Goal: Information Seeking & Learning: Learn about a topic

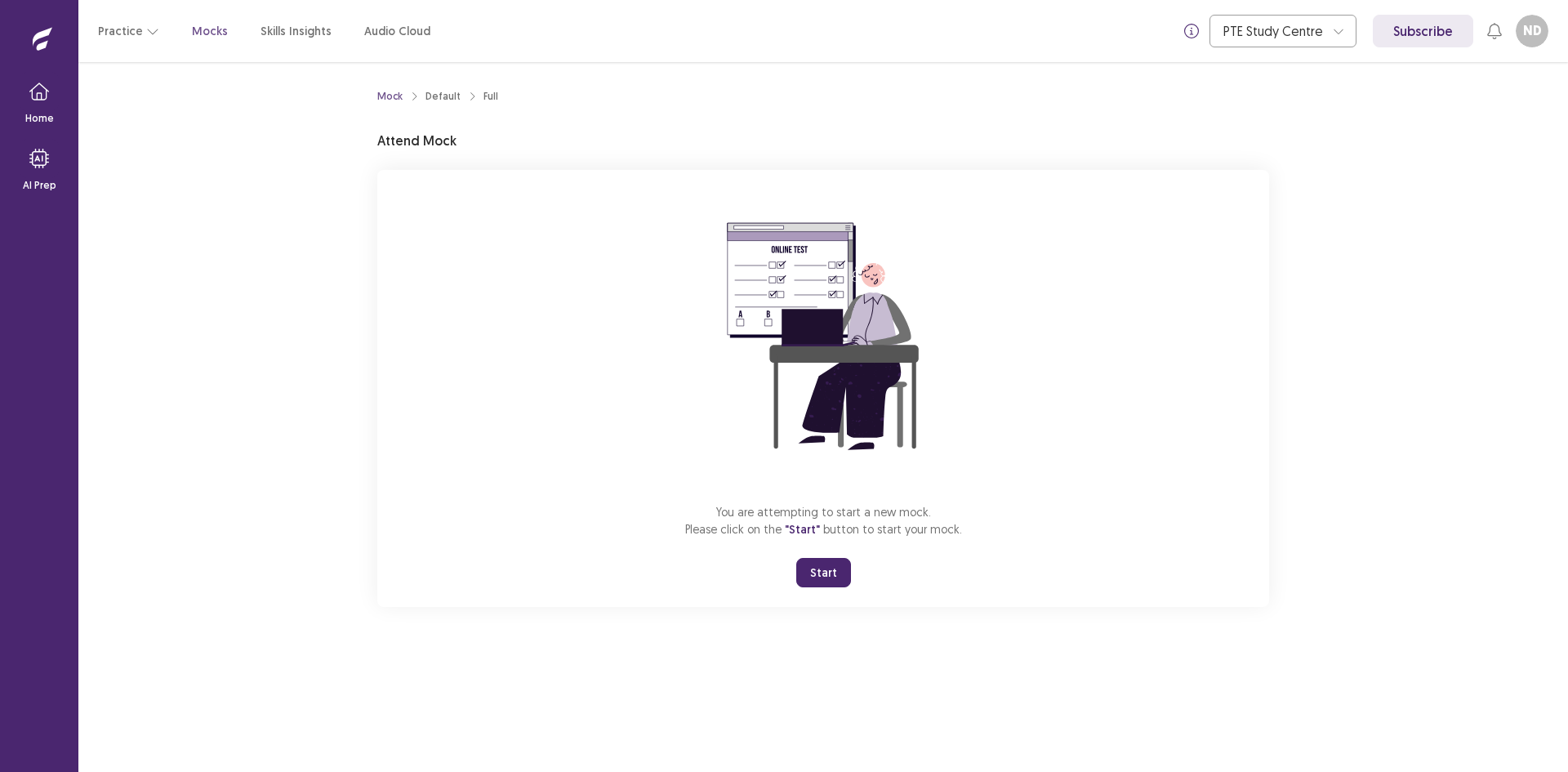
click at [812, 567] on button "Start" at bounding box center [824, 572] width 55 height 30
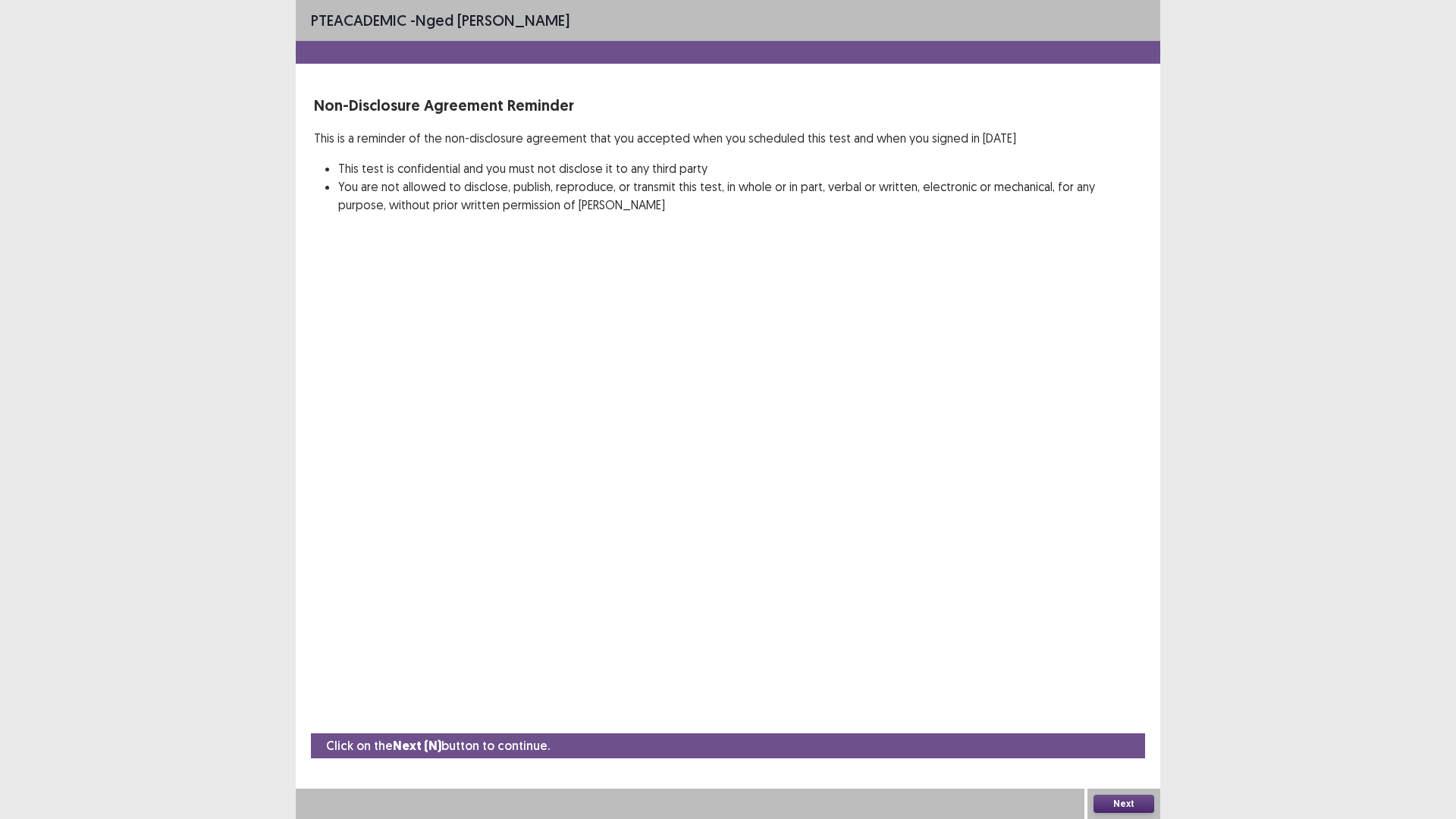
click at [1134, 716] on button "Next" at bounding box center [1124, 803] width 61 height 18
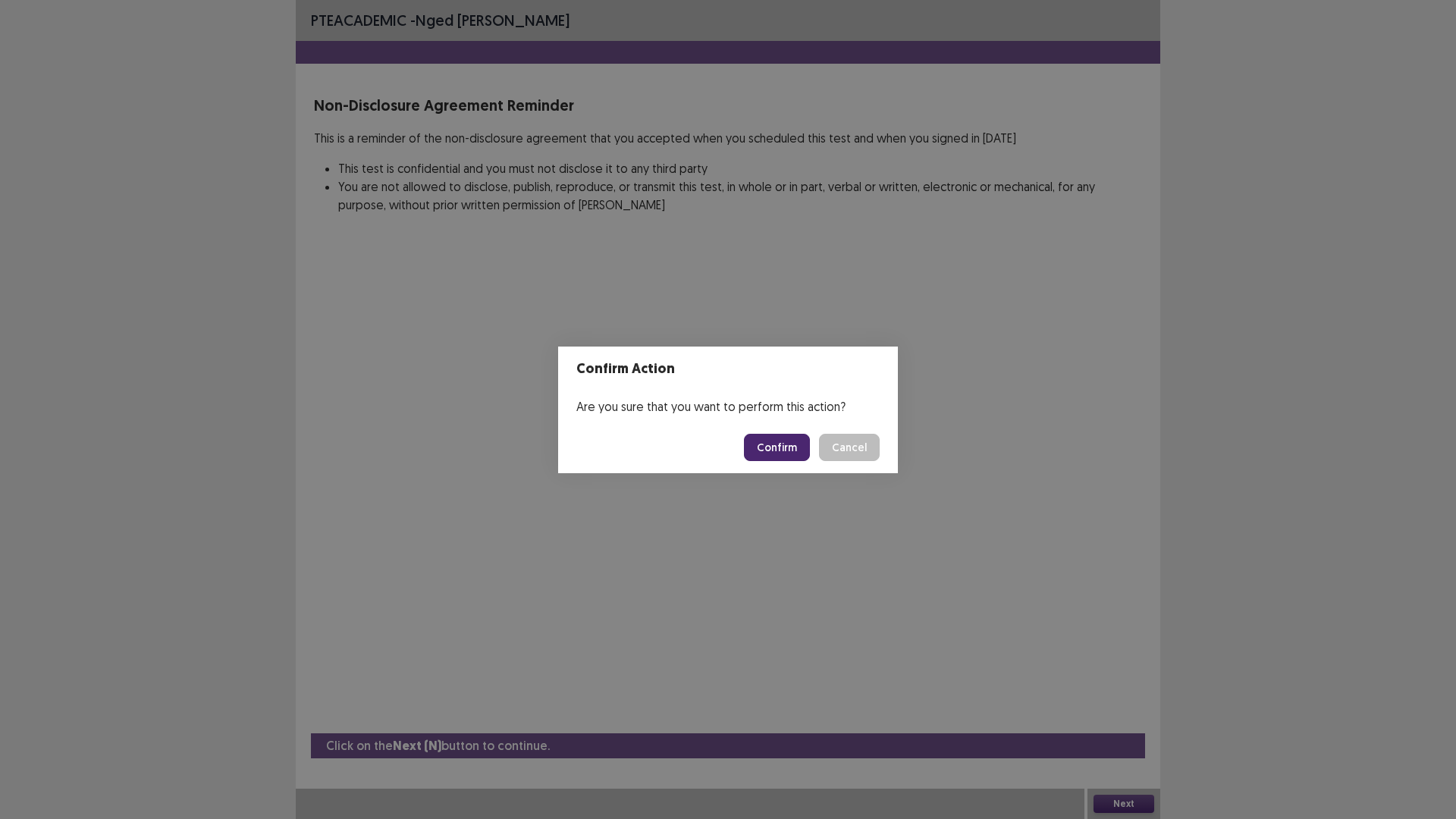
click at [795, 446] on button "Confirm" at bounding box center [777, 448] width 66 height 28
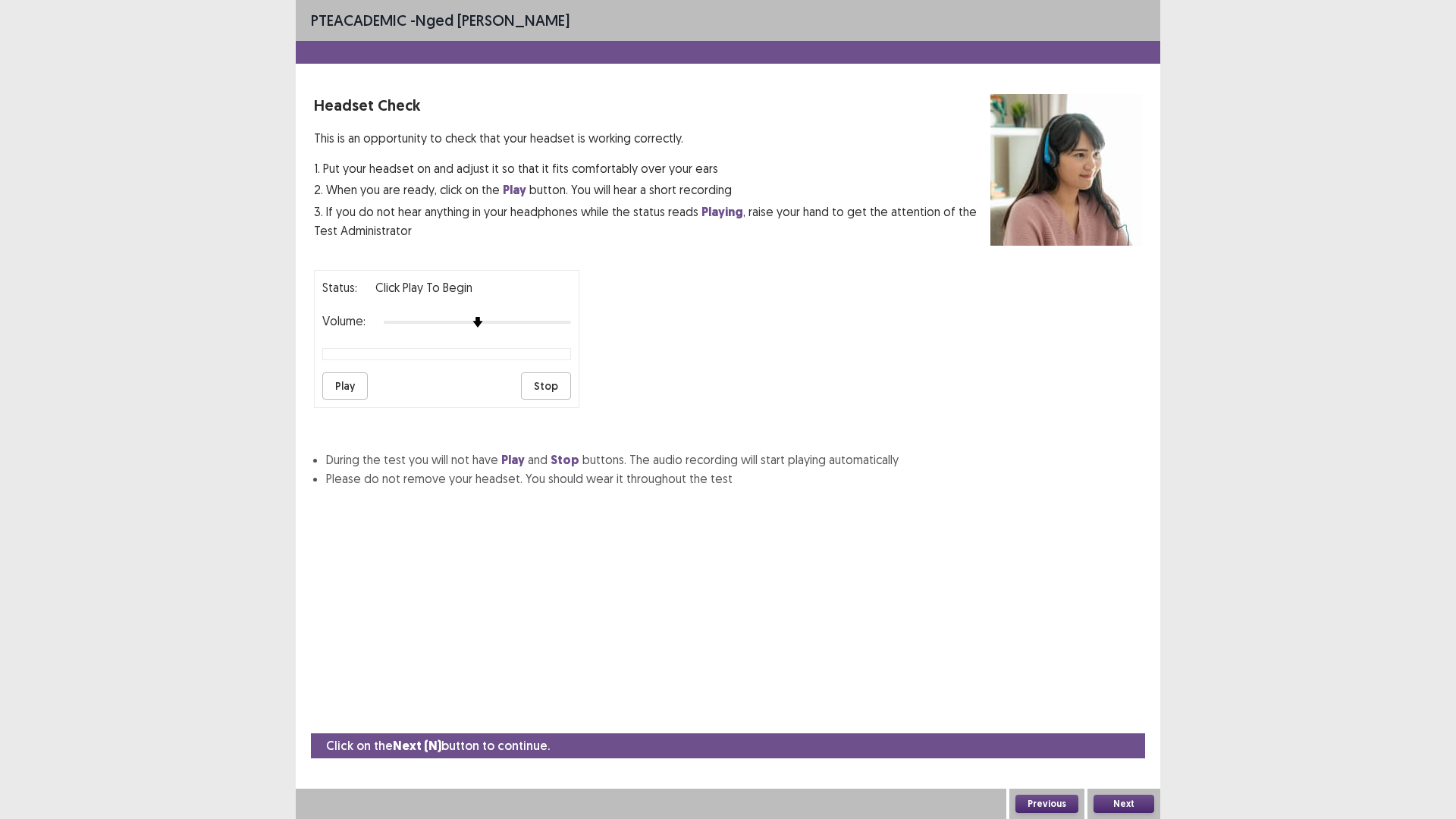
click at [349, 383] on button "Play" at bounding box center [345, 386] width 46 height 28
click at [601, 324] on div "Status: playing Volume: Play Stop" at bounding box center [728, 332] width 828 height 150
click at [348, 383] on button "Play" at bounding box center [345, 386] width 46 height 28
click at [356, 379] on button "Play" at bounding box center [345, 386] width 46 height 28
click at [341, 386] on button "Play" at bounding box center [345, 386] width 46 height 28
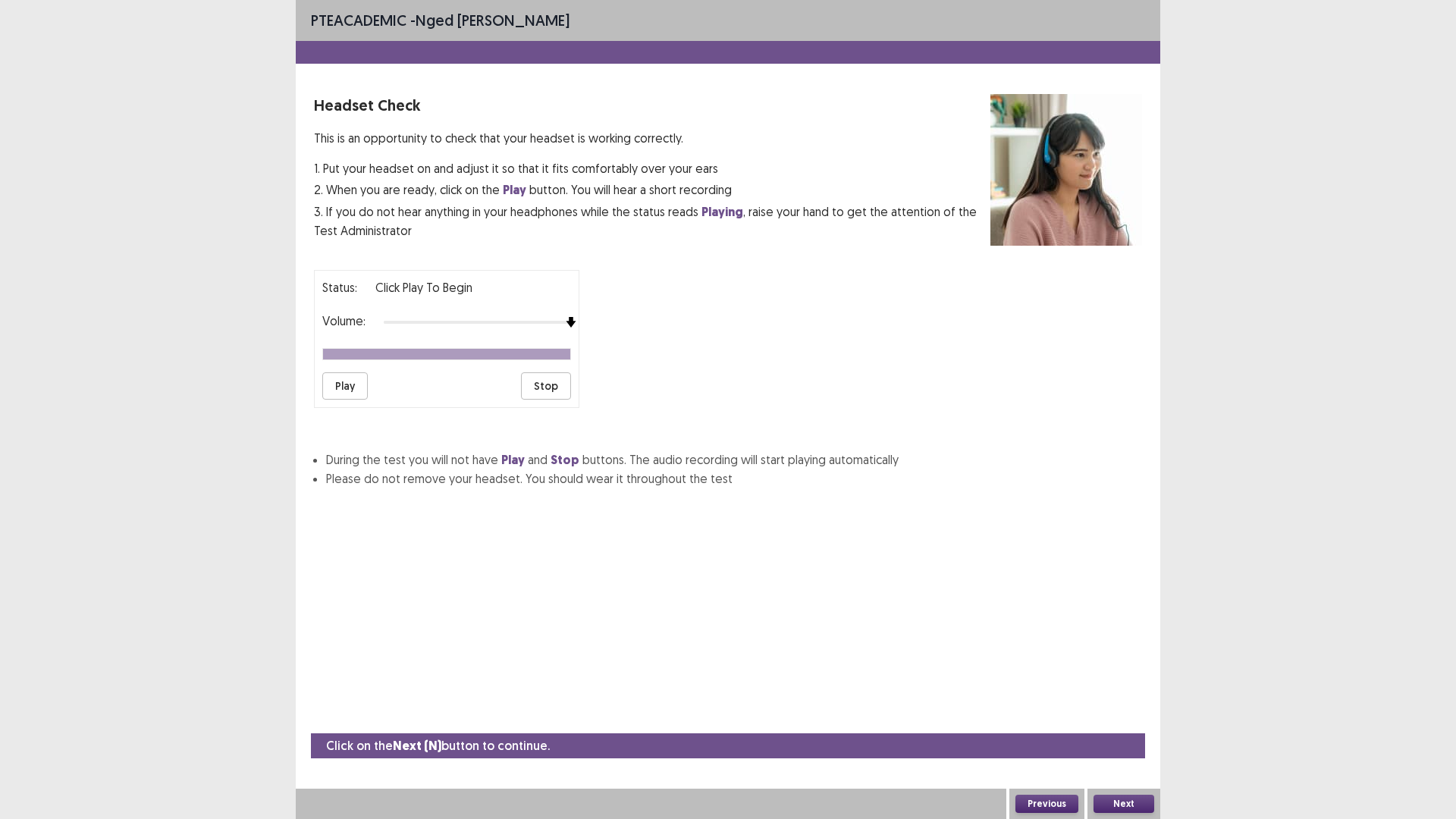
click at [354, 377] on button "Play" at bounding box center [345, 386] width 46 height 28
click at [1134, 716] on button "Next" at bounding box center [1124, 803] width 61 height 18
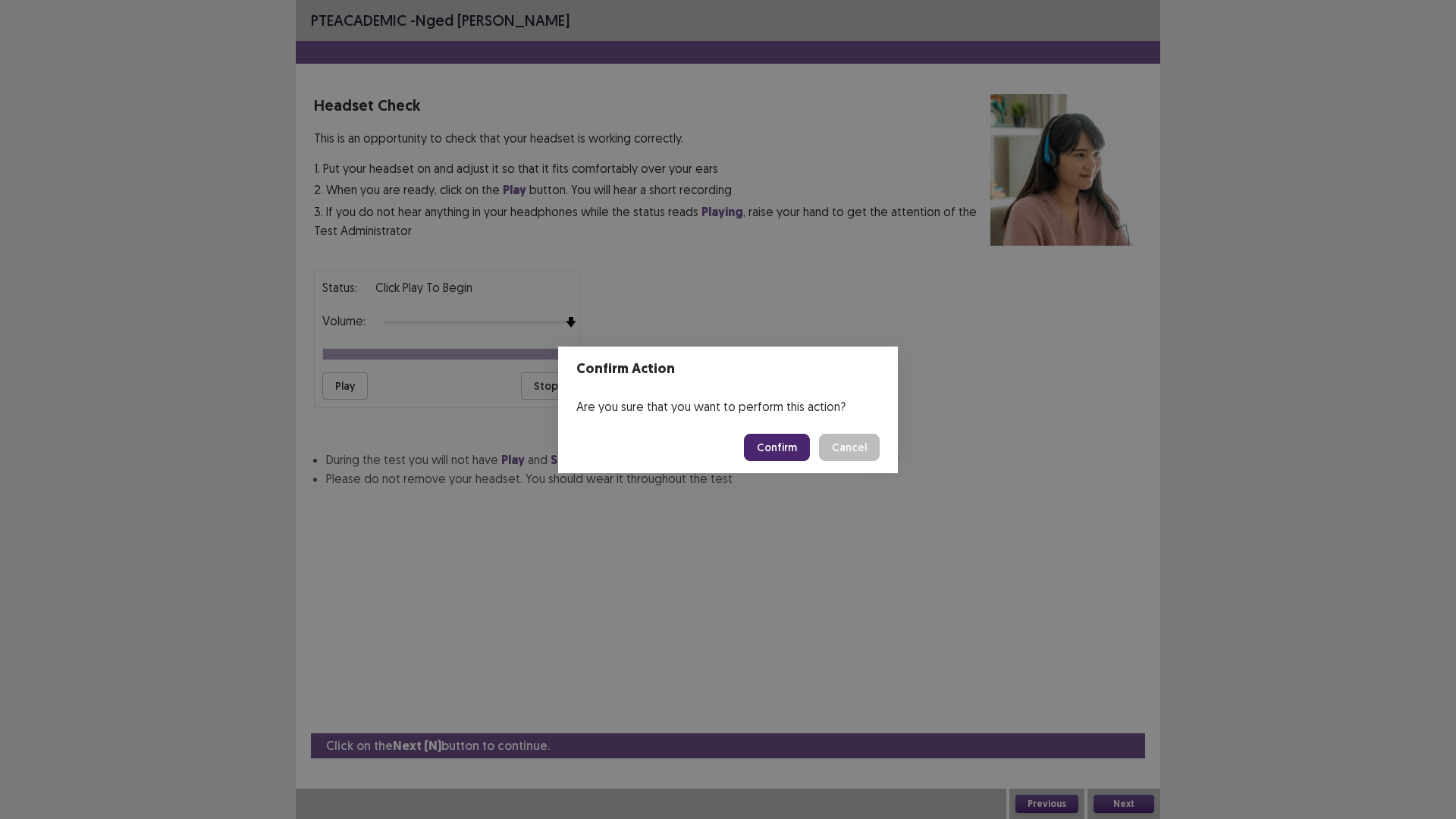
click at [796, 448] on button "Confirm" at bounding box center [777, 448] width 66 height 28
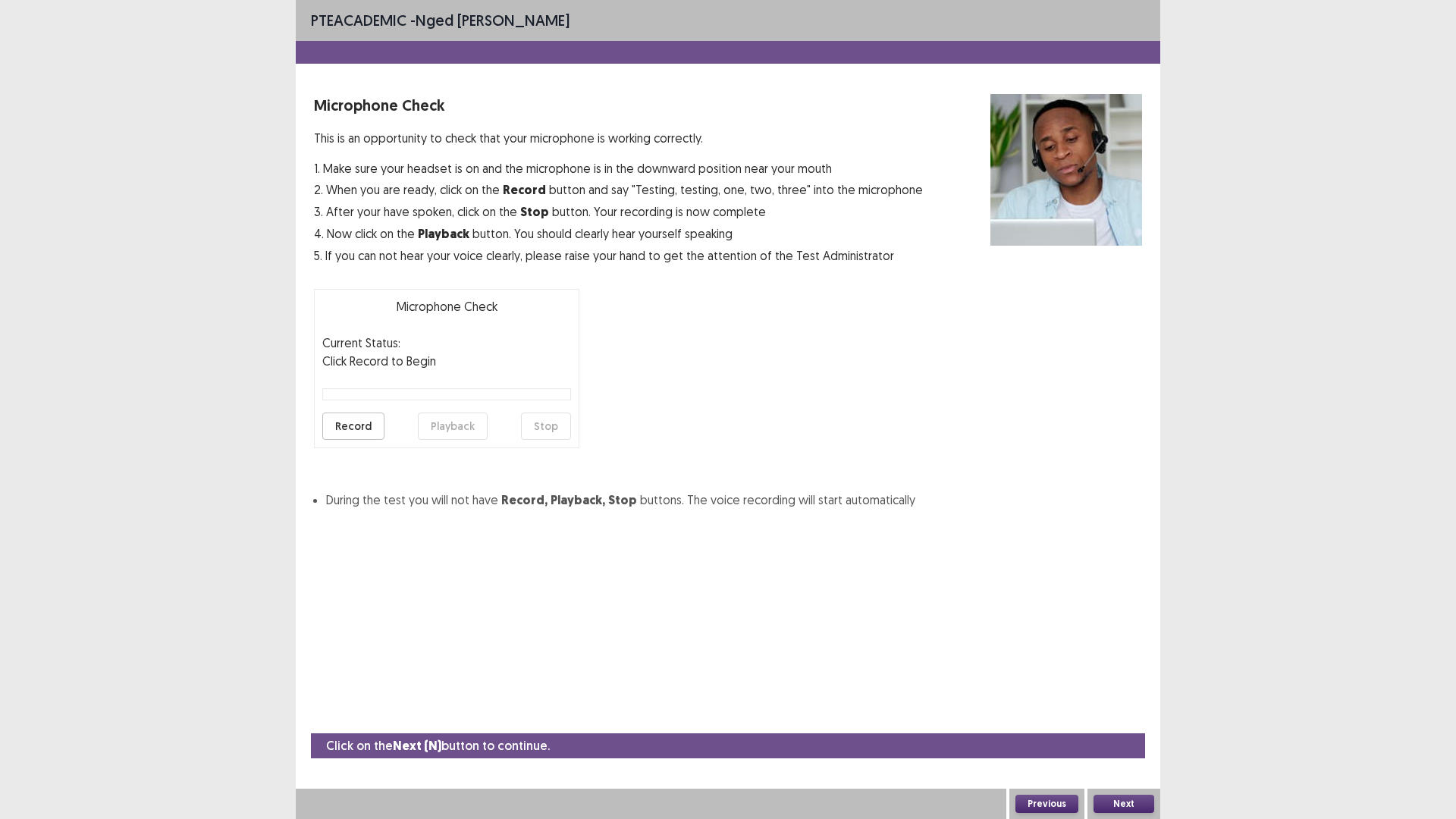
click at [348, 428] on button "Record" at bounding box center [353, 426] width 62 height 28
click at [540, 430] on button "Stop" at bounding box center [547, 426] width 50 height 28
click at [357, 430] on button "Record" at bounding box center [353, 426] width 62 height 28
click at [545, 423] on button "Stop" at bounding box center [547, 426] width 50 height 28
click at [429, 423] on button "Playback" at bounding box center [452, 426] width 70 height 28
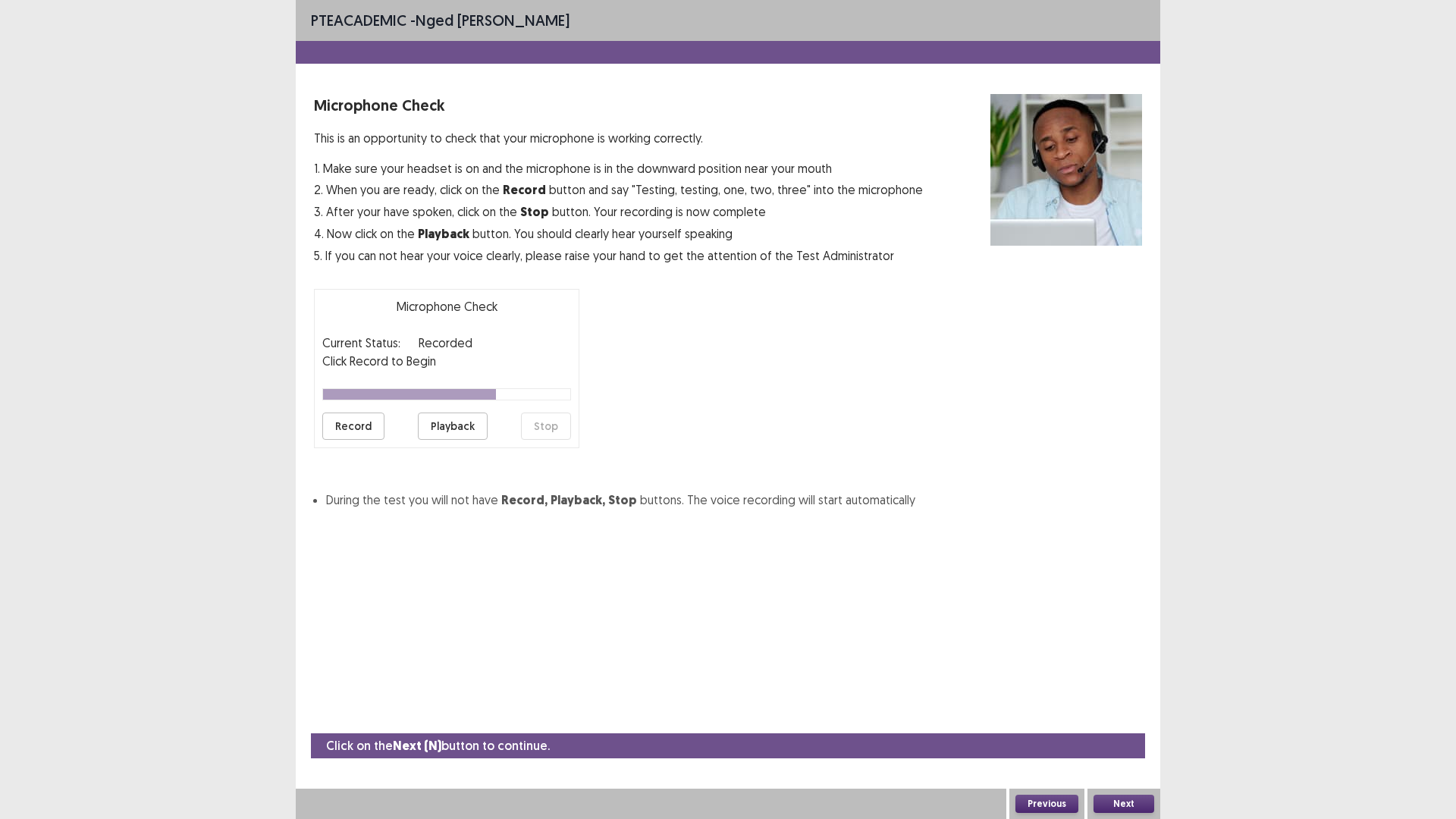
click at [1115, 716] on button "Next" at bounding box center [1124, 803] width 61 height 18
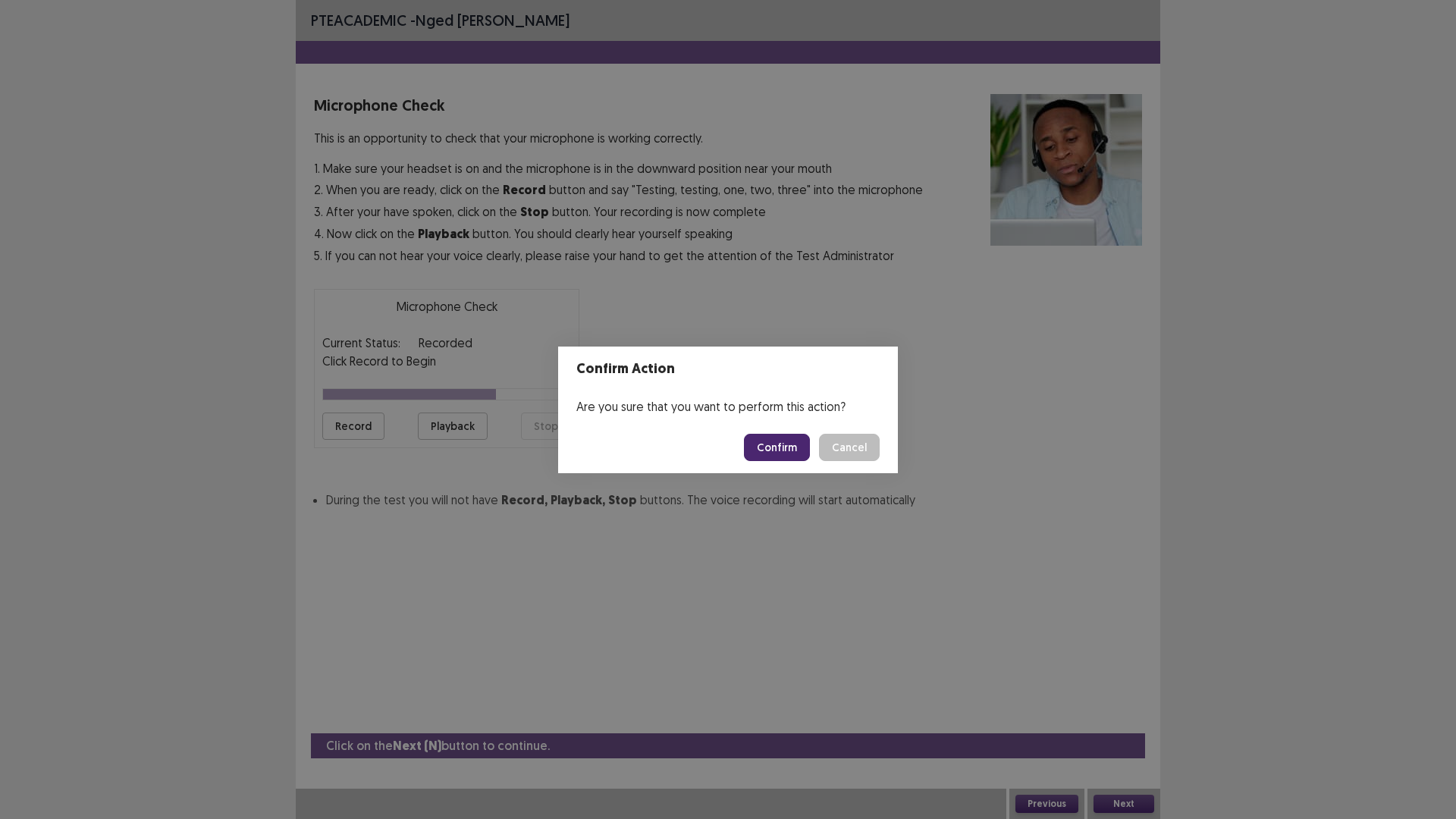
click at [771, 446] on button "Confirm" at bounding box center [777, 448] width 66 height 28
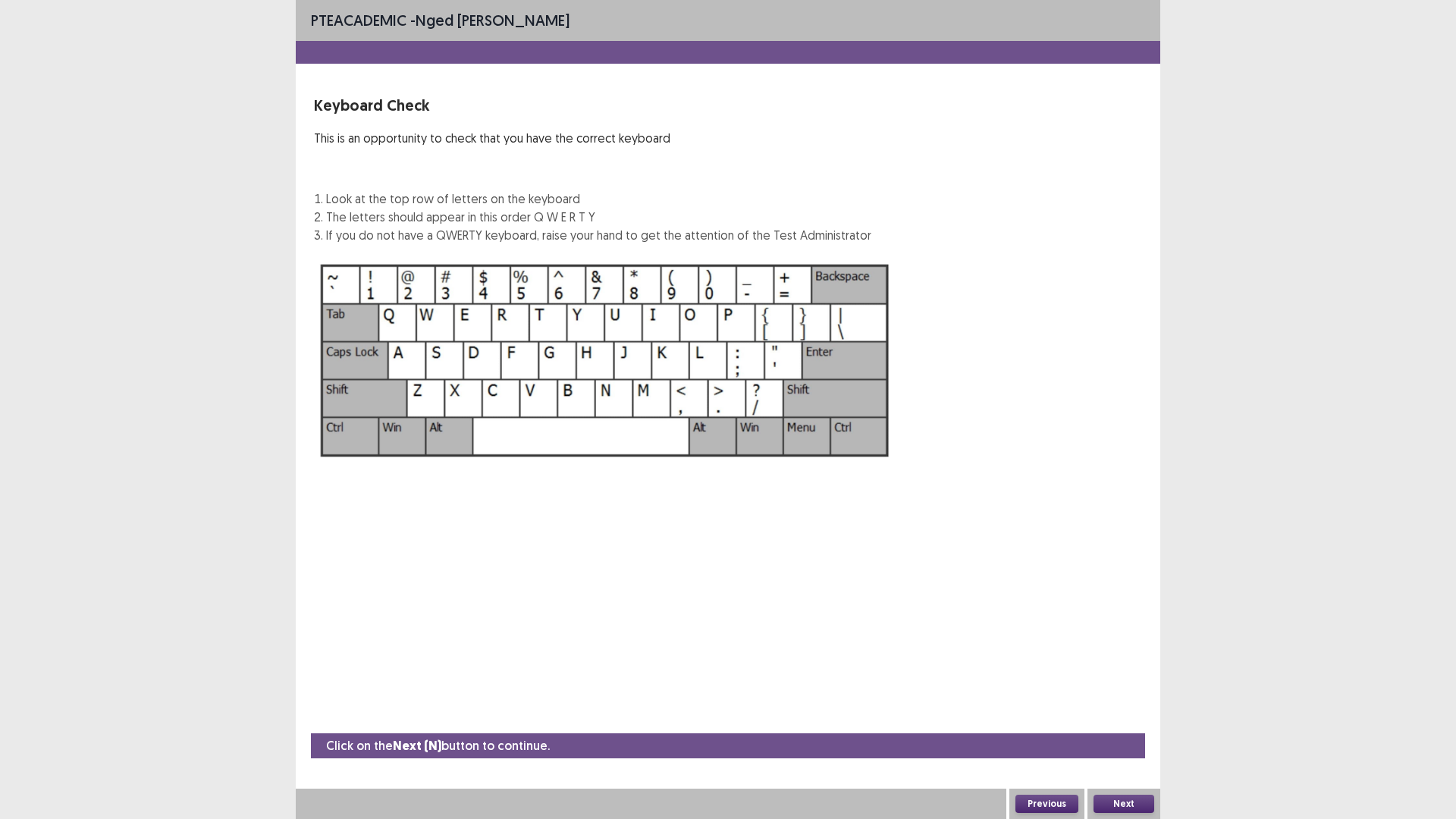
click at [1122, 716] on button "Next" at bounding box center [1124, 803] width 61 height 18
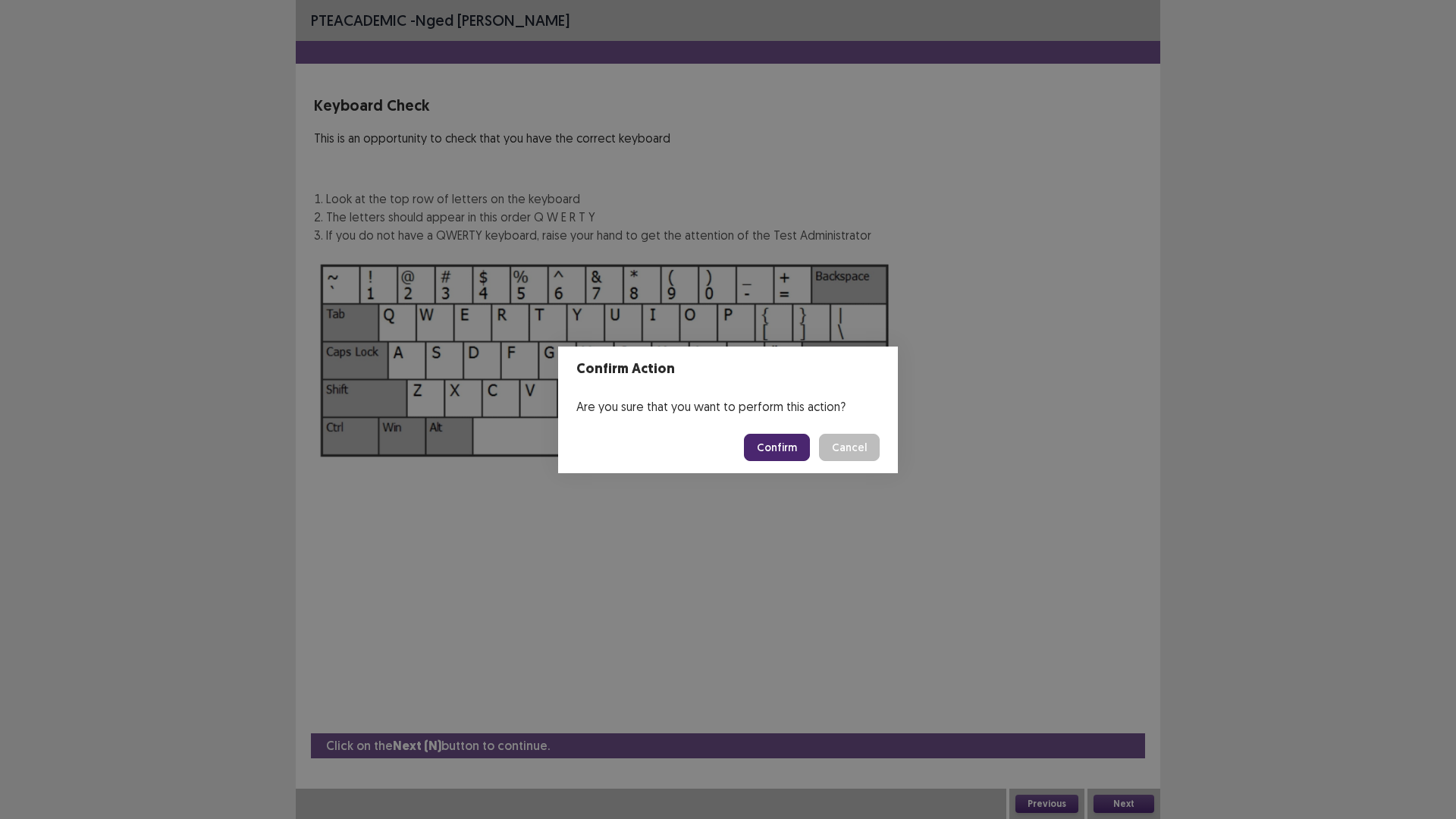
click at [773, 448] on button "Confirm" at bounding box center [777, 448] width 66 height 28
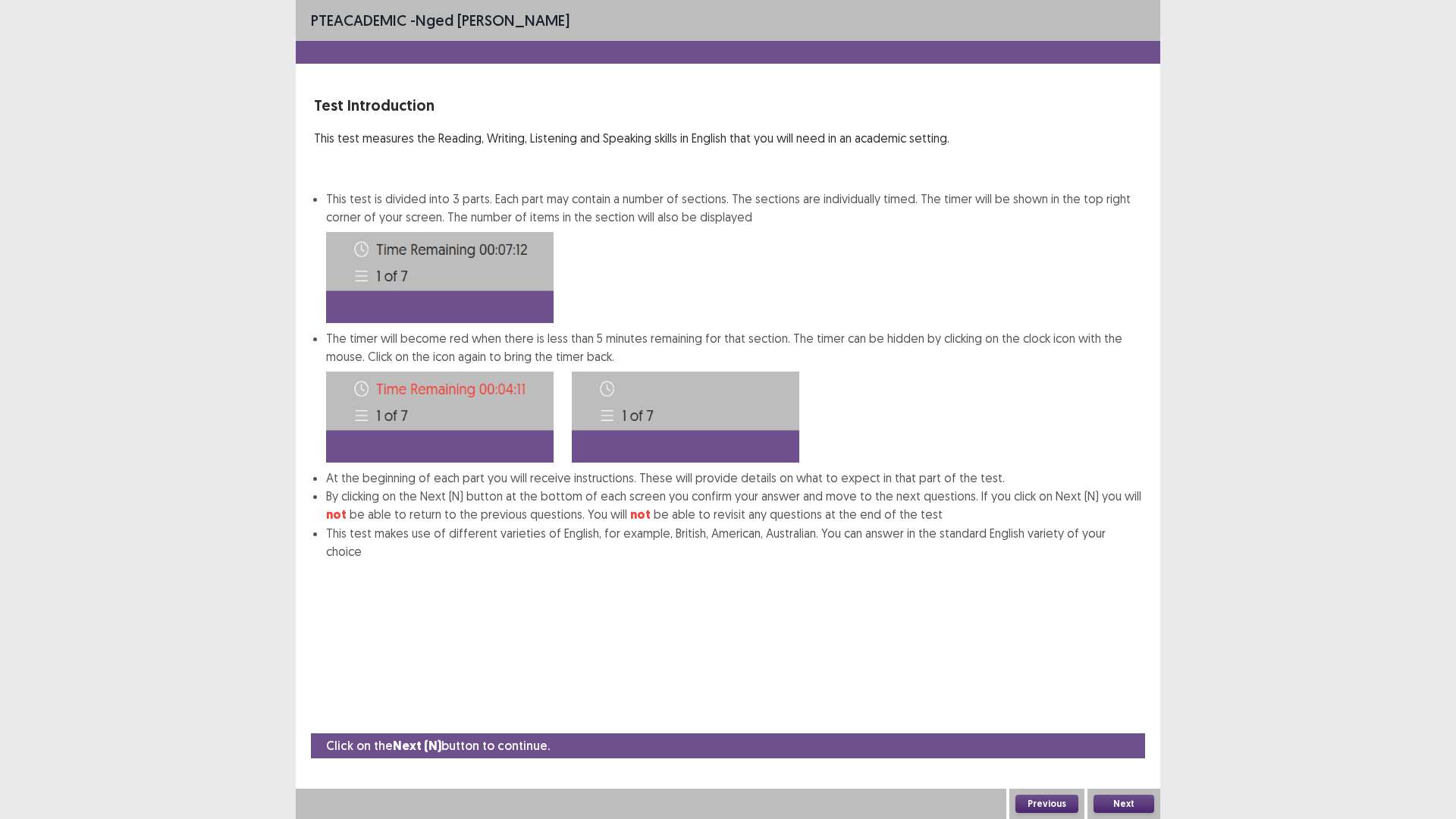
click at [1118, 716] on button "Next" at bounding box center [1124, 803] width 61 height 18
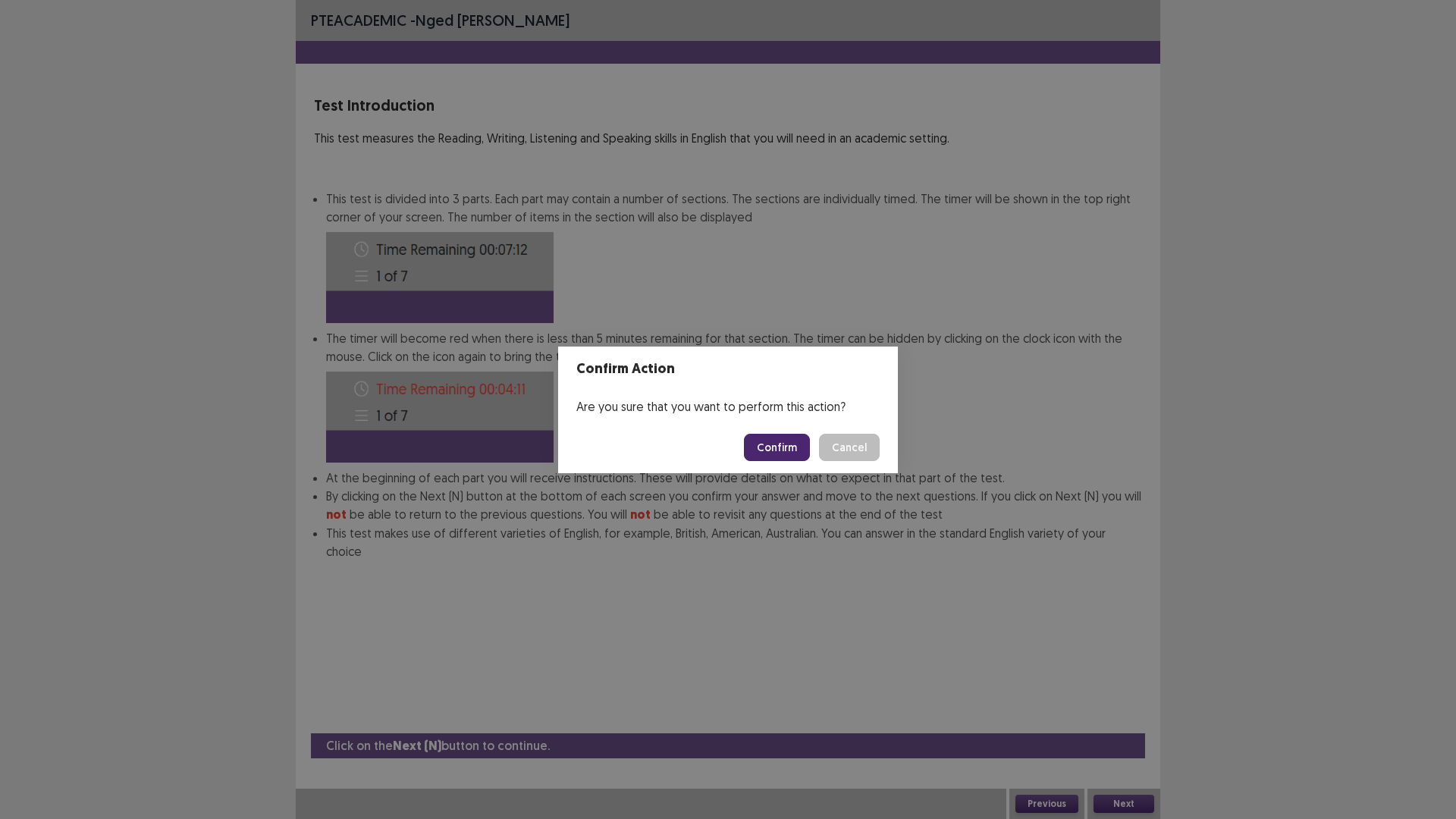
click at [786, 444] on button "Confirm" at bounding box center [777, 448] width 66 height 28
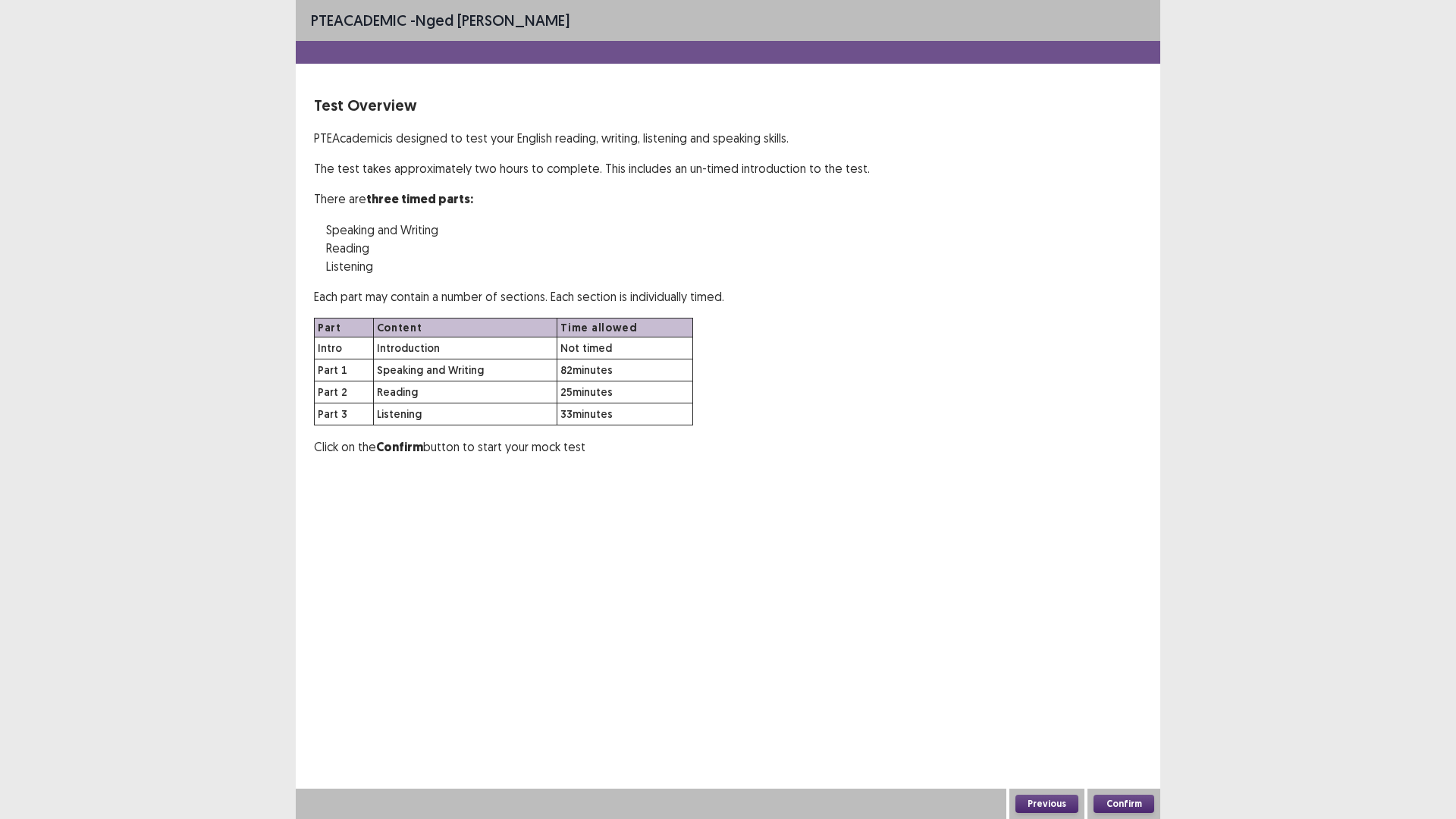
click at [1118, 716] on button "Confirm" at bounding box center [1124, 803] width 61 height 18
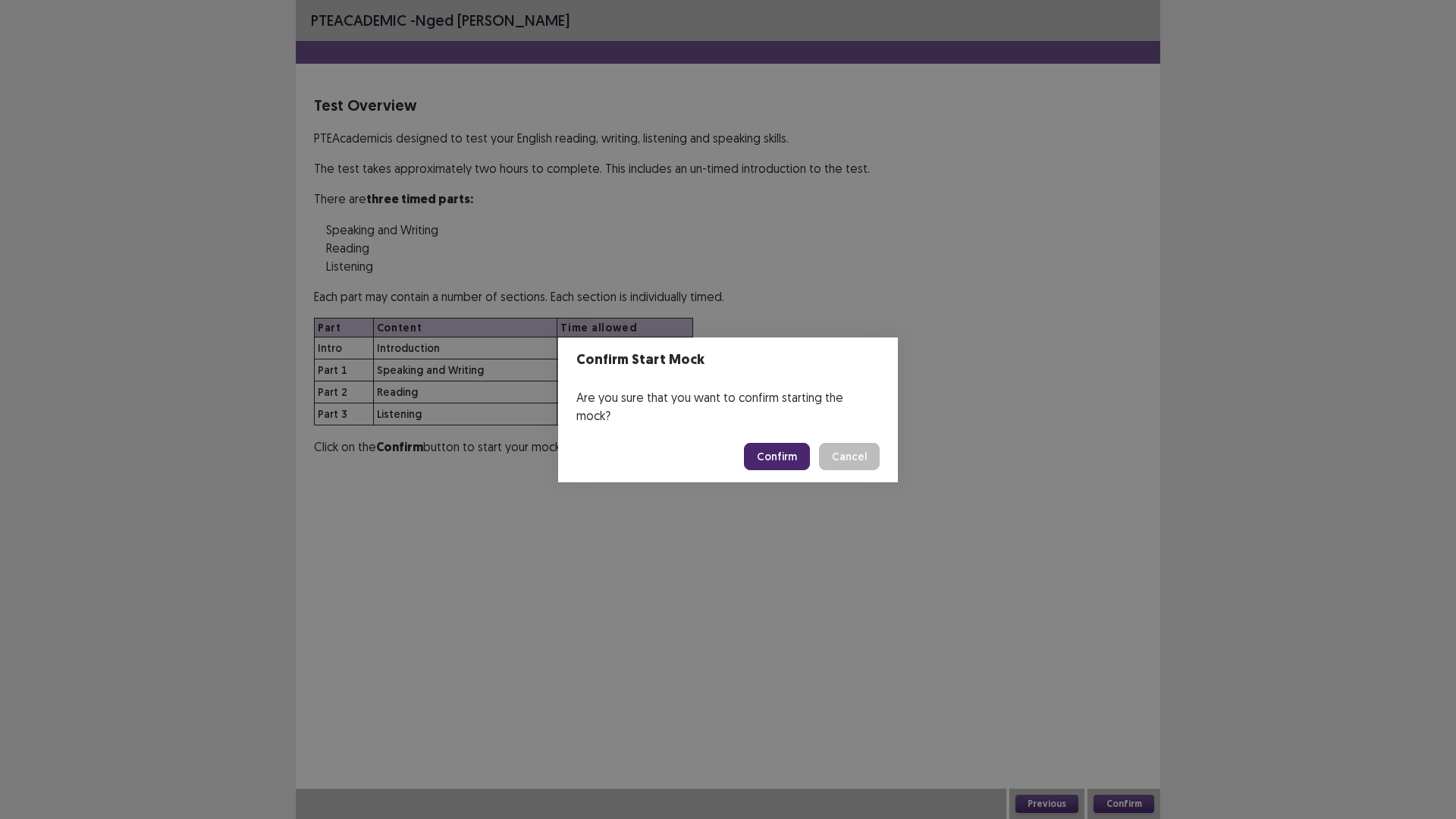
click at [774, 445] on button "Confirm" at bounding box center [777, 456] width 66 height 28
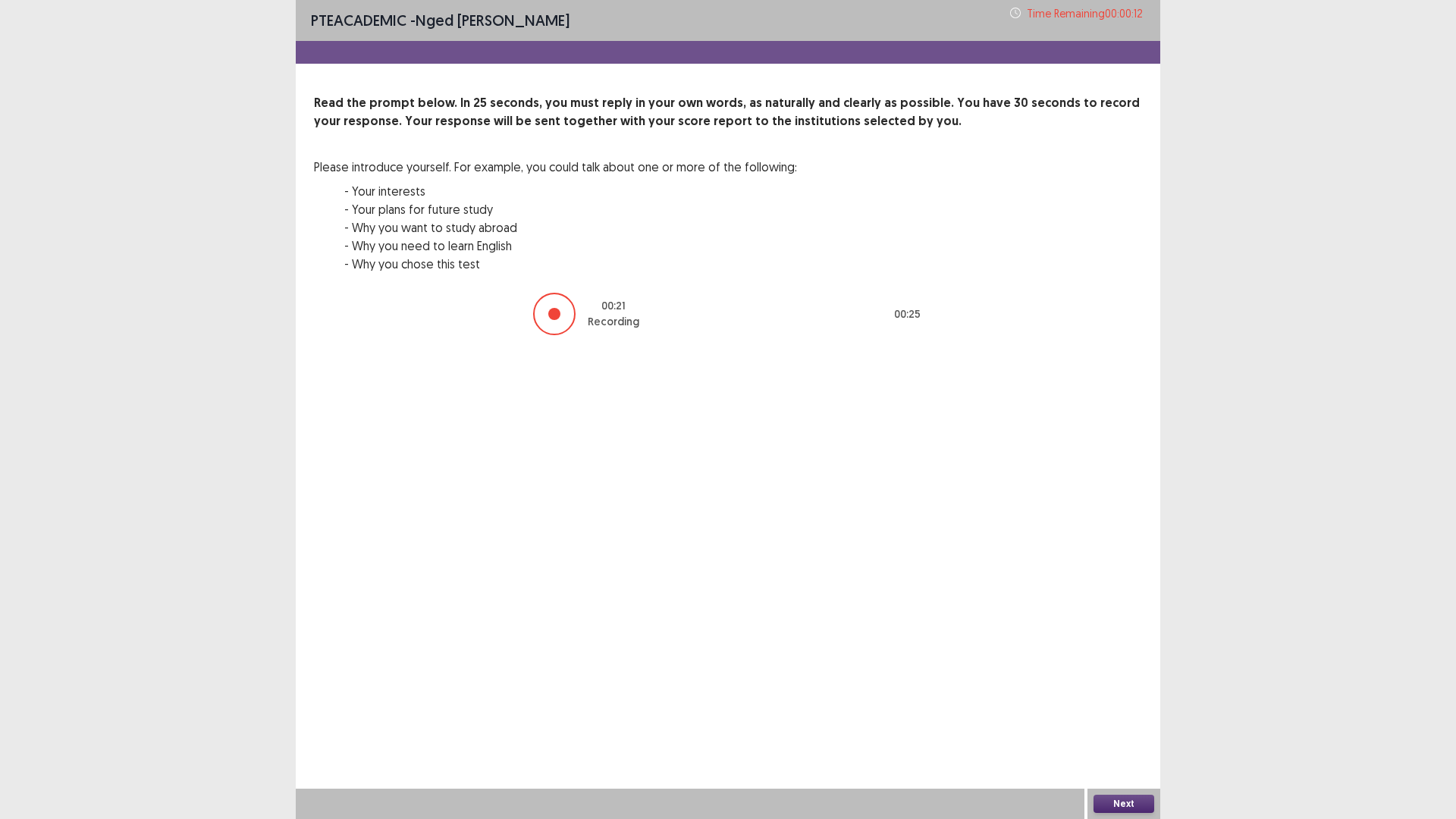
click at [1129, 716] on button "Next" at bounding box center [1124, 803] width 61 height 18
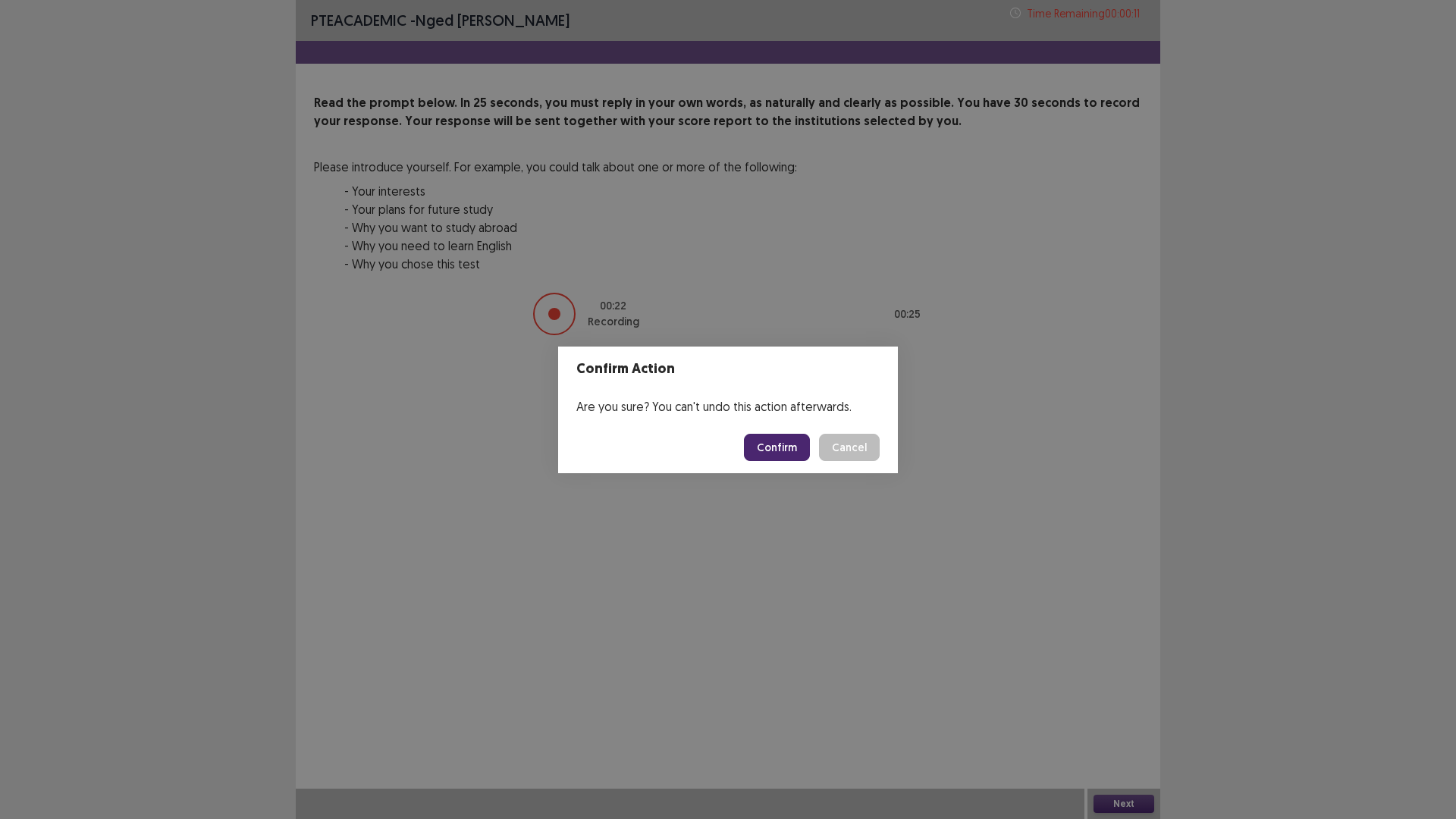
click at [775, 443] on button "Confirm" at bounding box center [777, 448] width 66 height 28
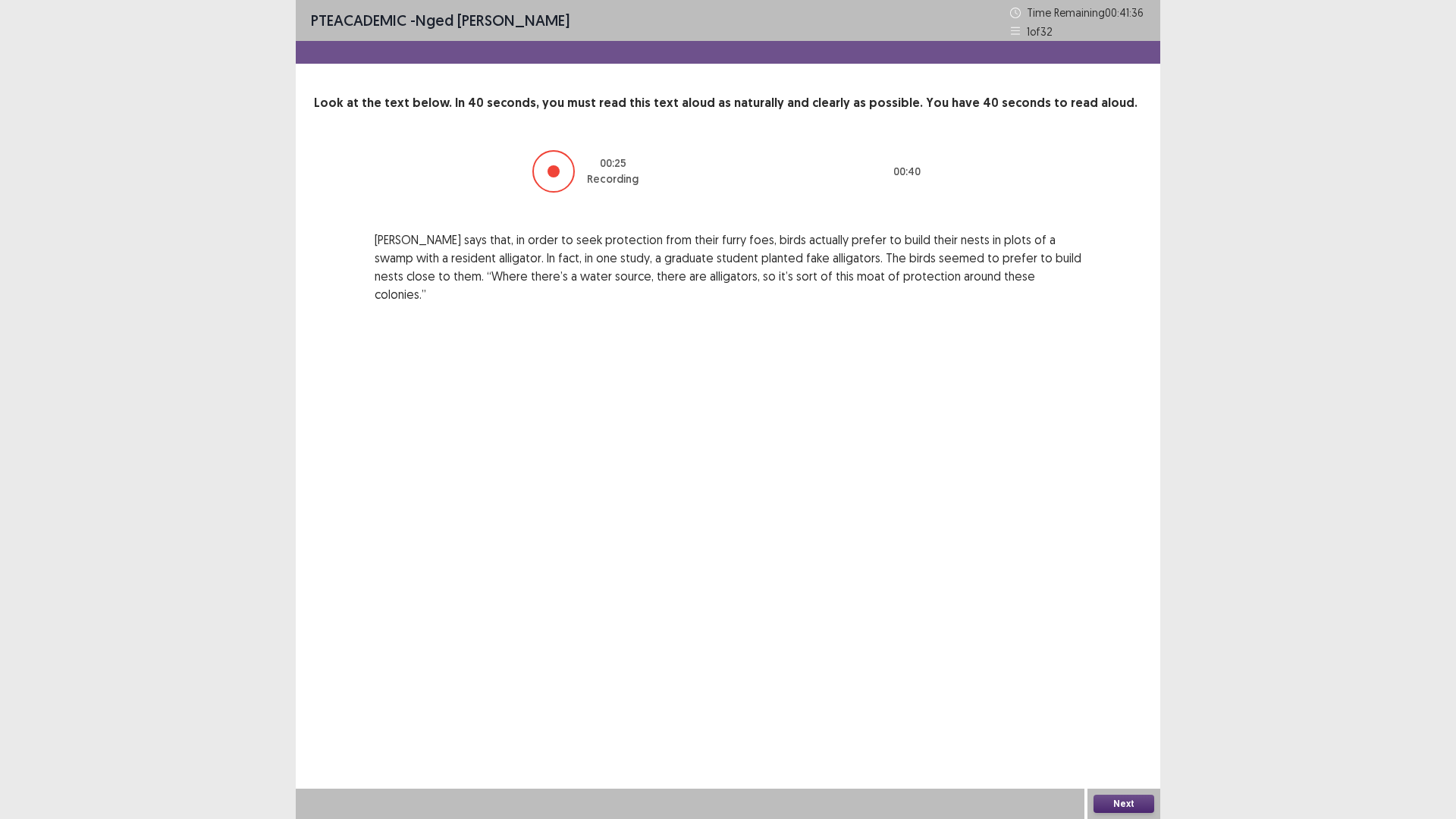
click at [1129, 716] on button "Next" at bounding box center [1124, 803] width 61 height 18
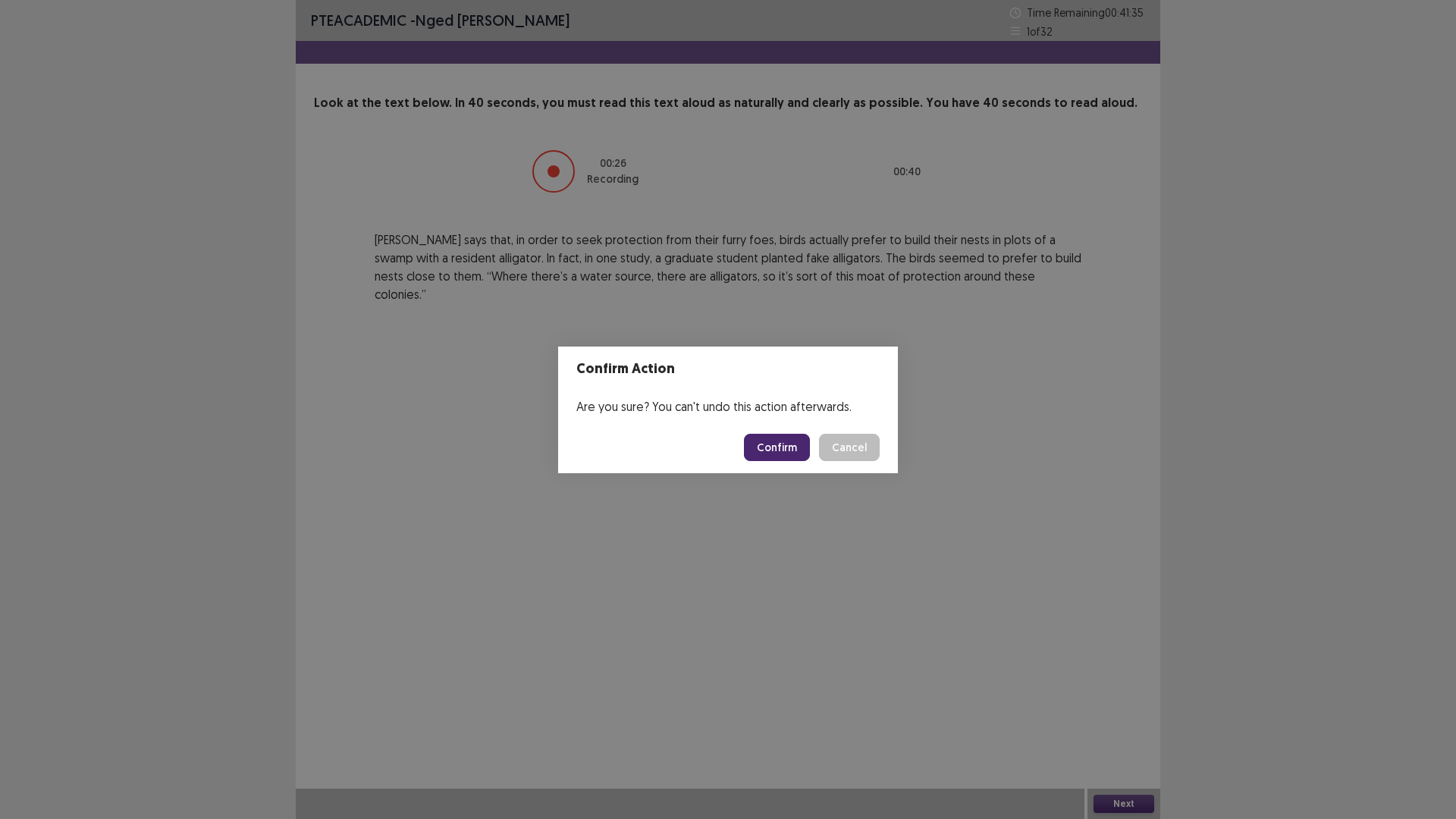
click at [790, 444] on button "Confirm" at bounding box center [777, 448] width 66 height 28
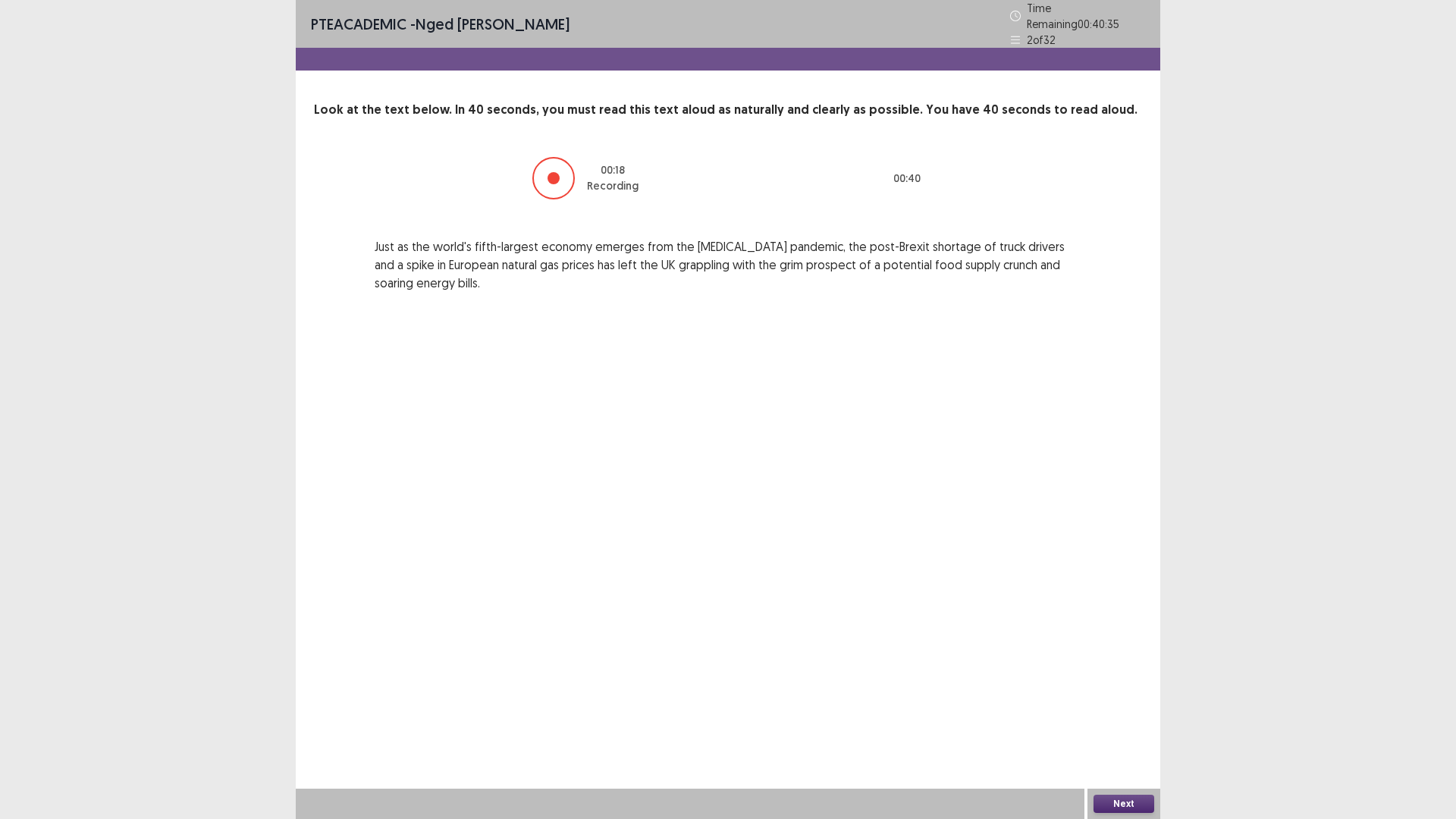
click at [1138, 716] on button "Next" at bounding box center [1124, 803] width 61 height 18
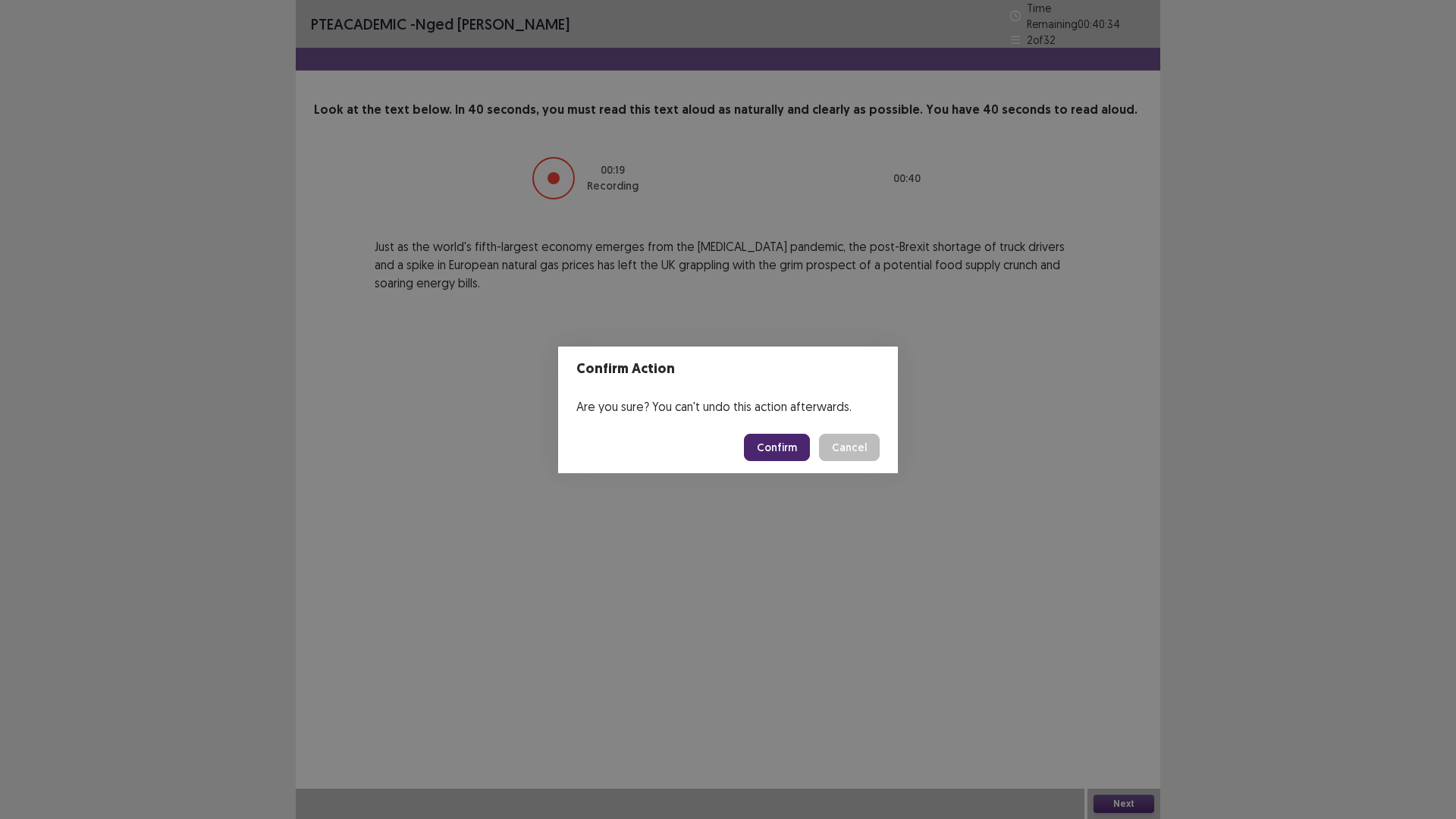
click at [778, 439] on button "Confirm" at bounding box center [777, 448] width 66 height 28
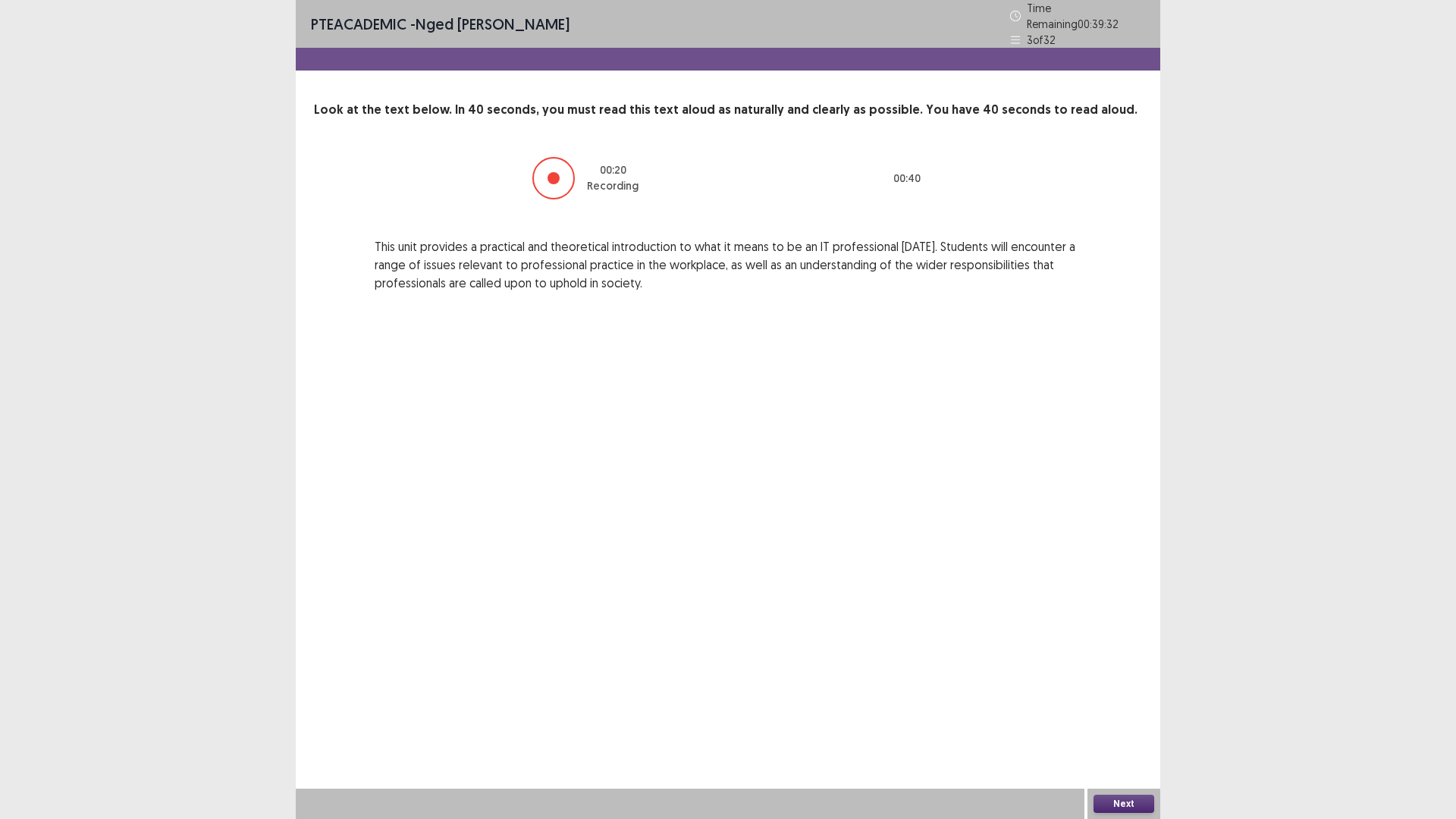
click at [1133, 716] on button "Next" at bounding box center [1124, 803] width 61 height 18
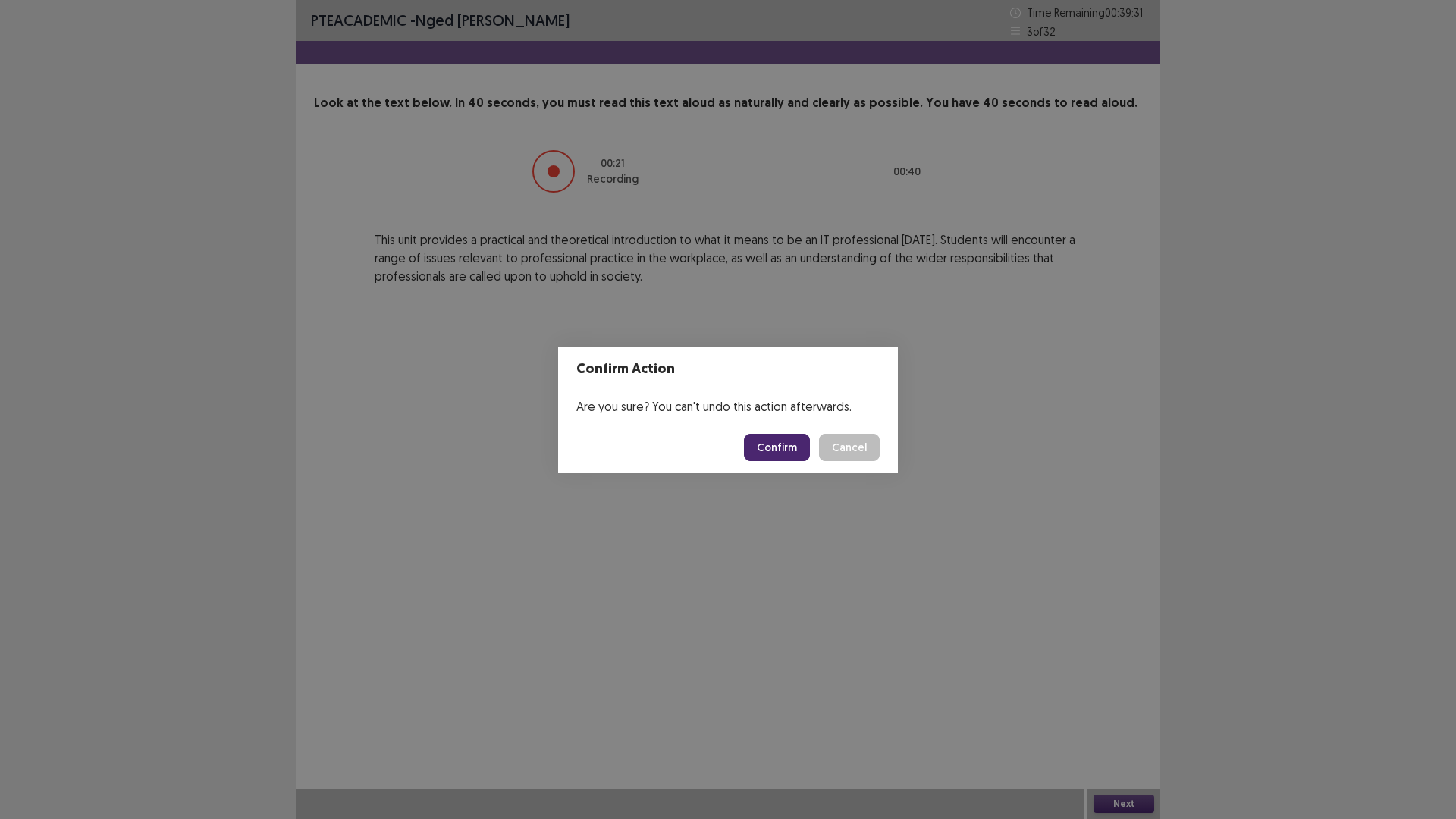
click at [776, 452] on button "Confirm" at bounding box center [777, 448] width 66 height 28
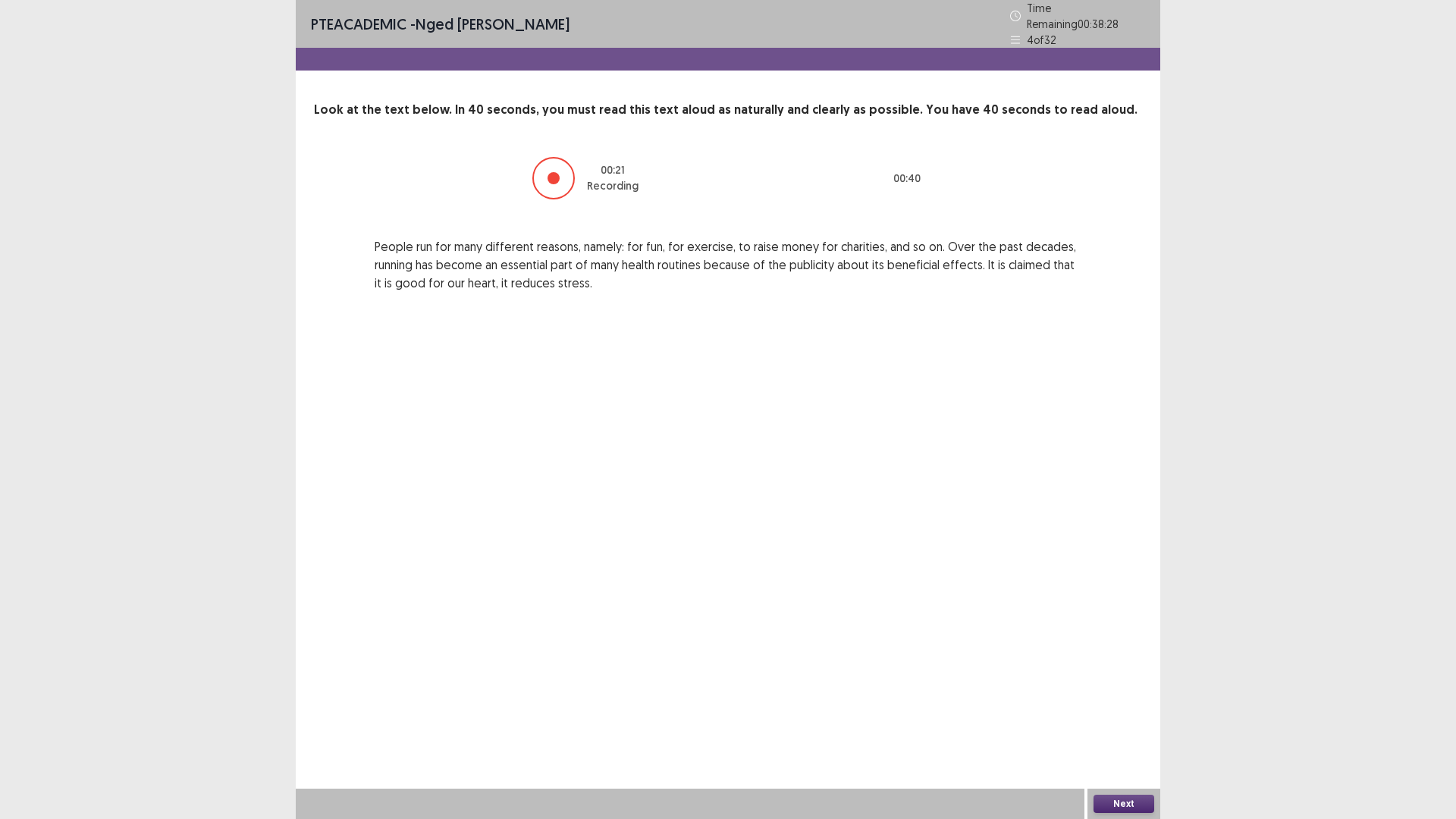
click at [1127, 716] on button "Next" at bounding box center [1124, 803] width 61 height 18
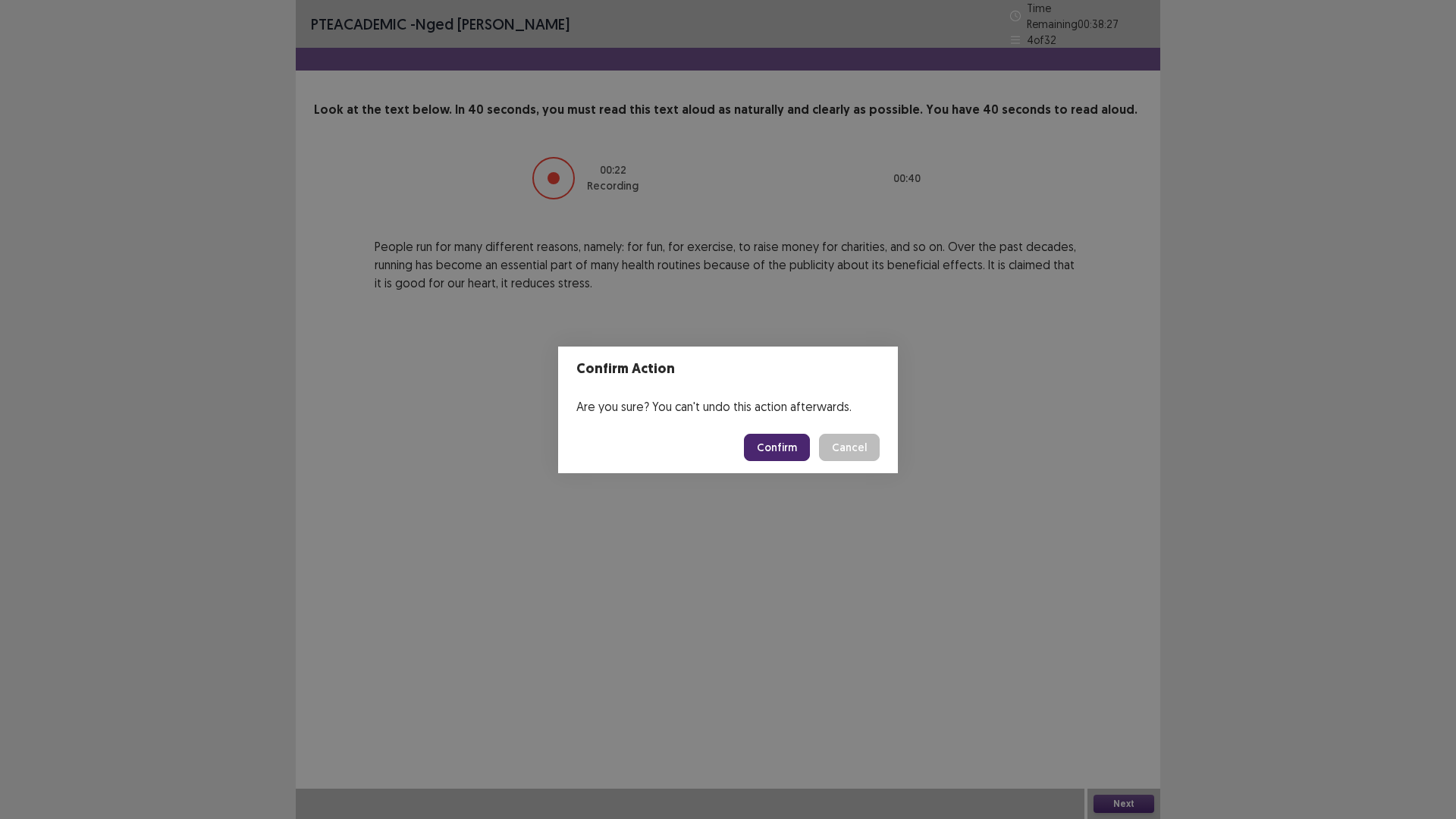
click at [788, 442] on button "Confirm" at bounding box center [777, 448] width 66 height 28
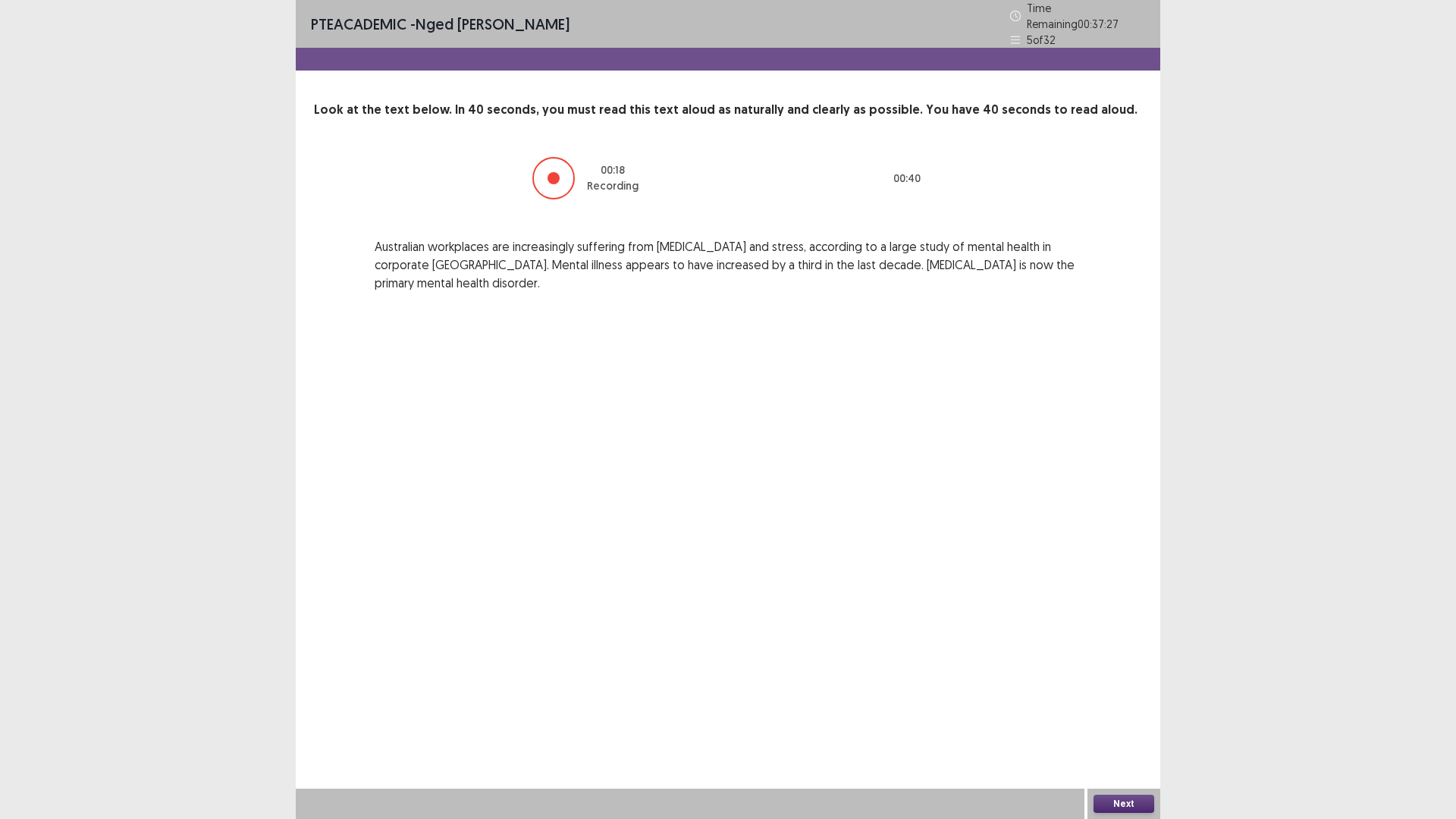
click at [1135, 716] on button "Next" at bounding box center [1124, 803] width 61 height 18
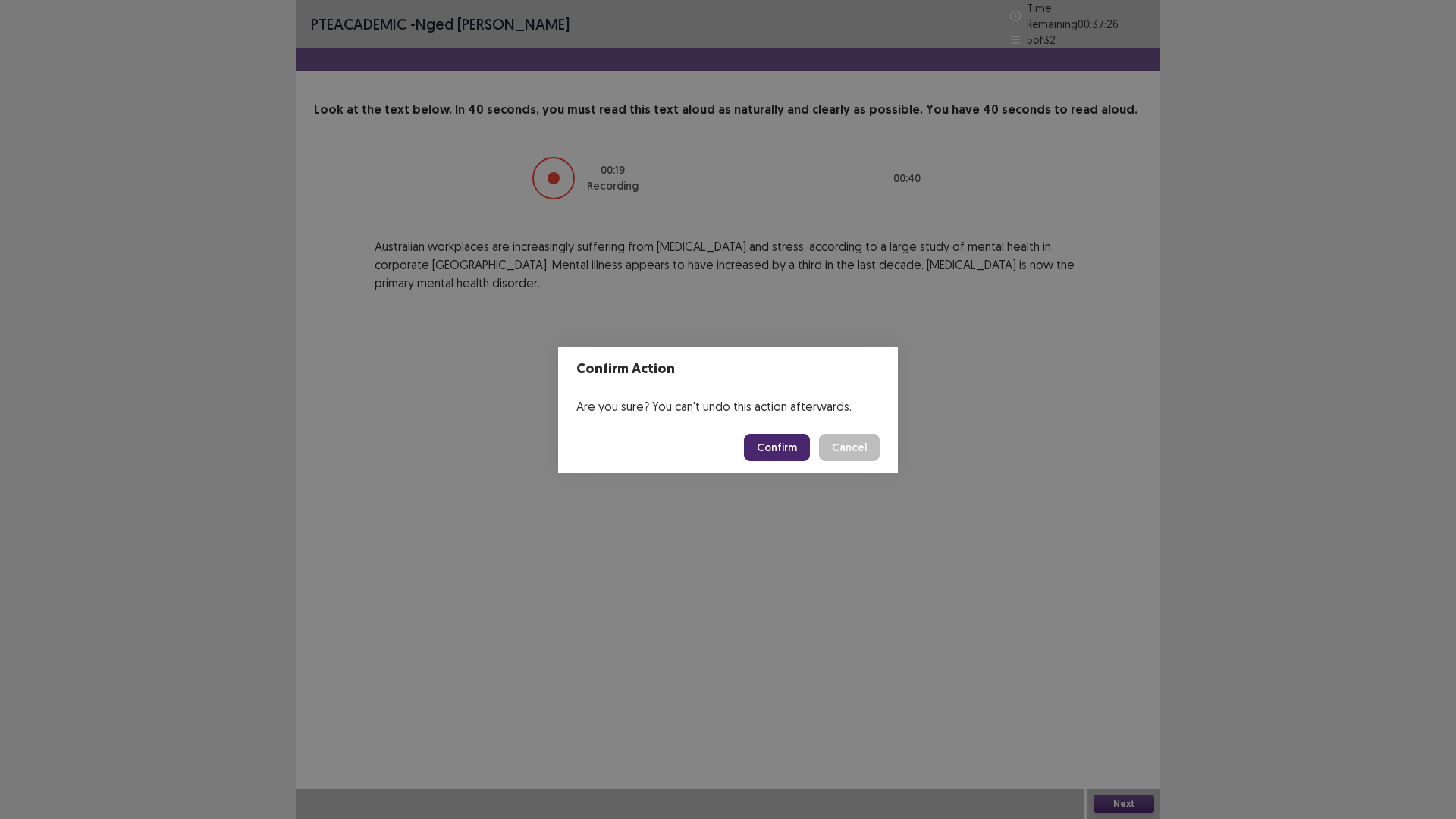
click at [771, 444] on button "Confirm" at bounding box center [777, 448] width 66 height 28
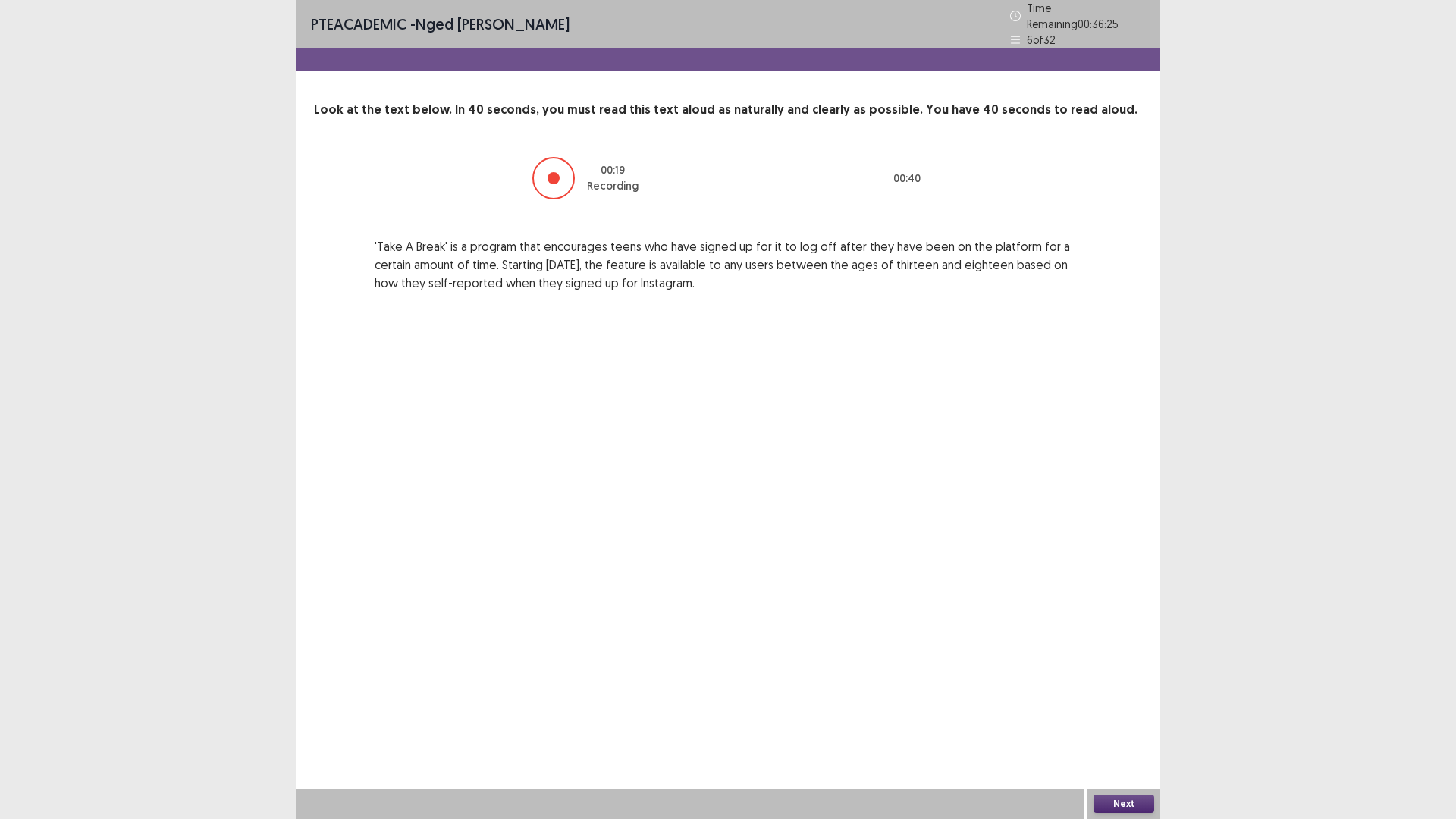
click at [1136, 716] on button "Next" at bounding box center [1124, 803] width 61 height 18
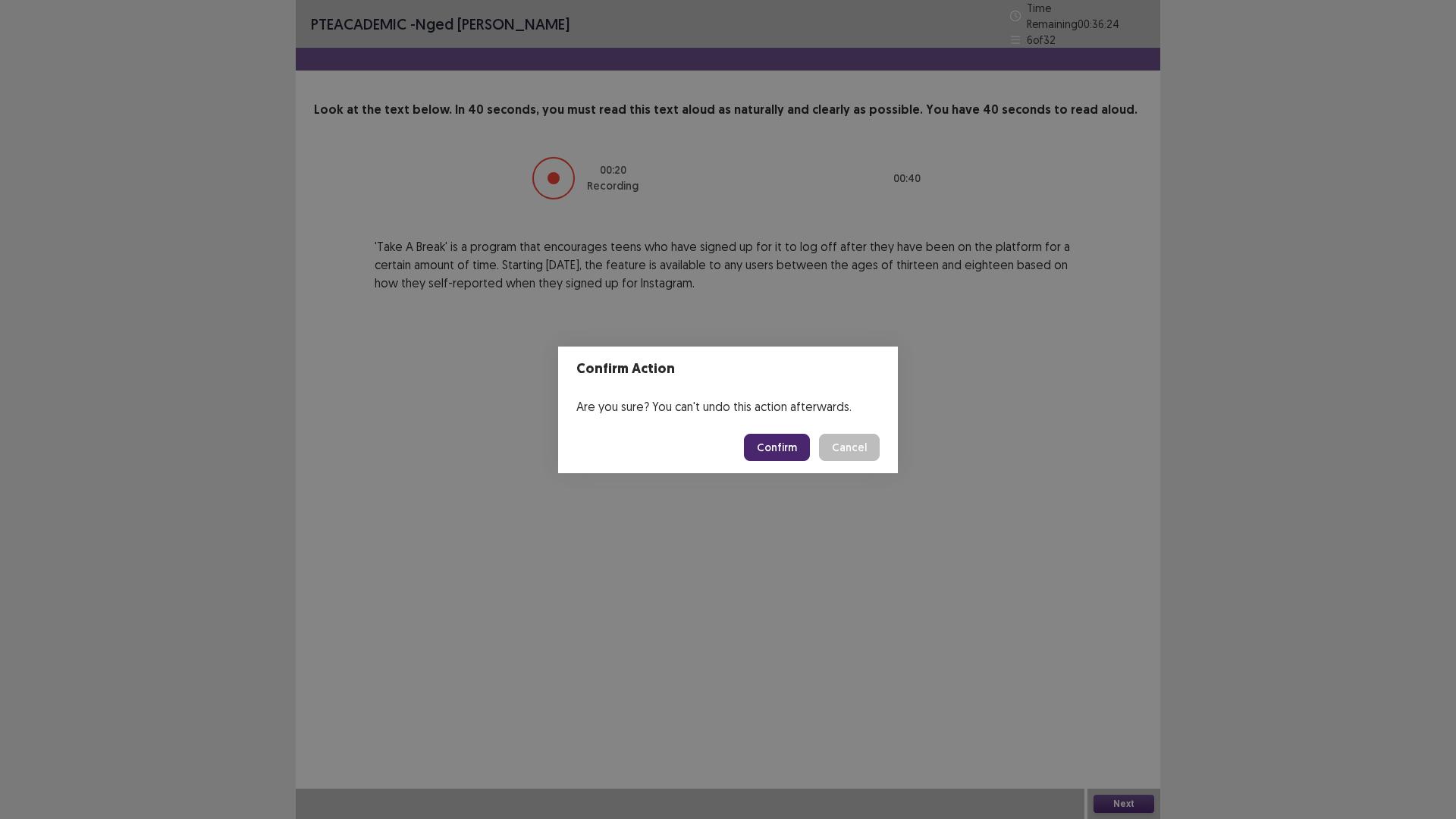
click at [776, 448] on button "Confirm" at bounding box center [777, 448] width 66 height 28
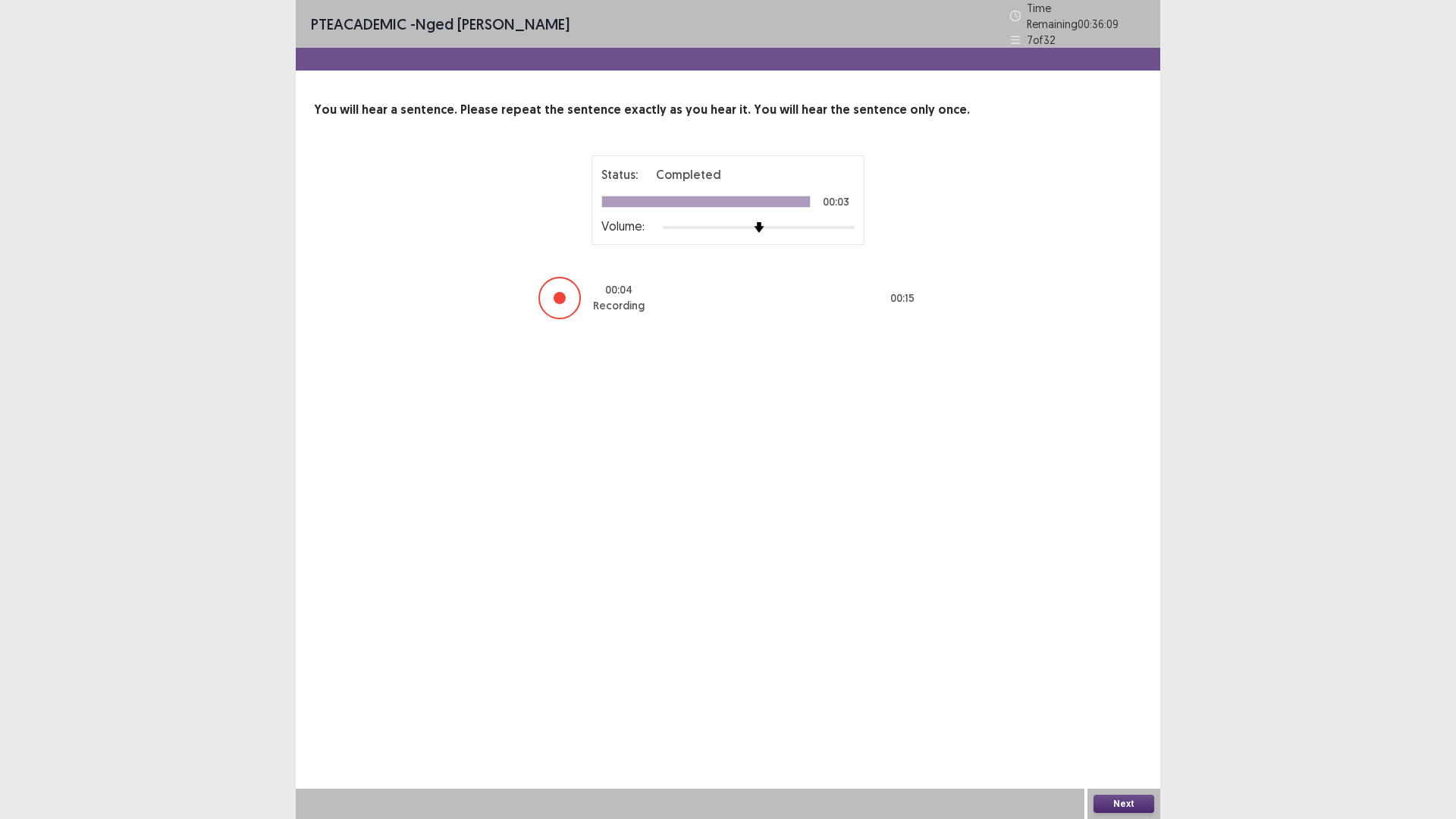
click at [1126, 716] on button "Next" at bounding box center [1124, 803] width 61 height 18
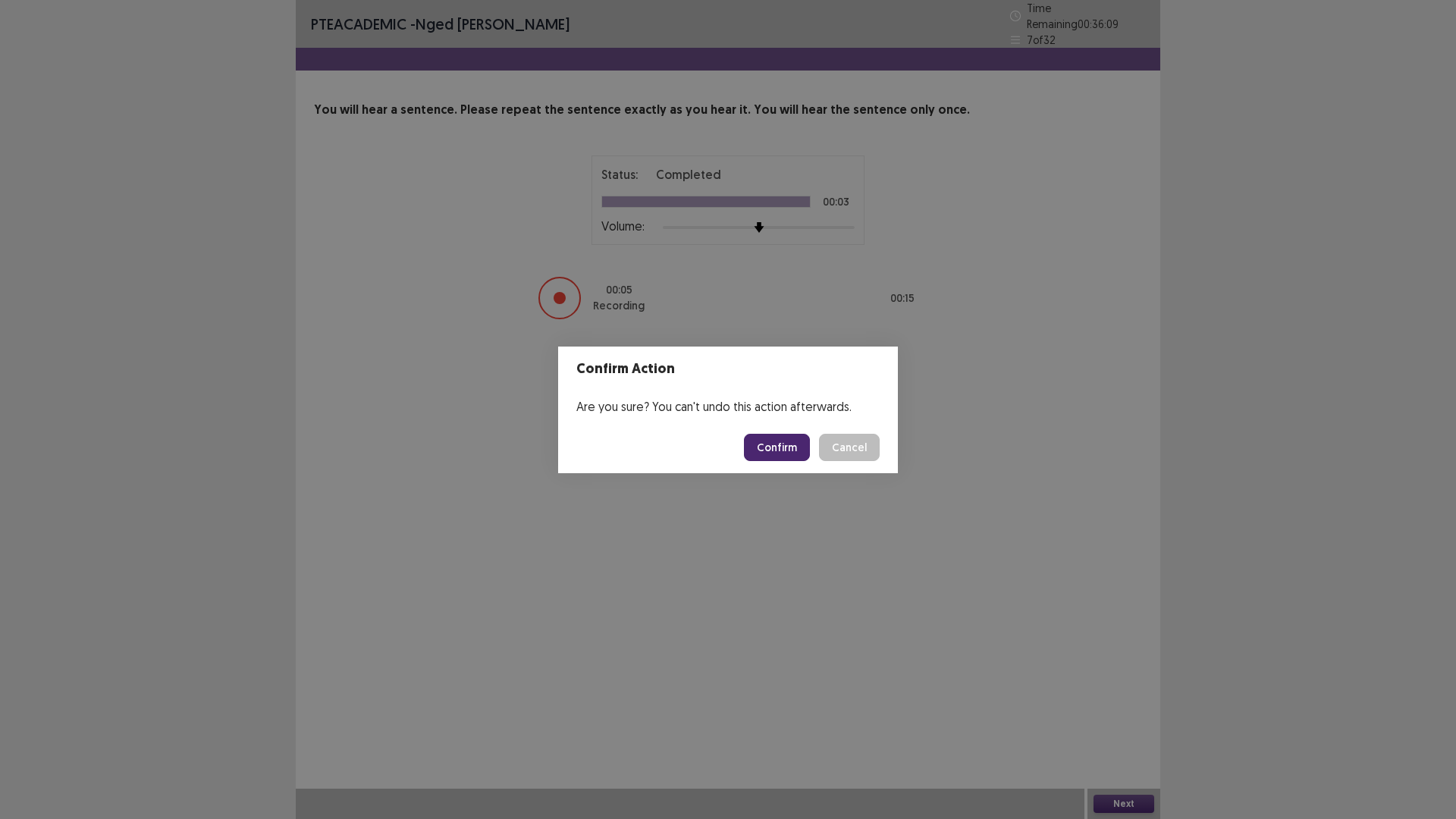
click at [795, 447] on button "Confirm" at bounding box center [777, 448] width 66 height 28
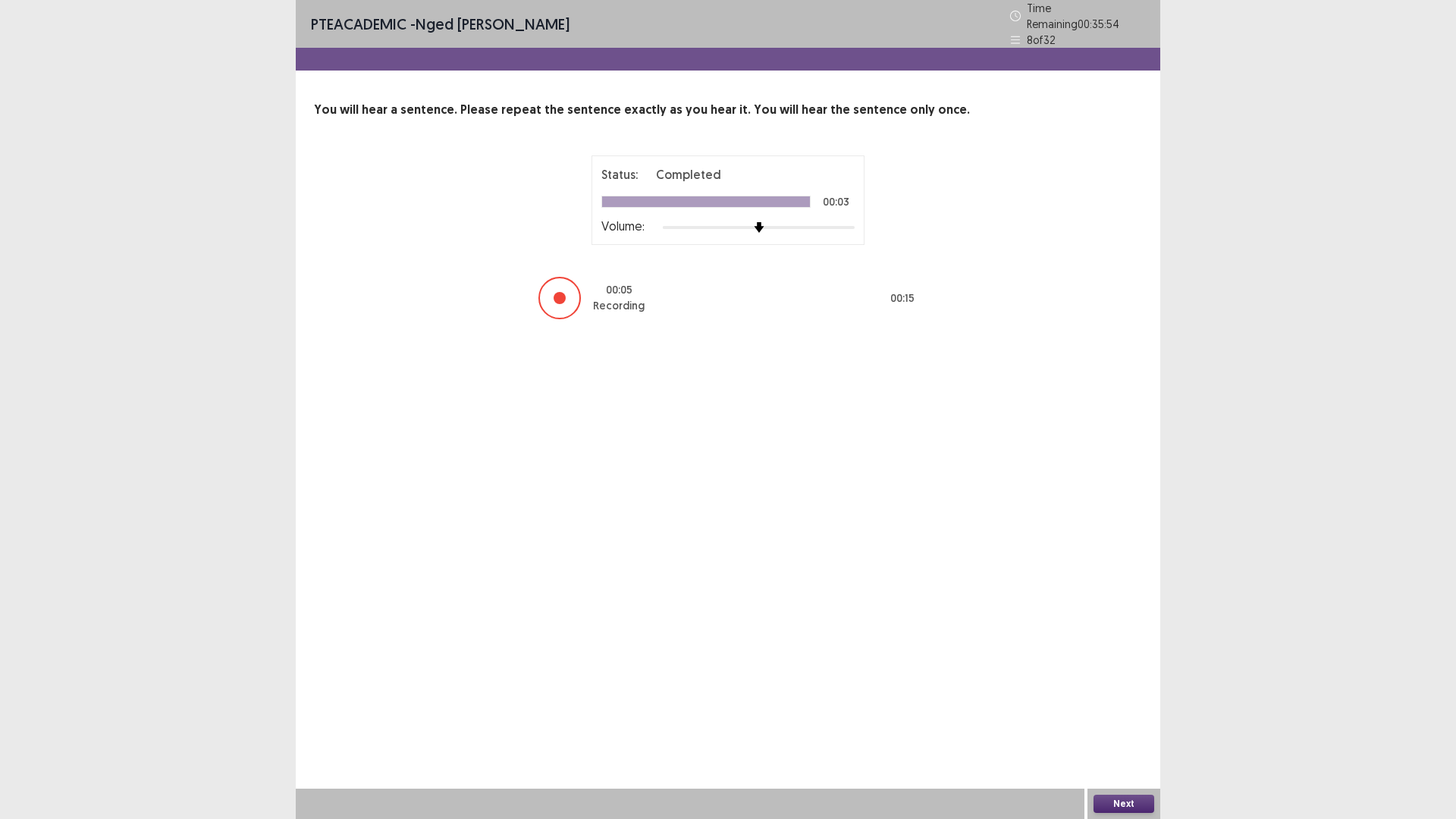
click at [1136, 716] on button "Next" at bounding box center [1124, 803] width 61 height 18
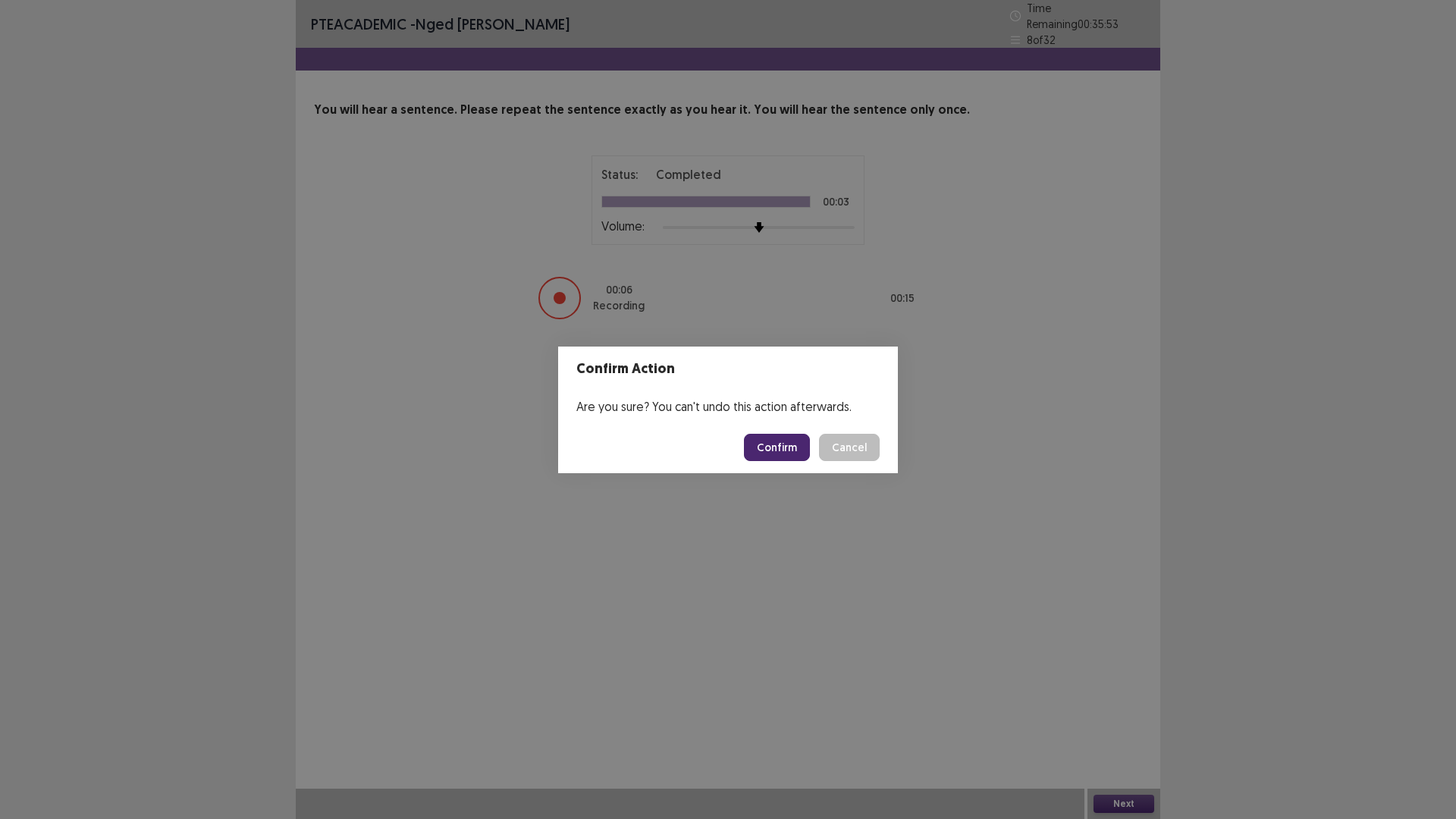
click at [786, 440] on button "Confirm" at bounding box center [777, 448] width 66 height 28
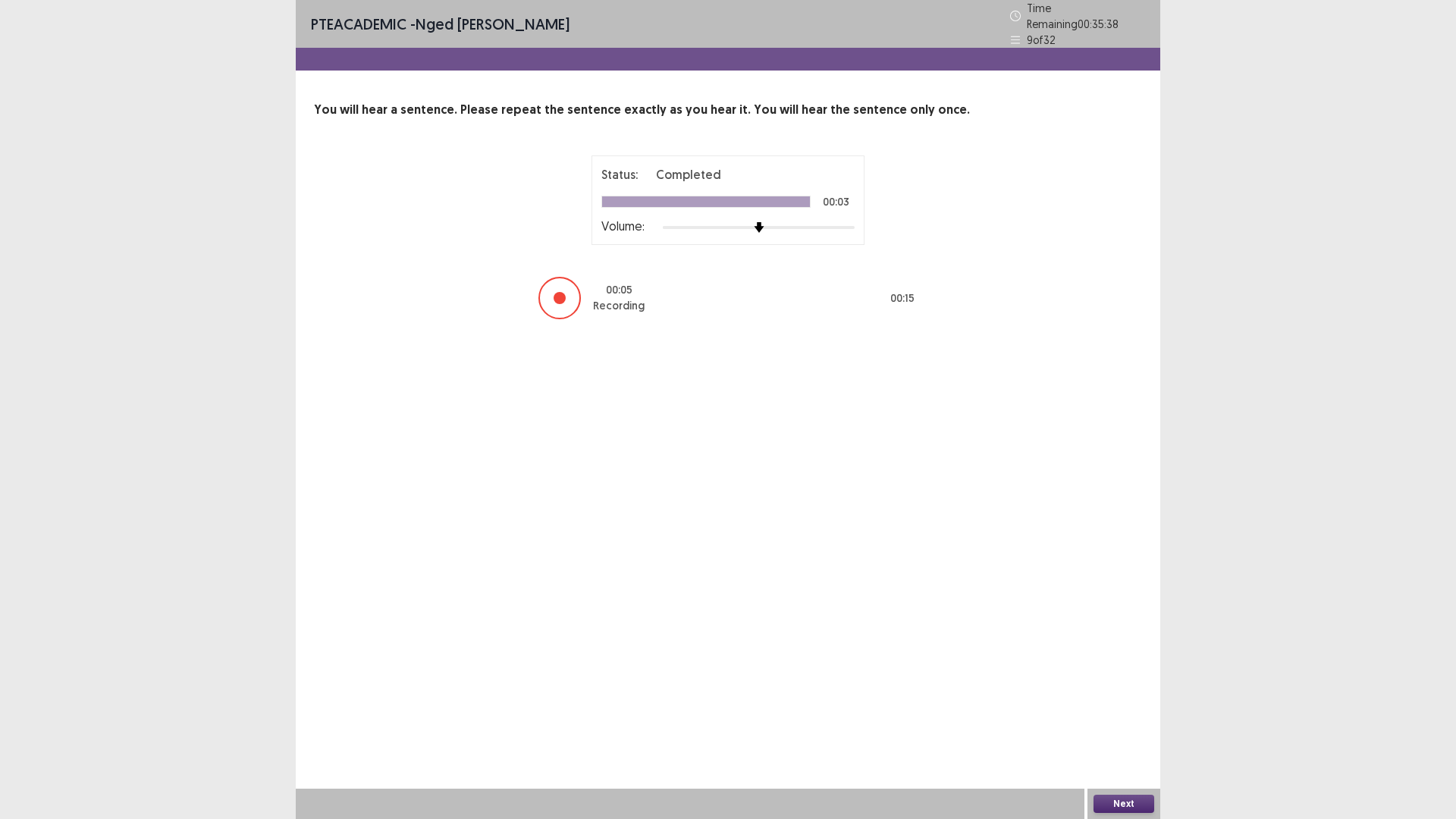
click at [1129, 716] on button "Next" at bounding box center [1124, 803] width 61 height 18
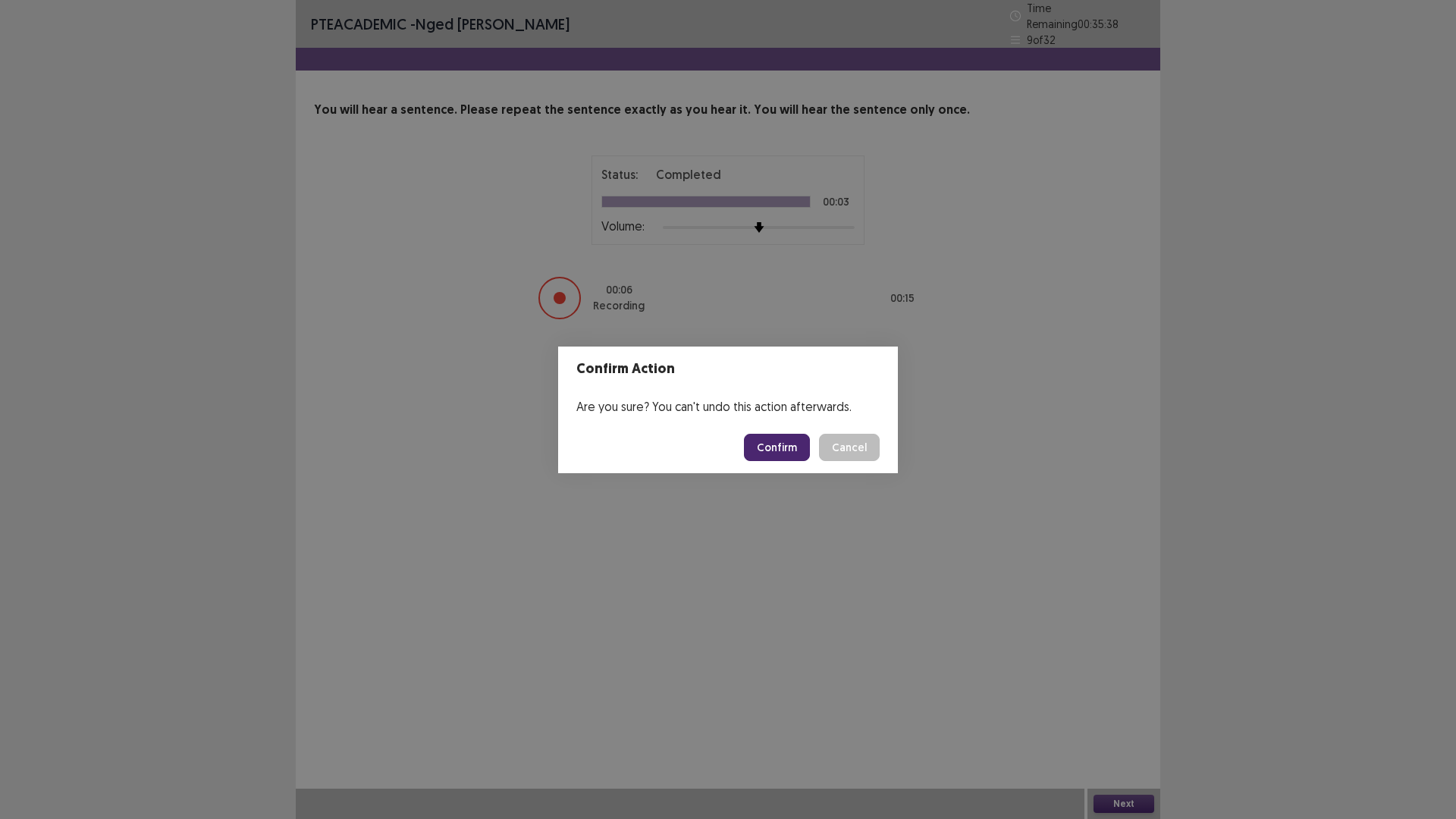
click at [782, 448] on button "Confirm" at bounding box center [777, 448] width 66 height 28
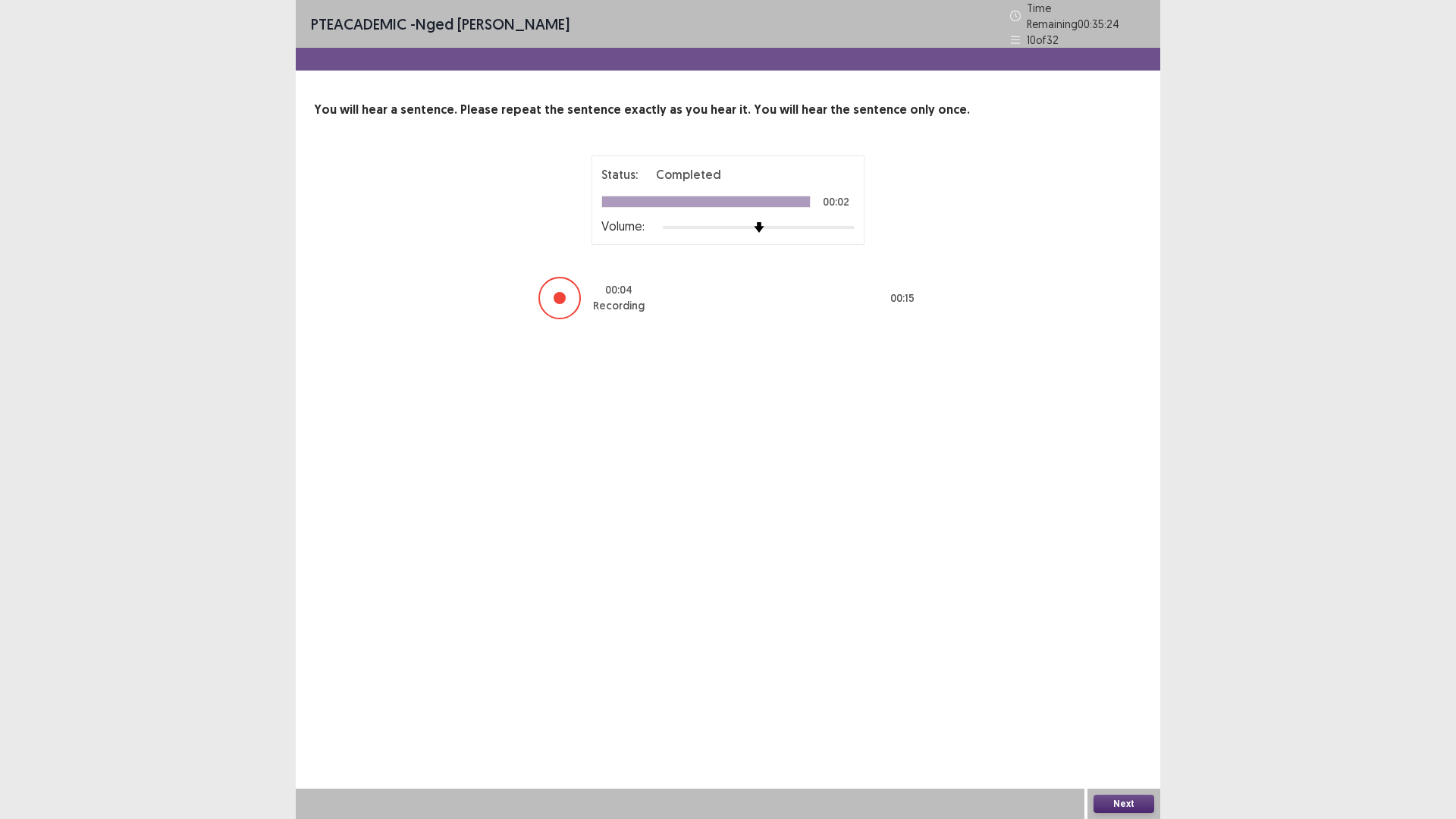
click at [1125, 716] on button "Next" at bounding box center [1124, 803] width 61 height 18
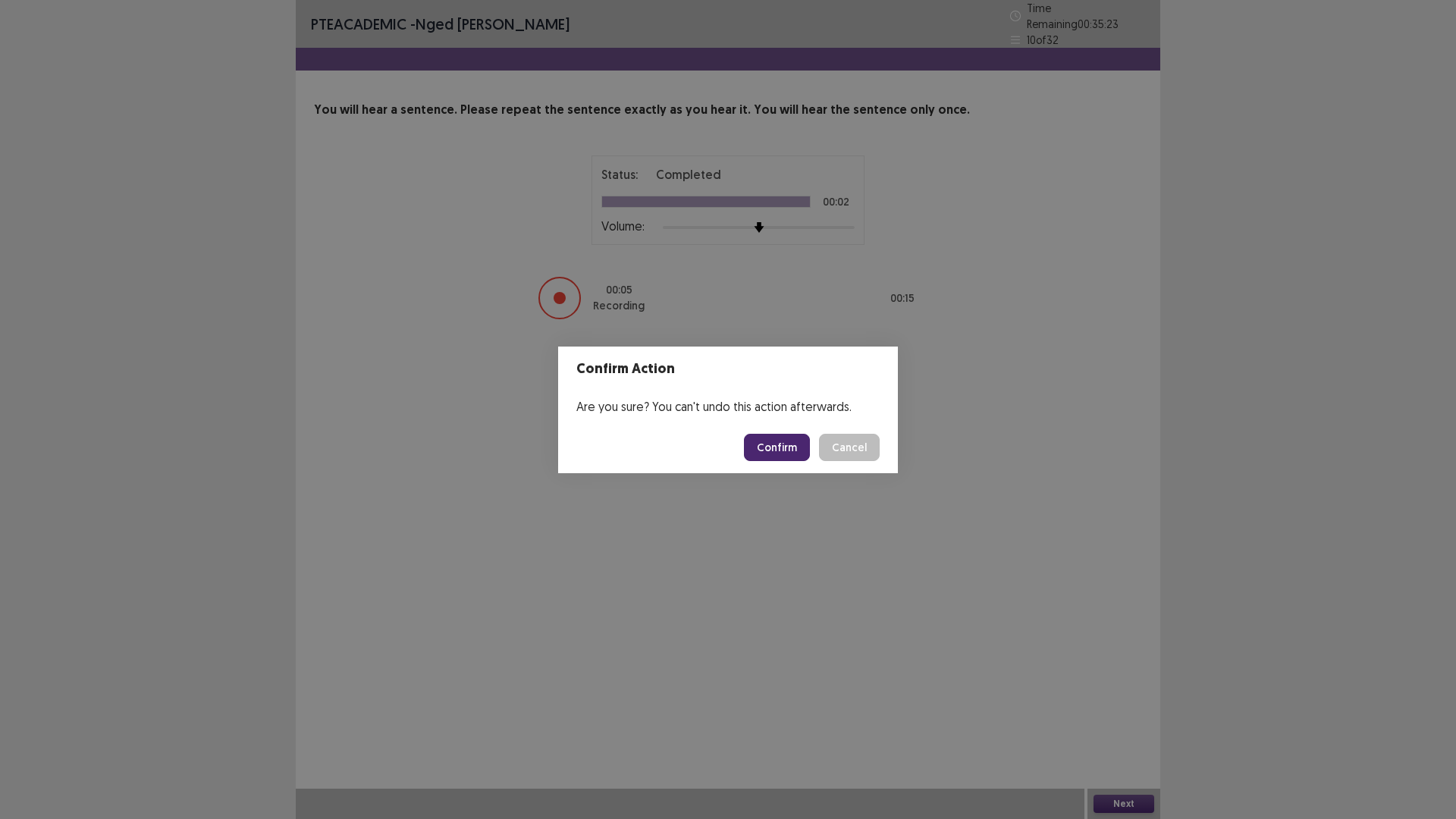
click at [791, 449] on button "Confirm" at bounding box center [777, 448] width 66 height 28
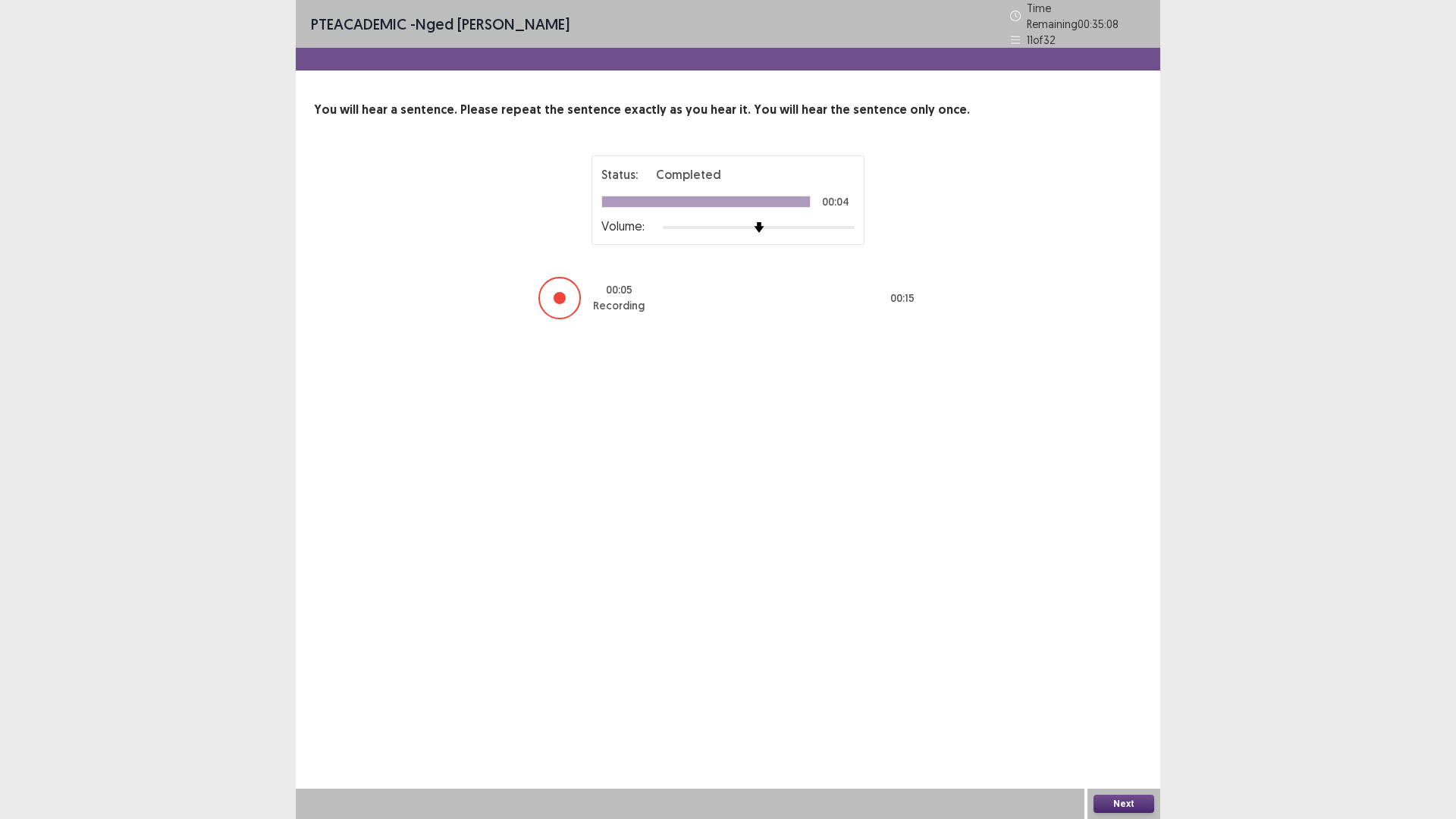
click at [1129, 716] on button "Next" at bounding box center [1124, 803] width 61 height 18
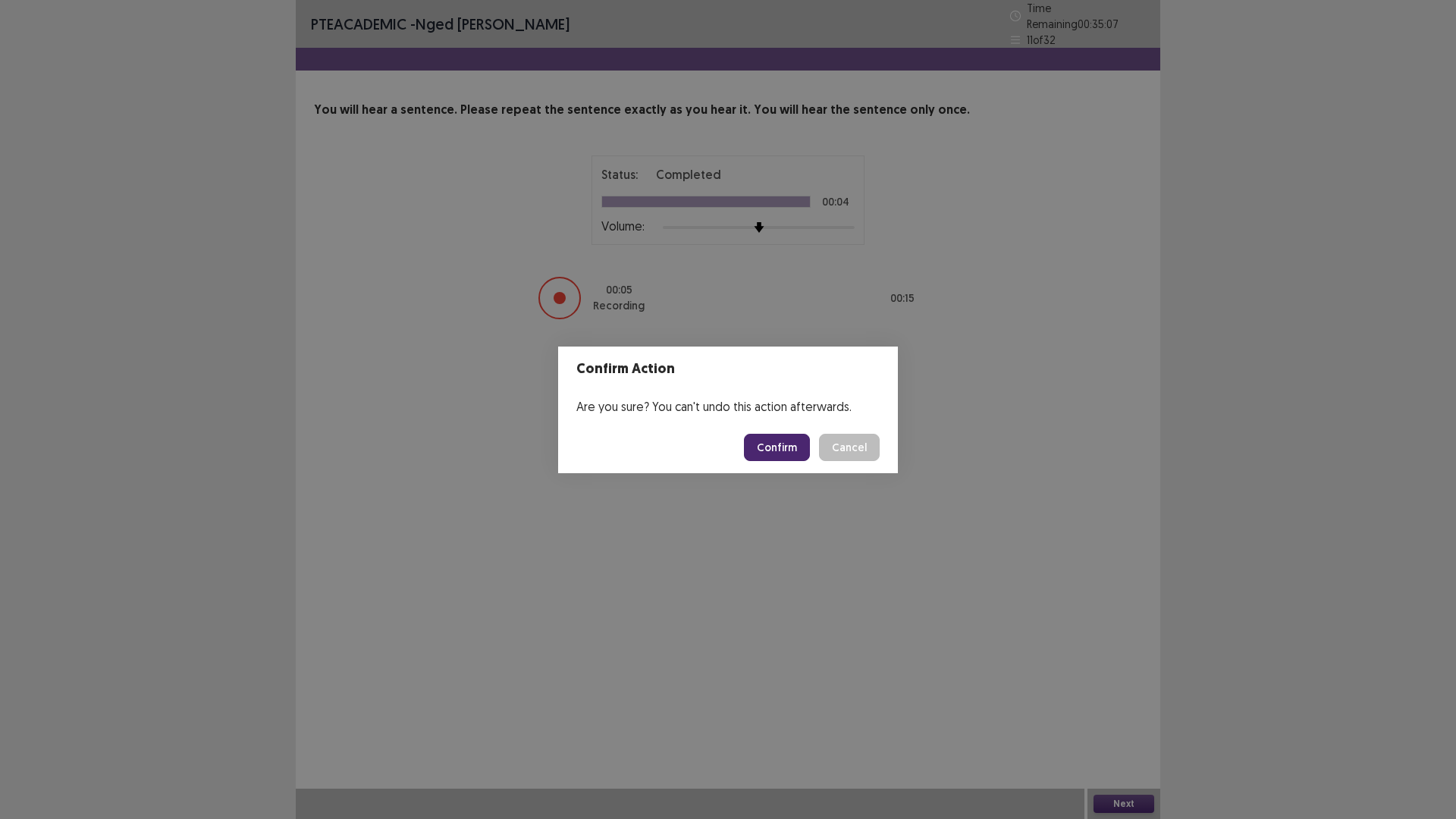
click at [790, 451] on button "Confirm" at bounding box center [777, 448] width 66 height 28
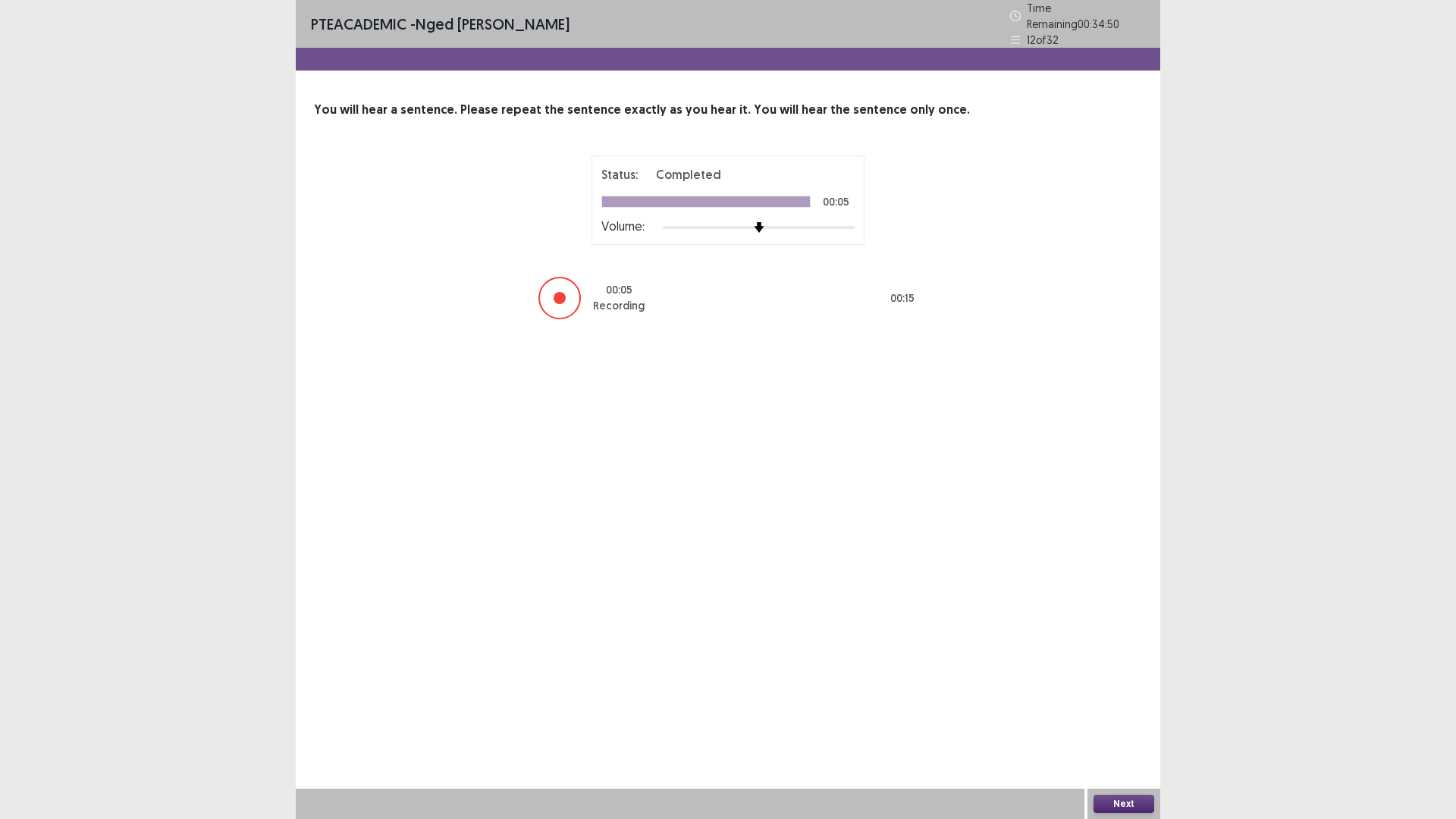
click at [1140, 716] on button "Next" at bounding box center [1124, 803] width 61 height 18
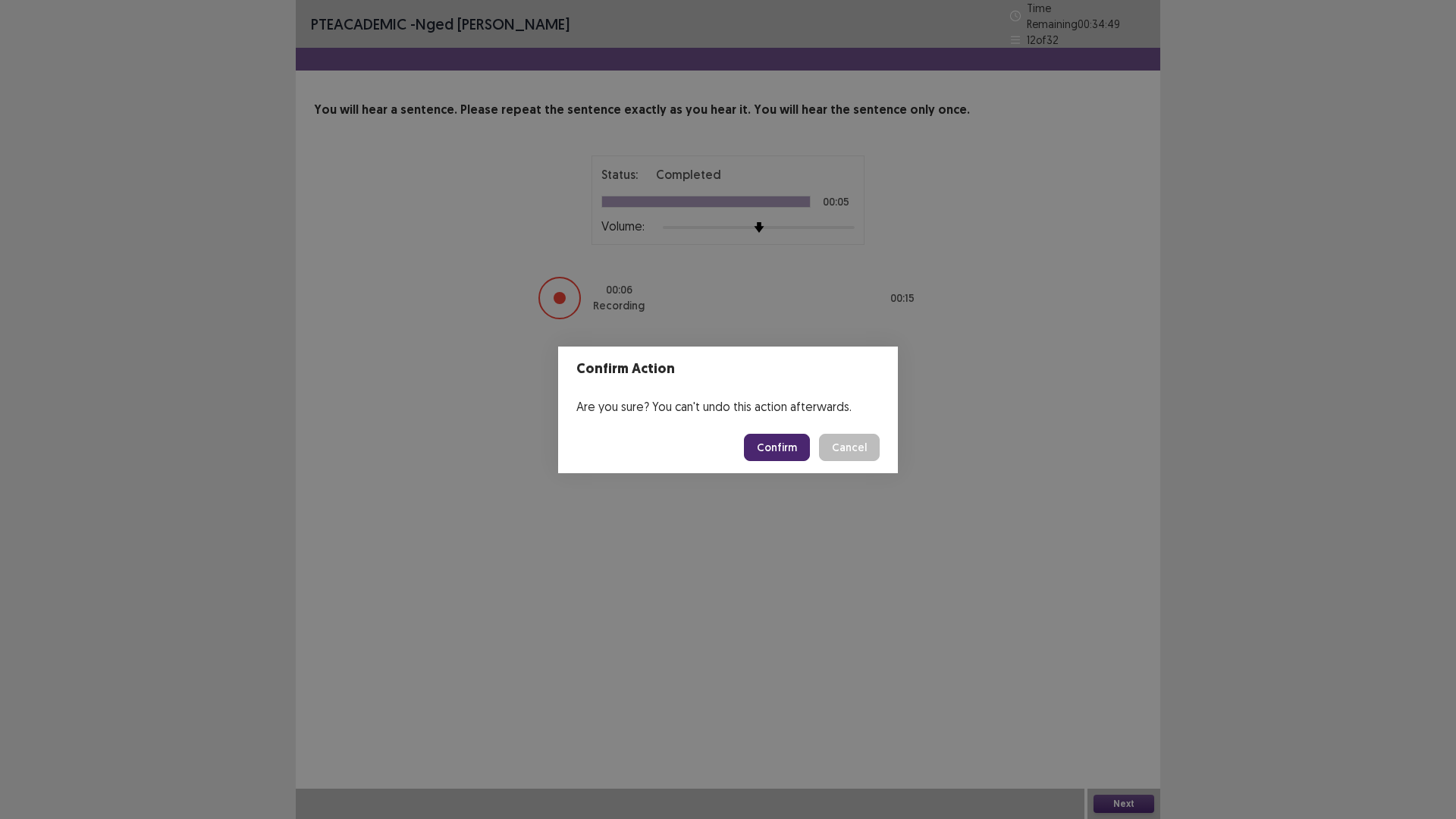
click at [802, 448] on button "Confirm" at bounding box center [777, 448] width 66 height 28
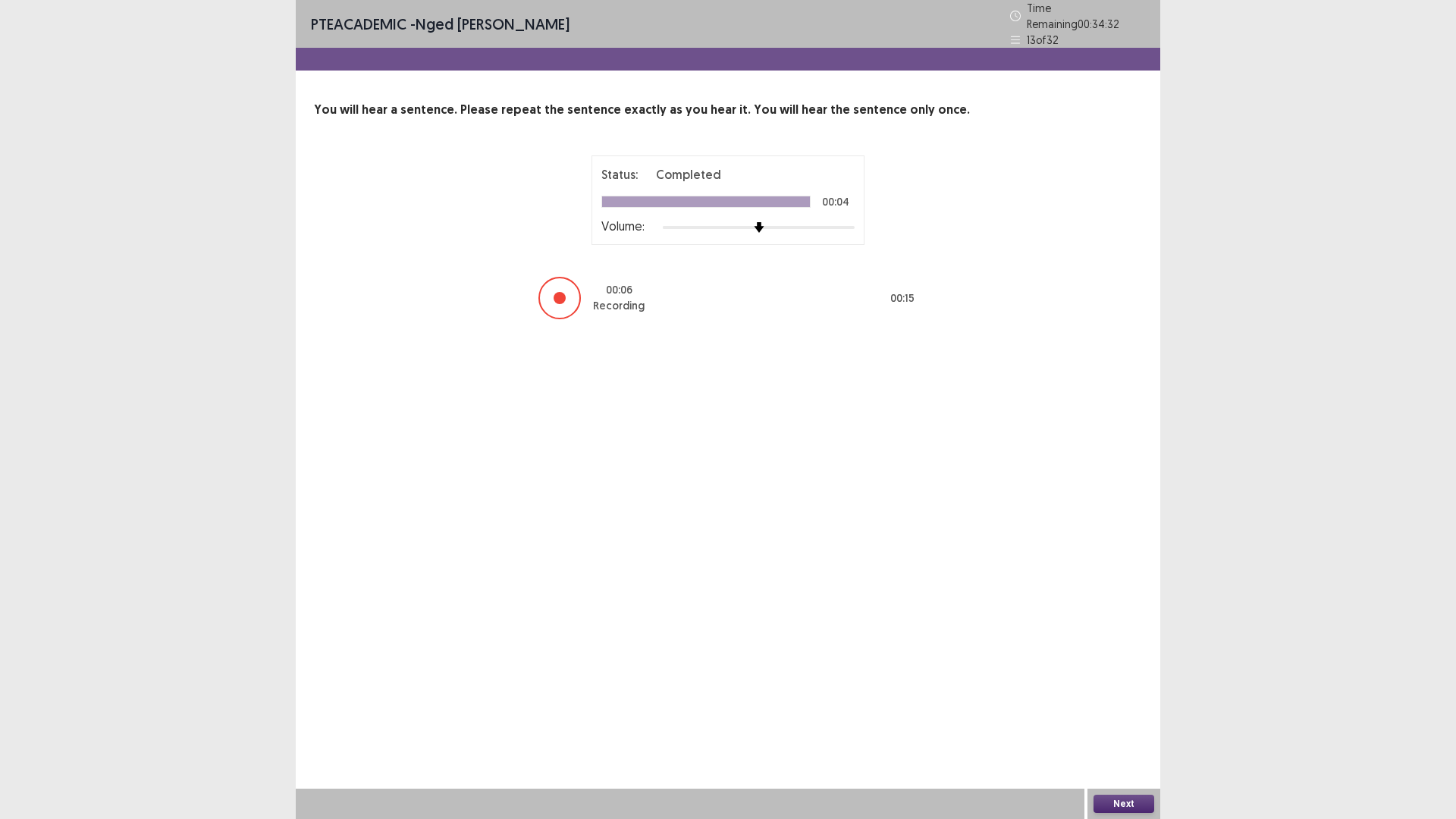
click at [1110, 716] on div "Next" at bounding box center [1124, 803] width 73 height 30
click at [1111, 716] on button "Next" at bounding box center [1124, 803] width 61 height 18
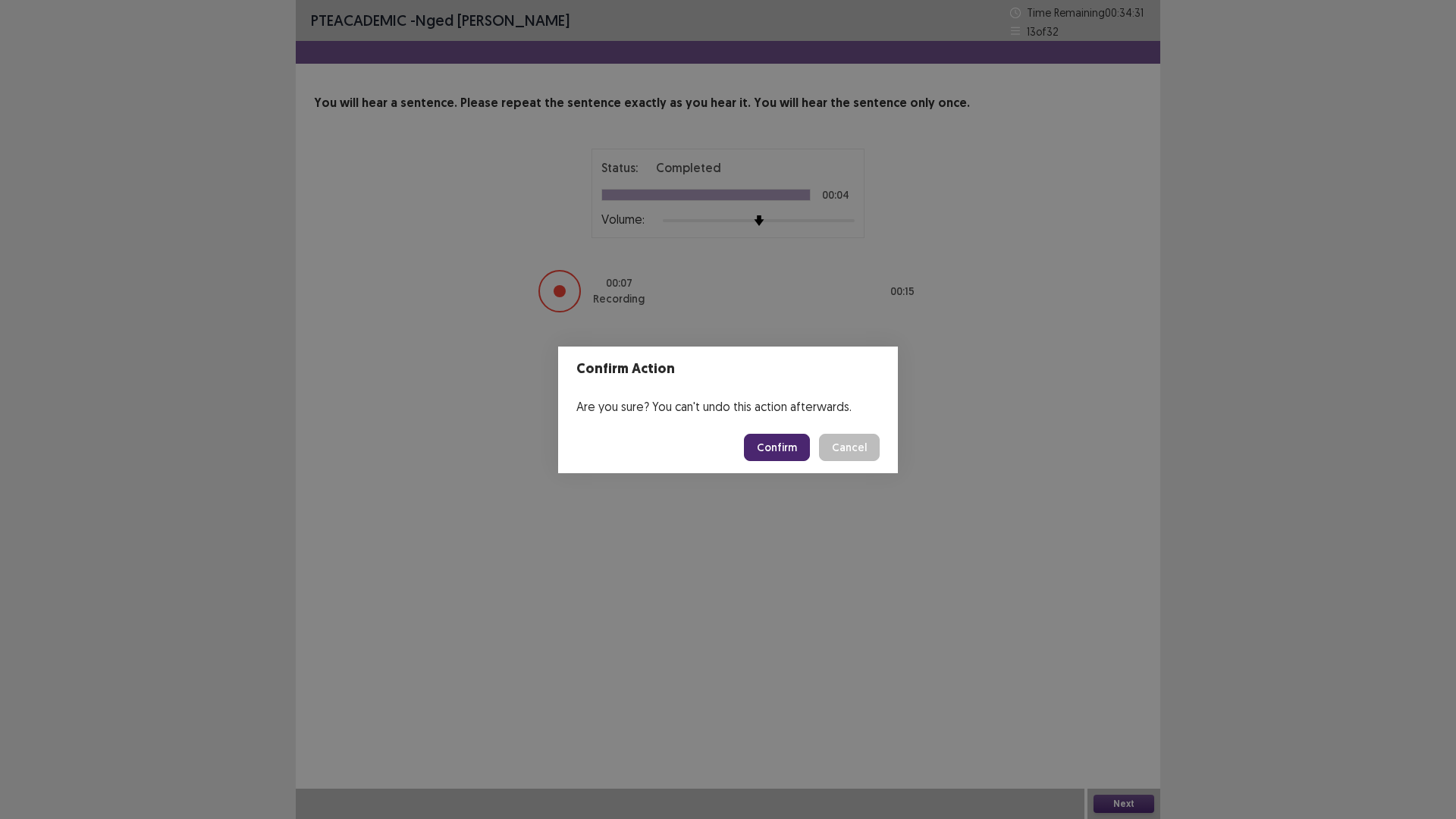
click at [768, 436] on button "Confirm" at bounding box center [777, 448] width 66 height 28
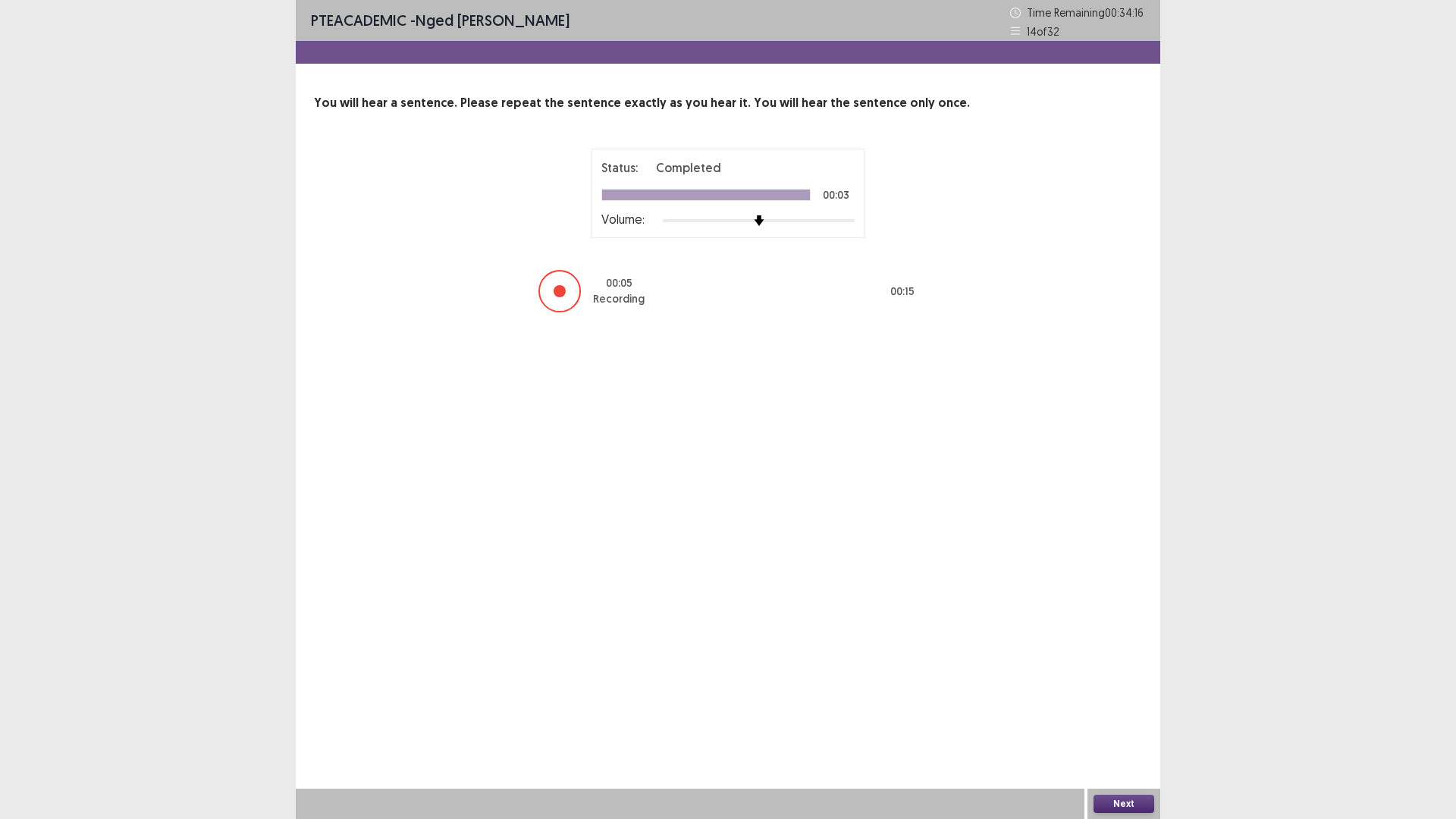
click at [1136, 716] on button "Next" at bounding box center [1124, 803] width 61 height 18
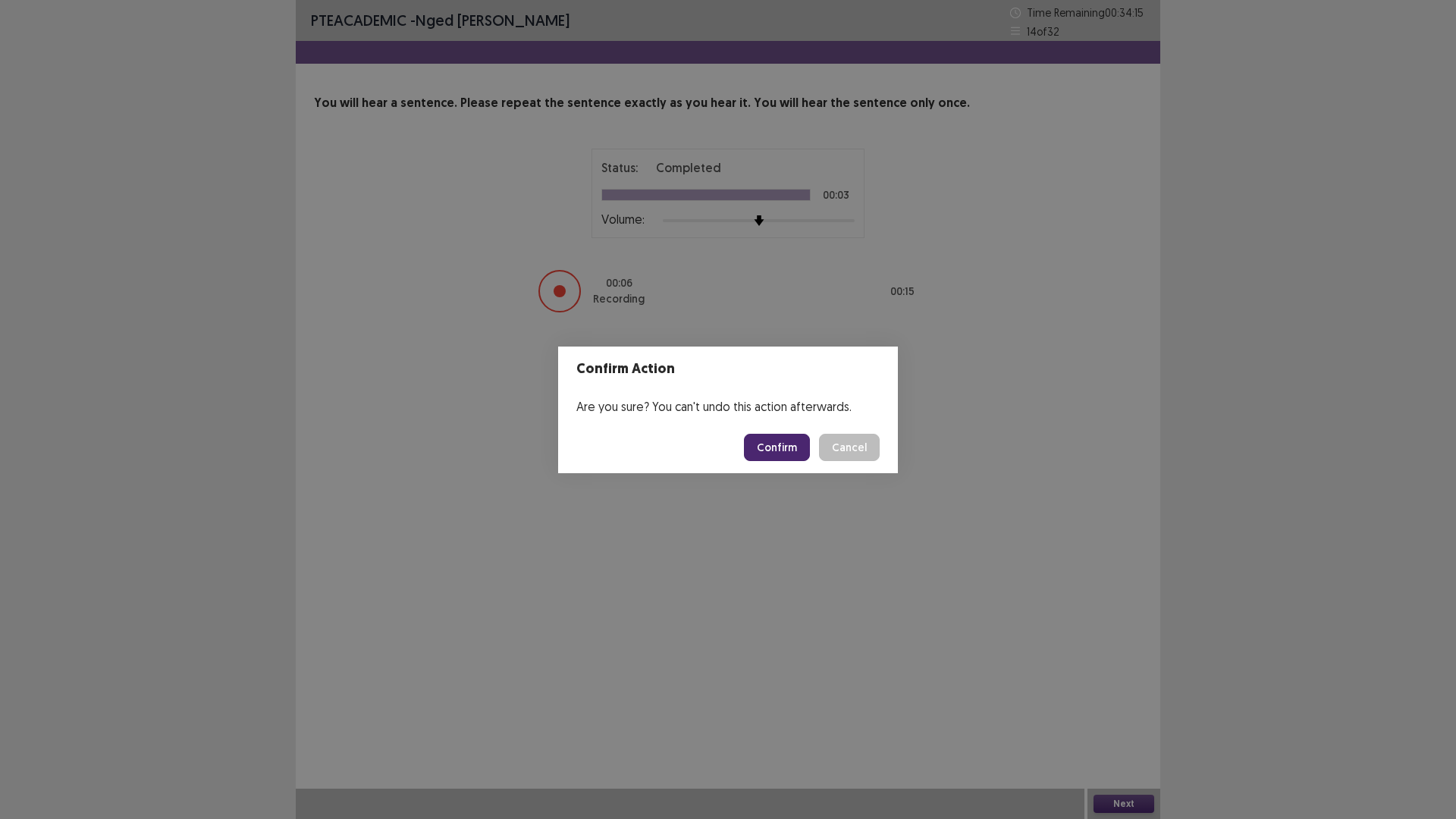
click at [776, 446] on button "Confirm" at bounding box center [777, 448] width 66 height 28
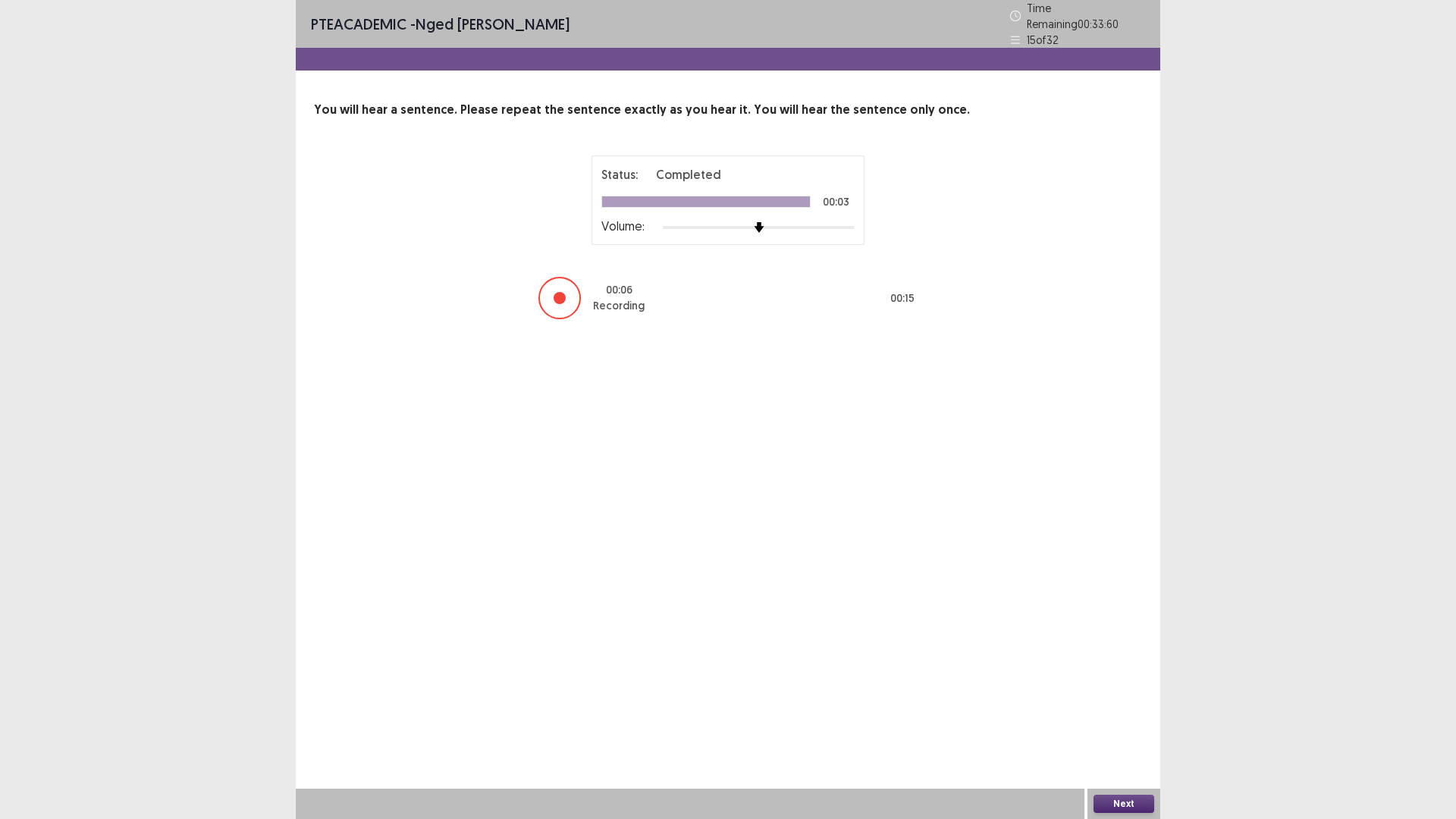
click at [1119, 716] on button "Next" at bounding box center [1124, 803] width 61 height 18
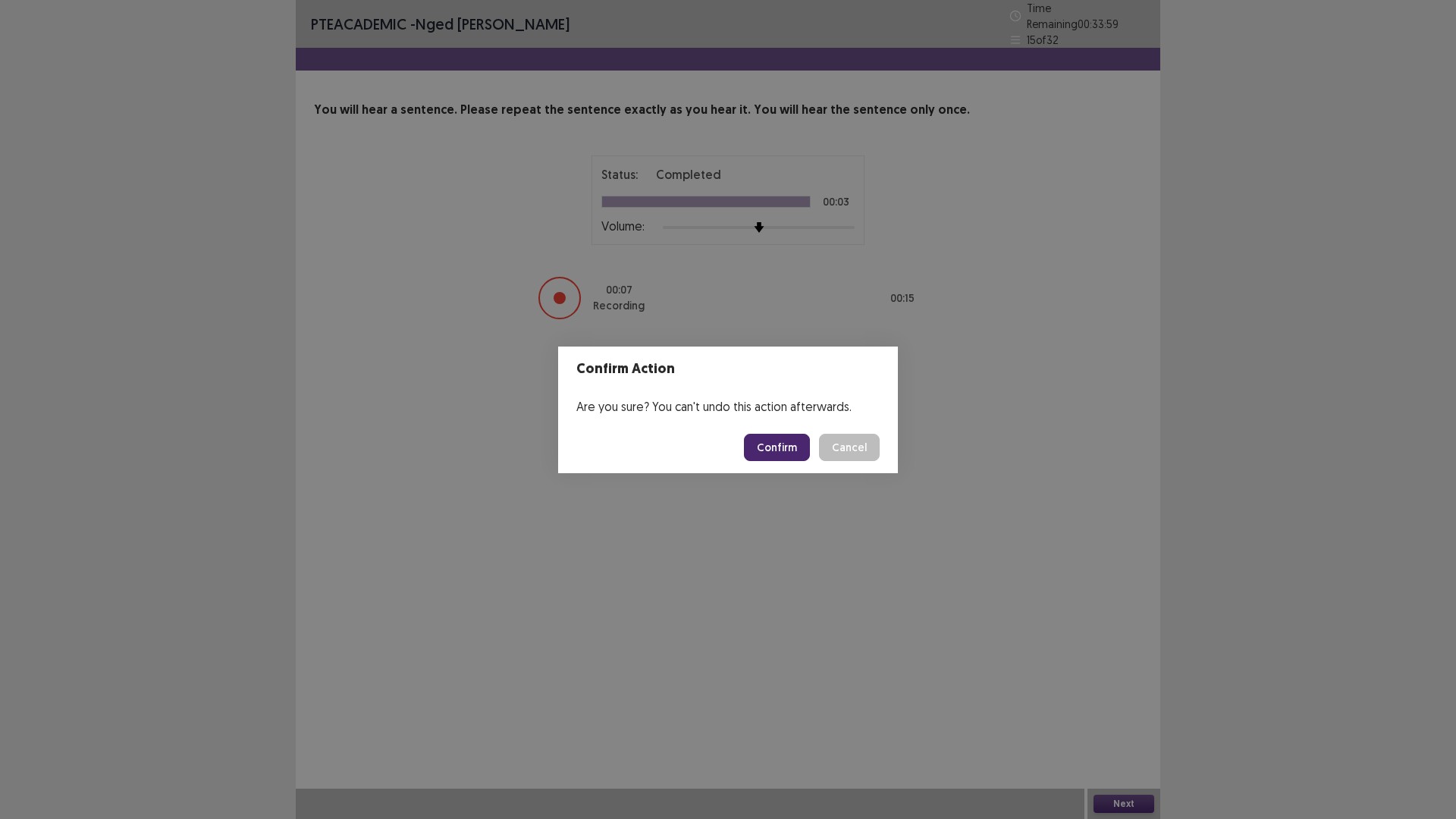
click at [780, 446] on button "Confirm" at bounding box center [777, 448] width 66 height 28
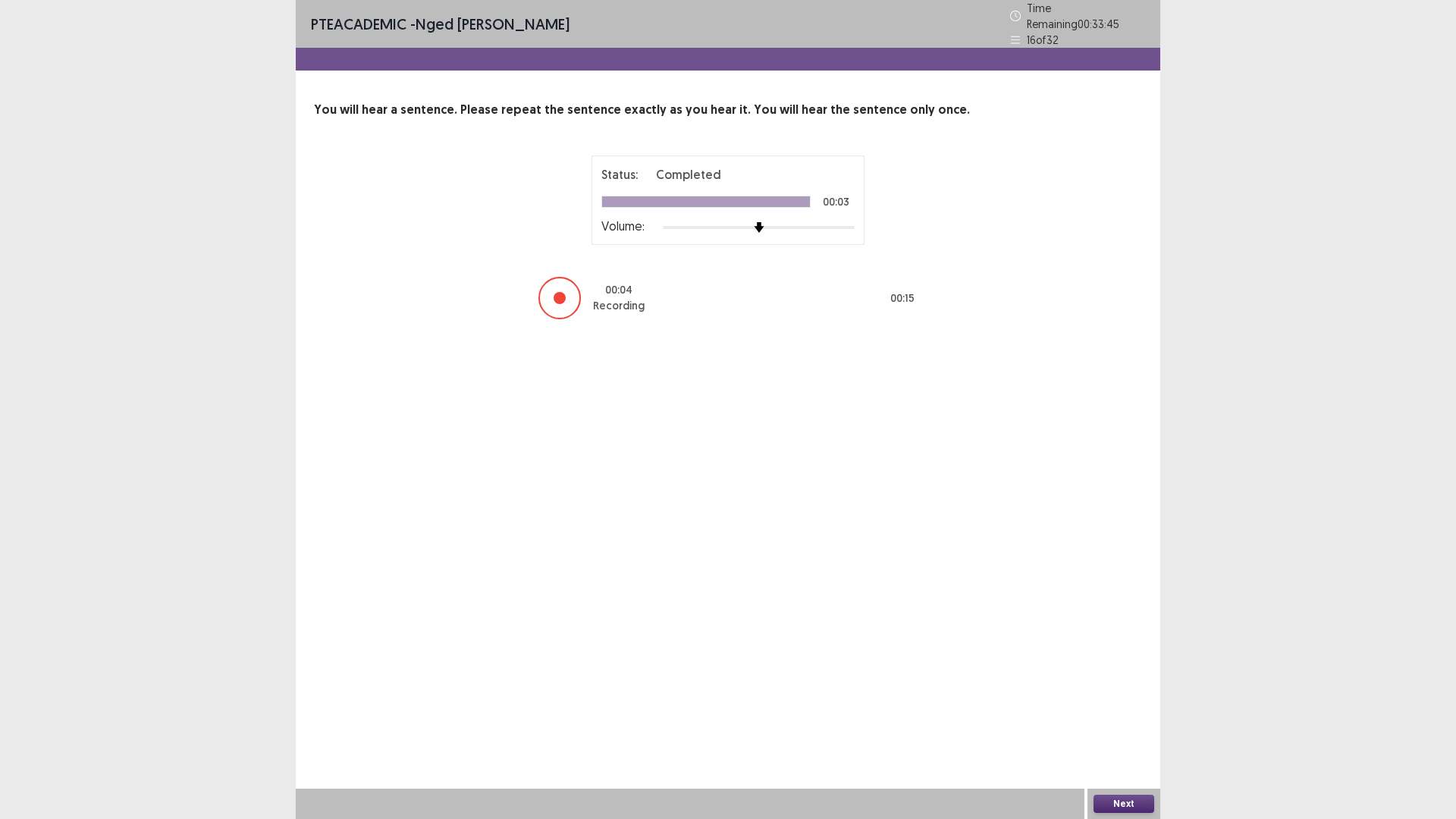
click at [1125, 716] on button "Next" at bounding box center [1124, 803] width 61 height 18
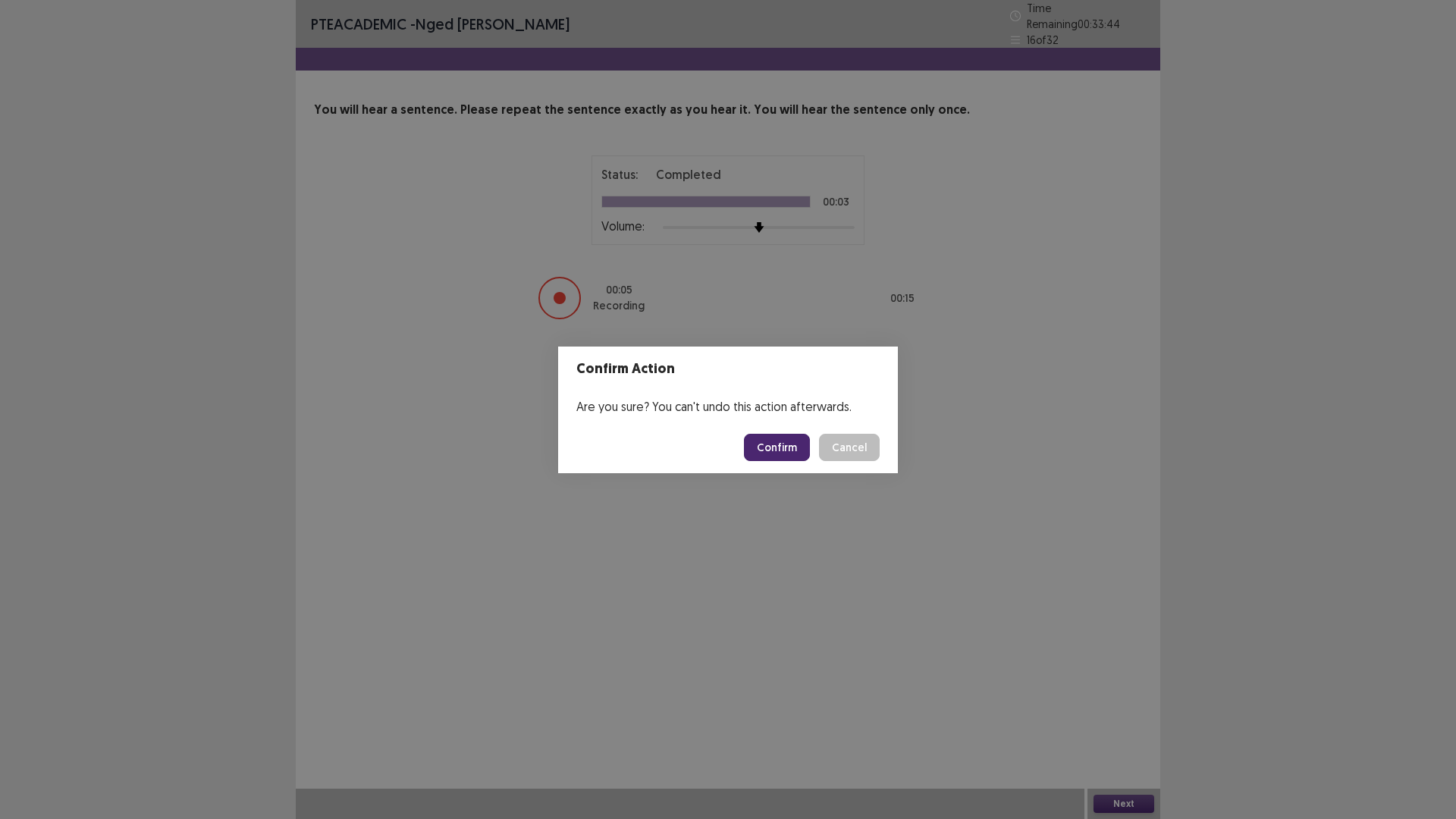
click at [784, 448] on button "Confirm" at bounding box center [777, 448] width 66 height 28
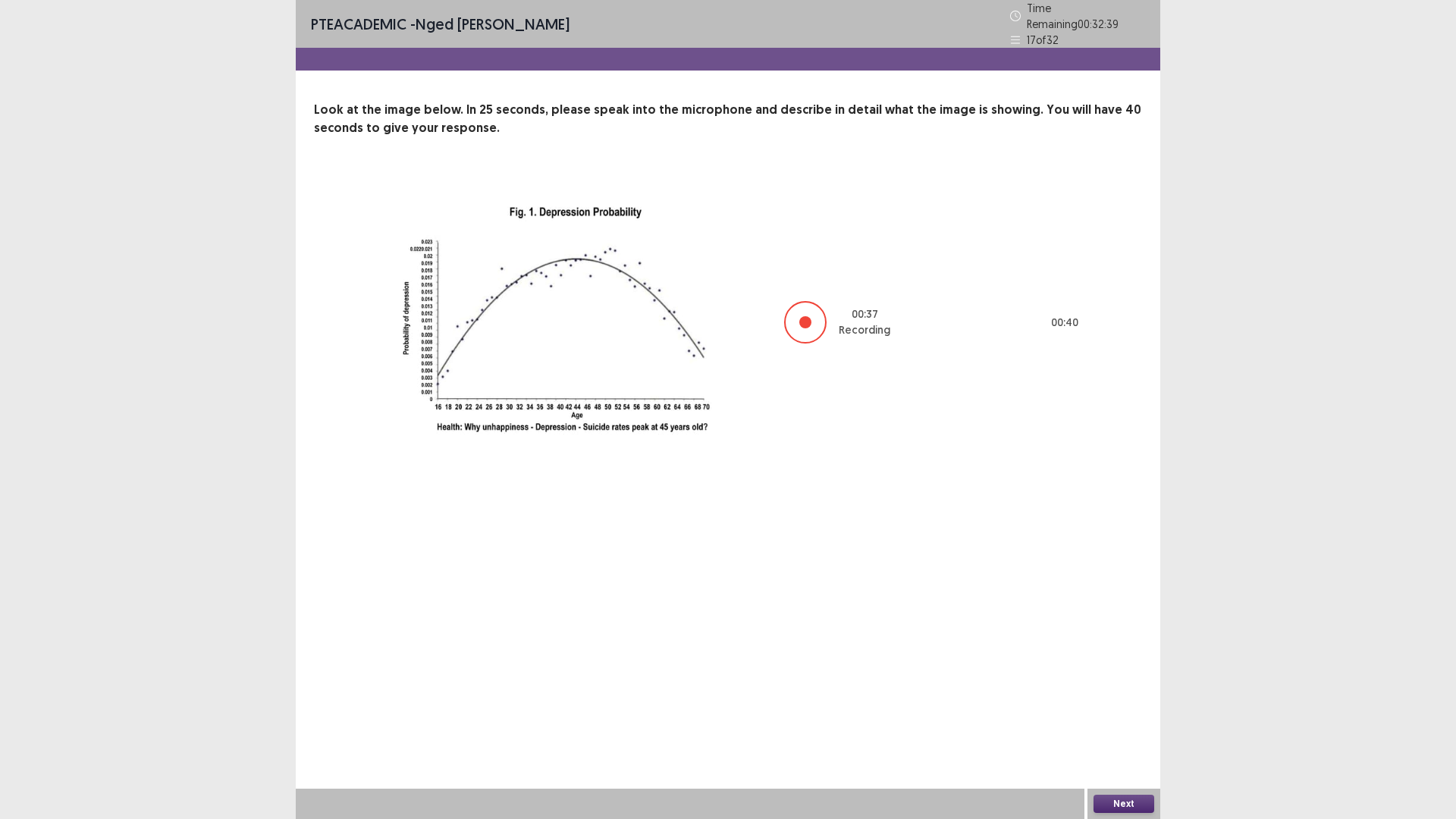
click at [1129, 716] on button "Next" at bounding box center [1124, 803] width 61 height 18
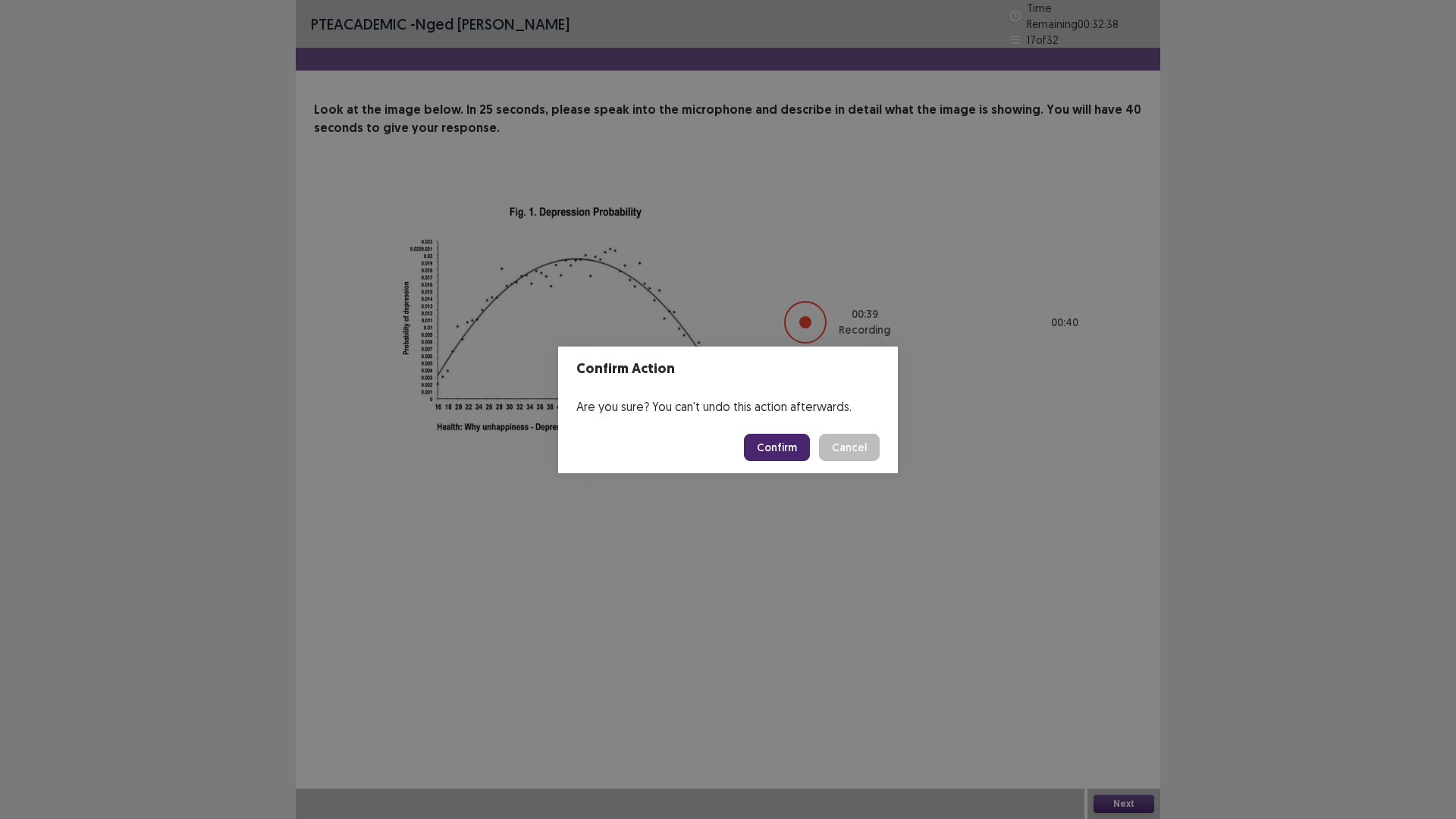
click at [778, 442] on button "Confirm" at bounding box center [777, 448] width 66 height 28
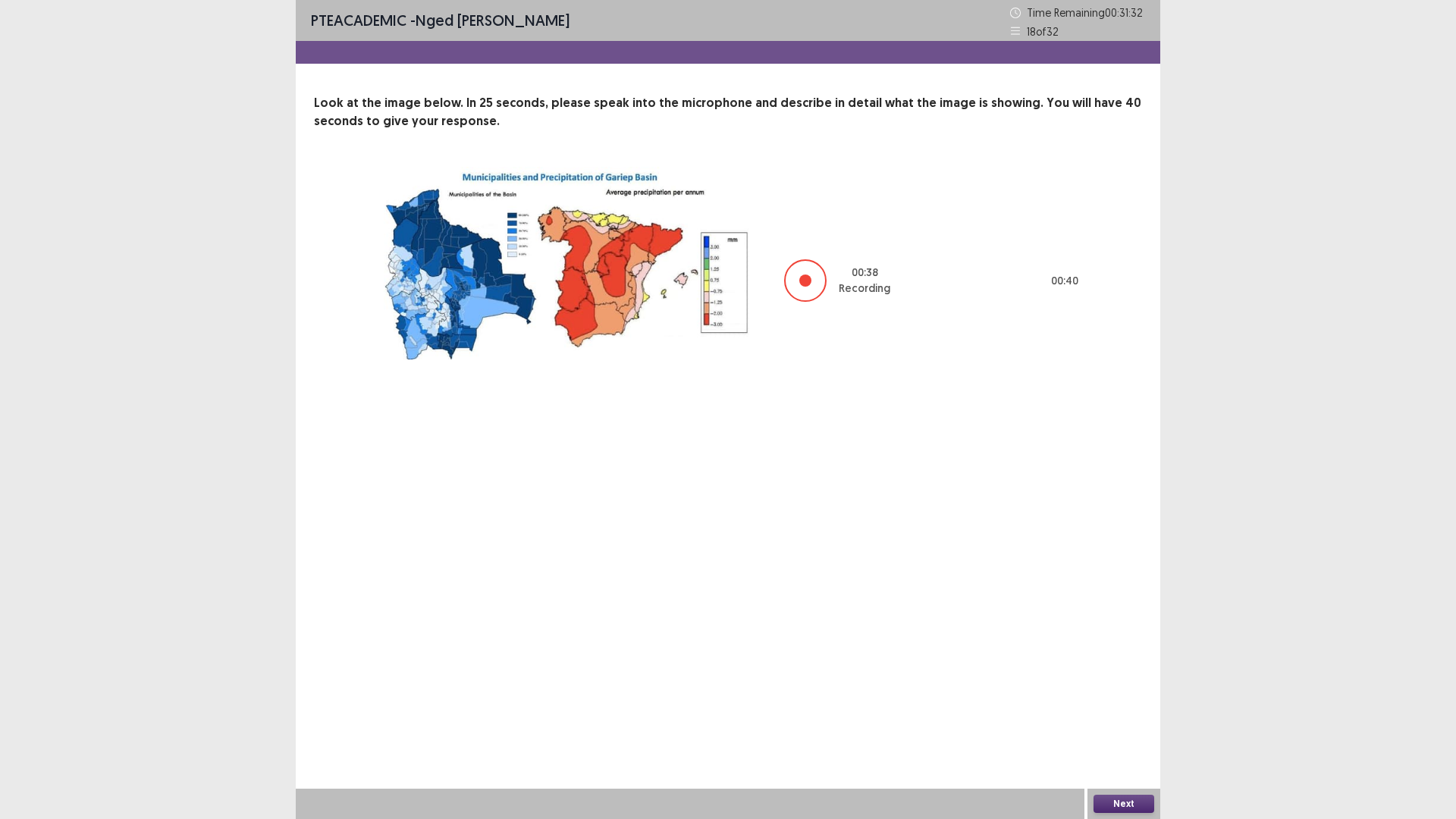
click at [1130, 716] on button "Next" at bounding box center [1124, 803] width 61 height 18
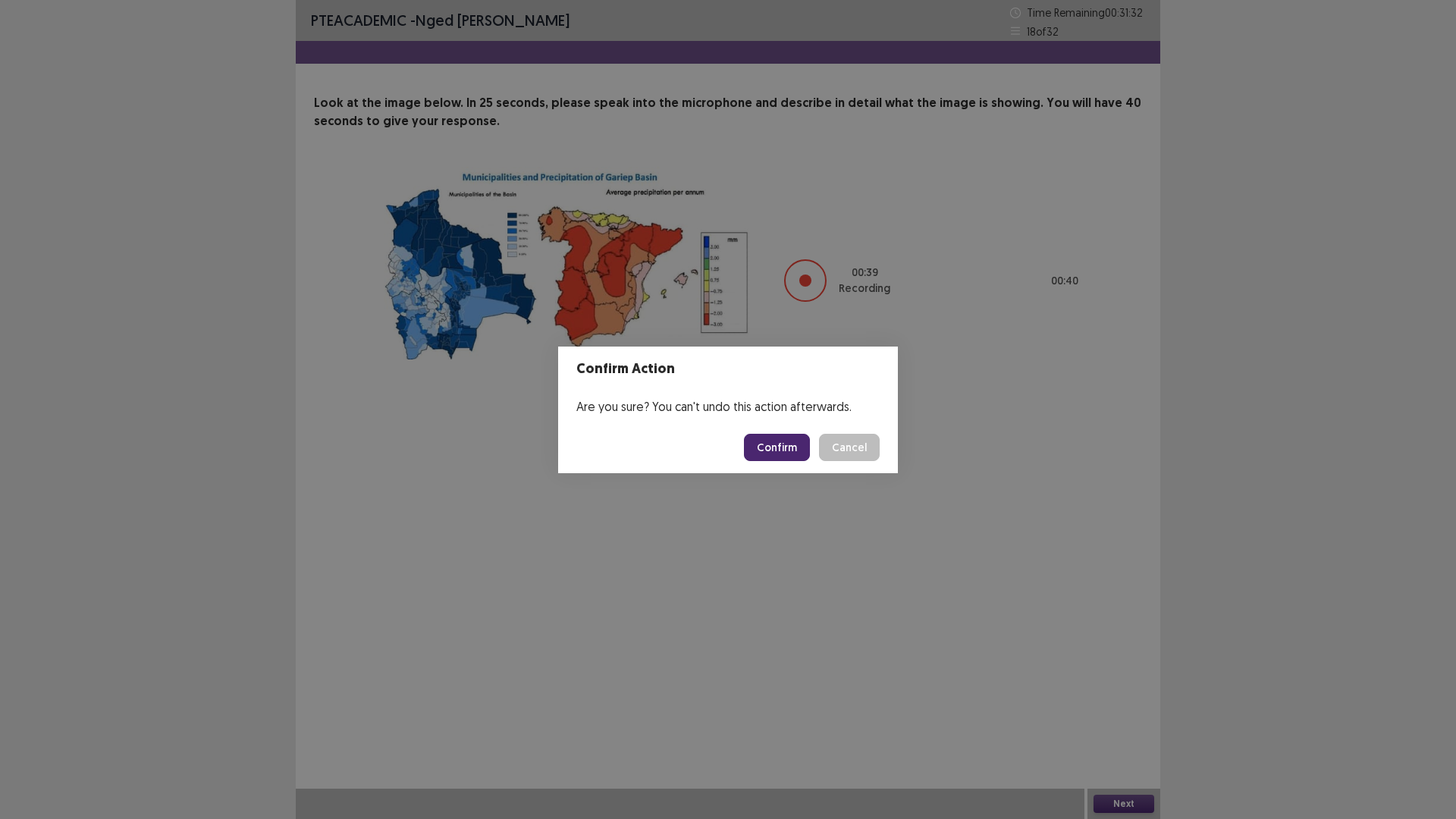
click at [773, 440] on button "Confirm" at bounding box center [777, 448] width 66 height 28
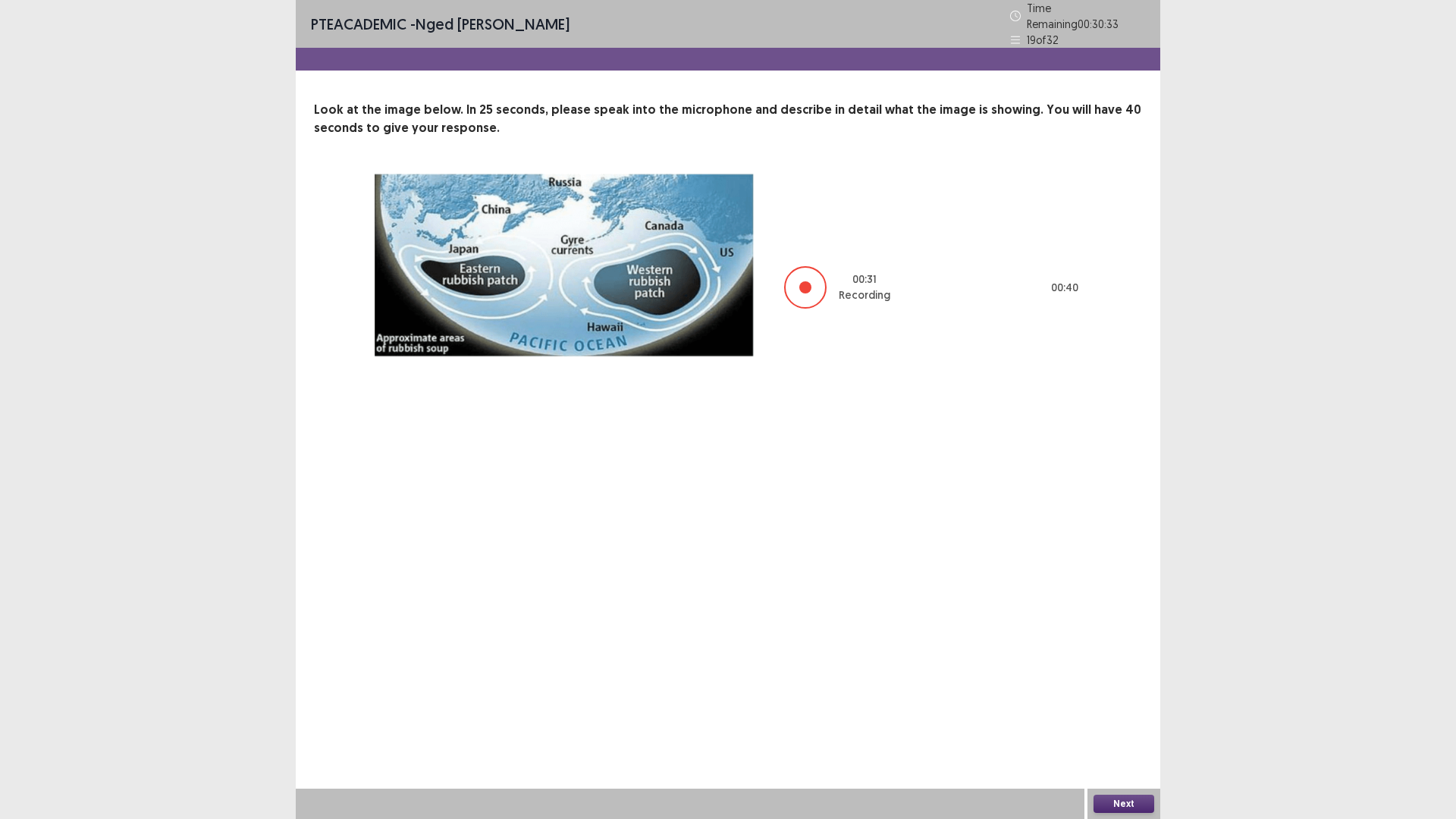
click at [1129, 716] on button "Next" at bounding box center [1124, 803] width 61 height 18
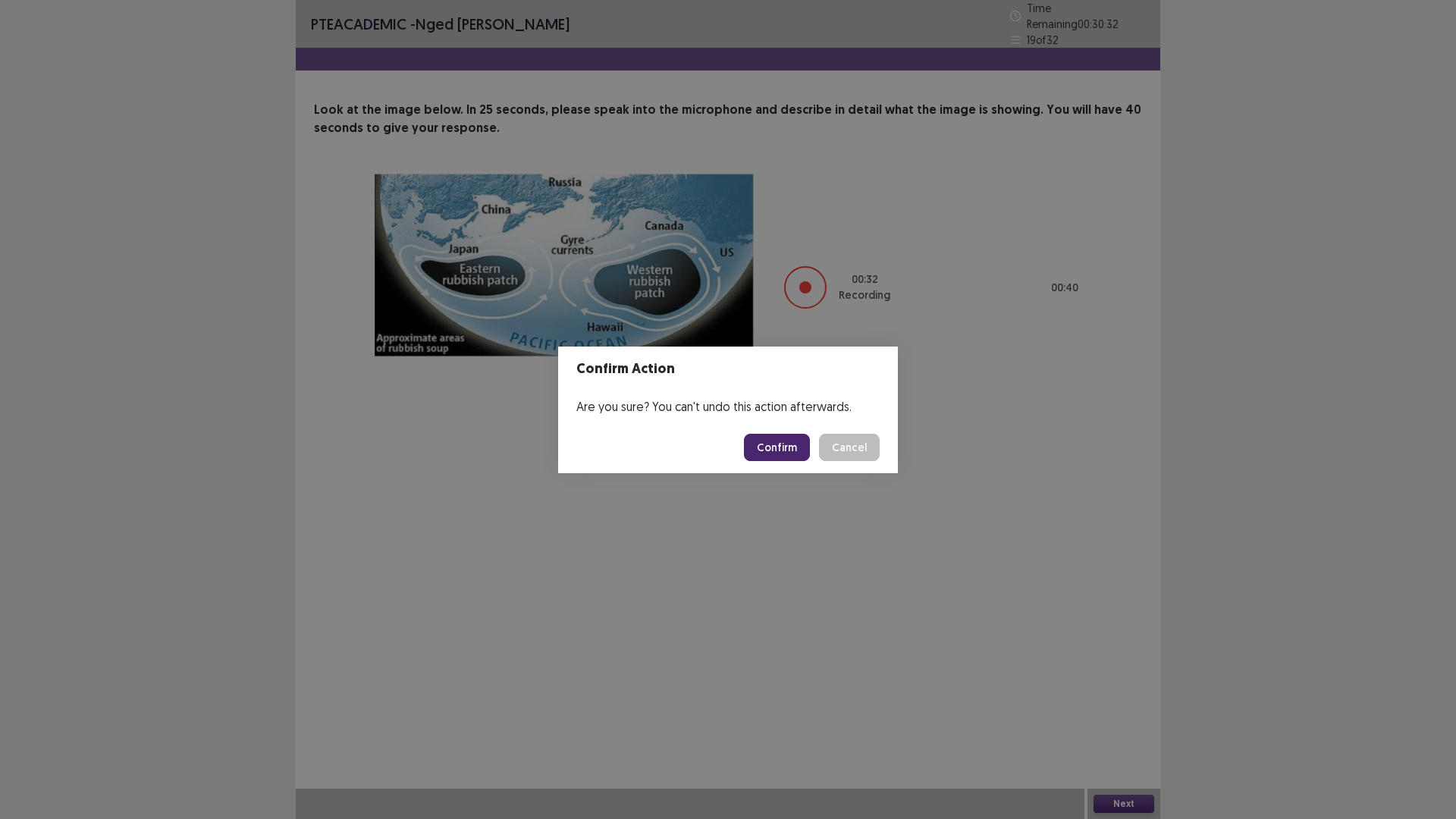
click at [775, 442] on button "Confirm" at bounding box center [777, 448] width 66 height 28
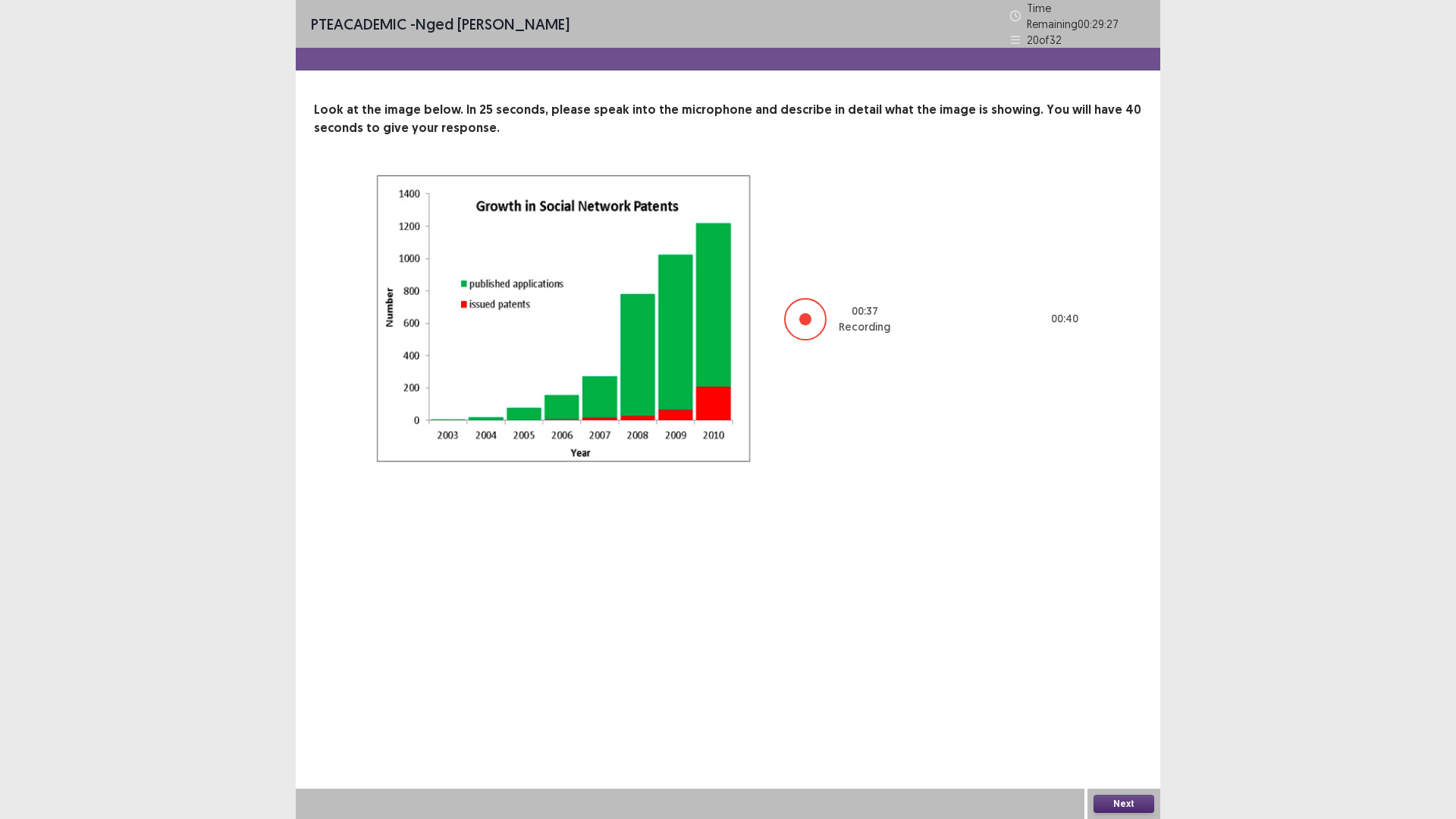
click at [1125, 716] on button "Next" at bounding box center [1124, 803] width 61 height 18
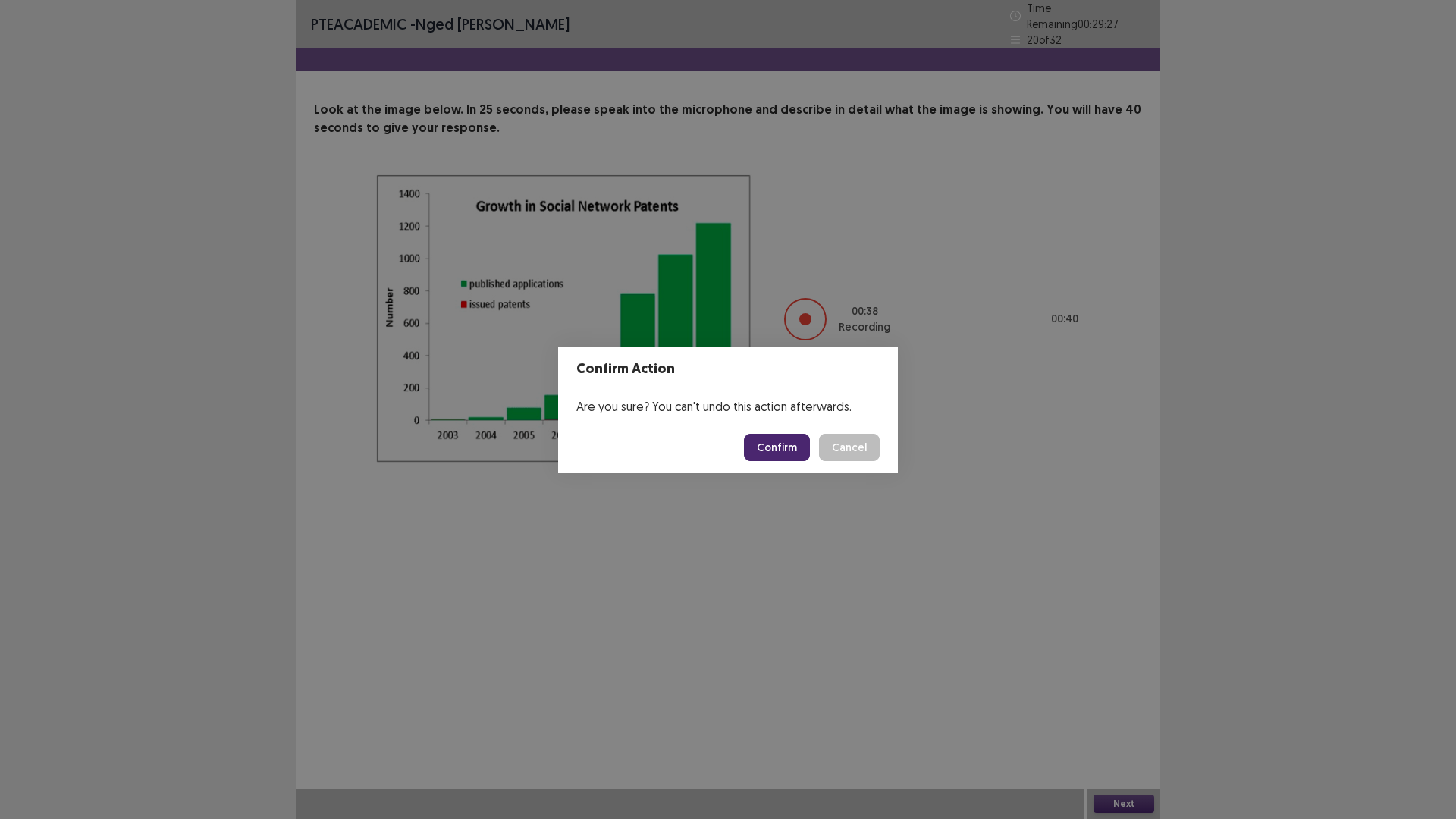
click at [788, 438] on button "Confirm" at bounding box center [777, 448] width 66 height 28
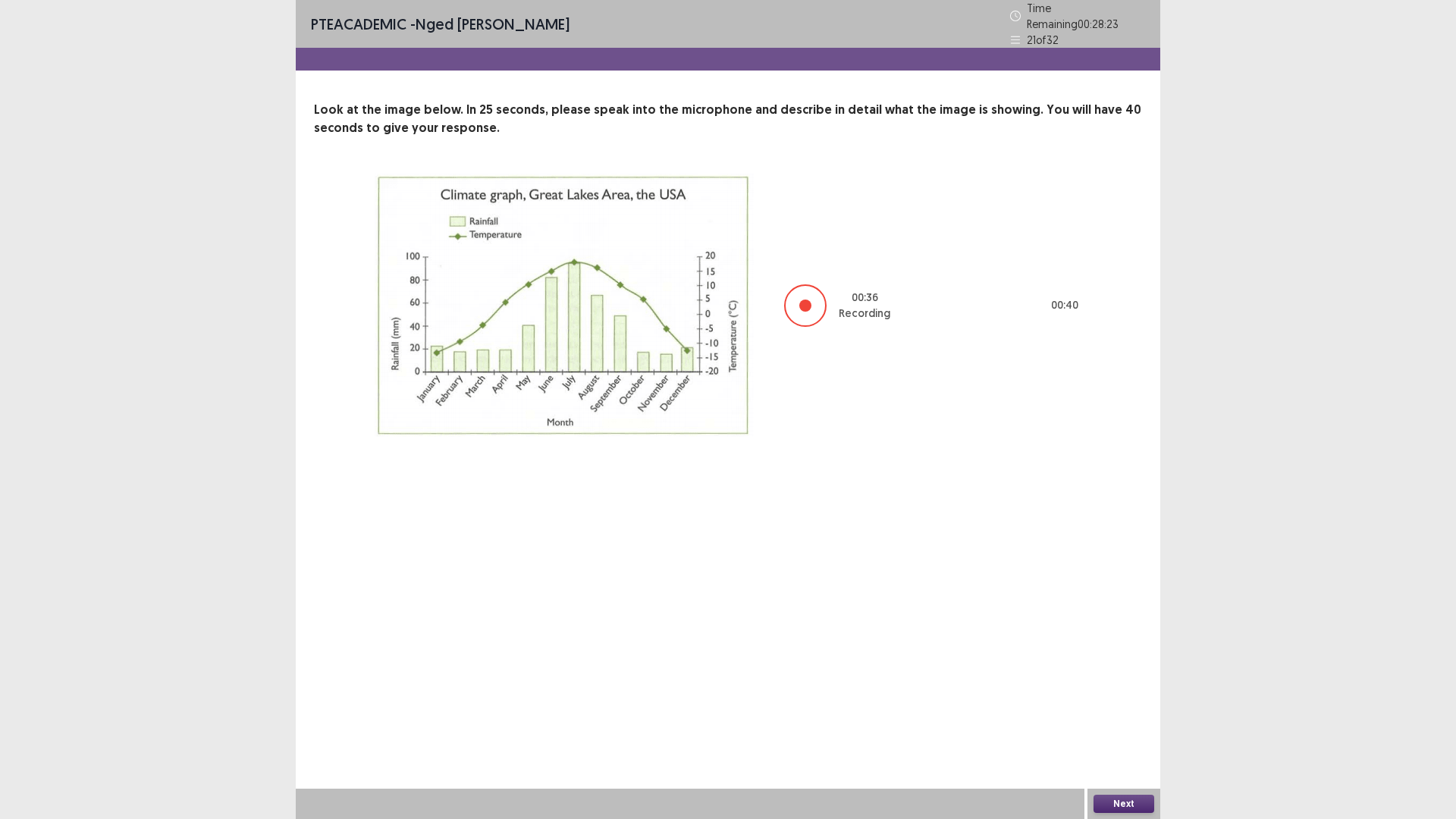
click at [1118, 716] on button "Next" at bounding box center [1124, 803] width 61 height 18
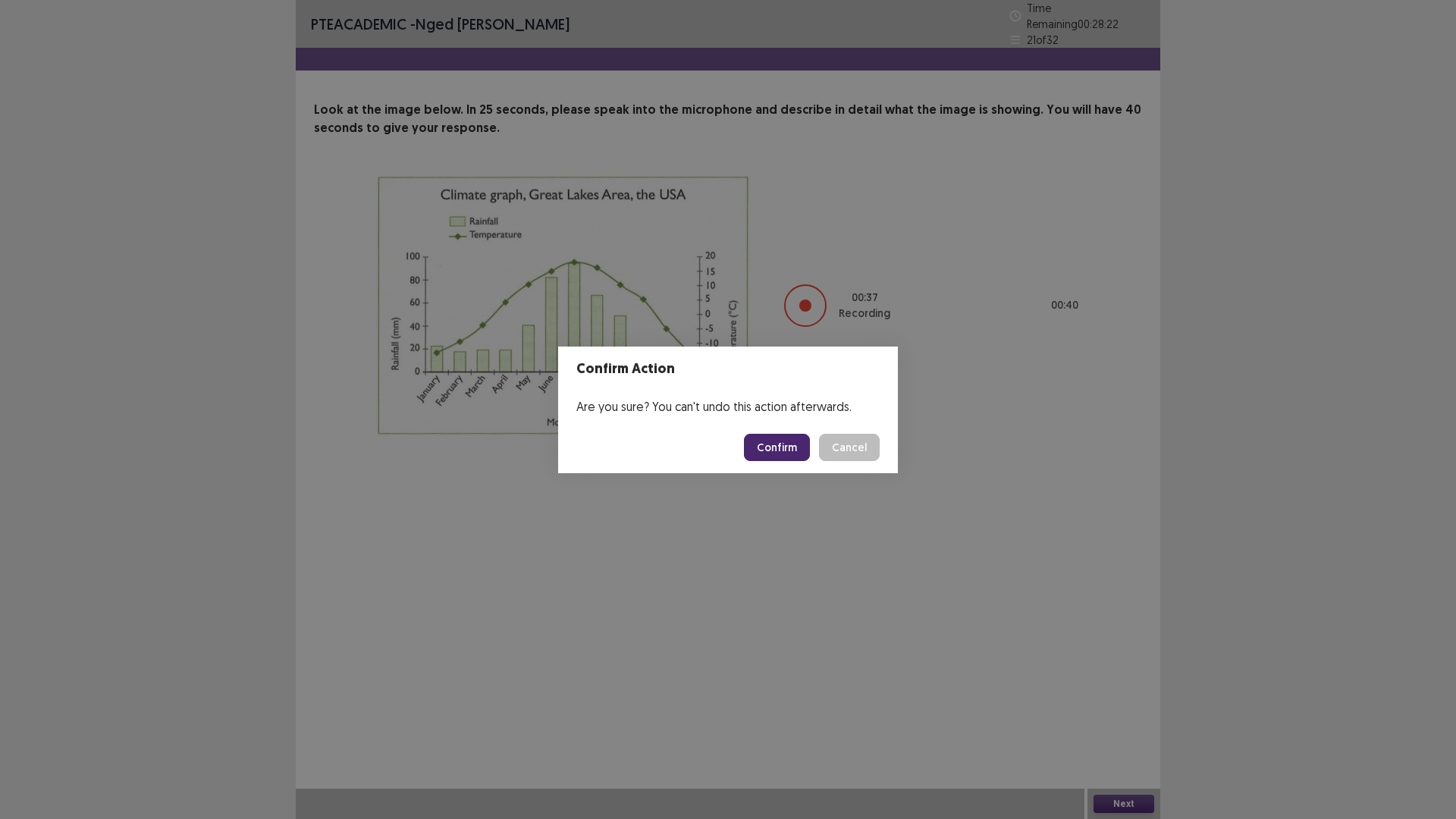
click at [784, 445] on button "Confirm" at bounding box center [777, 448] width 66 height 28
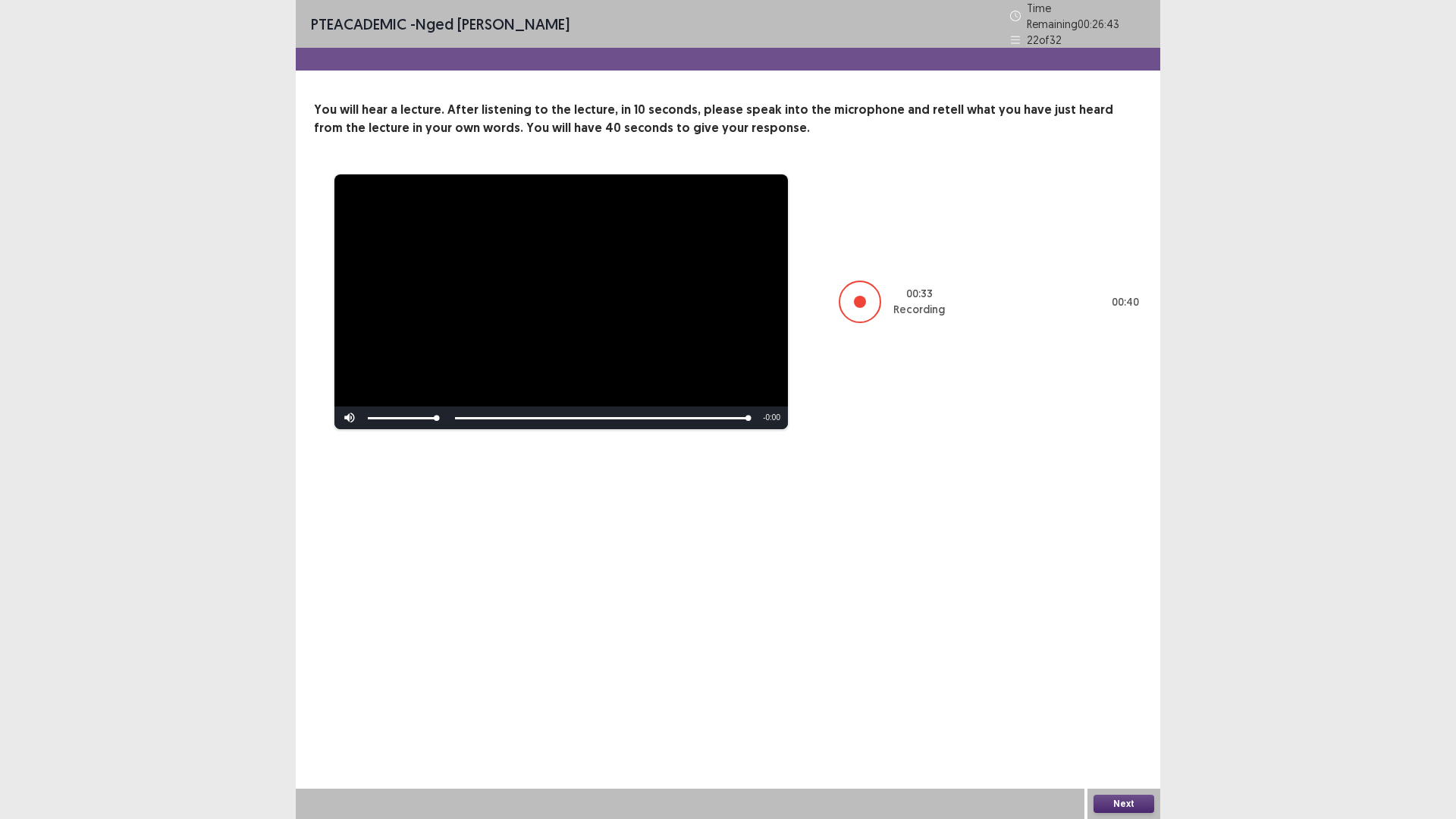
click at [1123, 716] on button "Next" at bounding box center [1124, 803] width 61 height 18
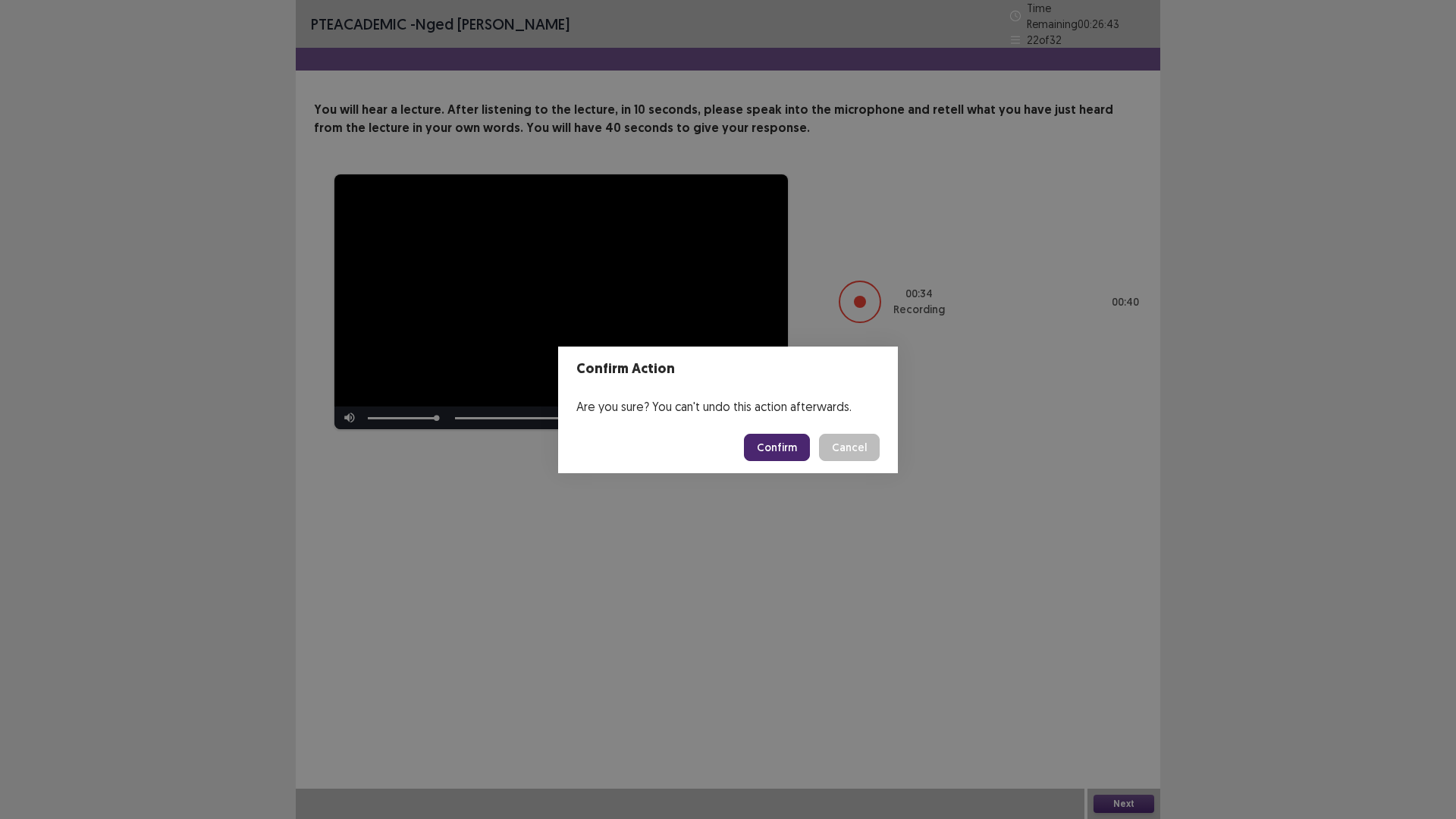
click at [770, 437] on button "Confirm" at bounding box center [777, 448] width 66 height 28
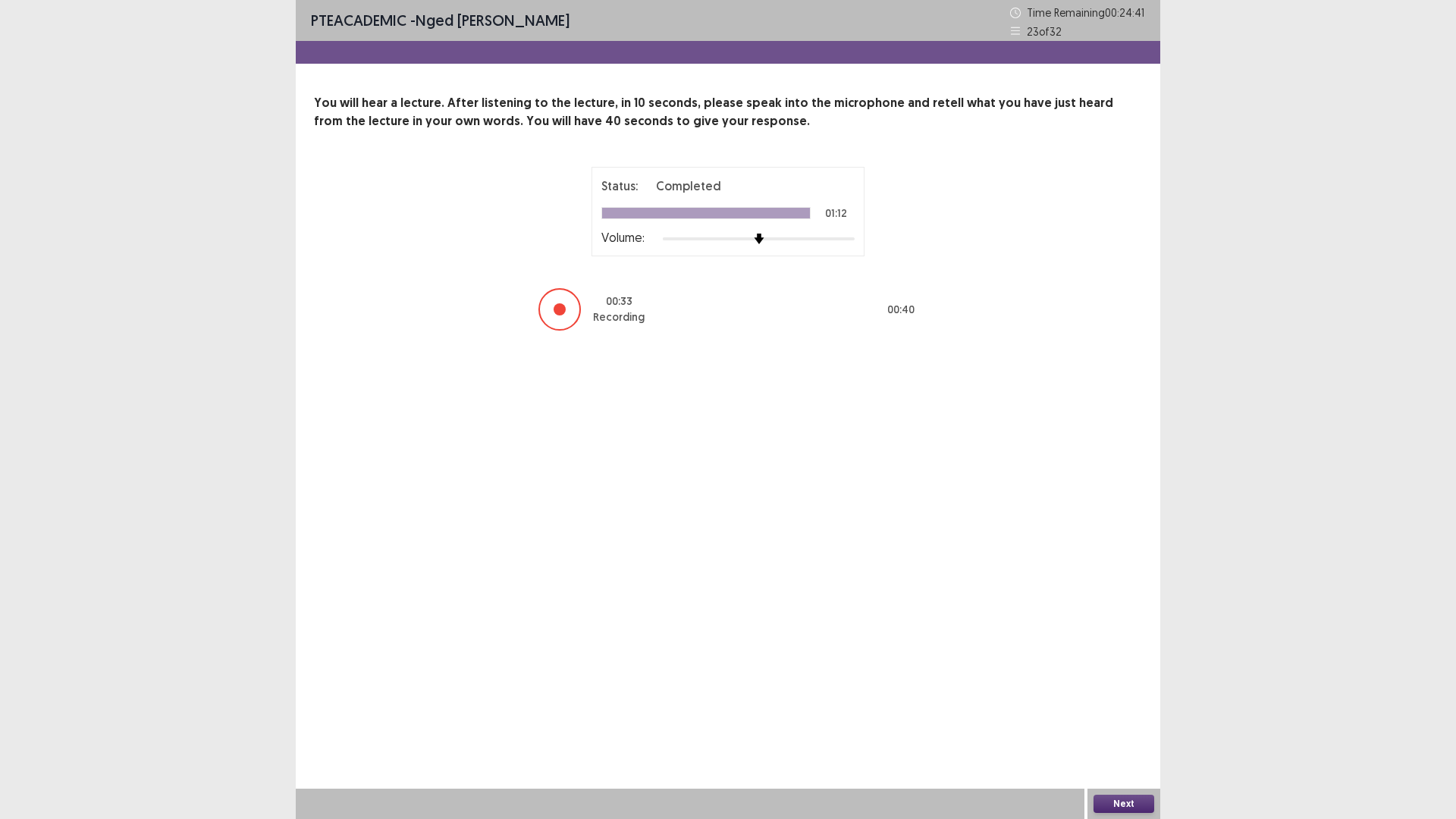
click at [1131, 716] on button "Next" at bounding box center [1124, 803] width 61 height 18
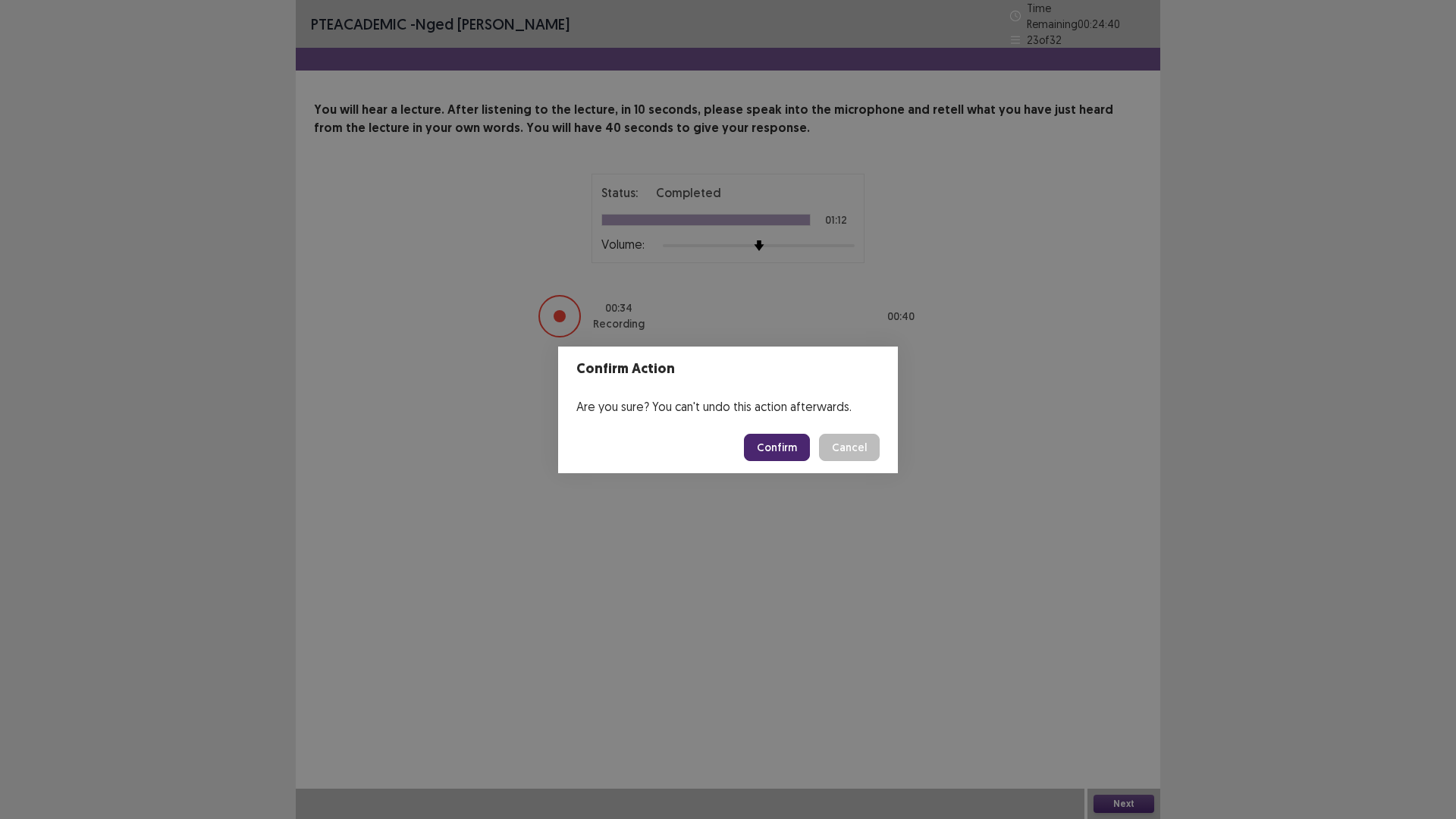
click at [768, 442] on button "Confirm" at bounding box center [777, 448] width 66 height 28
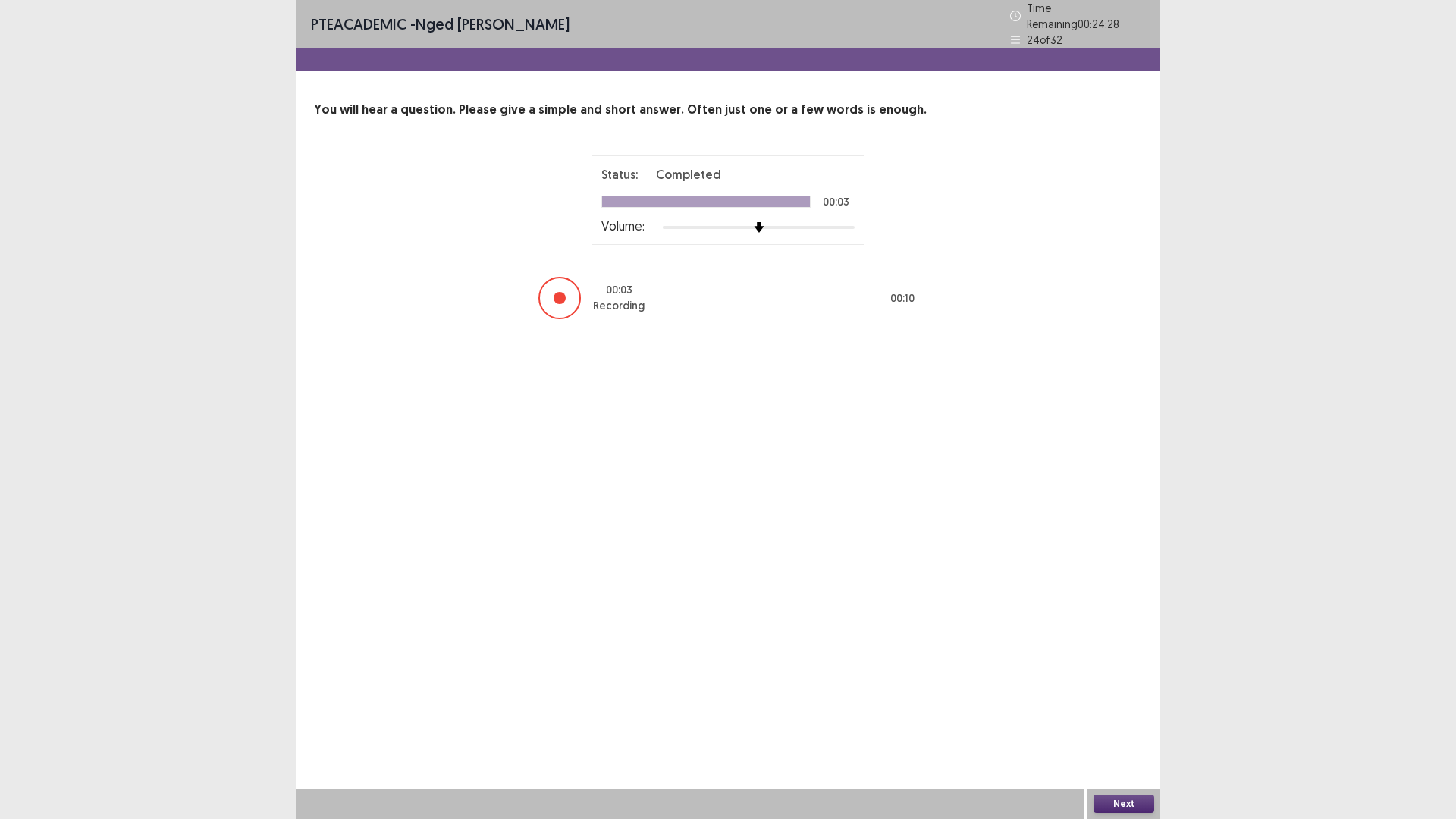
click at [1112, 716] on button "Next" at bounding box center [1124, 803] width 61 height 18
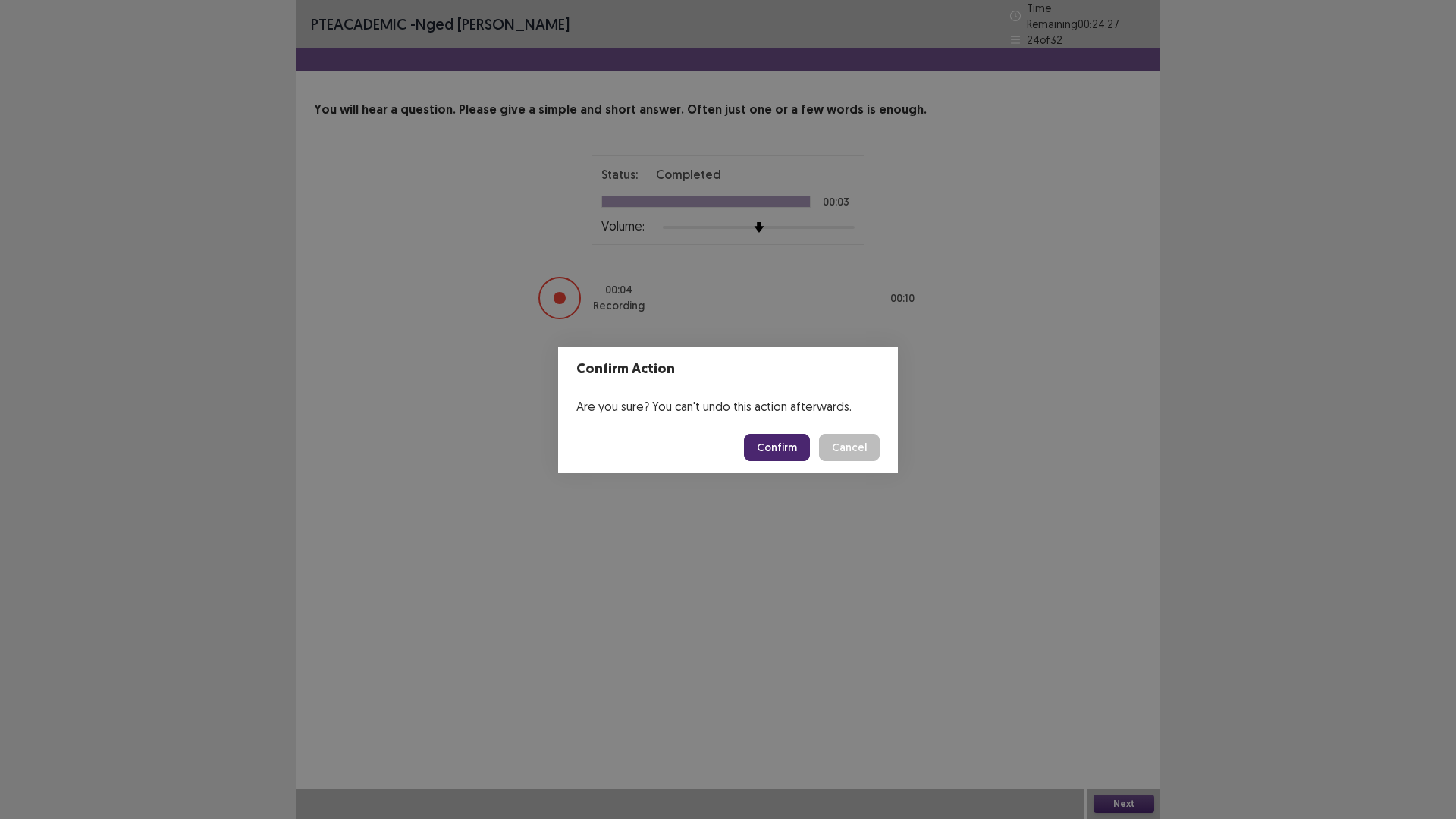
click at [799, 448] on button "Confirm" at bounding box center [777, 448] width 66 height 28
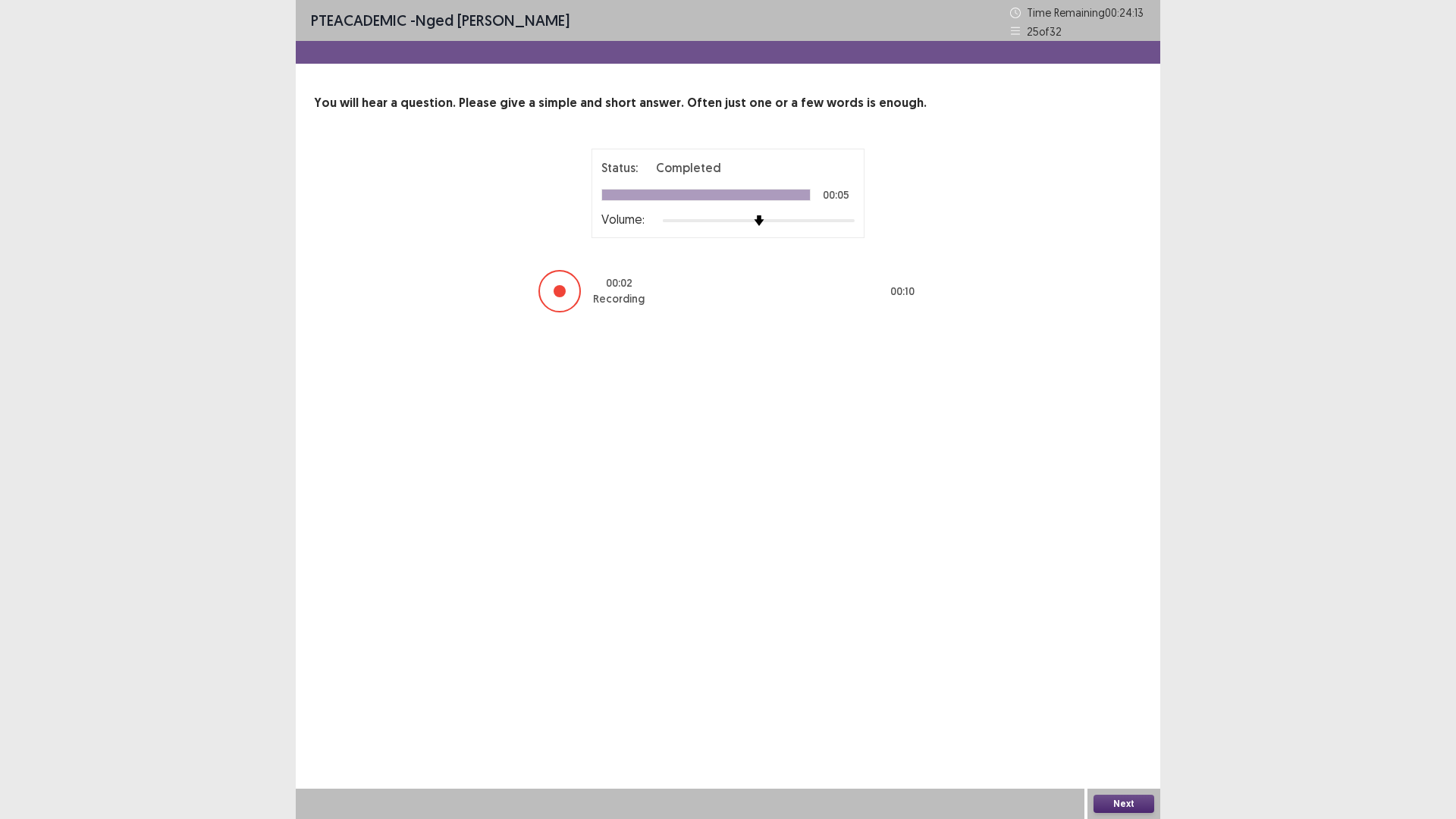
click at [1131, 716] on button "Next" at bounding box center [1124, 803] width 61 height 18
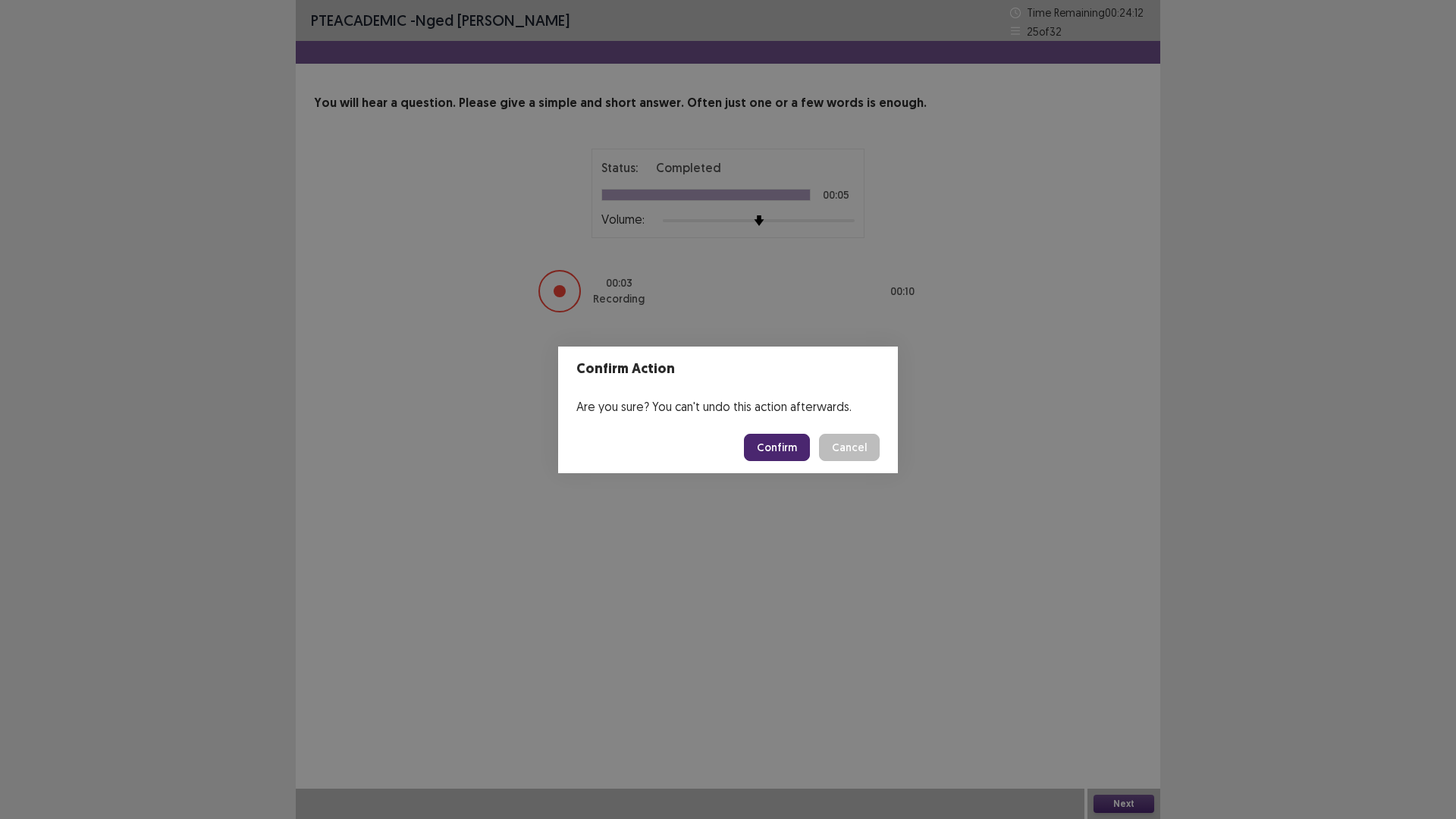
click at [784, 442] on button "Confirm" at bounding box center [777, 448] width 66 height 28
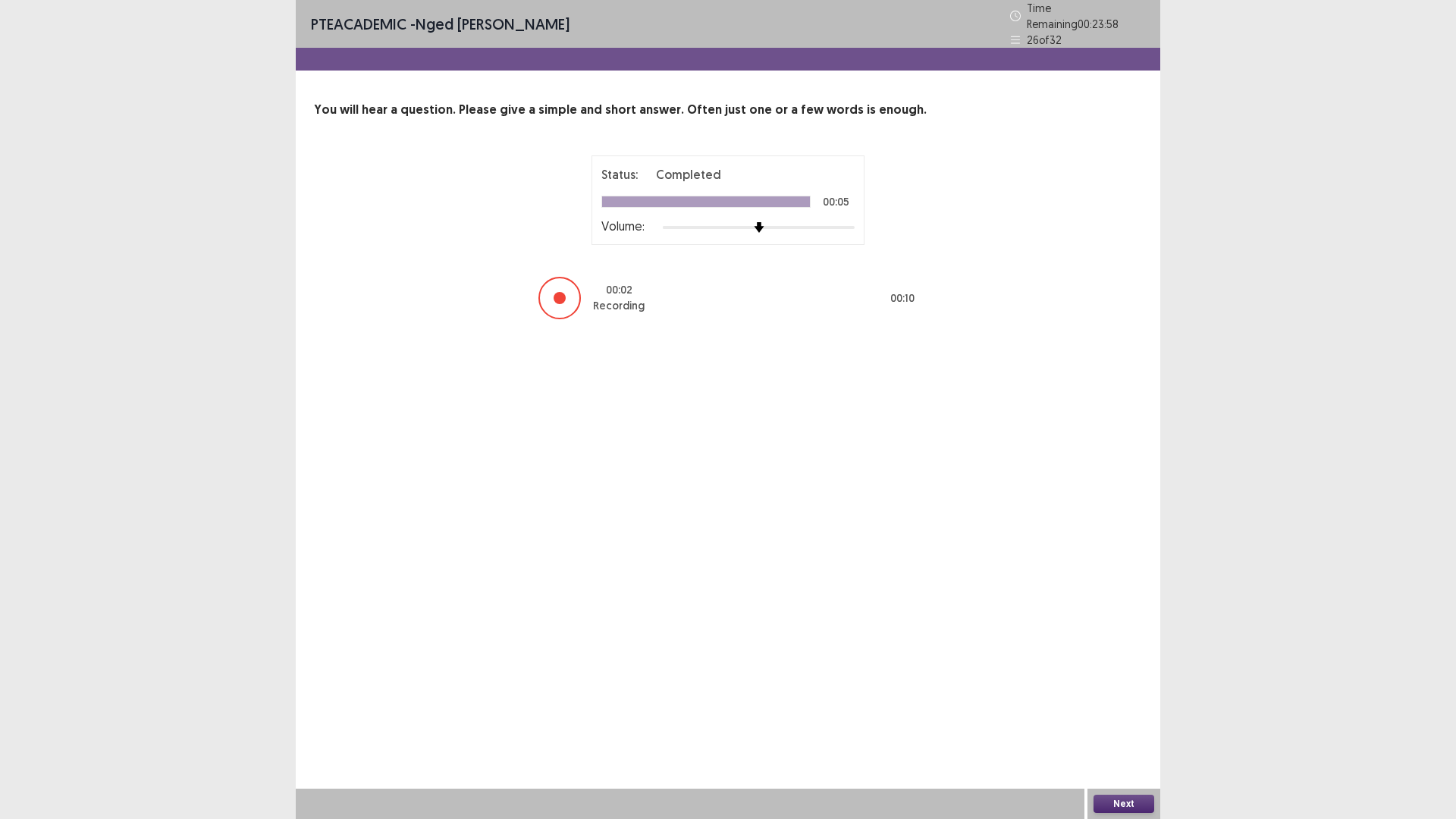
click at [1123, 716] on button "Next" at bounding box center [1124, 803] width 61 height 18
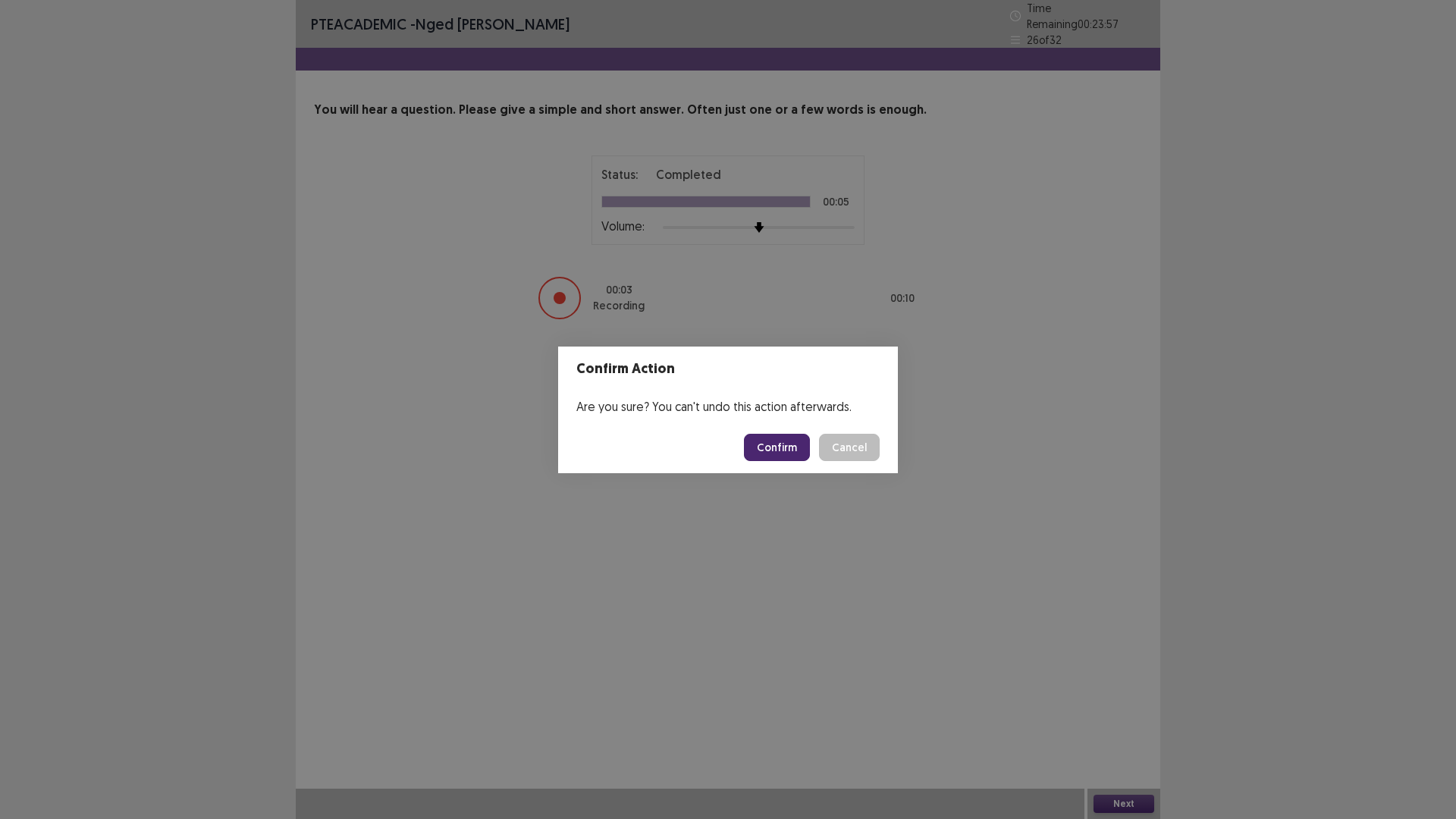
click at [779, 446] on button "Confirm" at bounding box center [777, 448] width 66 height 28
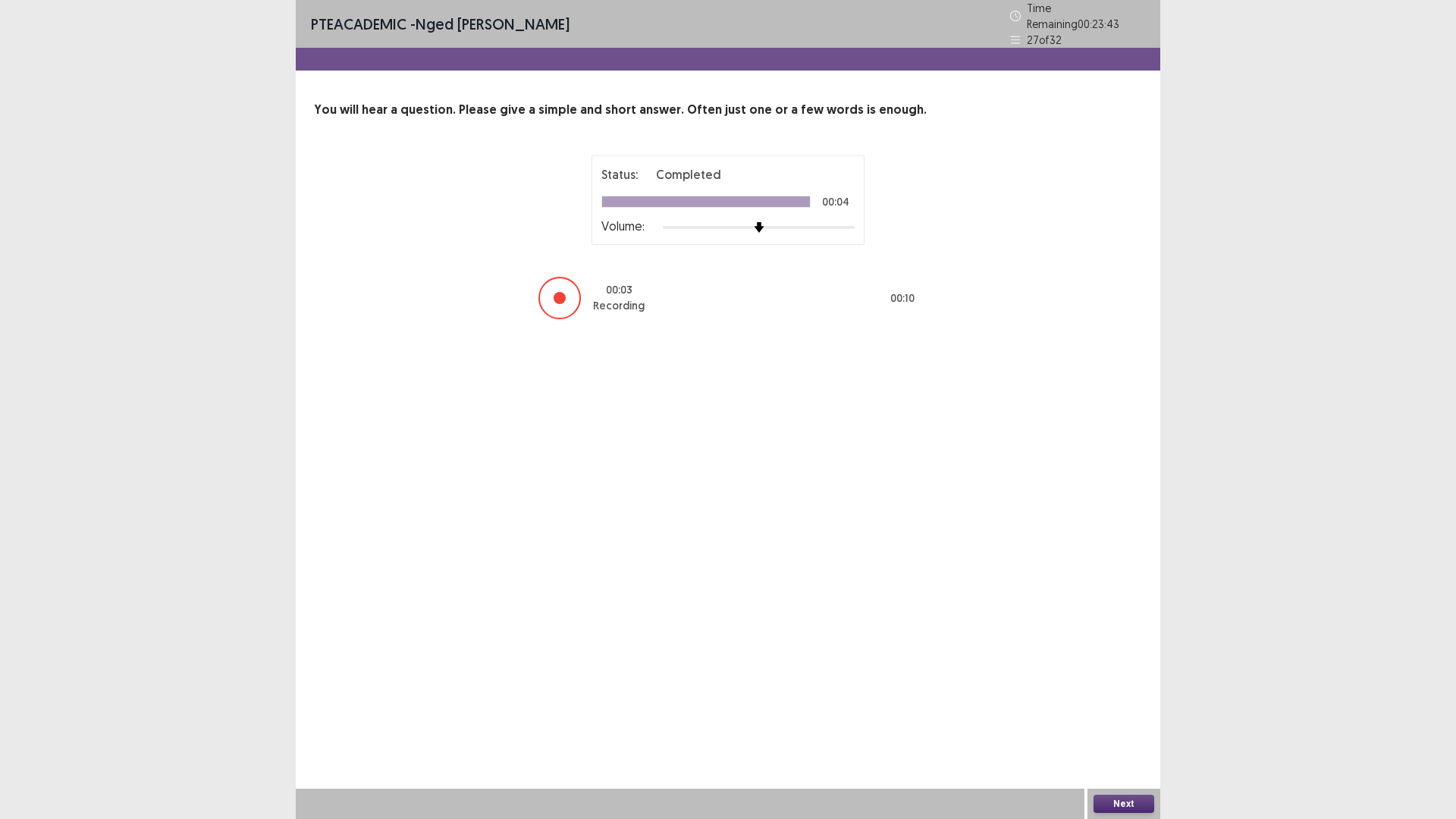
click at [1123, 716] on button "Next" at bounding box center [1124, 803] width 61 height 18
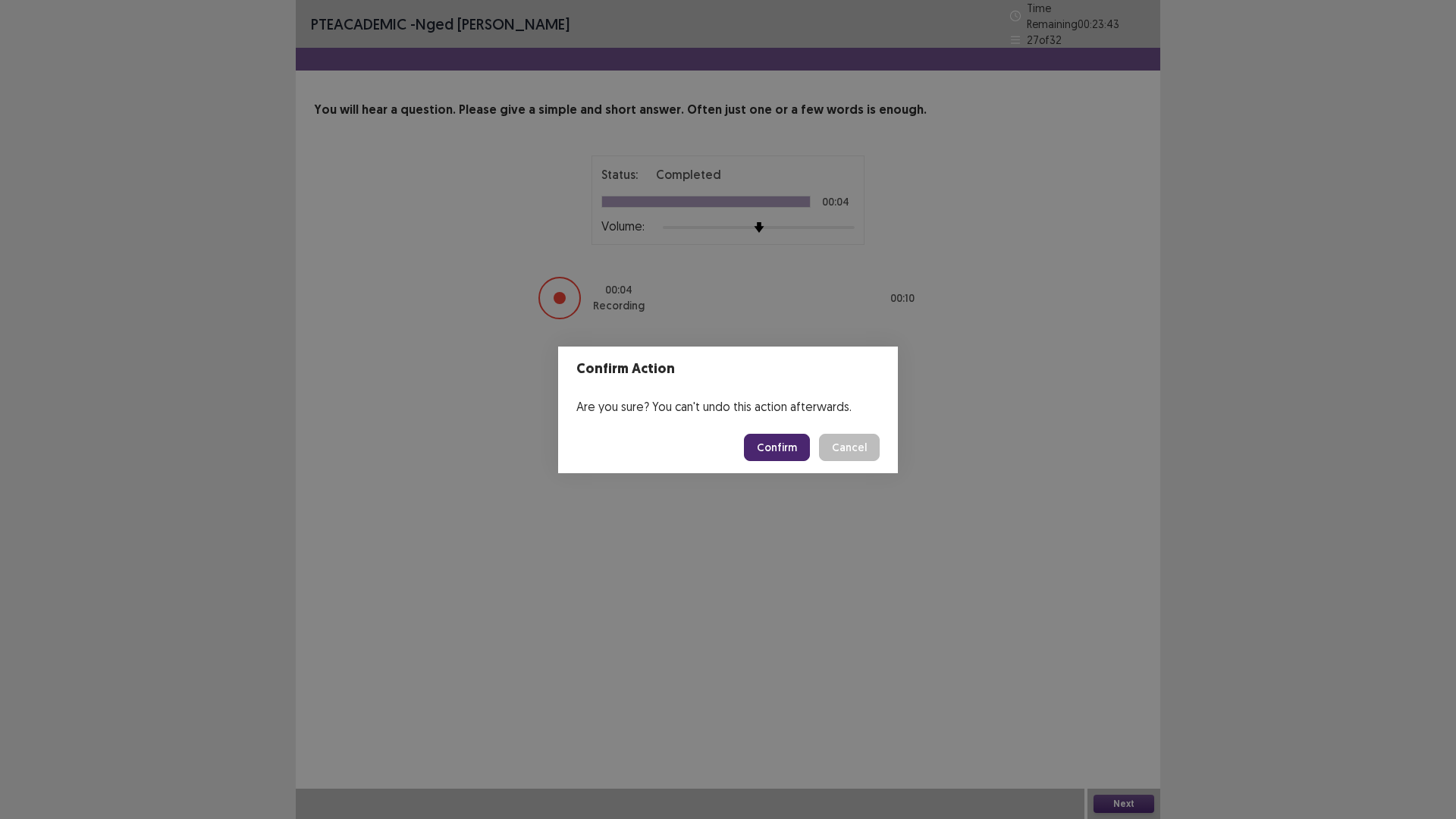
click at [790, 449] on button "Confirm" at bounding box center [777, 448] width 66 height 28
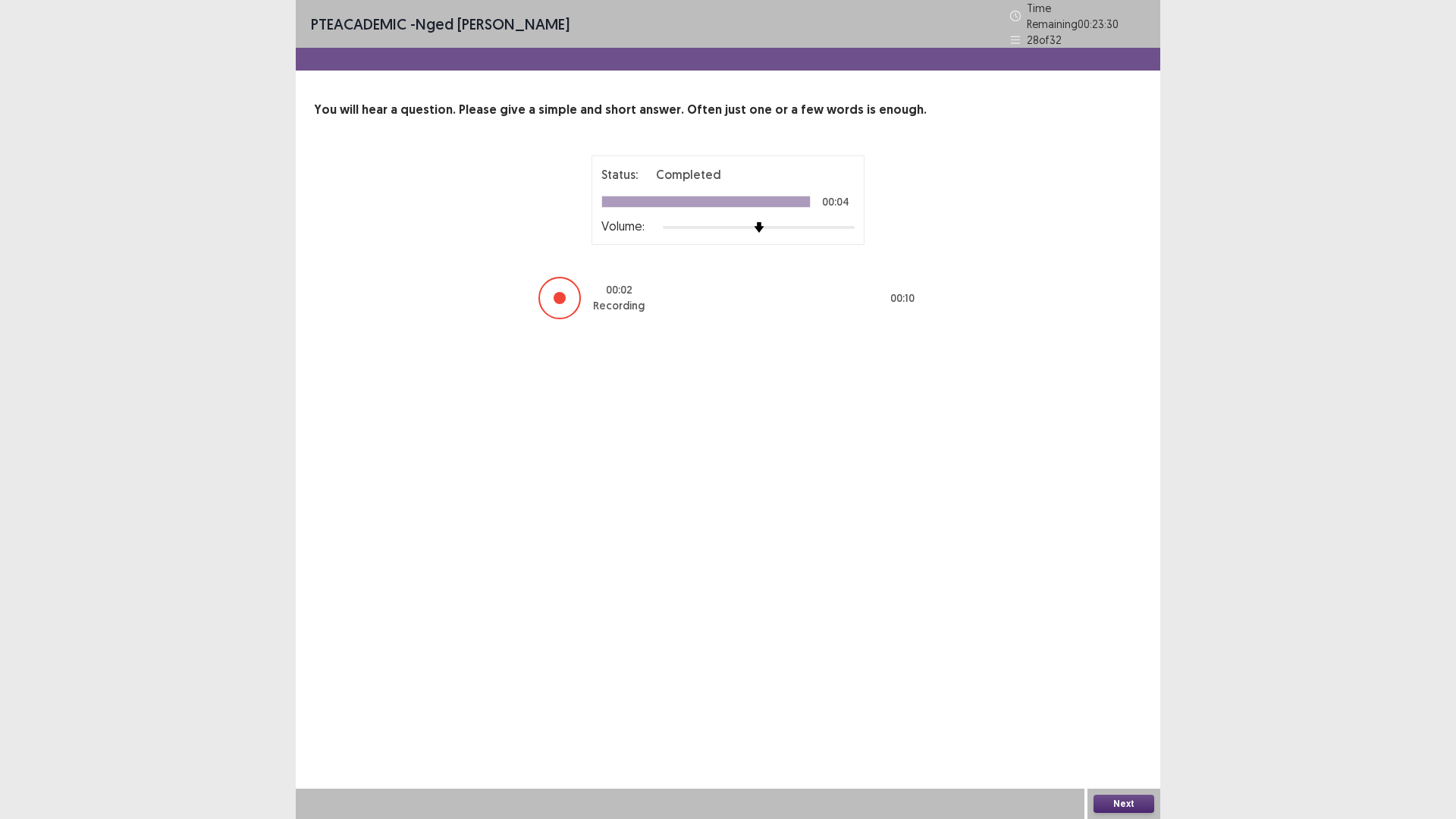
click at [1119, 716] on button "Next" at bounding box center [1124, 803] width 61 height 18
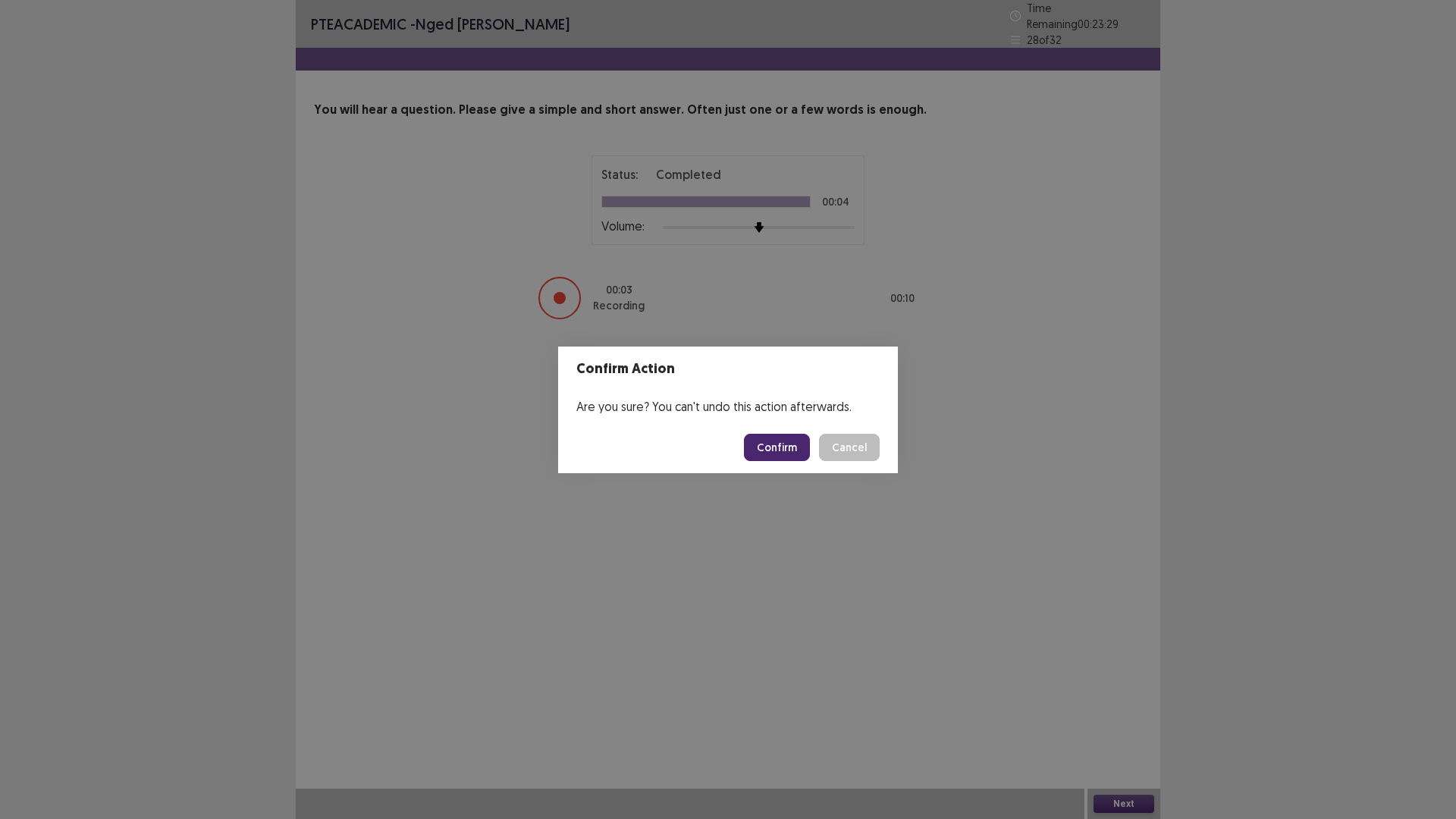
click at [786, 447] on button "Confirm" at bounding box center [777, 448] width 66 height 28
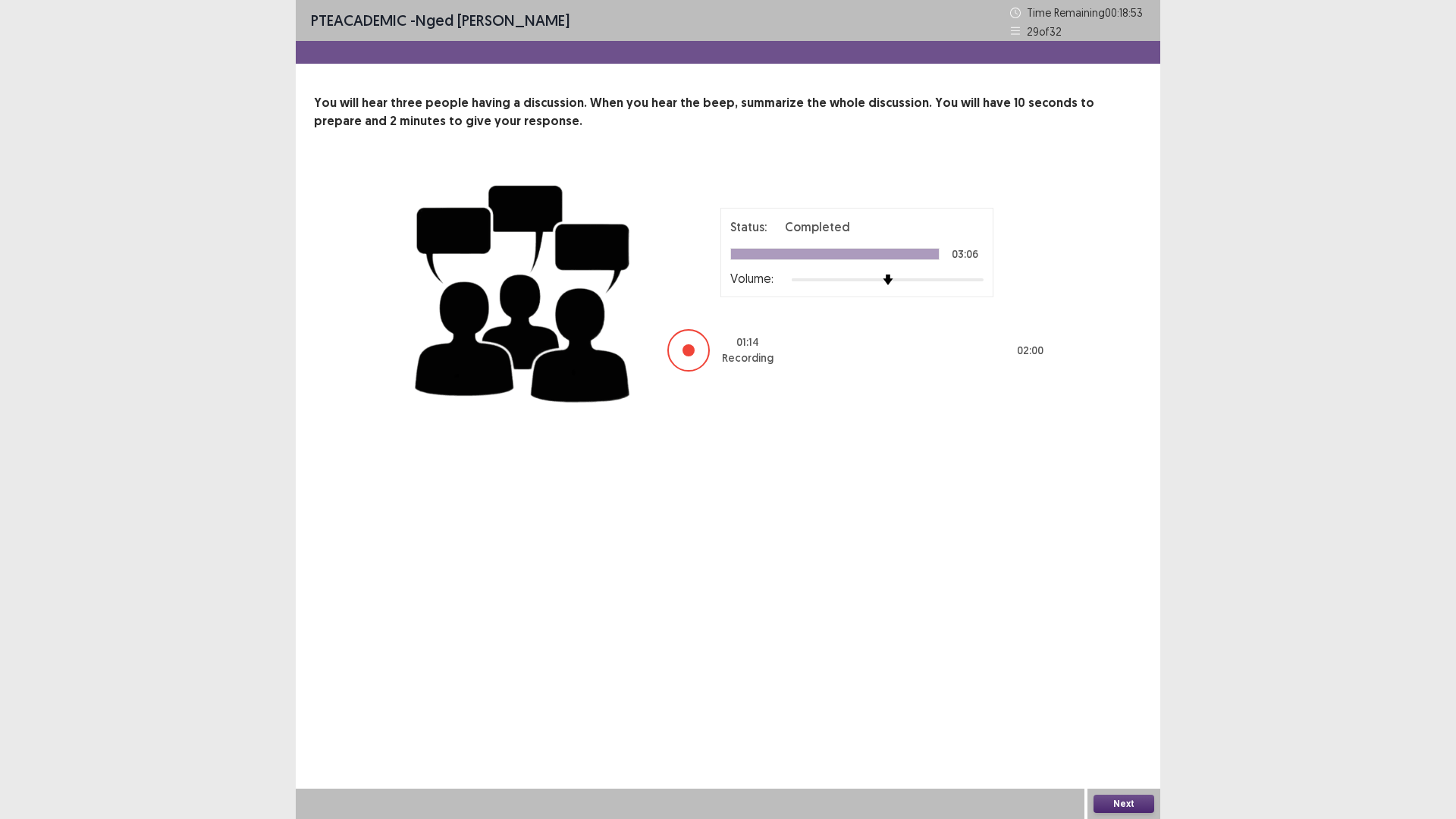
click at [1109, 716] on button "Next" at bounding box center [1124, 803] width 61 height 18
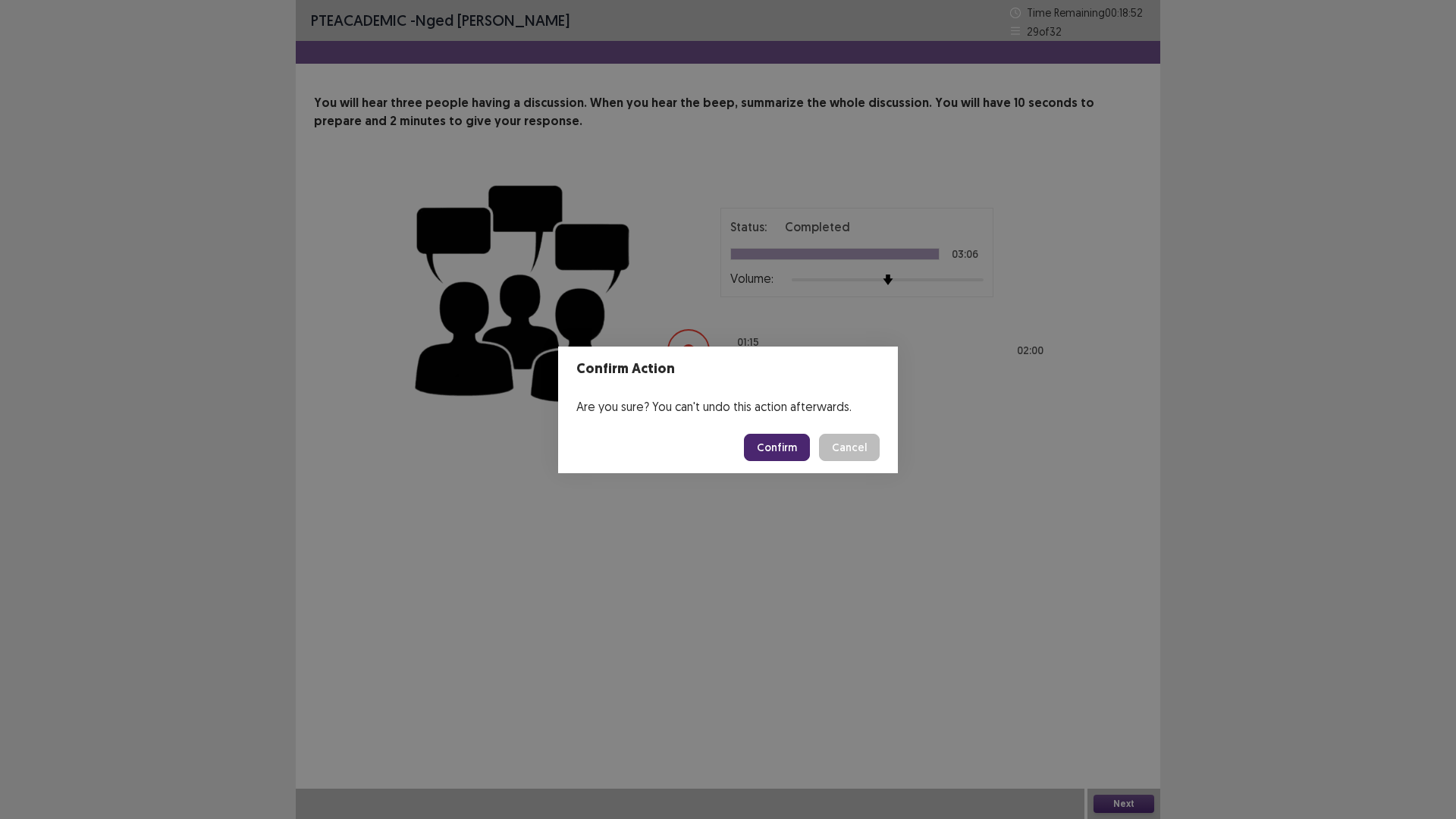
click at [778, 442] on button "Confirm" at bounding box center [777, 448] width 66 height 28
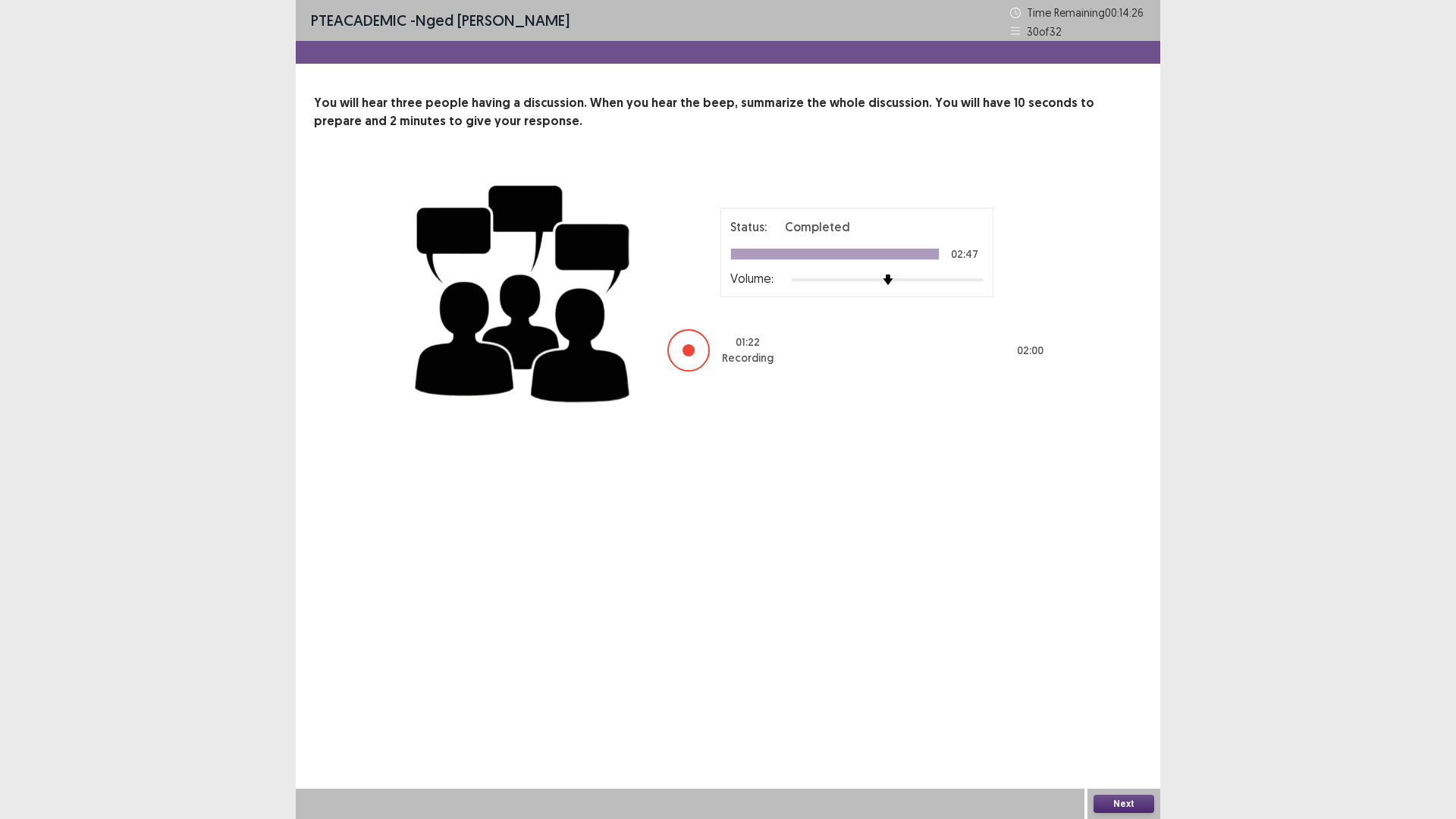
click at [1125, 716] on button "Next" at bounding box center [1124, 803] width 61 height 18
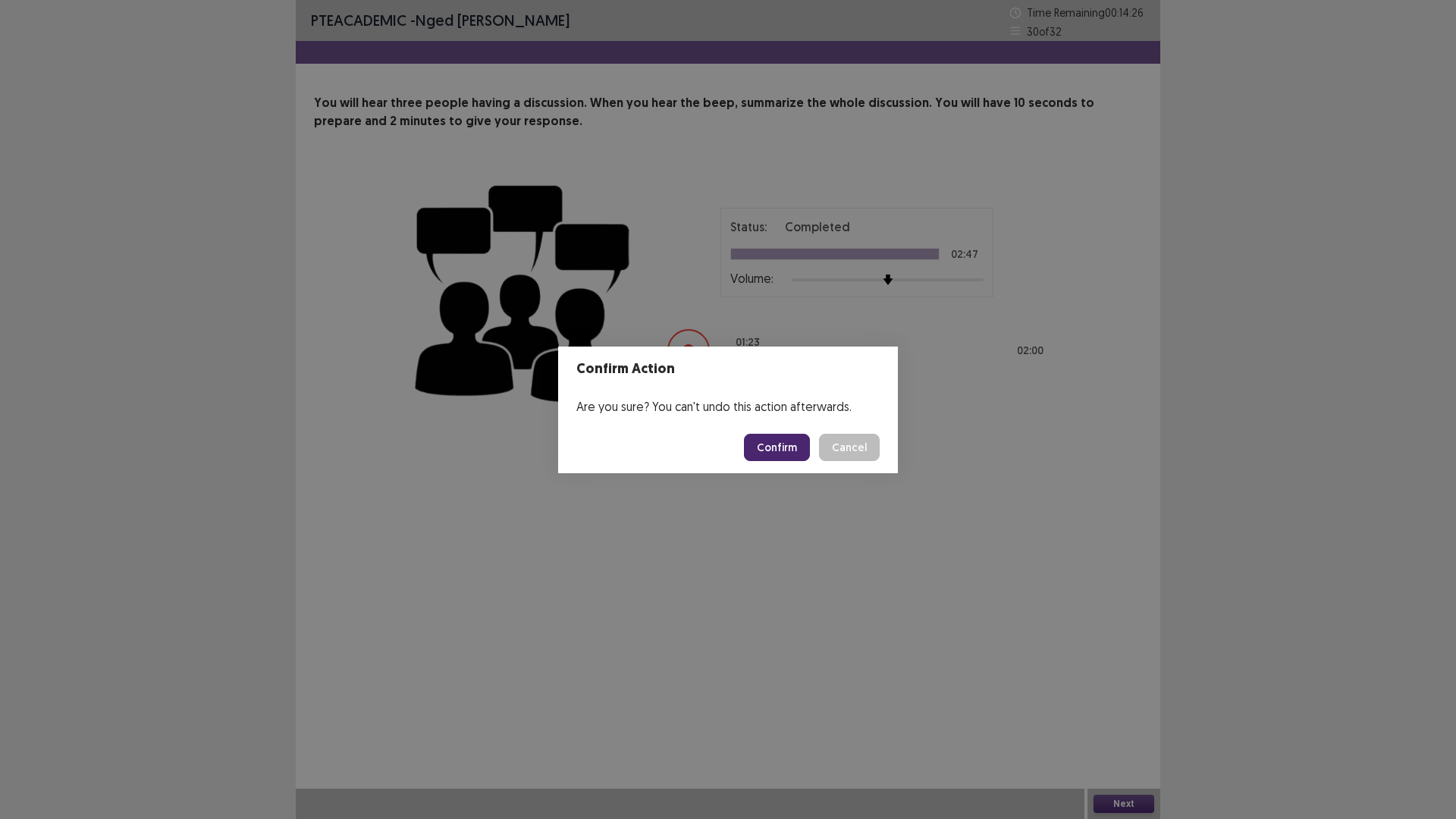
click at [786, 445] on button "Confirm" at bounding box center [777, 448] width 66 height 28
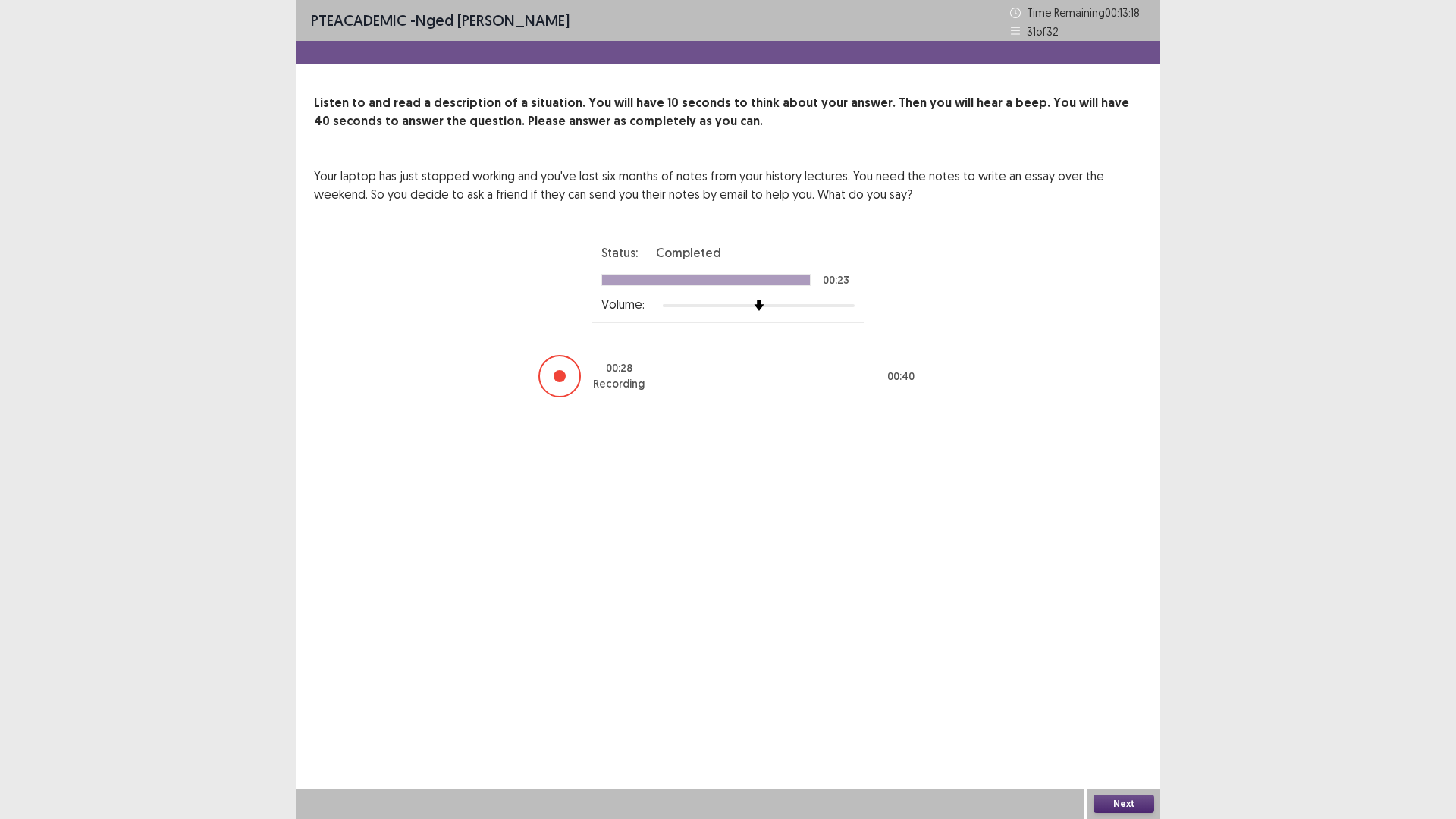
click at [1120, 716] on button "Next" at bounding box center [1124, 803] width 61 height 18
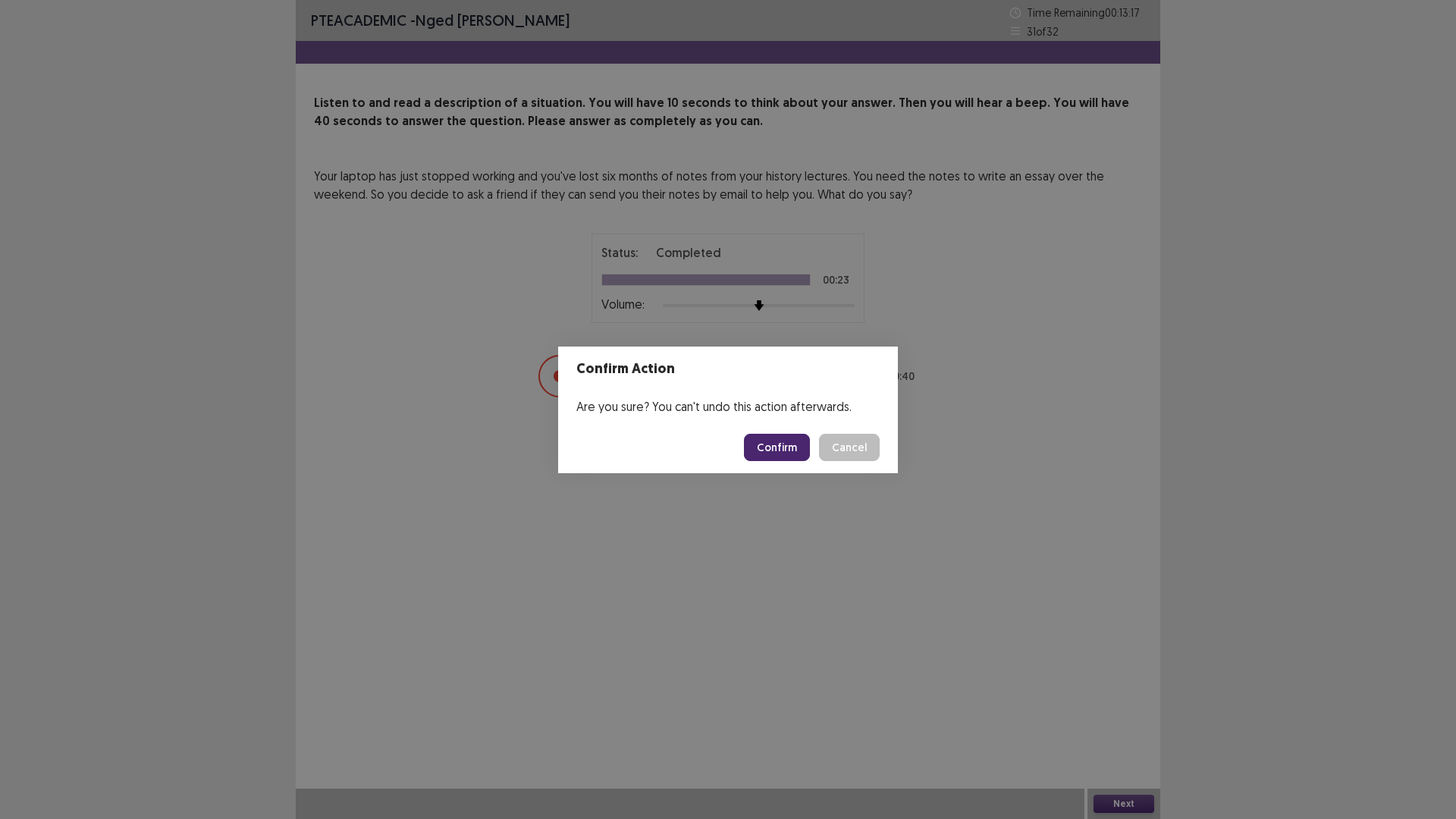
click at [793, 448] on button "Confirm" at bounding box center [777, 448] width 66 height 28
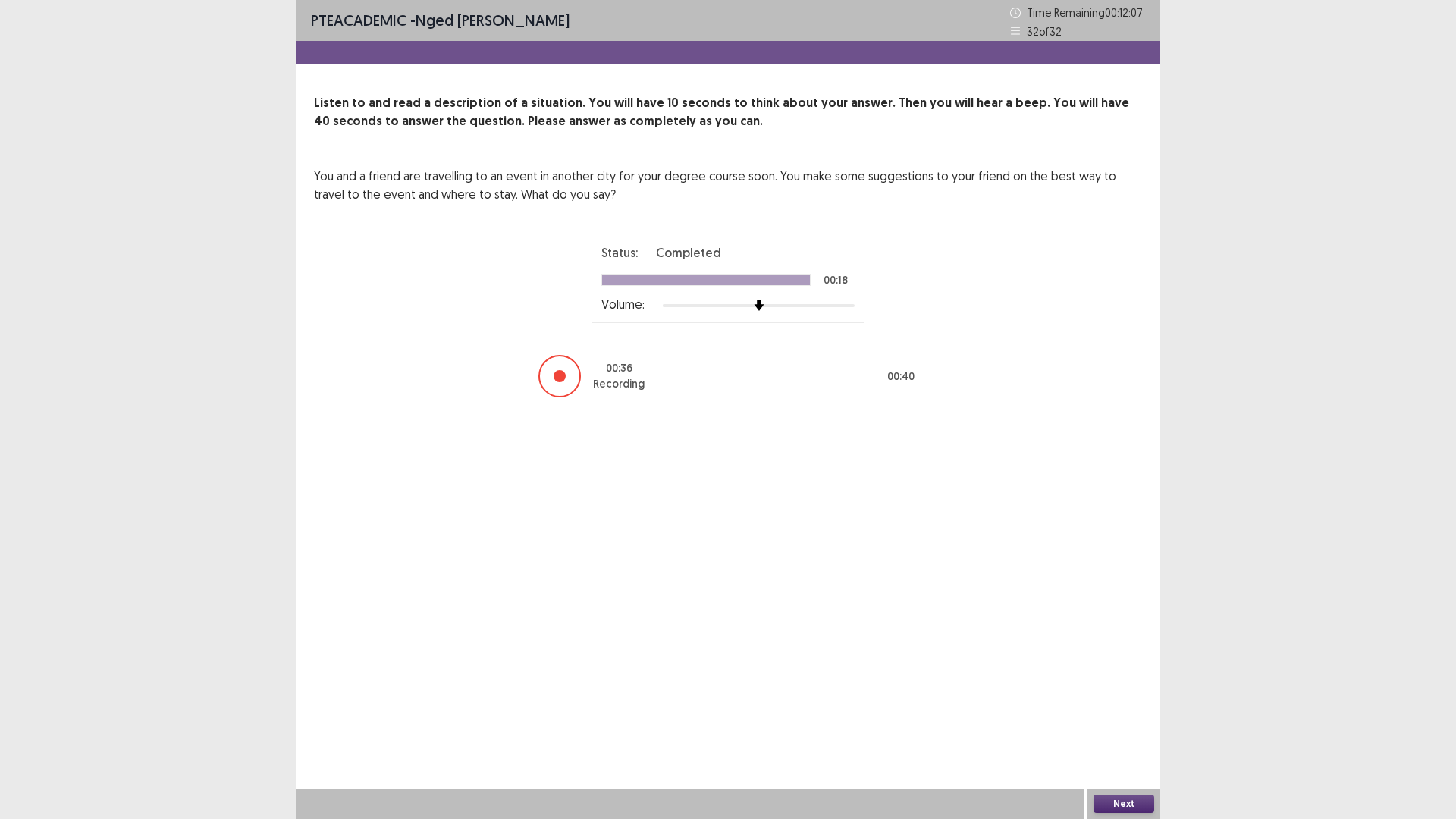
click at [1140, 716] on button "Next" at bounding box center [1124, 803] width 61 height 18
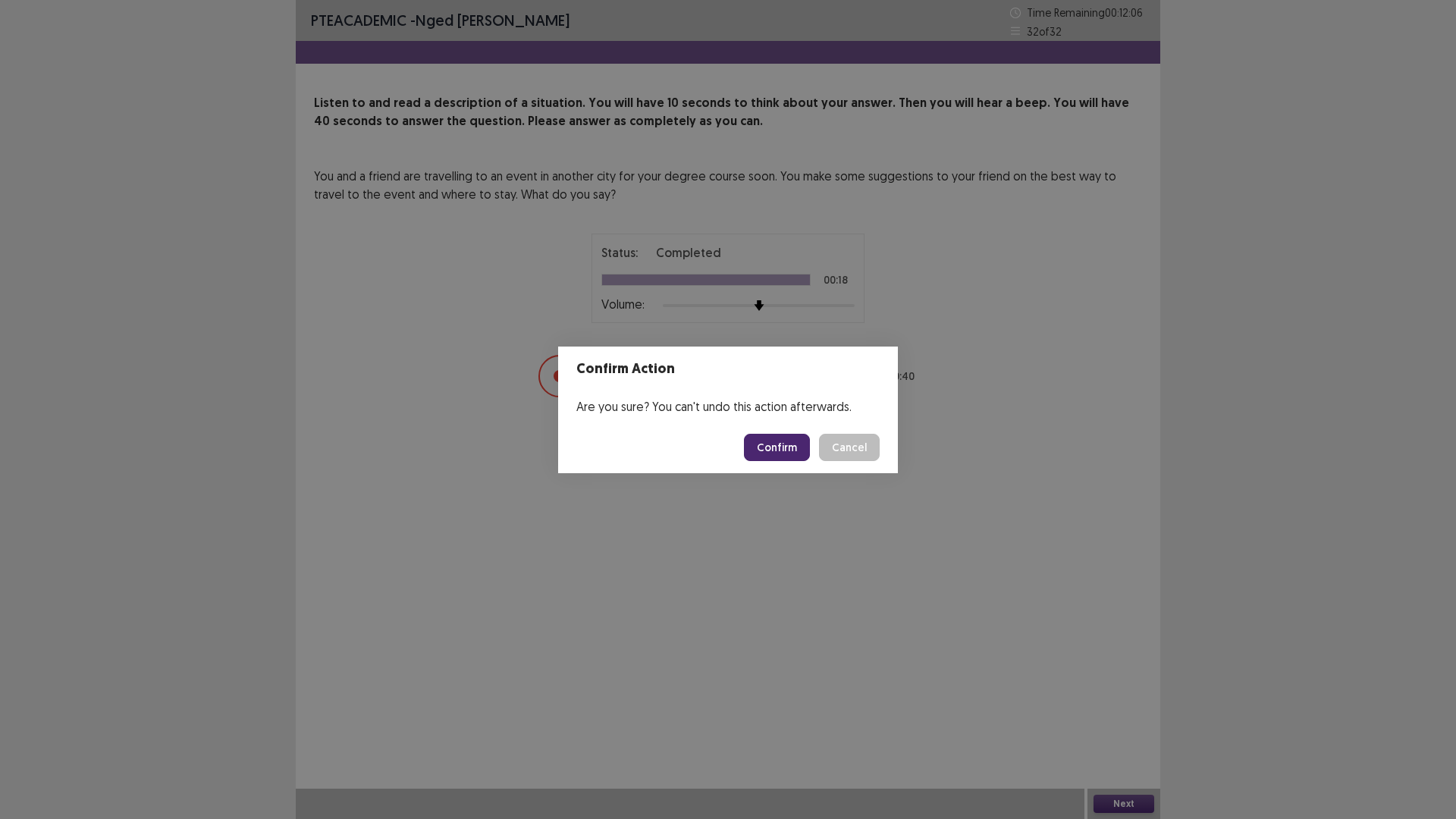
click at [767, 448] on button "Confirm" at bounding box center [777, 448] width 66 height 28
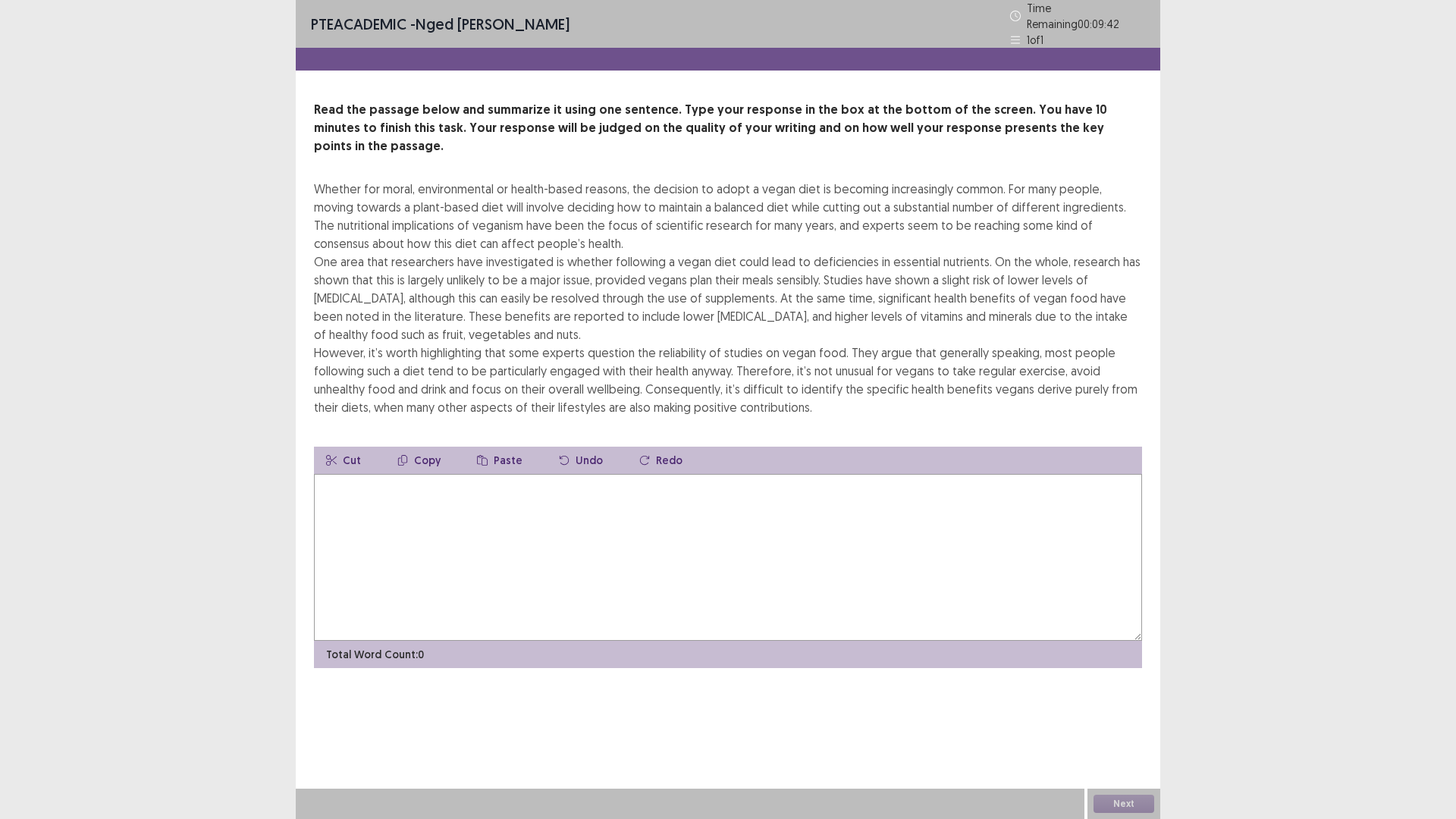
click at [438, 526] on textarea at bounding box center [728, 557] width 828 height 167
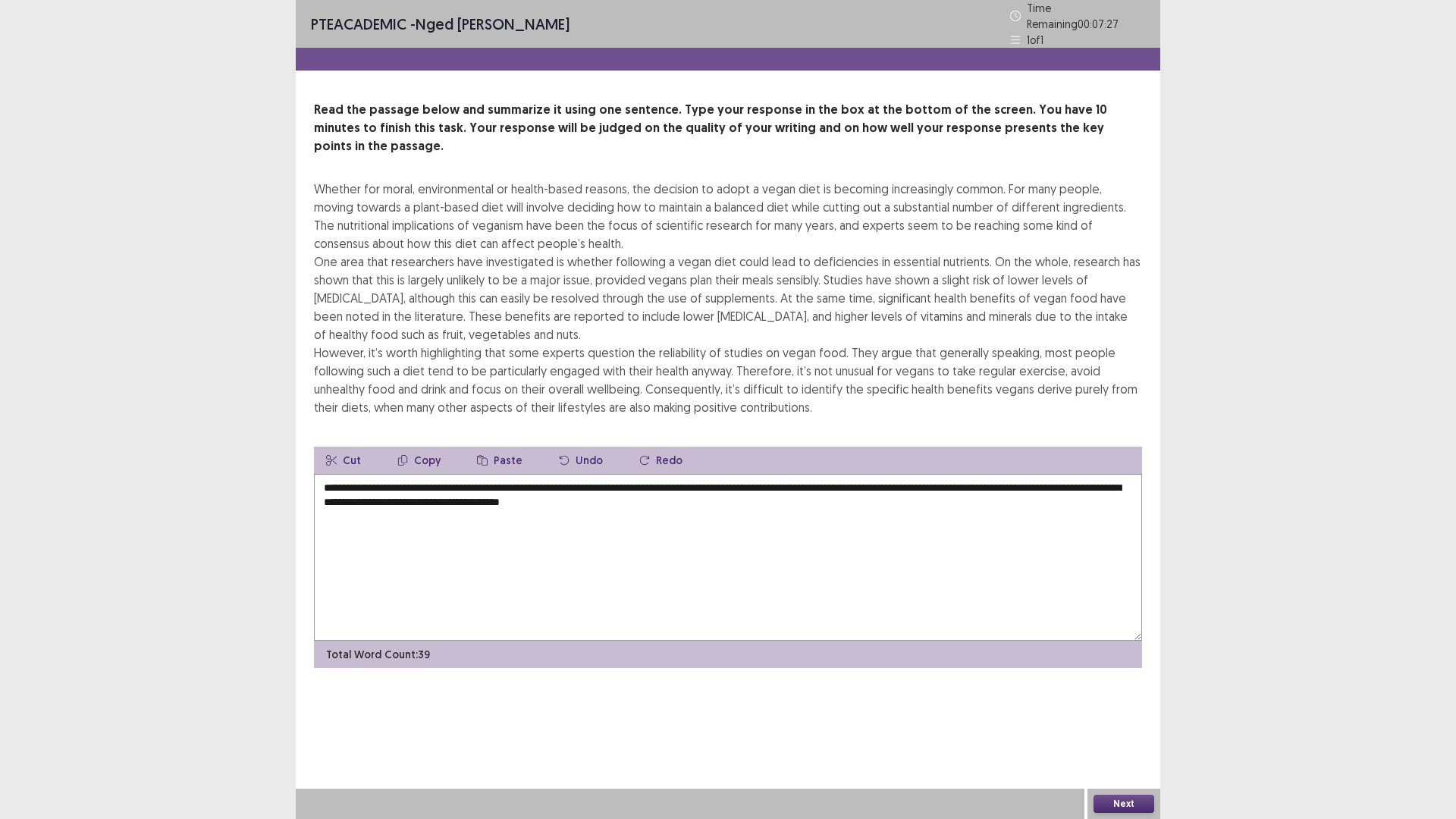
type textarea "**********"
click at [1121, 716] on button "Next" at bounding box center [1124, 803] width 61 height 18
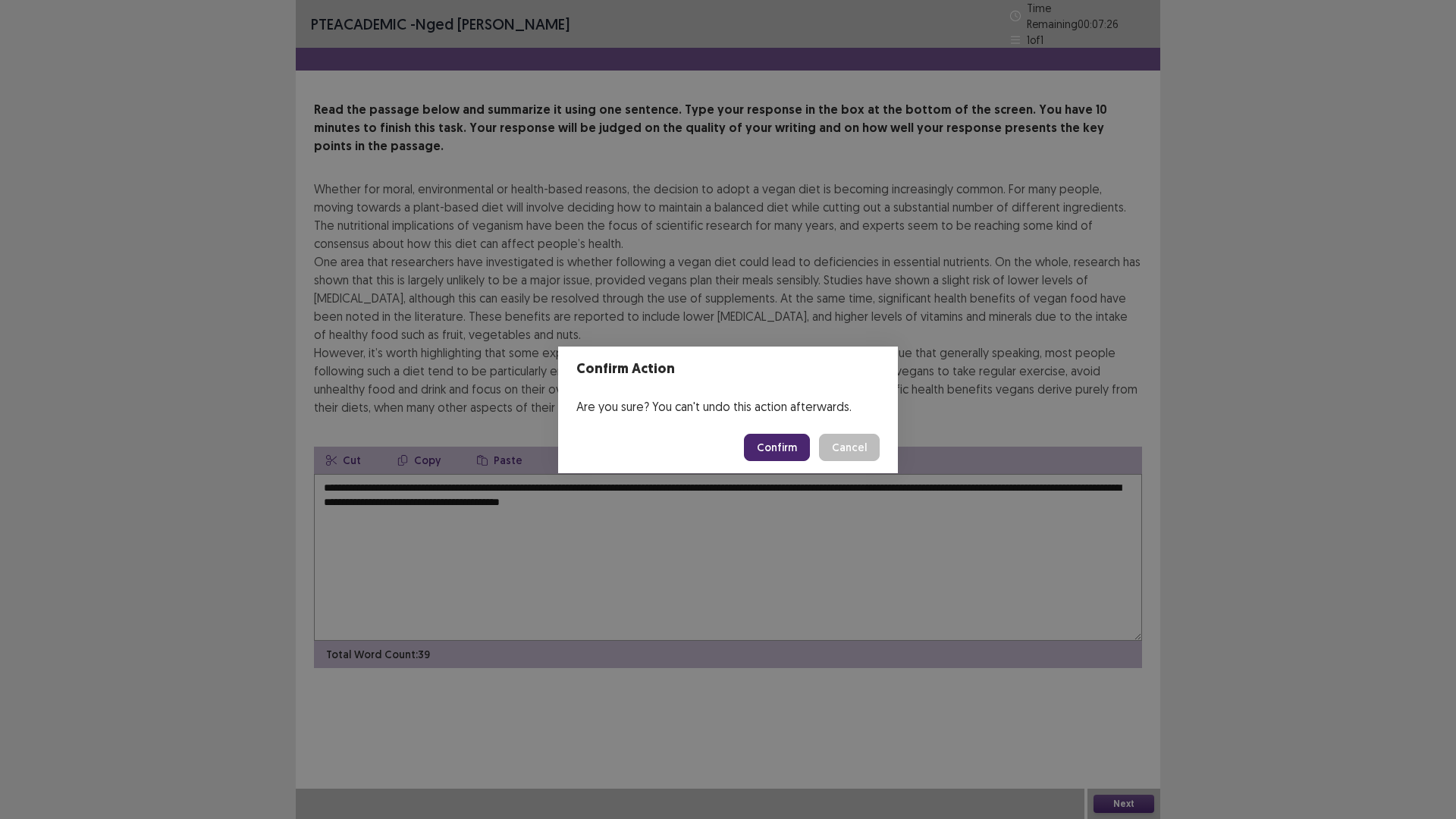
click at [764, 442] on button "Confirm" at bounding box center [777, 448] width 66 height 28
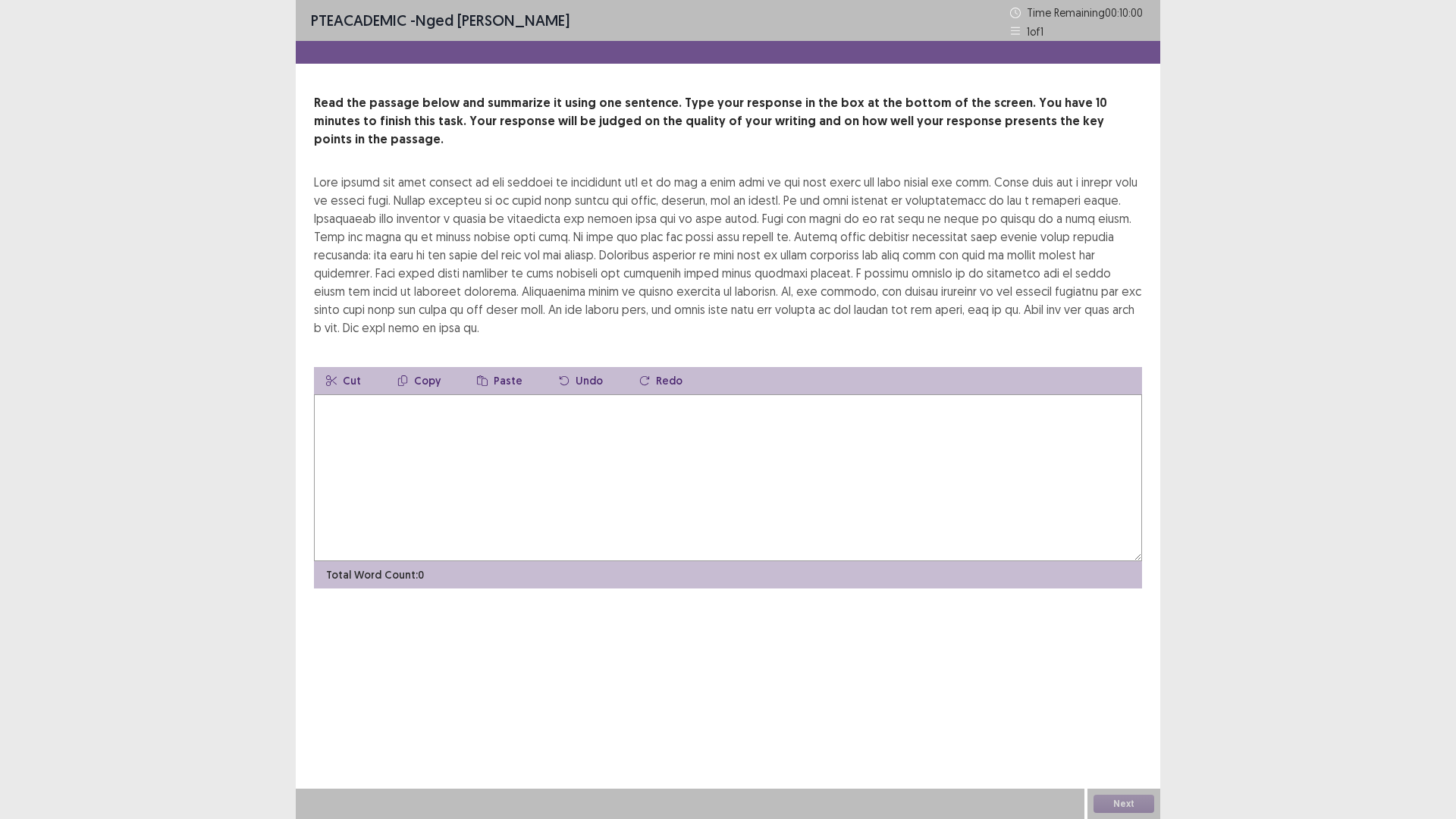
click at [487, 436] on textarea at bounding box center [728, 477] width 828 height 167
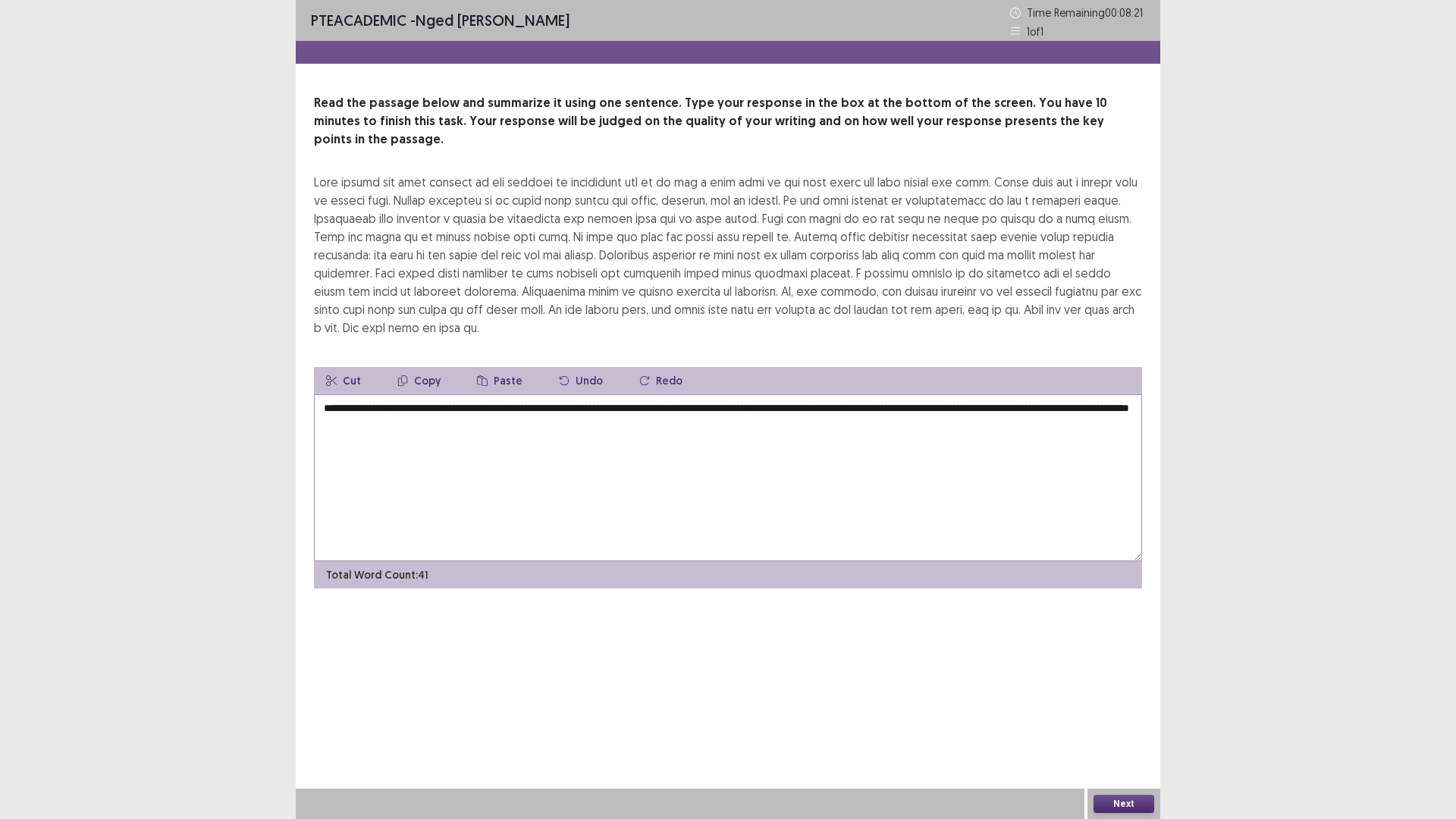
click at [658, 394] on textarea "**********" at bounding box center [728, 477] width 828 height 167
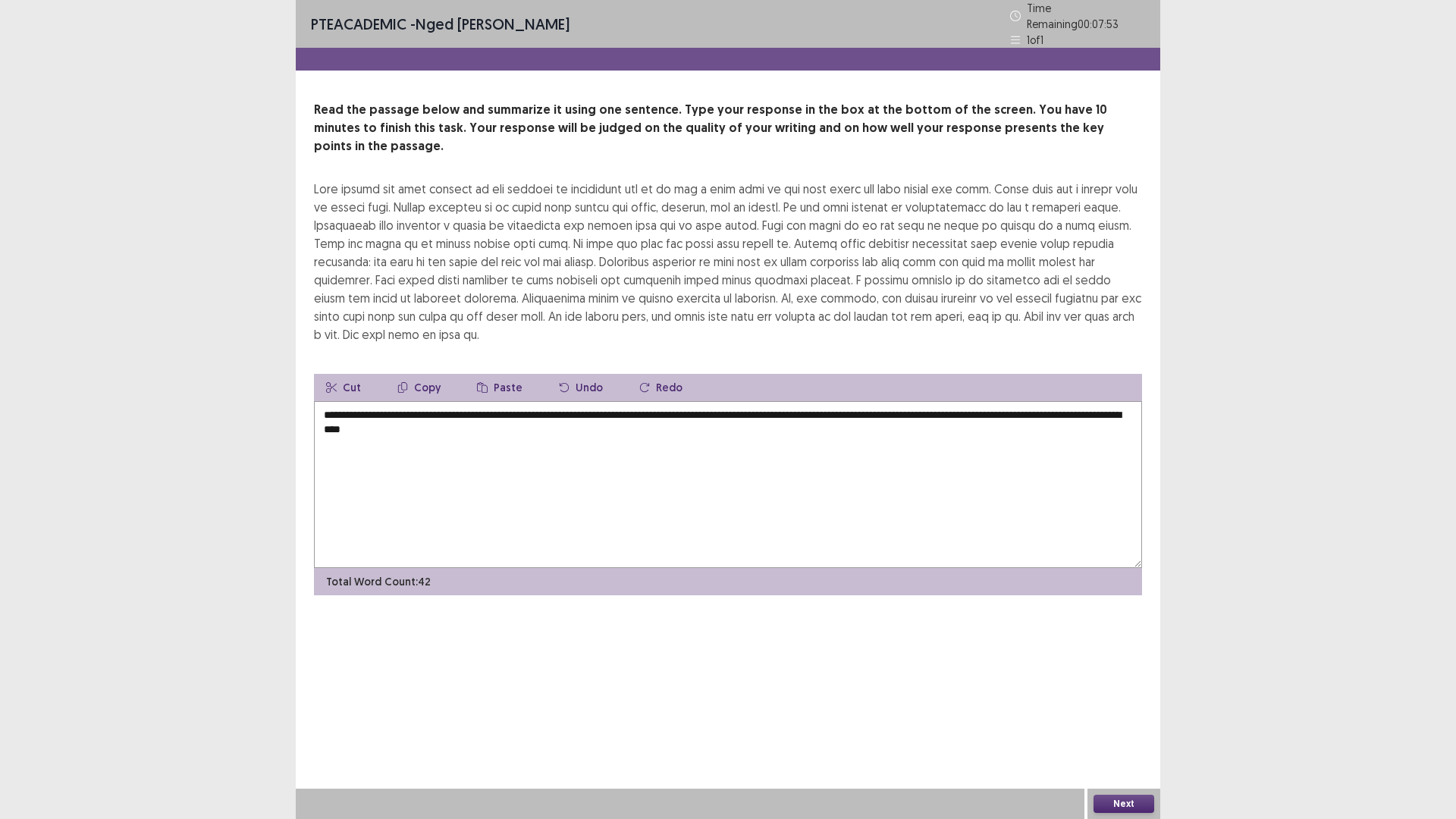
click at [480, 404] on textarea "**********" at bounding box center [728, 484] width 828 height 167
type textarea "**********"
click at [1137, 716] on button "Next" at bounding box center [1124, 803] width 61 height 18
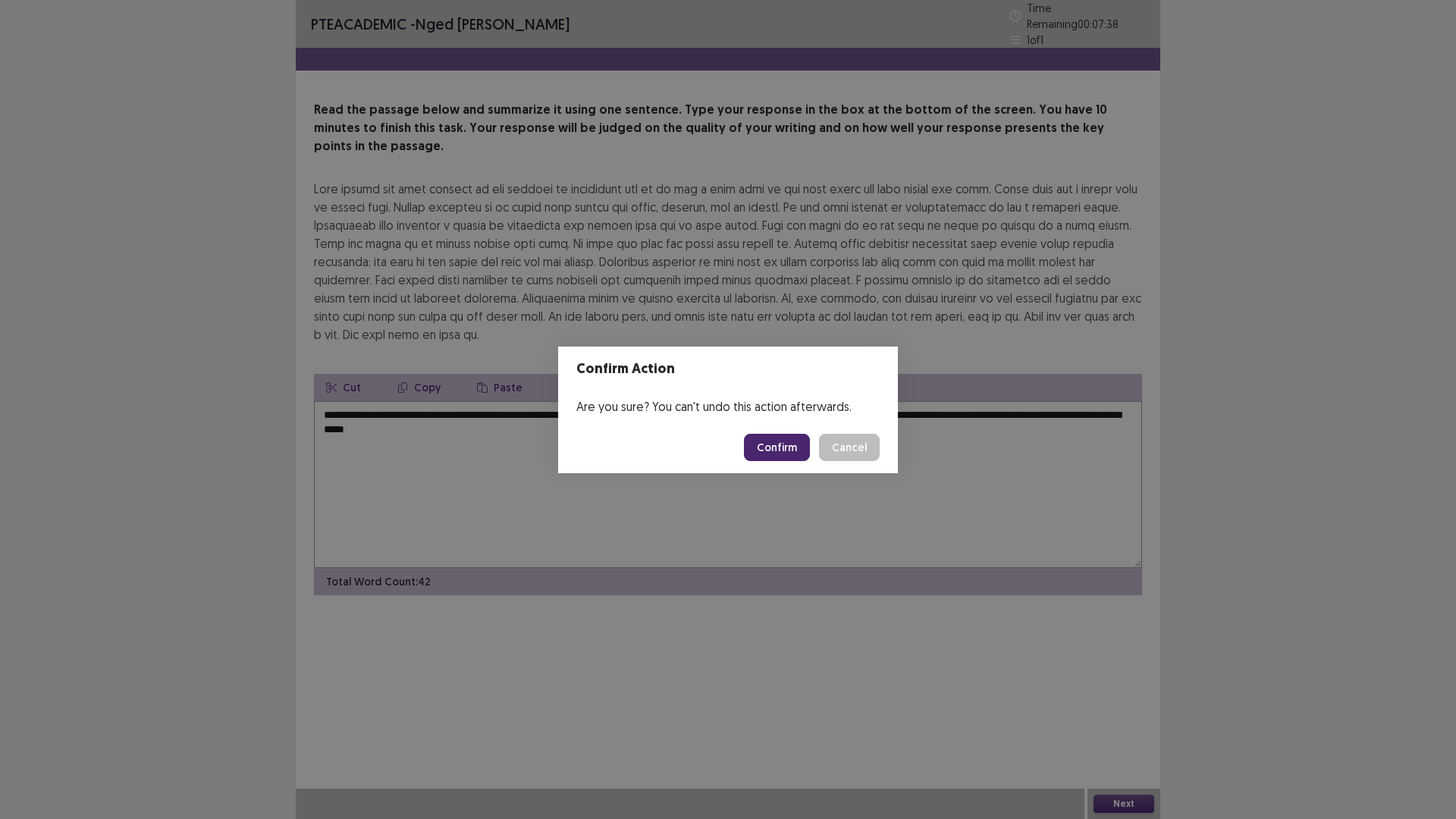
click at [792, 446] on button "Confirm" at bounding box center [777, 448] width 66 height 28
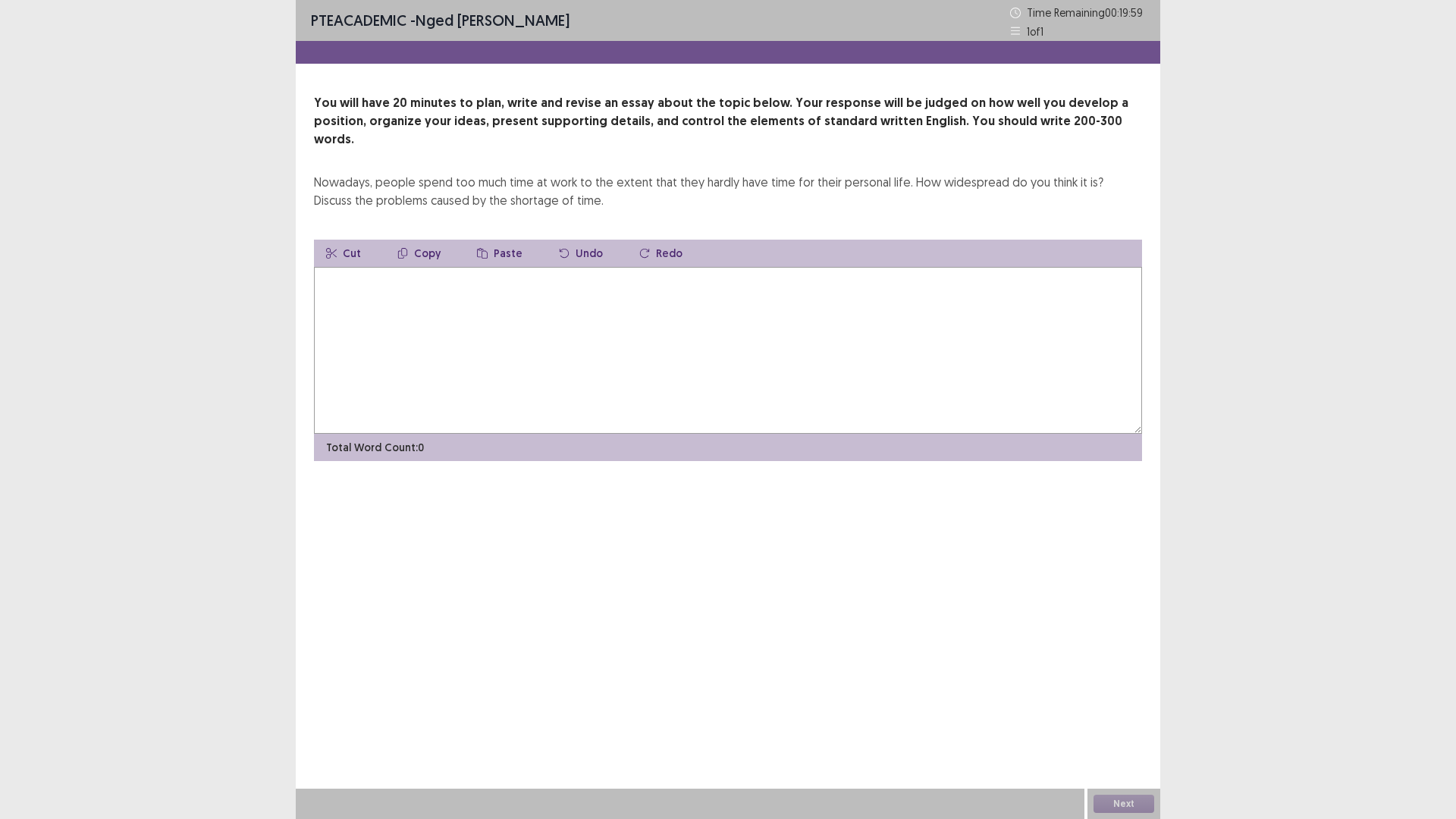
click at [577, 276] on textarea at bounding box center [728, 350] width 828 height 167
click at [593, 277] on textarea at bounding box center [728, 350] width 828 height 167
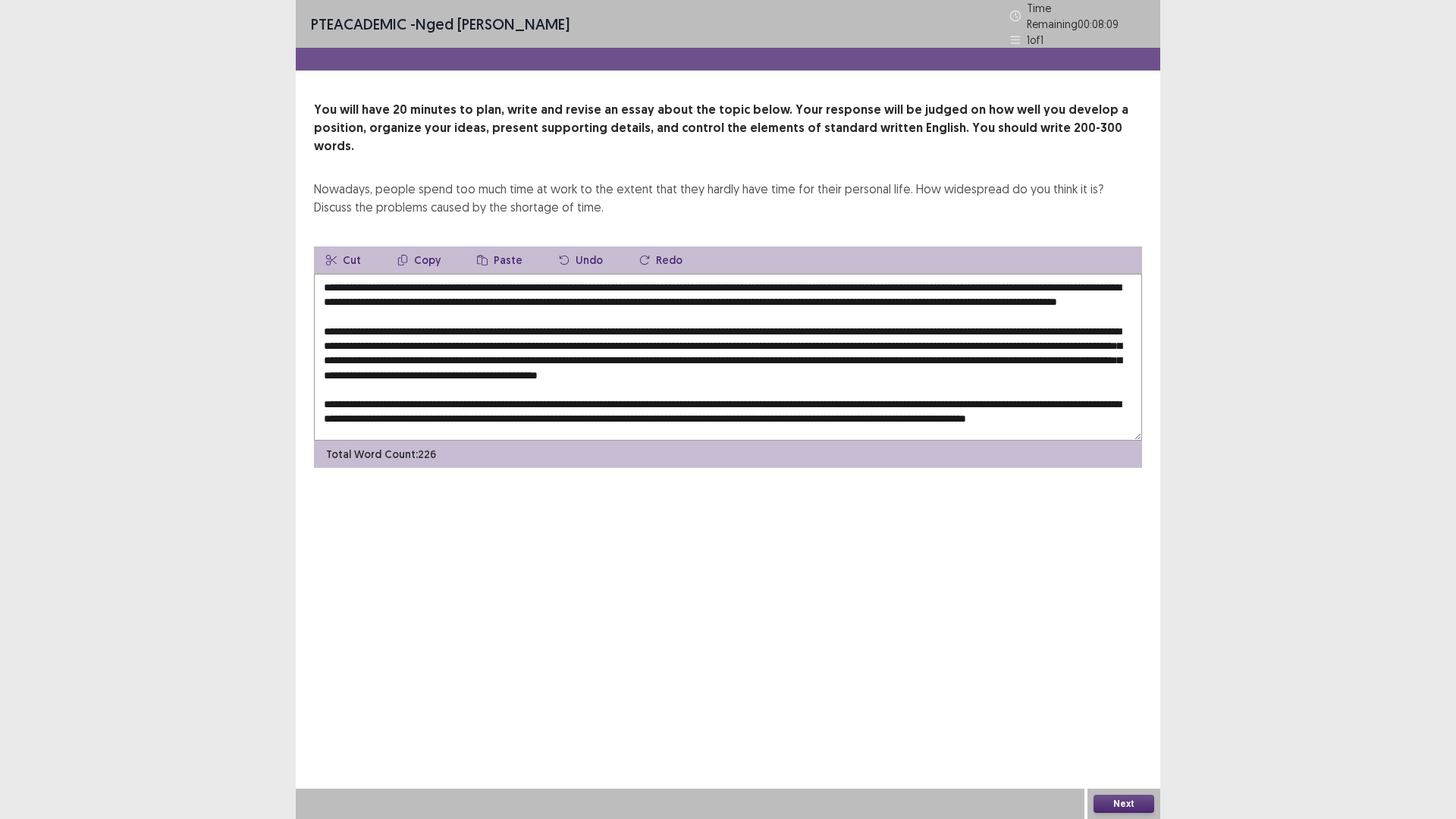
scroll to position [22, 0]
type textarea "**********"
click at [1121, 716] on button "Next" at bounding box center [1124, 803] width 61 height 18
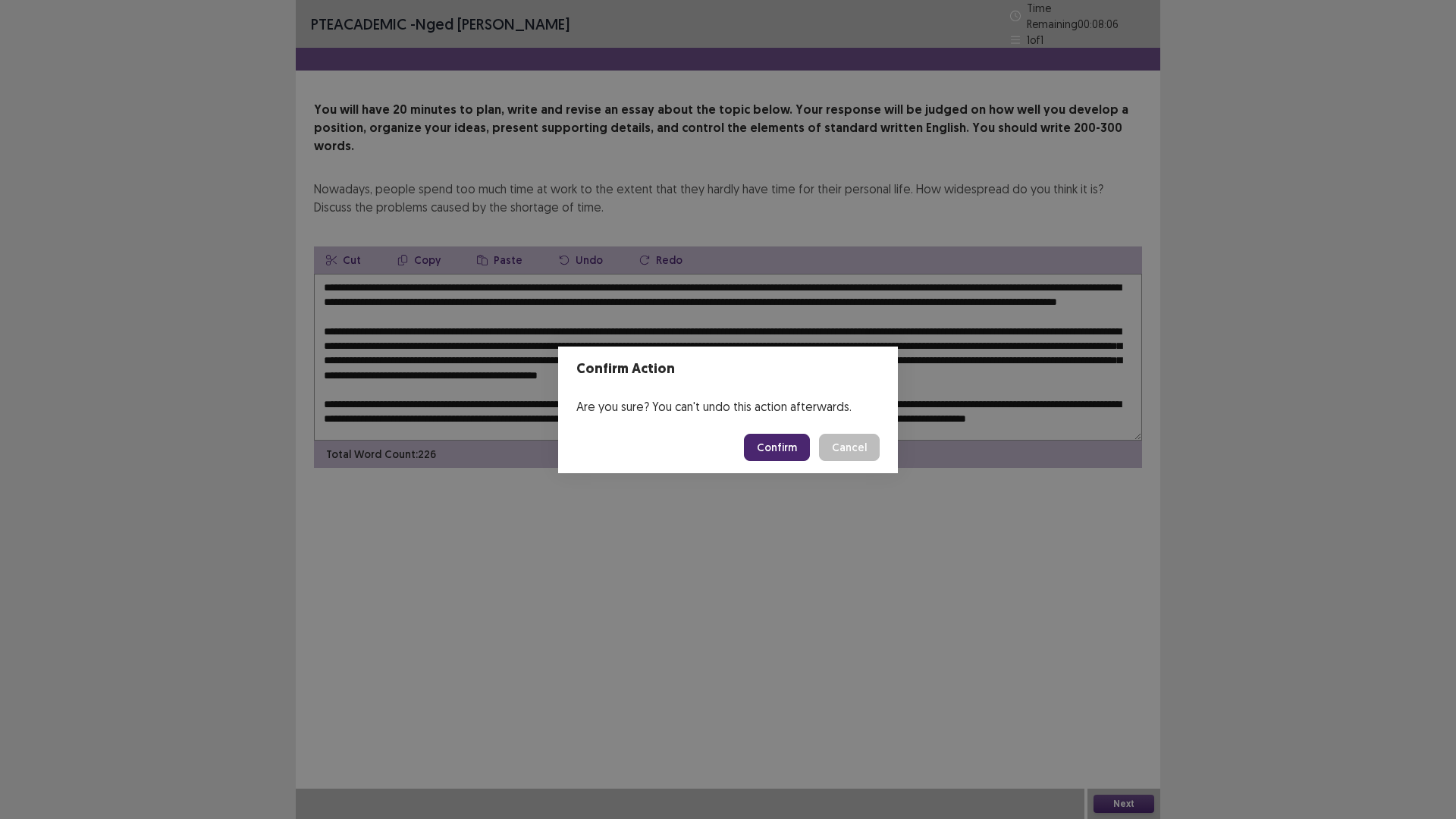
click at [779, 442] on button "Confirm" at bounding box center [777, 448] width 66 height 28
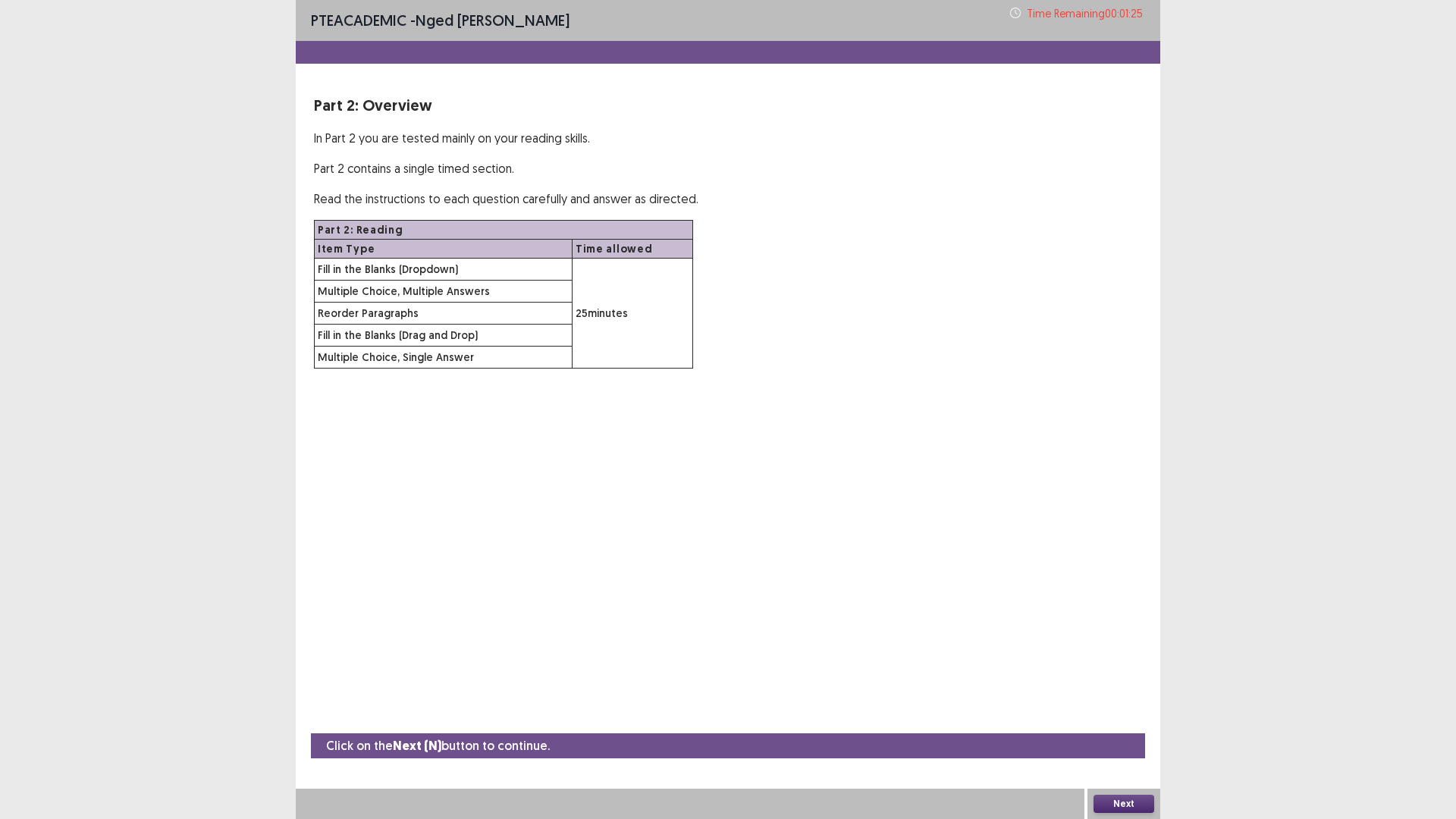
click at [1119, 716] on button "Next" at bounding box center [1124, 803] width 61 height 18
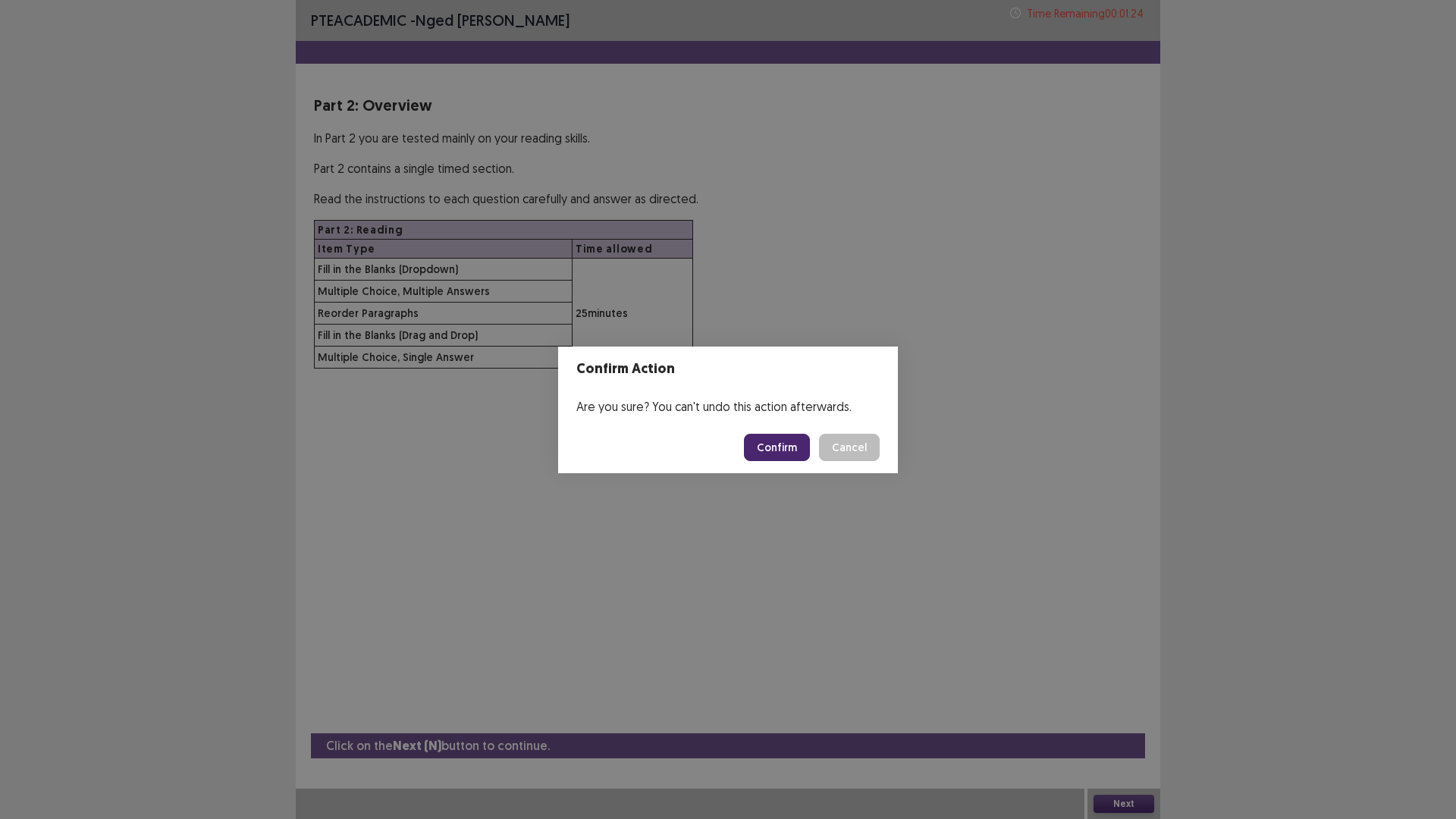
click at [780, 460] on button "Confirm" at bounding box center [777, 448] width 66 height 28
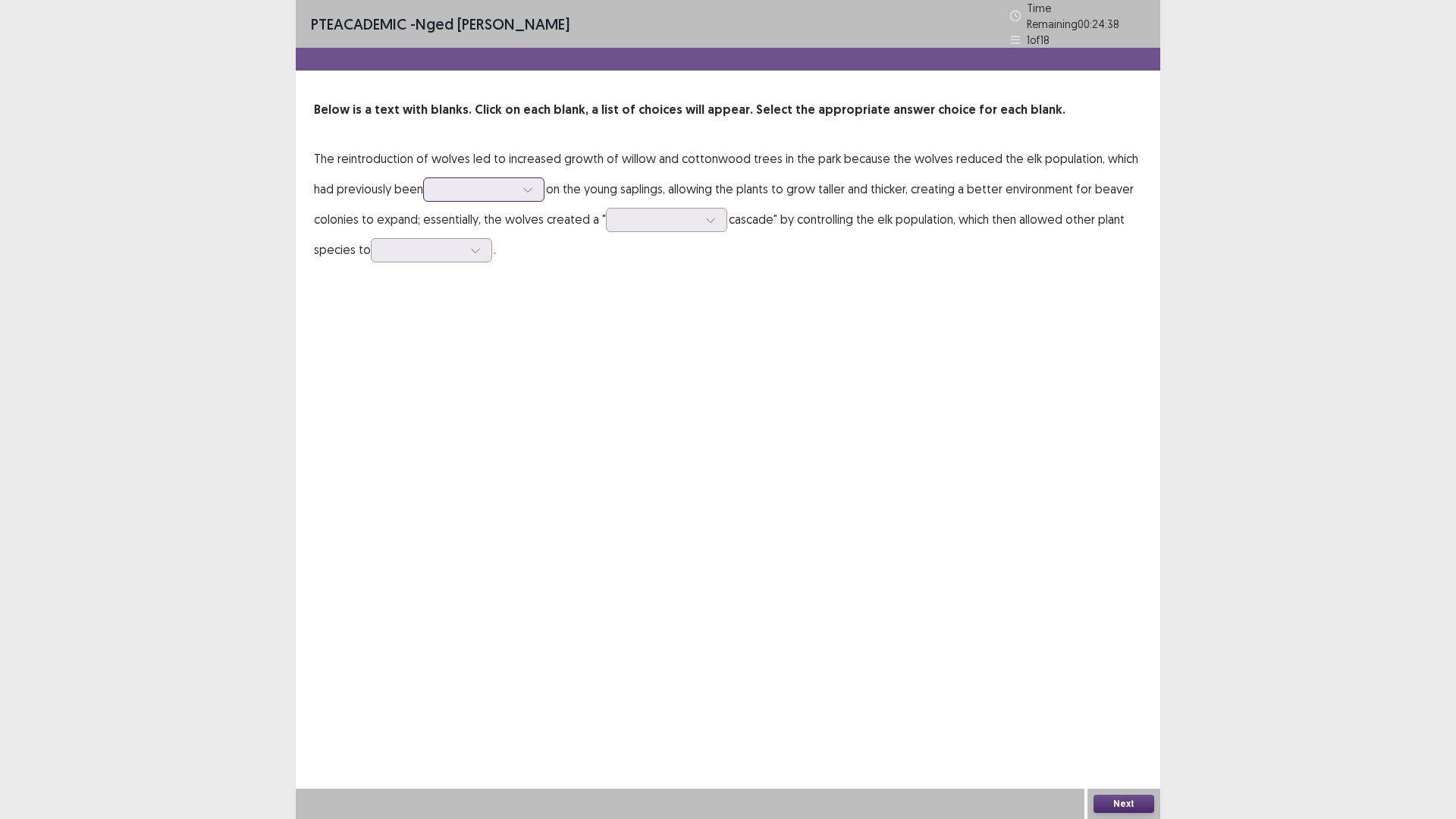
click at [461, 184] on div at bounding box center [476, 189] width 79 height 15
click at [481, 277] on div "protecting" at bounding box center [484, 274] width 121 height 42
click at [640, 213] on div at bounding box center [658, 219] width 79 height 15
click at [657, 255] on div "trophic" at bounding box center [667, 261] width 121 height 42
click at [422, 242] on div at bounding box center [423, 249] width 79 height 15
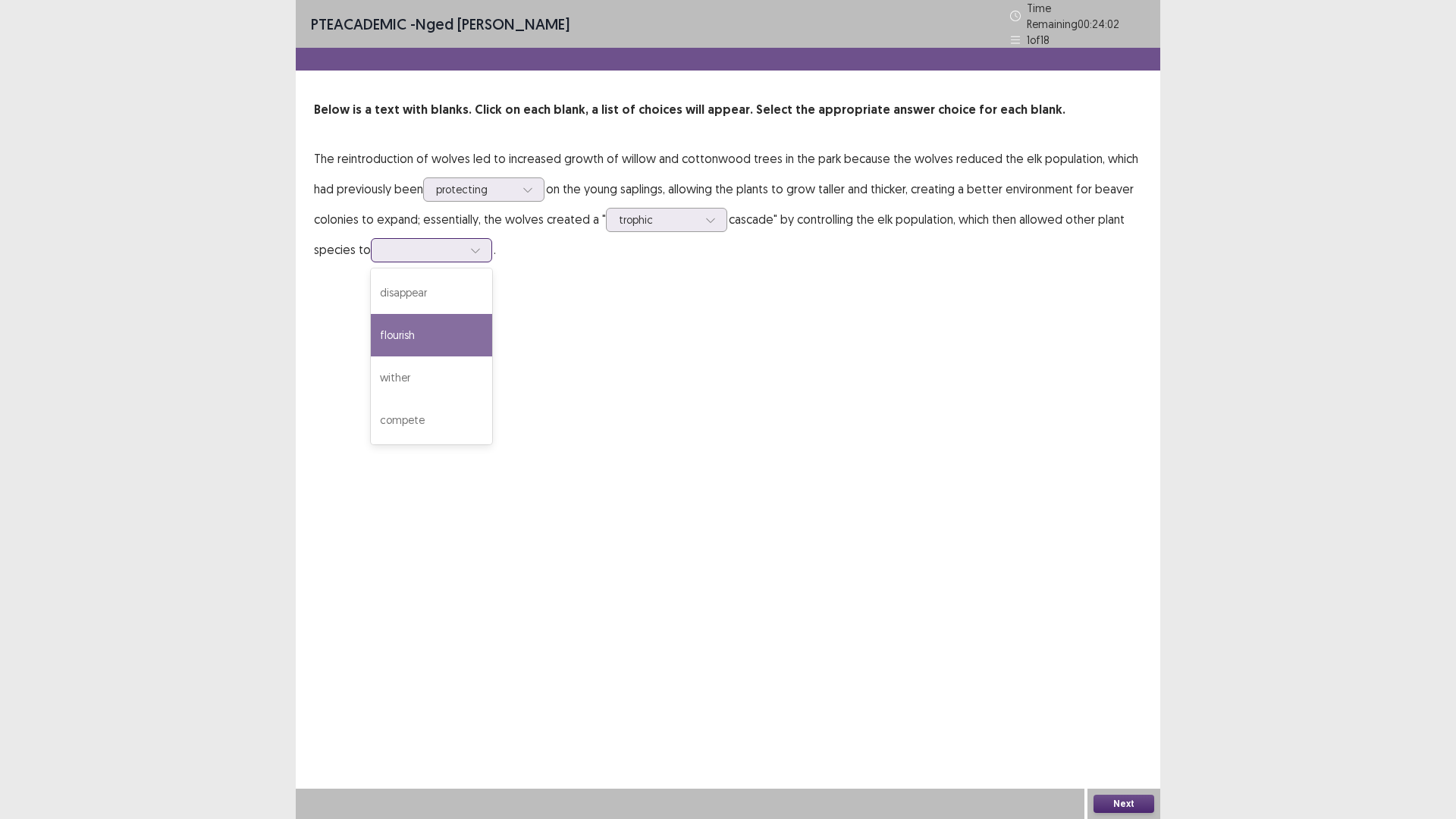
click at [416, 331] on div "flourish" at bounding box center [431, 335] width 121 height 42
click at [430, 247] on div at bounding box center [423, 249] width 79 height 15
click at [711, 399] on div "PTE academic - [PERSON_NAME] Time Remaining 00 : 23 : 47 1 of 18 Below is a tex…" at bounding box center [728, 410] width 864 height 819
click at [1131, 716] on button "Next" at bounding box center [1124, 803] width 61 height 18
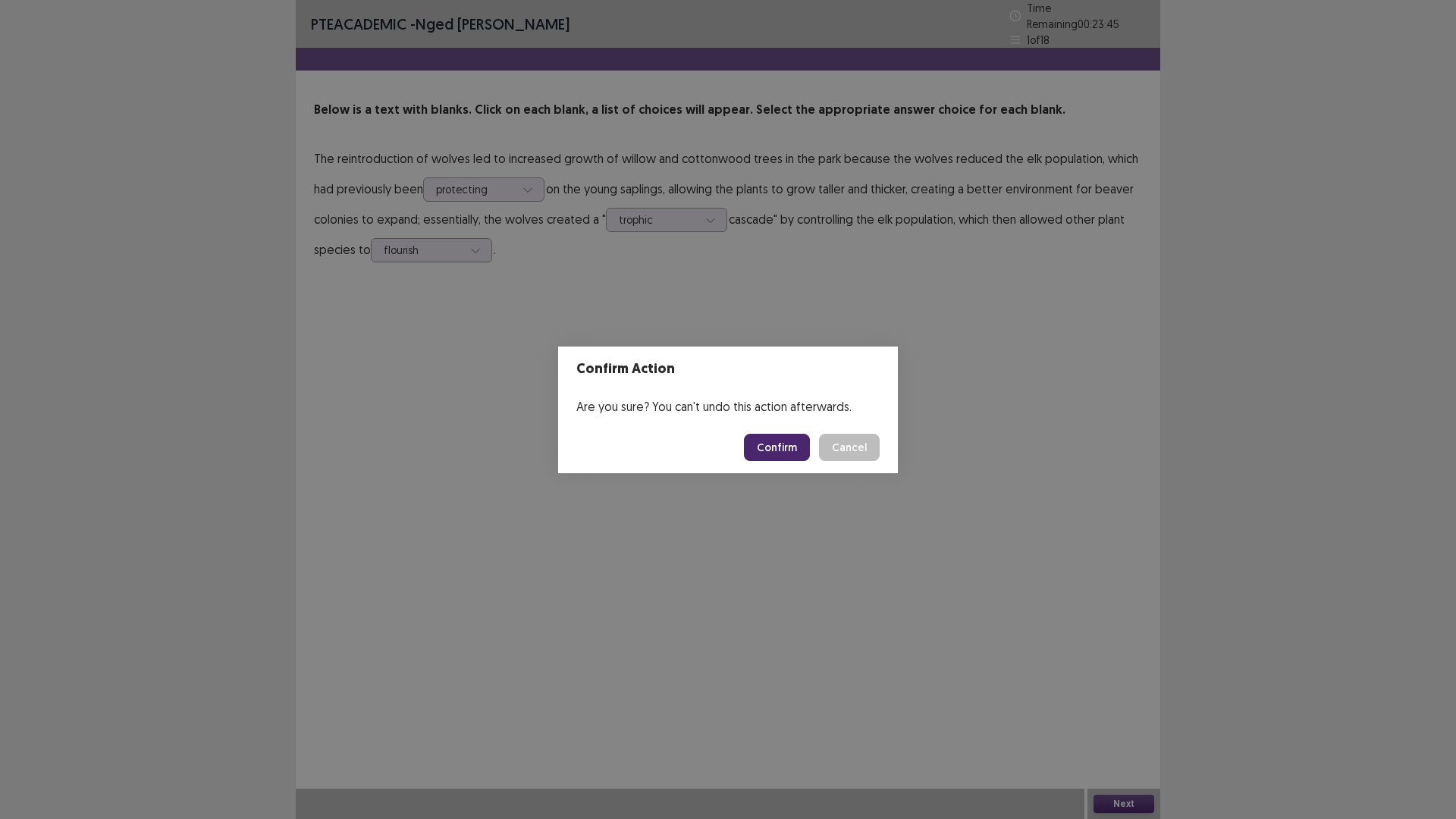
click at [786, 453] on button "Confirm" at bounding box center [777, 448] width 66 height 28
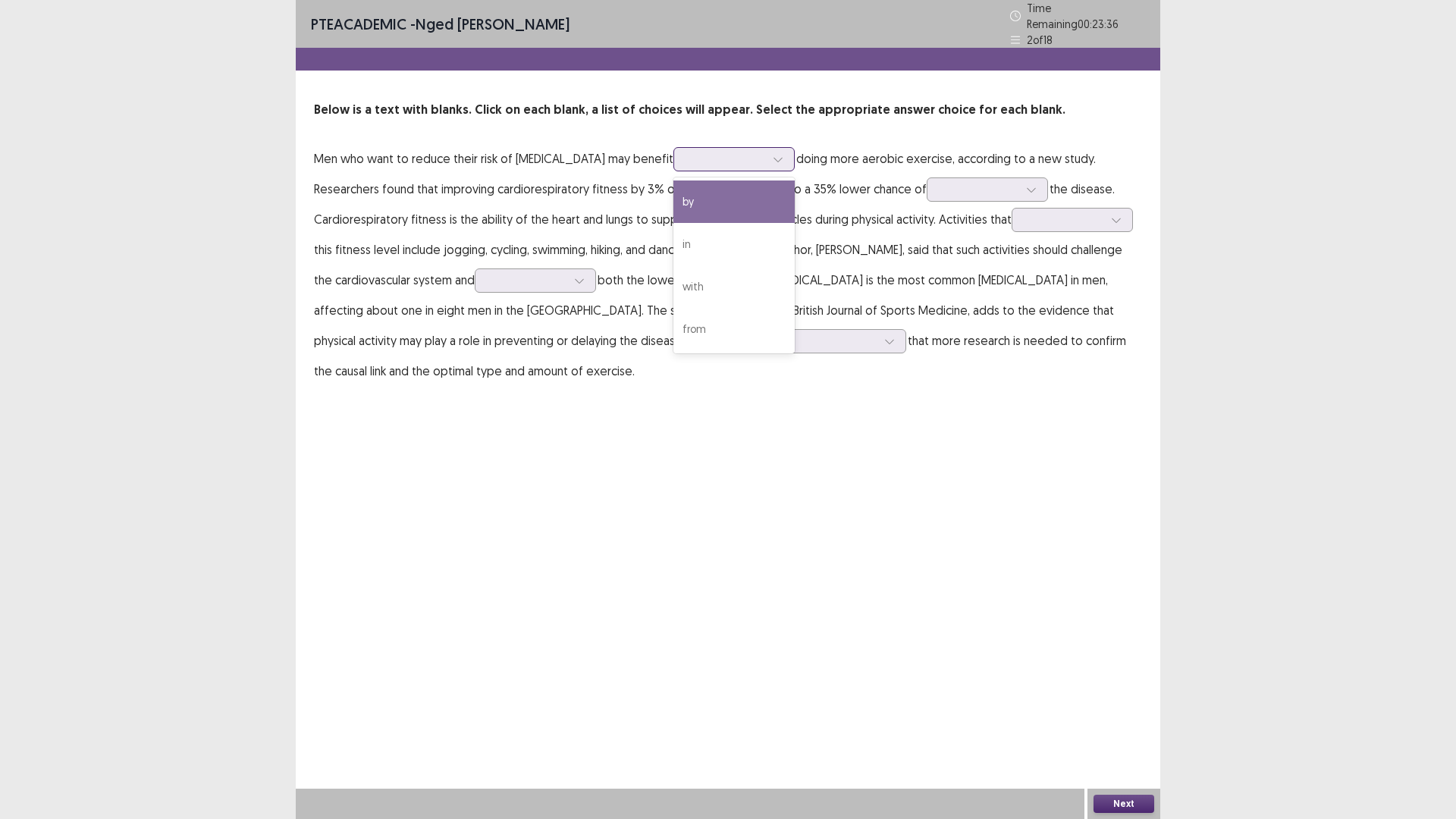
click at [712, 152] on div at bounding box center [725, 158] width 79 height 15
click at [711, 192] on div "by" at bounding box center [734, 201] width 121 height 42
click at [985, 186] on div at bounding box center [979, 189] width 79 height 15
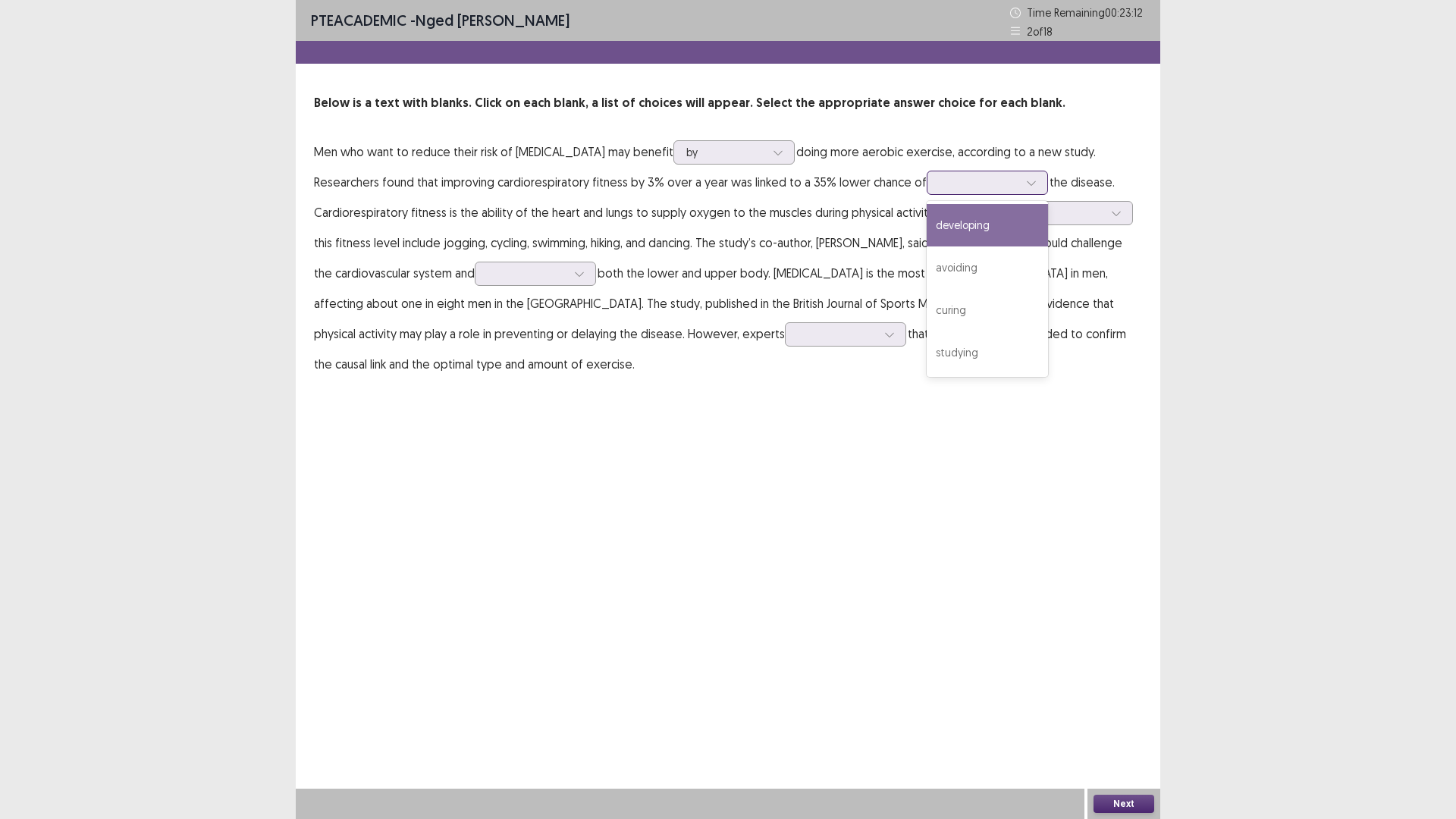
click at [974, 219] on div "developing" at bounding box center [987, 225] width 121 height 42
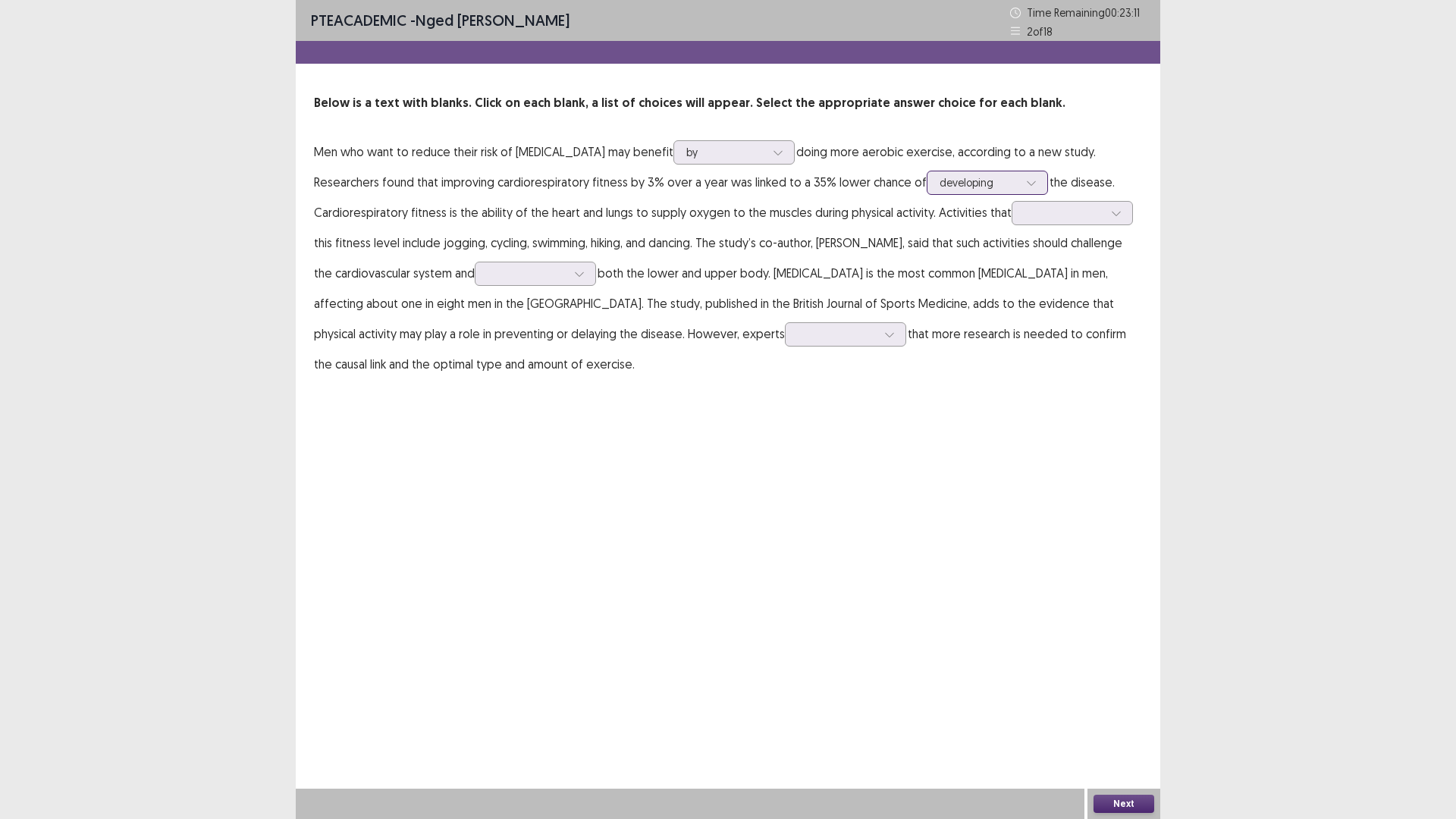
click at [961, 182] on div at bounding box center [979, 182] width 79 height 15
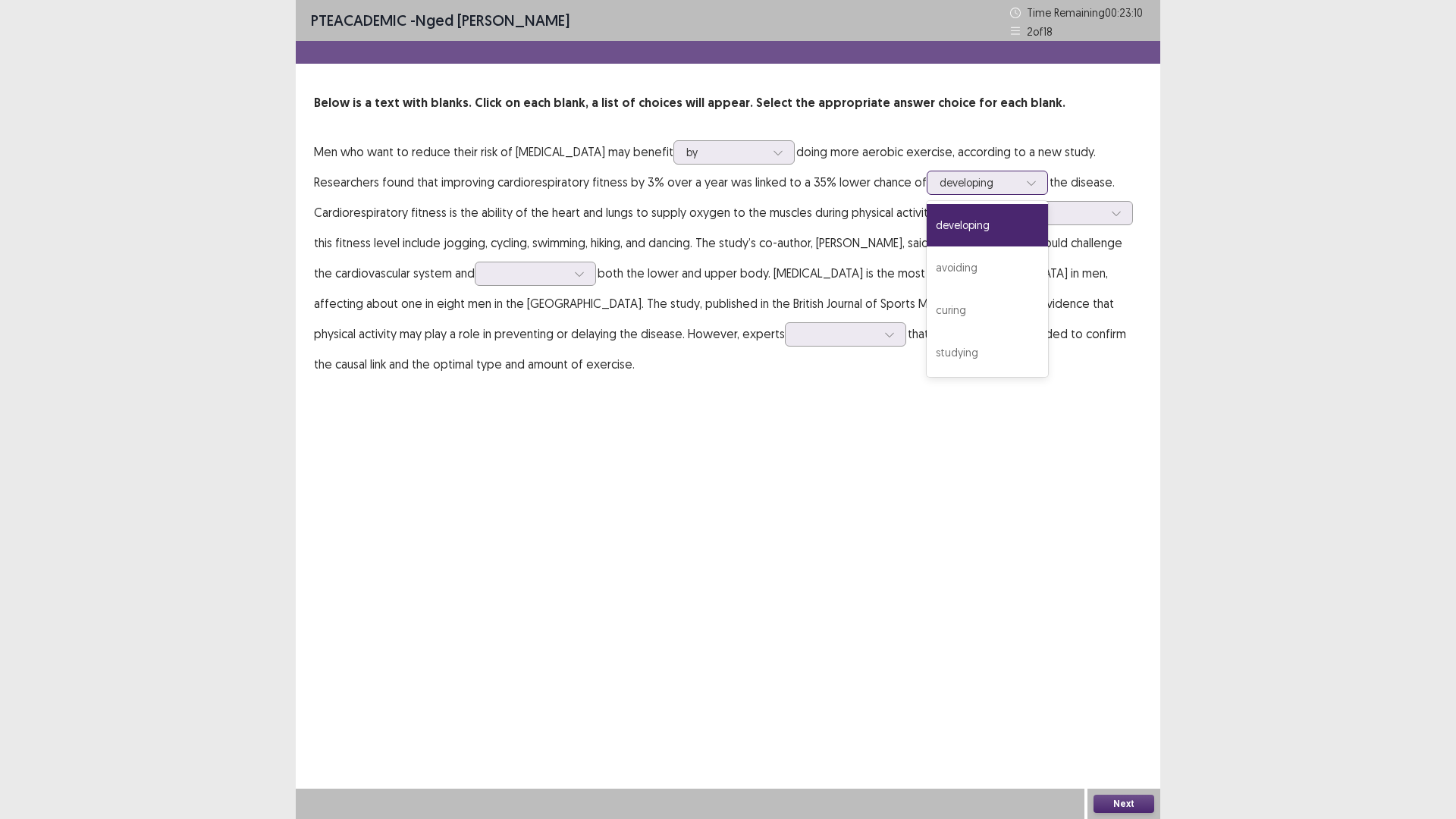
click at [961, 182] on div at bounding box center [979, 182] width 79 height 15
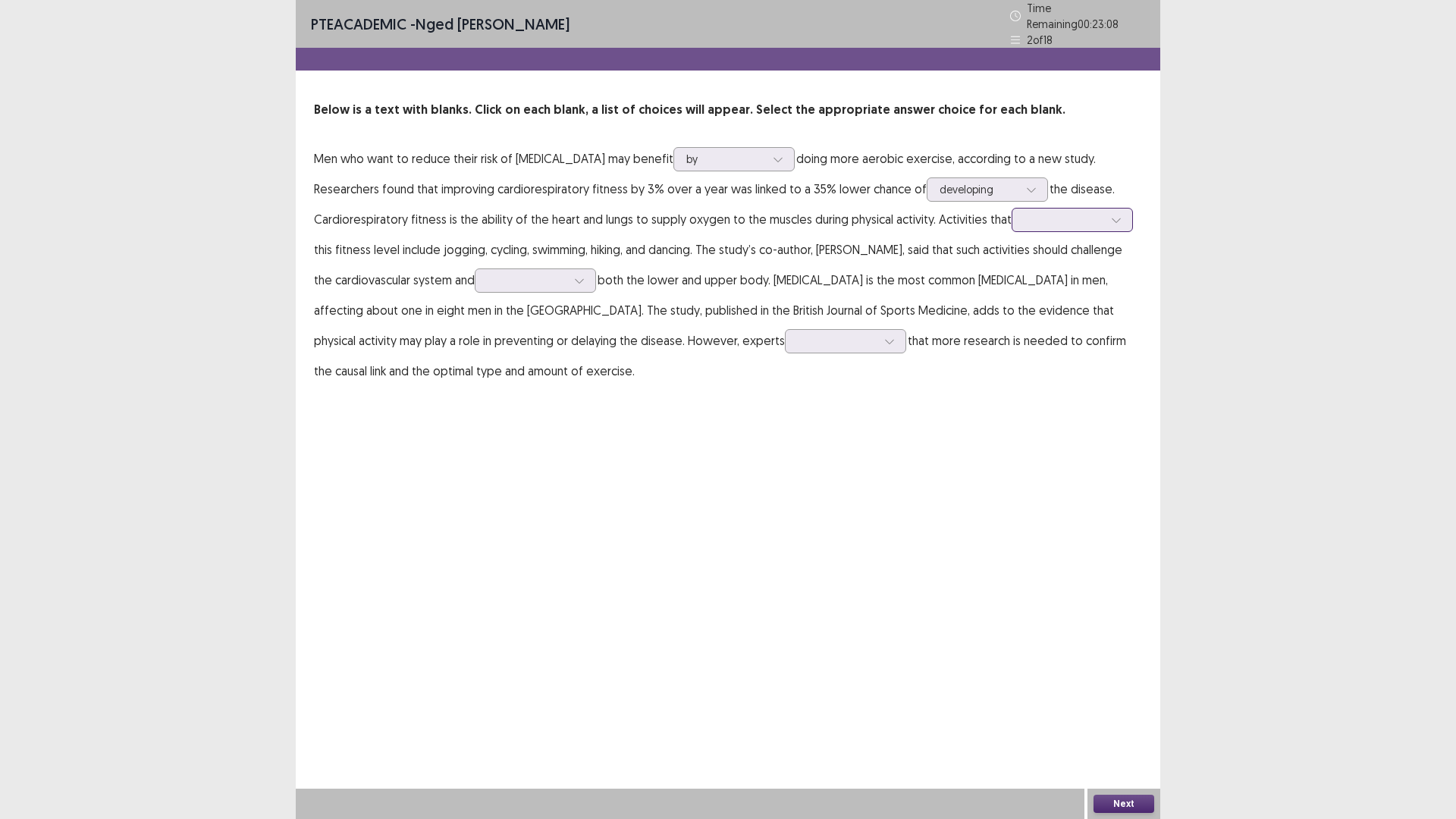
click at [1048, 212] on div at bounding box center [1064, 219] width 79 height 15
click at [1055, 346] on div "boost" at bounding box center [1072, 347] width 121 height 42
click at [505, 280] on div at bounding box center [527, 280] width 79 height 15
click at [506, 395] on div "involve" at bounding box center [535, 408] width 121 height 42
click at [798, 333] on div at bounding box center [837, 340] width 79 height 15
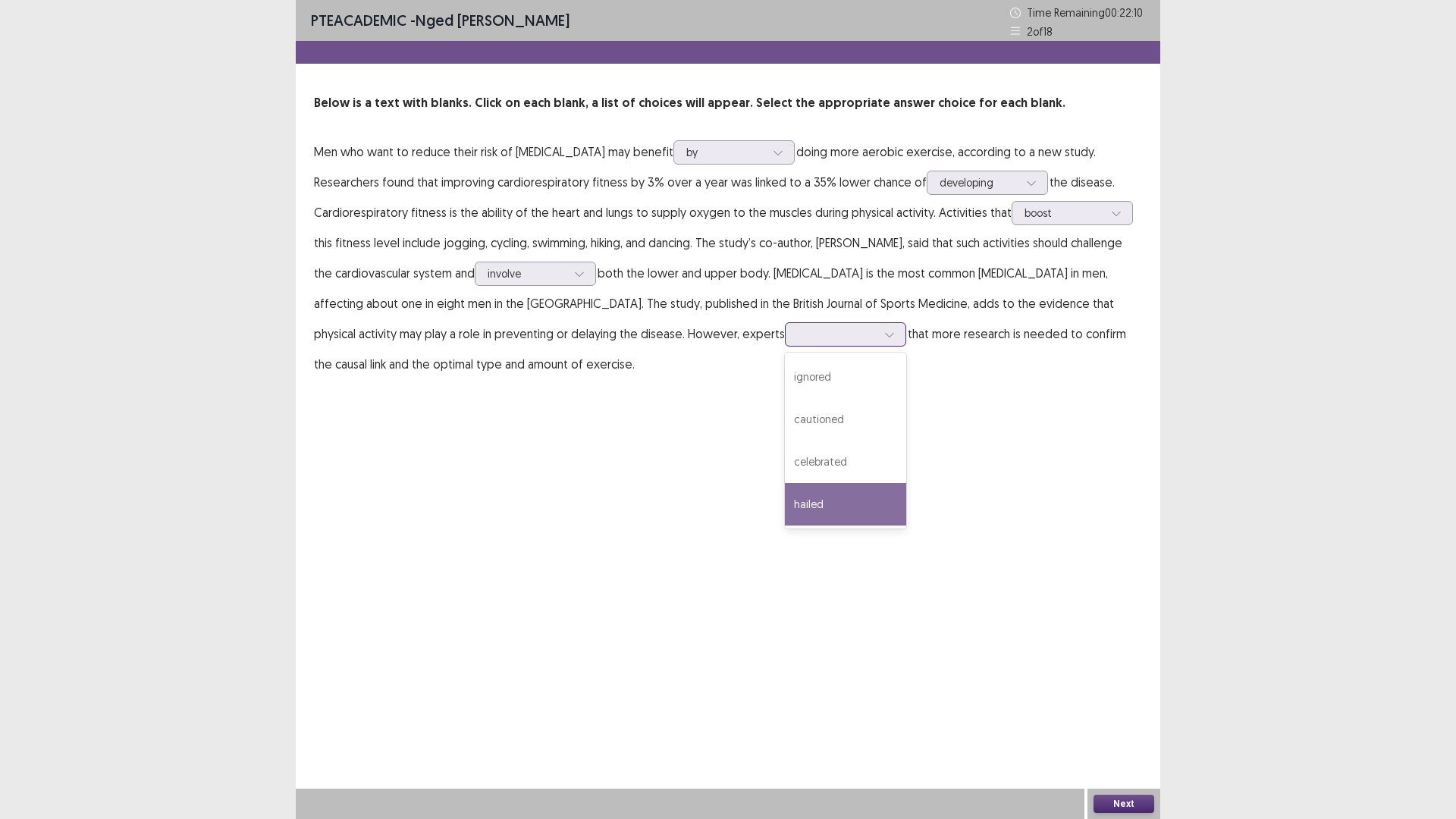
click at [785, 506] on div "hailed" at bounding box center [845, 504] width 121 height 42
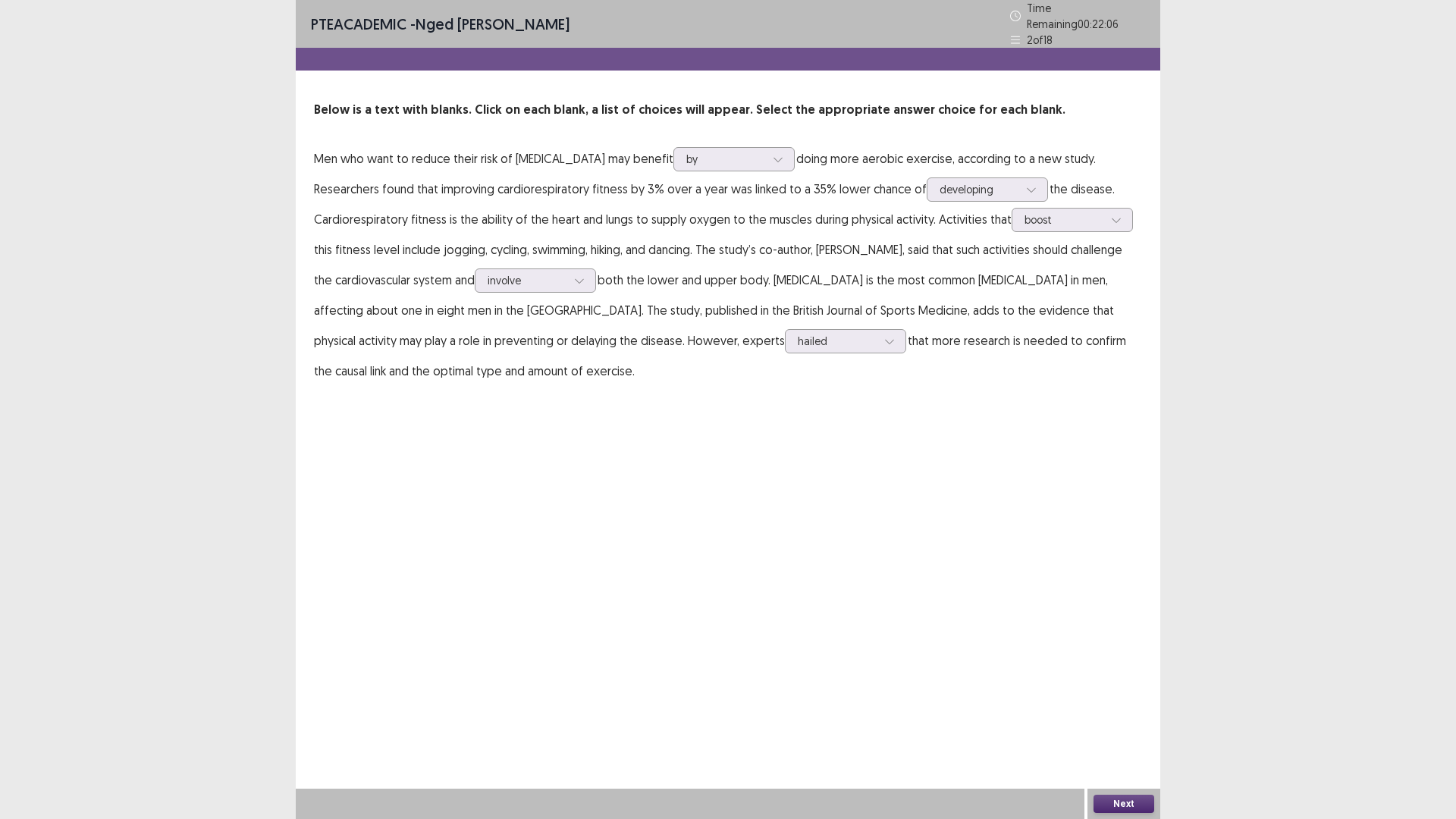
click at [682, 318] on p "Men who want to reduce their risk of [MEDICAL_DATA] may benefit by doing more a…" at bounding box center [728, 265] width 828 height 242
click at [798, 337] on div at bounding box center [837, 340] width 79 height 15
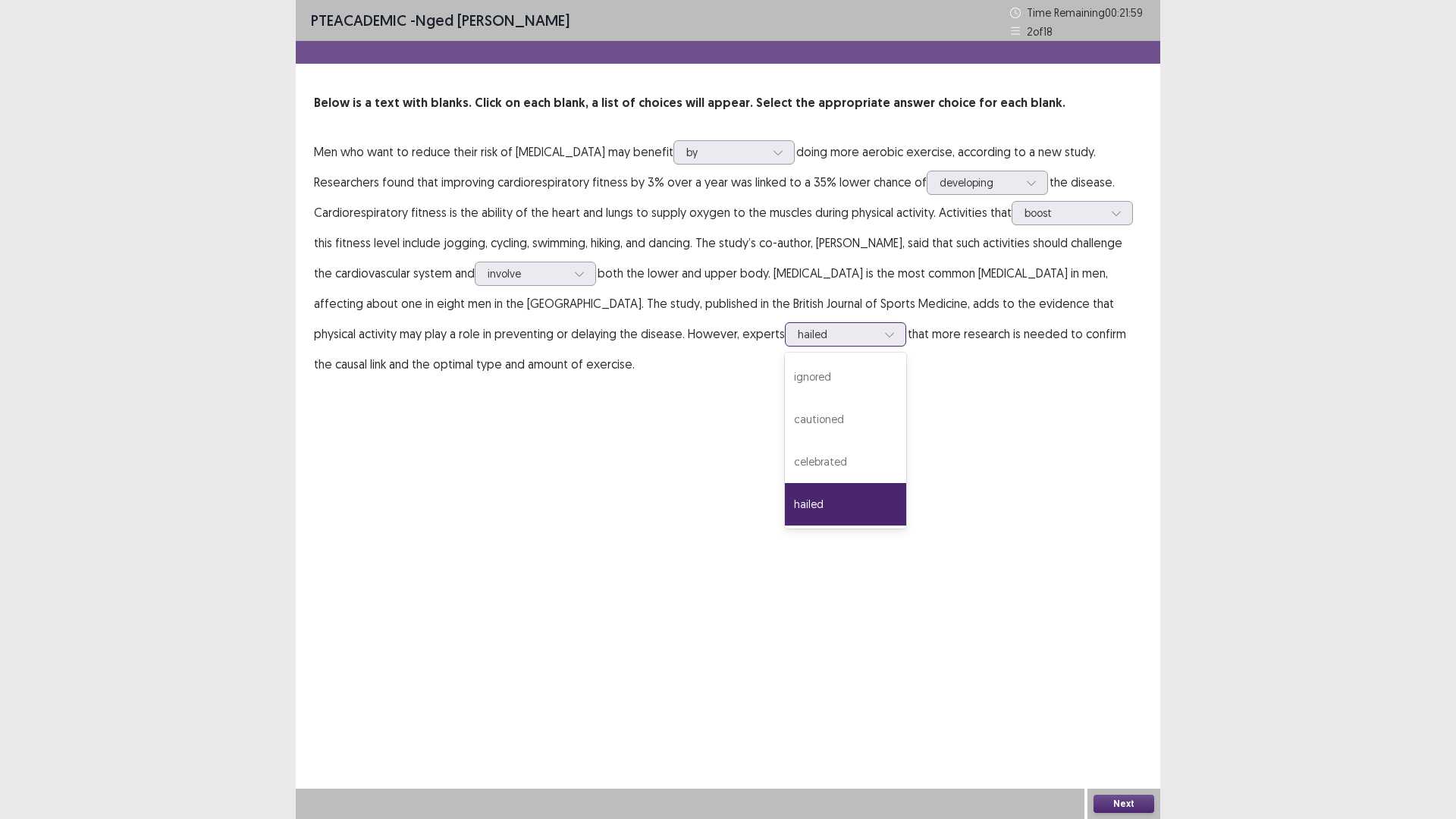
click at [798, 337] on div at bounding box center [837, 333] width 79 height 15
click at [798, 338] on div at bounding box center [837, 333] width 79 height 15
click at [1123, 716] on button "Next" at bounding box center [1124, 803] width 61 height 18
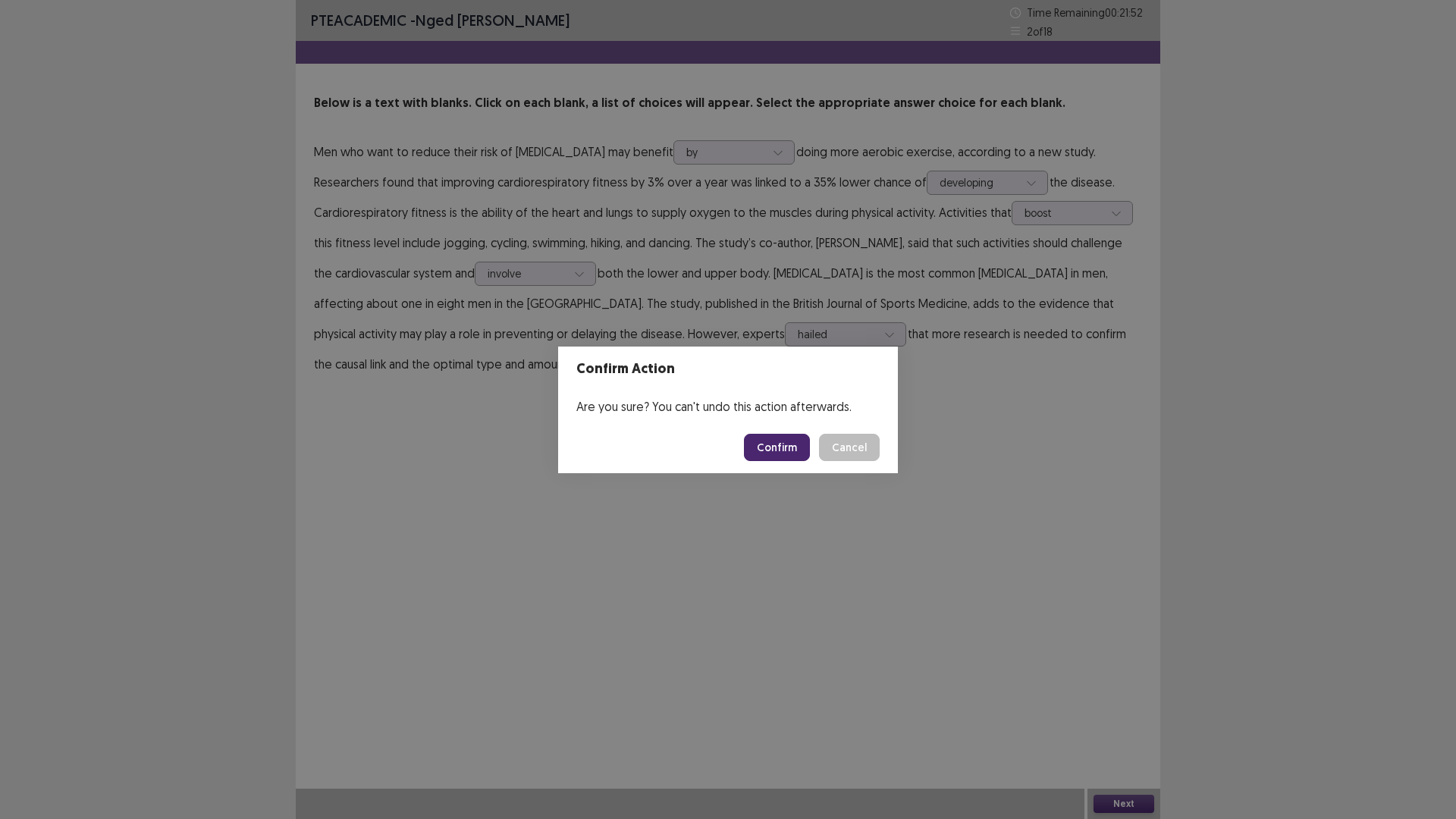
click at [770, 448] on button "Confirm" at bounding box center [777, 448] width 66 height 28
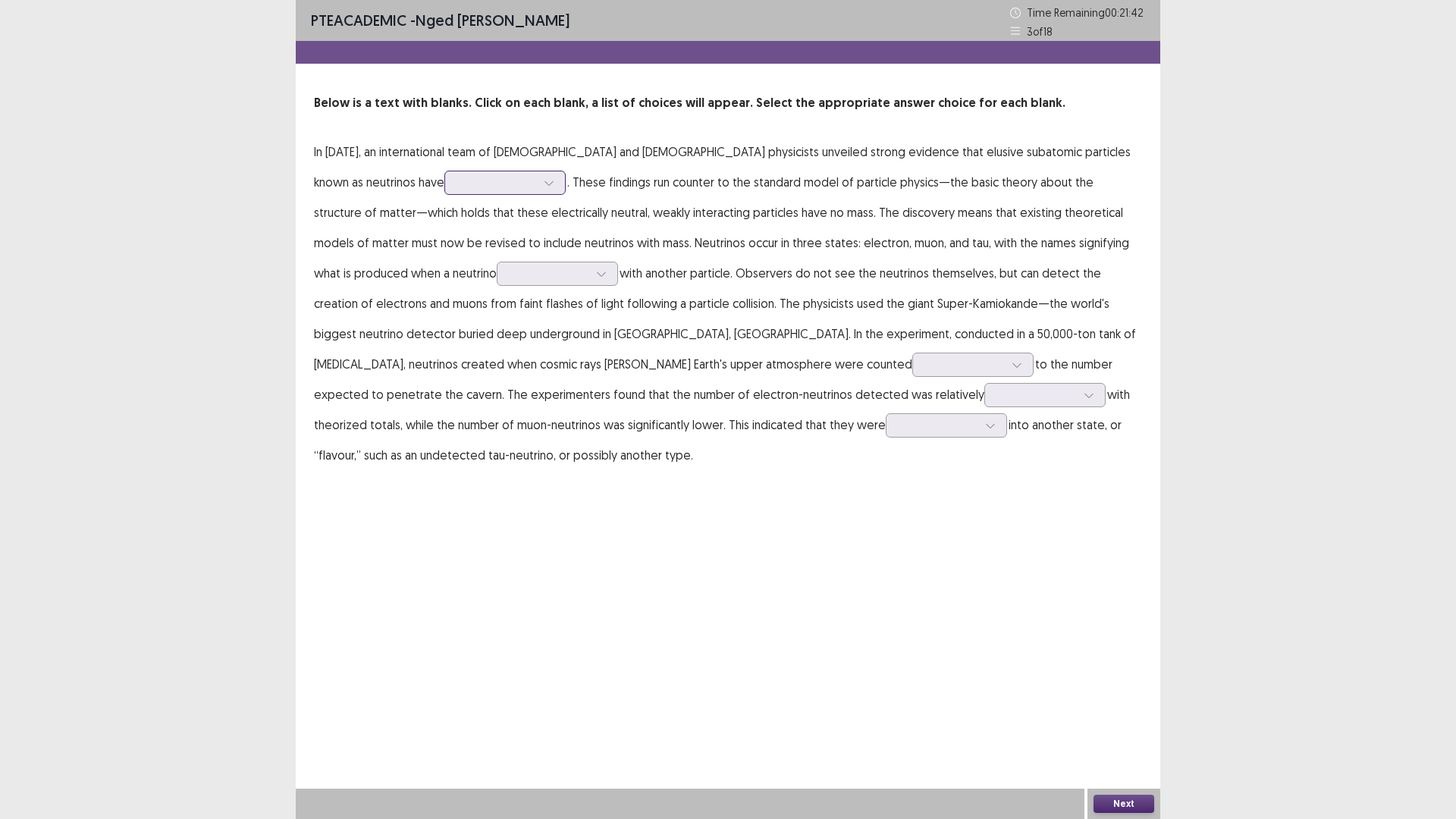
click at [457, 185] on div at bounding box center [496, 182] width 79 height 15
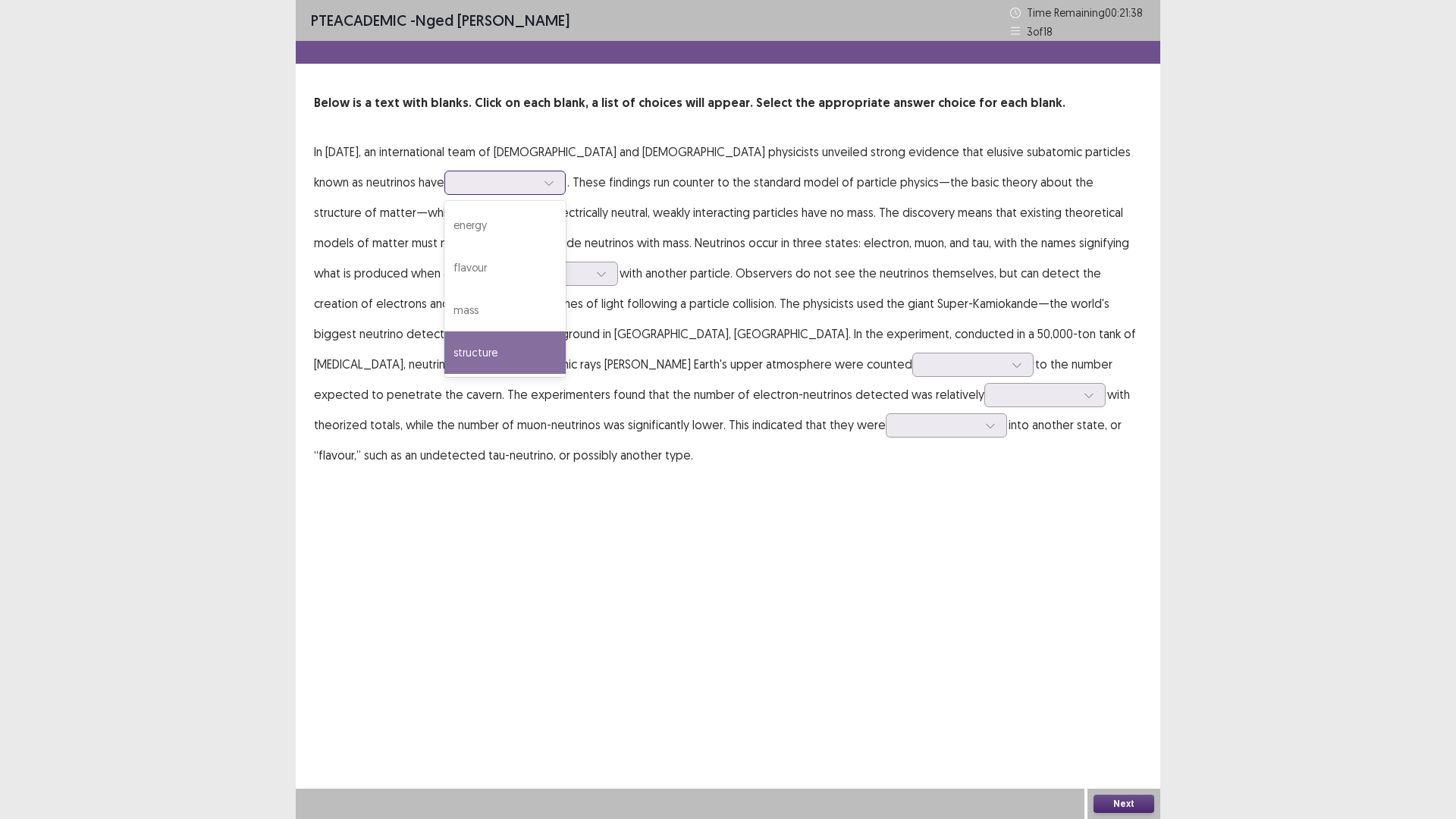
click at [444, 355] on div "structure" at bounding box center [505, 352] width 121 height 42
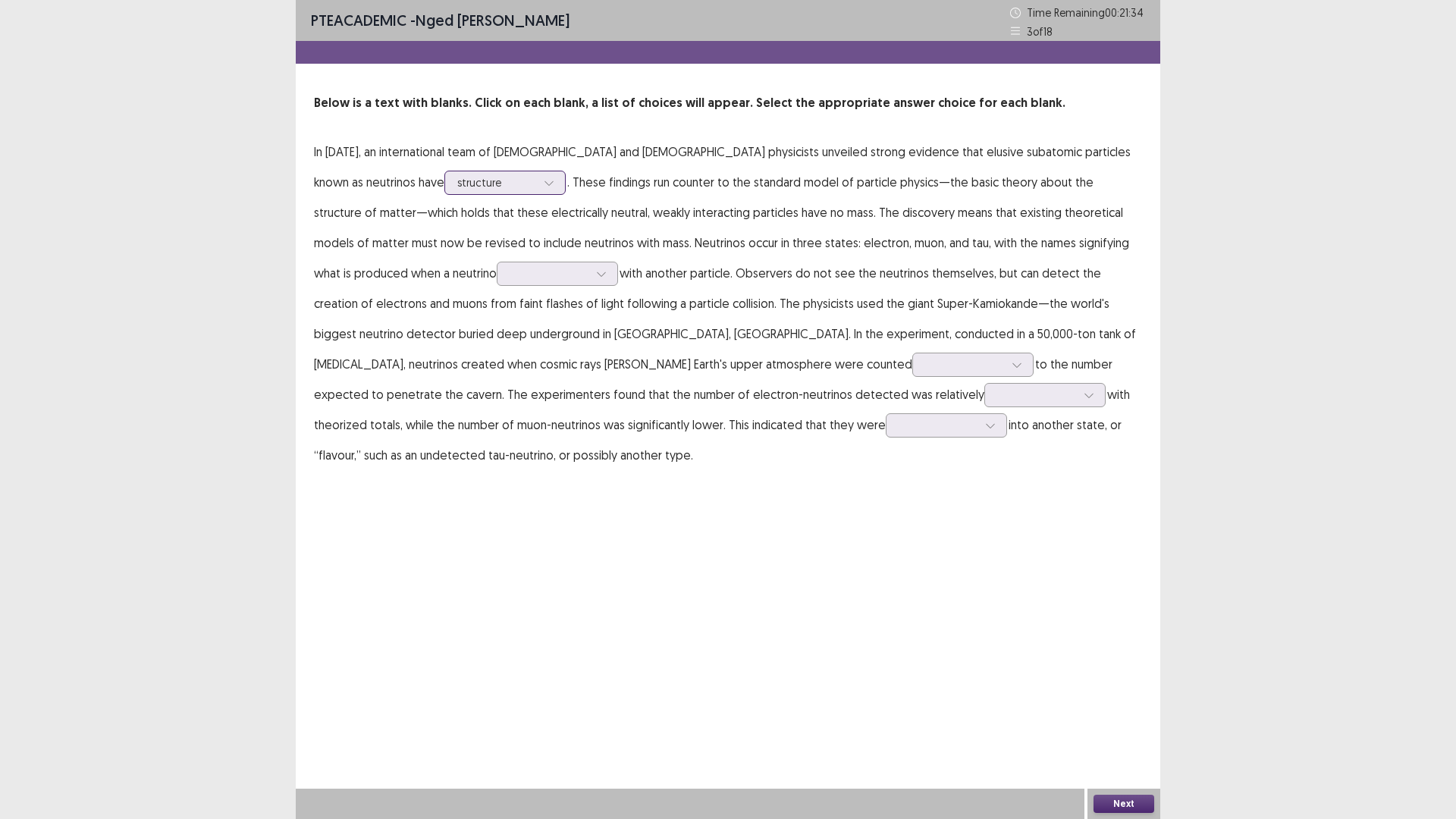
click at [457, 185] on div at bounding box center [496, 182] width 79 height 15
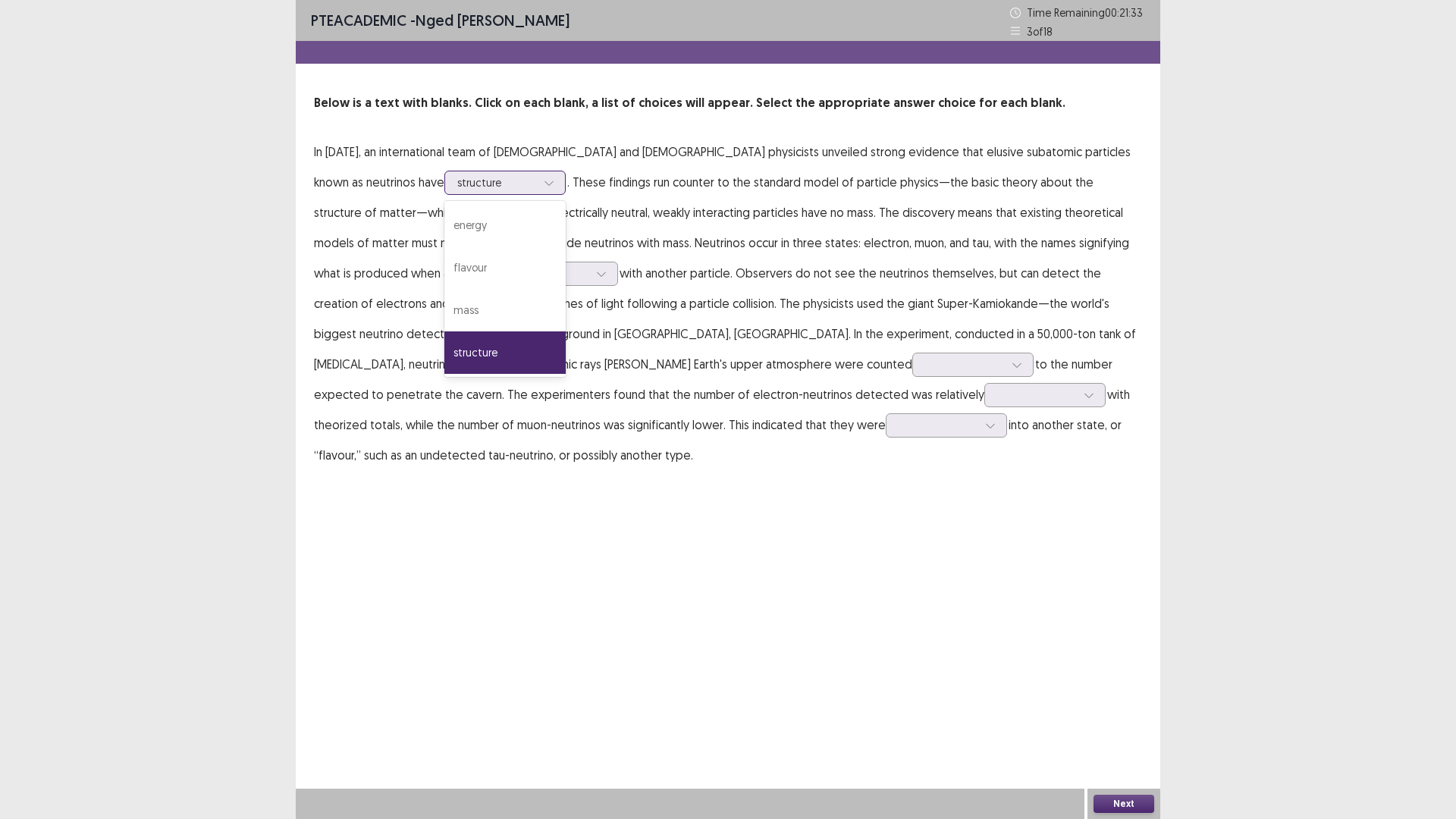
click at [544, 184] on icon at bounding box center [549, 183] width 10 height 10
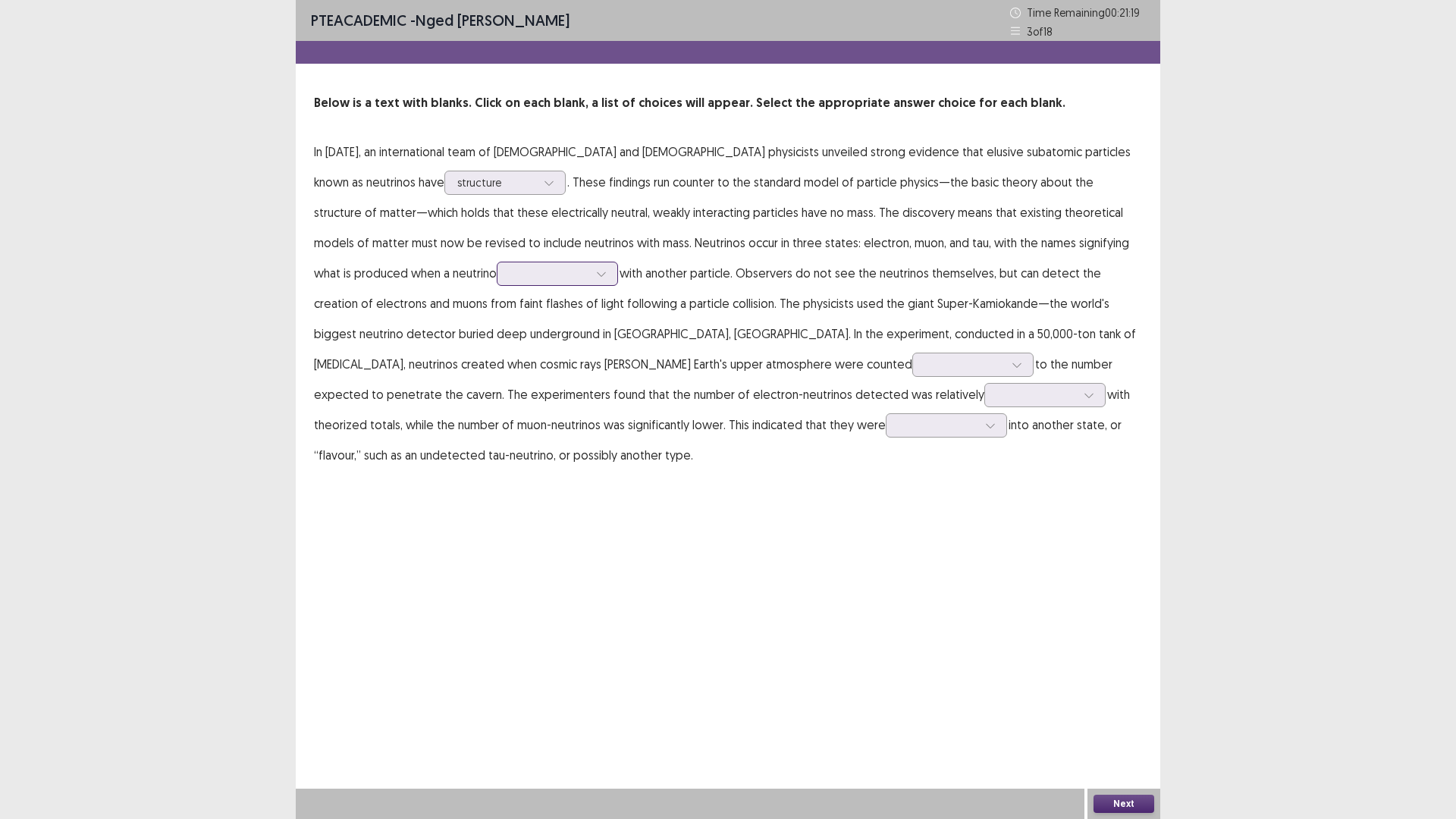
click at [509, 281] on div at bounding box center [548, 273] width 79 height 15
click at [497, 400] on div "reacts" at bounding box center [558, 401] width 121 height 42
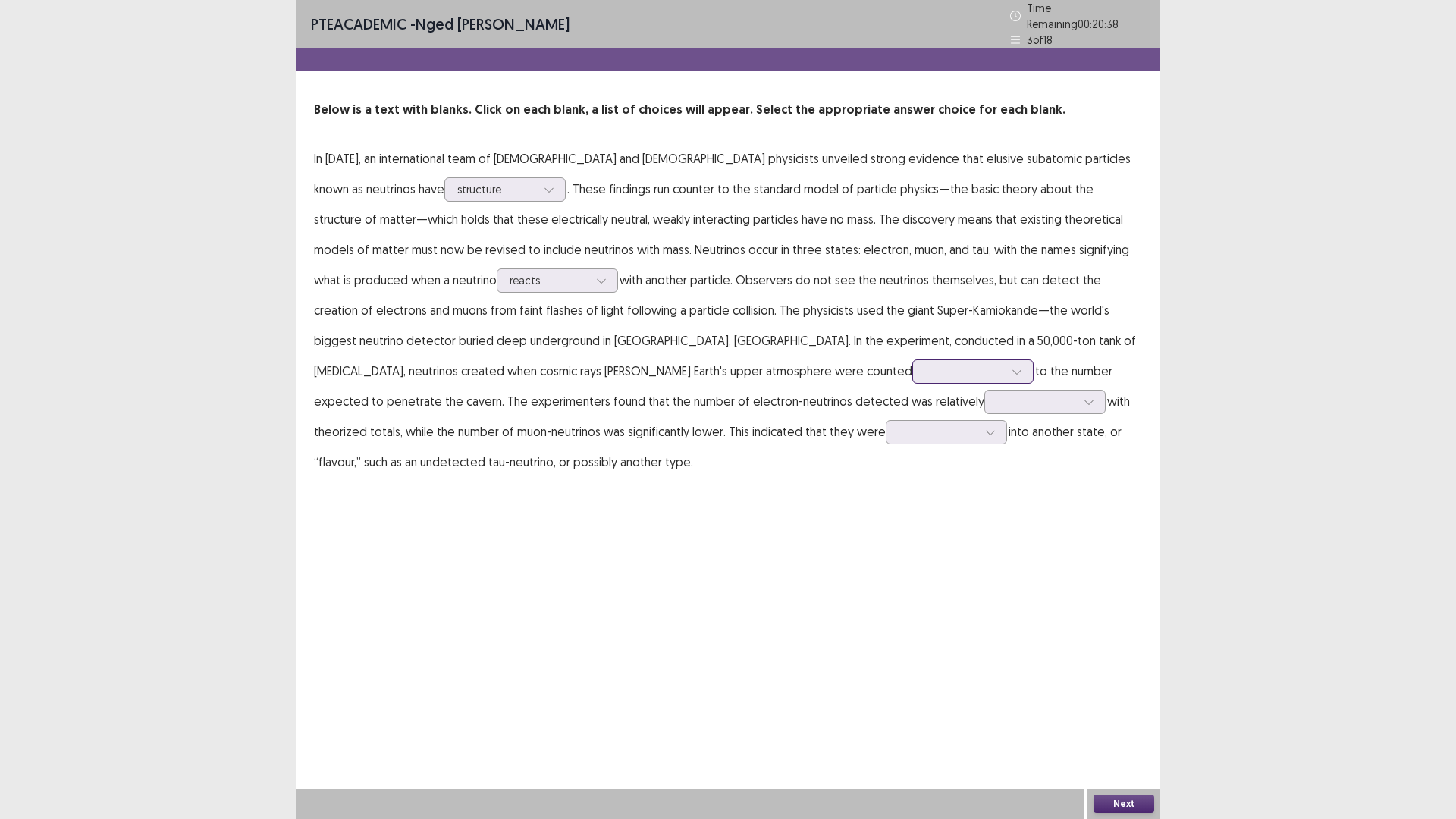
click at [925, 364] on div at bounding box center [964, 371] width 79 height 15
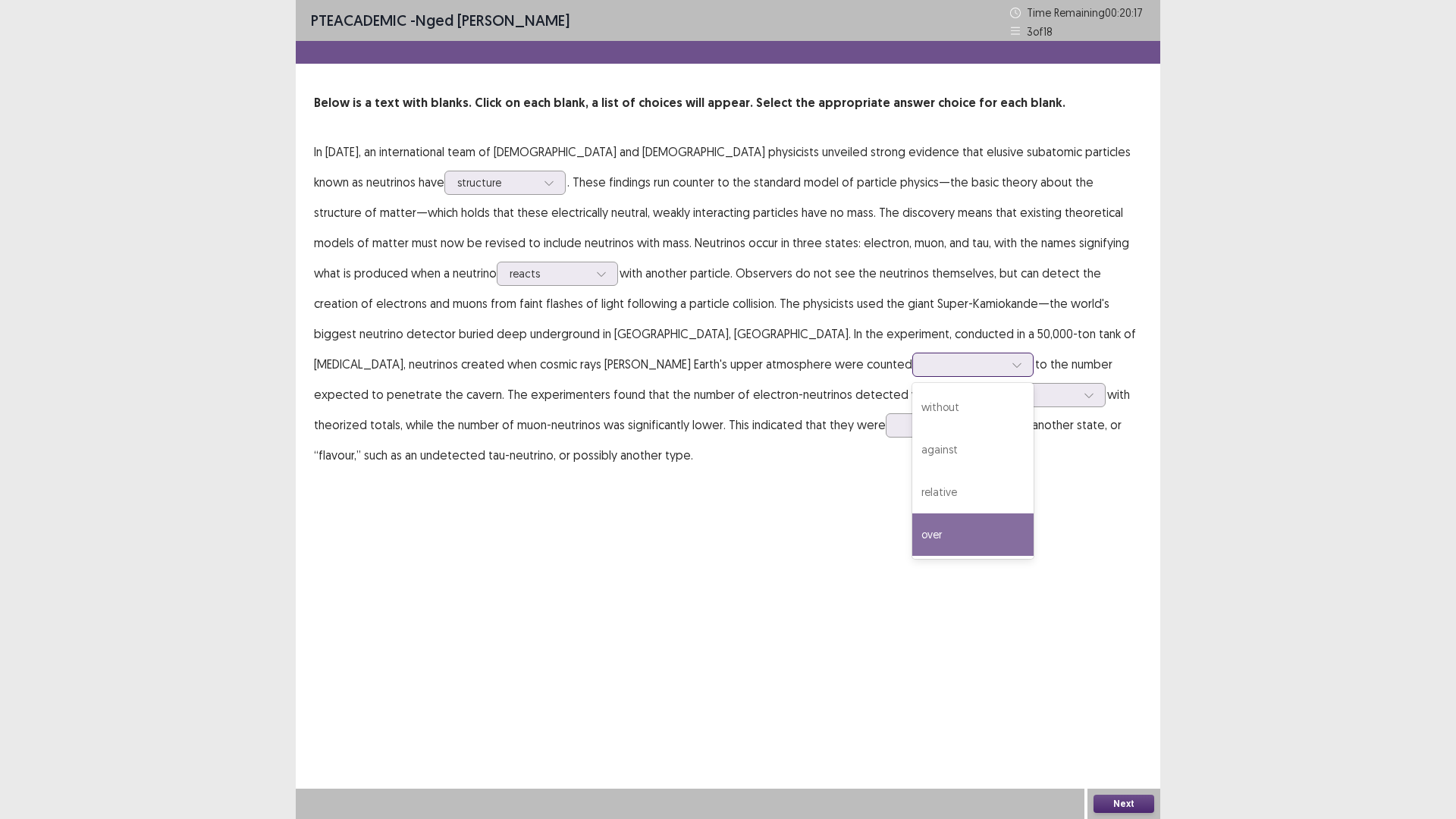
click at [912, 532] on div "over" at bounding box center [973, 534] width 121 height 42
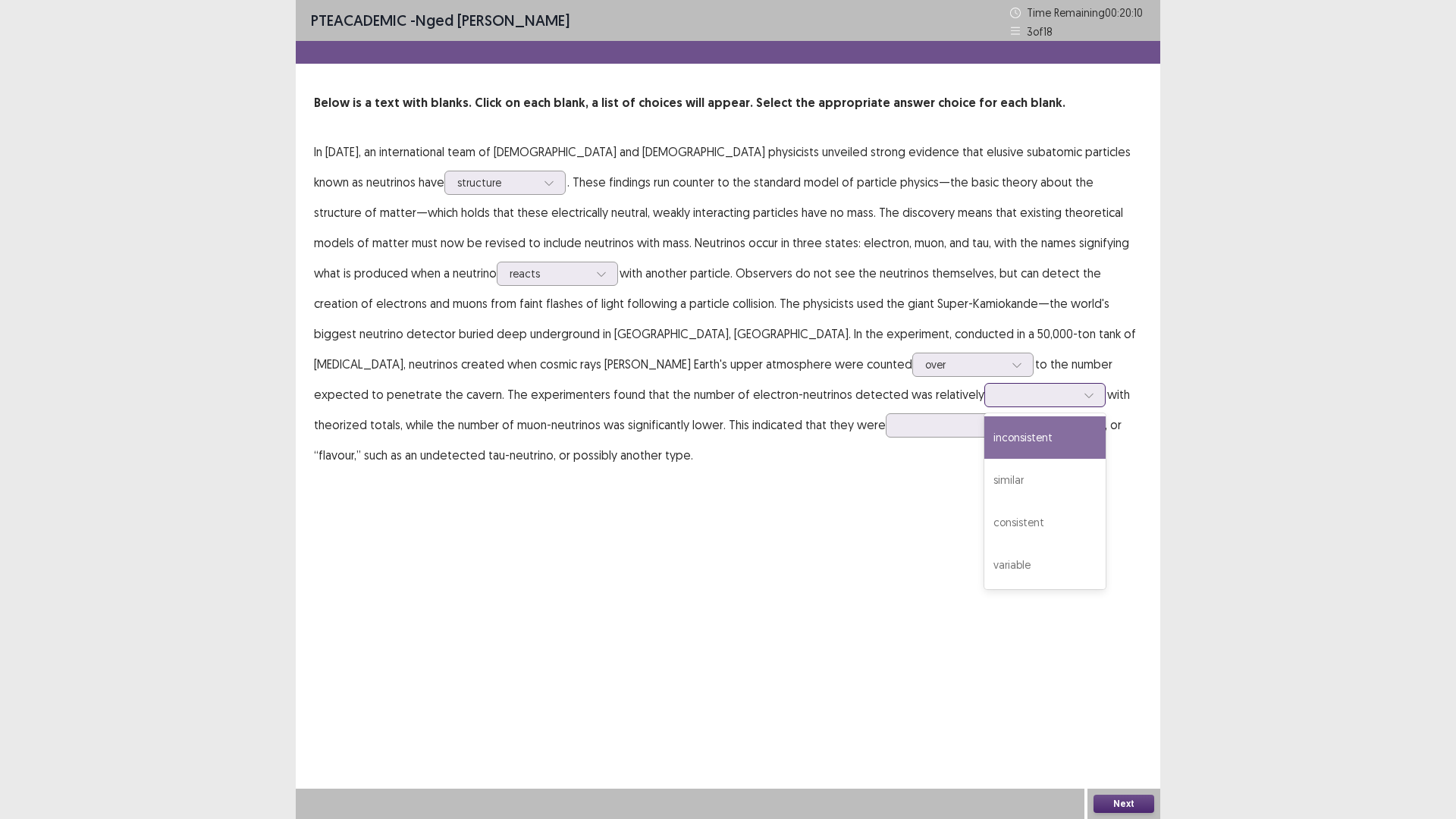
click at [998, 390] on div at bounding box center [1037, 394] width 79 height 15
click at [985, 447] on div "inconsistent" at bounding box center [1045, 437] width 121 height 42
click at [899, 429] on div at bounding box center [938, 424] width 79 height 15
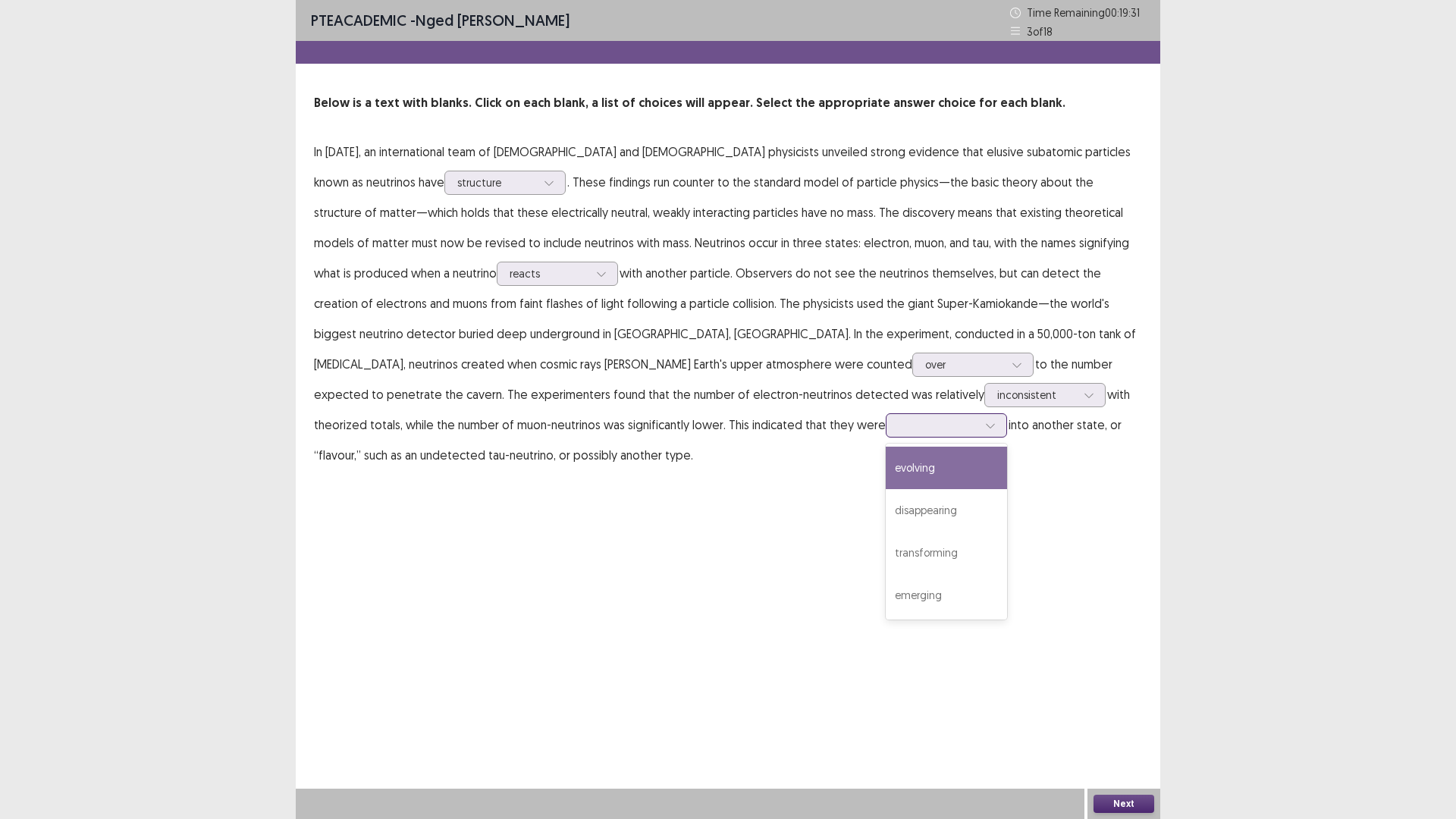
click at [886, 468] on div "evolving" at bounding box center [947, 468] width 121 height 42
click at [1150, 716] on button "Next" at bounding box center [1124, 803] width 61 height 18
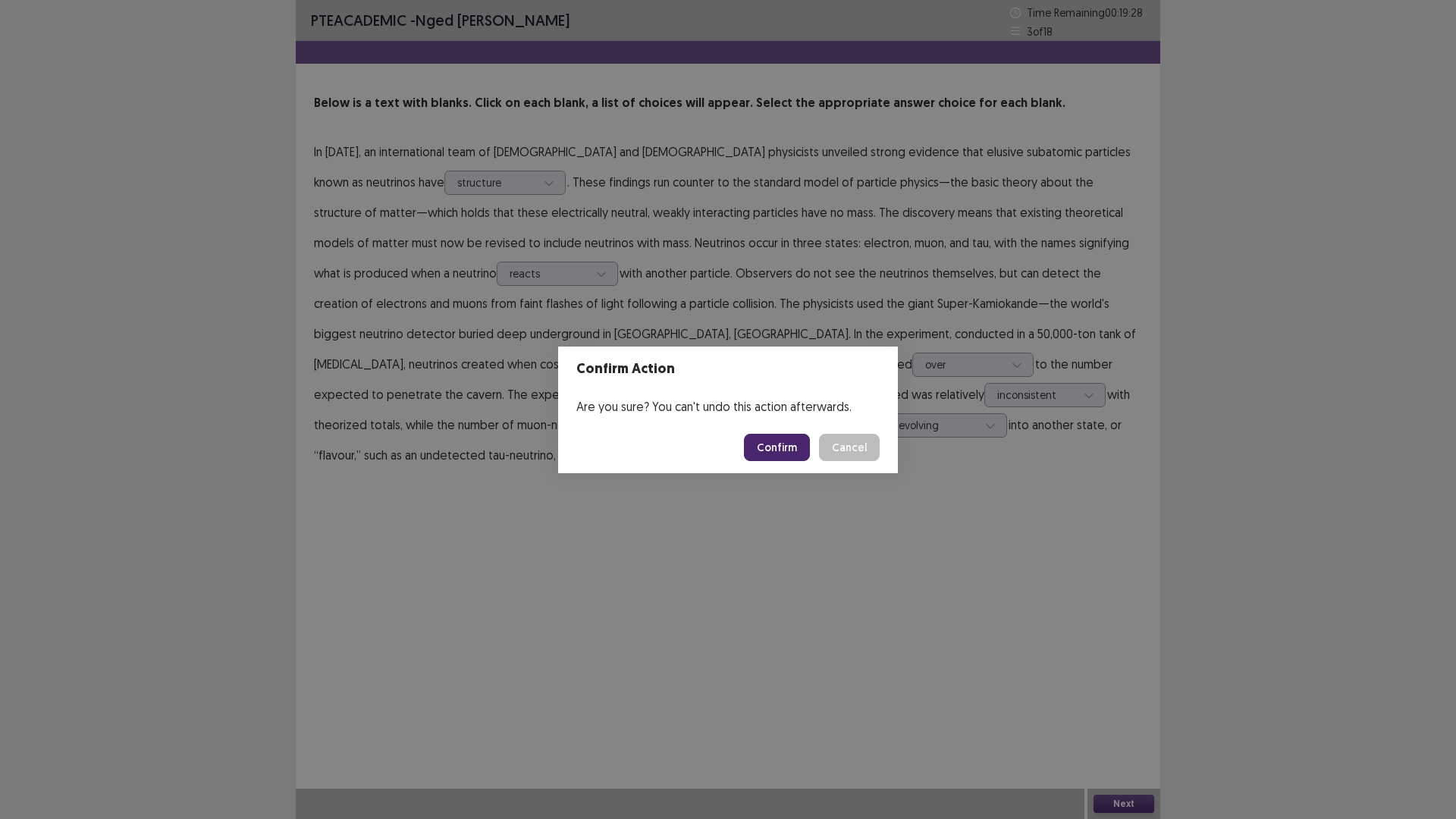
click at [782, 439] on button "Confirm" at bounding box center [777, 448] width 66 height 28
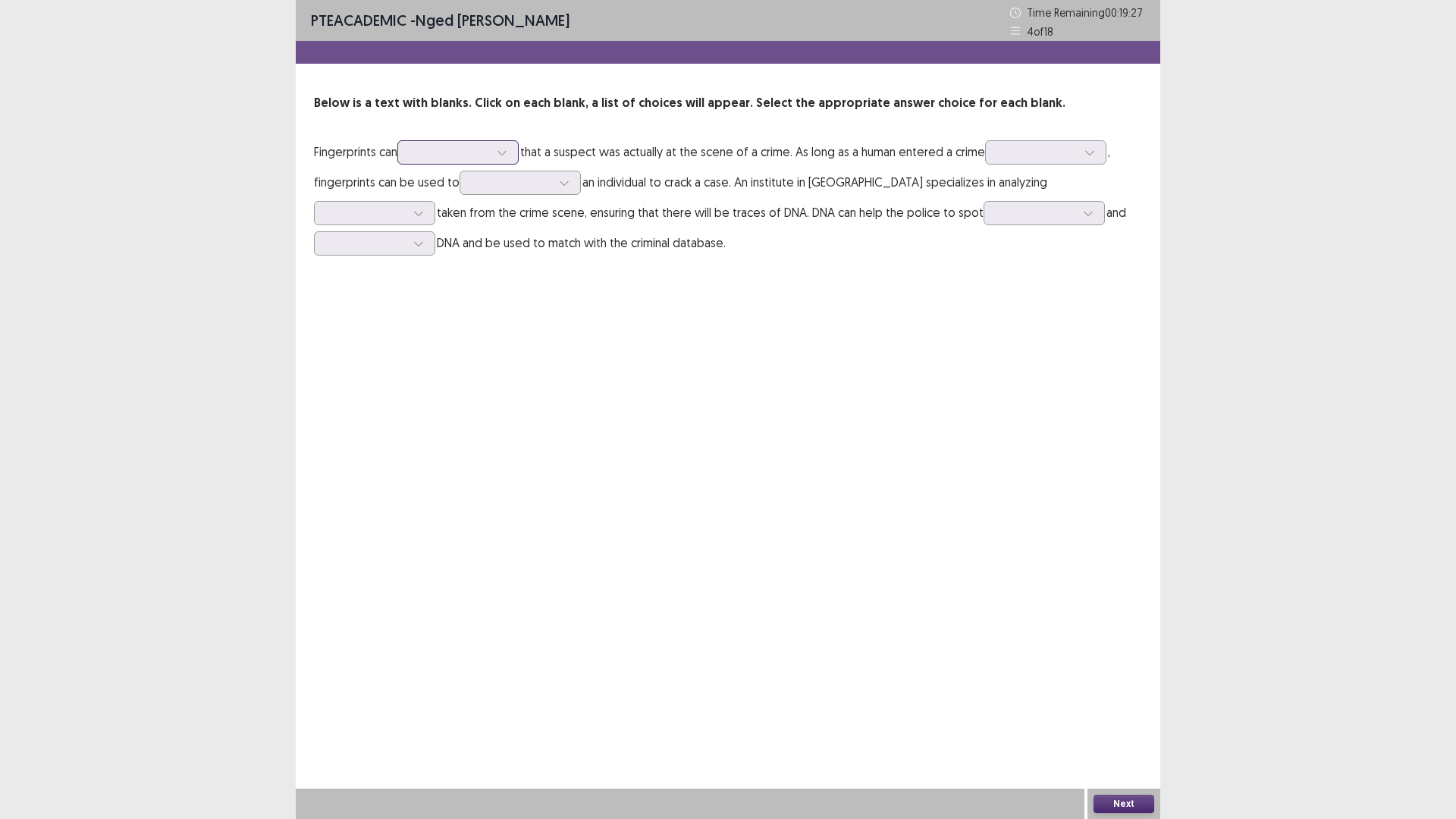
click at [459, 154] on div at bounding box center [450, 152] width 79 height 15
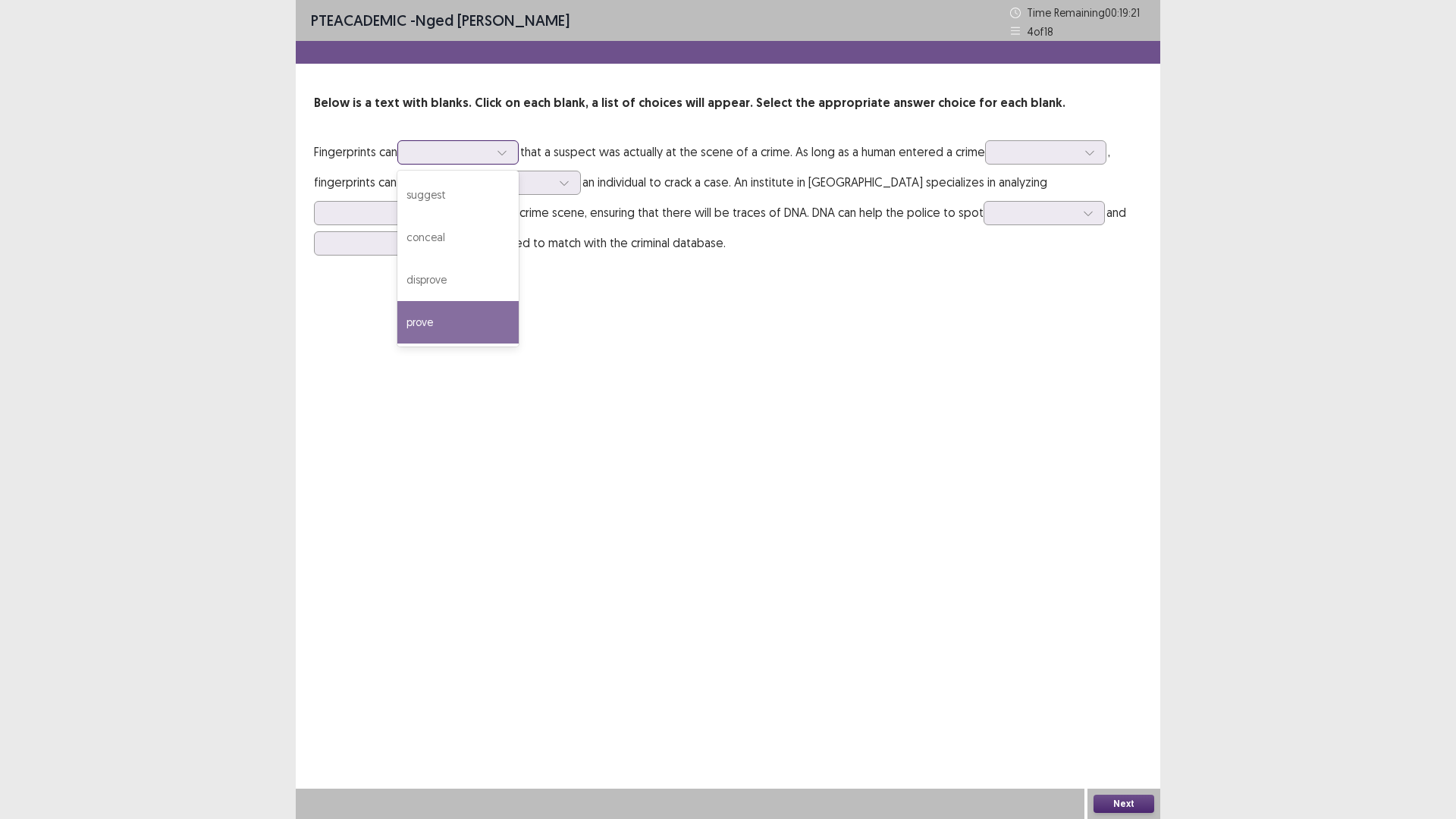
click at [456, 316] on div "prove" at bounding box center [458, 322] width 121 height 42
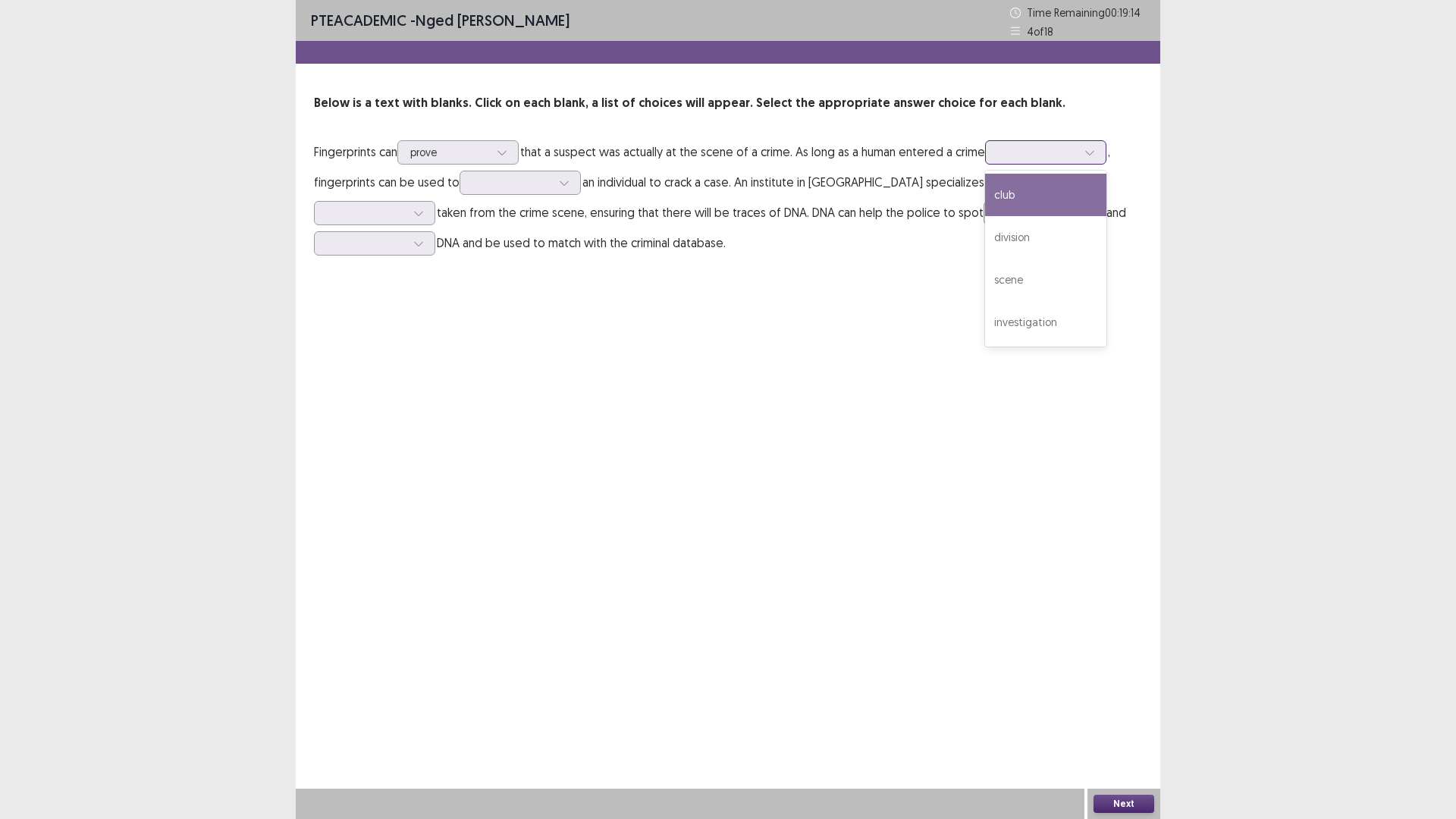
click at [1071, 155] on div at bounding box center [1037, 152] width 79 height 15
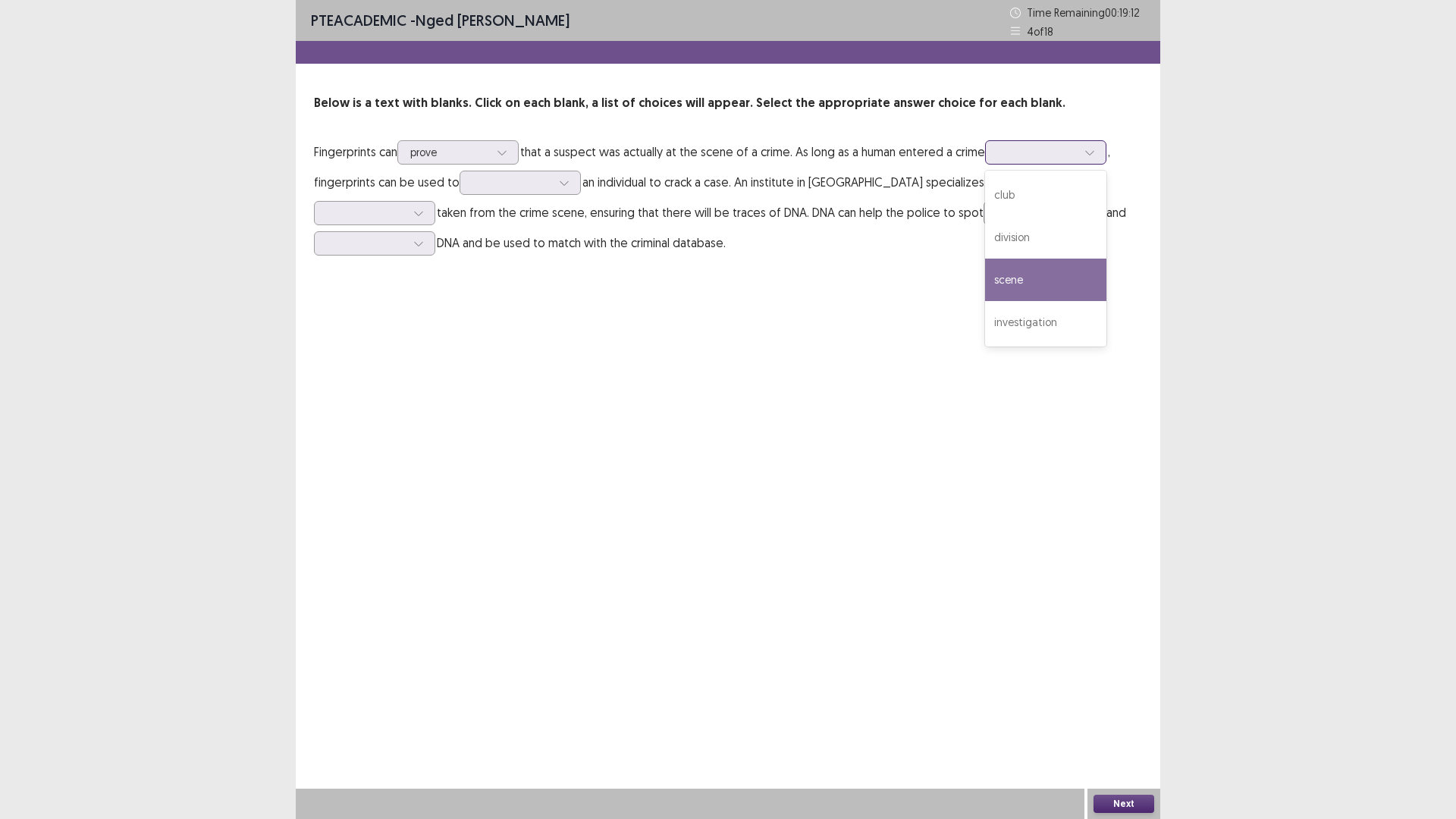
click at [1038, 281] on div "scene" at bounding box center [1045, 280] width 121 height 42
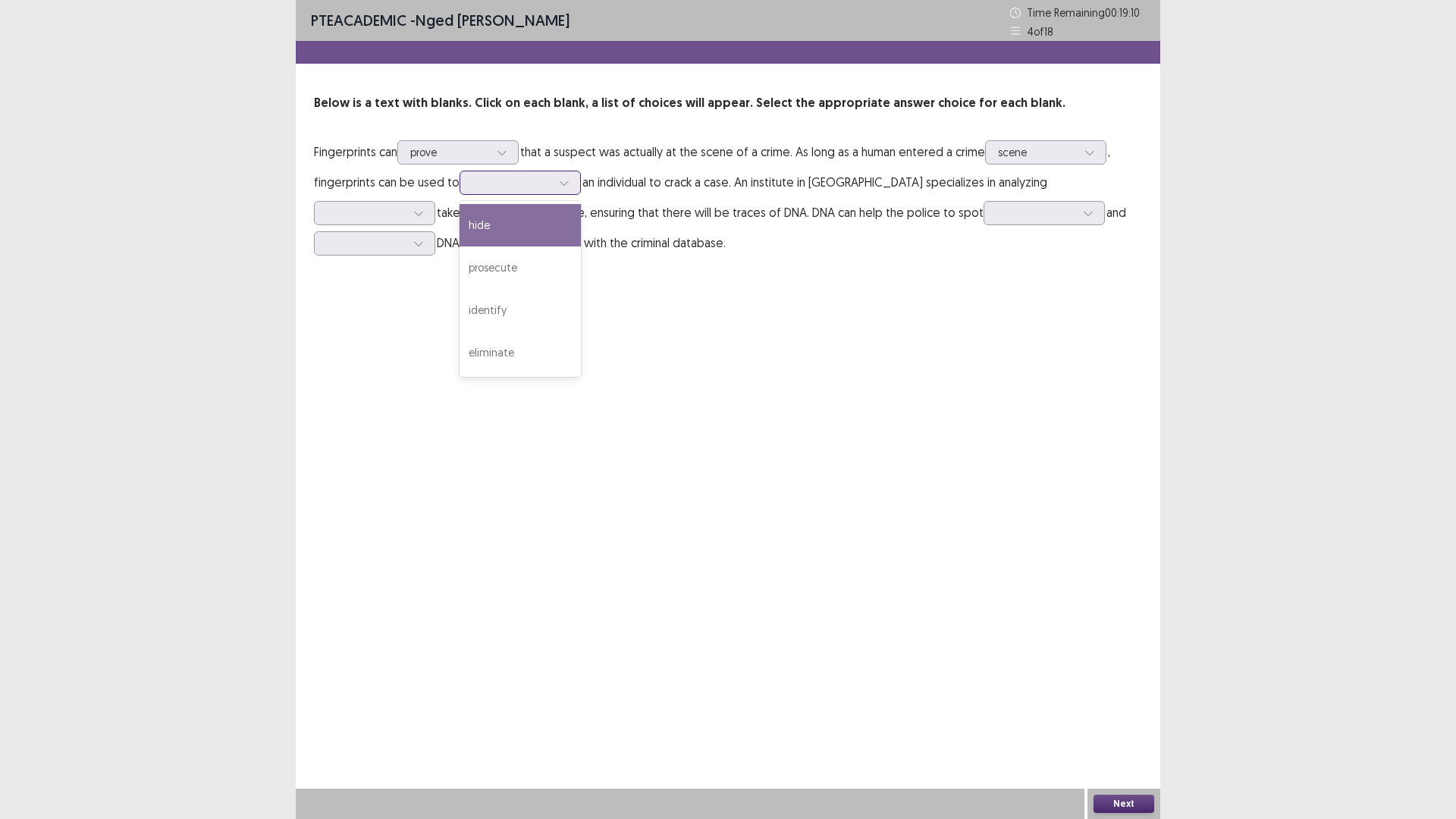
click at [519, 182] on div at bounding box center [512, 182] width 79 height 15
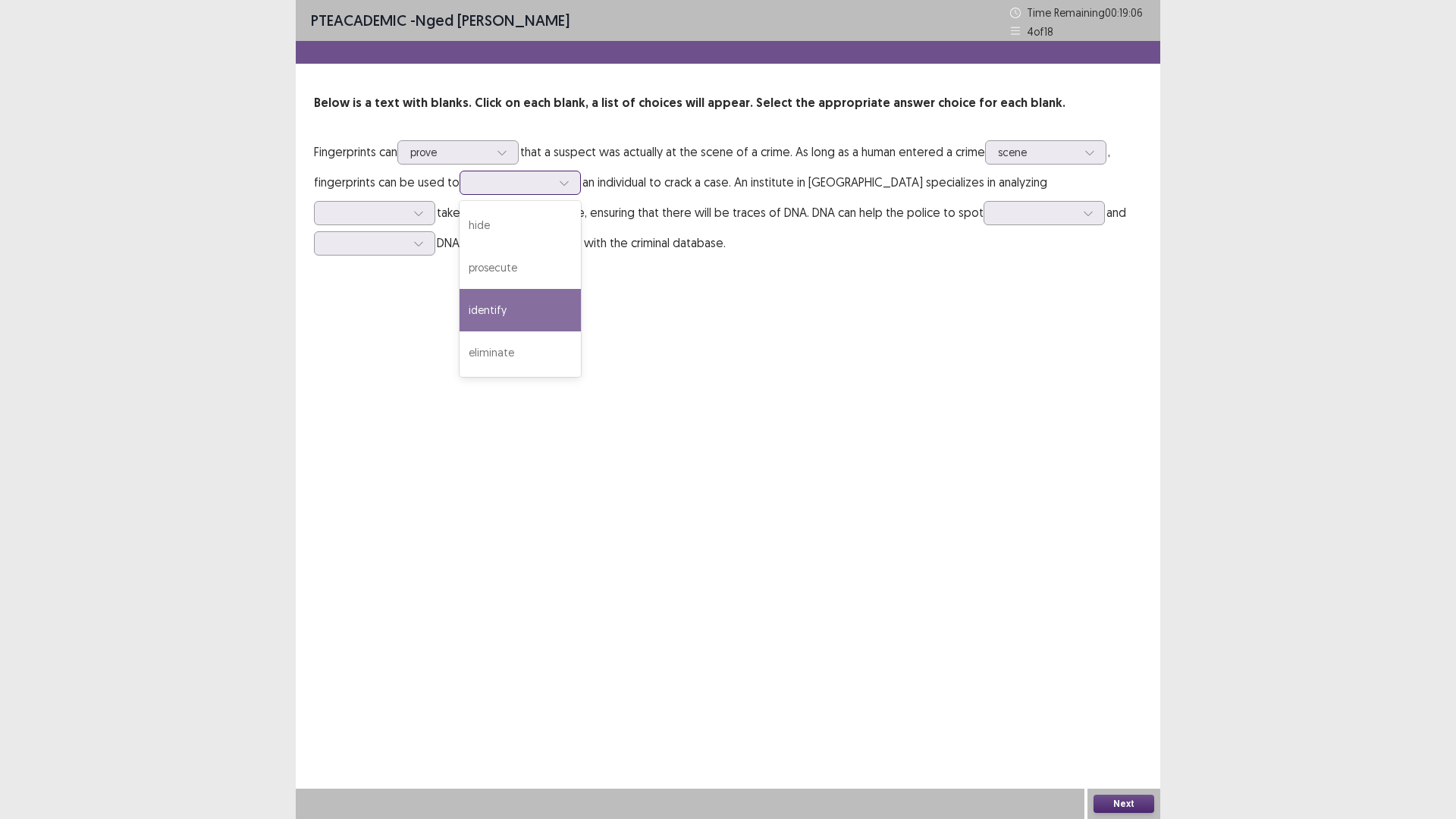
click at [514, 311] on div "identify" at bounding box center [521, 310] width 121 height 42
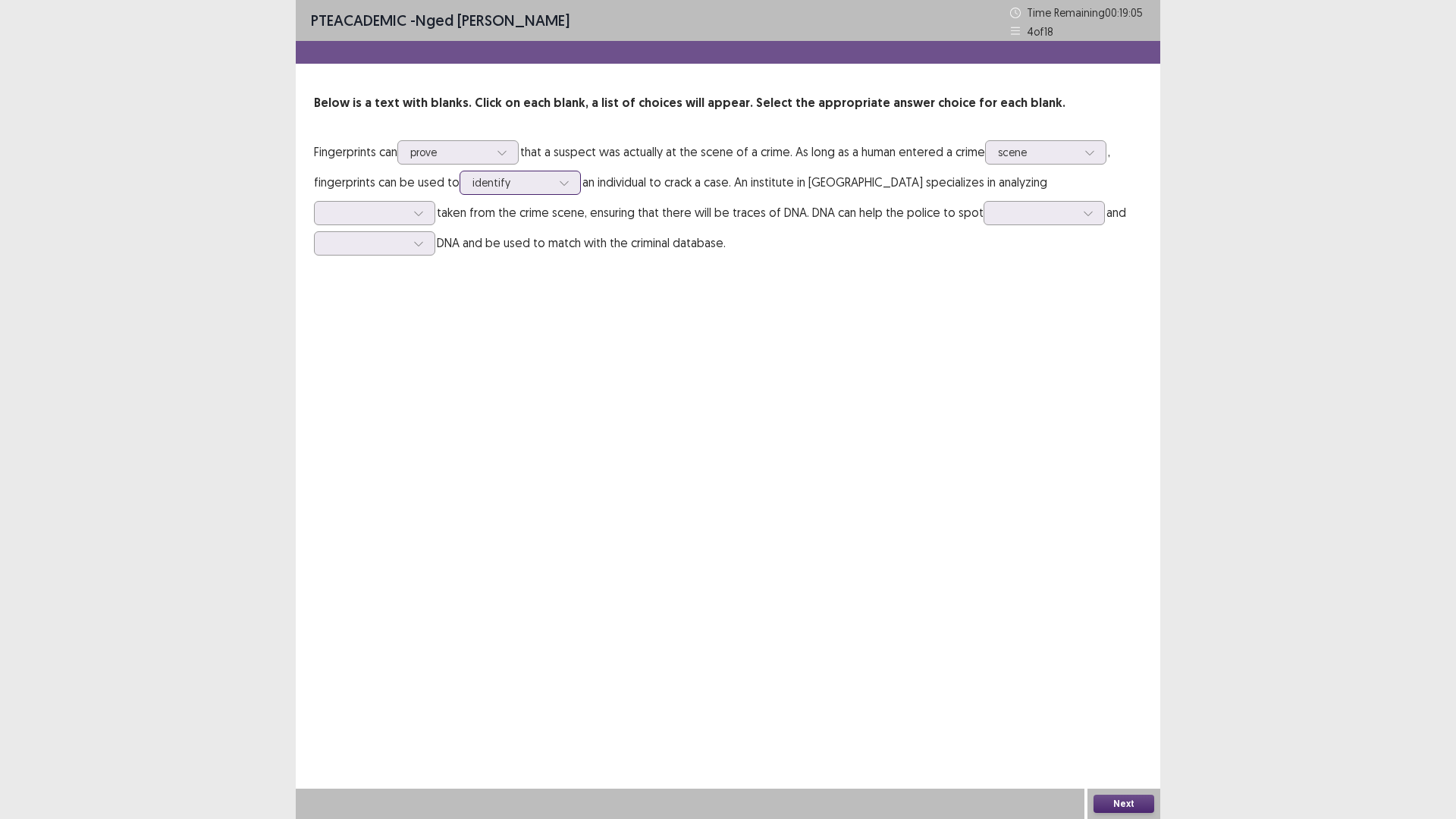
click at [485, 187] on div at bounding box center [512, 182] width 79 height 15
click at [405, 205] on div at bounding box center [366, 212] width 79 height 15
click at [436, 362] on div "evidence" at bounding box center [375, 383] width 121 height 42
click at [997, 216] on div at bounding box center [1036, 212] width 79 height 15
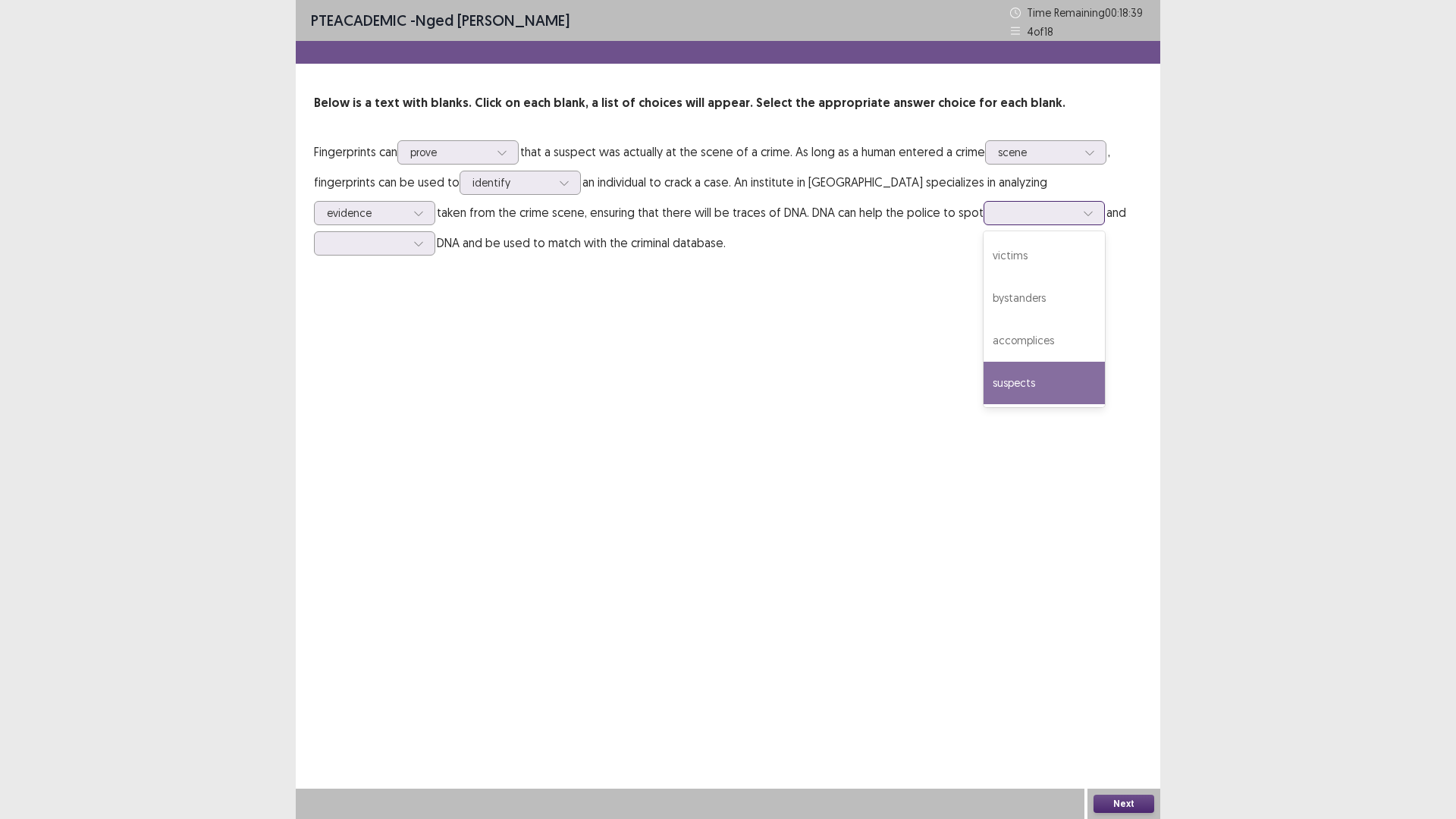
click at [984, 377] on div "suspects" at bounding box center [1045, 383] width 121 height 42
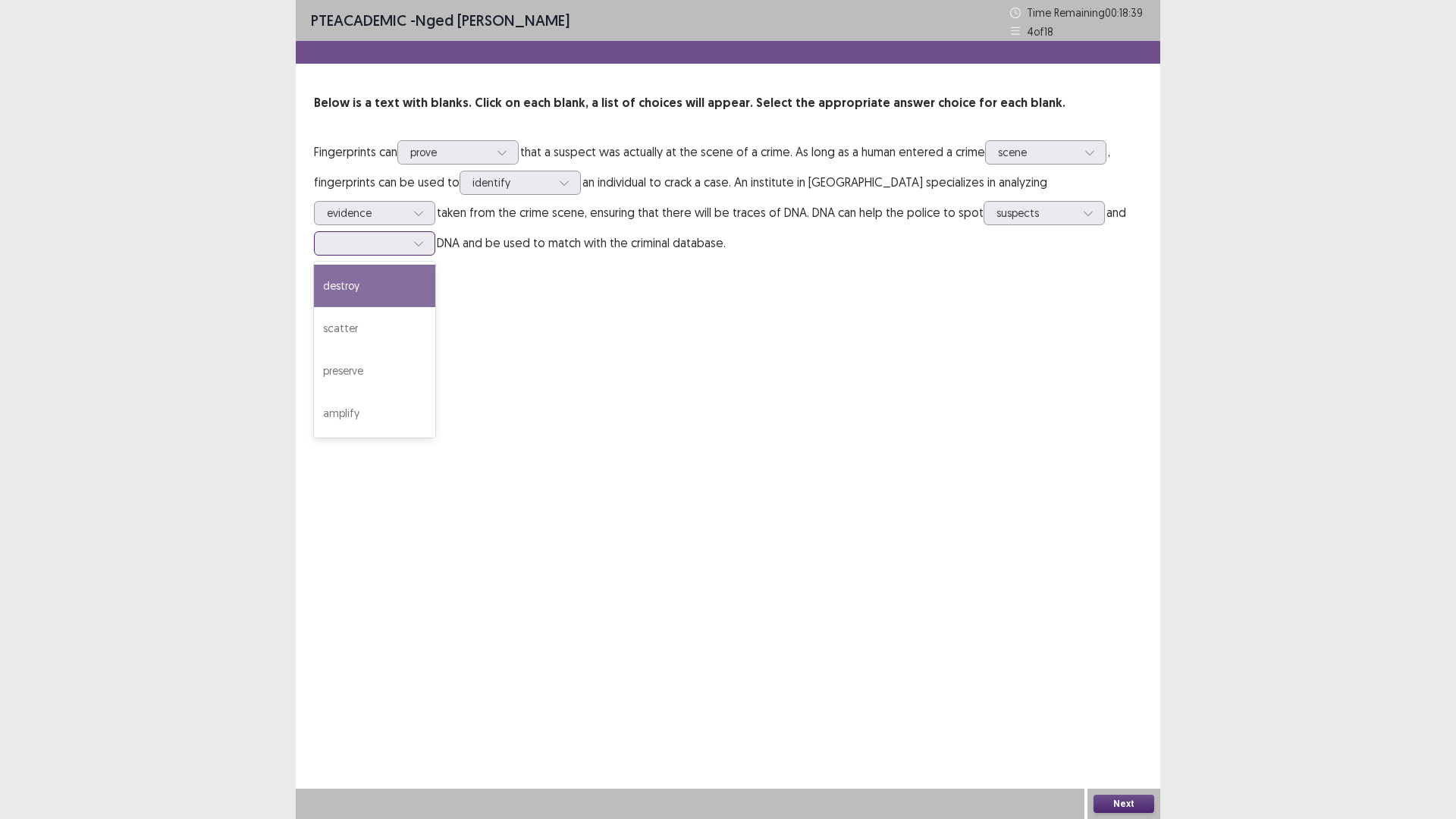
click at [405, 235] on div at bounding box center [366, 242] width 79 height 15
click at [436, 392] on div "amplify" at bounding box center [375, 413] width 121 height 42
click at [997, 219] on div at bounding box center [1036, 212] width 79 height 15
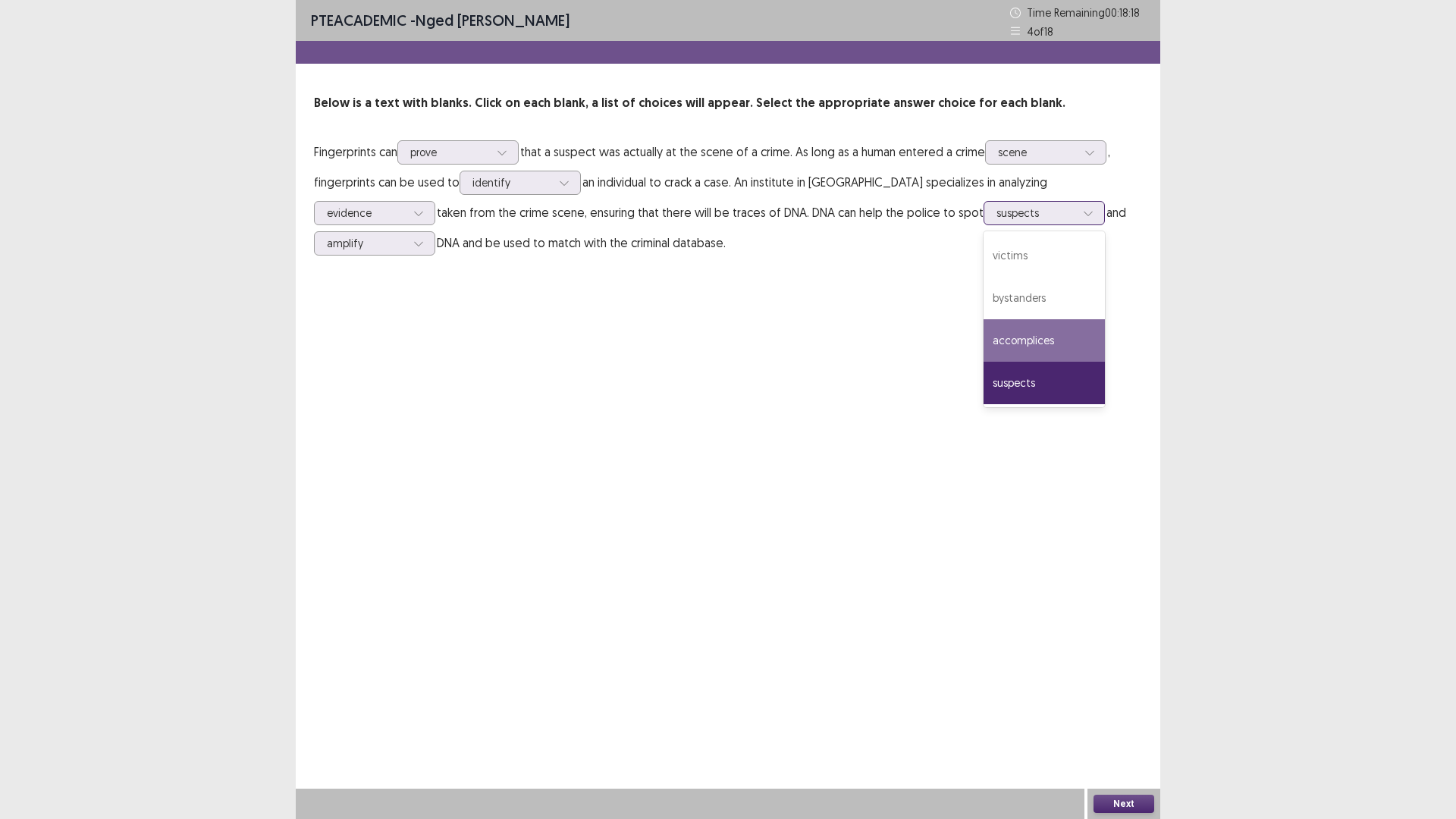
click at [984, 342] on div "accomplices" at bounding box center [1045, 340] width 121 height 42
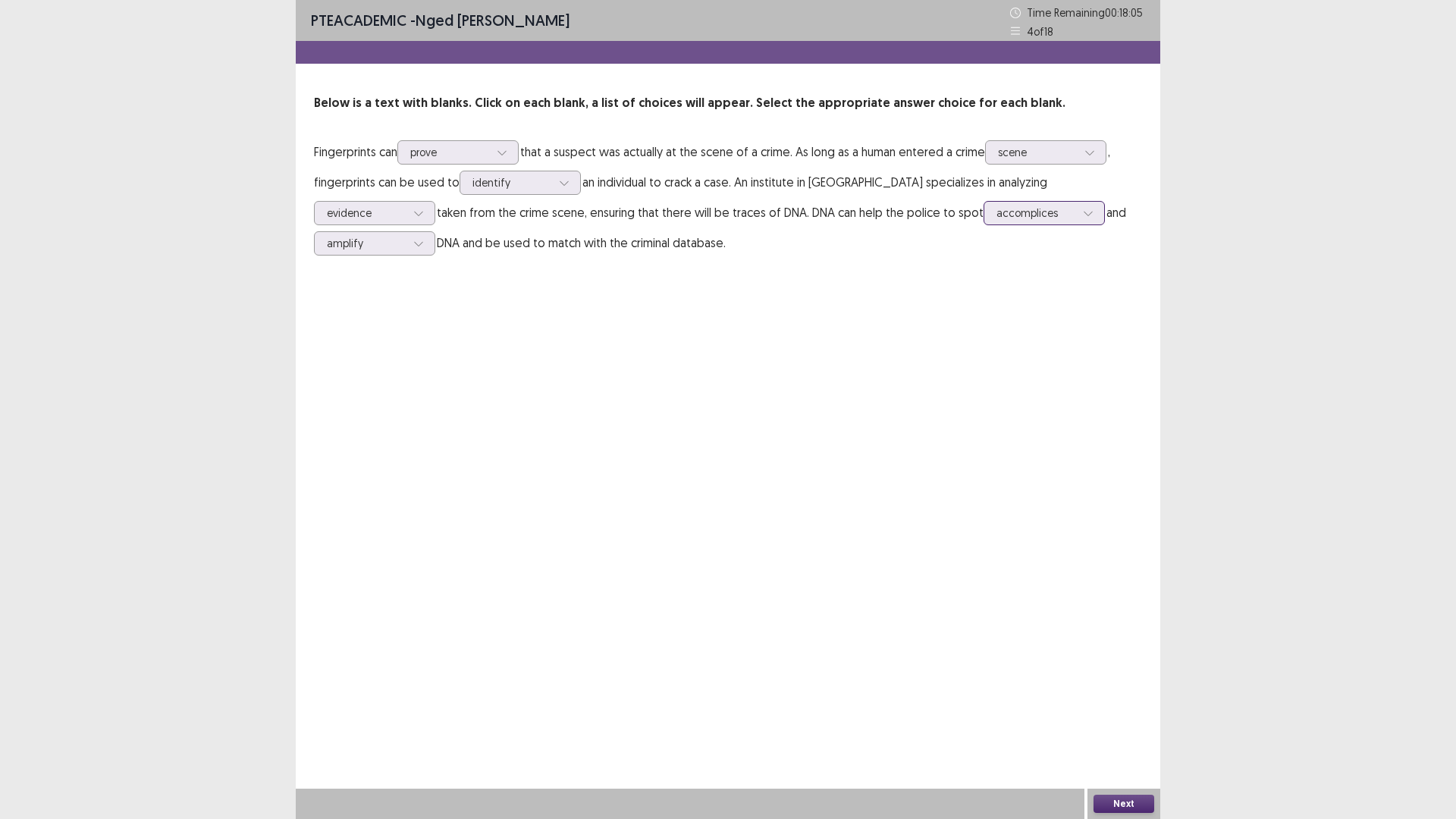
click at [997, 216] on div at bounding box center [1036, 212] width 79 height 15
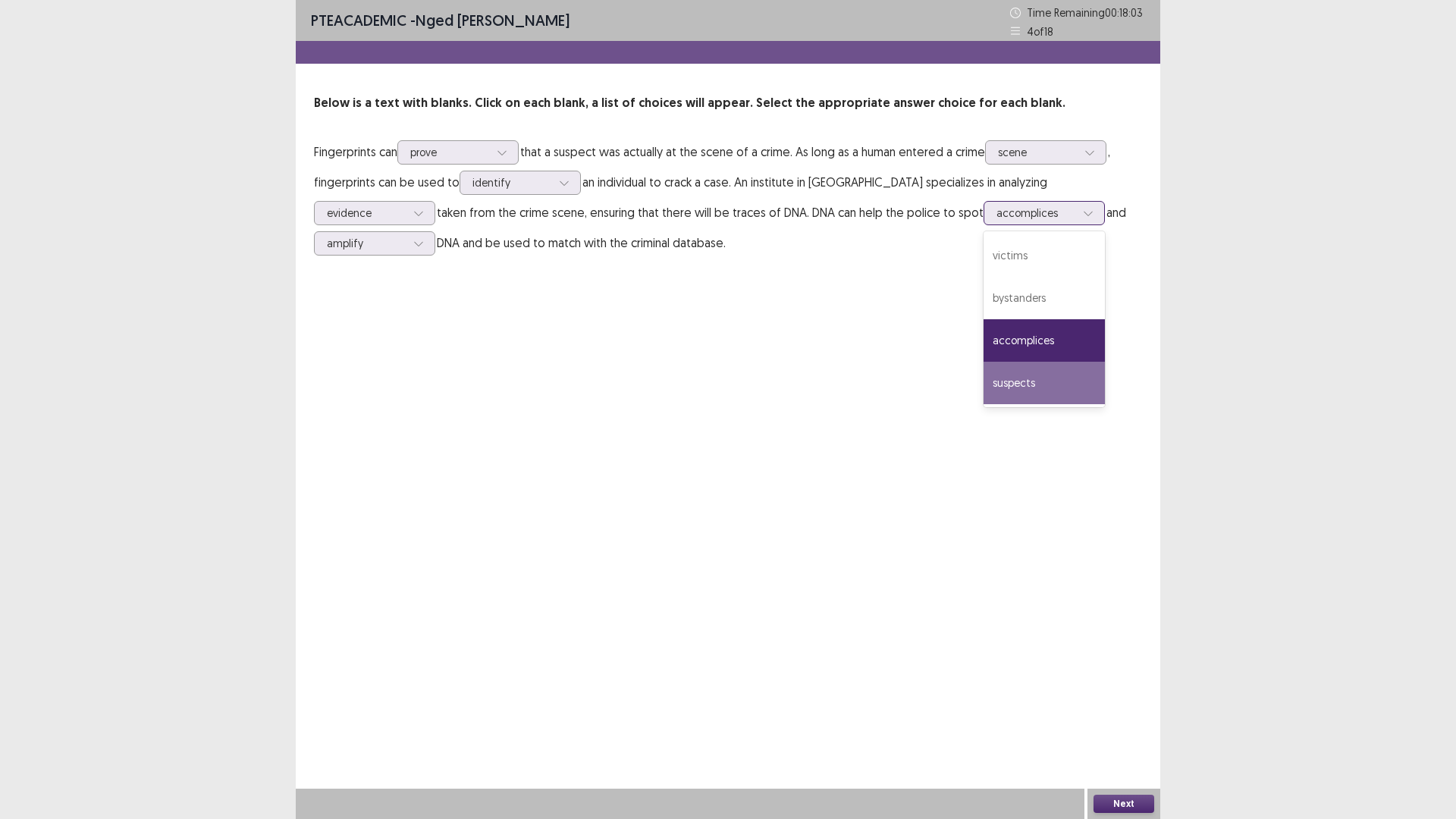
click at [984, 369] on div "suspects" at bounding box center [1045, 383] width 121 height 42
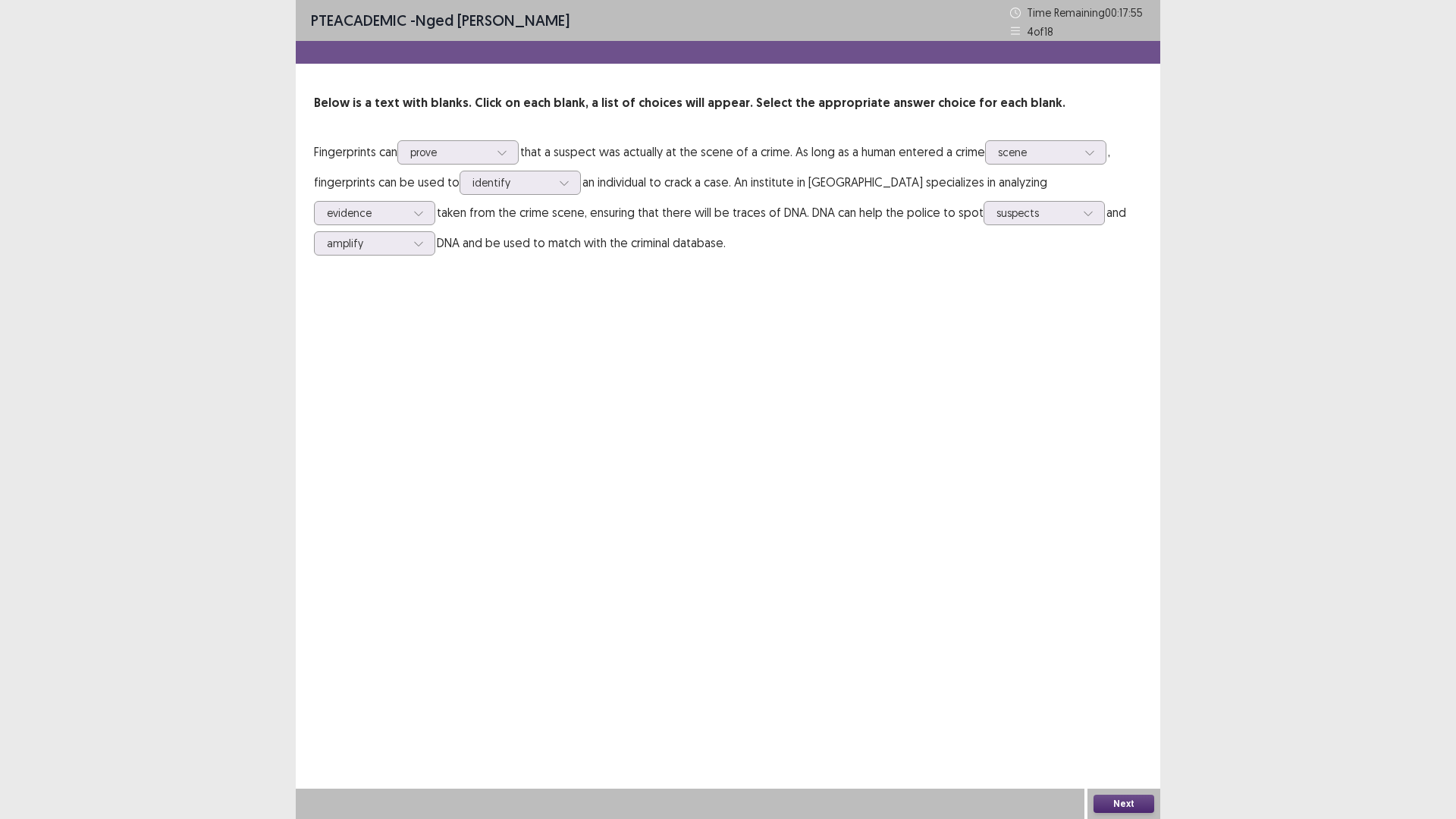
click at [1124, 716] on button "Next" at bounding box center [1124, 803] width 61 height 18
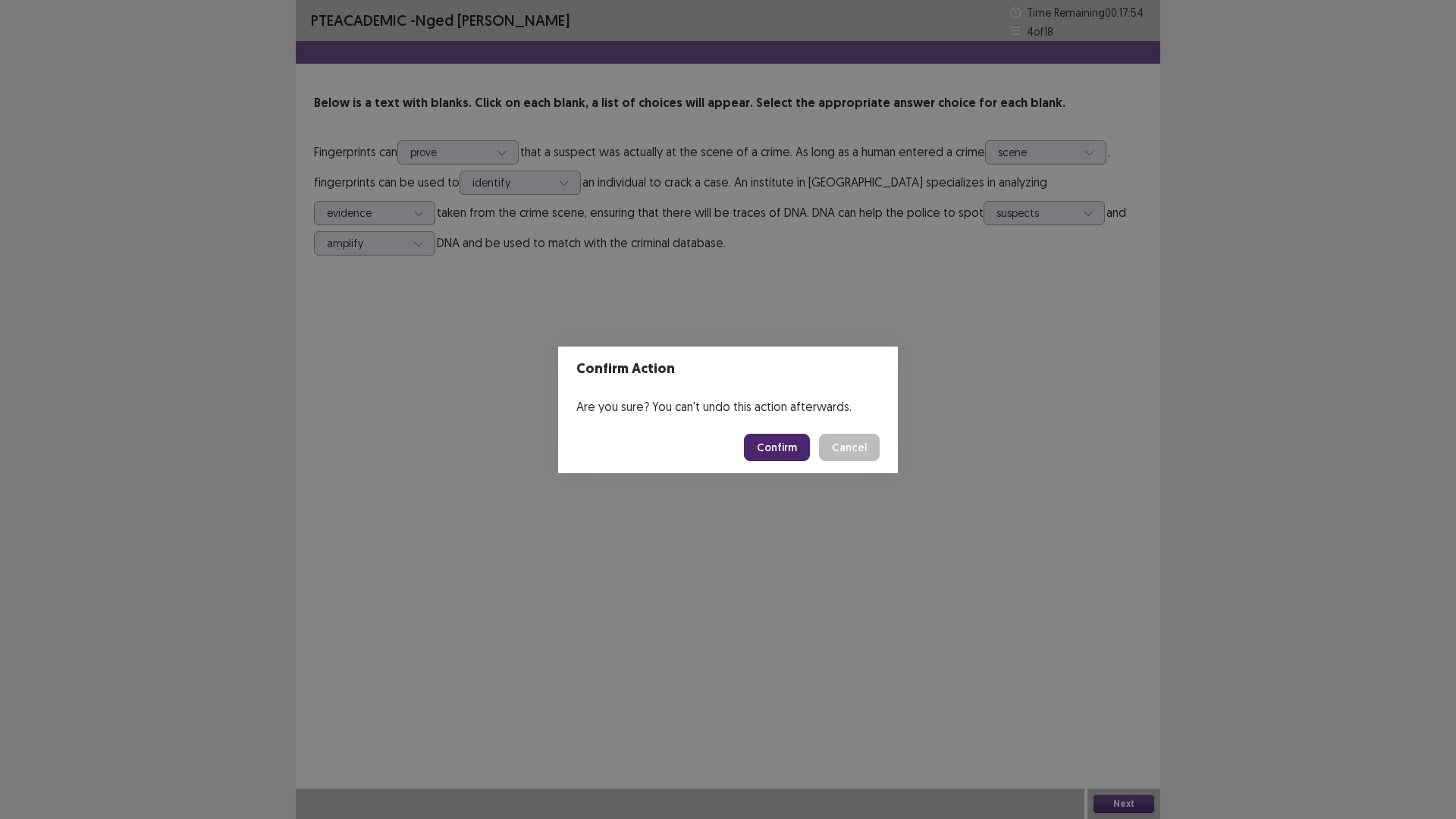
click at [780, 442] on button "Confirm" at bounding box center [777, 448] width 66 height 28
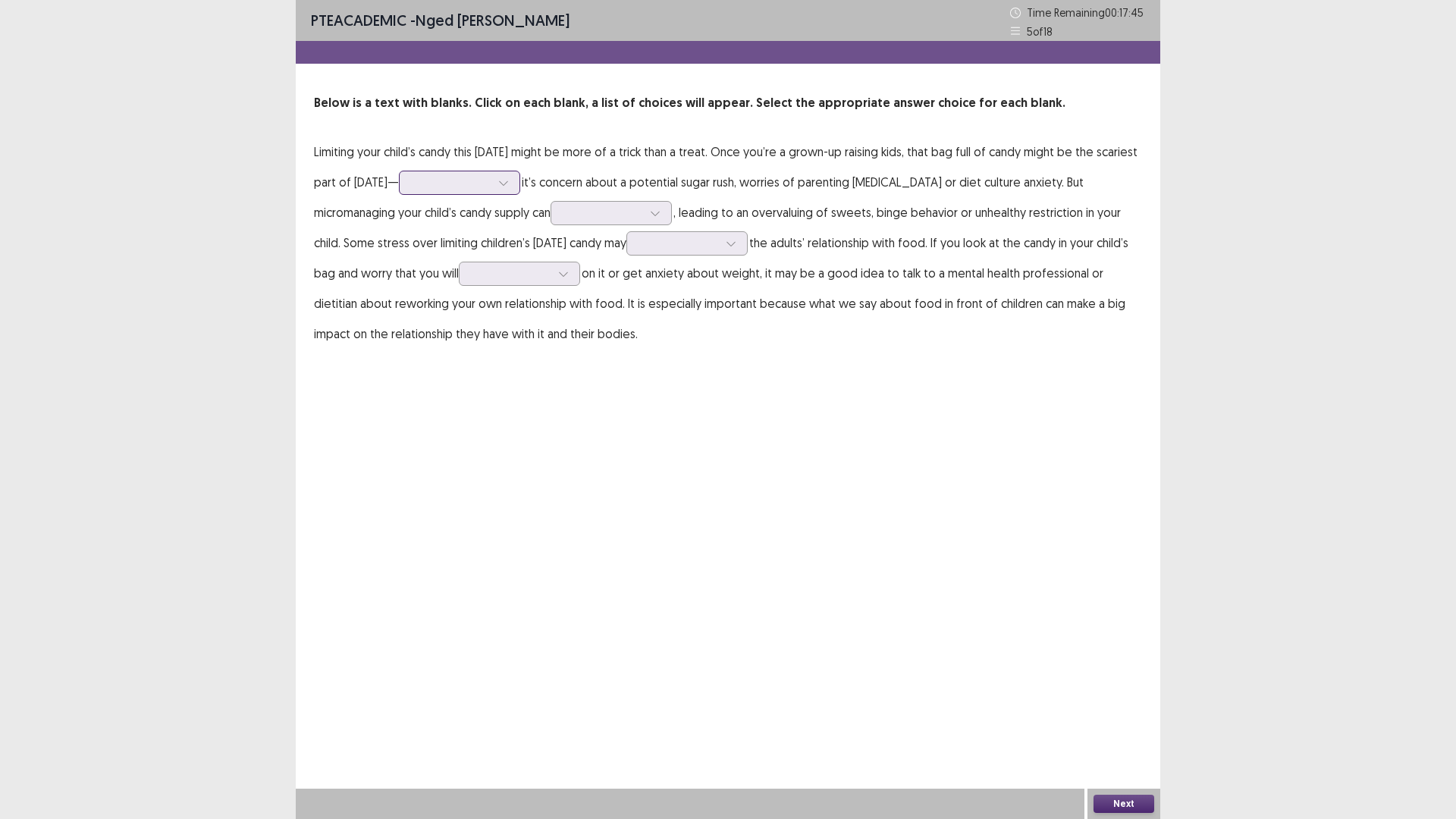
click at [491, 185] on div at bounding box center [450, 182] width 79 height 15
click at [521, 270] on div "whenever" at bounding box center [460, 268] width 121 height 42
click at [491, 186] on div at bounding box center [450, 182] width 79 height 15
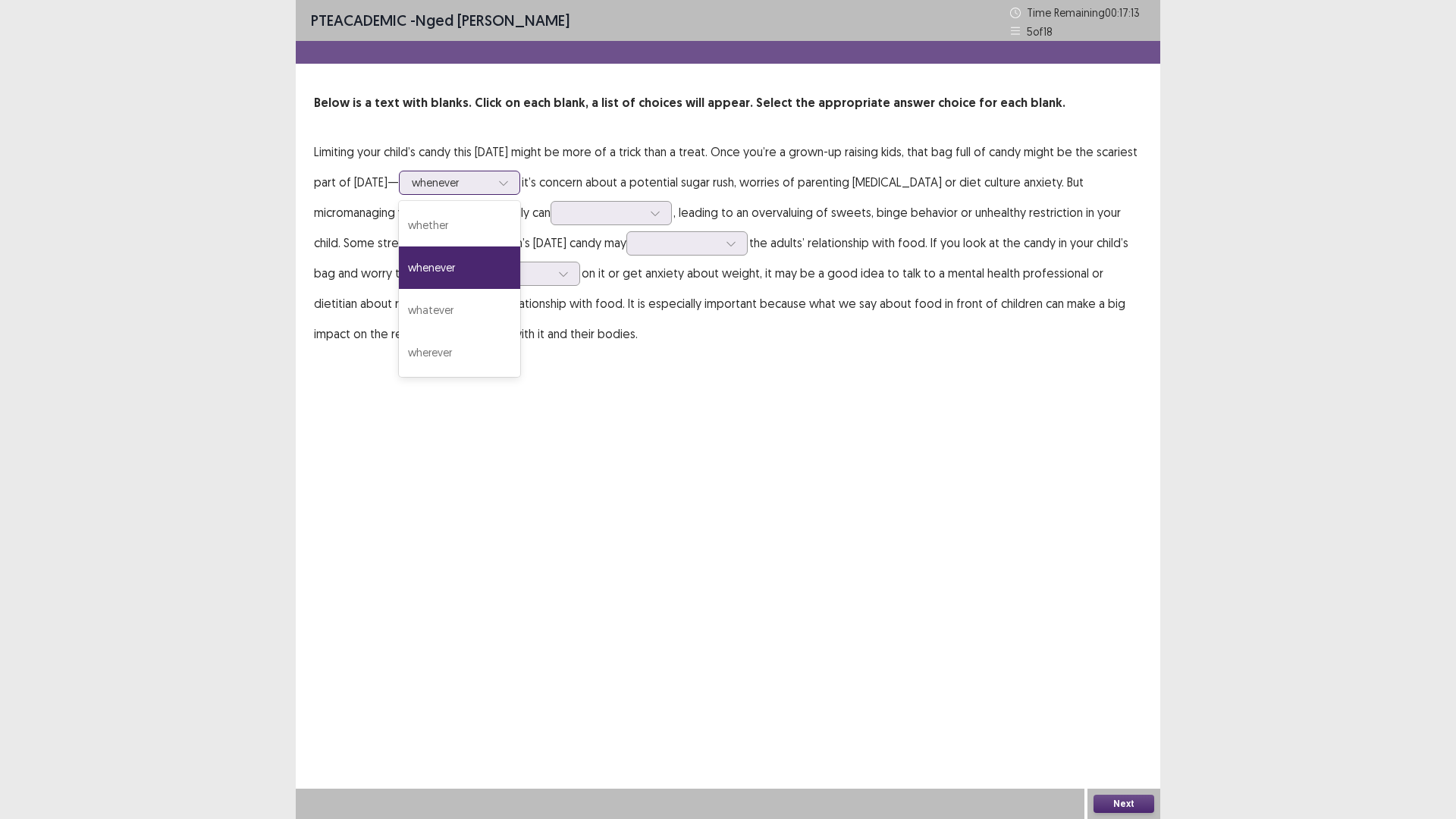
click at [491, 186] on div at bounding box center [450, 182] width 79 height 15
click at [625, 210] on div at bounding box center [603, 212] width 79 height 15
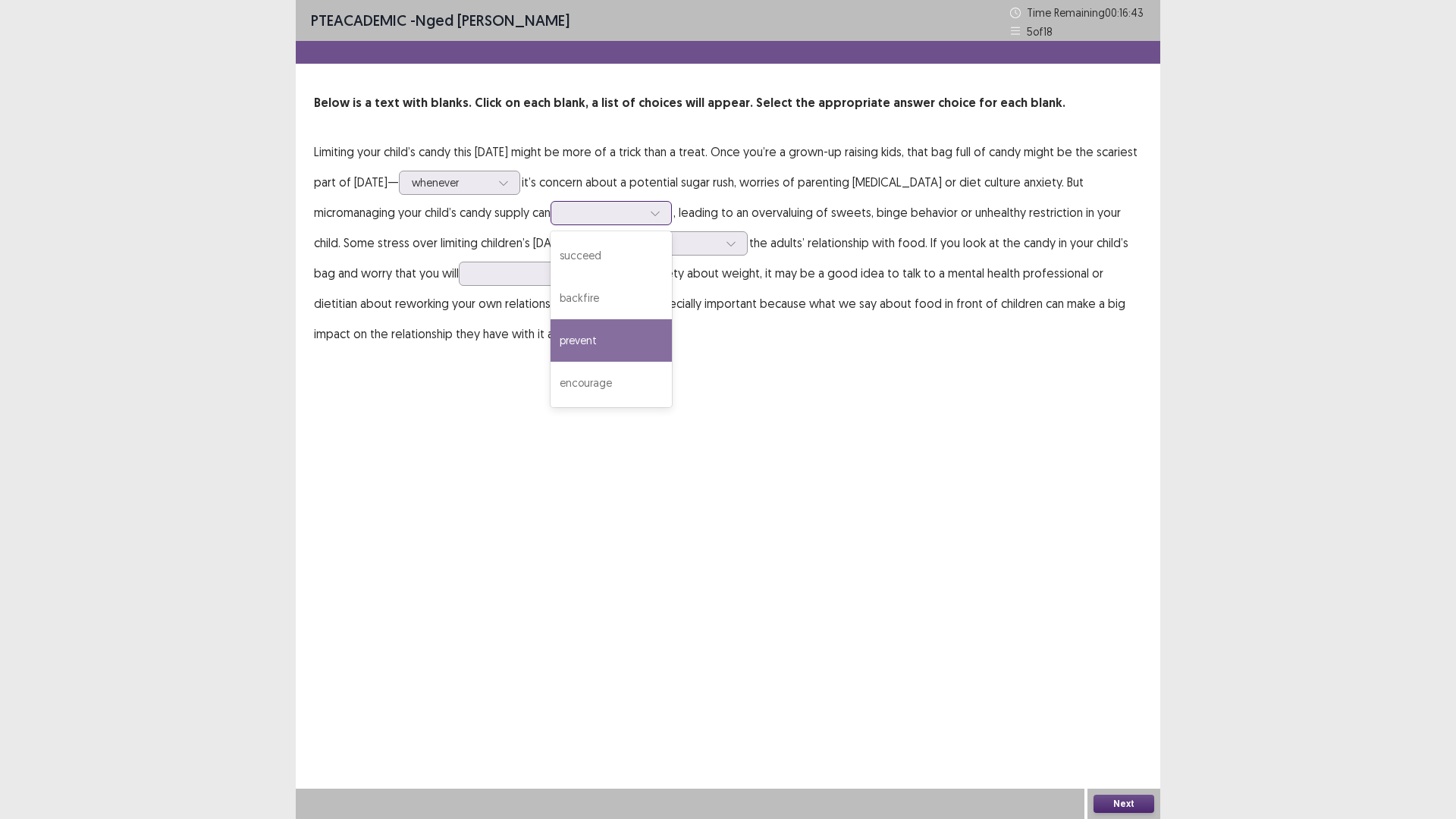
click at [612, 344] on div "prevent" at bounding box center [612, 340] width 121 height 42
click at [543, 275] on div at bounding box center [511, 273] width 79 height 15
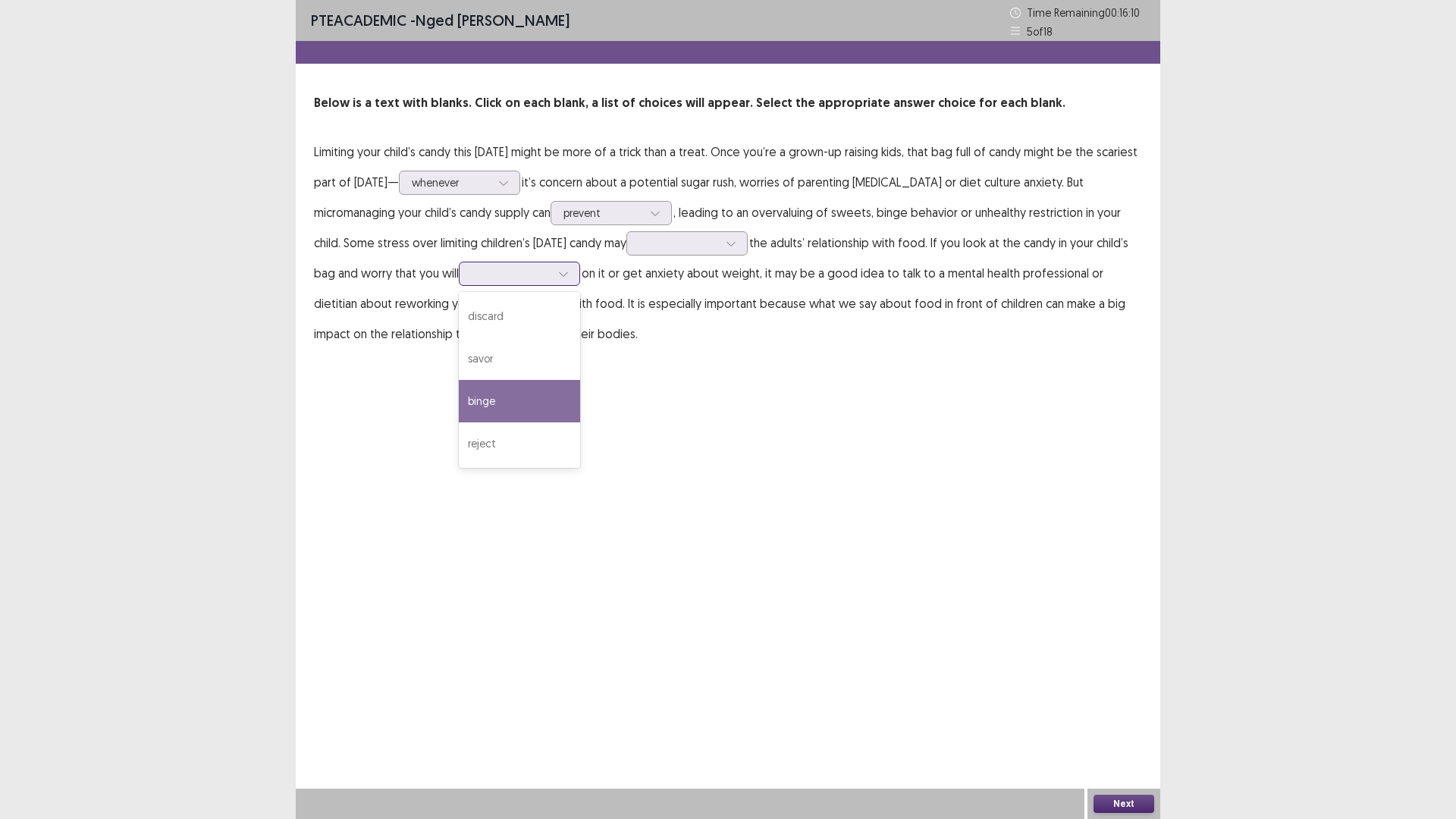
click at [552, 392] on div "binge" at bounding box center [520, 401] width 121 height 42
click at [1132, 716] on button "Next" at bounding box center [1124, 803] width 61 height 18
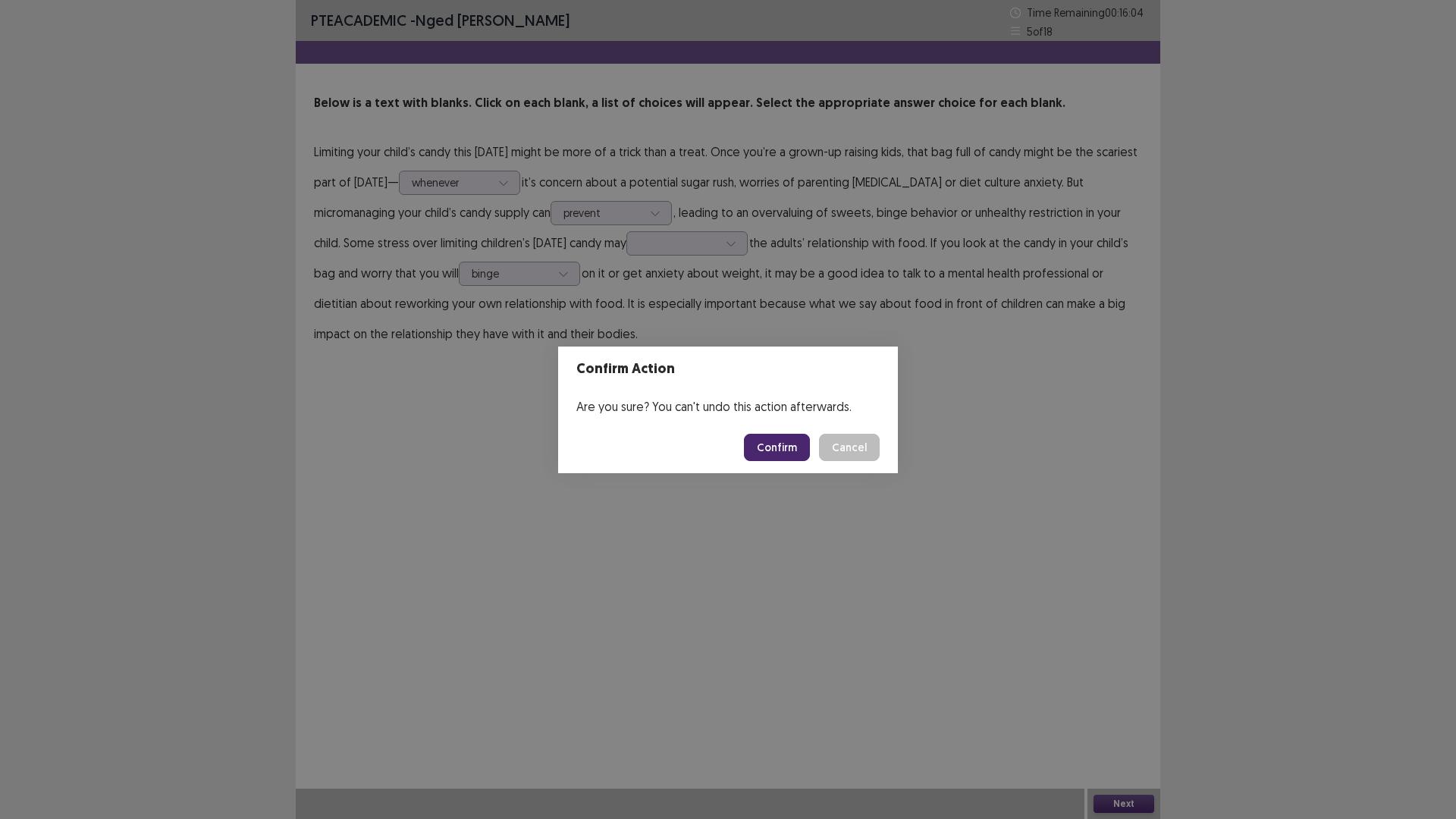
click at [725, 289] on div "Confirm Action Are you sure? You can't undo this action afterwards. Confirm Can…" at bounding box center [728, 410] width 1456 height 819
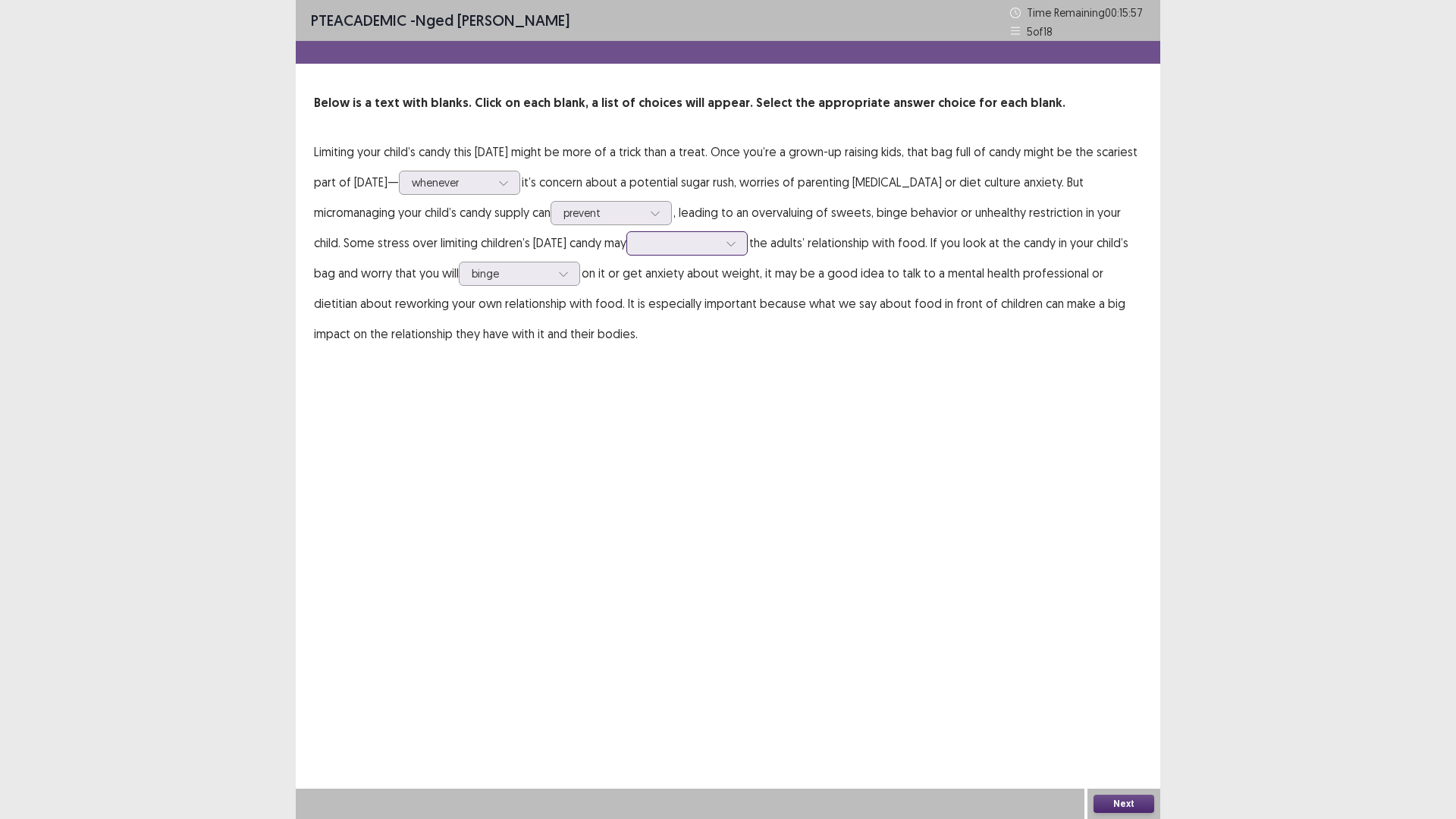
click at [713, 237] on div at bounding box center [678, 242] width 79 height 15
click at [716, 323] on div "diminish" at bounding box center [687, 328] width 121 height 42
click at [1109, 716] on button "Next" at bounding box center [1124, 803] width 61 height 18
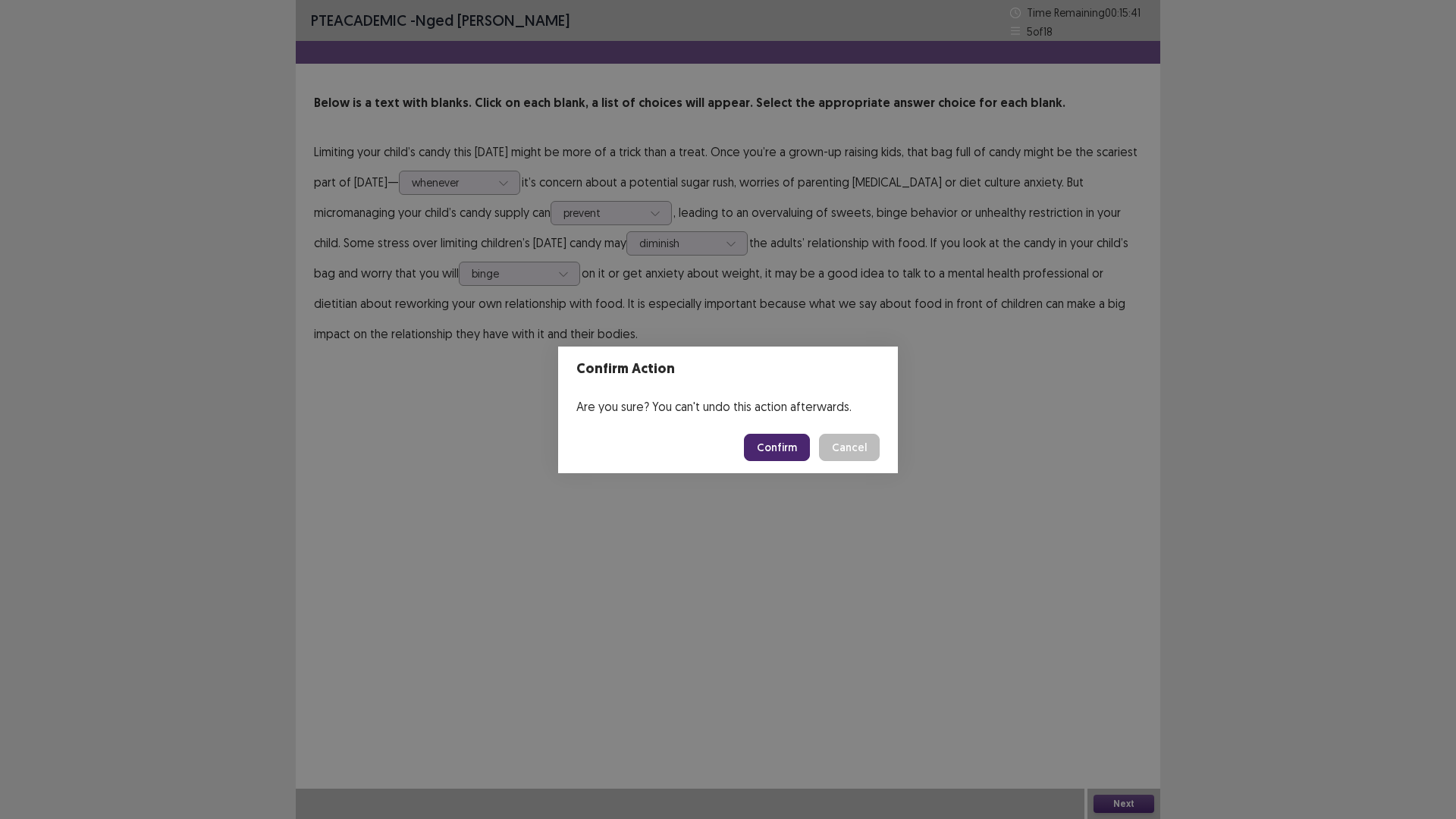
click at [796, 449] on button "Confirm" at bounding box center [777, 448] width 66 height 28
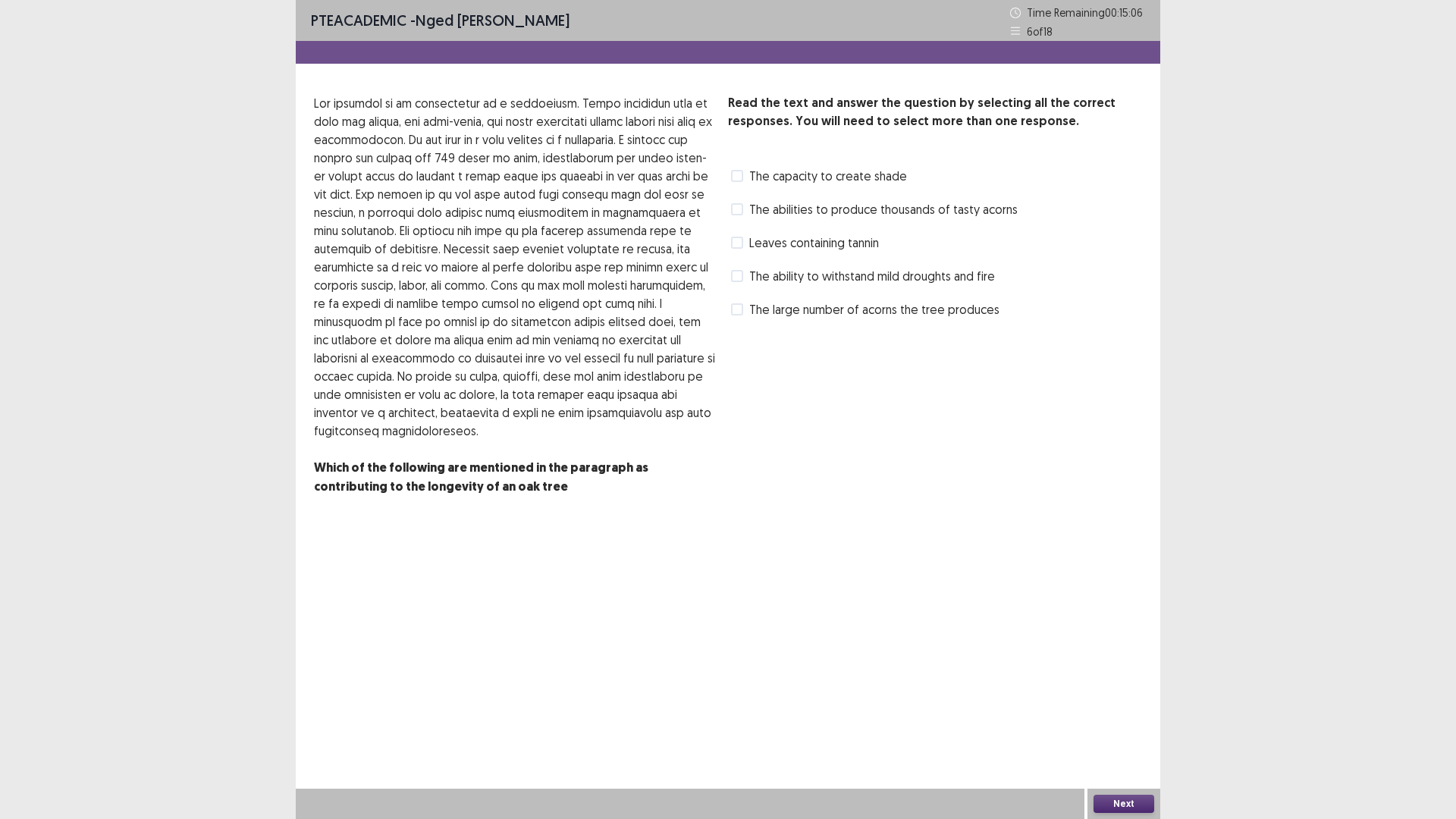
click at [734, 210] on span at bounding box center [737, 210] width 12 height 12
click at [743, 313] on label "The large number of acorns the tree produces" at bounding box center [865, 309] width 269 height 18
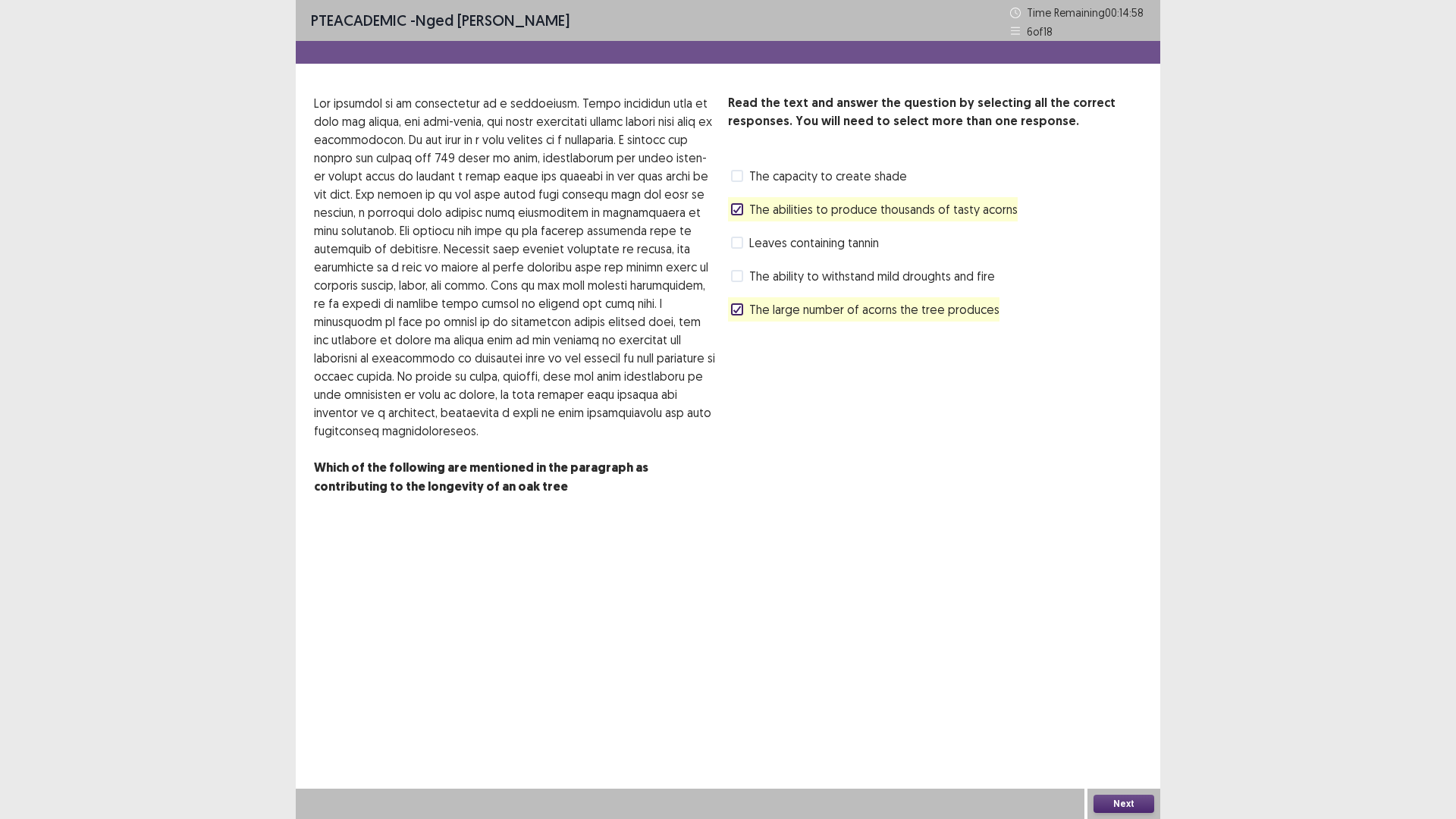
click at [1140, 716] on button "Next" at bounding box center [1124, 803] width 61 height 18
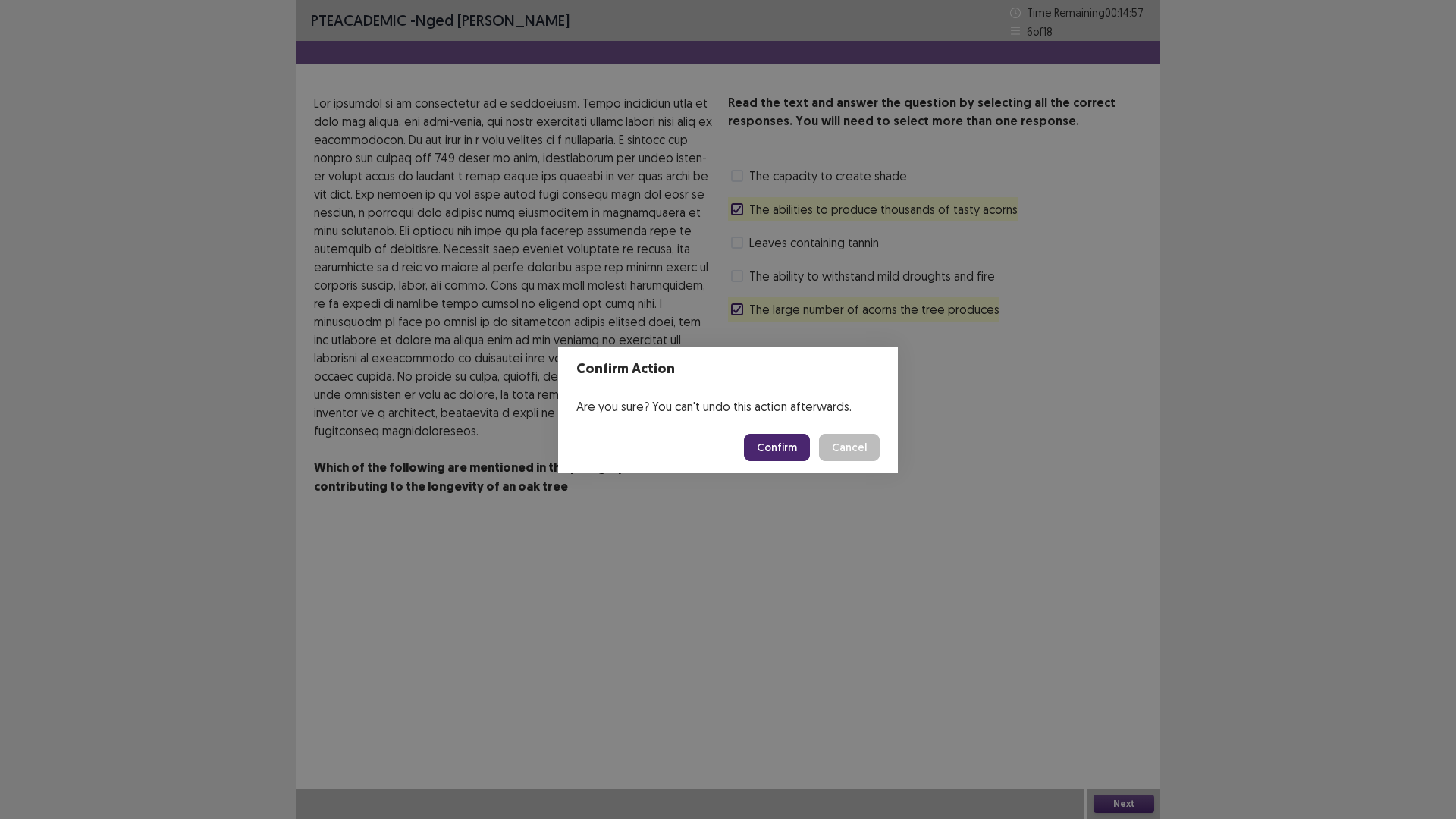
click at [775, 442] on button "Confirm" at bounding box center [777, 448] width 66 height 28
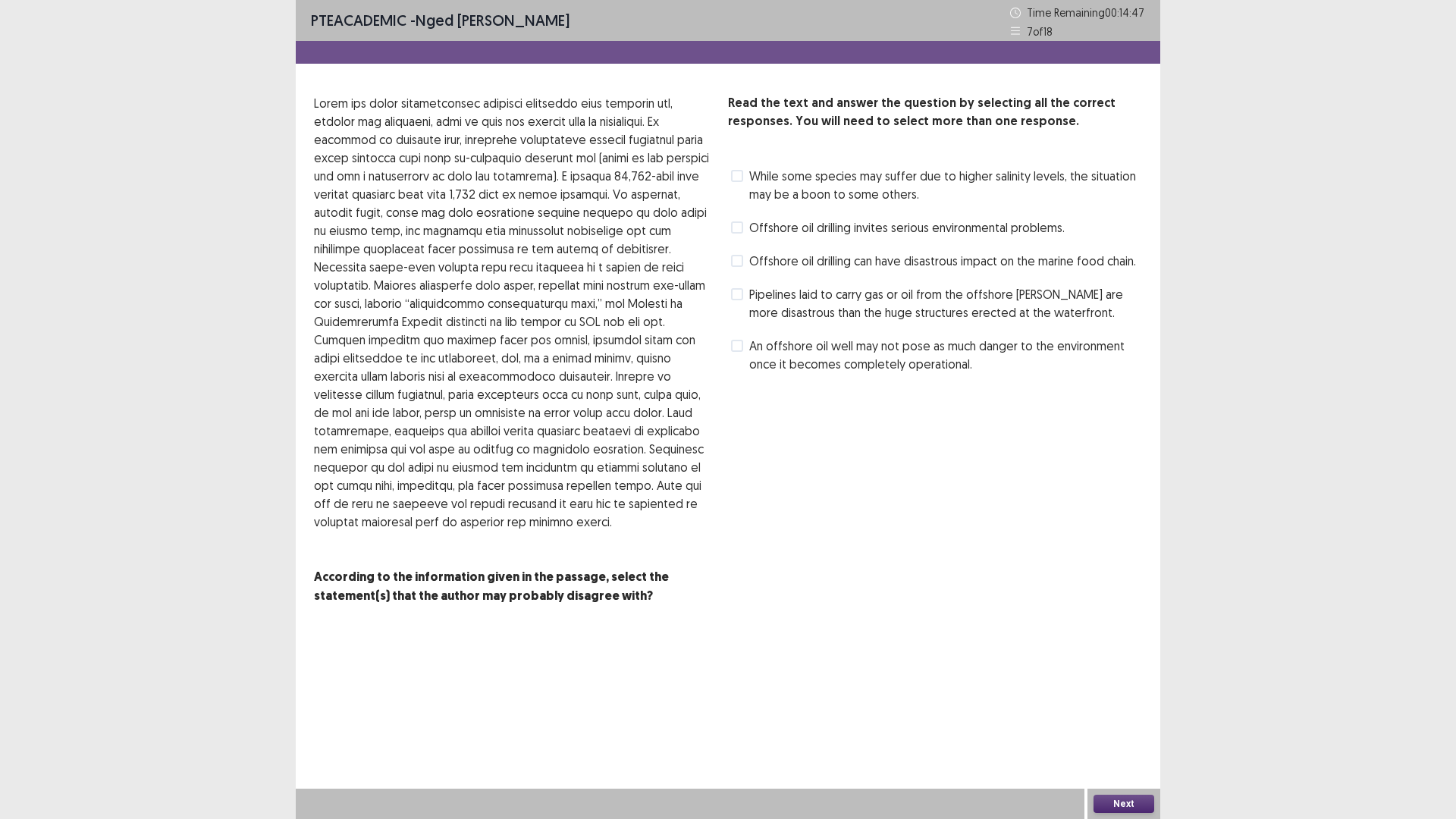
click at [738, 293] on span at bounding box center [737, 294] width 12 height 12
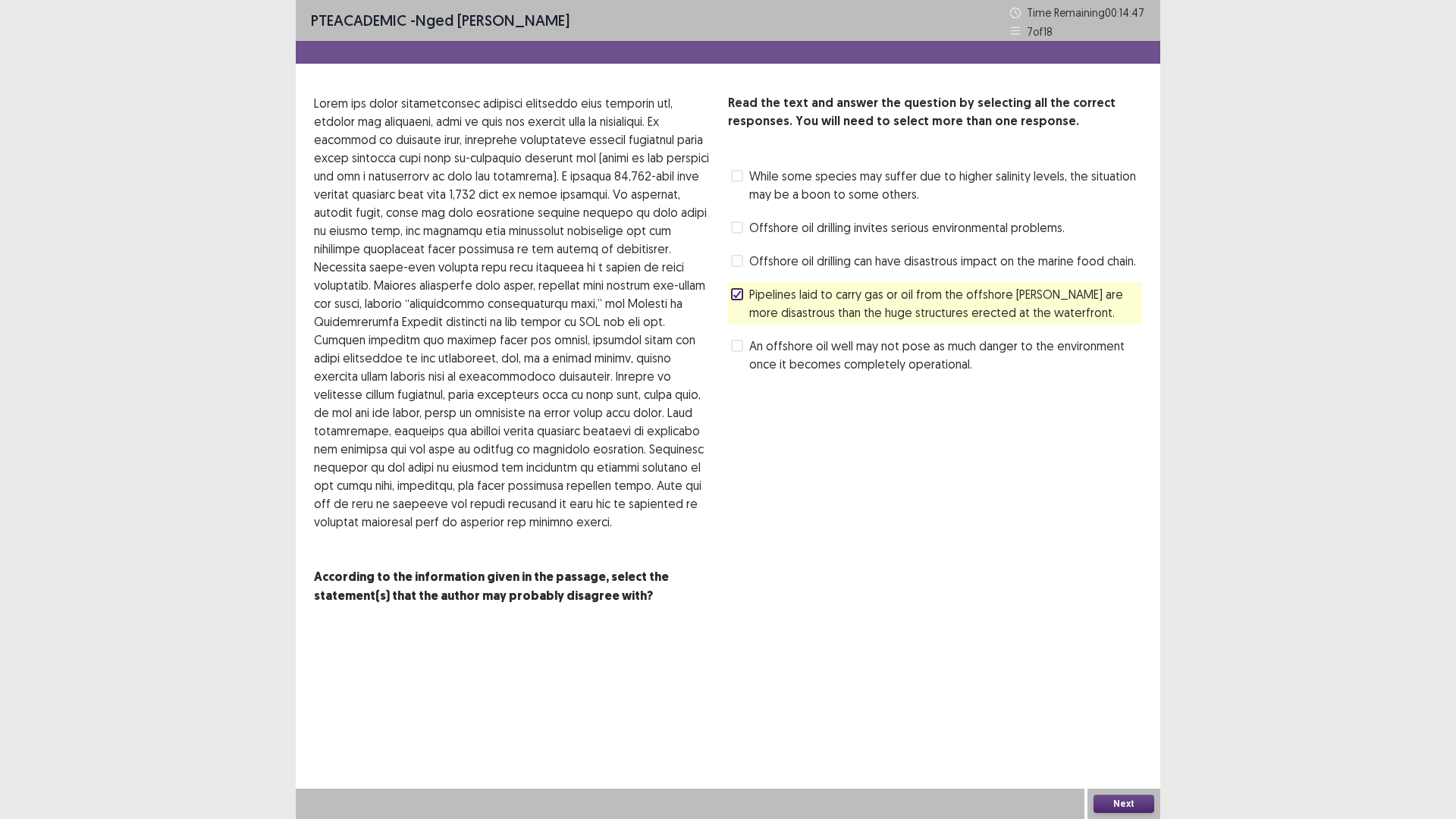
click at [741, 344] on span at bounding box center [737, 345] width 12 height 12
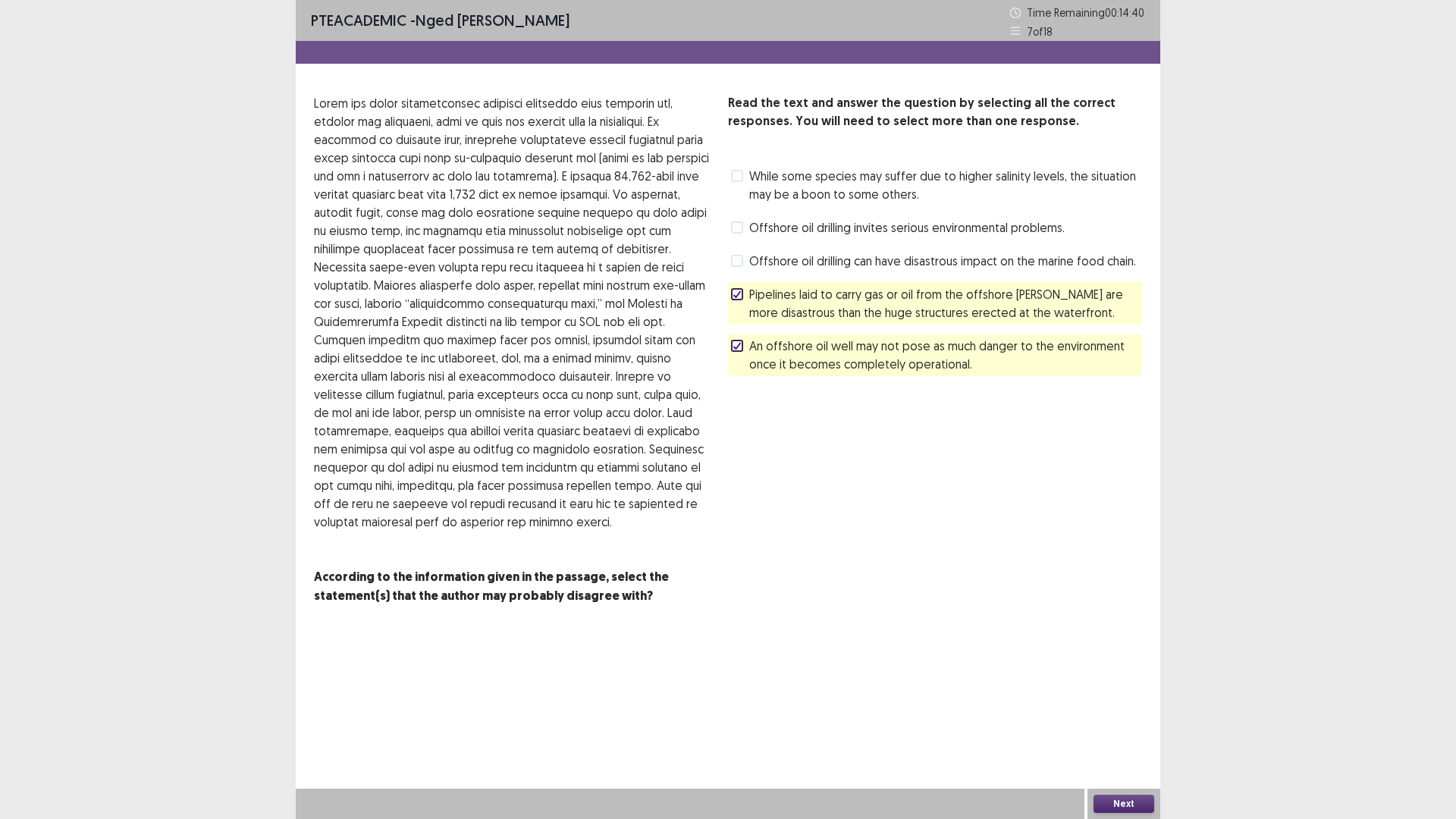
click at [1124, 716] on button "Next" at bounding box center [1124, 803] width 61 height 18
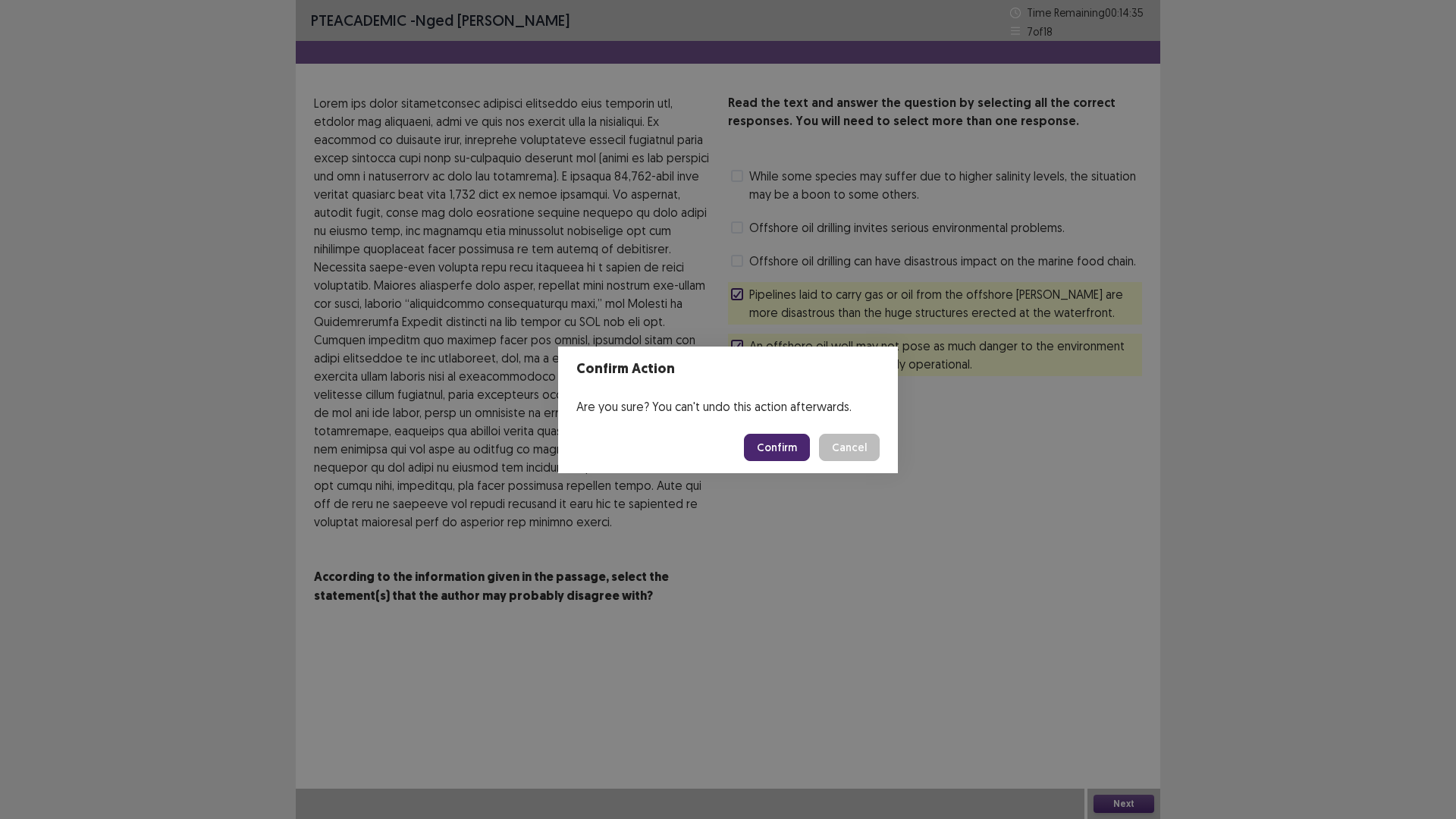
click at [786, 451] on button "Confirm" at bounding box center [777, 448] width 66 height 28
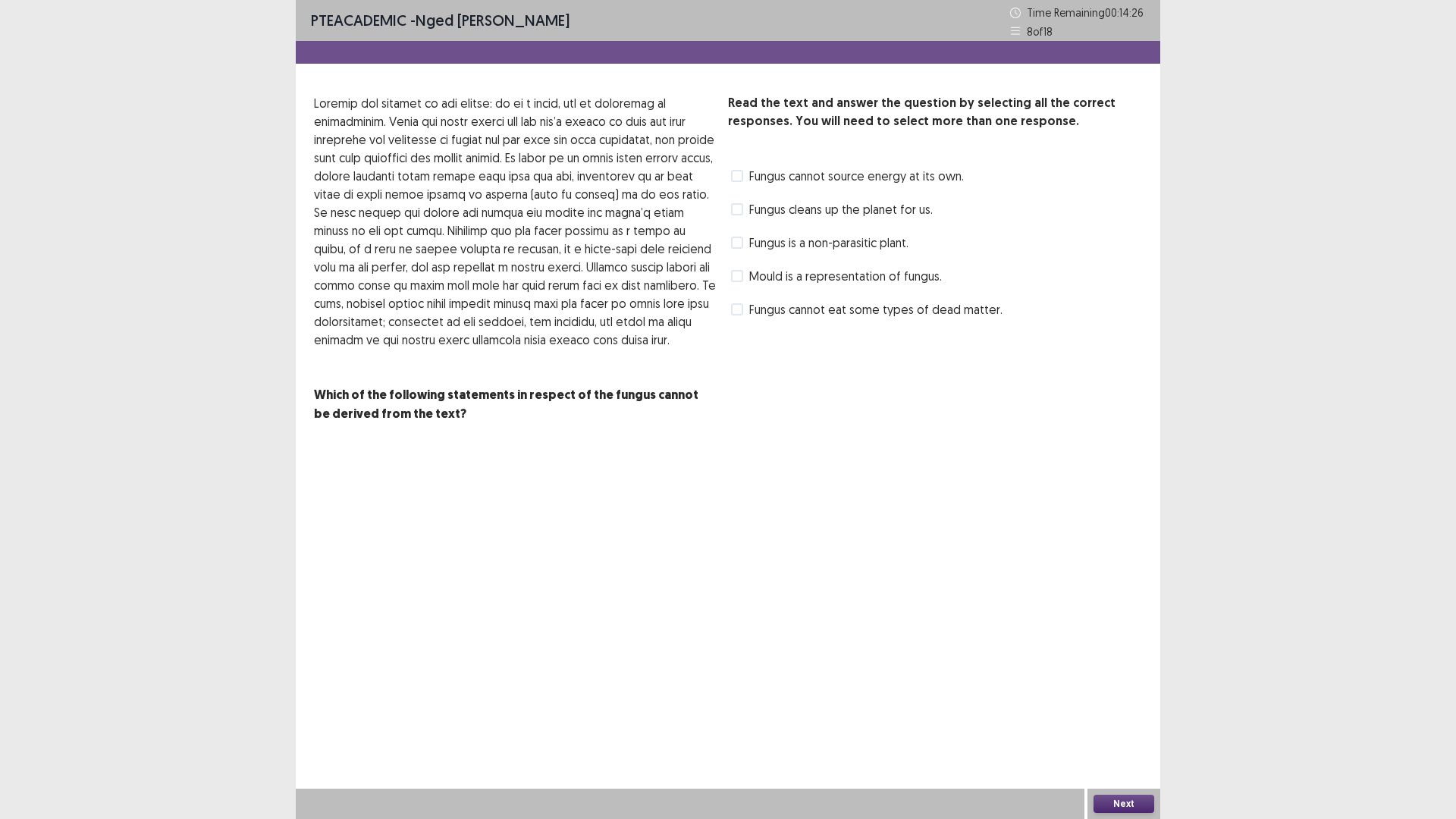
click at [738, 202] on label "Fungus cleans up the planet for us." at bounding box center [832, 209] width 202 height 18
click at [743, 277] on label "Mould is a representation of fungus." at bounding box center [836, 275] width 210 height 18
click at [1131, 716] on button "Next" at bounding box center [1124, 803] width 61 height 18
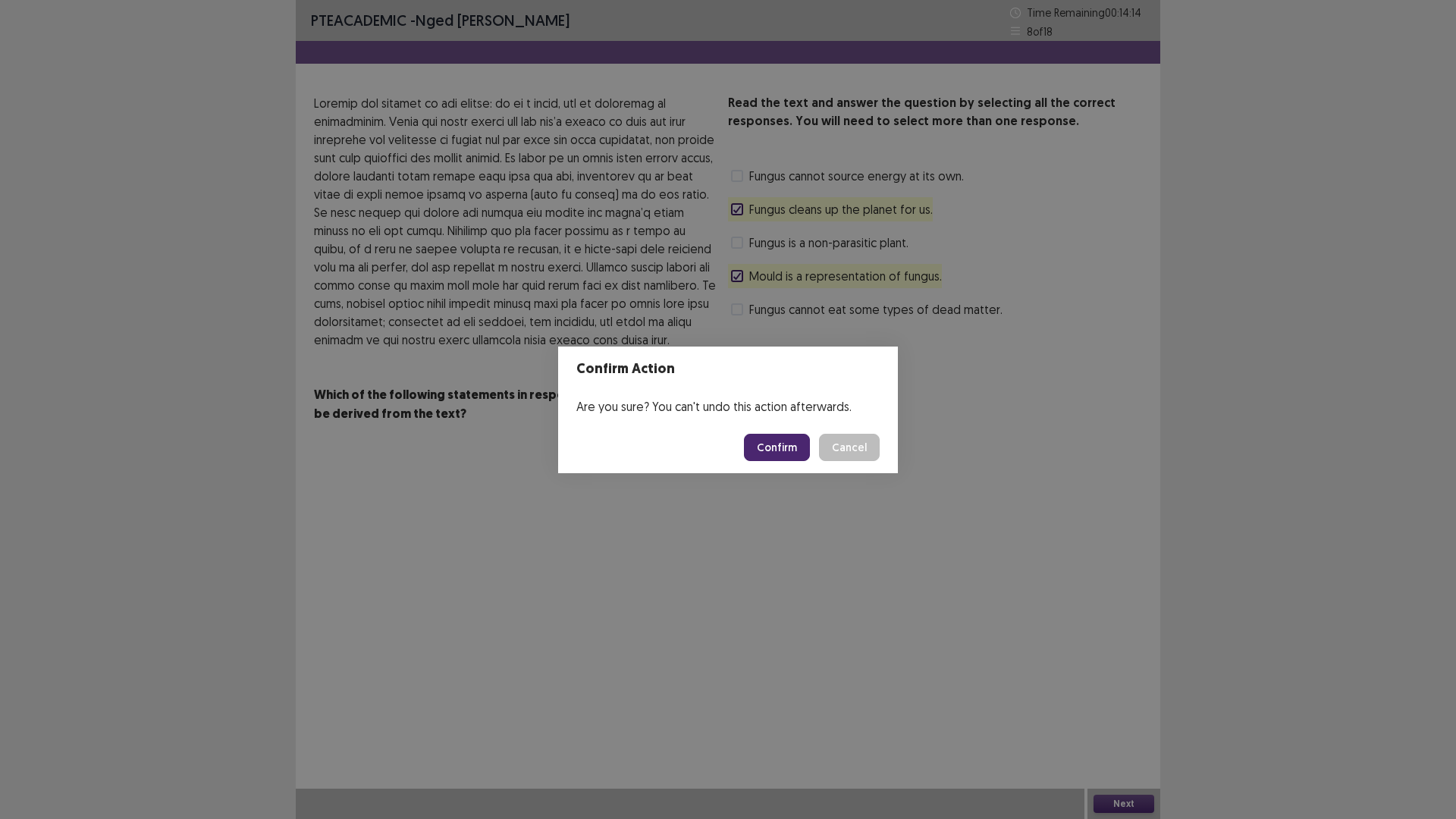
click at [765, 442] on button "Confirm" at bounding box center [777, 448] width 66 height 28
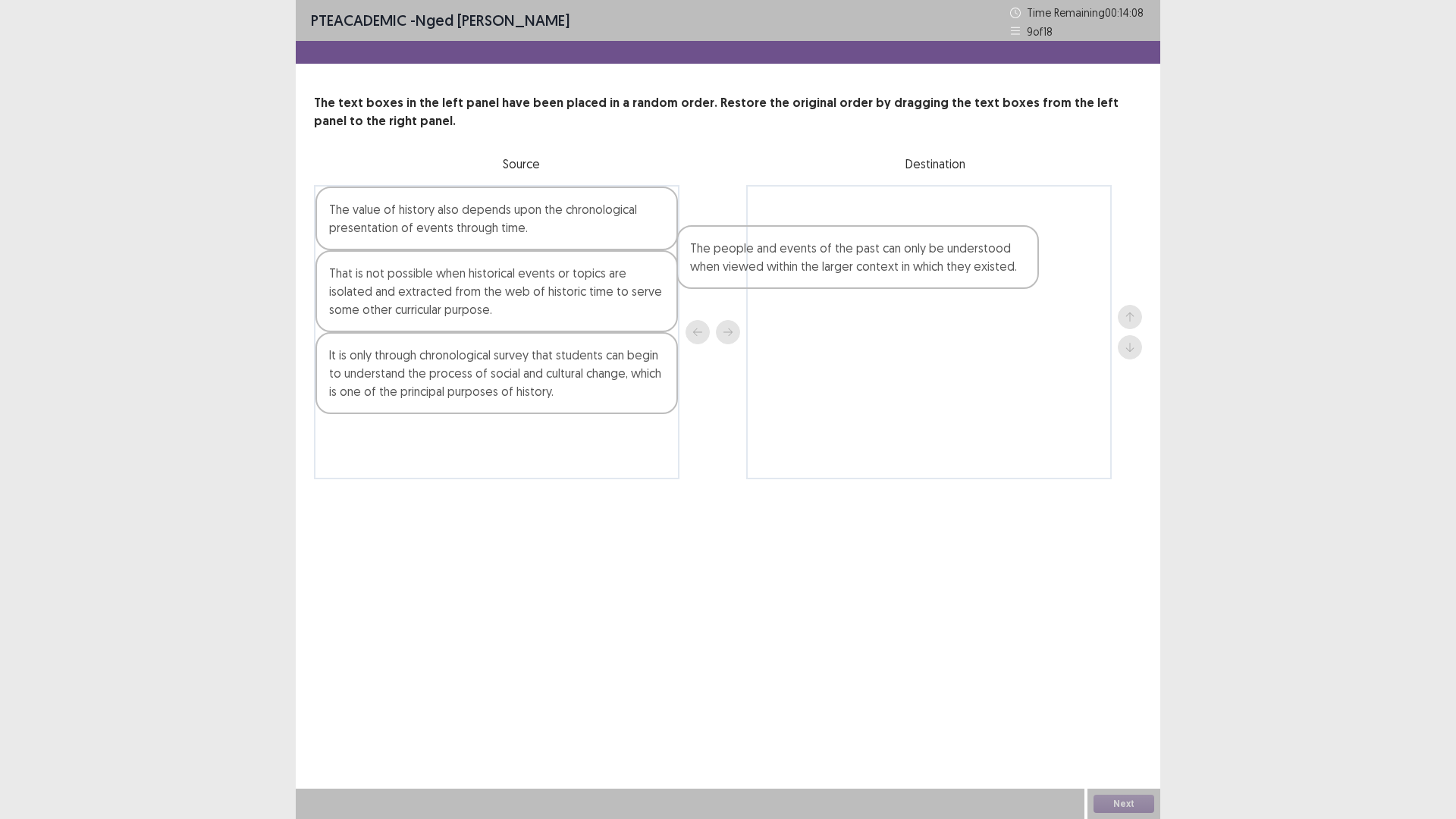
drag, startPoint x: 509, startPoint y: 227, endPoint x: 883, endPoint y: 264, distance: 375.8
click at [883, 264] on div "The people and events of the past can only be understood when viewed within the…" at bounding box center [728, 332] width 828 height 294
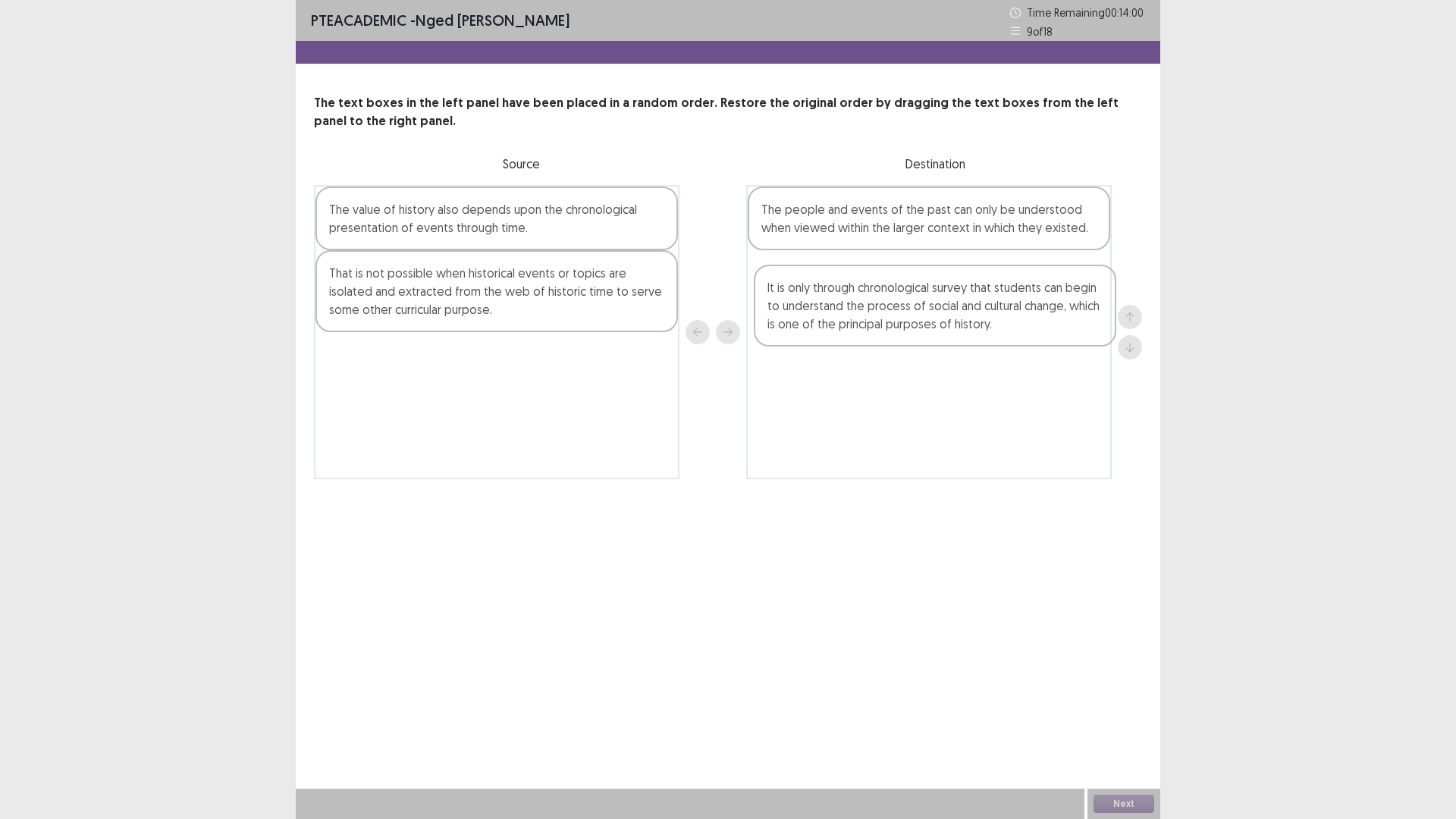
drag, startPoint x: 494, startPoint y: 373, endPoint x: 946, endPoint y: 305, distance: 457.1
click at [946, 305] on div "The value of history also depends upon the chronological presentation of events…" at bounding box center [728, 332] width 828 height 294
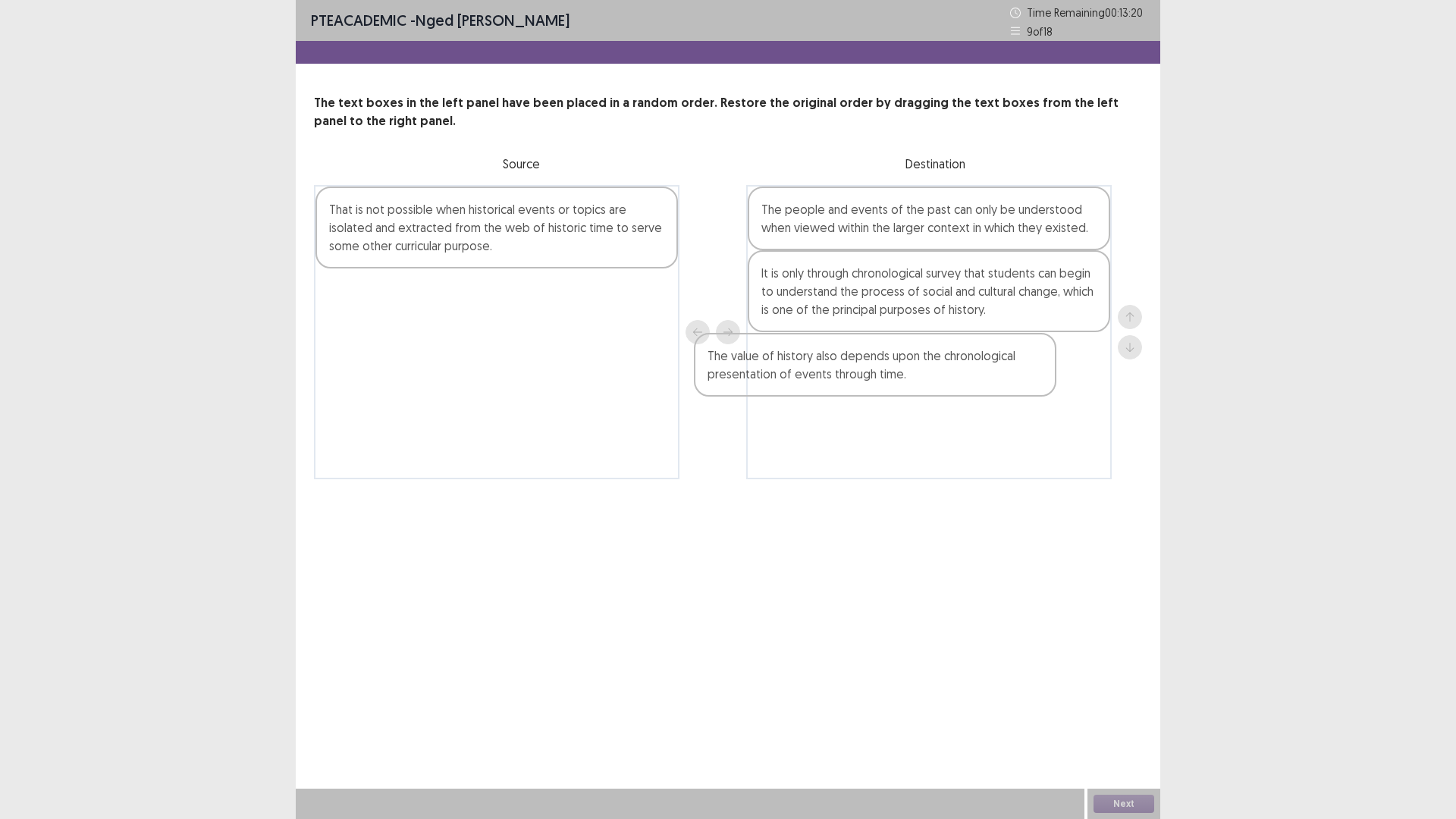
drag, startPoint x: 595, startPoint y: 235, endPoint x: 987, endPoint y: 387, distance: 420.4
click at [987, 387] on div "The value of history also depends upon the chronological presentation of events…" at bounding box center [728, 332] width 828 height 294
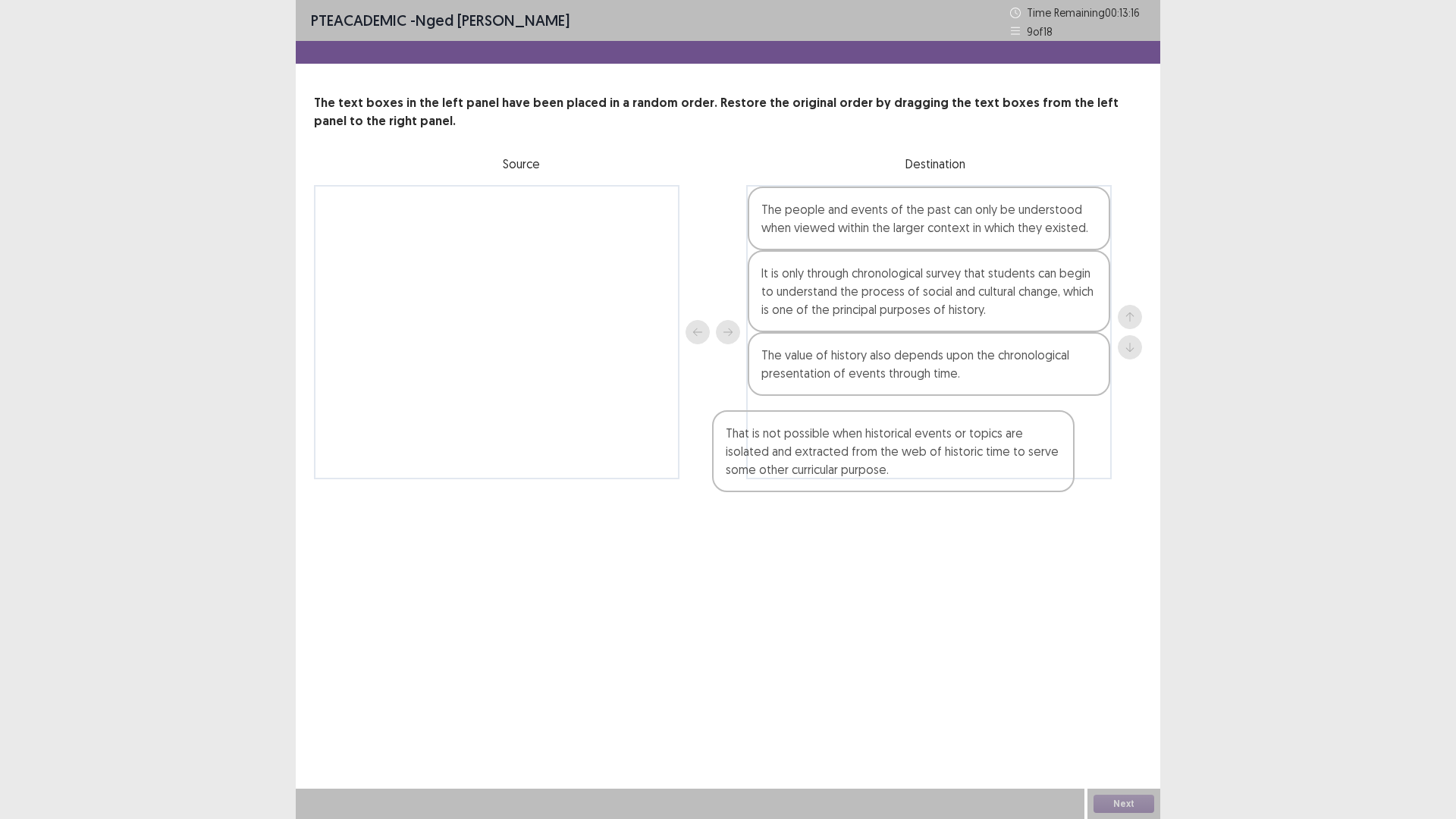
drag, startPoint x: 573, startPoint y: 255, endPoint x: 1010, endPoint y: 503, distance: 502.5
click at [1010, 503] on div "PTE academic - Nged [PERSON_NAME] Time Remaining 00 : 13 : 16 9 of 18 The text …" at bounding box center [728, 255] width 864 height 509
click at [1133, 716] on button "Next" at bounding box center [1124, 803] width 61 height 18
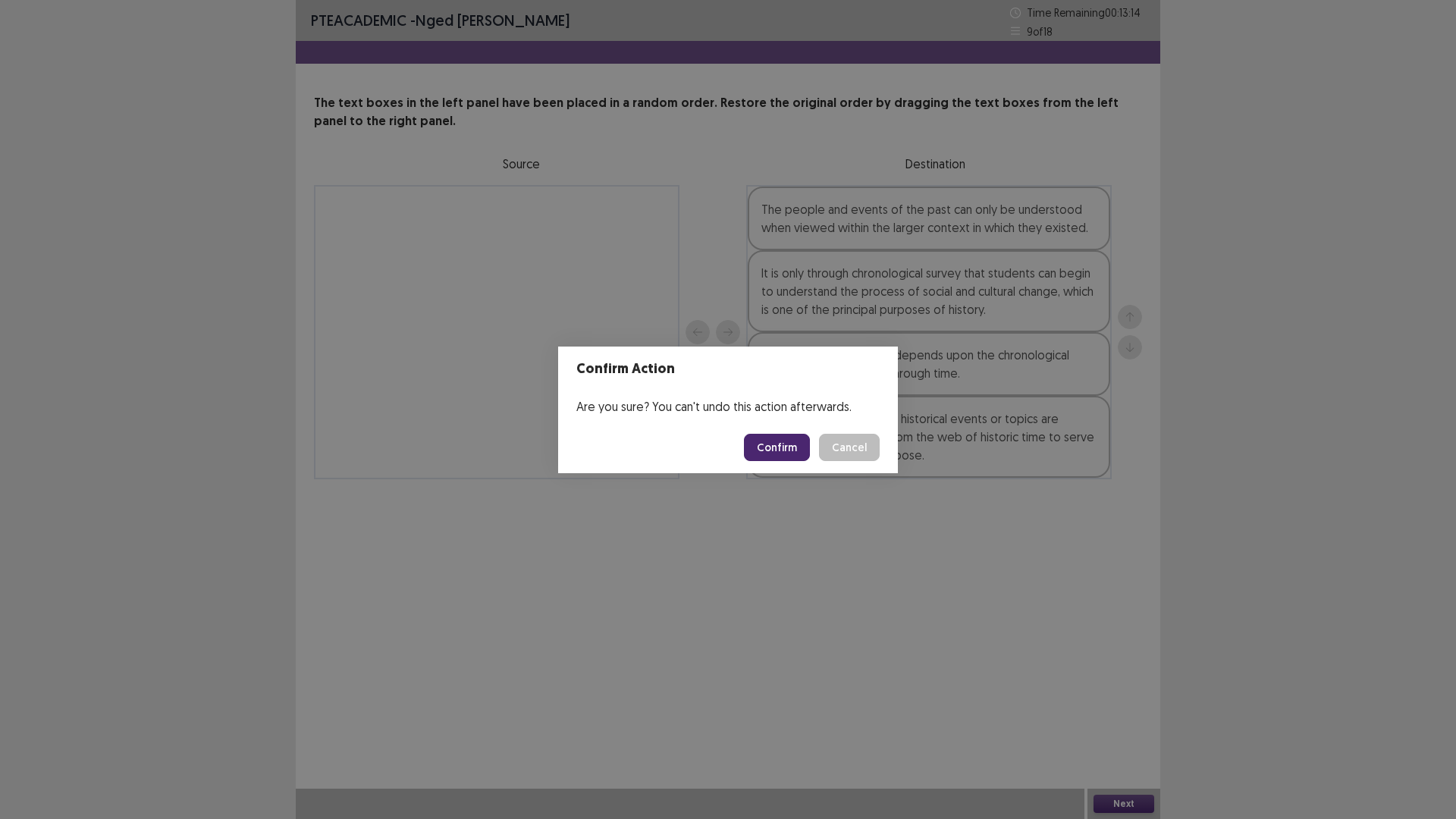
click at [795, 447] on button "Confirm" at bounding box center [777, 448] width 66 height 28
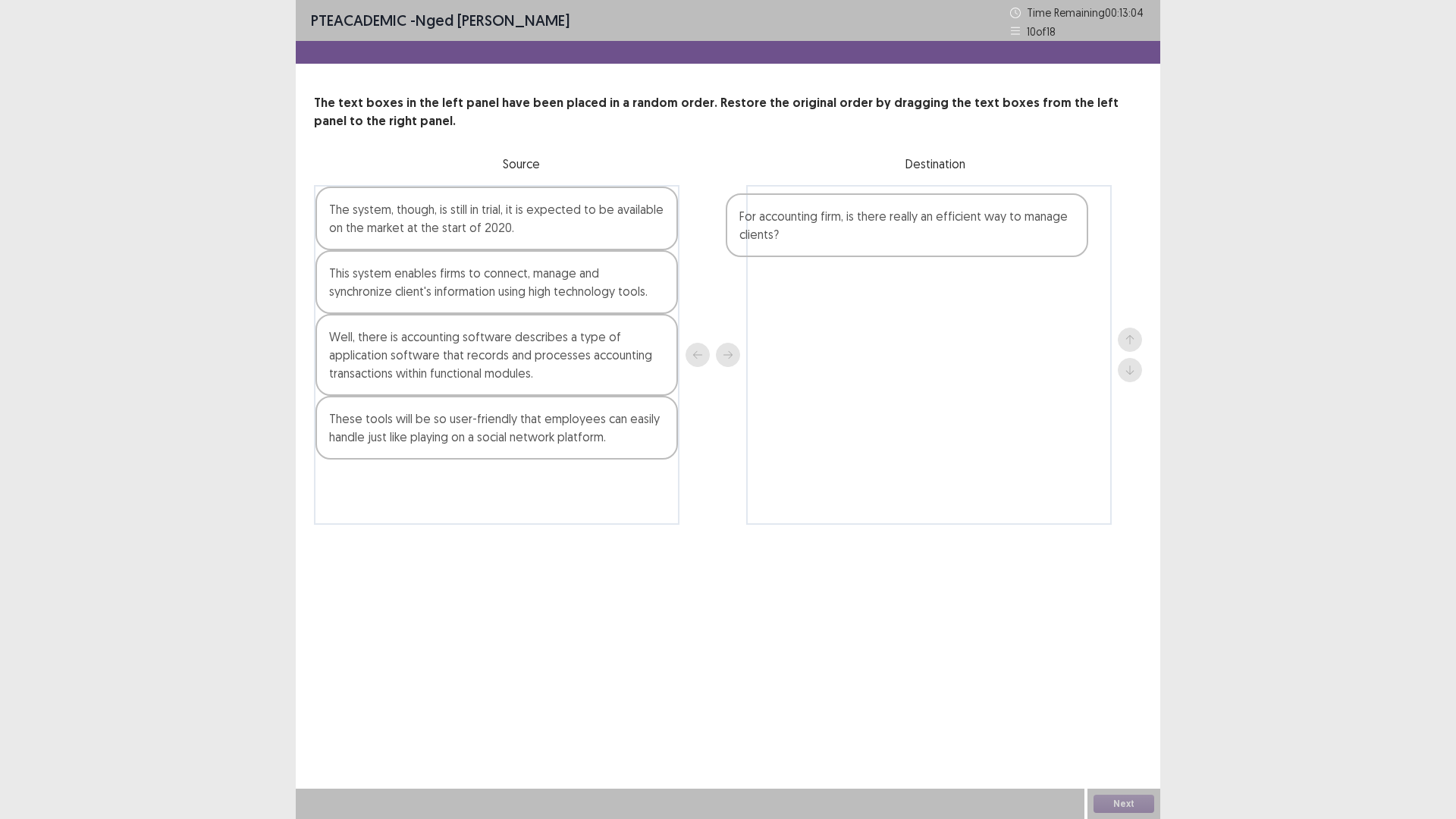
drag, startPoint x: 578, startPoint y: 357, endPoint x: 1021, endPoint y: 234, distance: 459.8
click at [1021, 234] on div "The system, though, is still in trial, it is expected to be available on the ma…" at bounding box center [728, 355] width 828 height 339
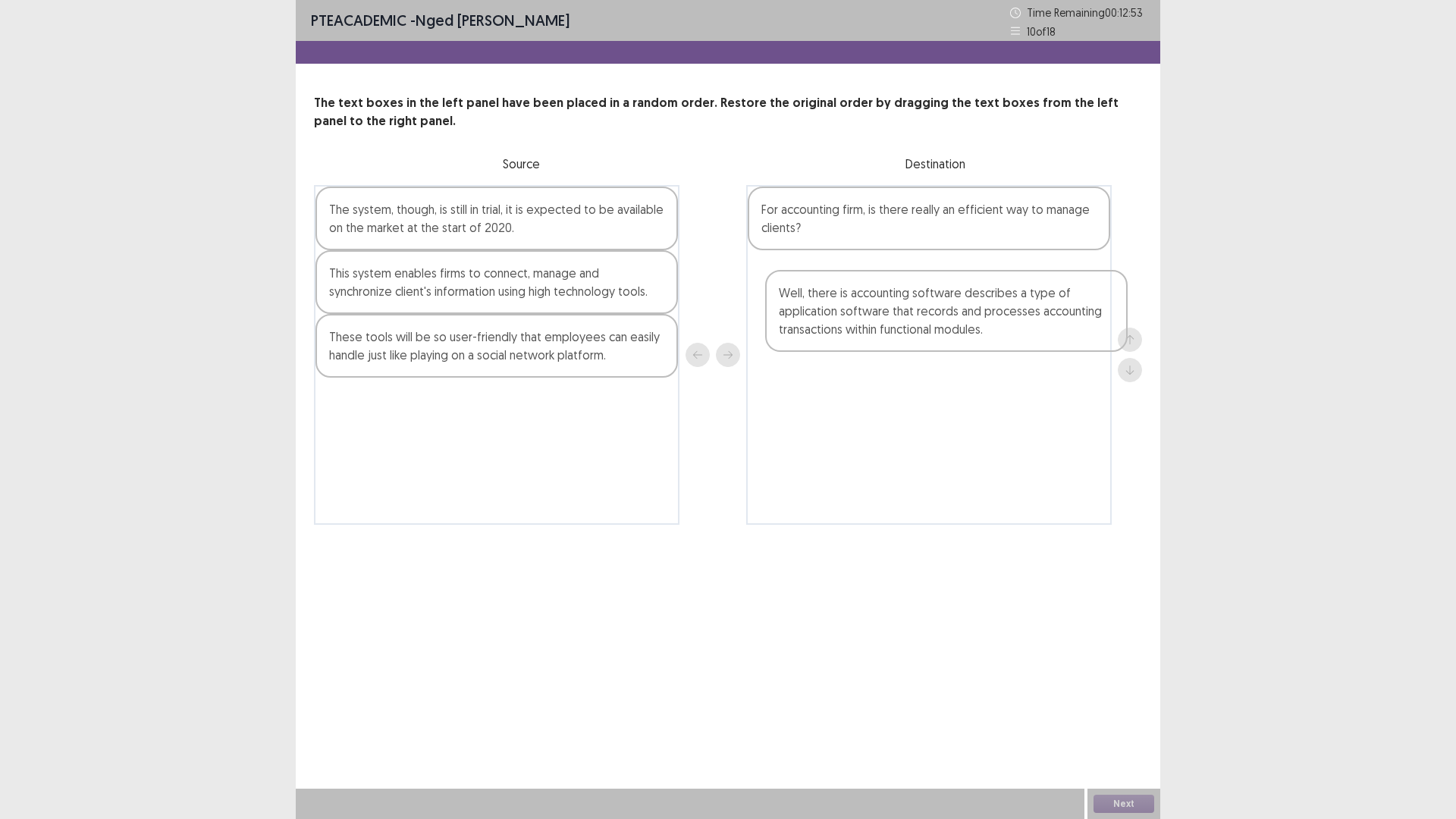
drag, startPoint x: 610, startPoint y: 373, endPoint x: 1082, endPoint y: 326, distance: 474.3
click at [1082, 326] on div "The system, though, is still in trial, it is expected to be available on the ma…" at bounding box center [728, 355] width 828 height 339
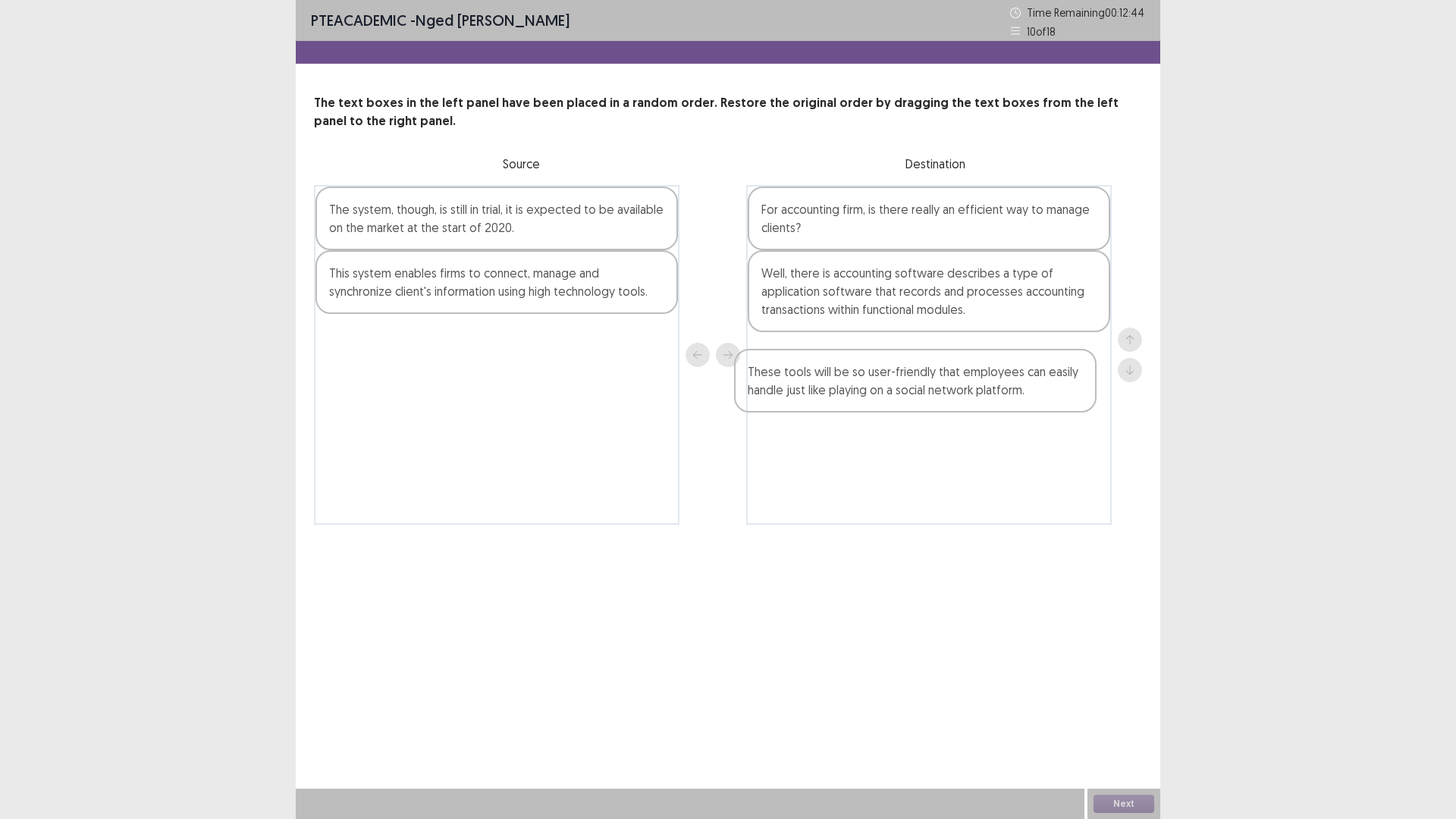
drag, startPoint x: 629, startPoint y: 357, endPoint x: 1060, endPoint y: 392, distance: 432.4
click at [1060, 392] on div "The system, though, is still in trial, it is expected to be available on the ma…" at bounding box center [728, 355] width 828 height 339
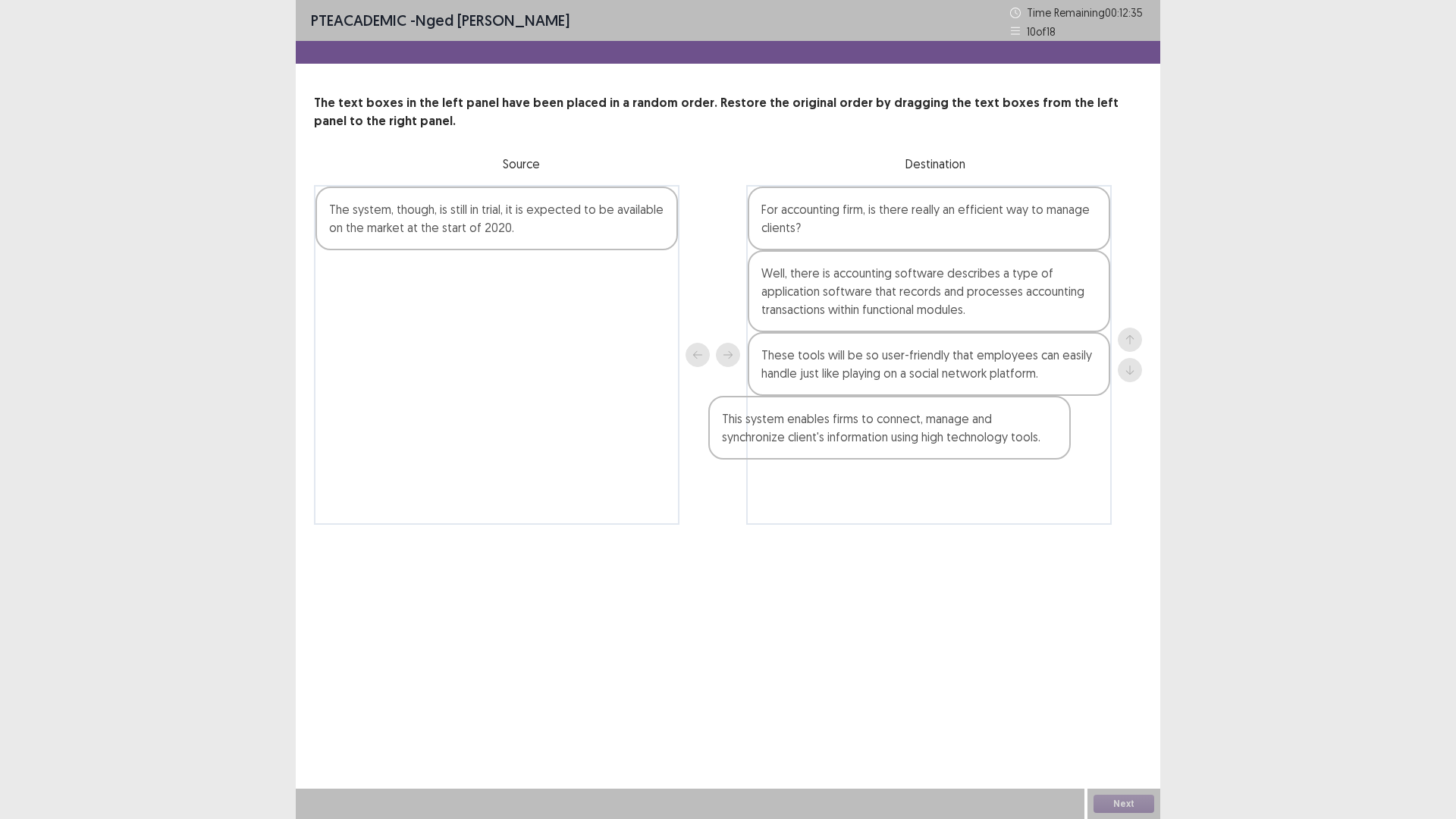
drag, startPoint x: 475, startPoint y: 299, endPoint x: 887, endPoint y: 451, distance: 439.1
click at [887, 451] on div "The system, though, is still in trial, it is expected to be available on the ma…" at bounding box center [728, 355] width 828 height 339
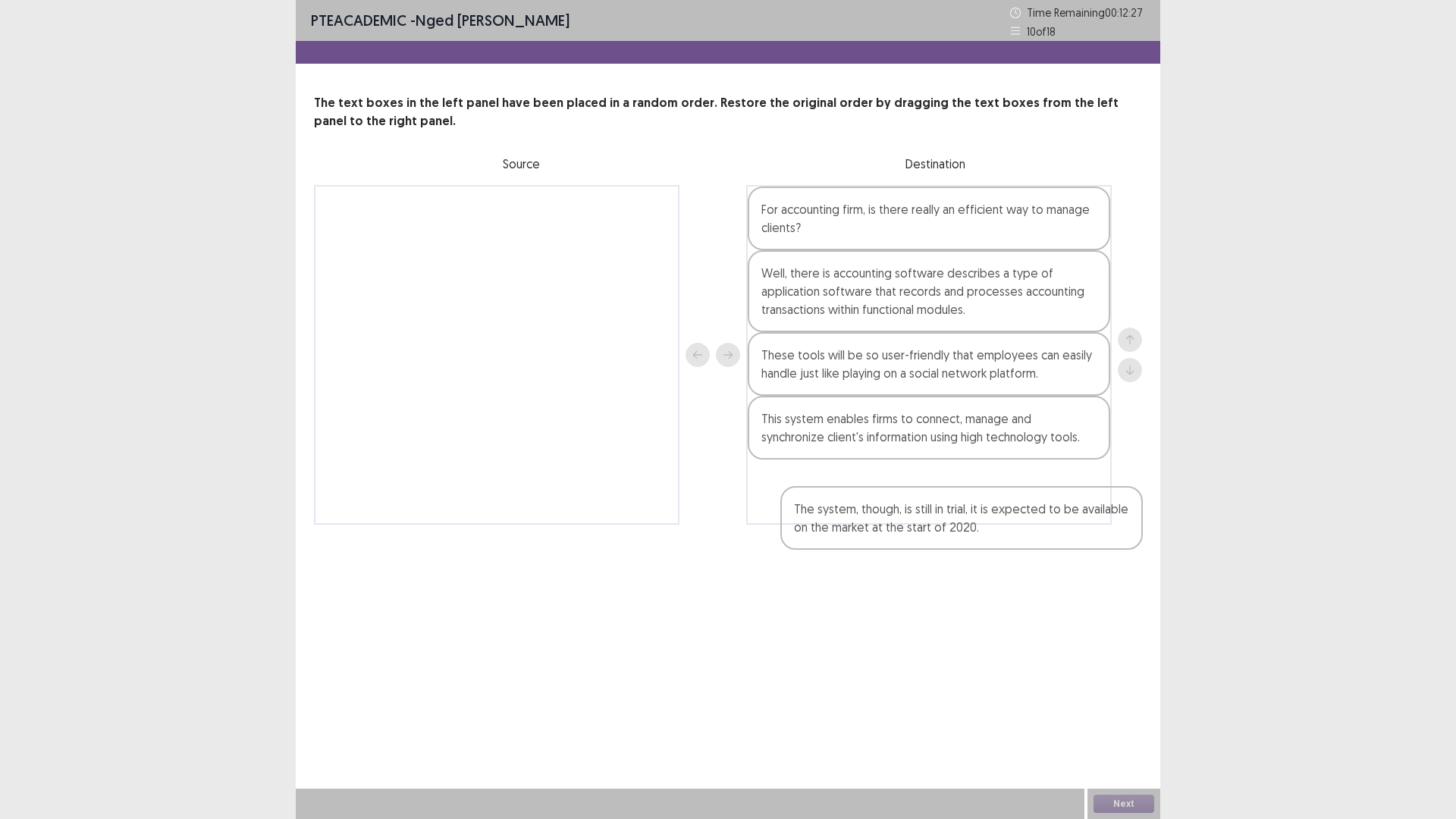
drag, startPoint x: 488, startPoint y: 235, endPoint x: 933, endPoint y: 508, distance: 522.1
click at [933, 508] on div "The system, though, is still in trial, it is expected to be available on the ma…" at bounding box center [728, 355] width 828 height 339
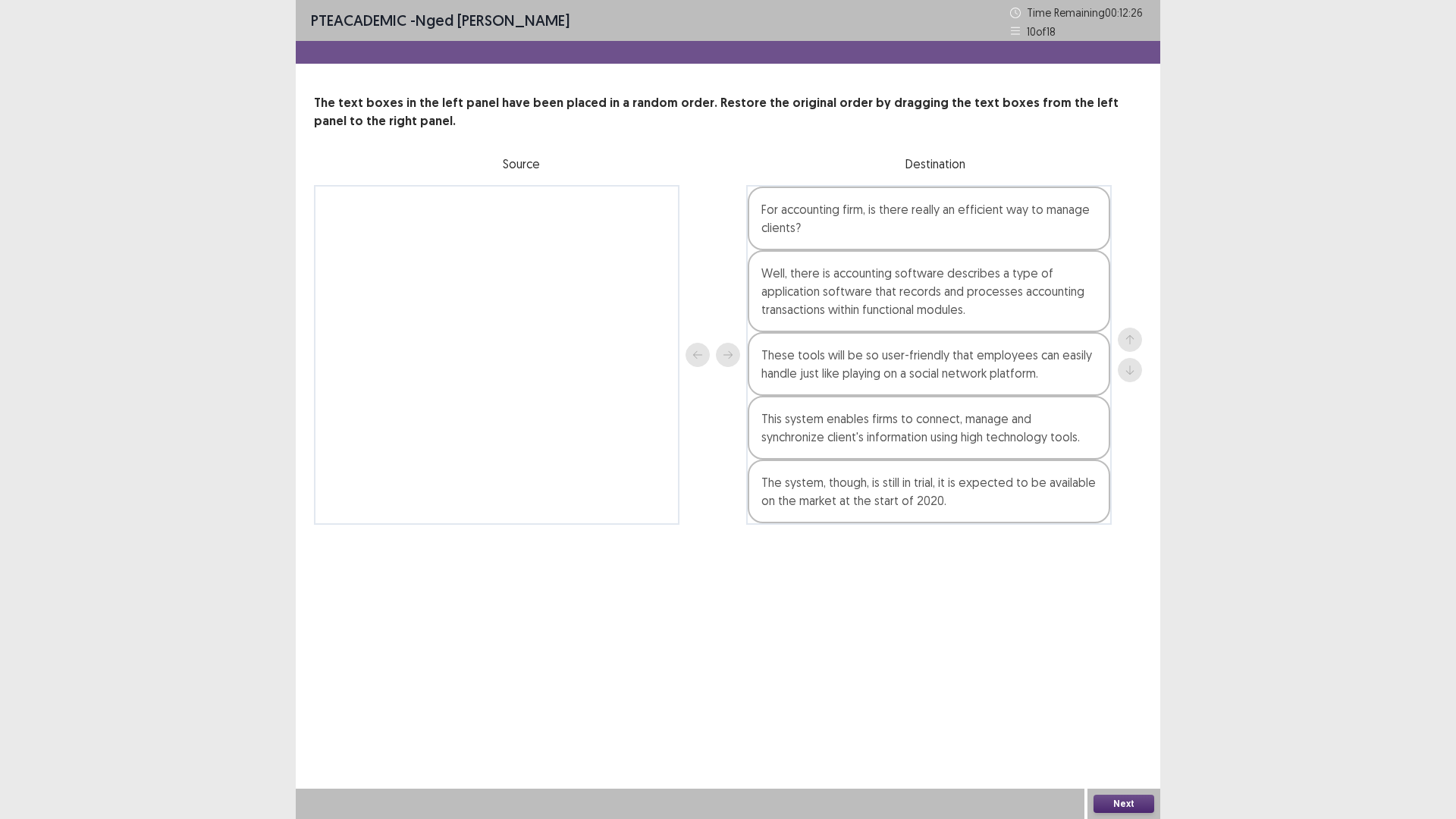
click at [1114, 716] on button "Next" at bounding box center [1124, 803] width 61 height 18
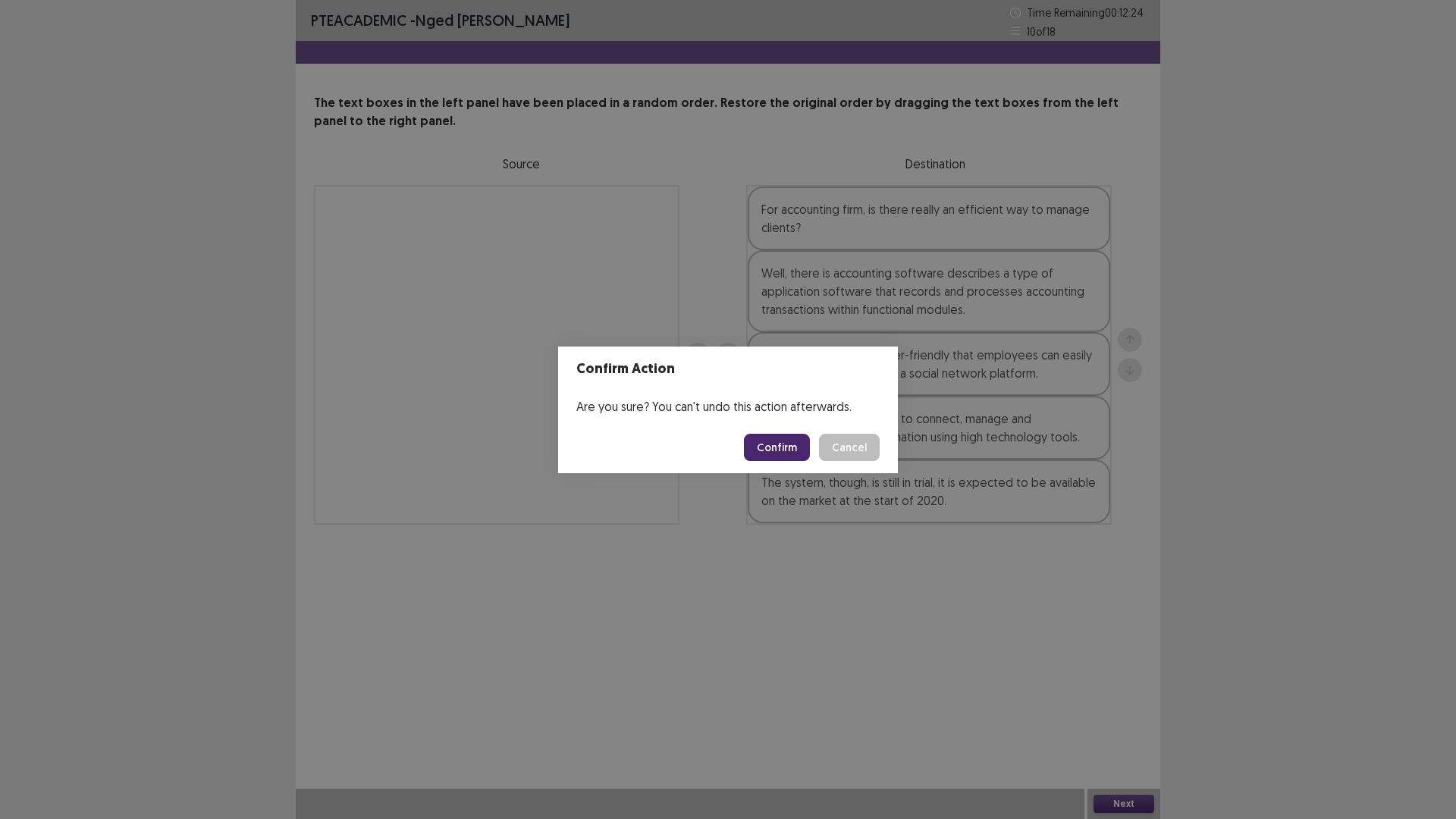
click at [775, 454] on button "Confirm" at bounding box center [777, 448] width 66 height 28
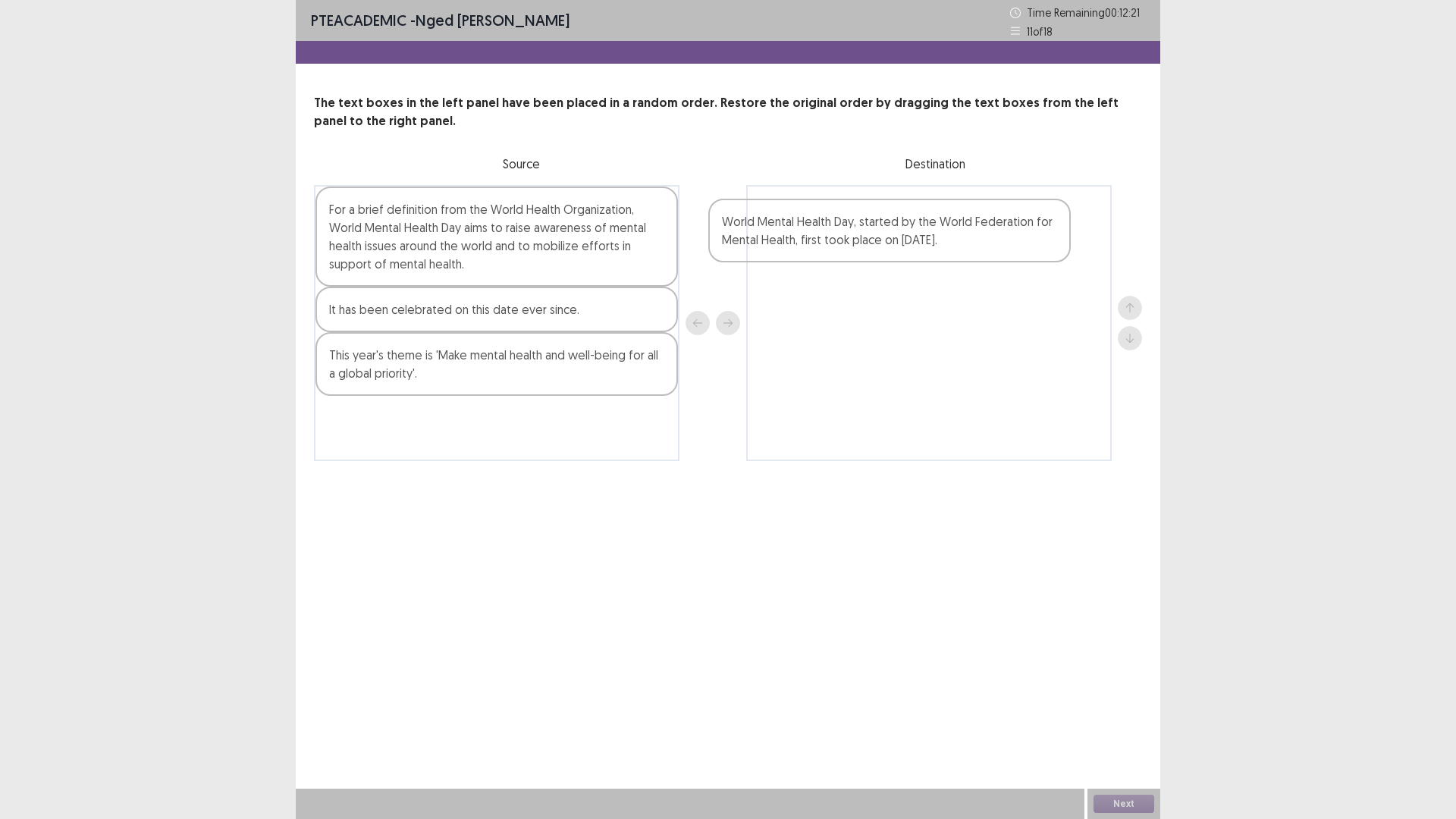
drag, startPoint x: 445, startPoint y: 443, endPoint x: 843, endPoint y: 247, distance: 443.6
click at [843, 247] on div "For a brief definition from the World Health Organization, World Mental Health …" at bounding box center [728, 323] width 828 height 276
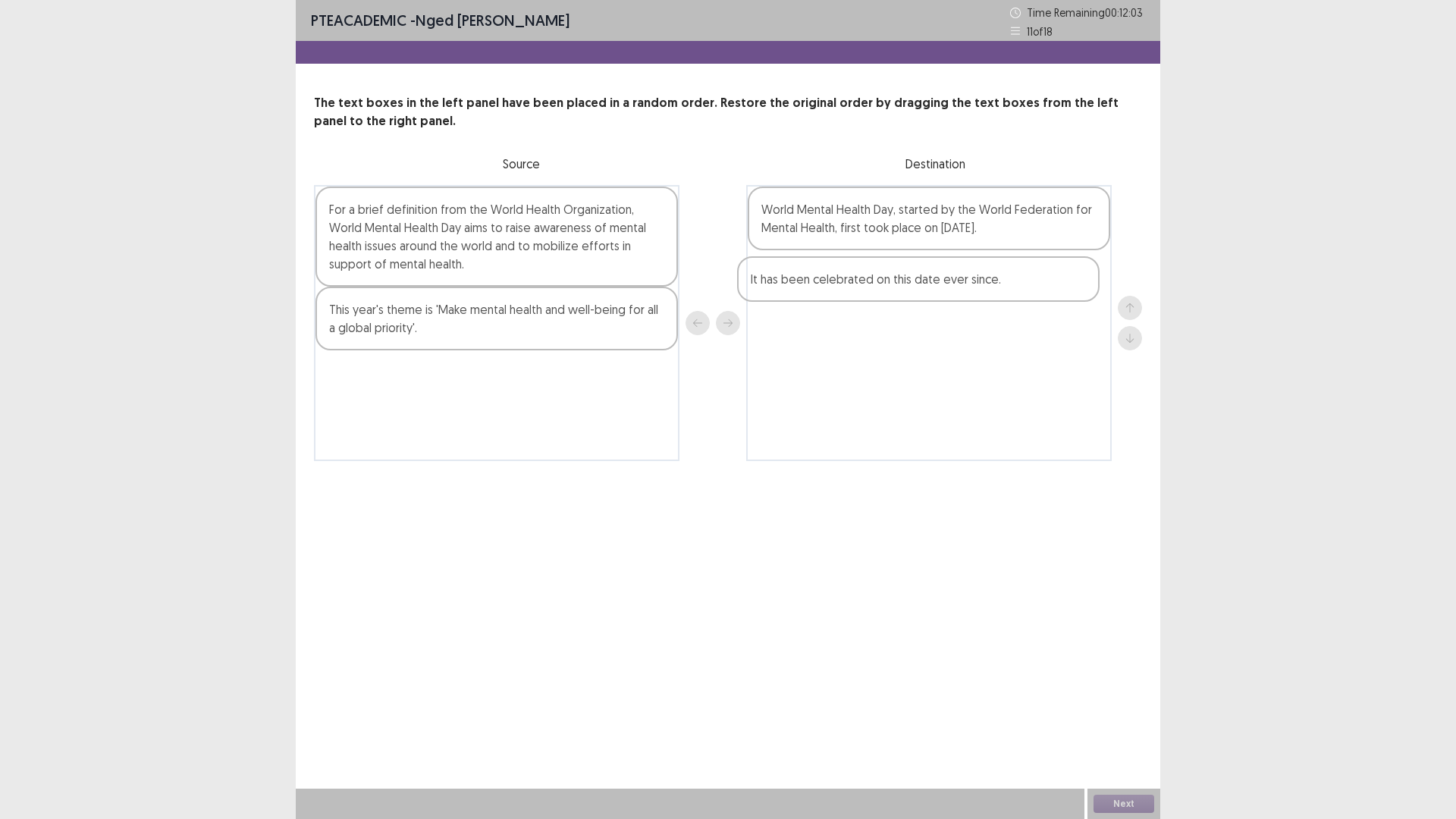
drag, startPoint x: 595, startPoint y: 318, endPoint x: 1024, endPoint y: 287, distance: 430.1
click at [1024, 287] on div "For a brief definition from the World Health Organization, World Mental Health …" at bounding box center [728, 323] width 828 height 276
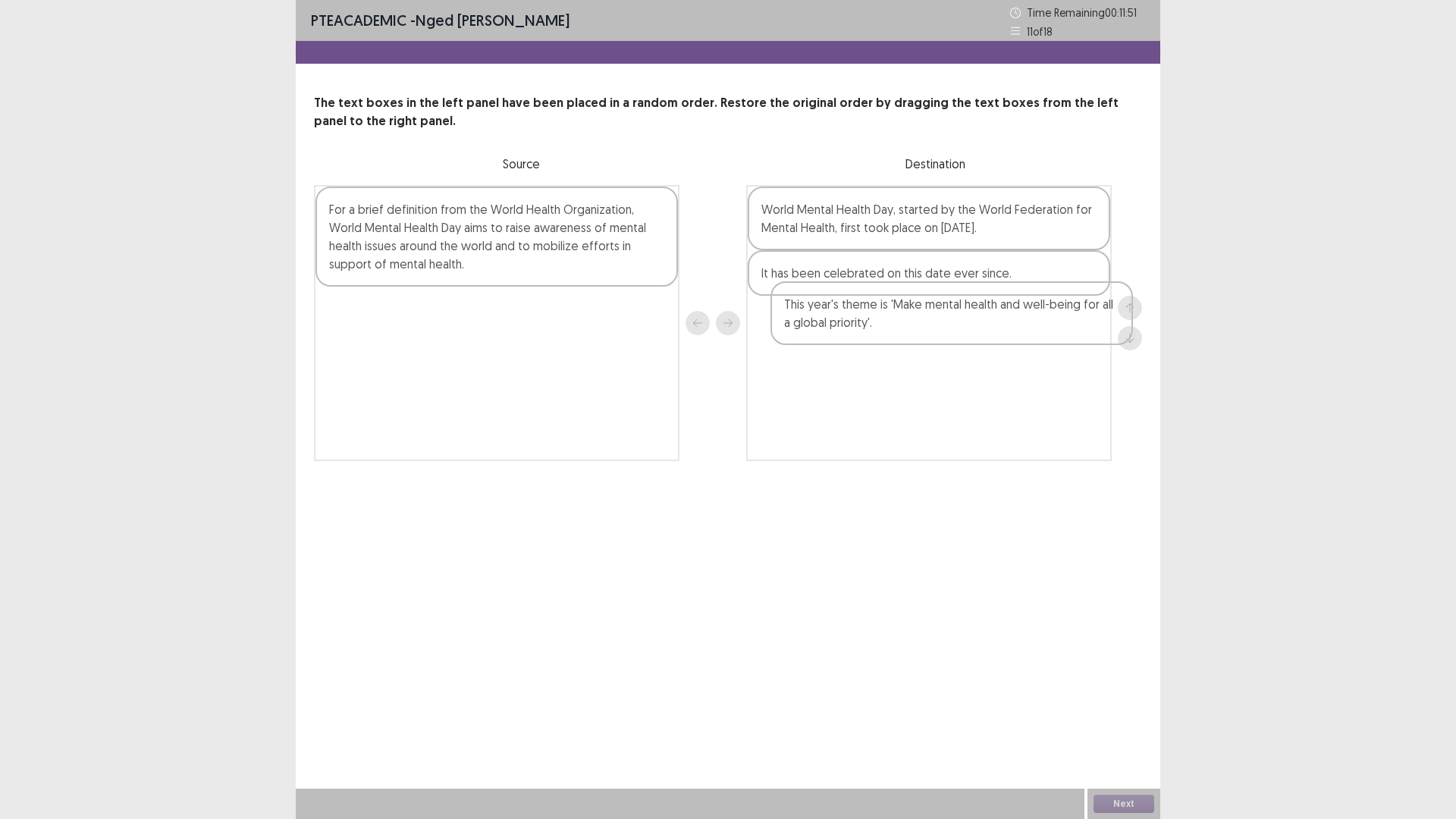
drag, startPoint x: 474, startPoint y: 348, endPoint x: 947, endPoint y: 341, distance: 473.1
click at [947, 341] on div "For a brief definition from the World Health Organization, World Mental Health …" at bounding box center [728, 323] width 828 height 276
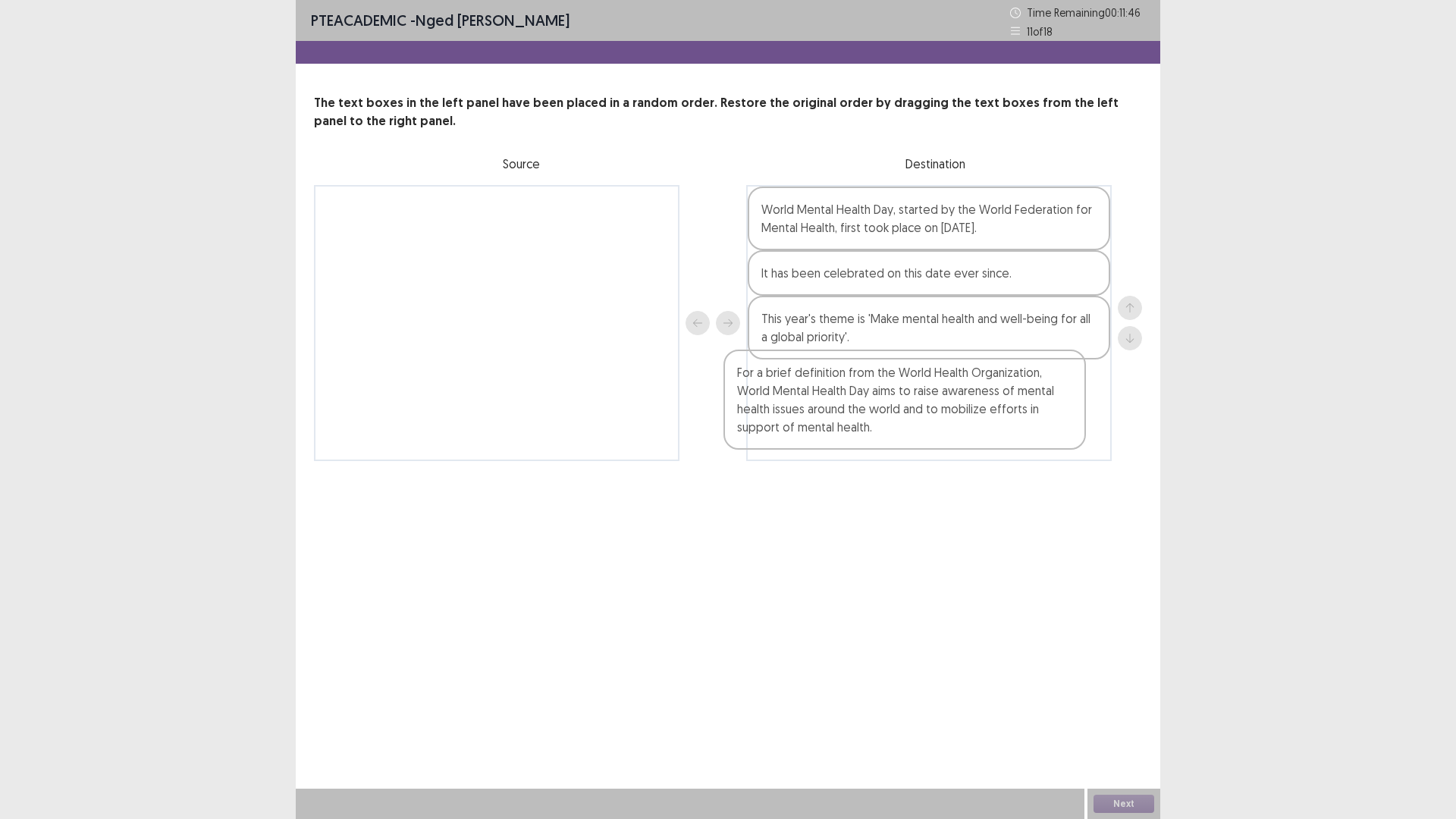
drag, startPoint x: 522, startPoint y: 255, endPoint x: 936, endPoint y: 424, distance: 447.2
click at [936, 424] on div "For a brief definition from the World Health Organization, World Mental Health …" at bounding box center [728, 323] width 828 height 276
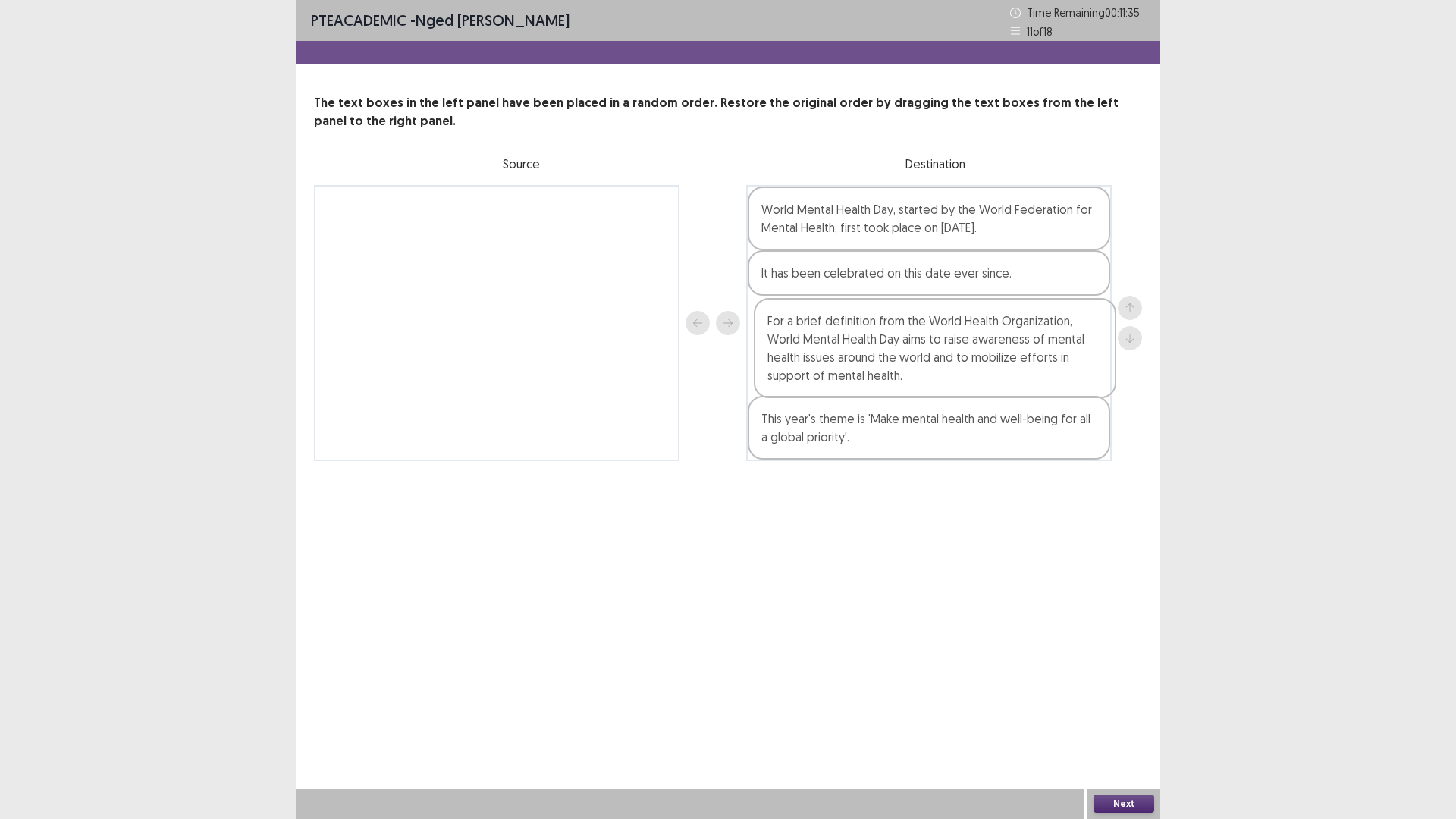
drag, startPoint x: 924, startPoint y: 430, endPoint x: 930, endPoint y: 363, distance: 67.3
click at [930, 363] on div "World Mental Health Day, started by the World Federation for Mental Health, fir…" at bounding box center [929, 323] width 366 height 276
click at [1120, 716] on button "Next" at bounding box center [1124, 803] width 61 height 18
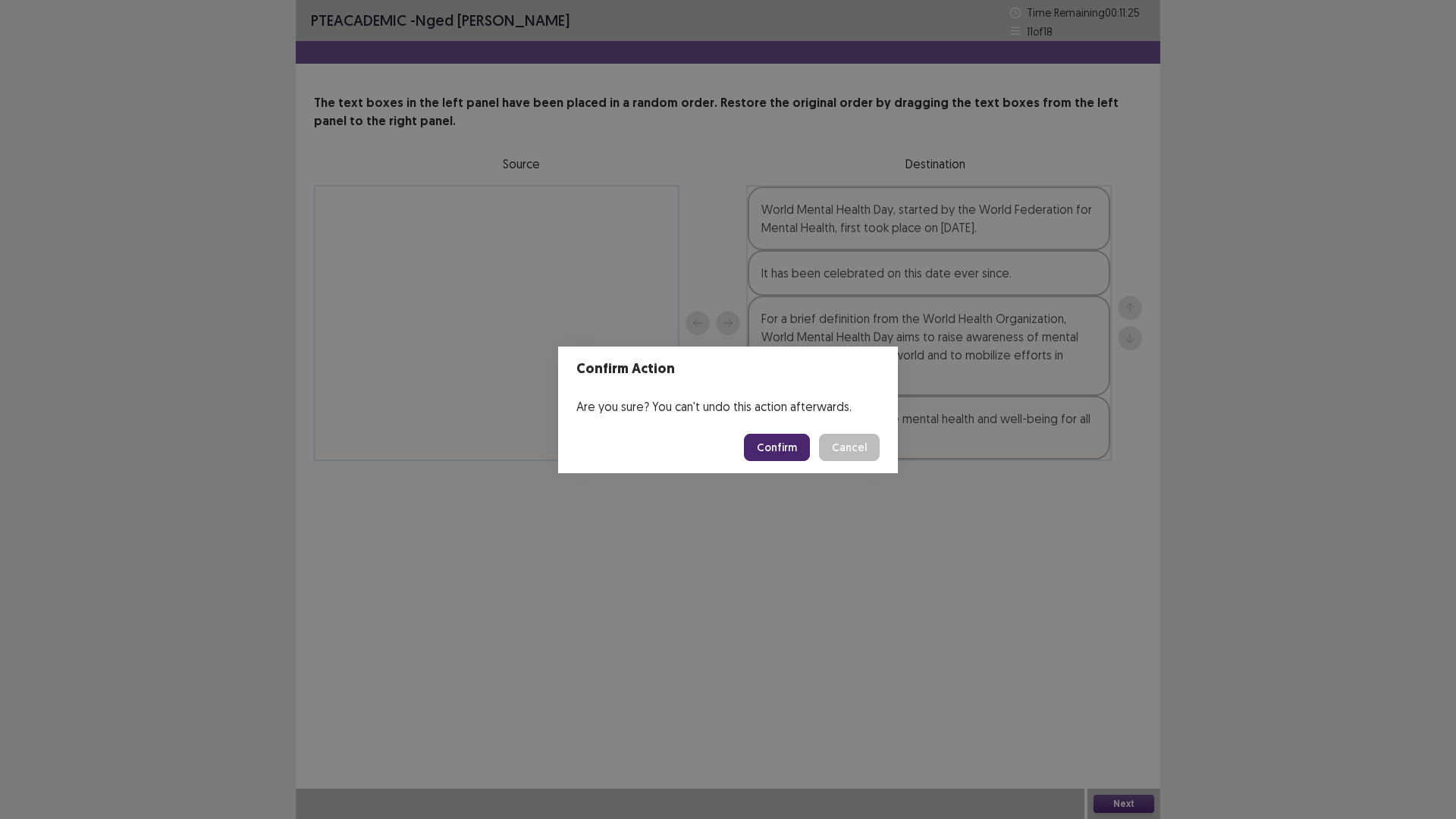
click at [778, 443] on button "Confirm" at bounding box center [777, 448] width 66 height 28
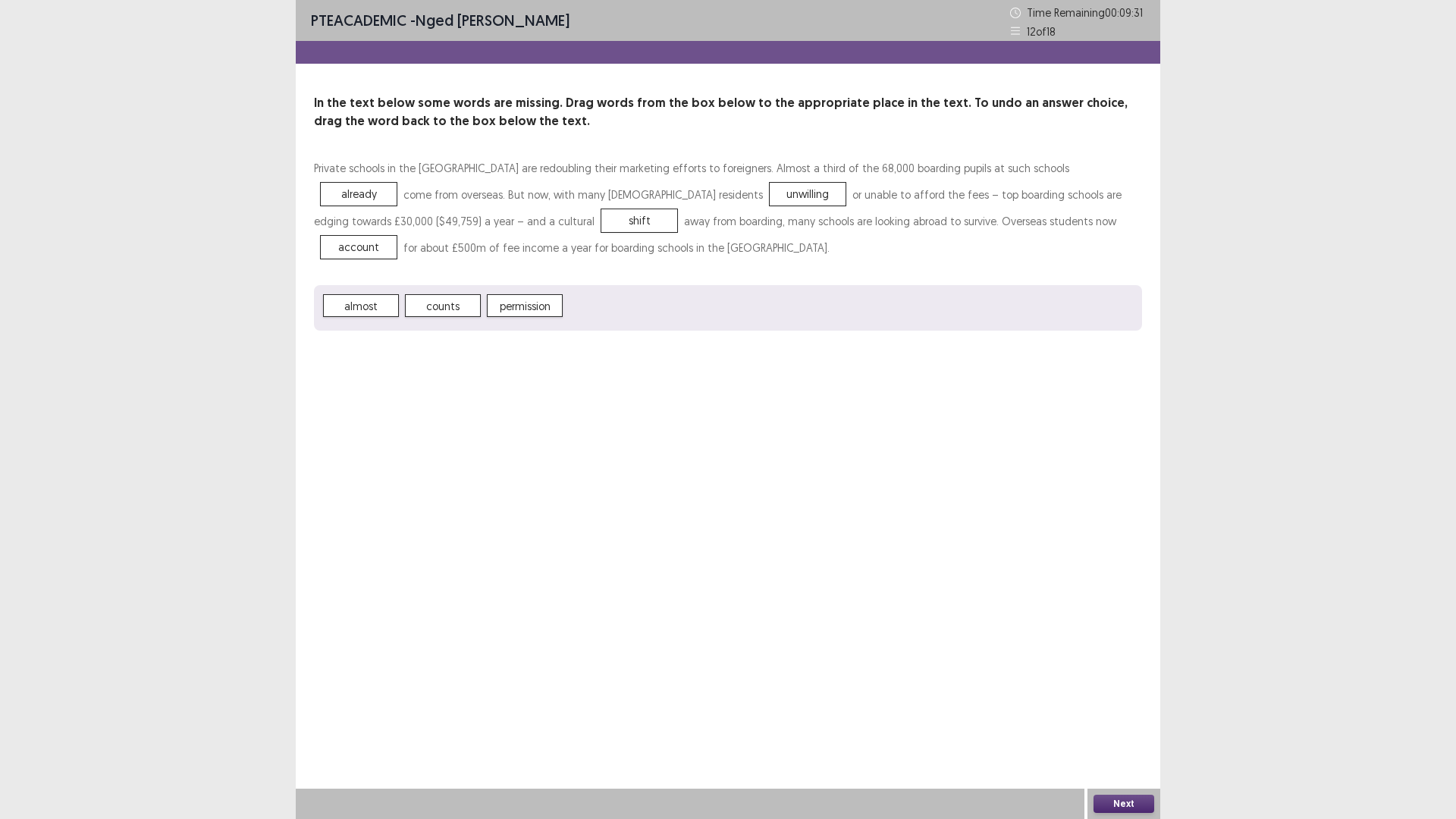
click at [1134, 716] on button "Next" at bounding box center [1124, 803] width 61 height 18
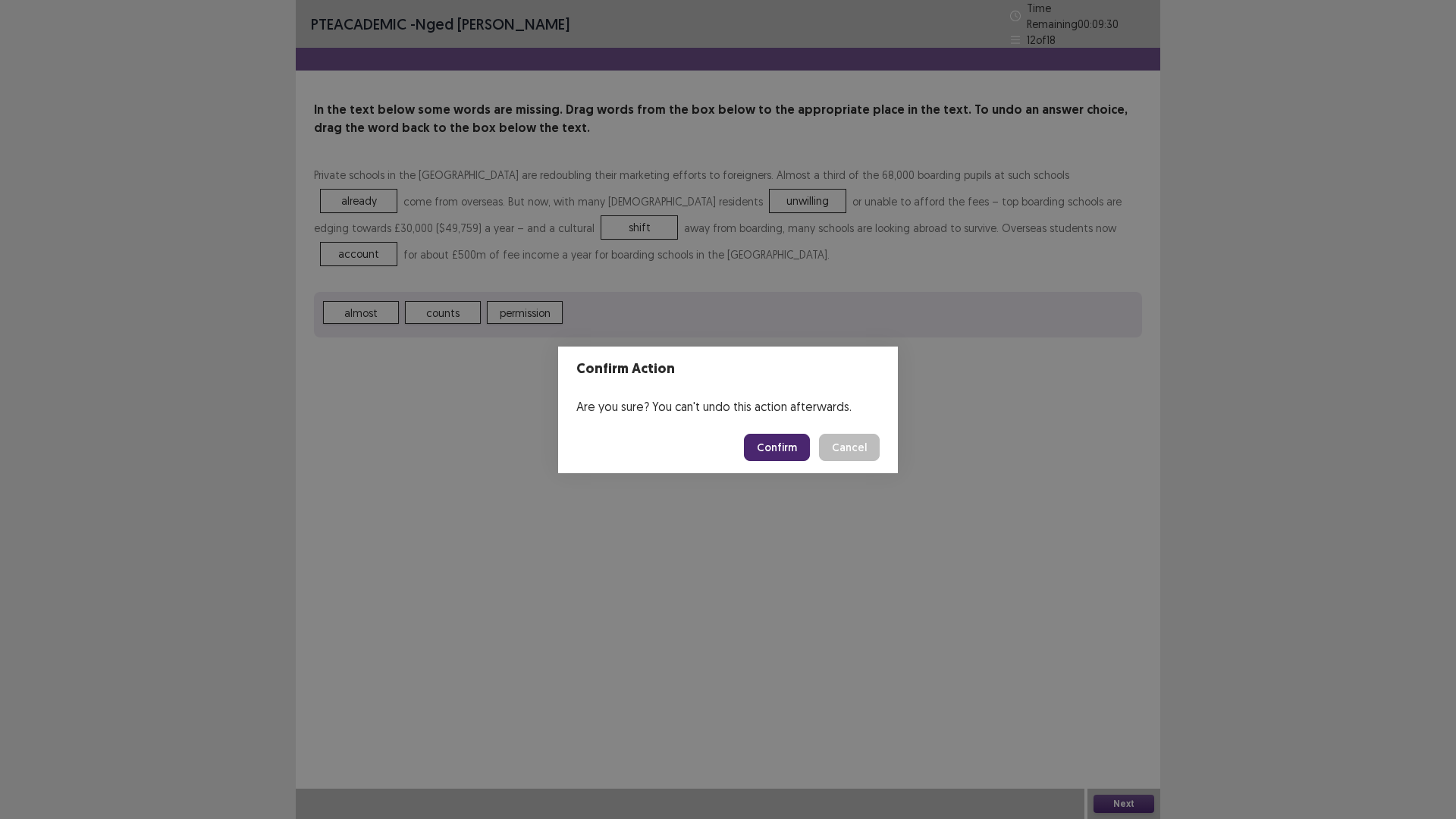
click at [779, 452] on button "Confirm" at bounding box center [777, 448] width 66 height 28
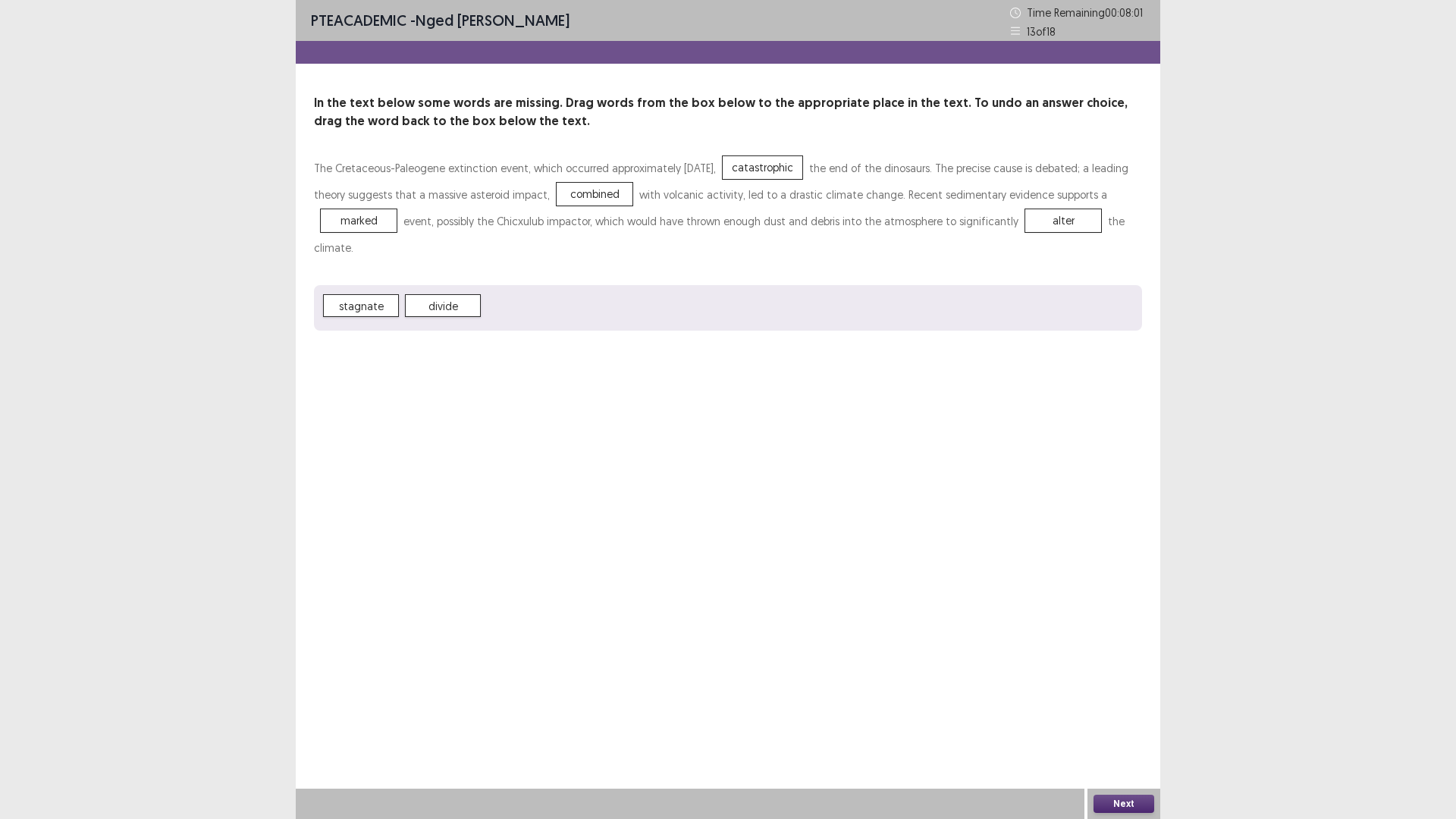
click at [1125, 716] on button "Next" at bounding box center [1124, 803] width 61 height 18
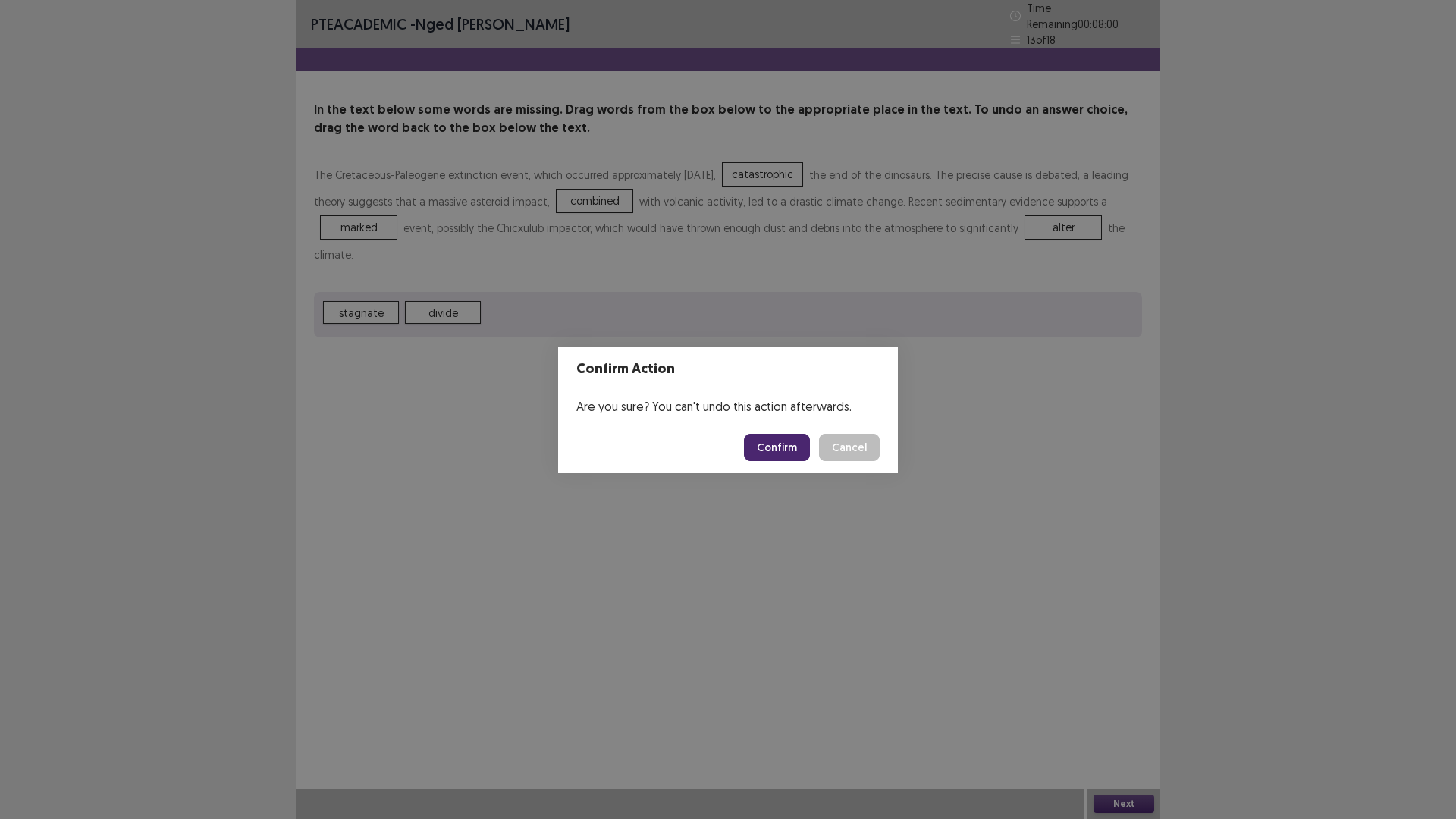
click at [770, 440] on button "Confirm" at bounding box center [777, 448] width 66 height 28
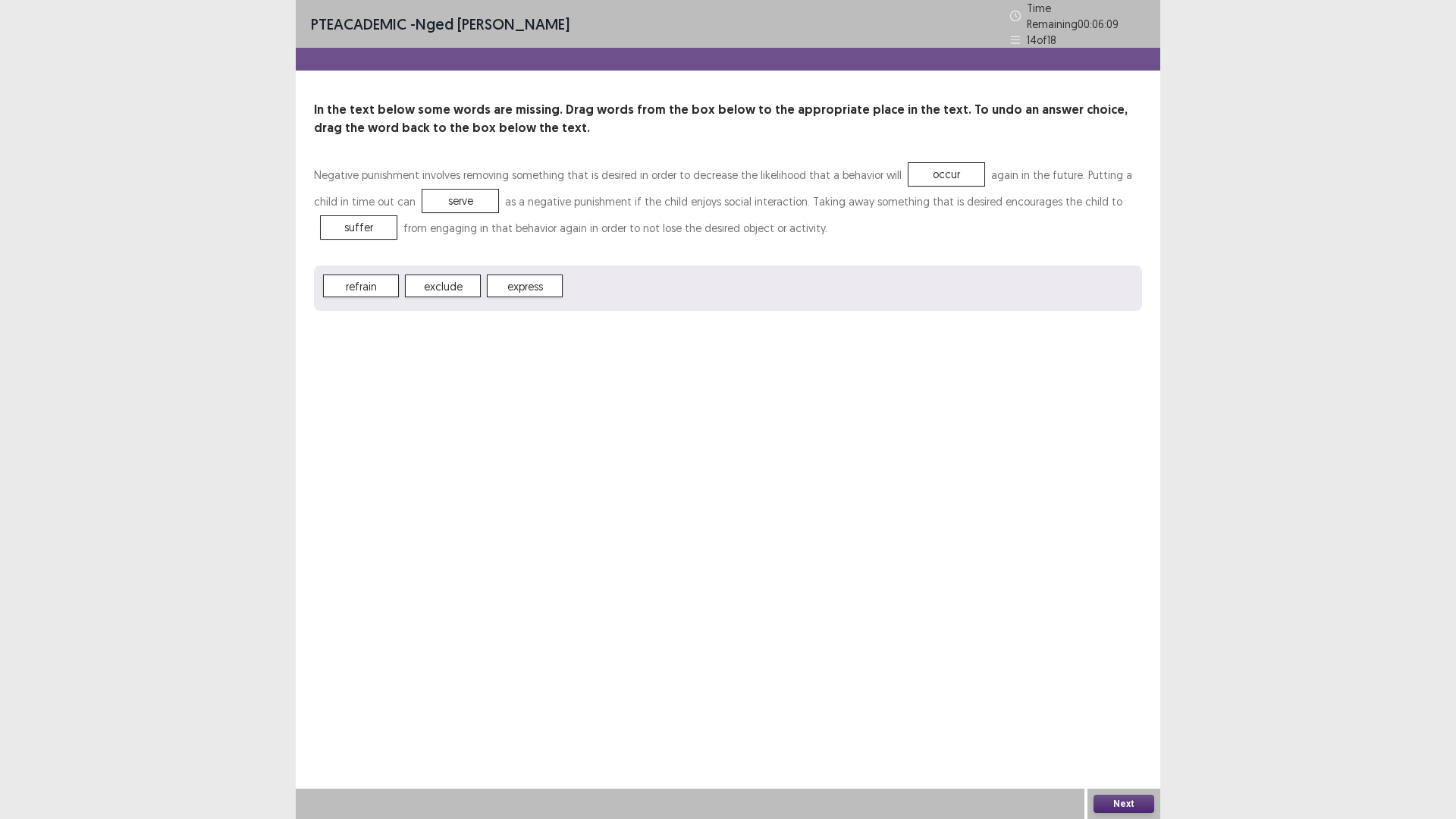
click at [1114, 716] on button "Next" at bounding box center [1124, 803] width 61 height 18
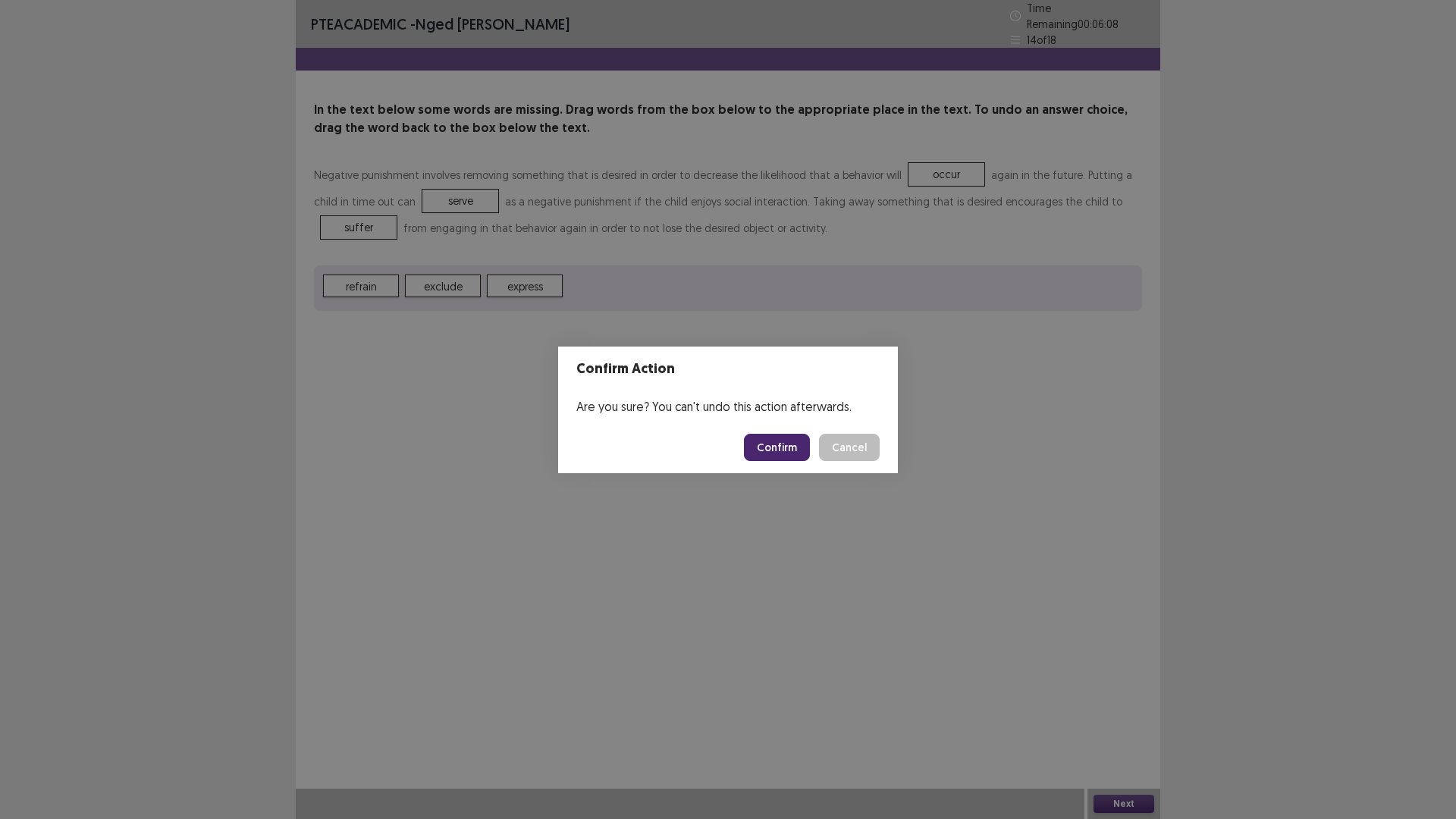
click at [772, 442] on button "Confirm" at bounding box center [777, 448] width 66 height 28
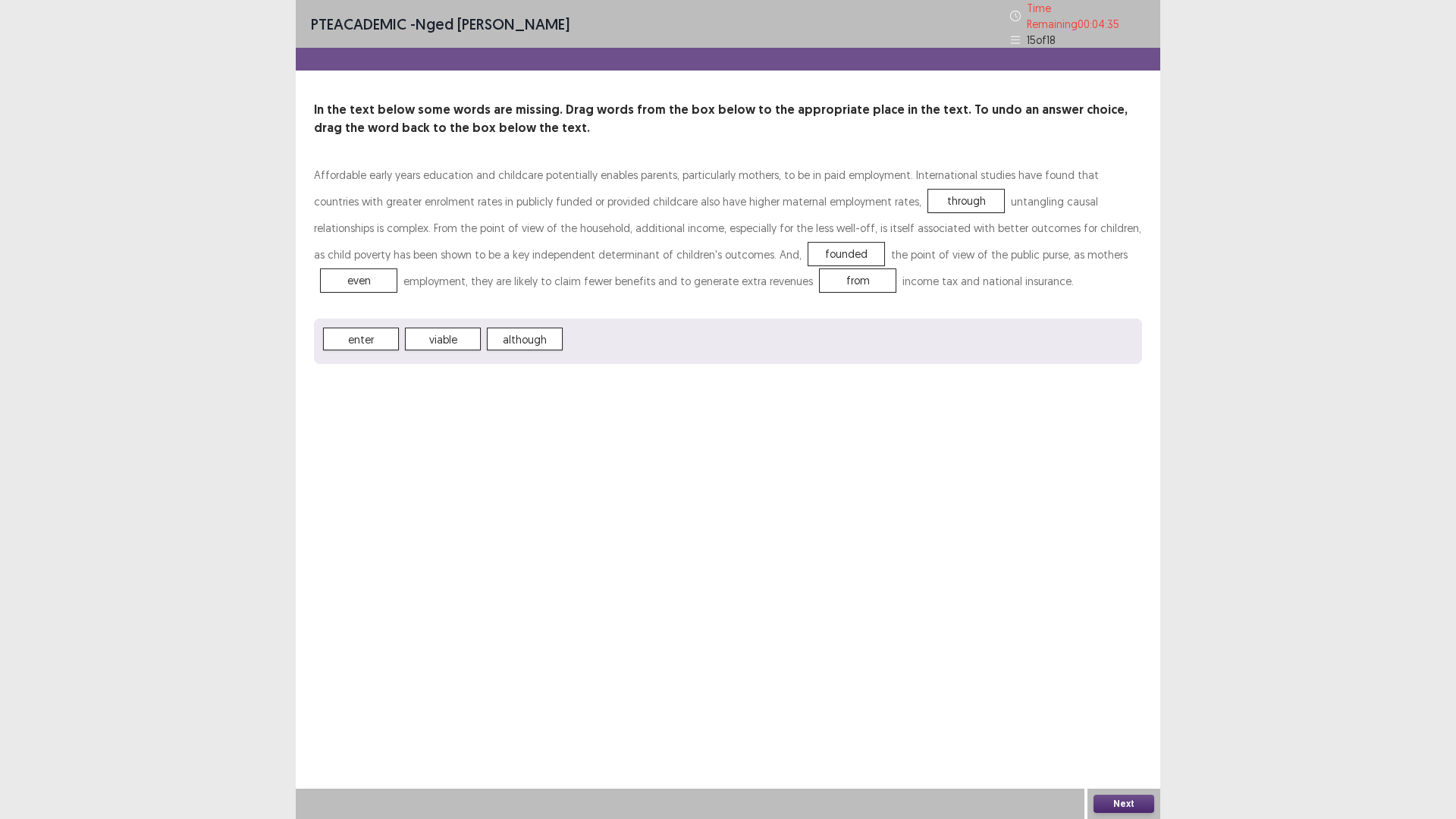
click at [1139, 716] on button "Next" at bounding box center [1124, 803] width 61 height 18
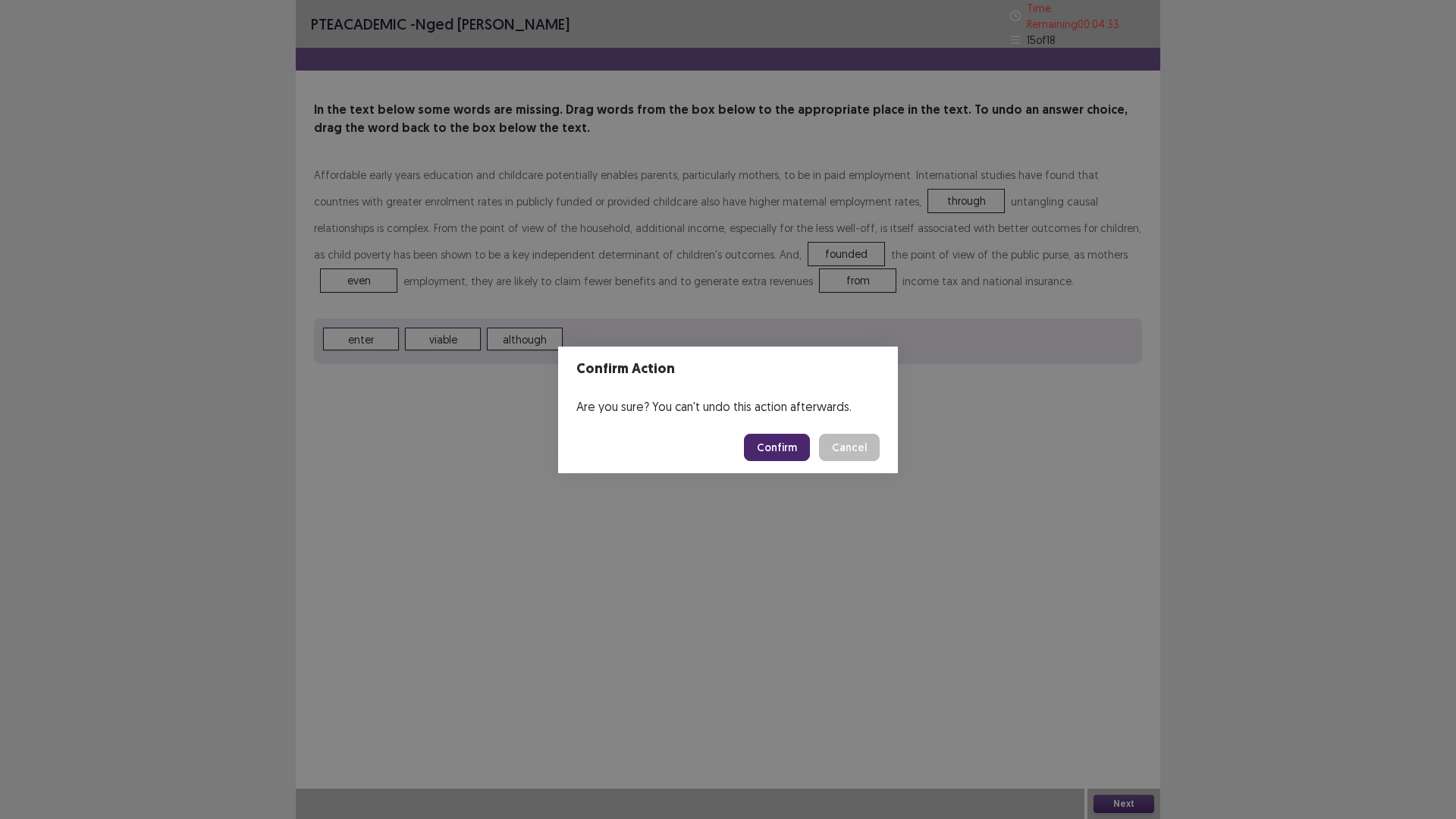
click at [769, 447] on button "Confirm" at bounding box center [777, 448] width 66 height 28
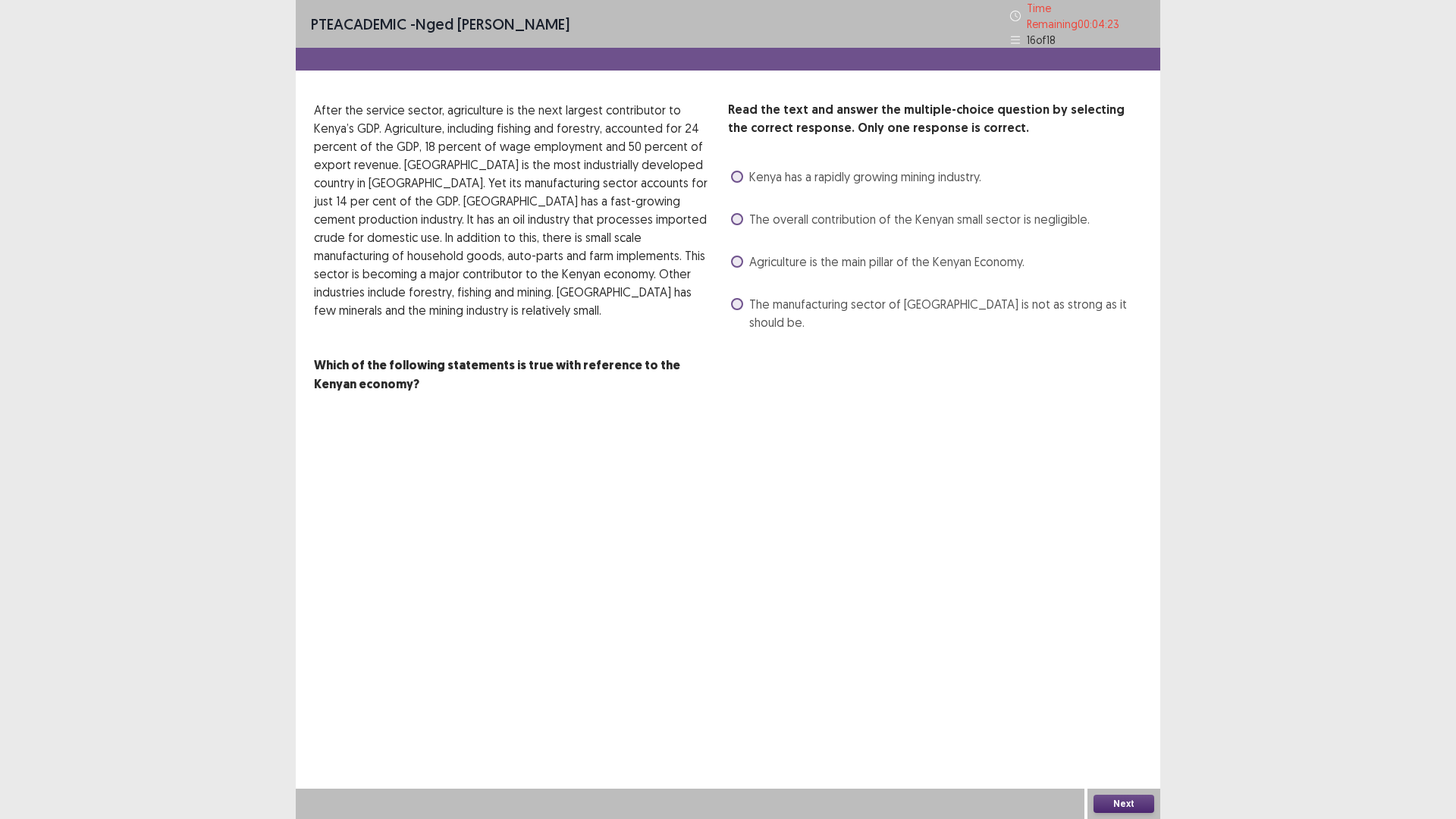
click at [737, 255] on span at bounding box center [737, 261] width 12 height 12
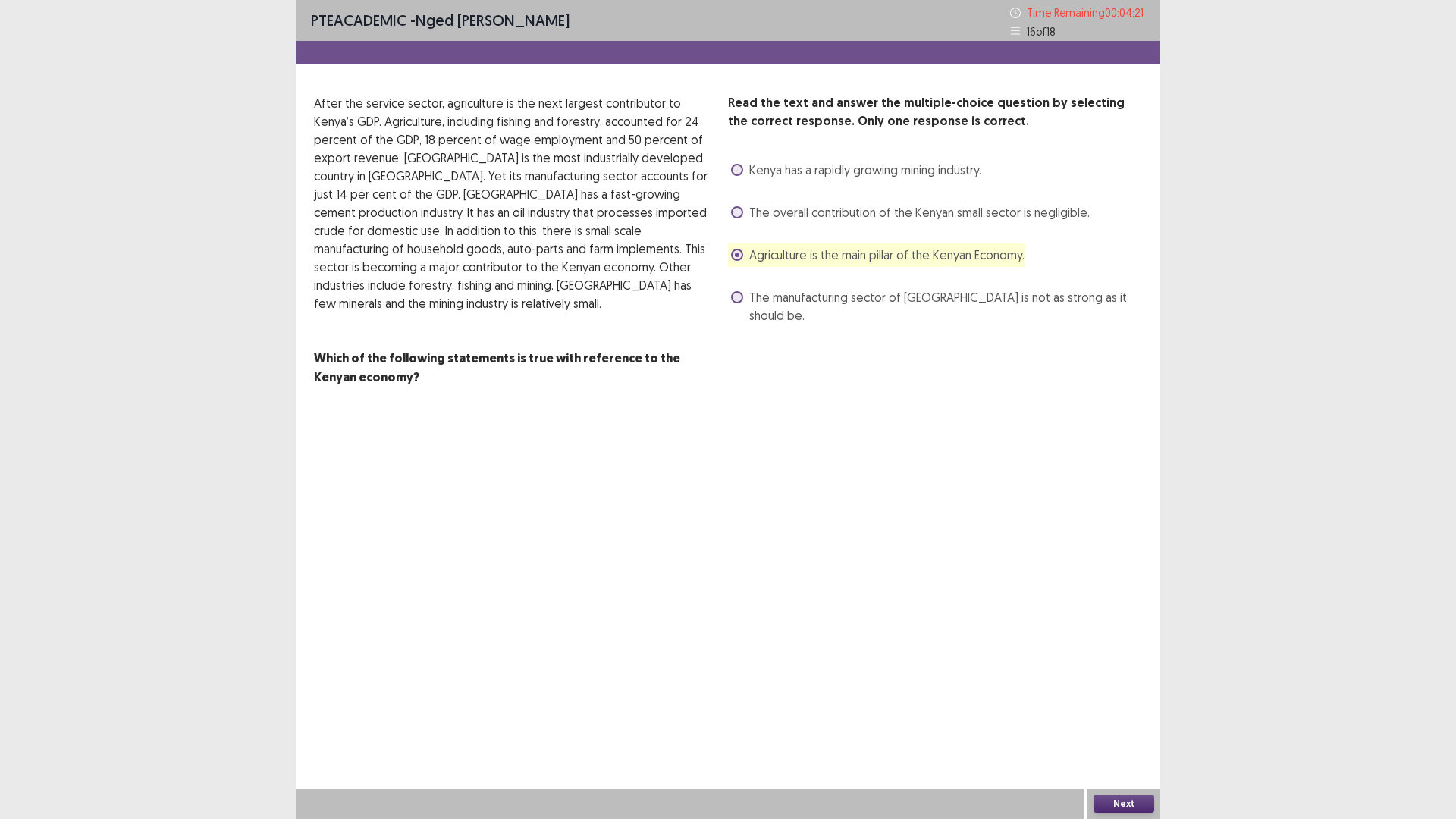
click at [1144, 716] on button "Next" at bounding box center [1124, 803] width 61 height 18
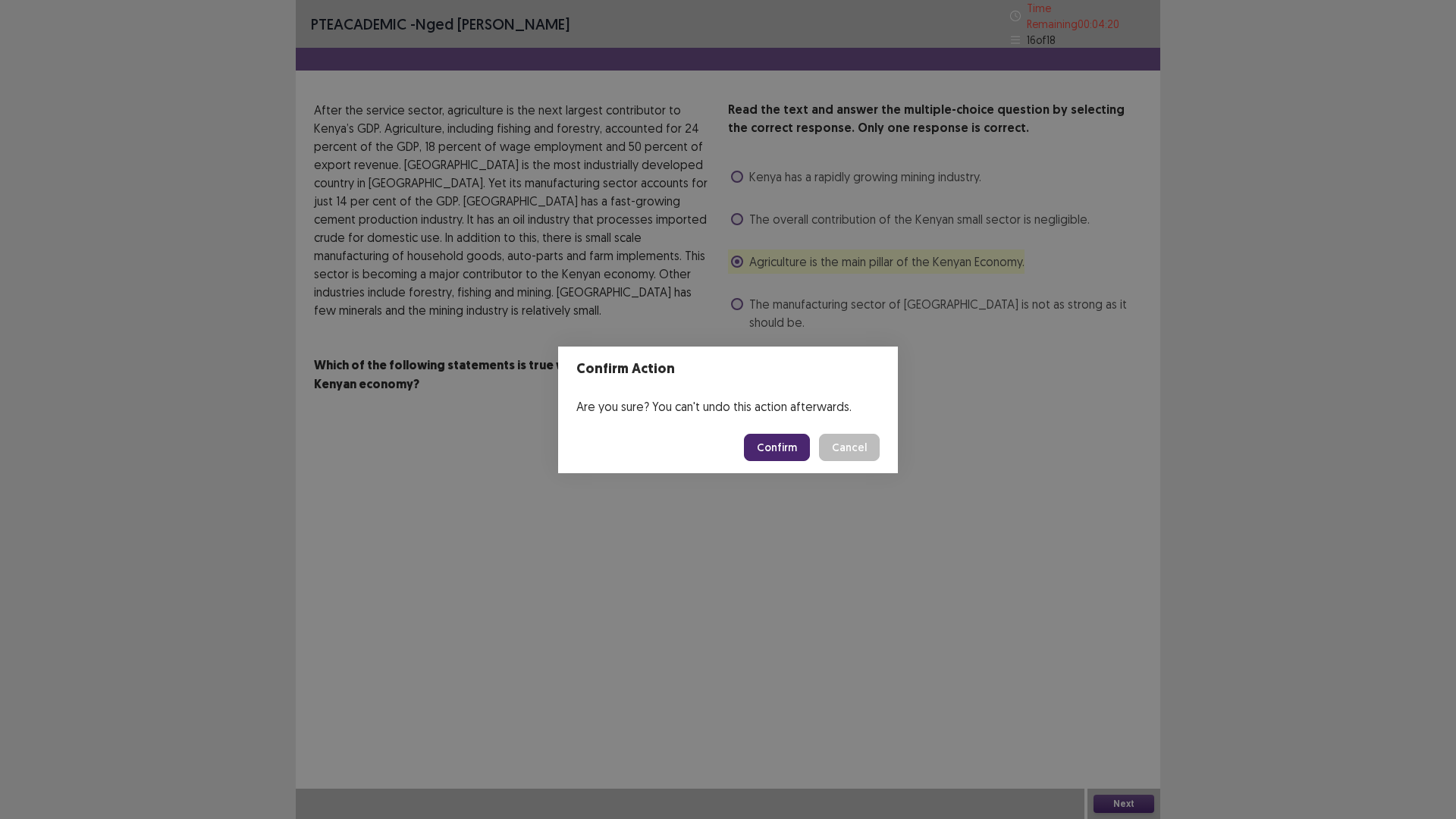
click at [771, 447] on button "Confirm" at bounding box center [777, 448] width 66 height 28
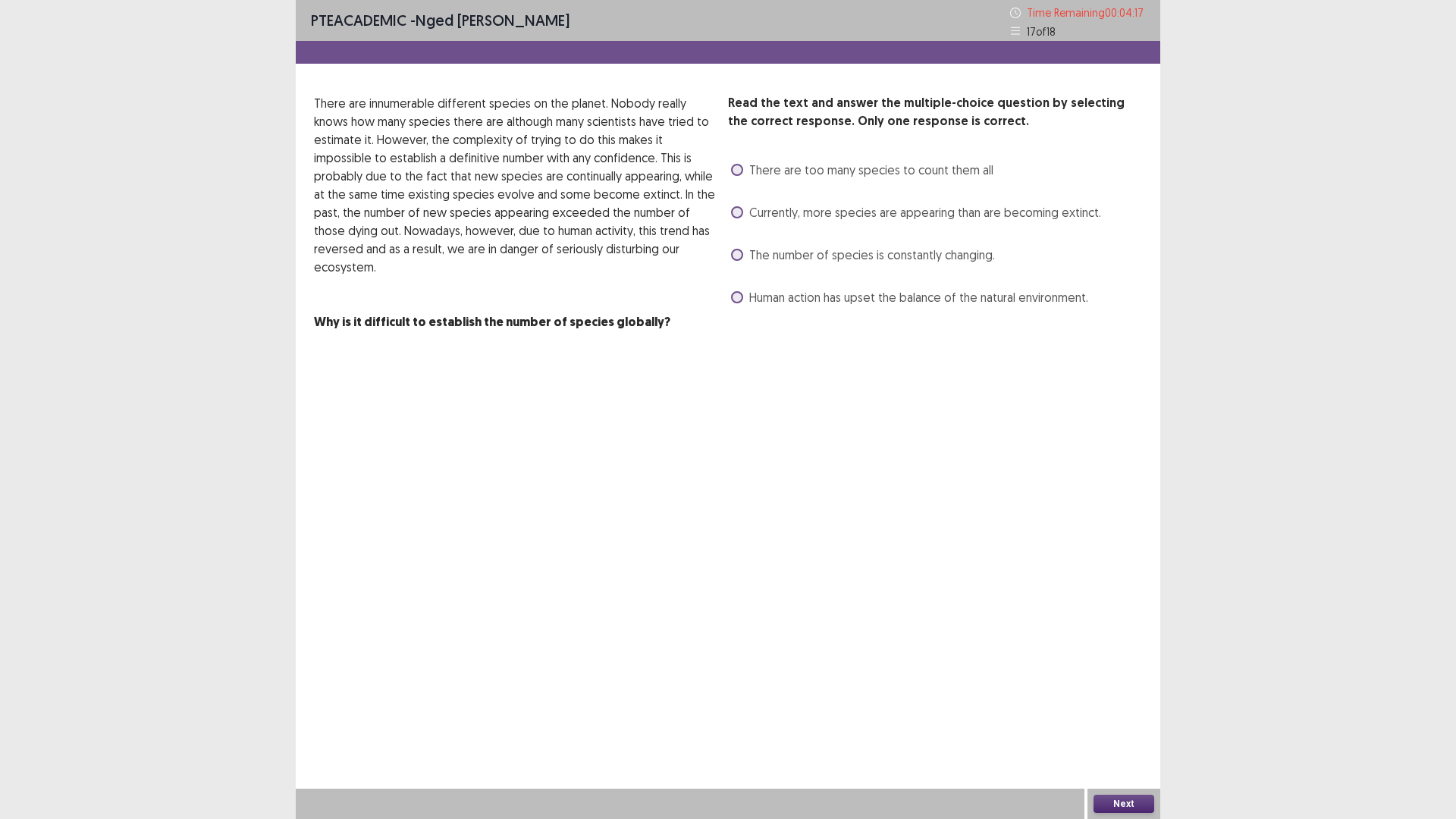
click at [742, 295] on span at bounding box center [737, 297] width 12 height 12
click at [1130, 716] on button "Next" at bounding box center [1124, 803] width 61 height 18
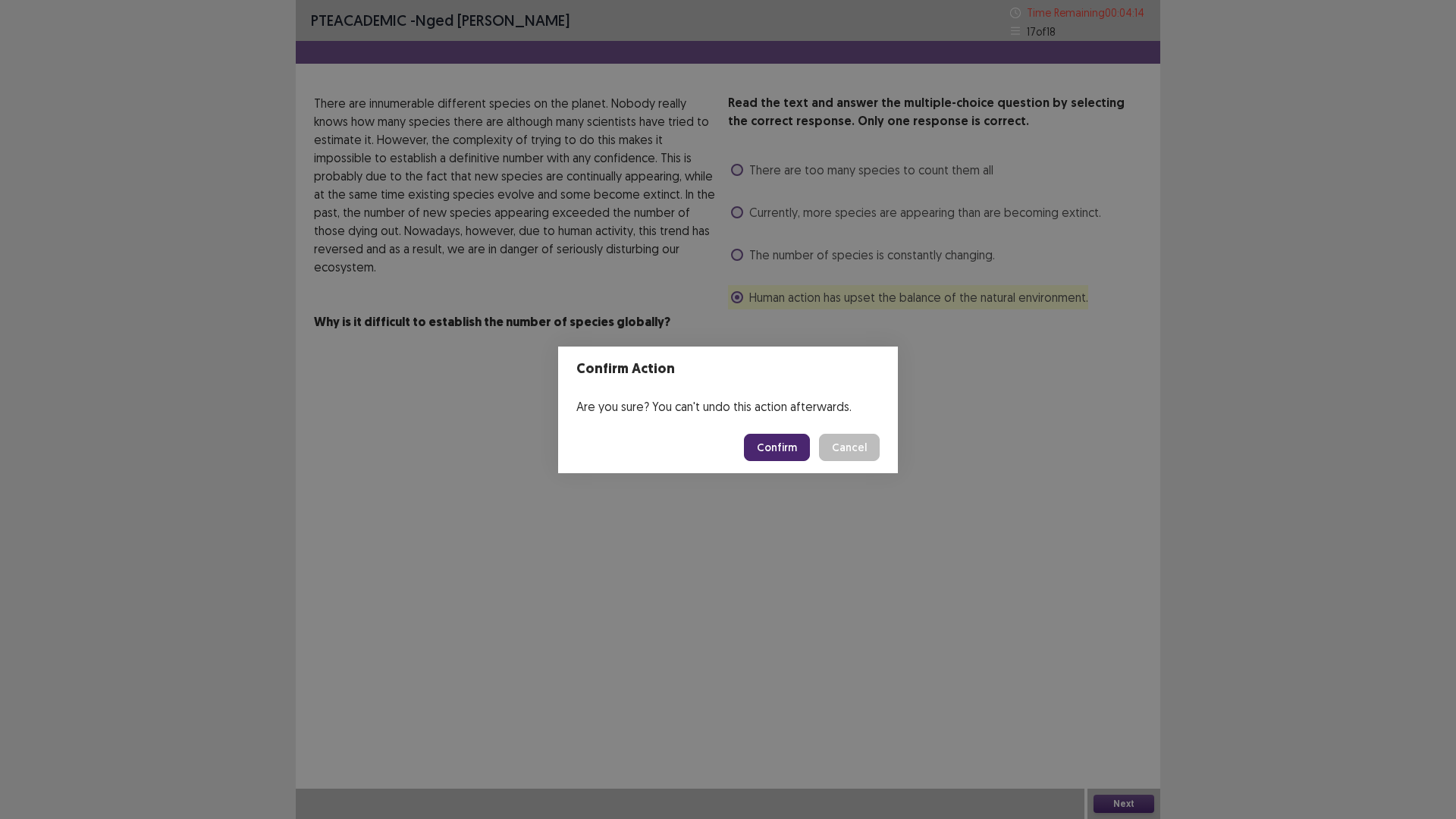
click at [753, 449] on button "Confirm" at bounding box center [777, 448] width 66 height 28
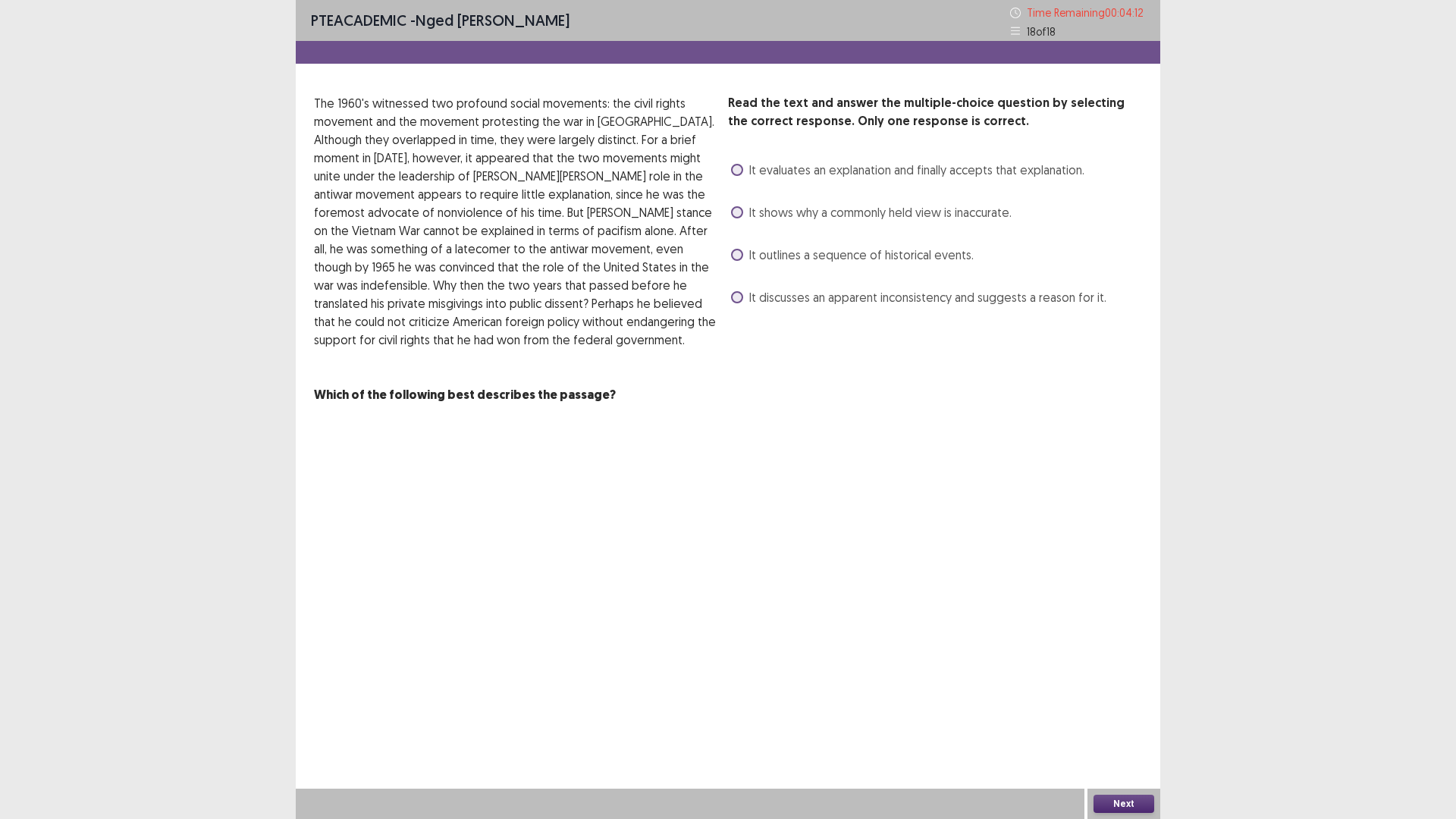
click at [738, 171] on span at bounding box center [737, 170] width 12 height 12
click at [1119, 716] on button "Next" at bounding box center [1124, 803] width 61 height 18
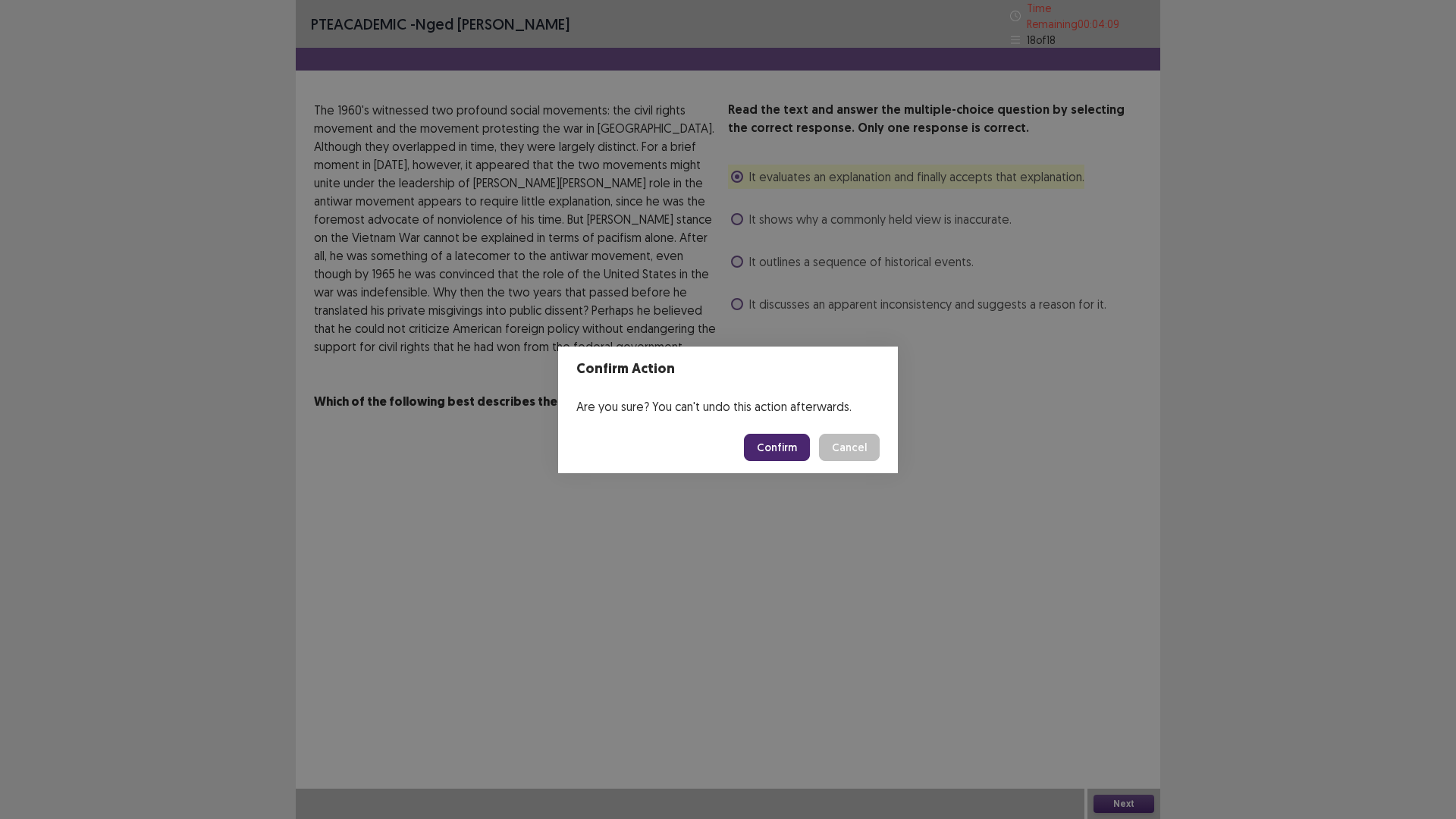
click at [771, 437] on button "Confirm" at bounding box center [777, 448] width 66 height 28
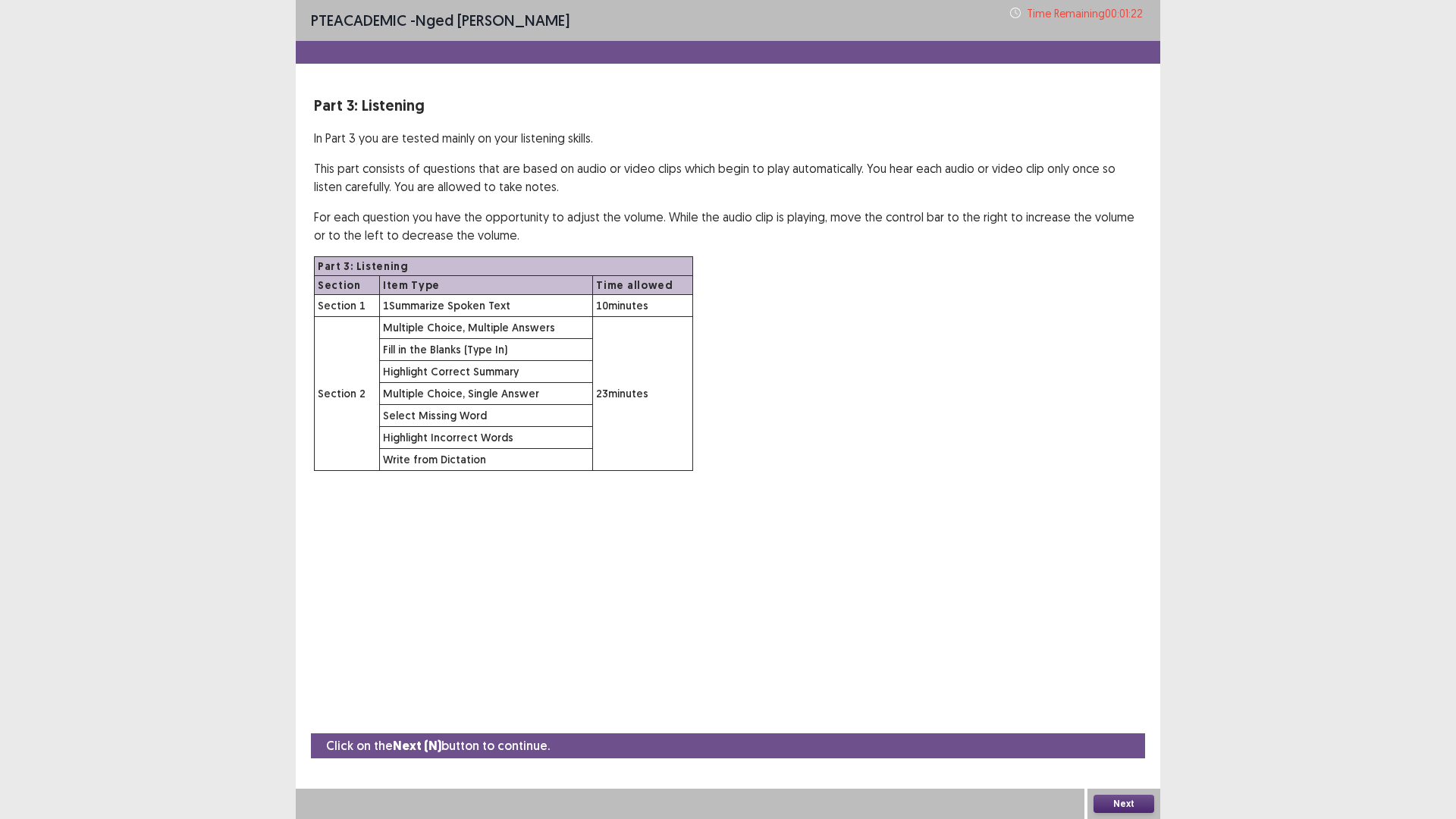
click at [1113, 716] on button "Next" at bounding box center [1124, 803] width 61 height 18
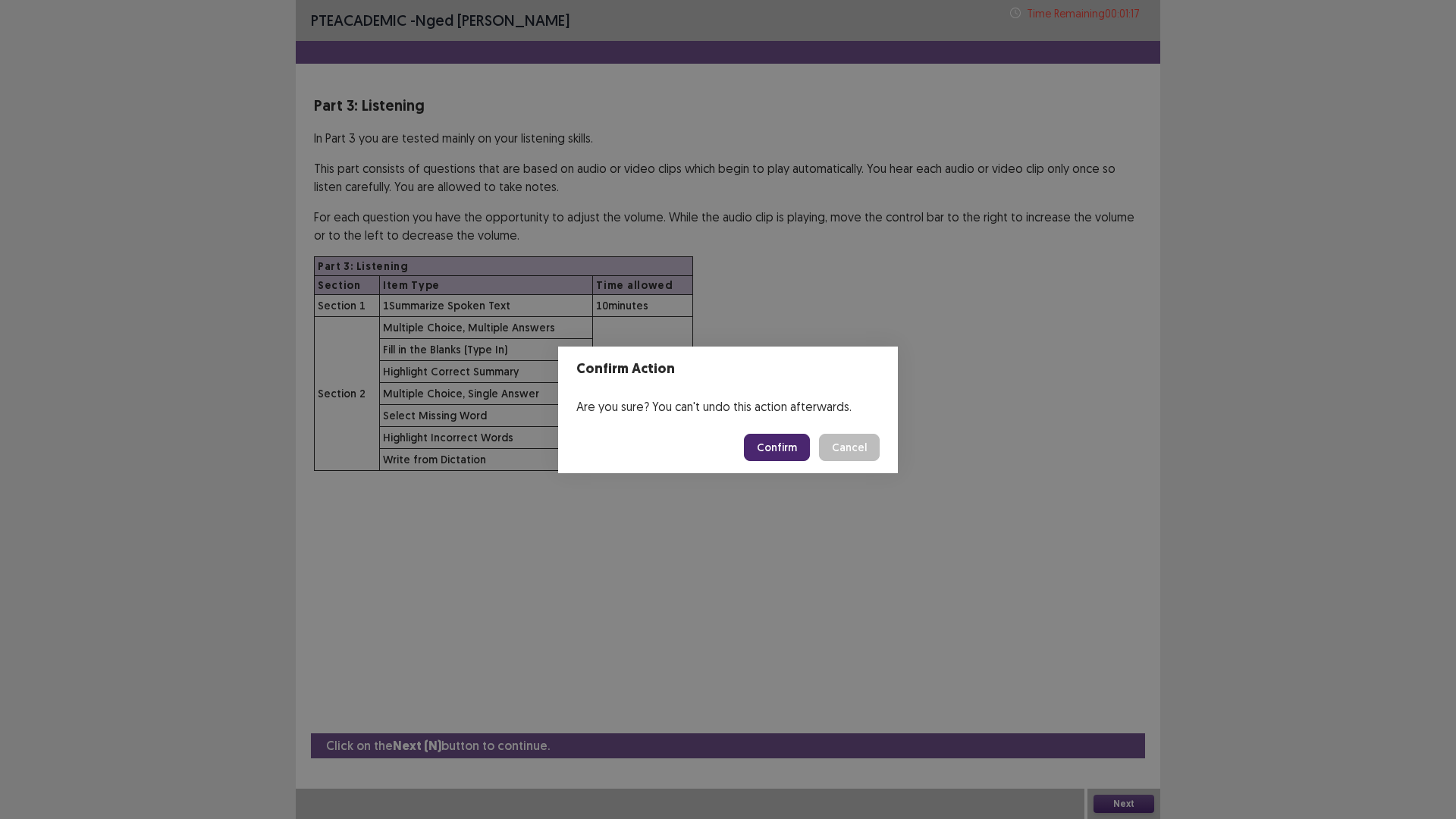
click at [778, 446] on button "Confirm" at bounding box center [777, 448] width 66 height 28
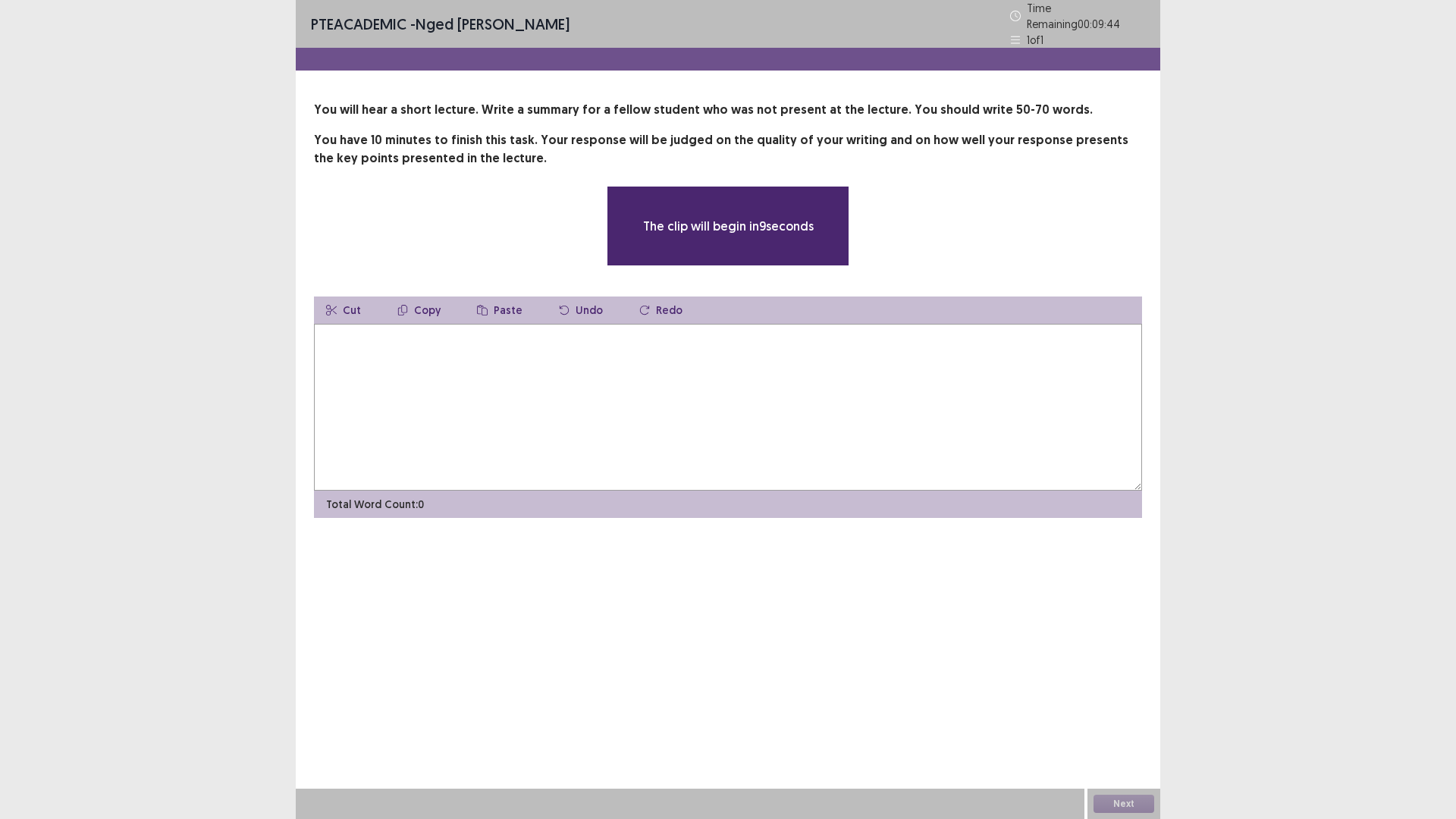
click at [606, 375] on textarea at bounding box center [728, 407] width 828 height 167
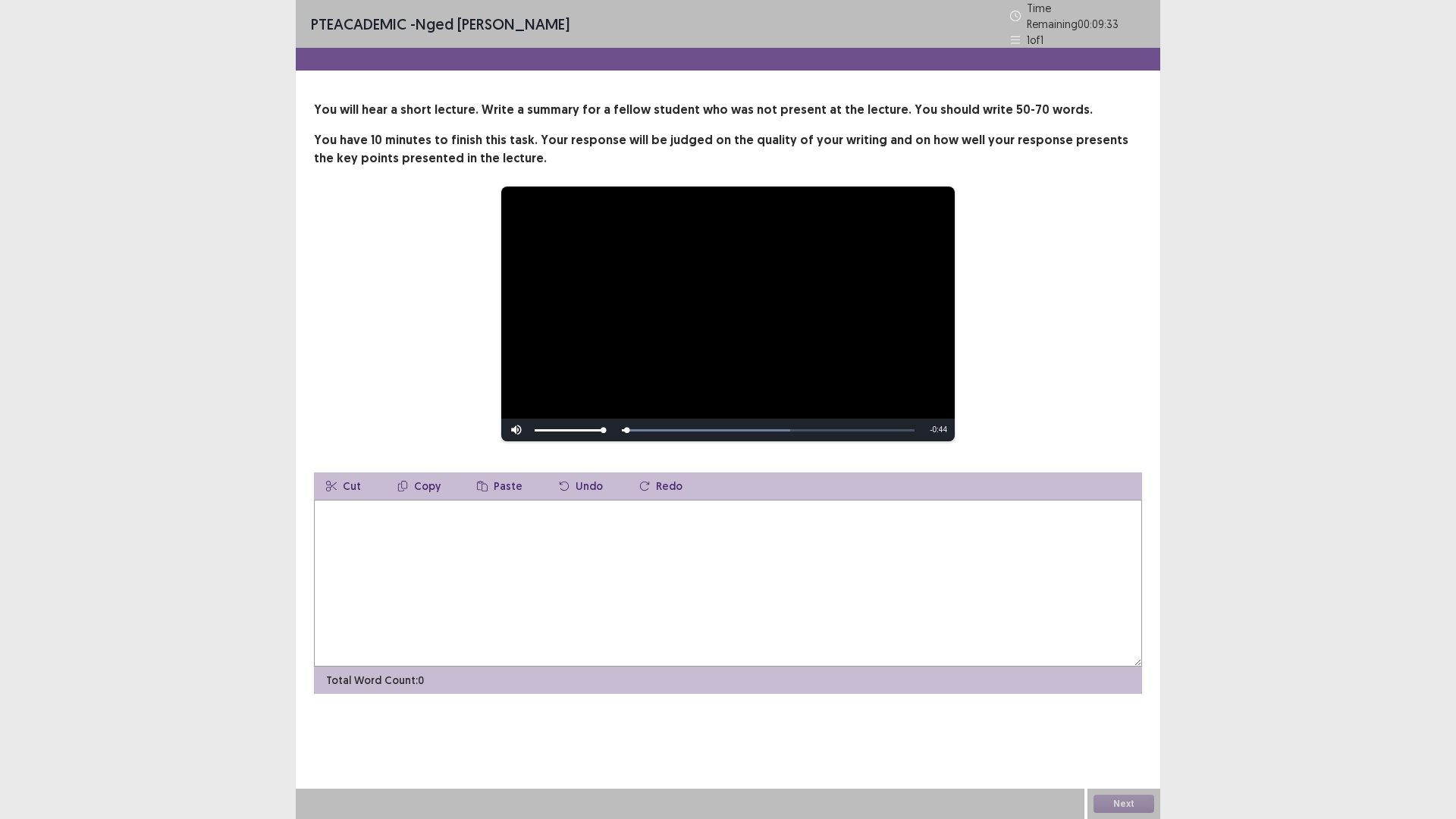
click at [565, 553] on textarea at bounding box center [728, 583] width 828 height 167
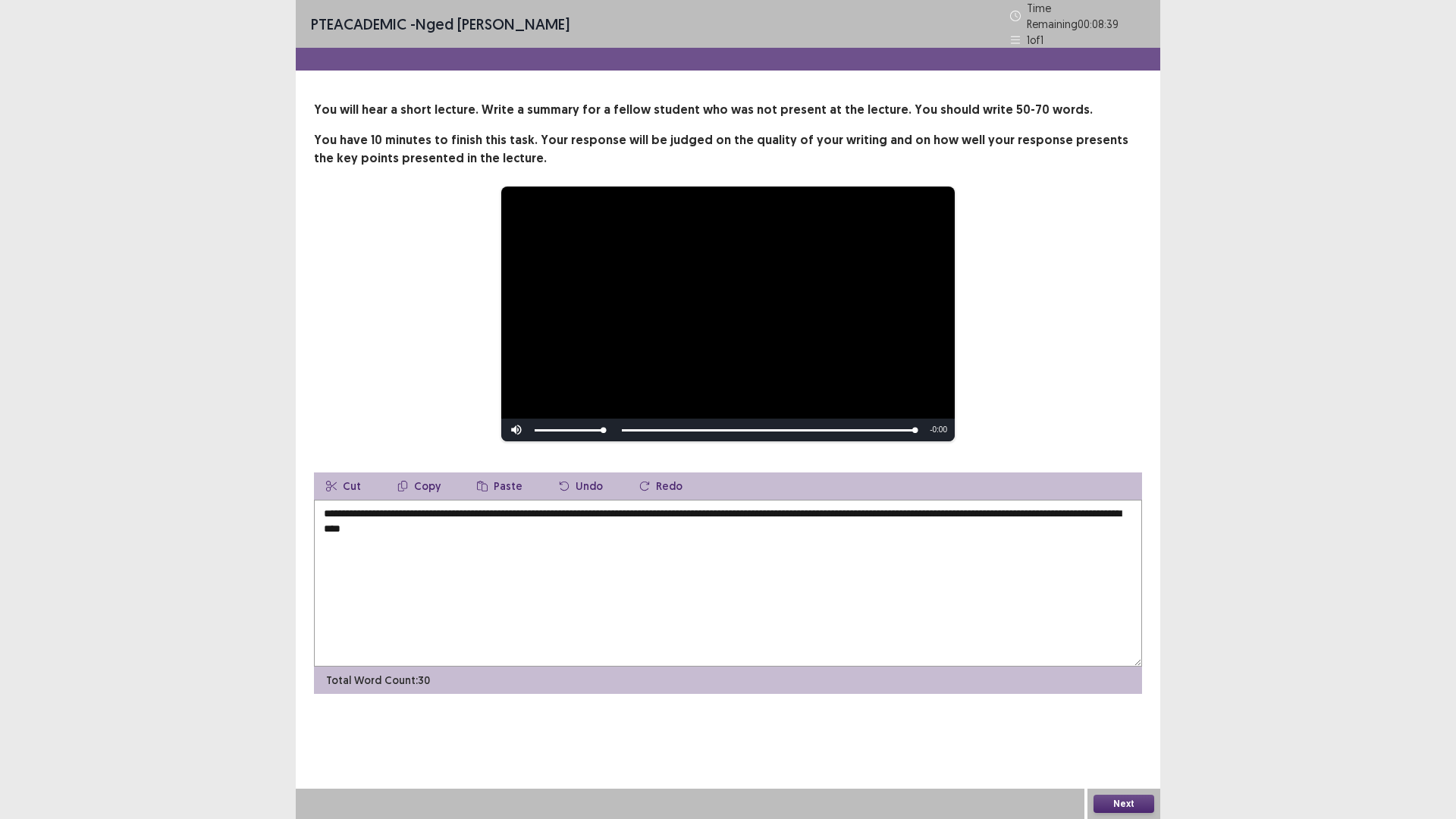
click at [318, 509] on textarea "**********" at bounding box center [728, 583] width 828 height 167
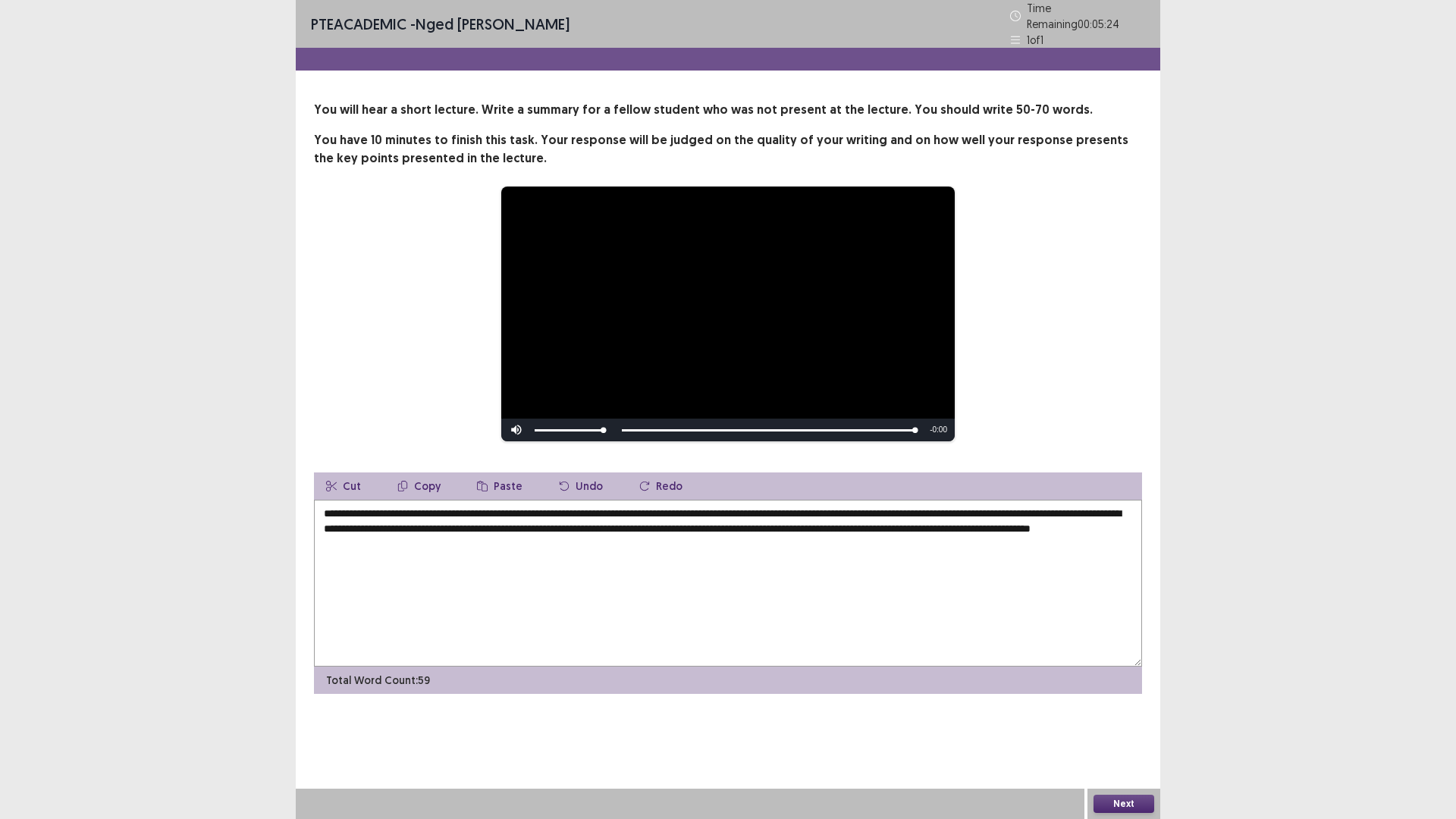
type textarea "**********"
click at [1136, 716] on div "Next" at bounding box center [1124, 803] width 73 height 30
click at [1124, 716] on button "Next" at bounding box center [1124, 803] width 61 height 18
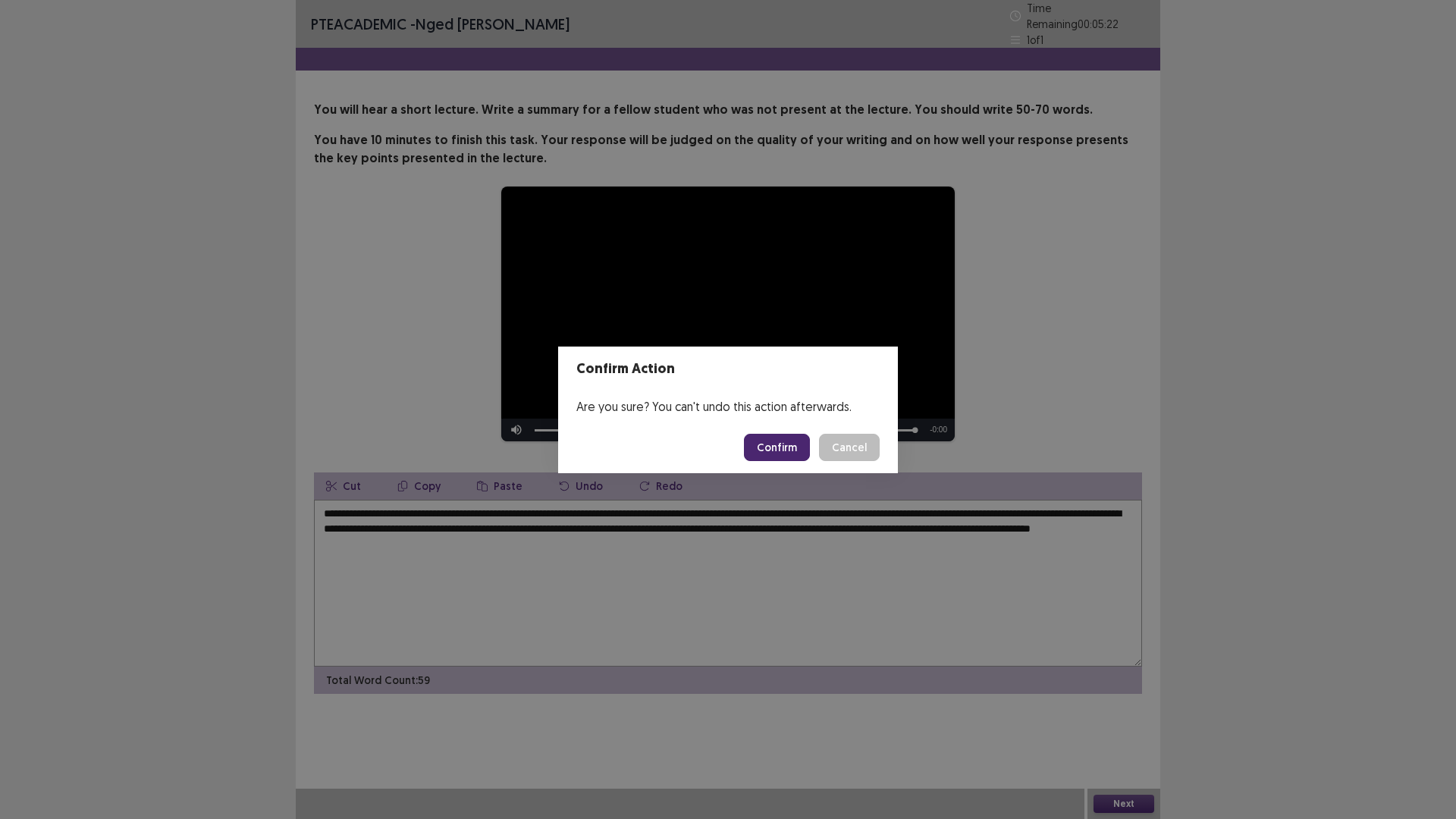
click at [762, 448] on button "Confirm" at bounding box center [777, 448] width 66 height 28
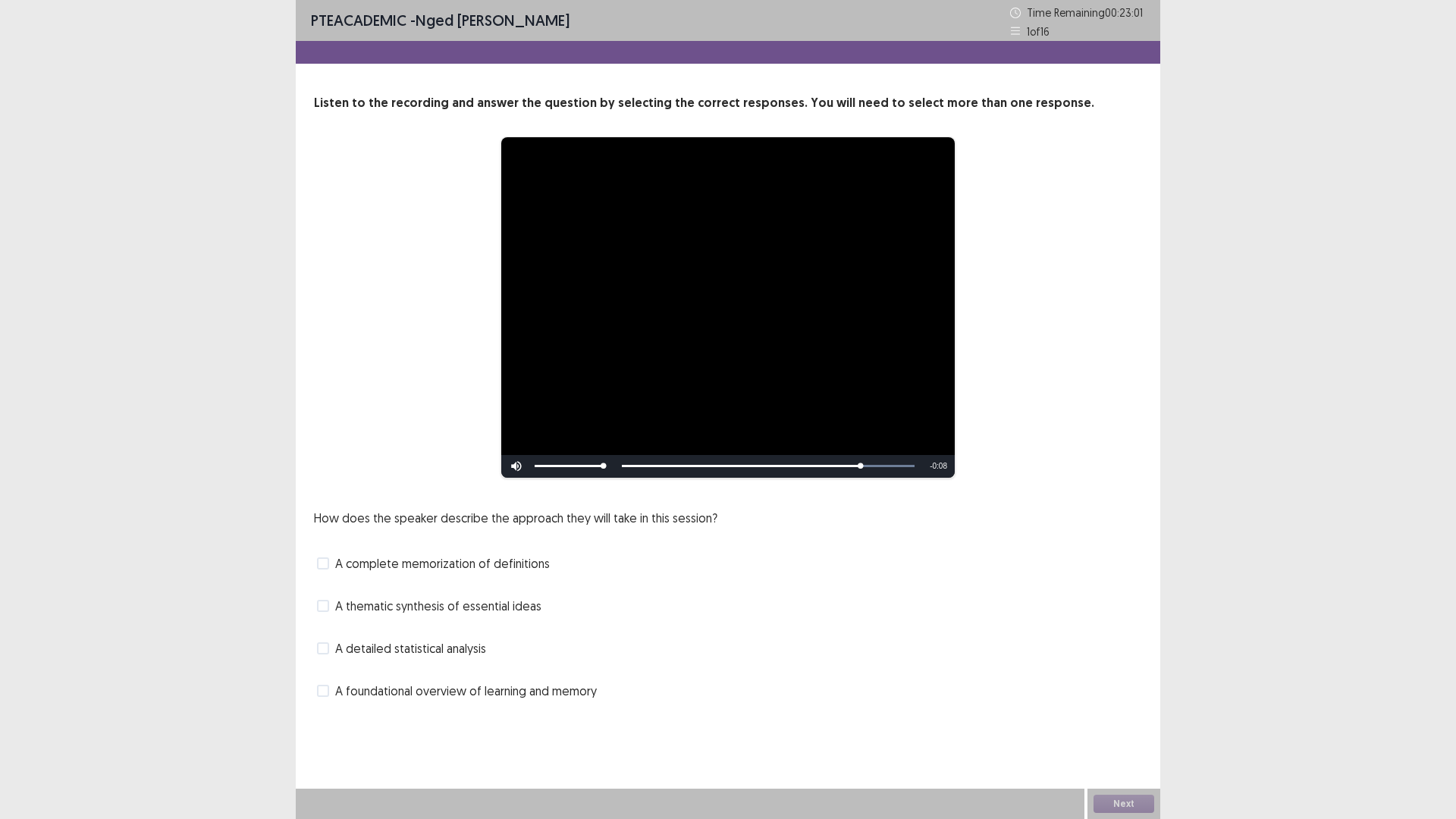
click at [323, 560] on span at bounding box center [323, 564] width 12 height 12
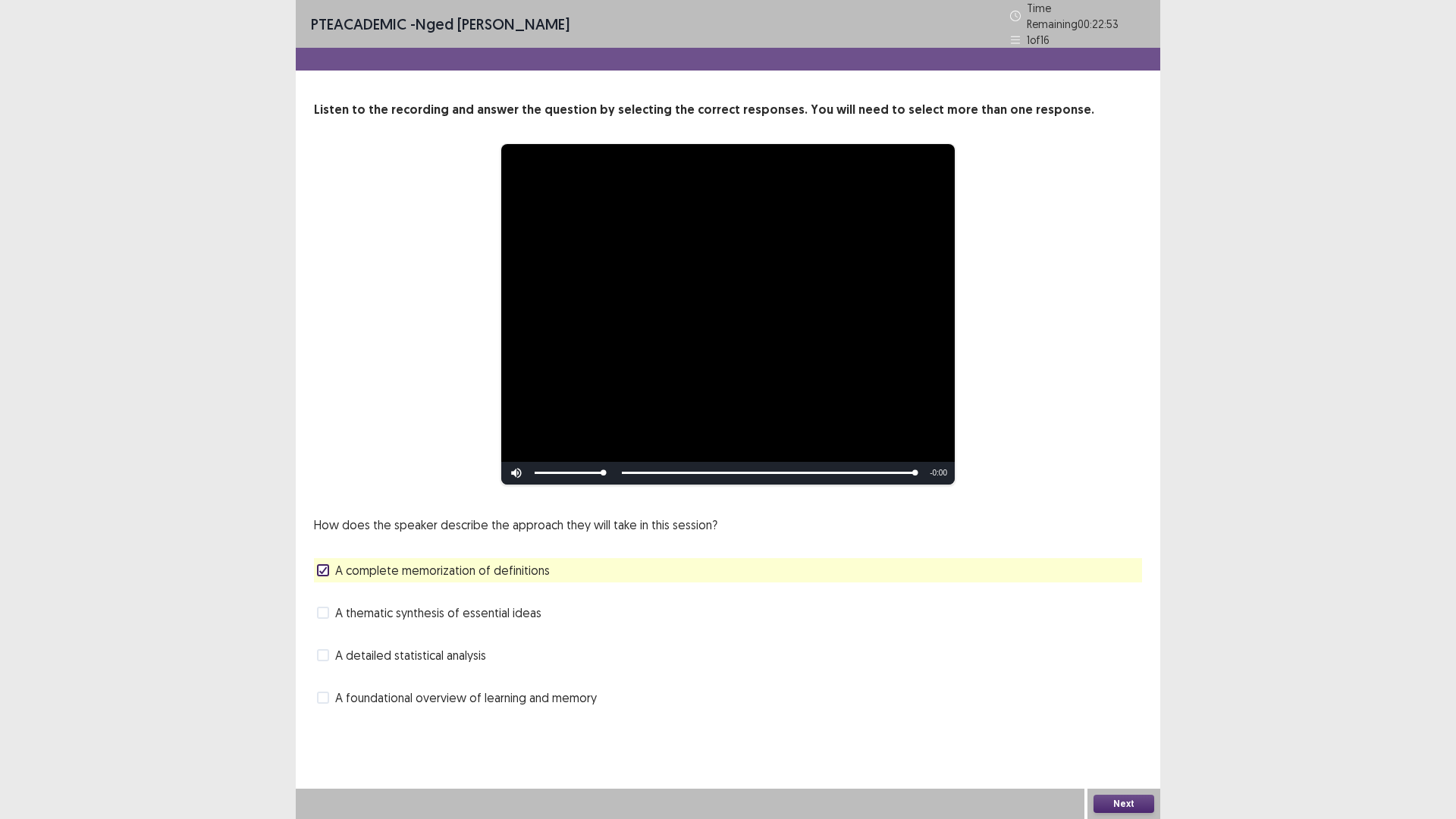
click at [325, 692] on span at bounding box center [323, 698] width 12 height 12
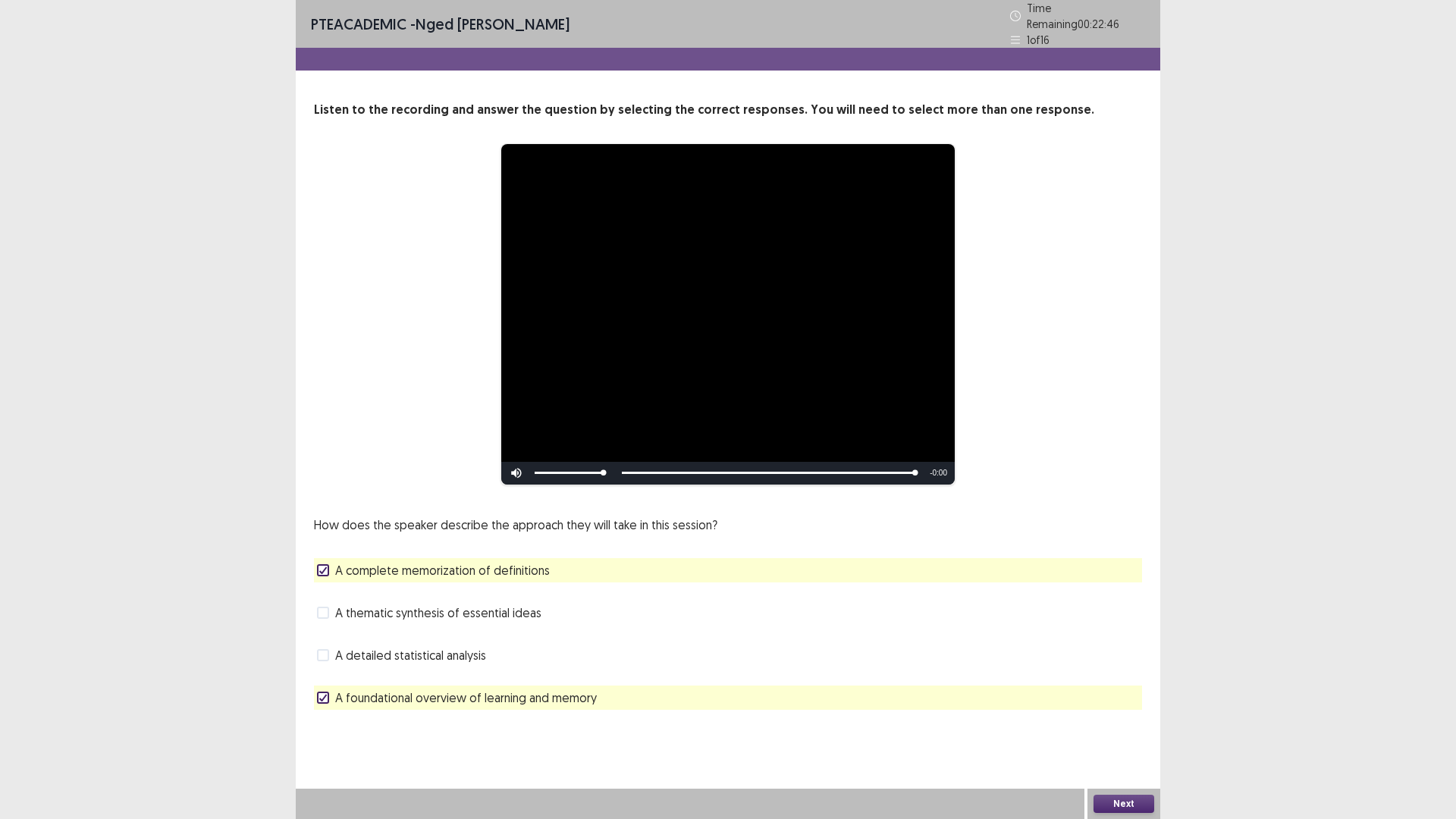
click at [1127, 716] on button "Next" at bounding box center [1124, 803] width 61 height 18
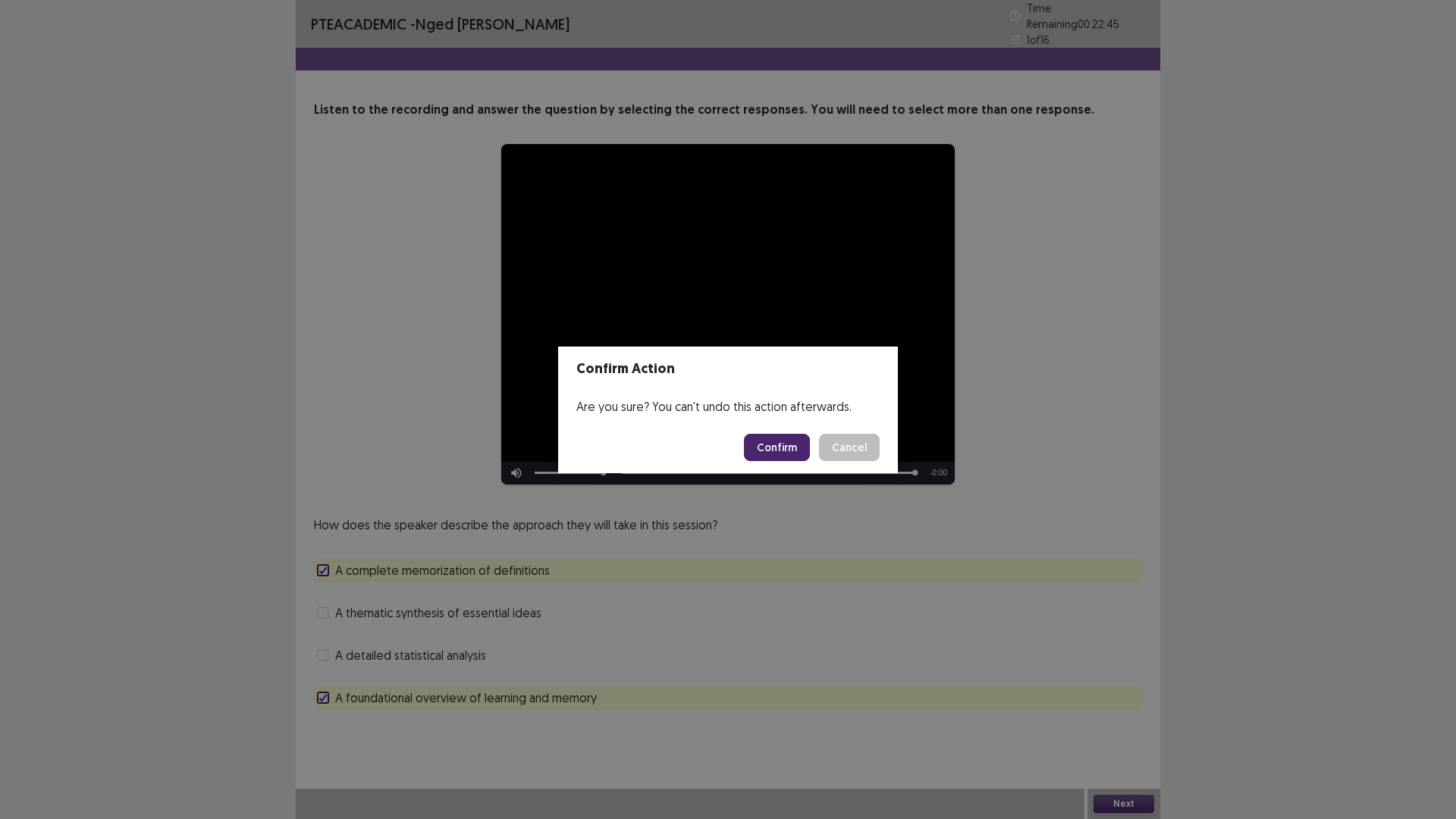
click at [782, 443] on button "Confirm" at bounding box center [777, 448] width 66 height 28
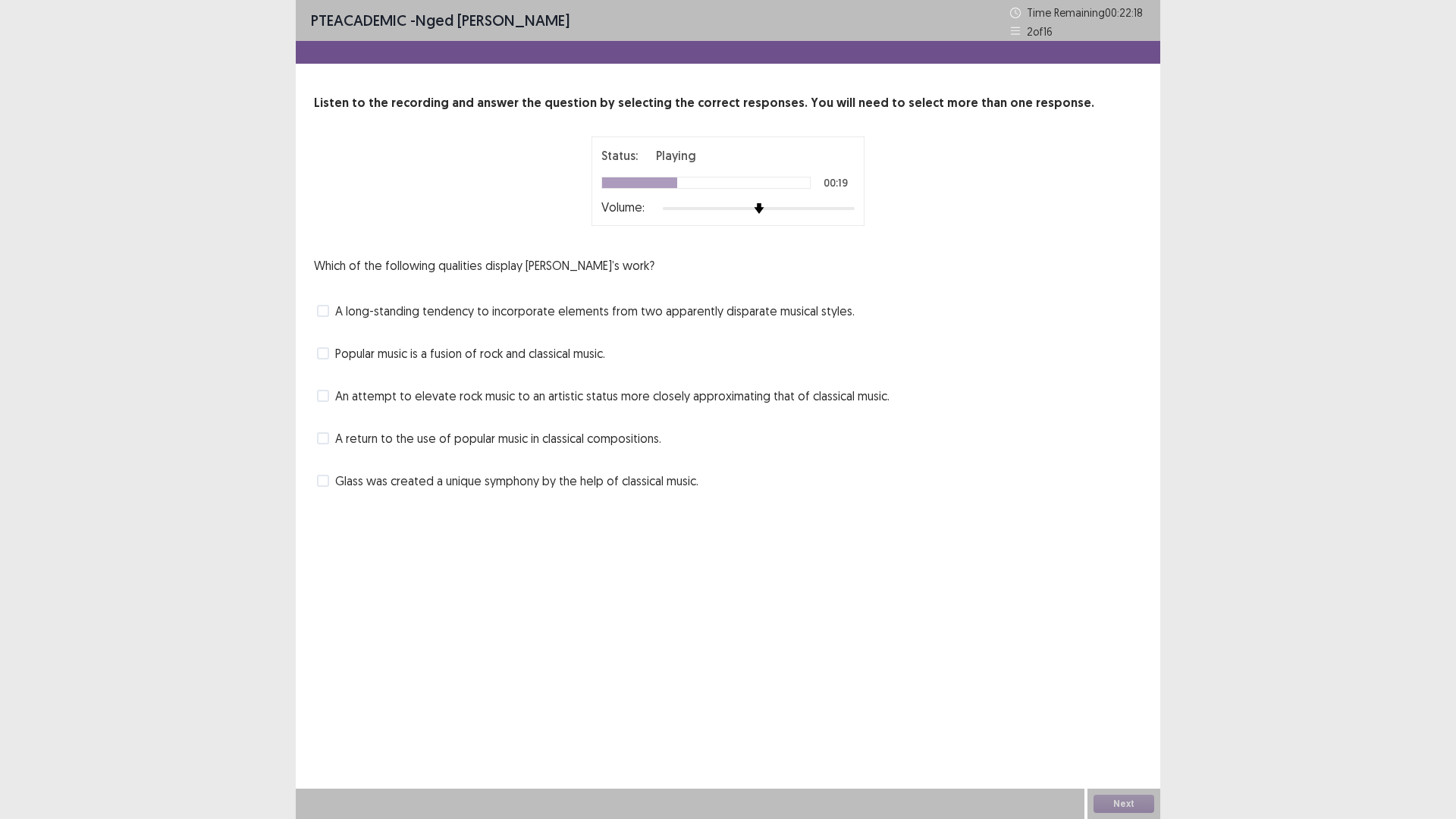
click at [324, 436] on span at bounding box center [323, 438] width 12 height 12
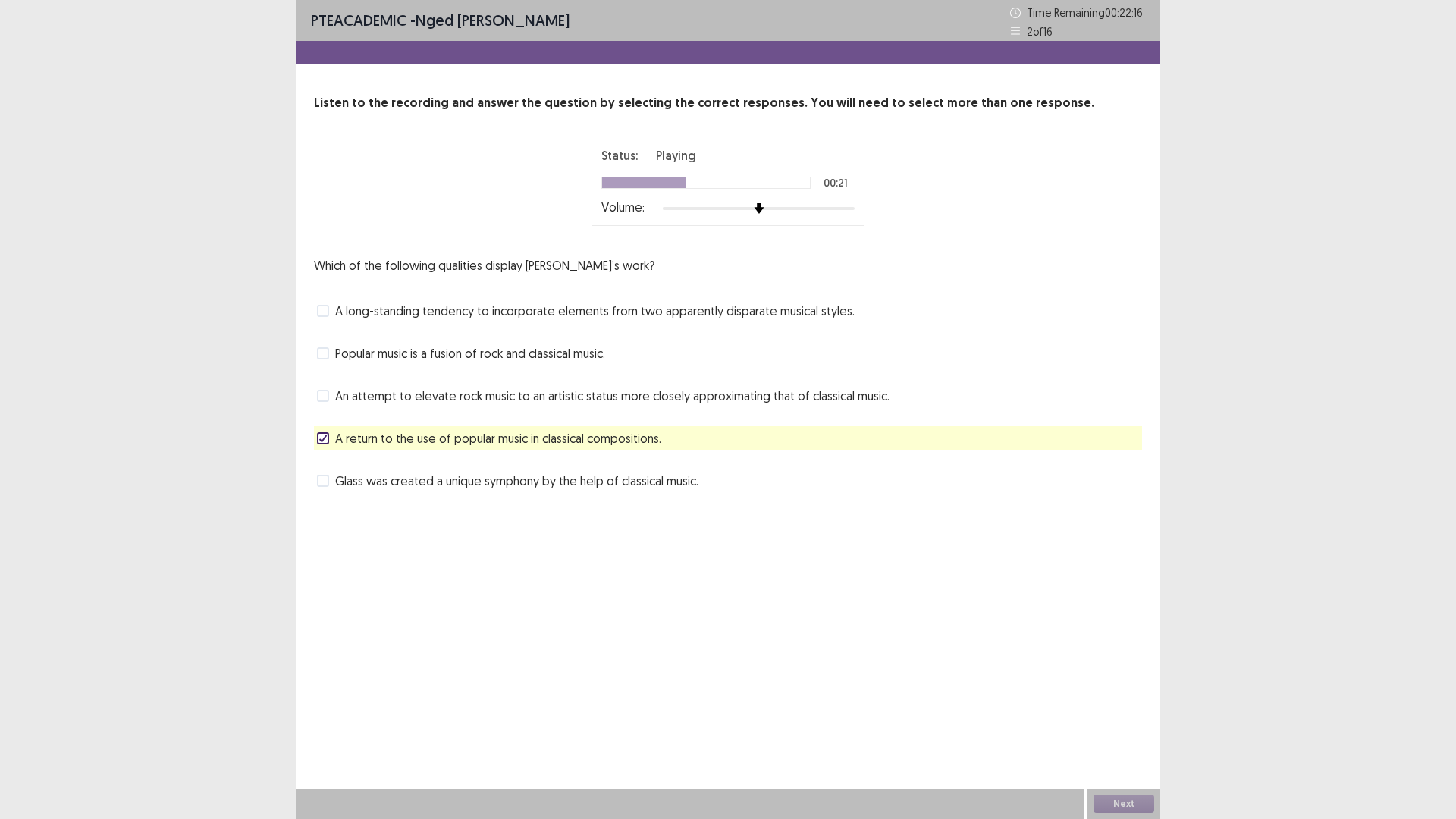
click at [325, 353] on span at bounding box center [323, 353] width 12 height 12
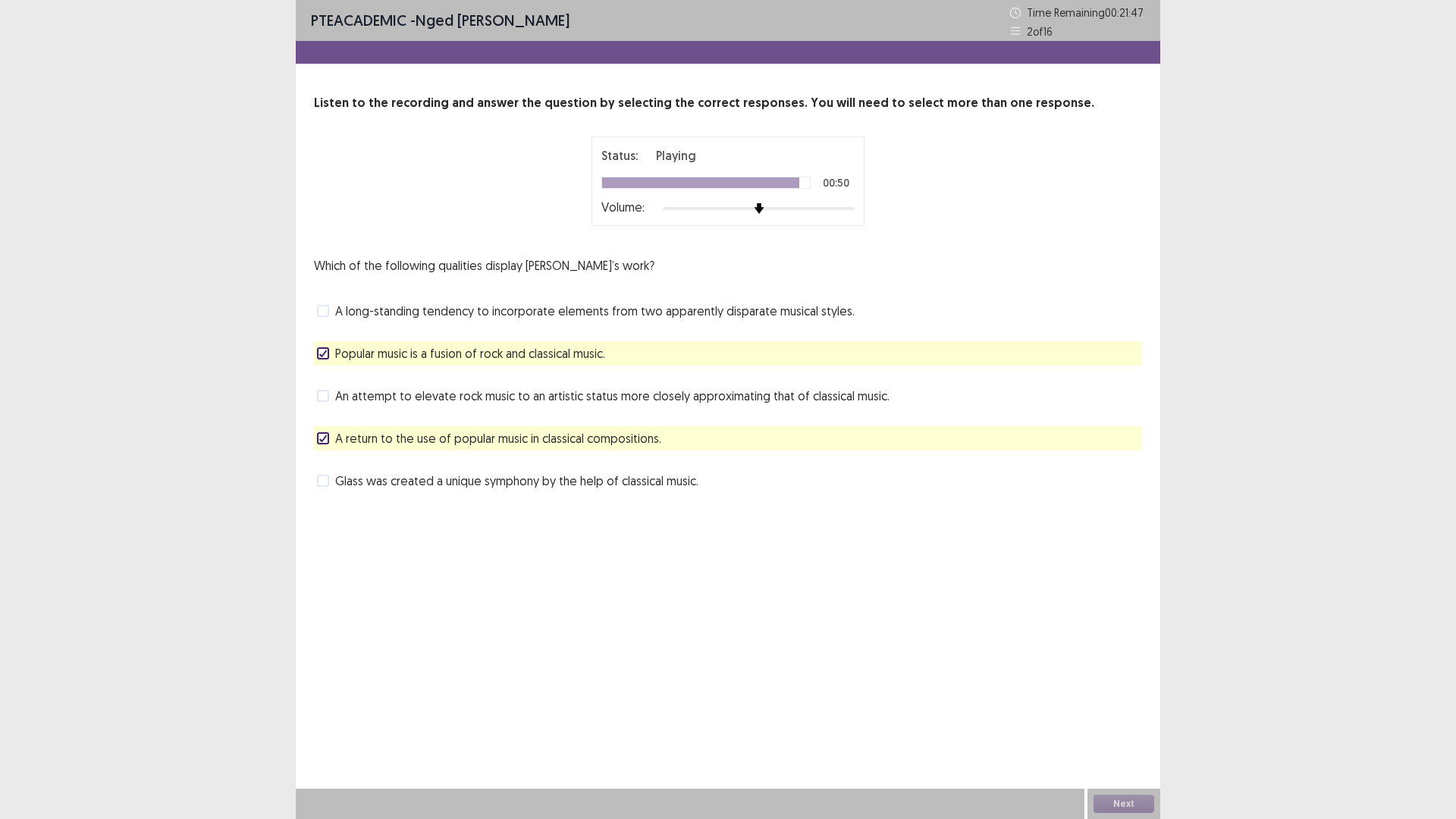
click at [326, 395] on span at bounding box center [323, 396] width 12 height 12
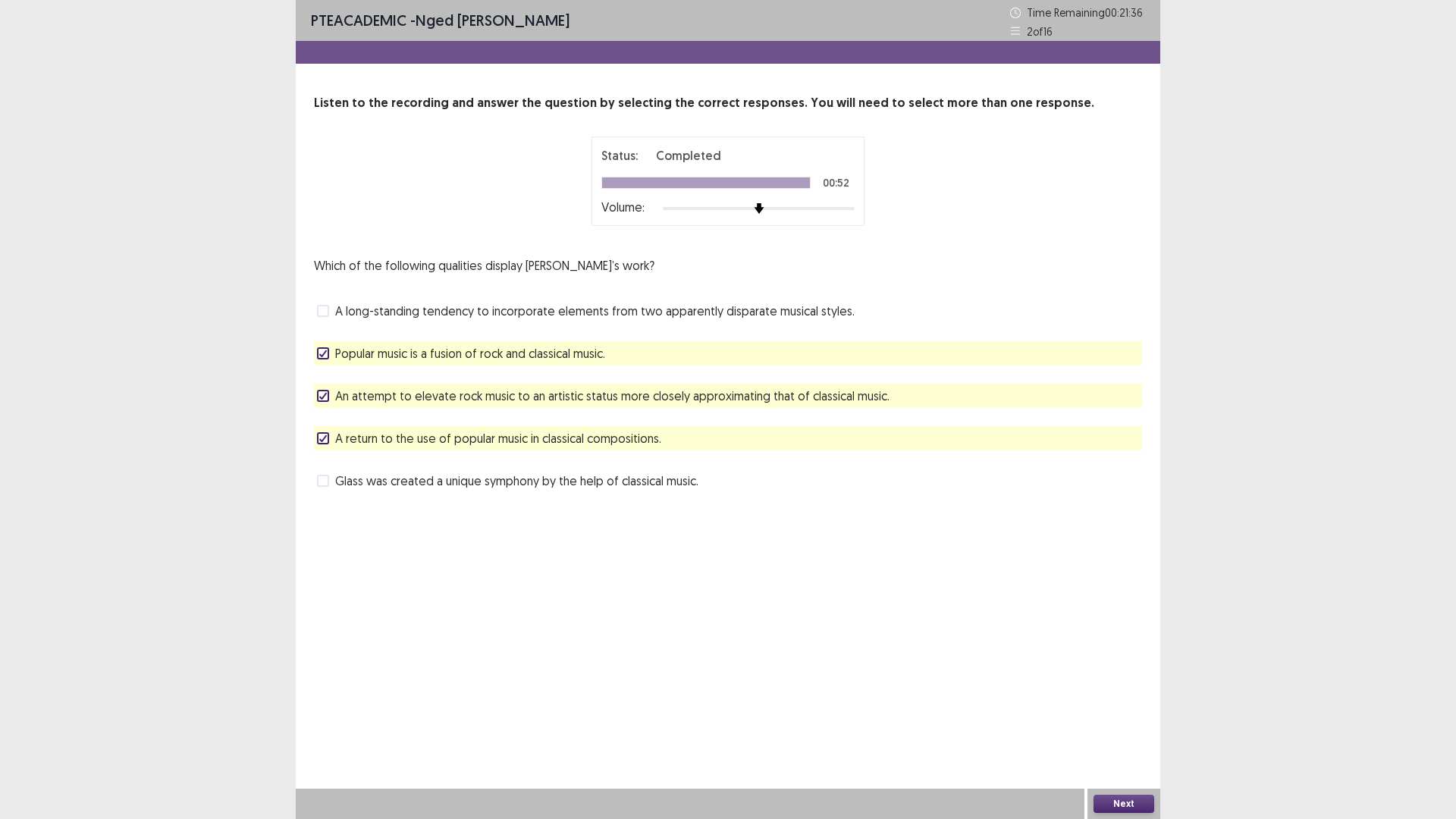
click at [1102, 716] on button "Next" at bounding box center [1124, 803] width 61 height 18
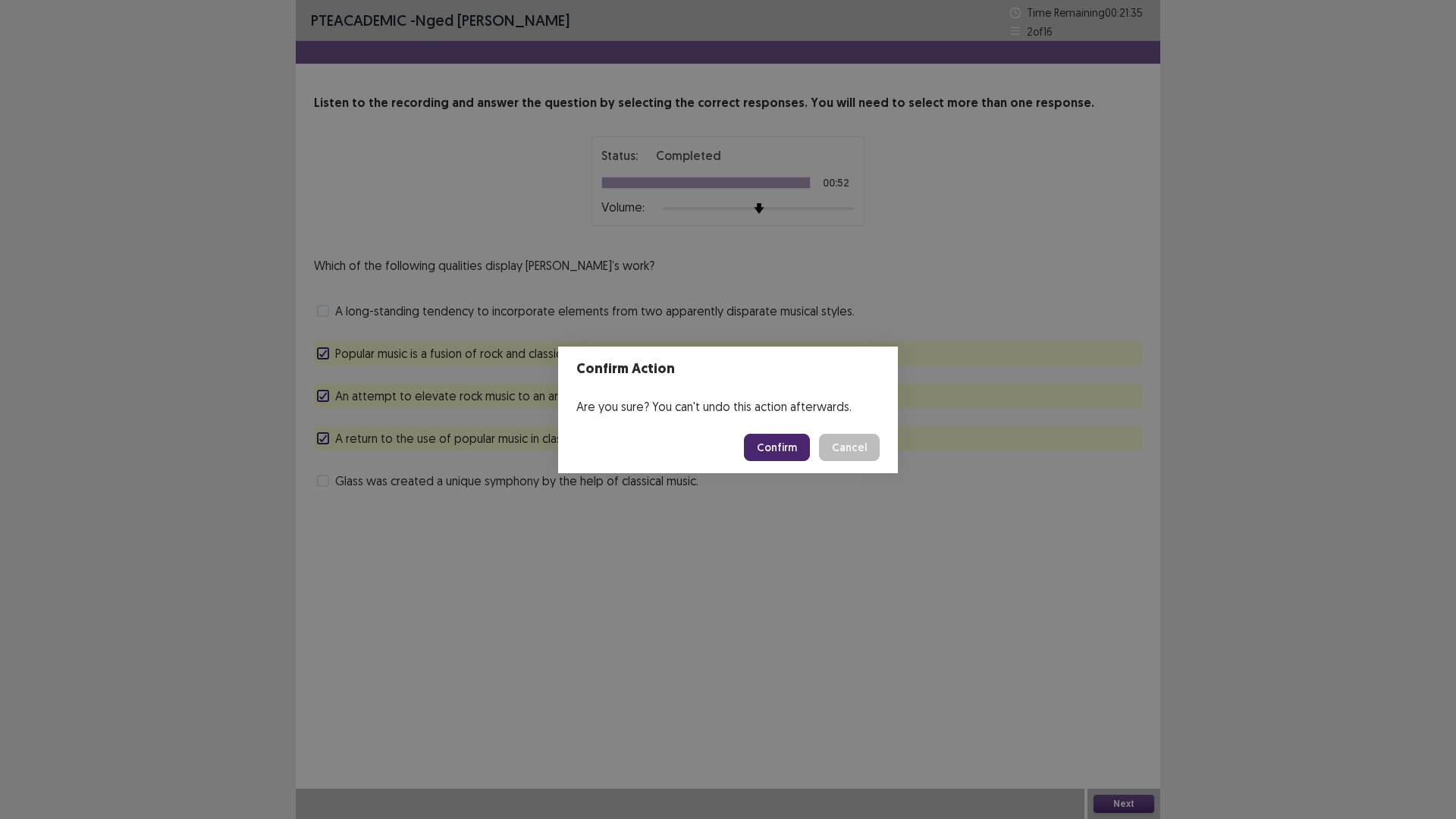
click at [764, 452] on button "Confirm" at bounding box center [777, 448] width 66 height 28
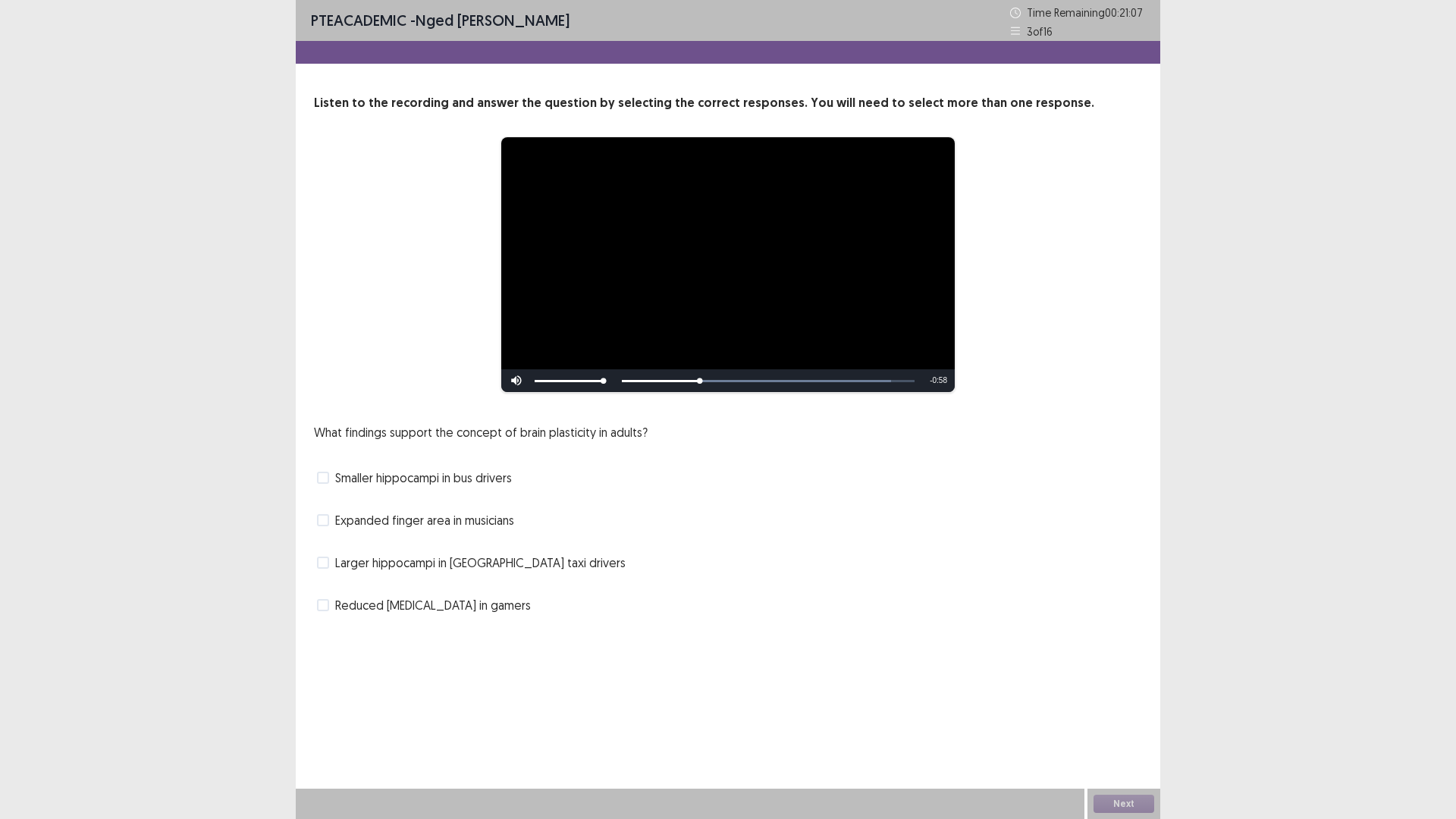
click at [327, 603] on span at bounding box center [323, 605] width 12 height 12
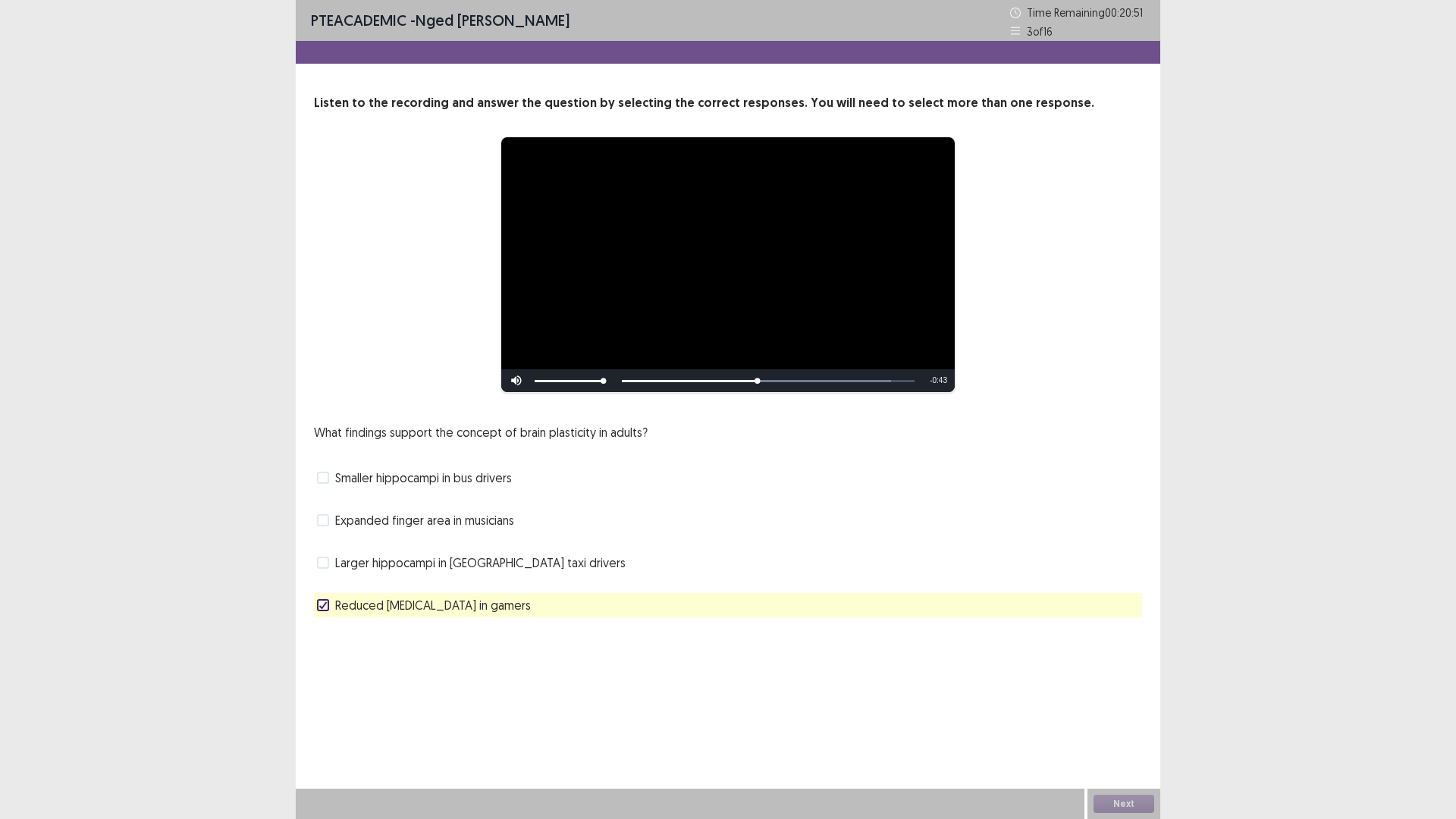
click at [326, 562] on span at bounding box center [323, 563] width 12 height 12
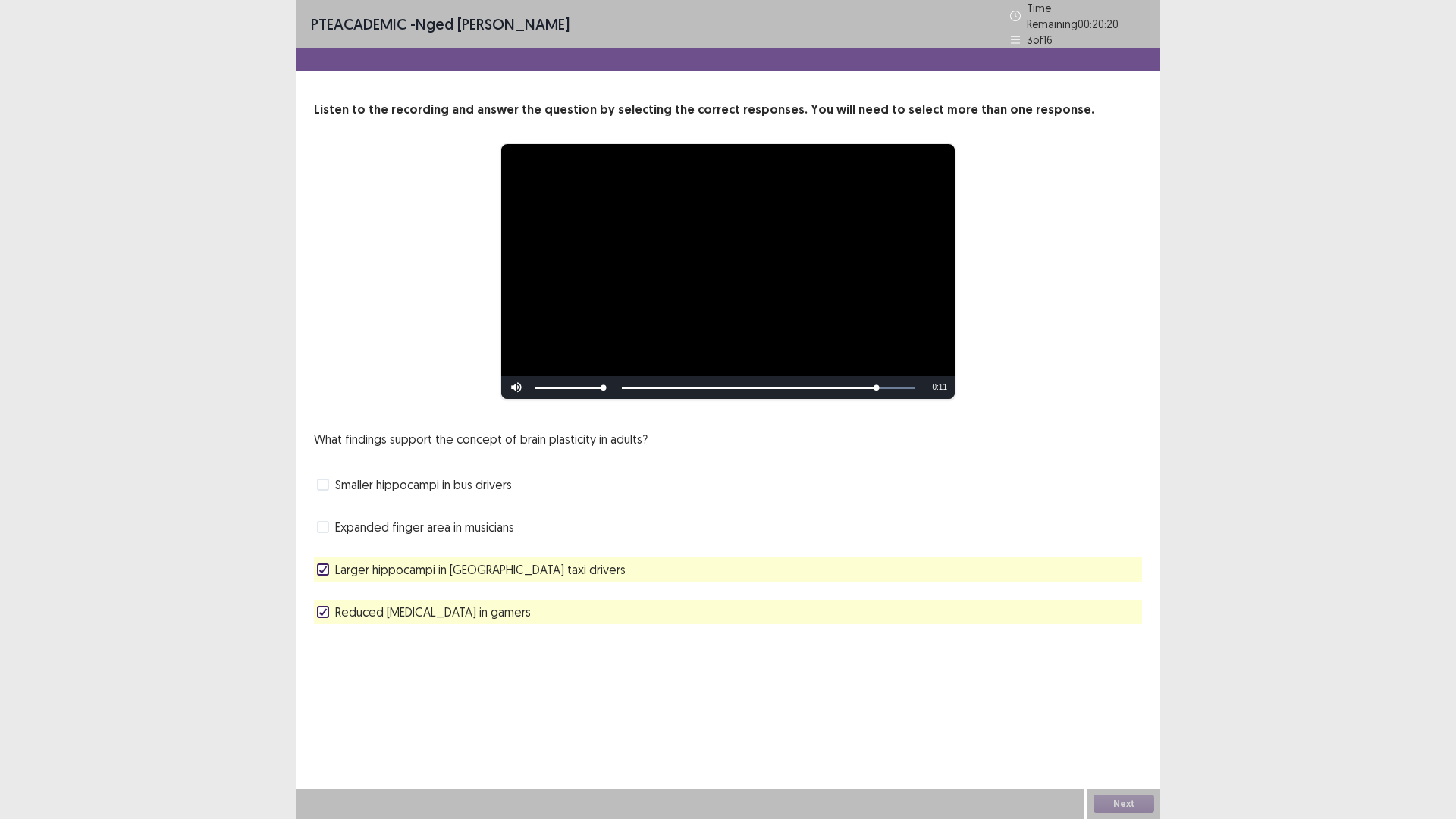
click at [326, 521] on span at bounding box center [323, 527] width 12 height 12
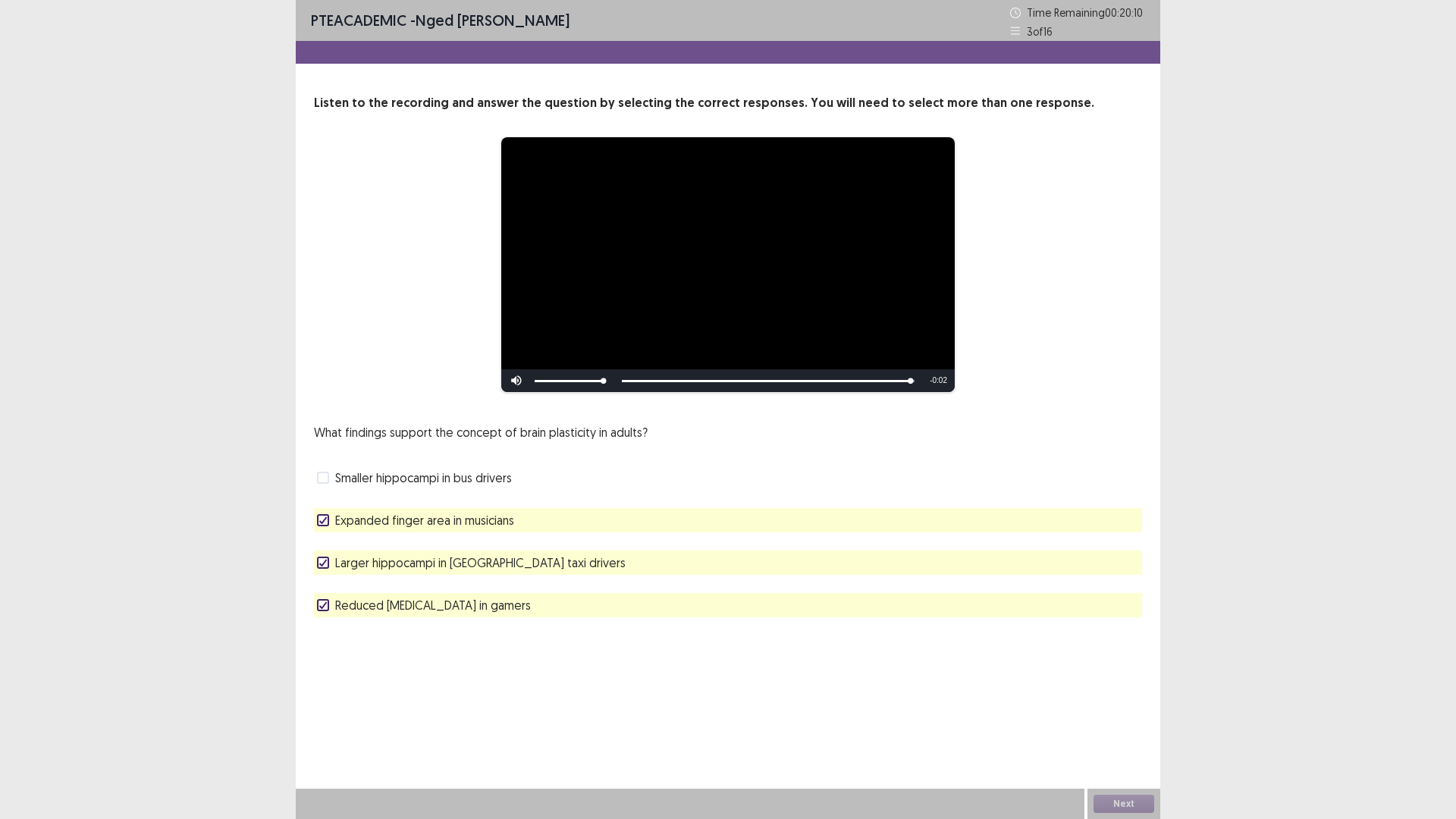
click at [315, 607] on div "Reduced [MEDICAL_DATA] in gamers" at bounding box center [728, 605] width 828 height 24
click at [327, 608] on span at bounding box center [323, 605] width 12 height 12
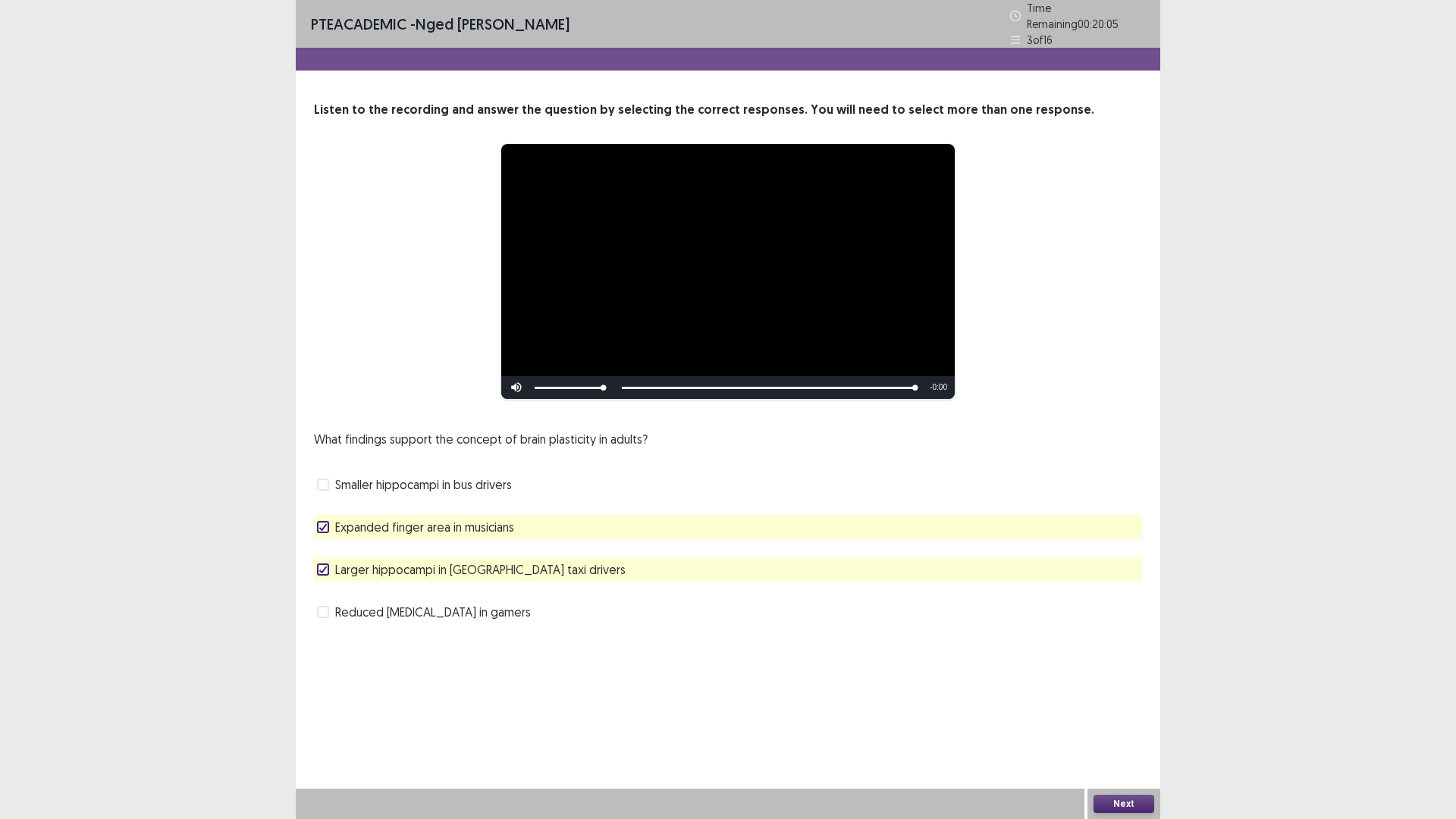
click at [1129, 716] on button "Next" at bounding box center [1124, 803] width 61 height 18
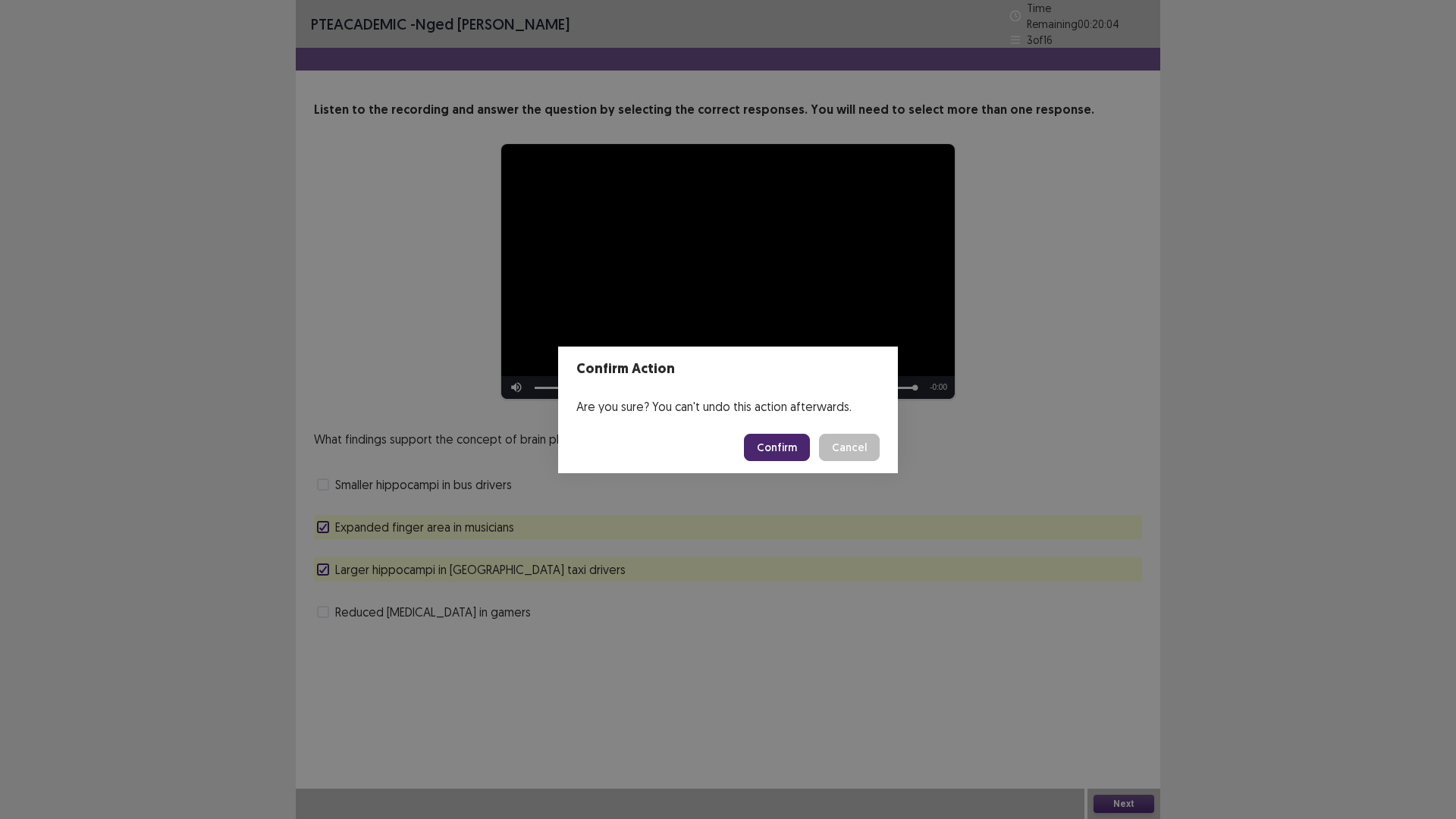
click at [773, 442] on button "Confirm" at bounding box center [777, 448] width 66 height 28
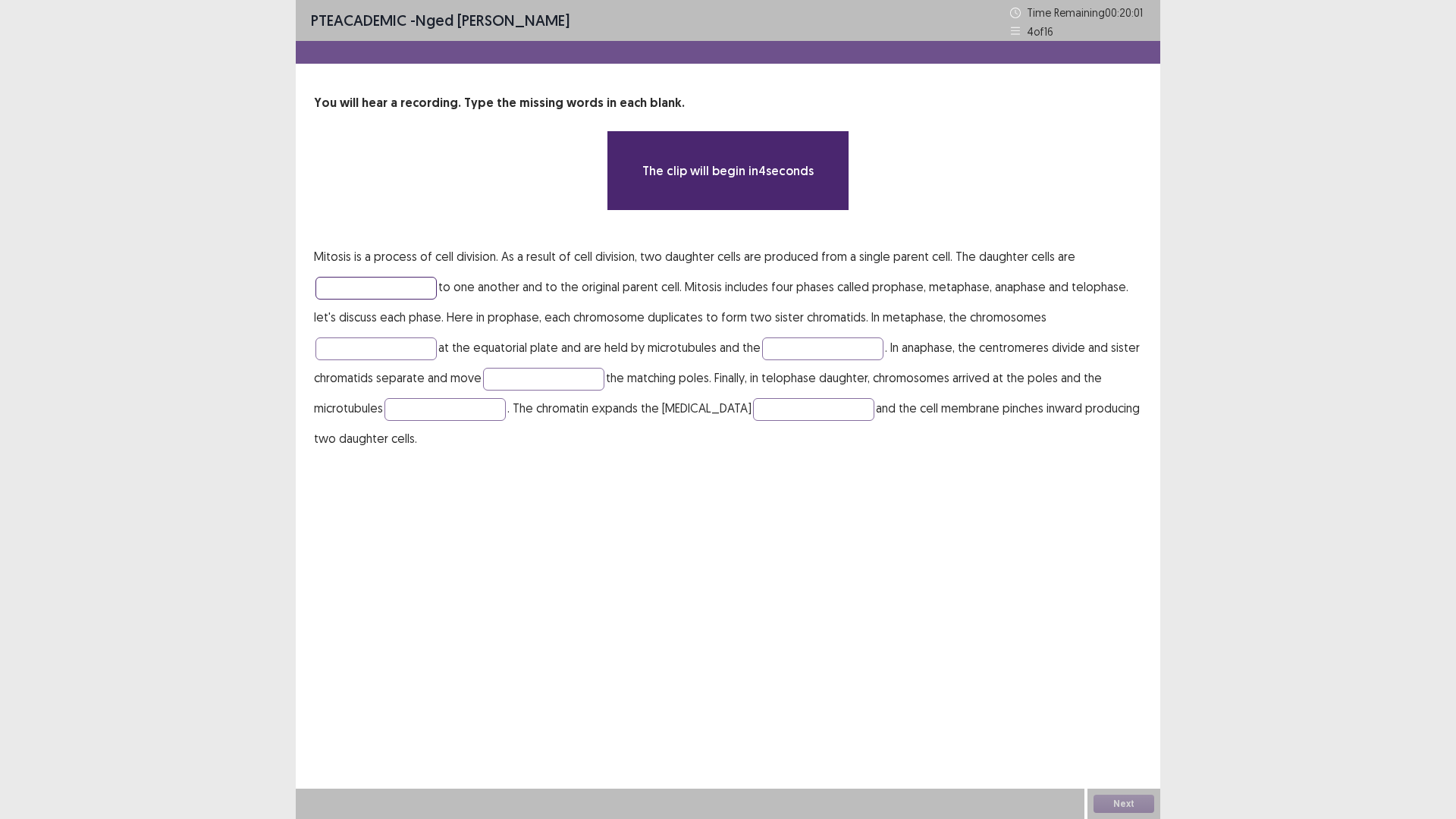
click at [353, 293] on input "text" at bounding box center [376, 288] width 121 height 23
click at [363, 288] on input "text" at bounding box center [376, 288] width 121 height 23
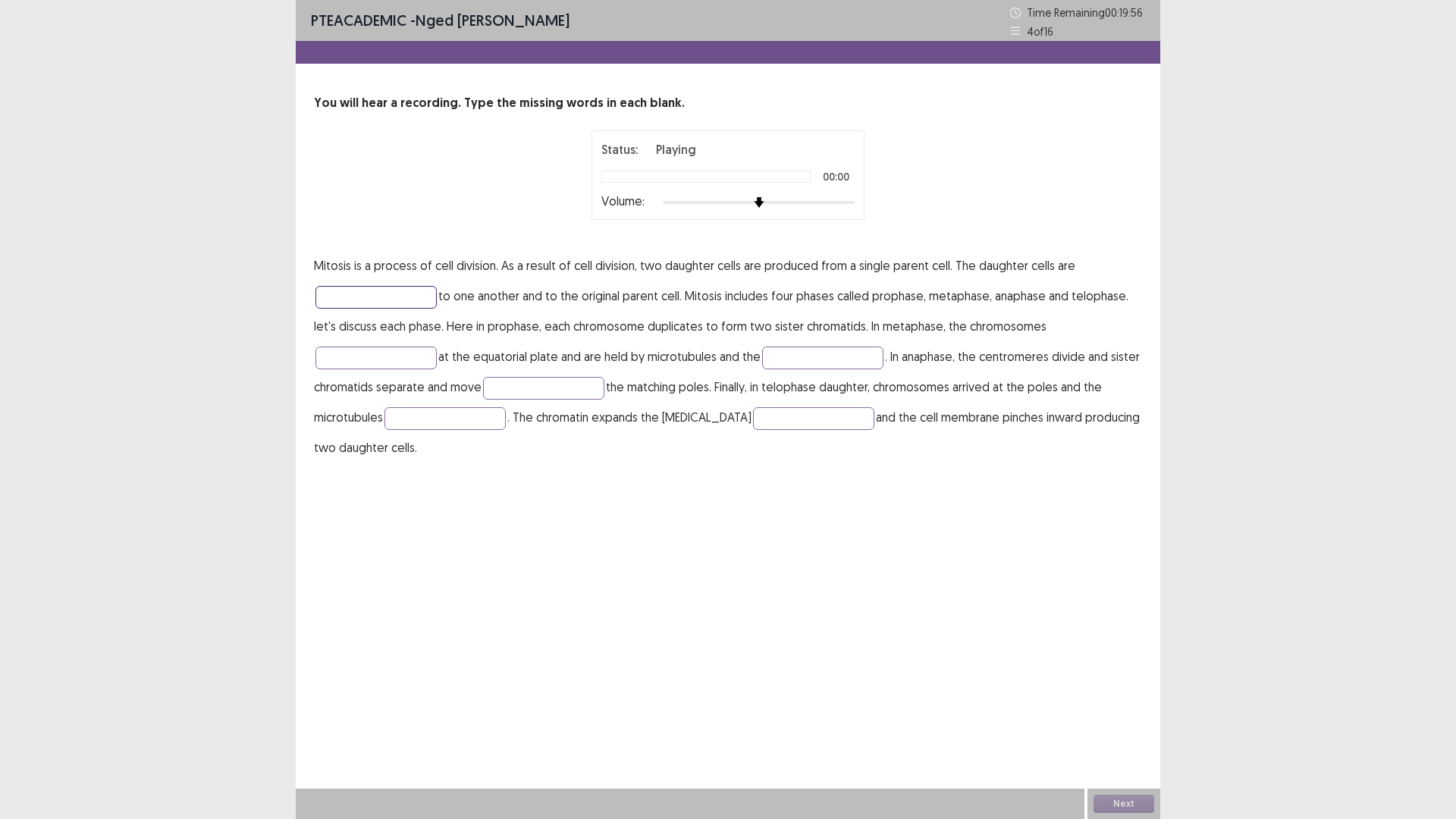
click at [360, 293] on input "text" at bounding box center [376, 297] width 121 height 23
click at [401, 297] on input "text" at bounding box center [376, 297] width 121 height 23
click at [337, 302] on input "********" at bounding box center [376, 297] width 121 height 23
type input "*********"
click at [384, 357] on input "text" at bounding box center [376, 358] width 121 height 23
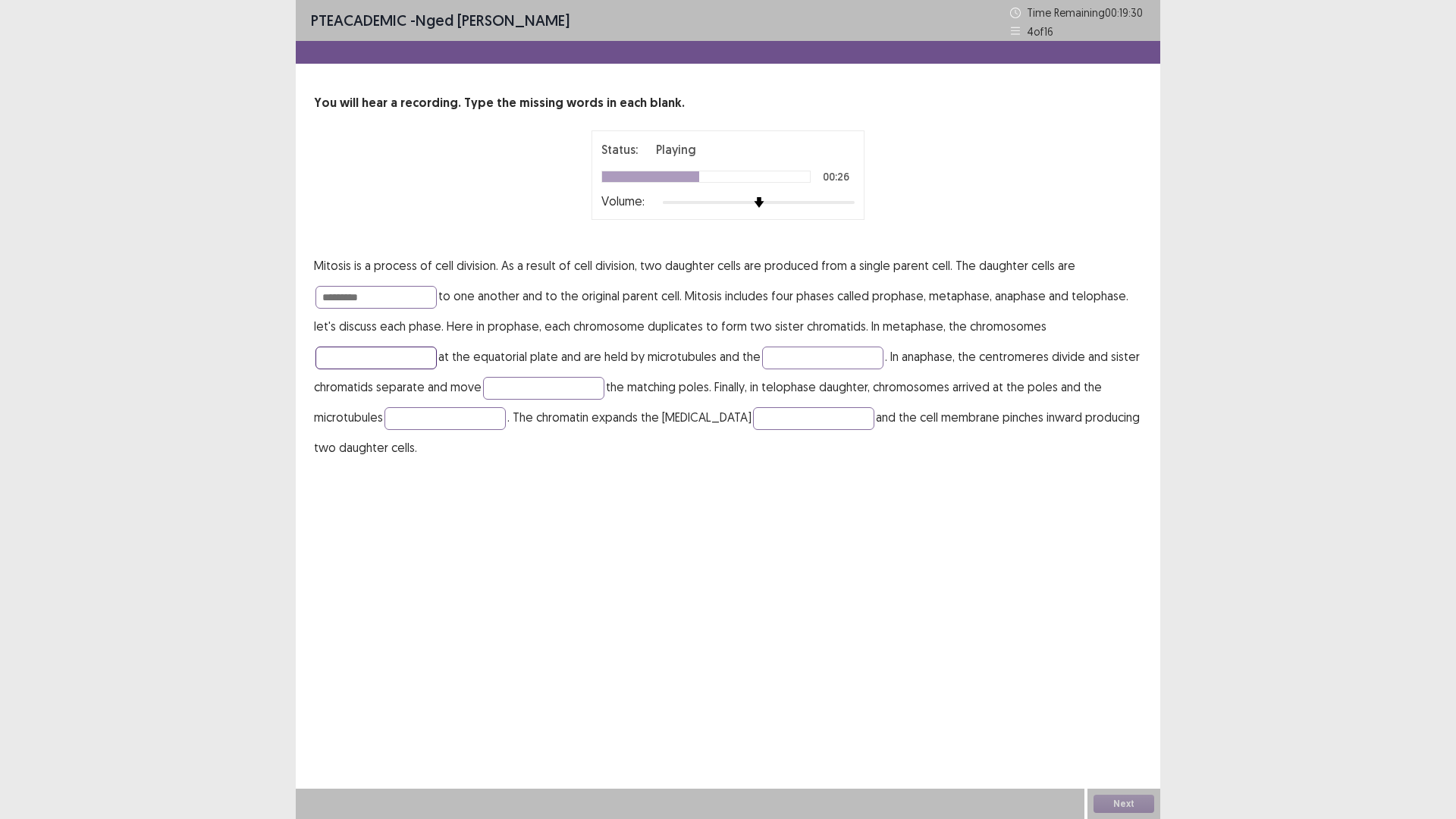
click at [379, 359] on input "text" at bounding box center [376, 358] width 121 height 23
type input "*******"
click at [812, 353] on input "text" at bounding box center [823, 358] width 121 height 23
type input "**********"
click at [571, 381] on input "text" at bounding box center [544, 388] width 121 height 23
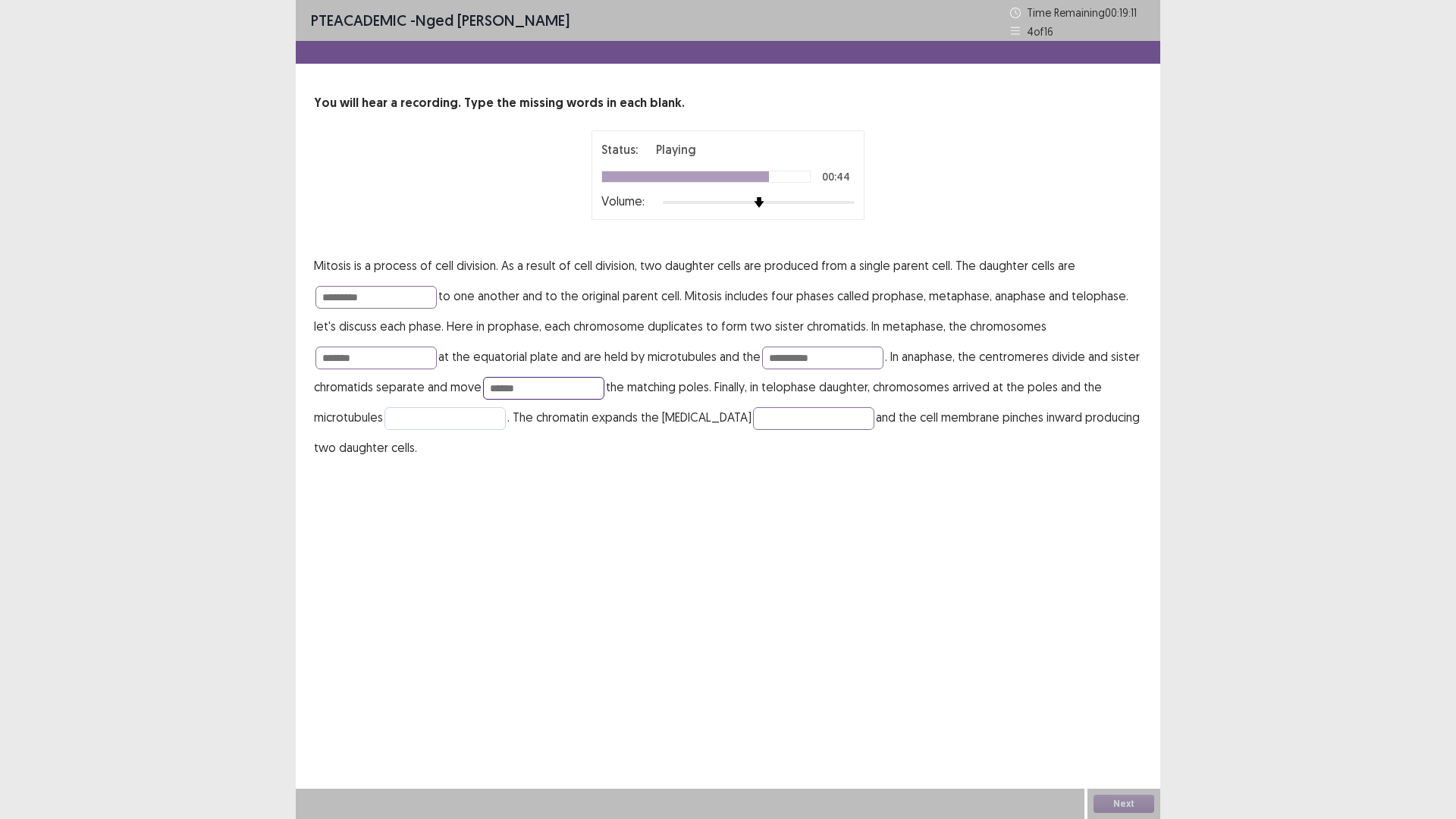
type input "******"
click at [430, 423] on input "text" at bounding box center [445, 418] width 121 height 23
type input "**********"
click at [754, 416] on input "text" at bounding box center [814, 418] width 121 height 23
type input "*******"
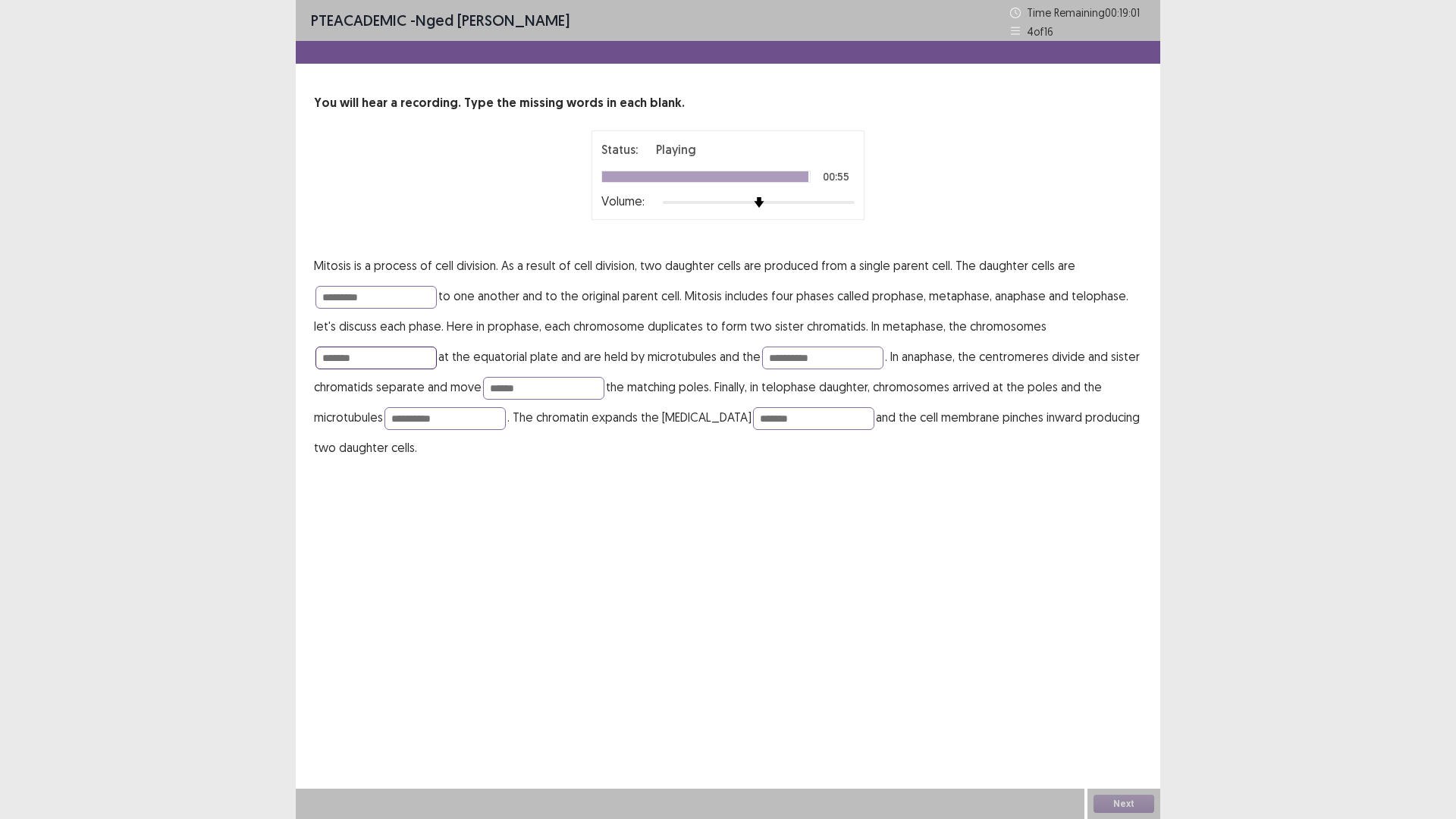
click at [369, 357] on input "*******" at bounding box center [376, 358] width 121 height 23
click at [343, 362] on input "*******" at bounding box center [376, 358] width 121 height 23
type input "*******"
click at [564, 387] on input "******" at bounding box center [544, 388] width 121 height 23
click at [455, 419] on input "**********" at bounding box center [445, 418] width 121 height 23
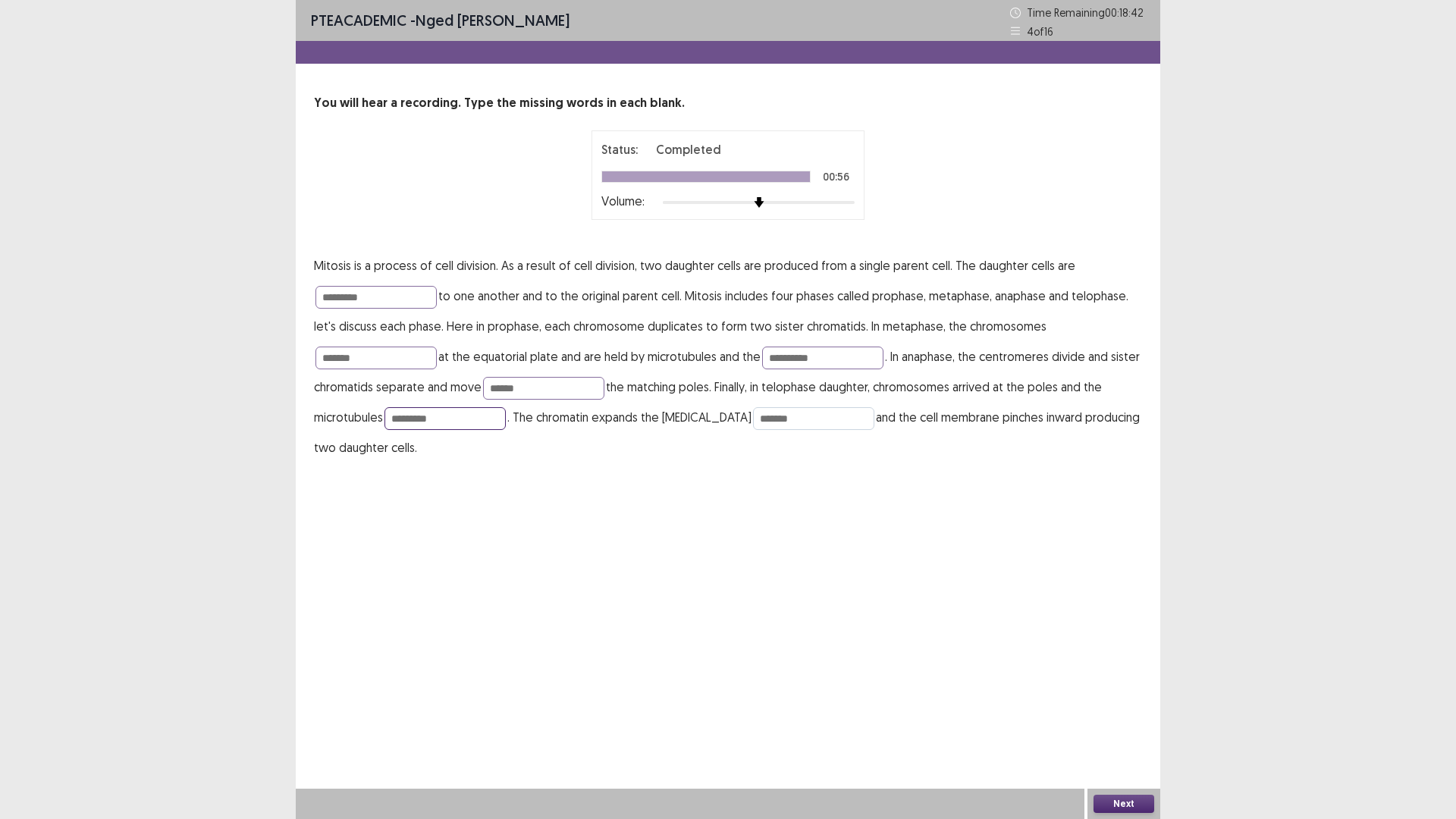
type input "*********"
click at [790, 421] on input "*******" at bounding box center [814, 418] width 121 height 23
click at [822, 358] on input "**********" at bounding box center [823, 358] width 121 height 23
click at [340, 358] on input "*******" at bounding box center [376, 358] width 121 height 23
click at [394, 369] on p "**********" at bounding box center [728, 356] width 828 height 212
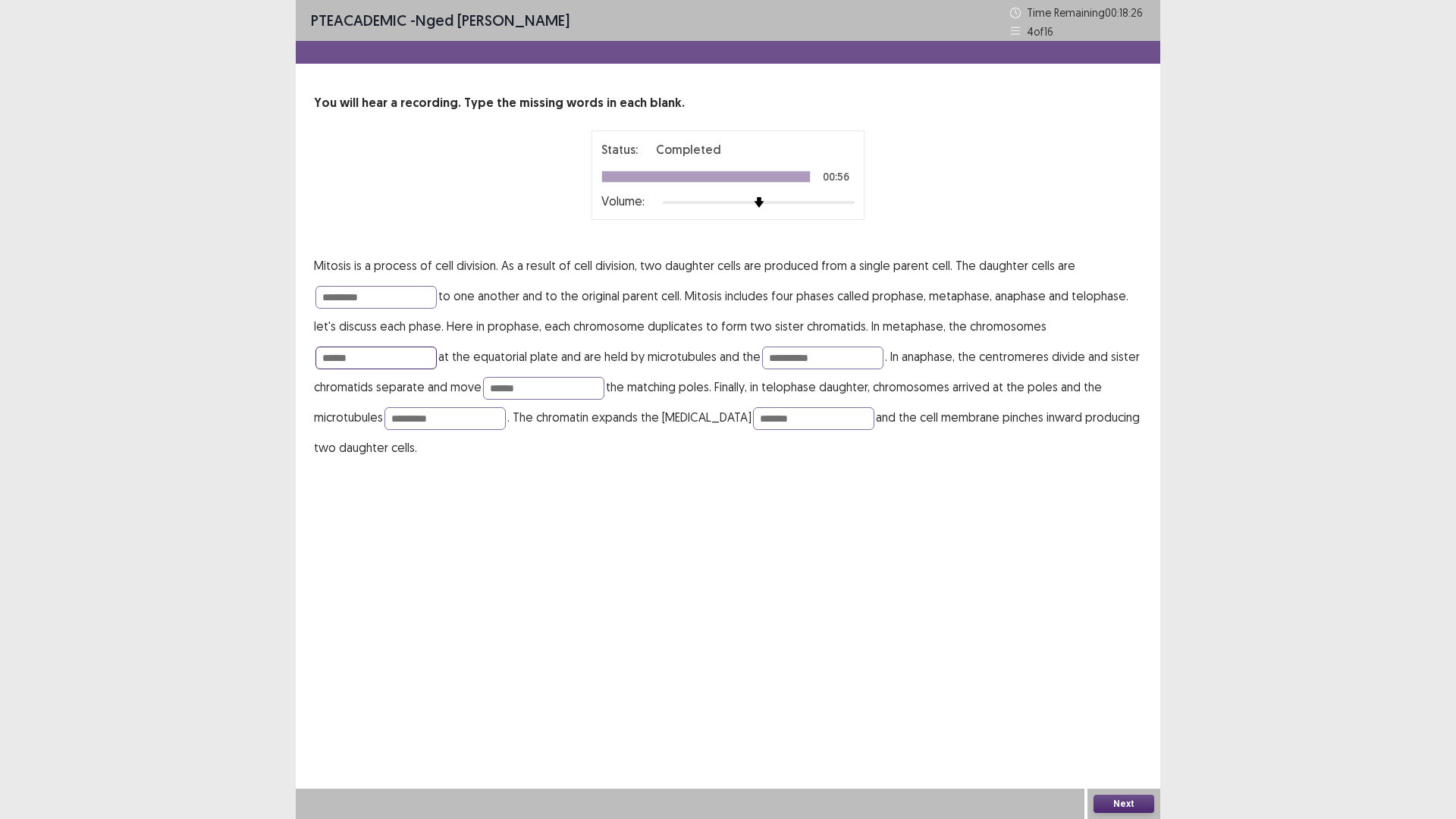
click at [393, 358] on input "******" at bounding box center [376, 358] width 121 height 23
click at [336, 354] on input "******" at bounding box center [376, 358] width 121 height 23
type input "******"
click at [1135, 716] on button "Next" at bounding box center [1124, 803] width 61 height 18
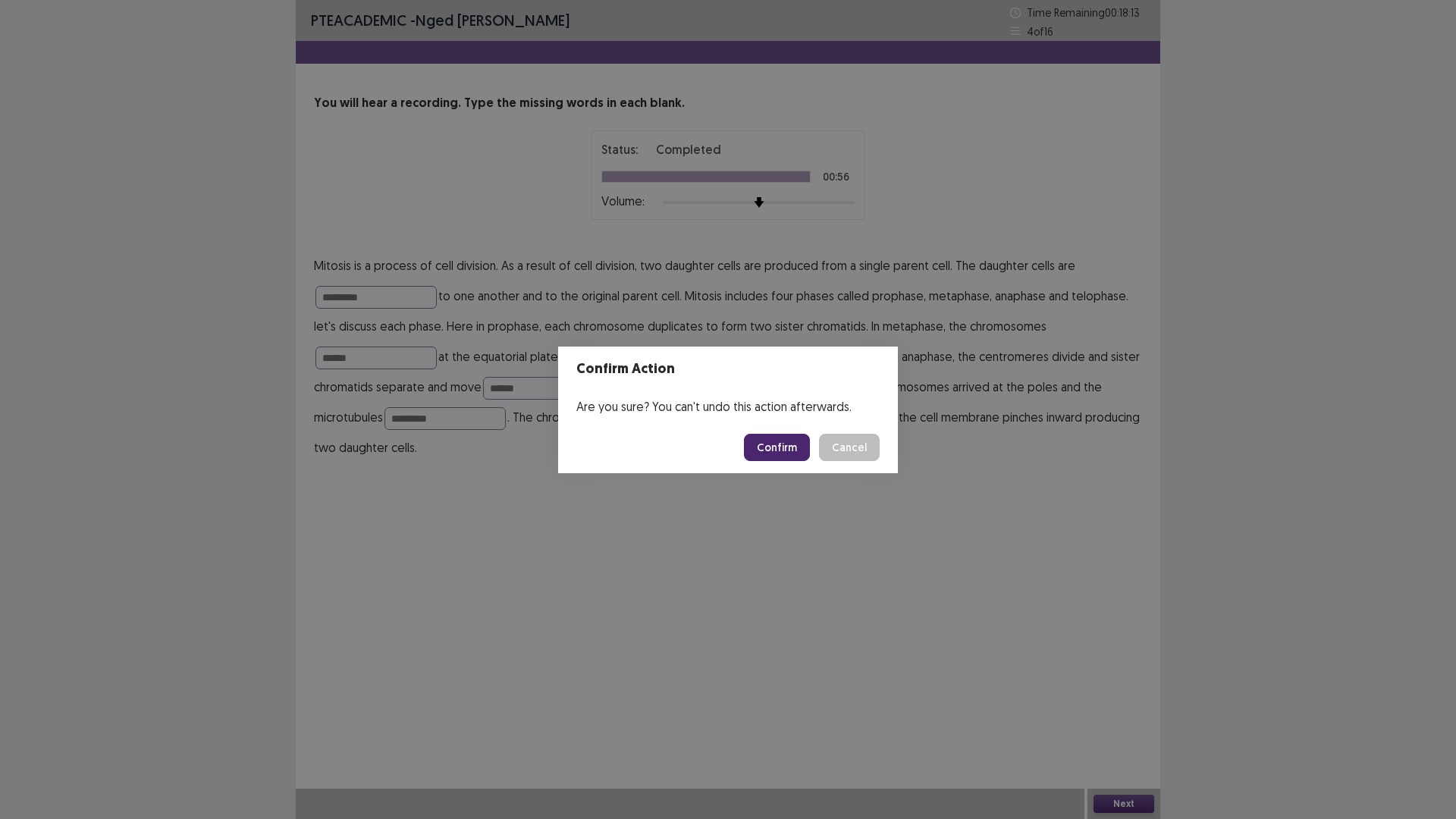
click at [777, 437] on button "Confirm" at bounding box center [777, 448] width 66 height 28
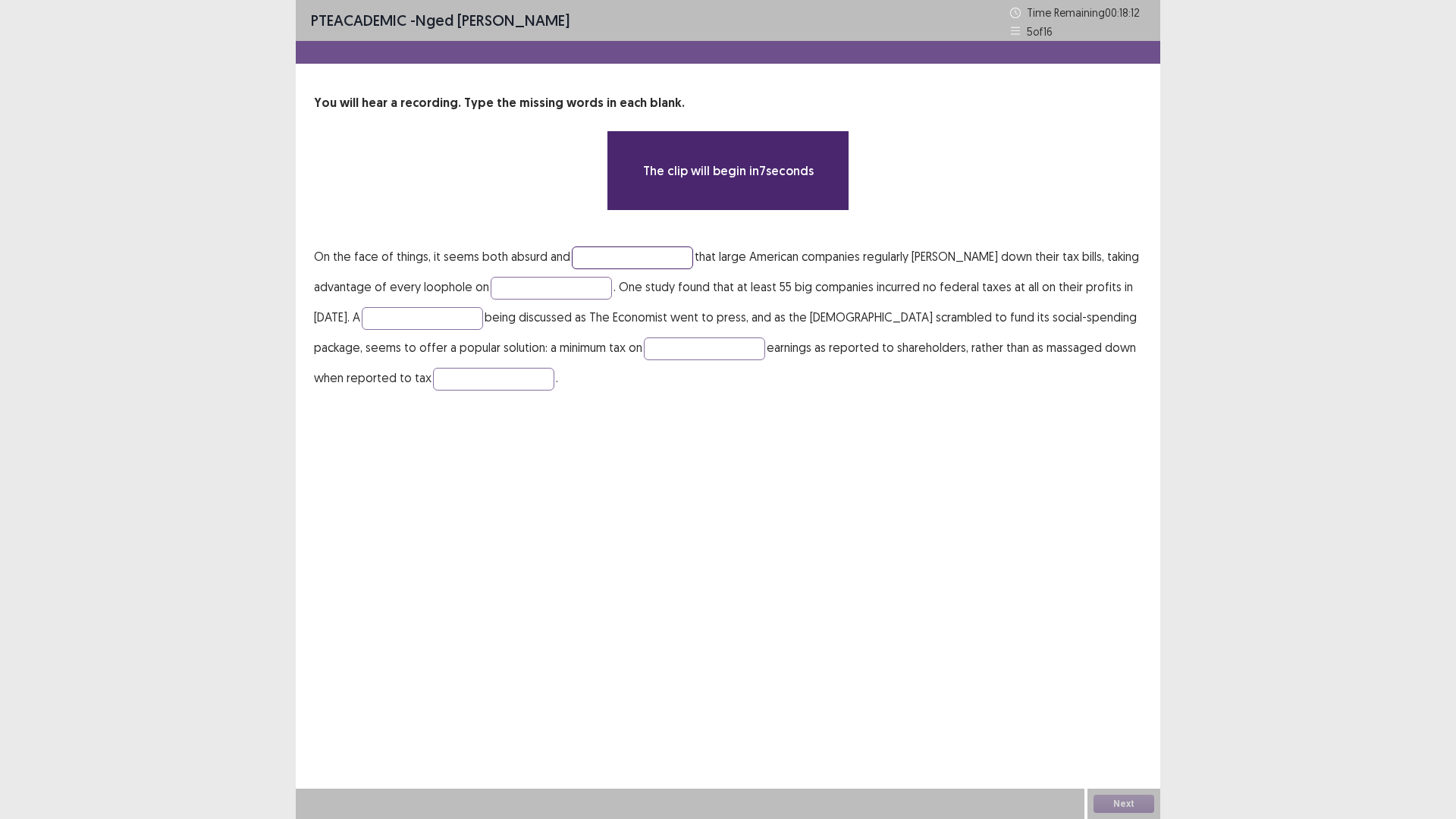
click at [600, 259] on input "text" at bounding box center [632, 258] width 121 height 23
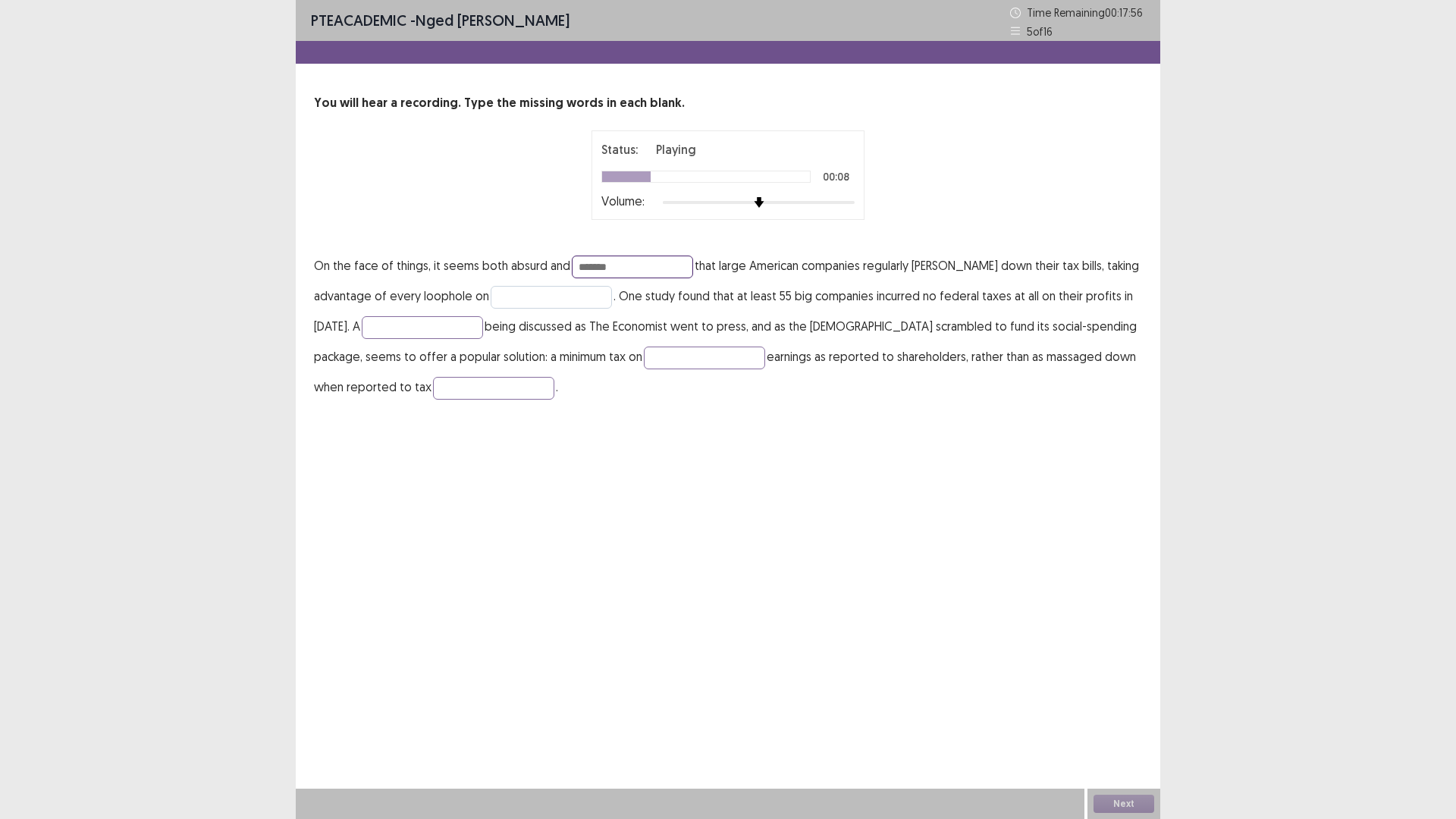
type input "*******"
click at [549, 306] on input "text" at bounding box center [552, 297] width 121 height 23
type input "*****"
click at [417, 330] on input "text" at bounding box center [423, 327] width 121 height 23
type input "********"
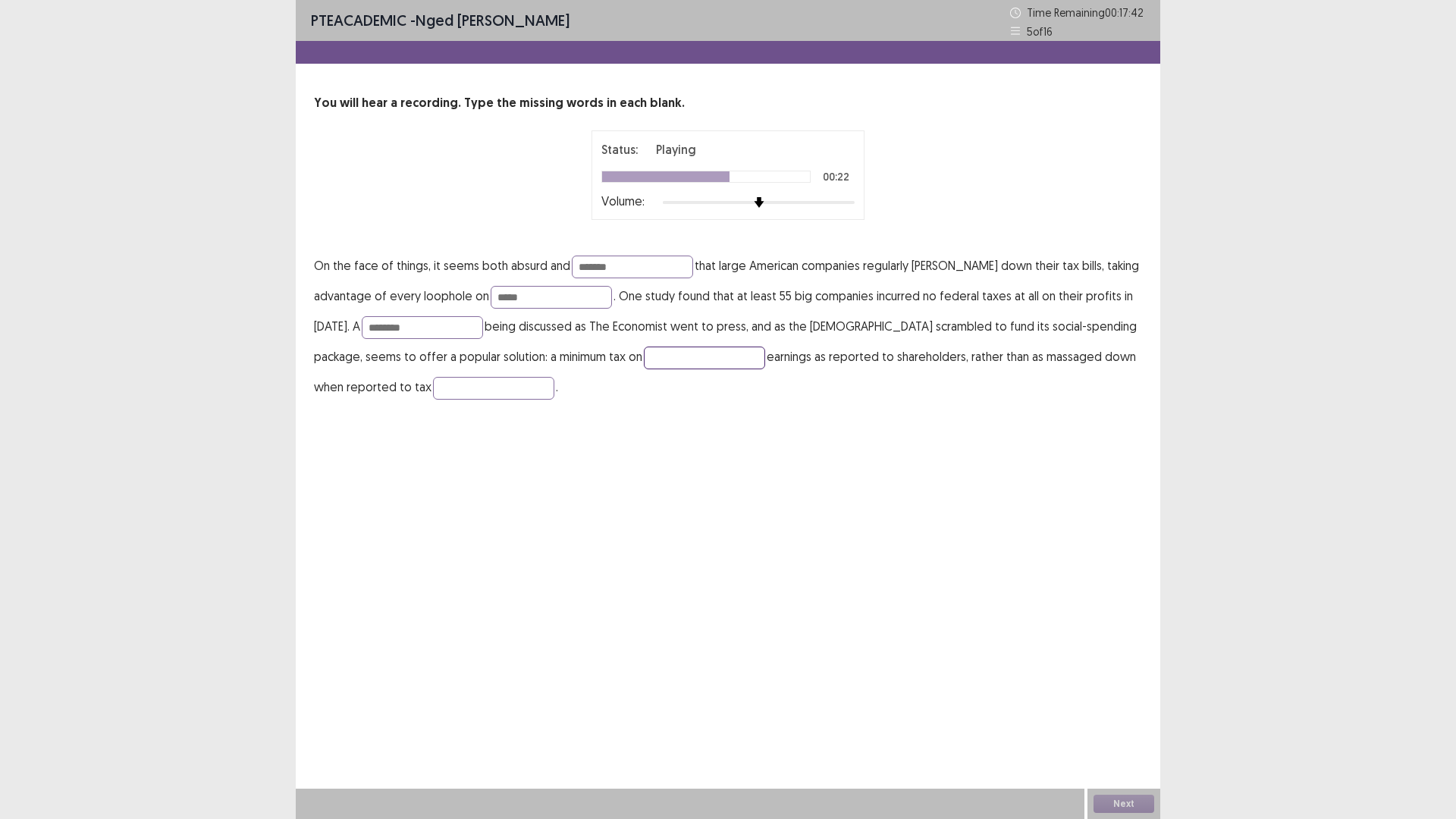
click at [683, 357] on input "text" at bounding box center [704, 358] width 121 height 23
click at [683, 357] on input "text" at bounding box center [704, 358] width 121 height 23
type input "*********"
click at [476, 387] on input "text" at bounding box center [494, 388] width 121 height 23
type input "**********"
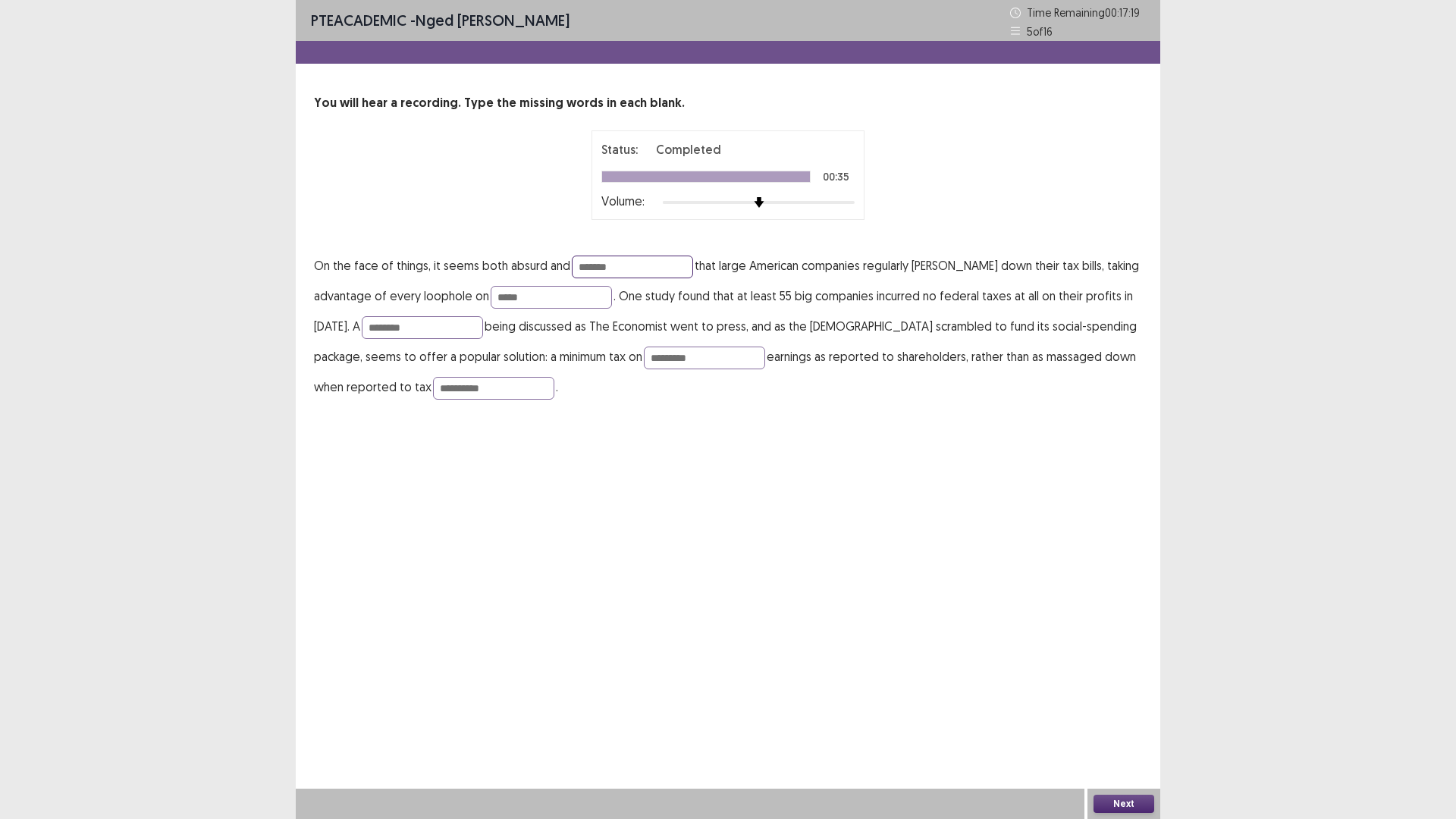
click at [623, 268] on input "*******" at bounding box center [632, 267] width 121 height 23
click at [534, 296] on input "*****" at bounding box center [552, 297] width 121 height 23
click at [1121, 716] on button "Next" at bounding box center [1124, 803] width 61 height 18
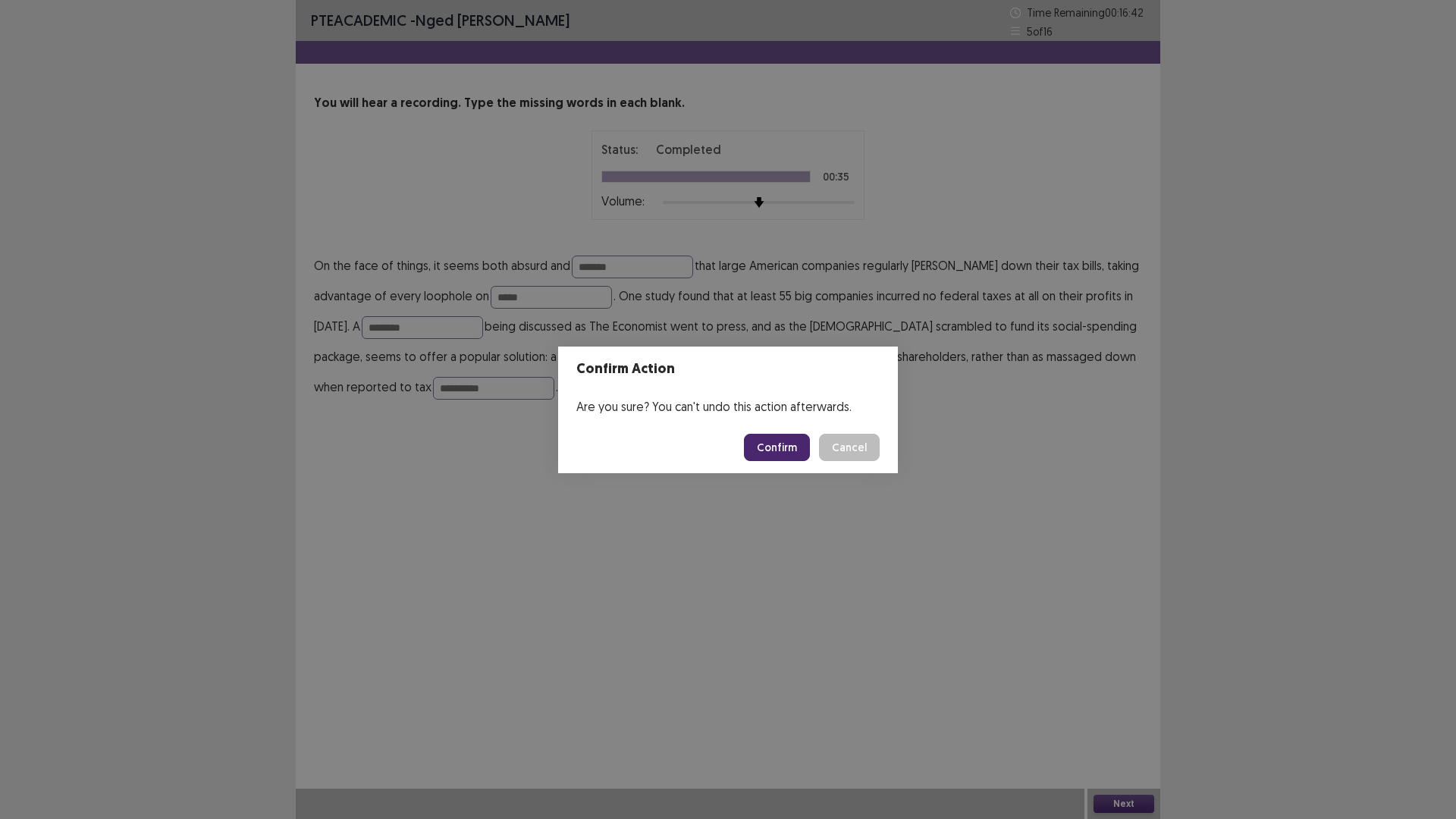
click at [766, 445] on button "Confirm" at bounding box center [777, 448] width 66 height 28
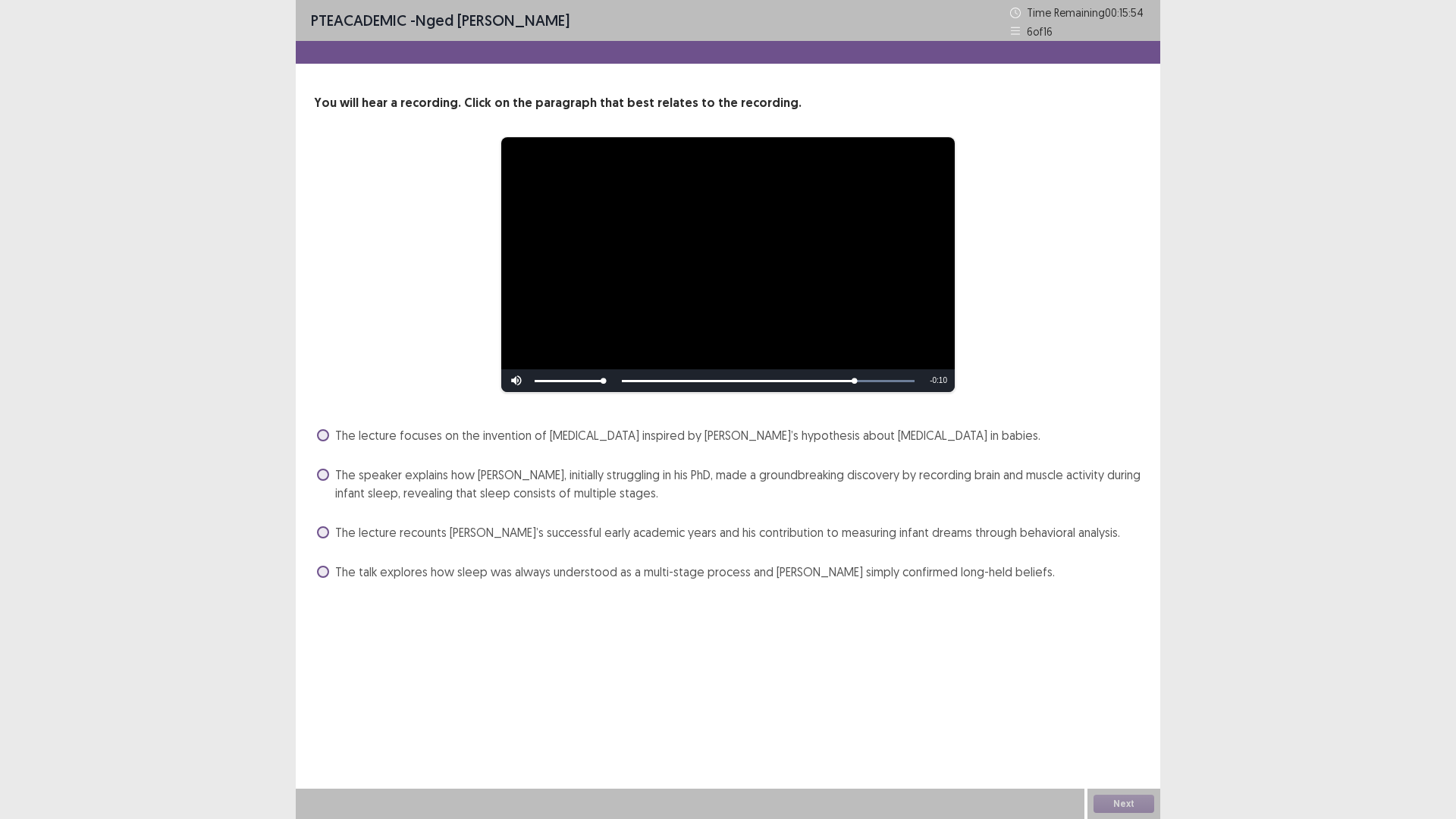
click at [329, 475] on label "The speaker explains how [PERSON_NAME], initially struggling in his PhD, made a…" at bounding box center [729, 484] width 825 height 36
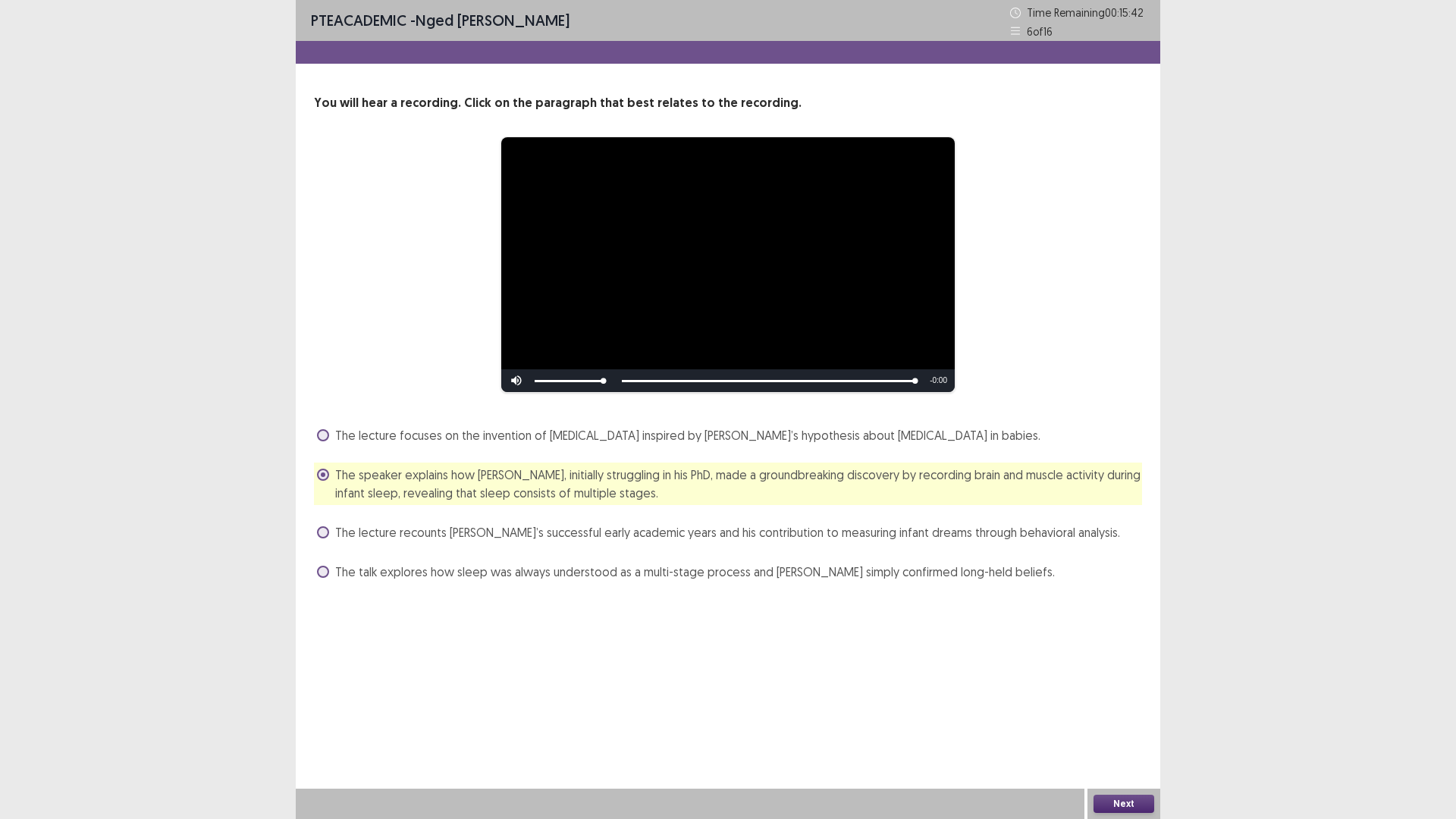
click at [1116, 716] on button "Next" at bounding box center [1124, 803] width 61 height 18
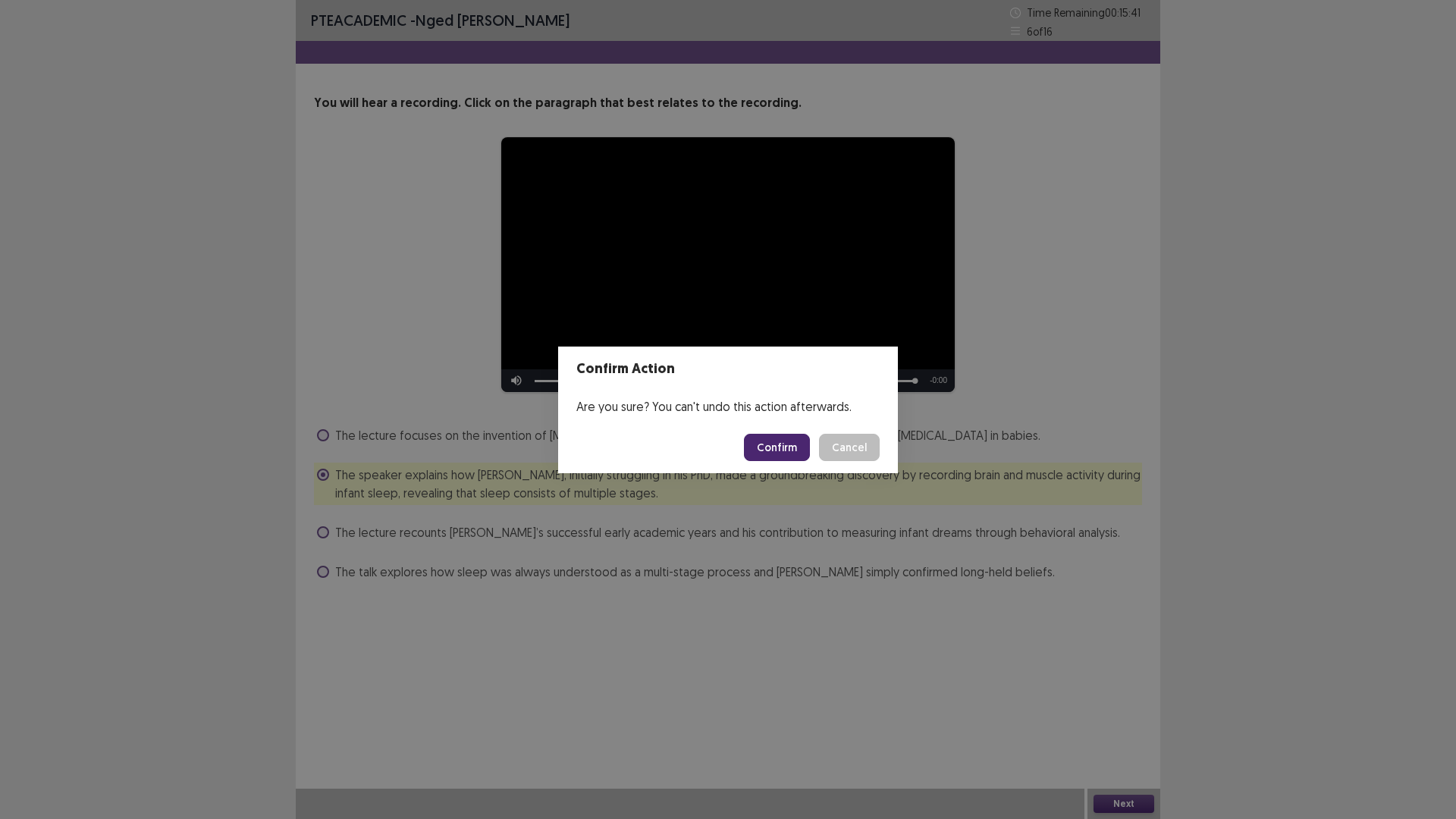
click at [788, 448] on button "Confirm" at bounding box center [777, 448] width 66 height 28
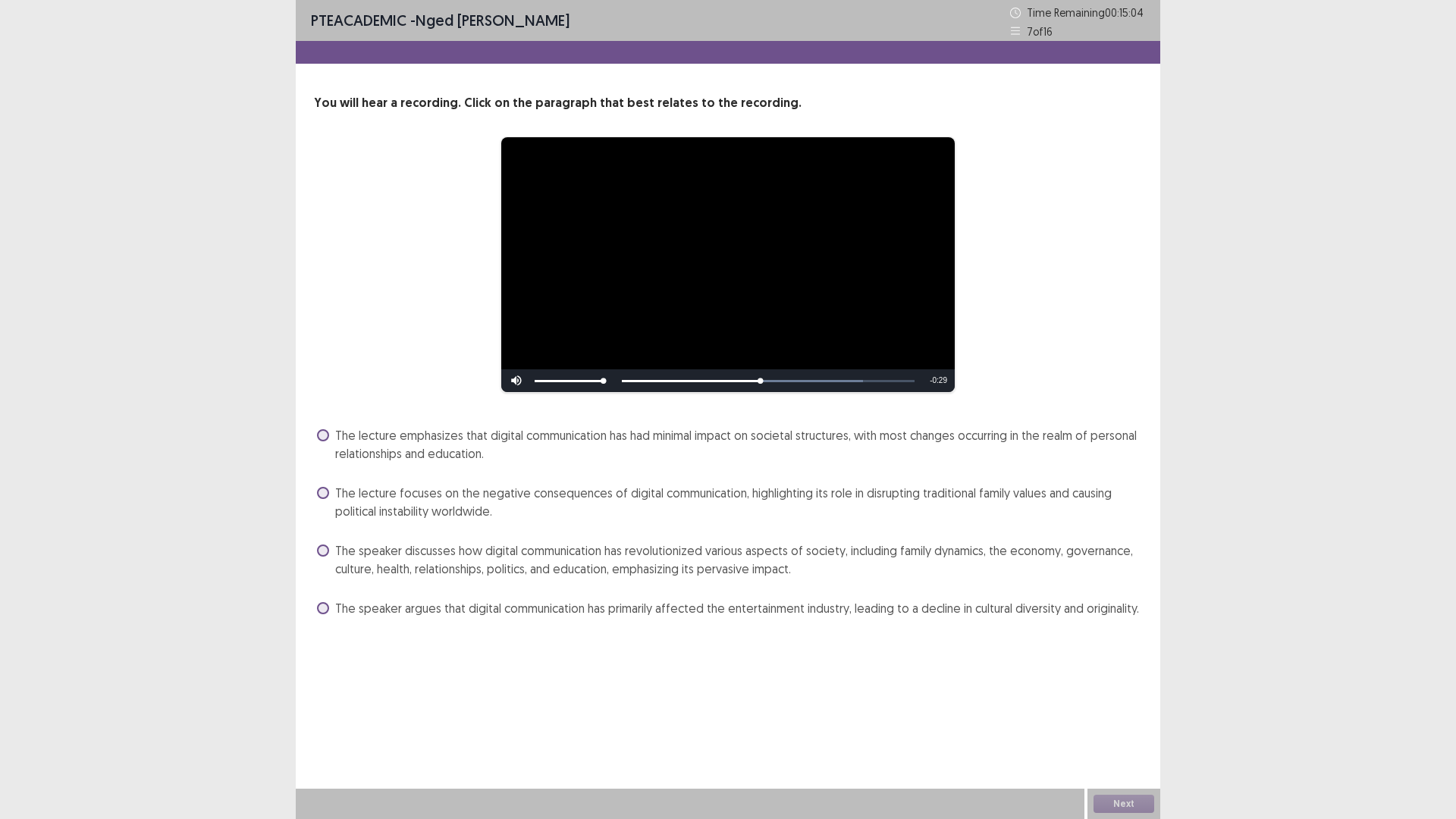
click at [333, 548] on label "The speaker discusses how digital communication has revolutionized various aspe…" at bounding box center [729, 559] width 825 height 36
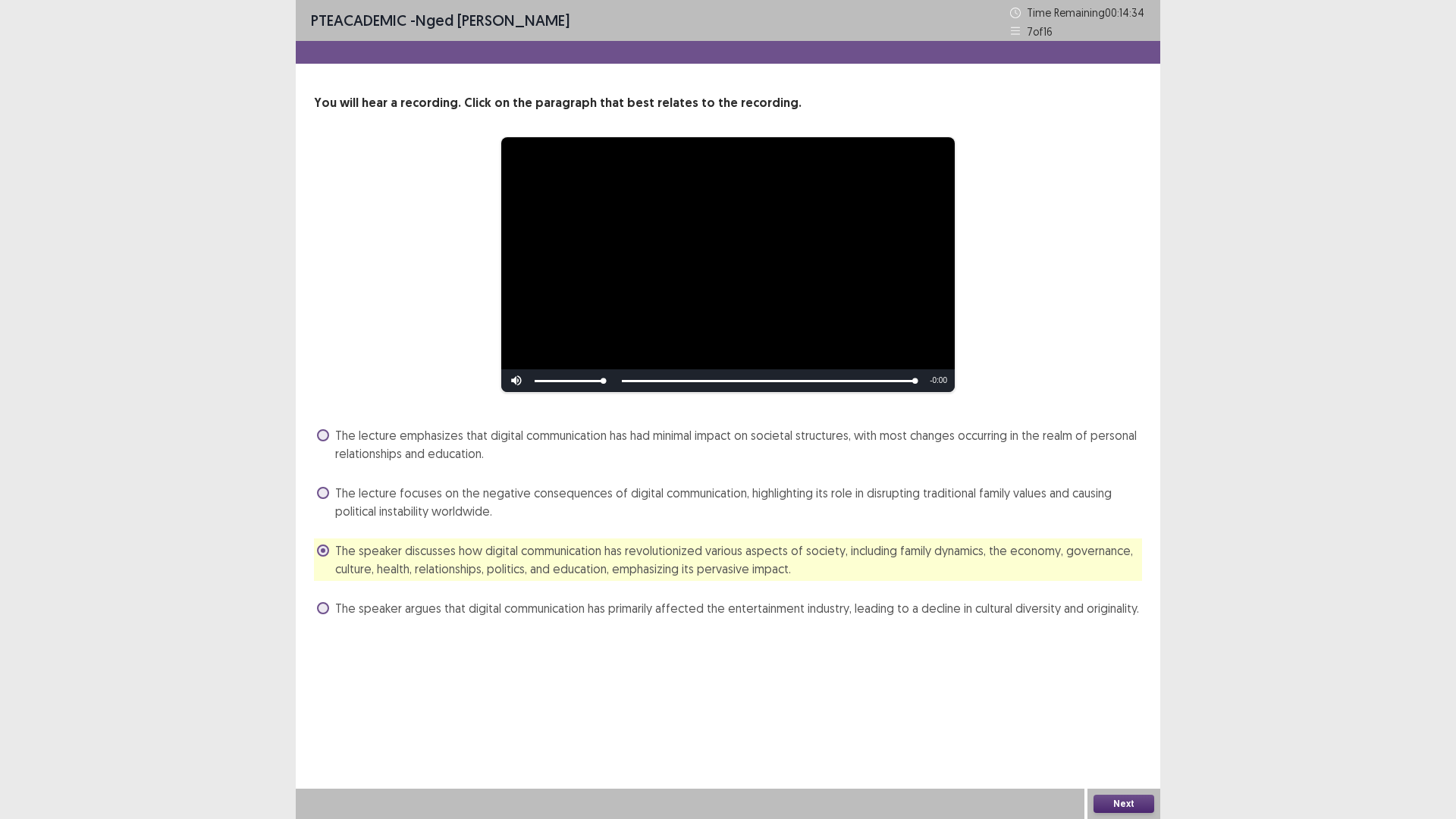
click at [1125, 716] on button "Next" at bounding box center [1124, 803] width 61 height 18
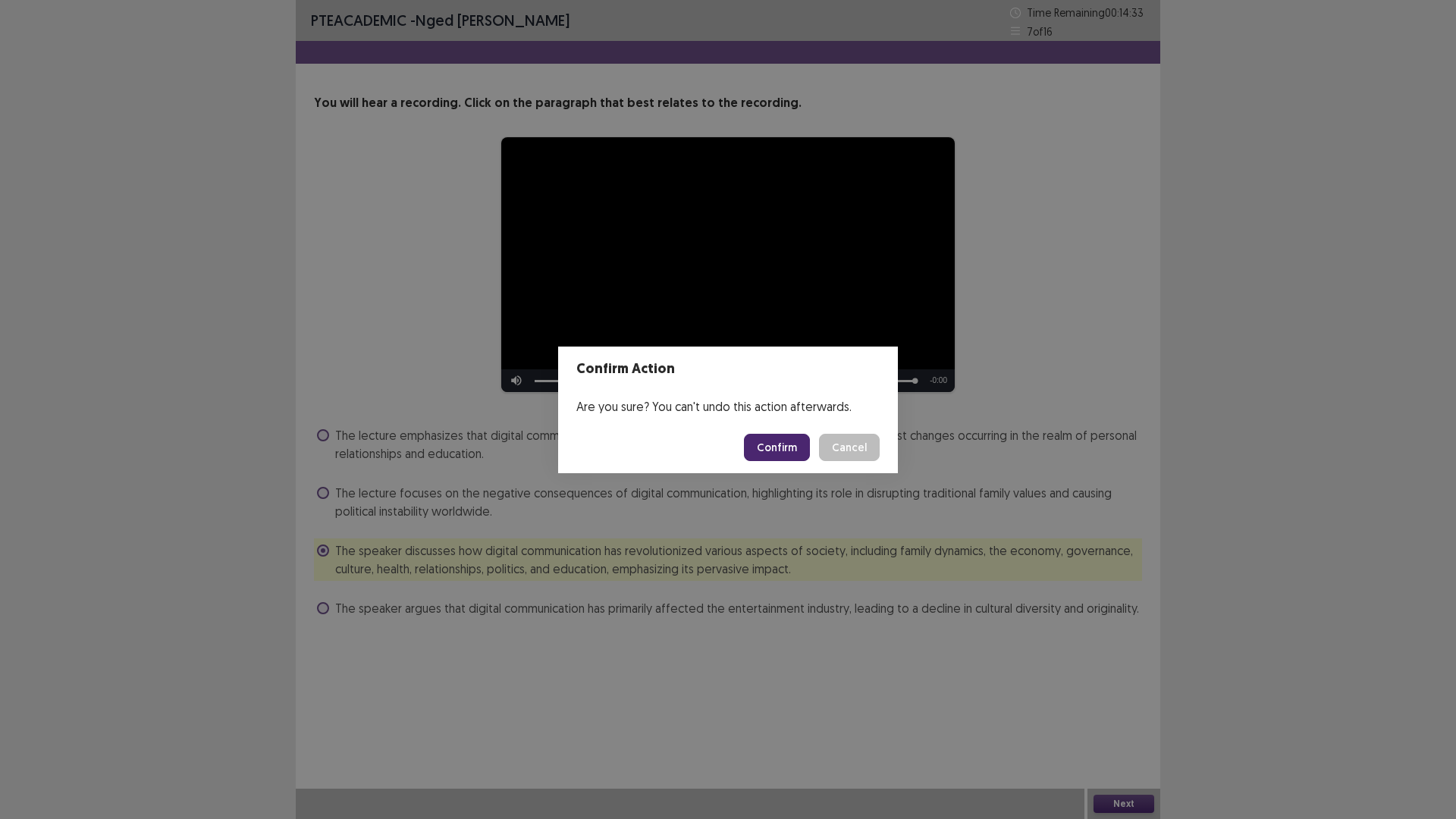
click at [795, 448] on button "Confirm" at bounding box center [777, 448] width 66 height 28
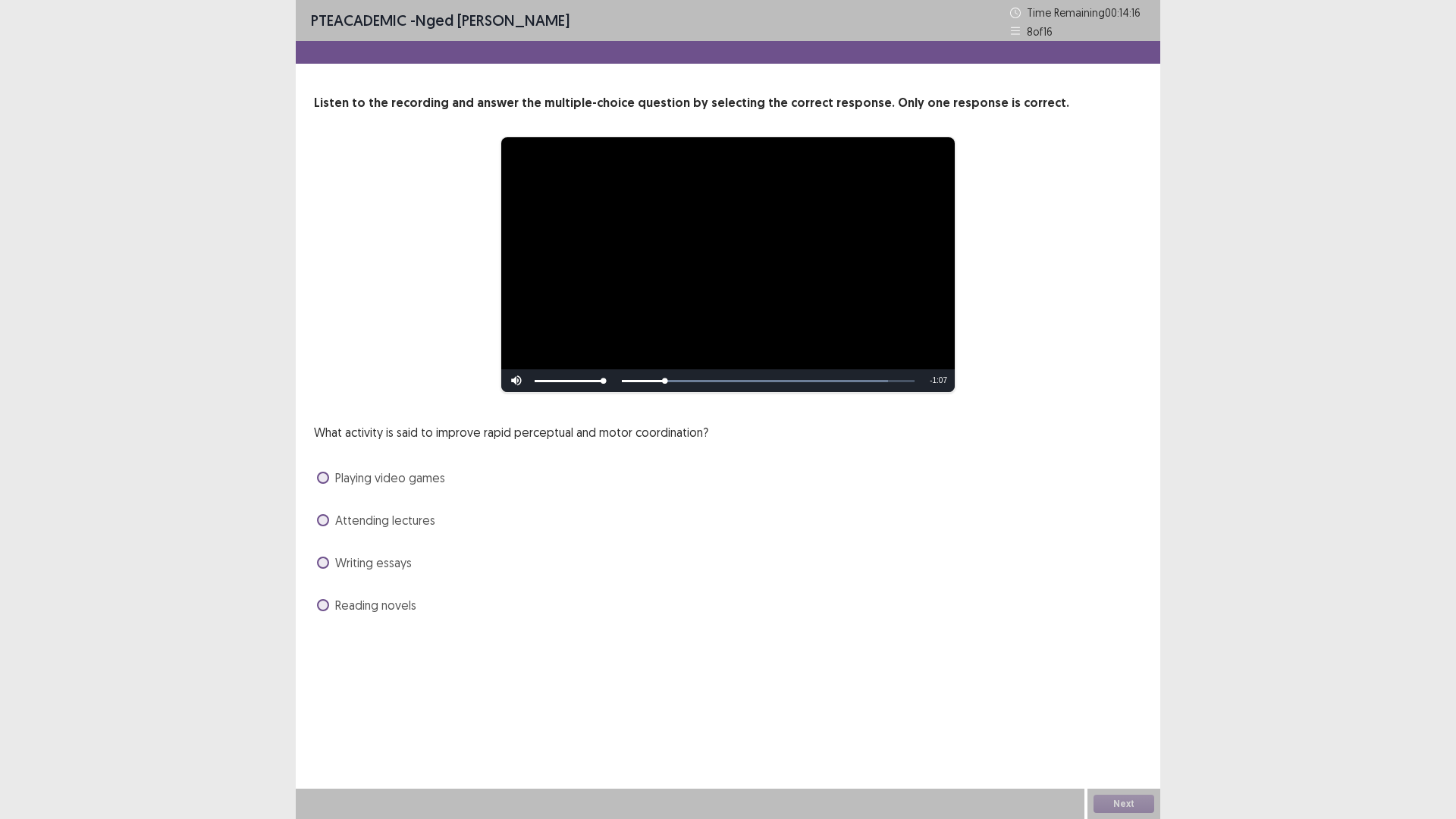
click at [319, 473] on span at bounding box center [323, 478] width 12 height 12
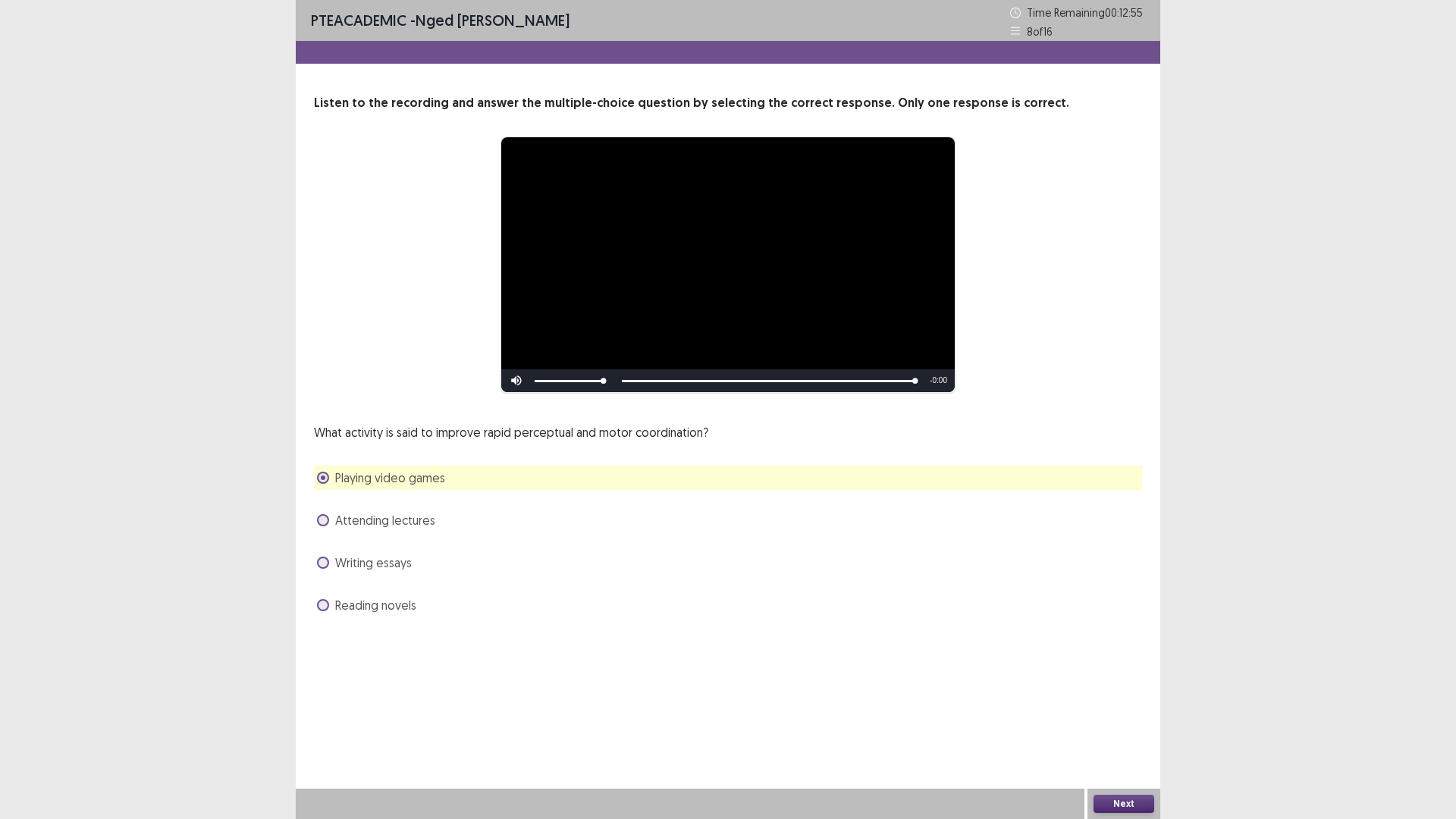
click at [1120, 716] on button "Next" at bounding box center [1124, 803] width 61 height 18
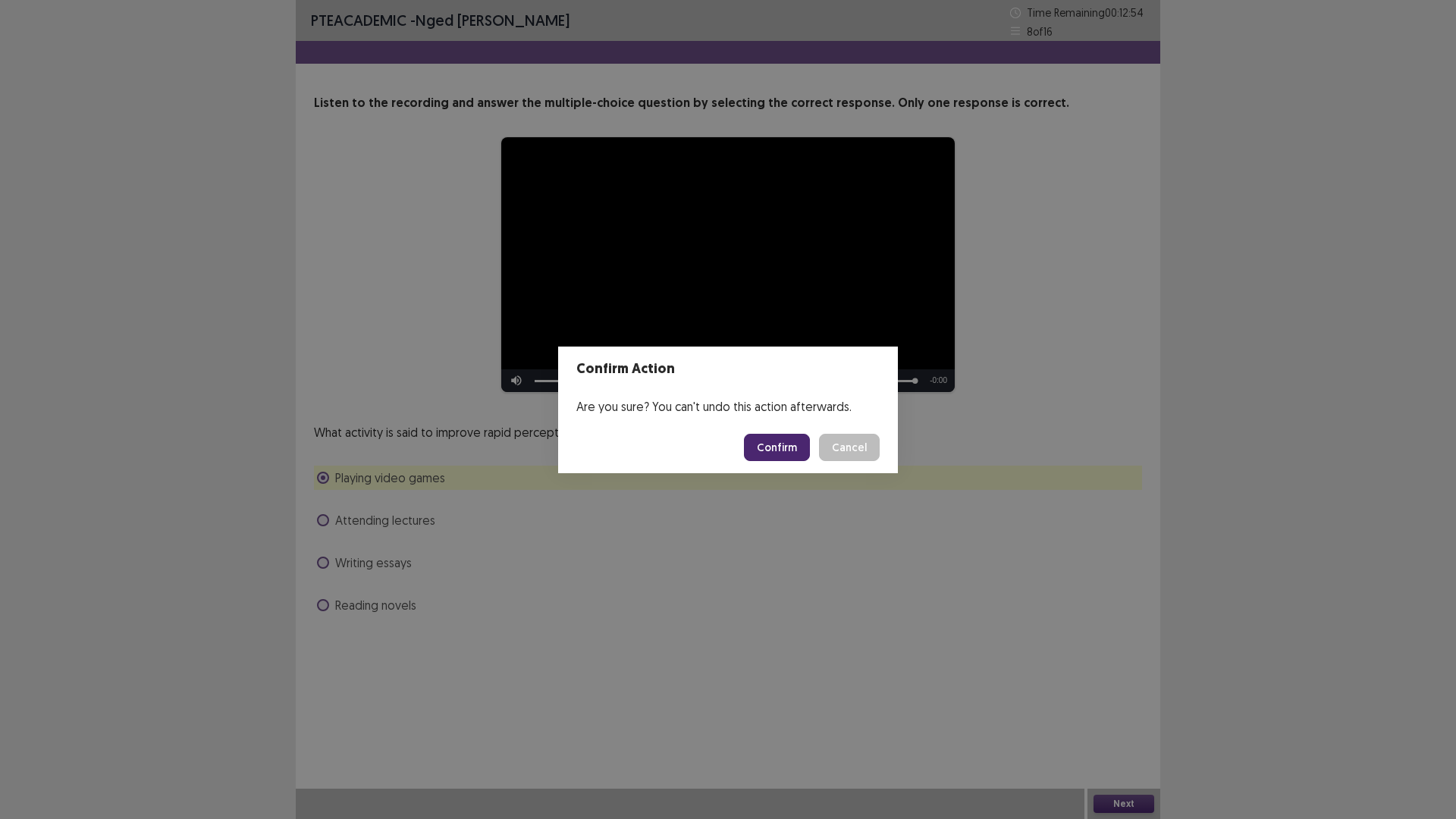
click at [784, 446] on button "Confirm" at bounding box center [777, 448] width 66 height 28
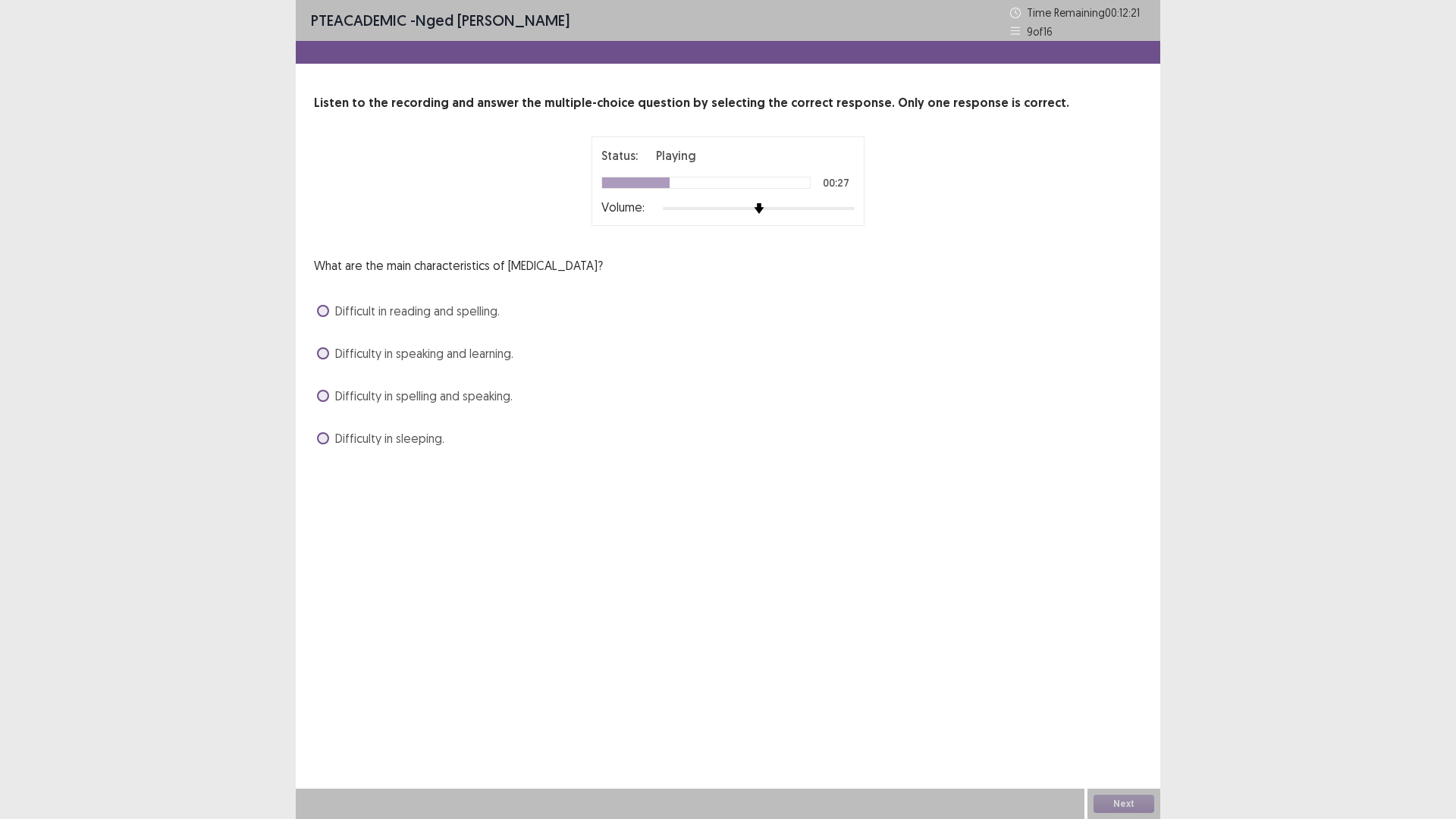
click at [324, 310] on span at bounding box center [323, 311] width 12 height 12
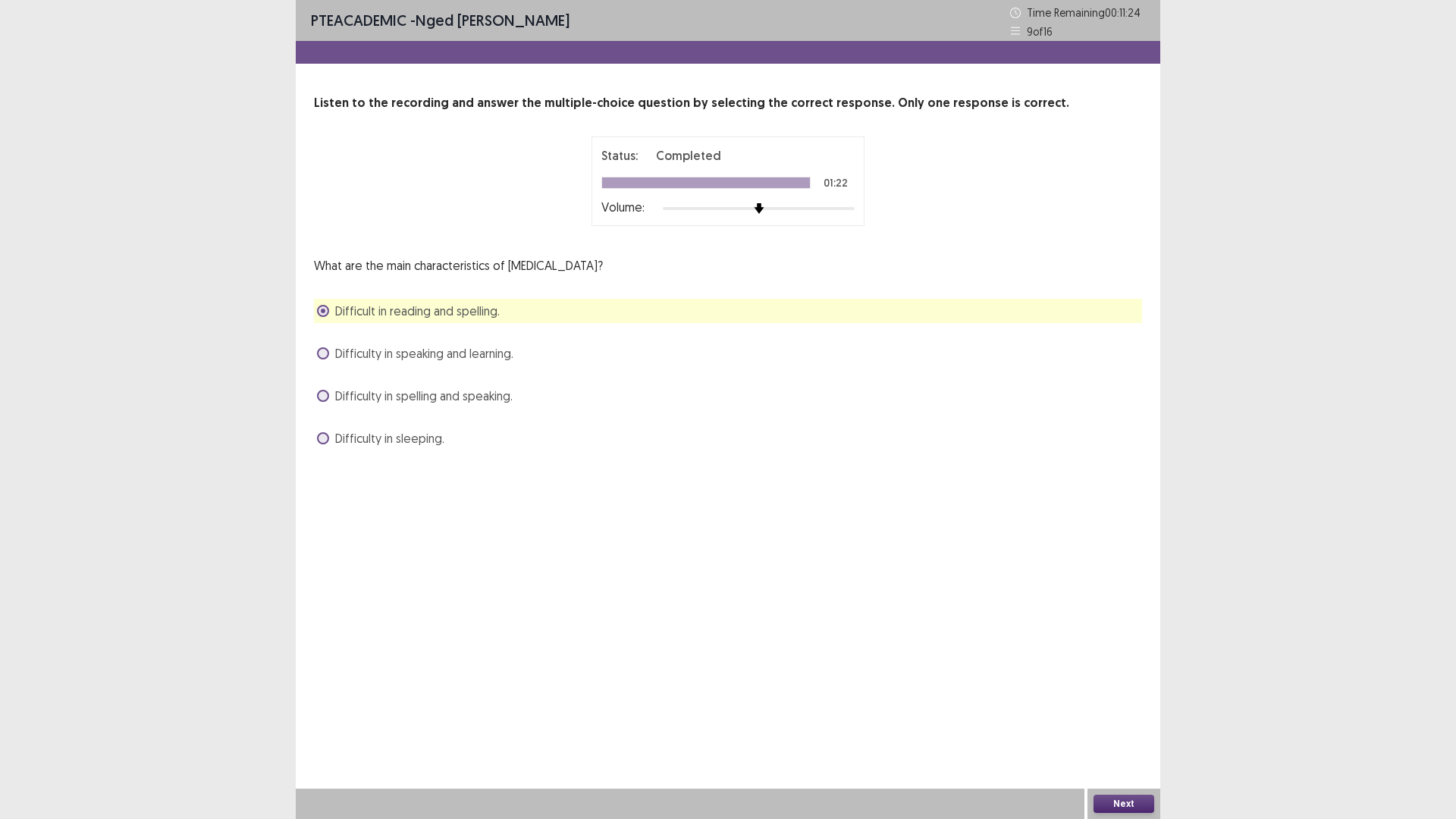
click at [1131, 716] on button "Next" at bounding box center [1124, 803] width 61 height 18
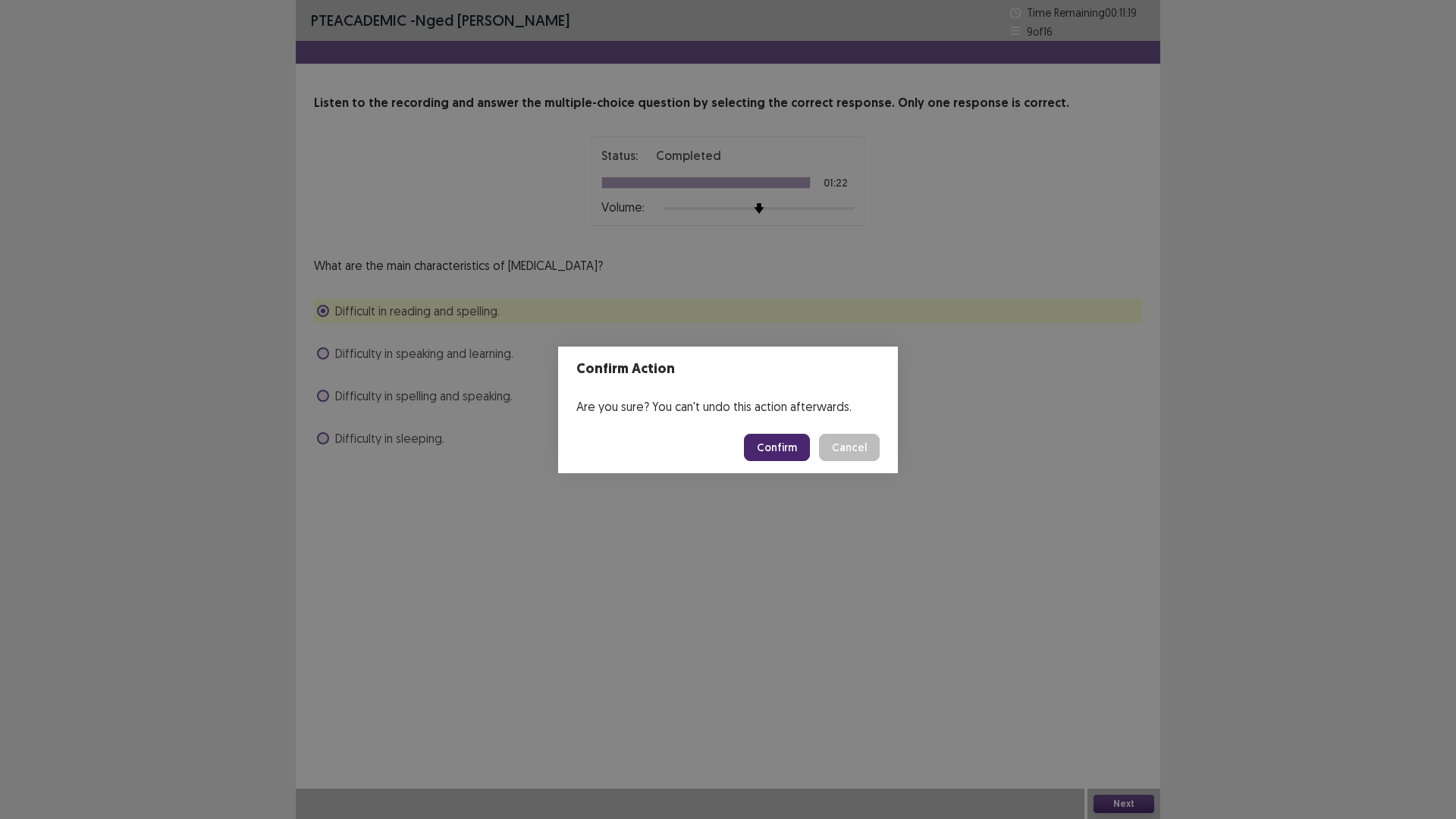
click at [766, 444] on button "Confirm" at bounding box center [777, 448] width 66 height 28
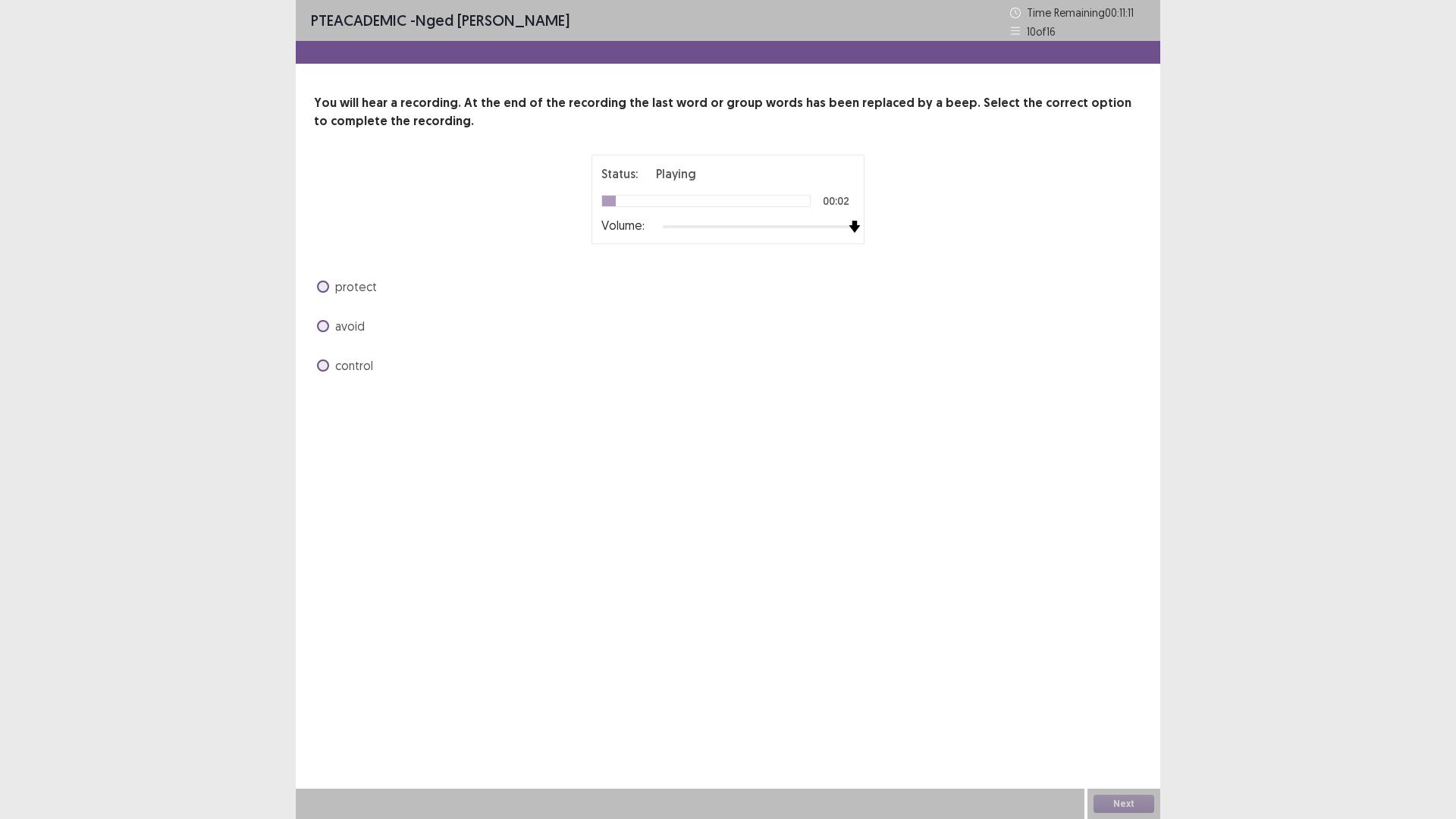
click at [851, 225] on img at bounding box center [855, 227] width 12 height 12
click at [333, 283] on label "protect" at bounding box center [346, 286] width 60 height 18
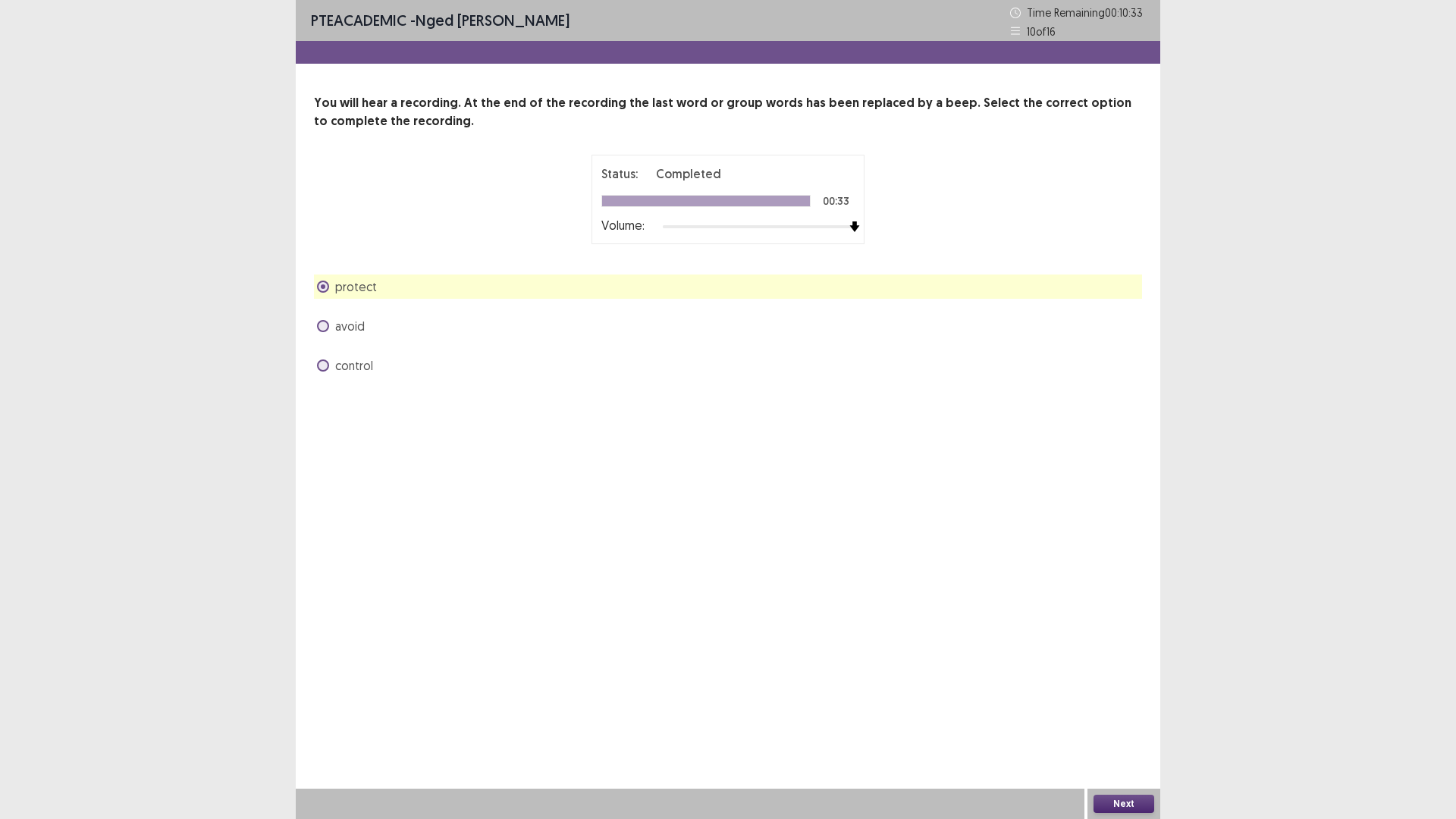
click at [1120, 716] on button "Next" at bounding box center [1124, 803] width 61 height 18
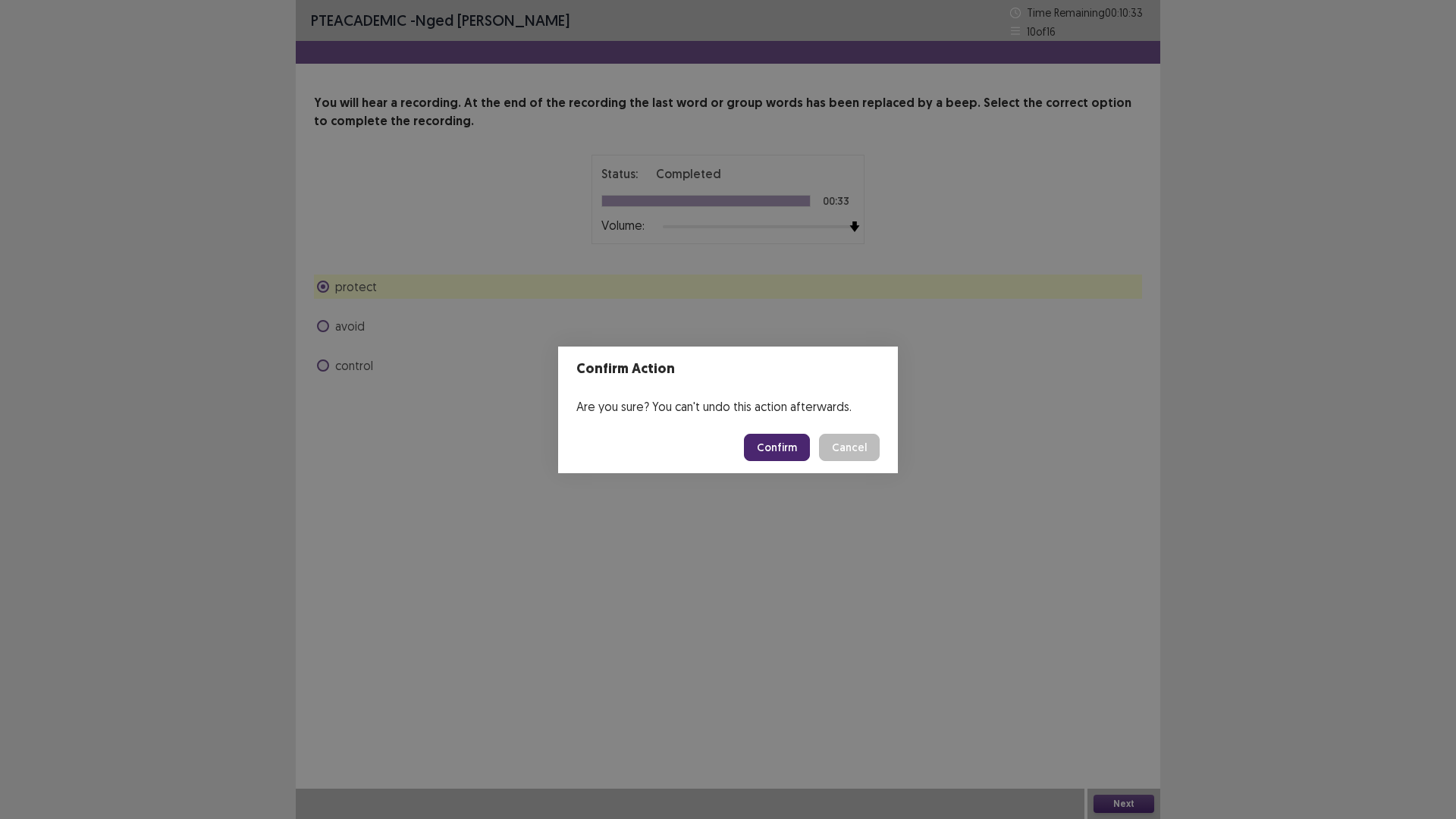
click at [787, 443] on button "Confirm" at bounding box center [777, 448] width 66 height 28
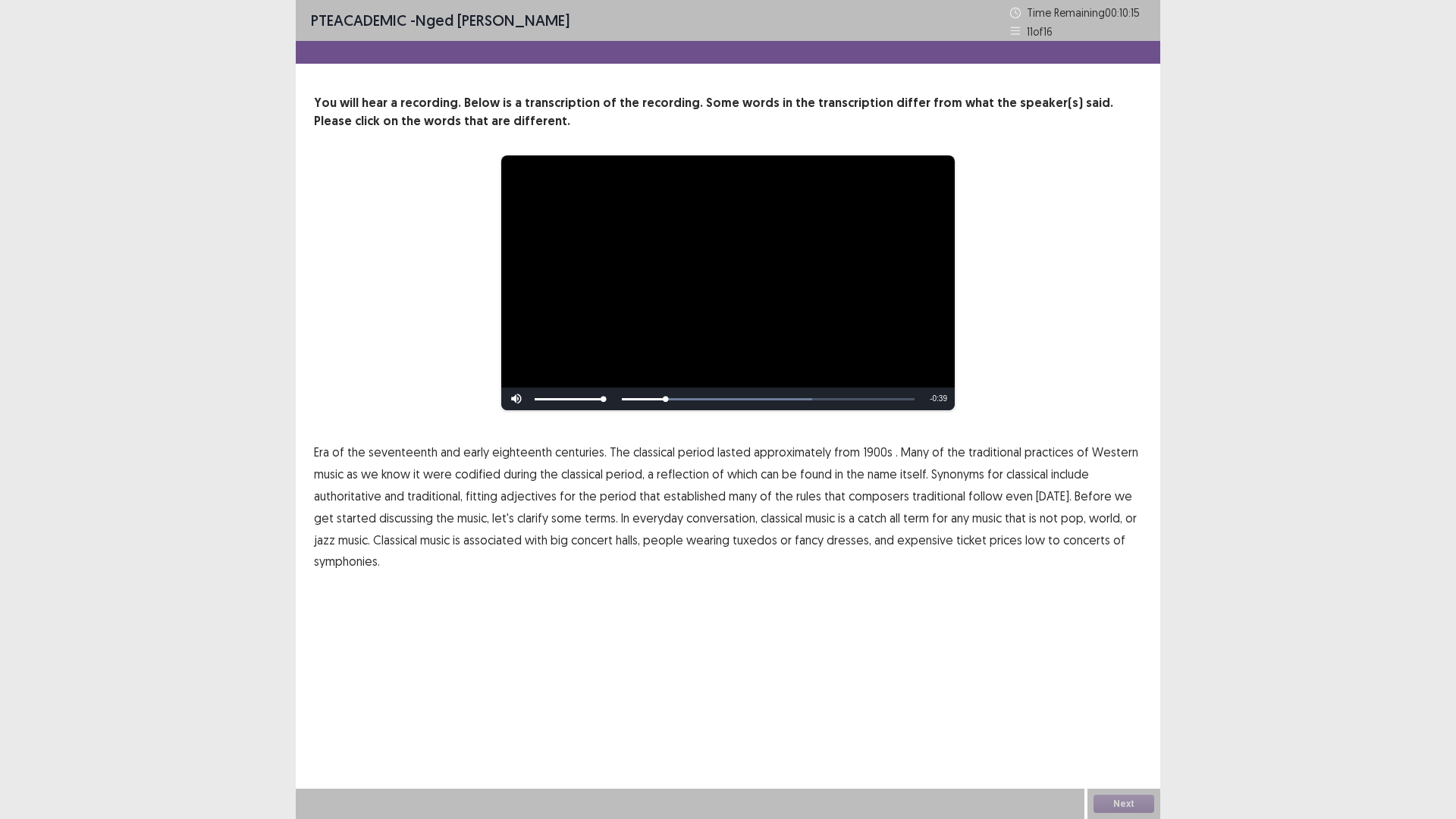
click at [869, 448] on span "1900s" at bounding box center [878, 451] width 29 height 18
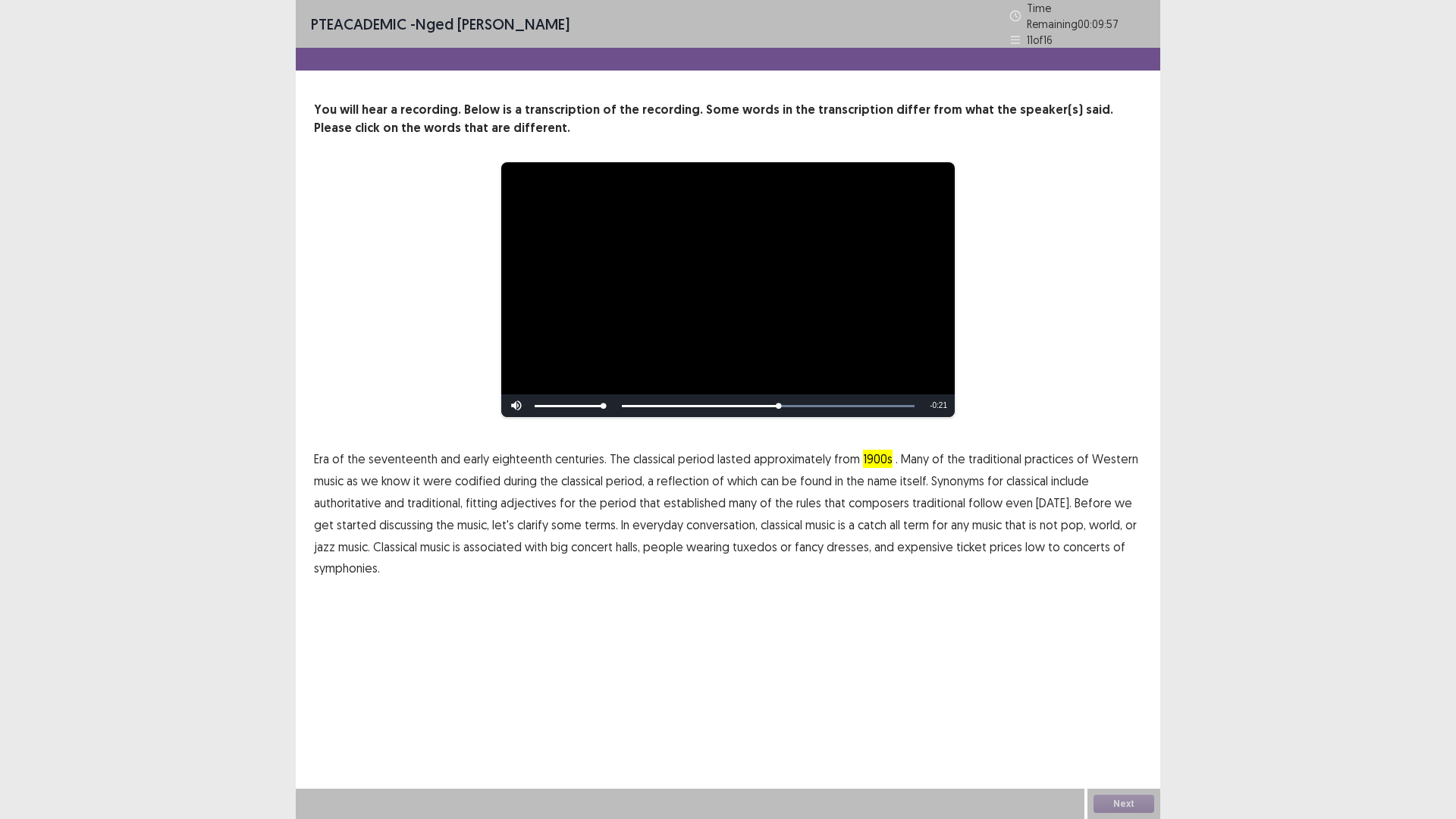
click at [930, 493] on span "traditional" at bounding box center [938, 502] width 53 height 18
click at [1026, 541] on span "low" at bounding box center [1035, 546] width 20 height 18
click at [1136, 716] on button "Next" at bounding box center [1124, 803] width 61 height 18
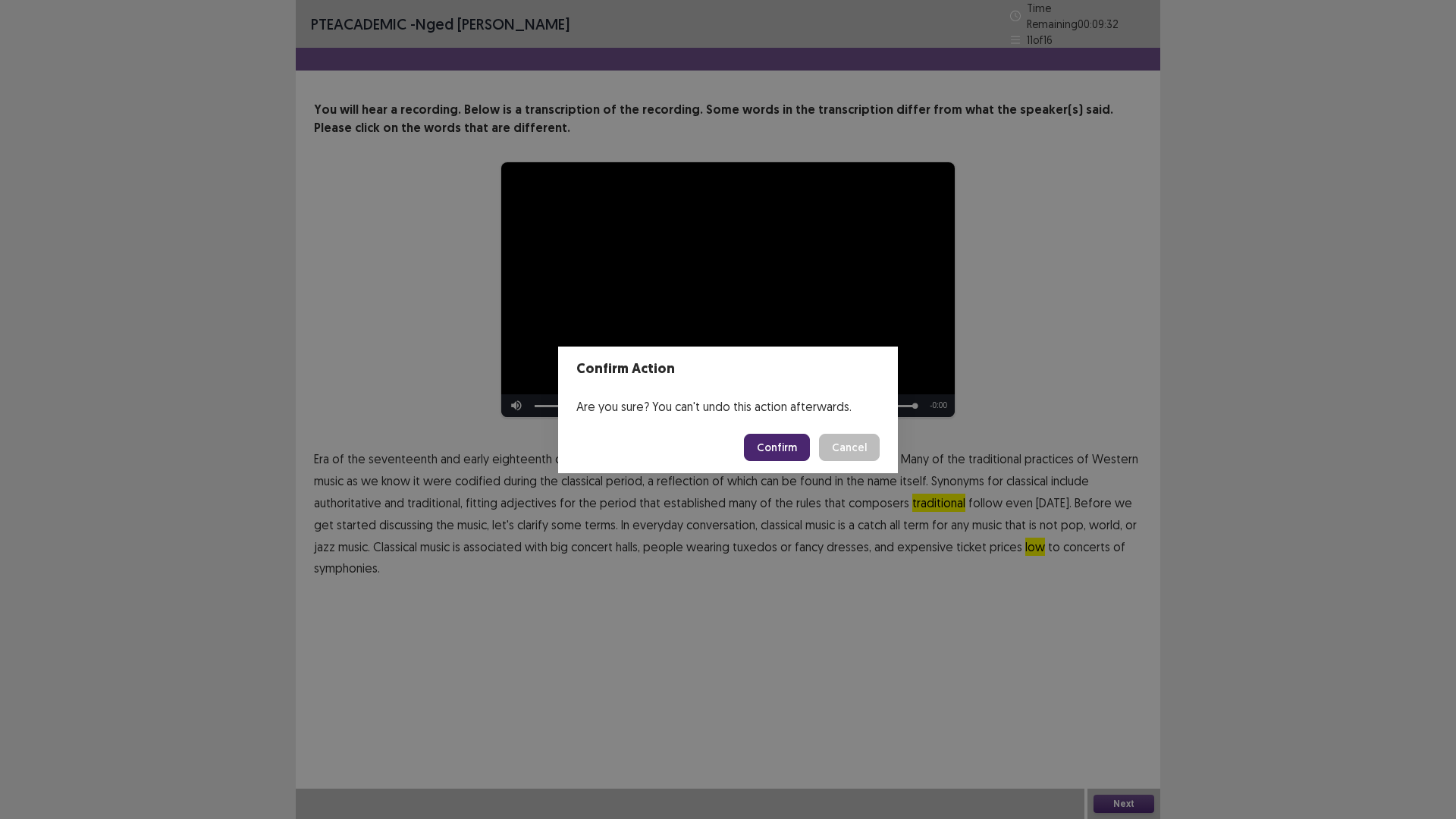
click at [794, 447] on button "Confirm" at bounding box center [777, 448] width 66 height 28
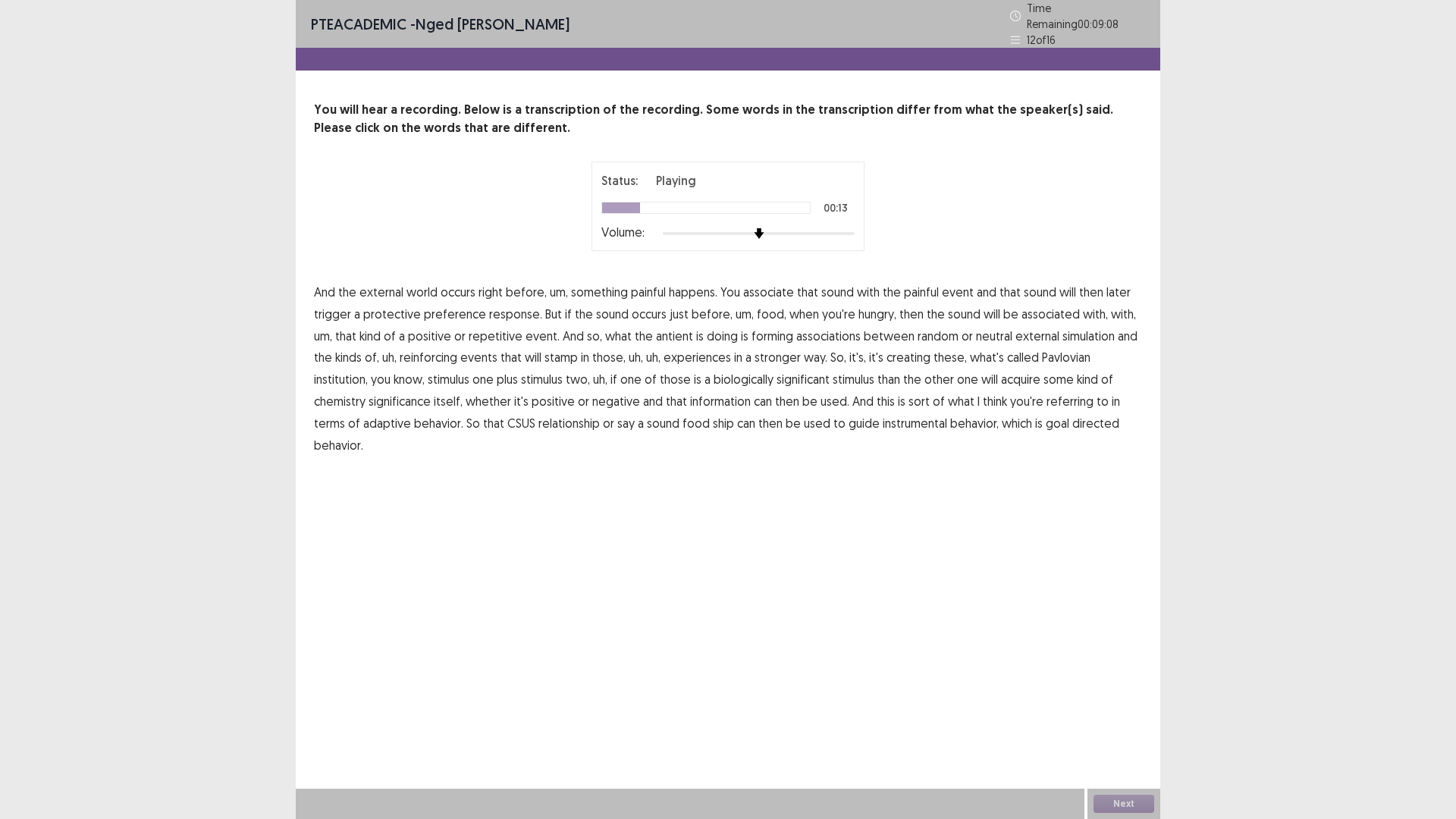
click at [443, 307] on span "preference" at bounding box center [455, 313] width 62 height 18
click at [662, 332] on span "antient" at bounding box center [674, 335] width 37 height 18
click at [1083, 332] on span "simulation" at bounding box center [1089, 335] width 52 height 18
click at [368, 370] on span "institution," at bounding box center [341, 378] width 54 height 18
click at [366, 392] on span "chemistry" at bounding box center [340, 401] width 52 height 18
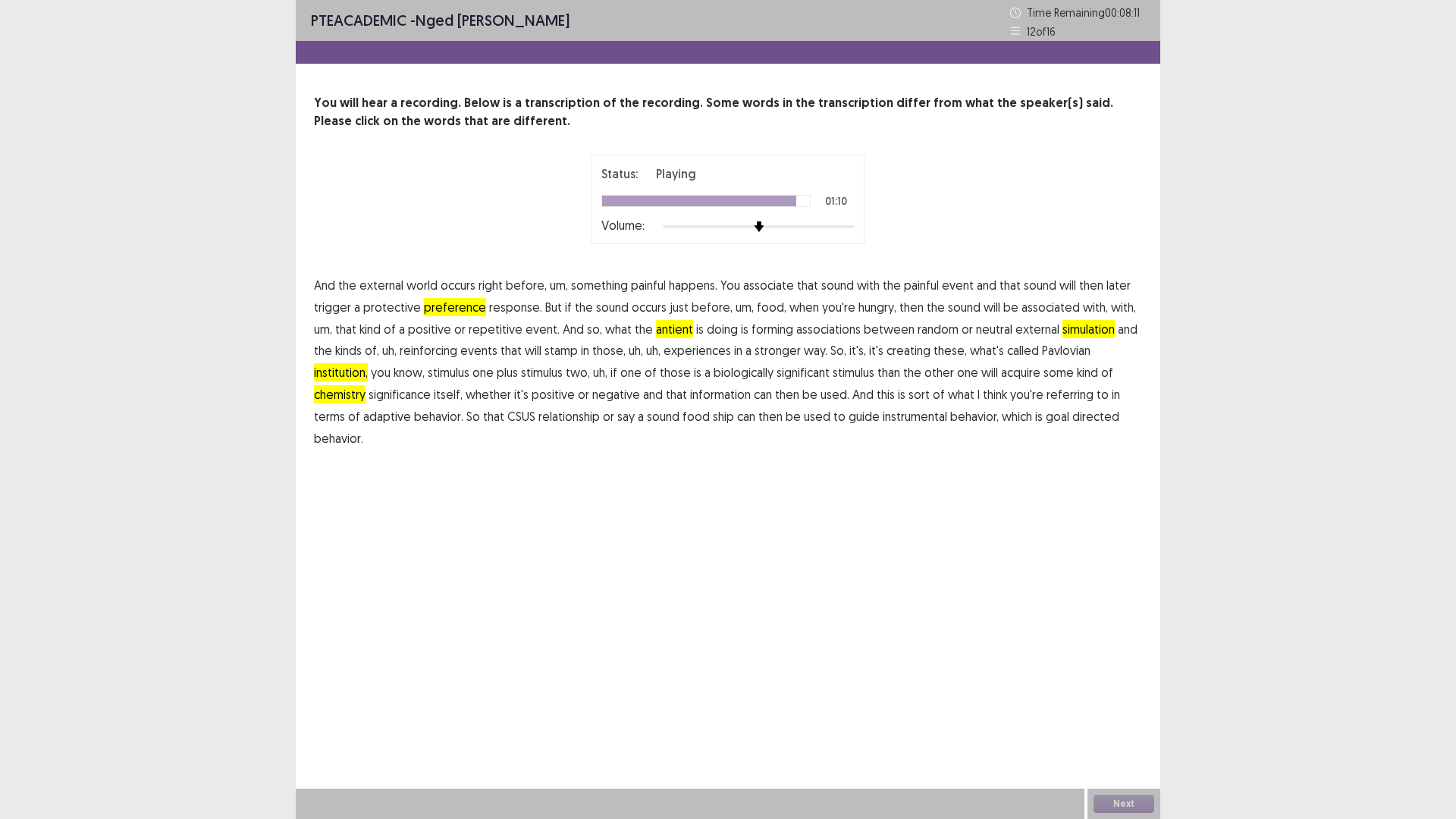
click at [713, 417] on span "ship" at bounding box center [723, 416] width 22 height 18
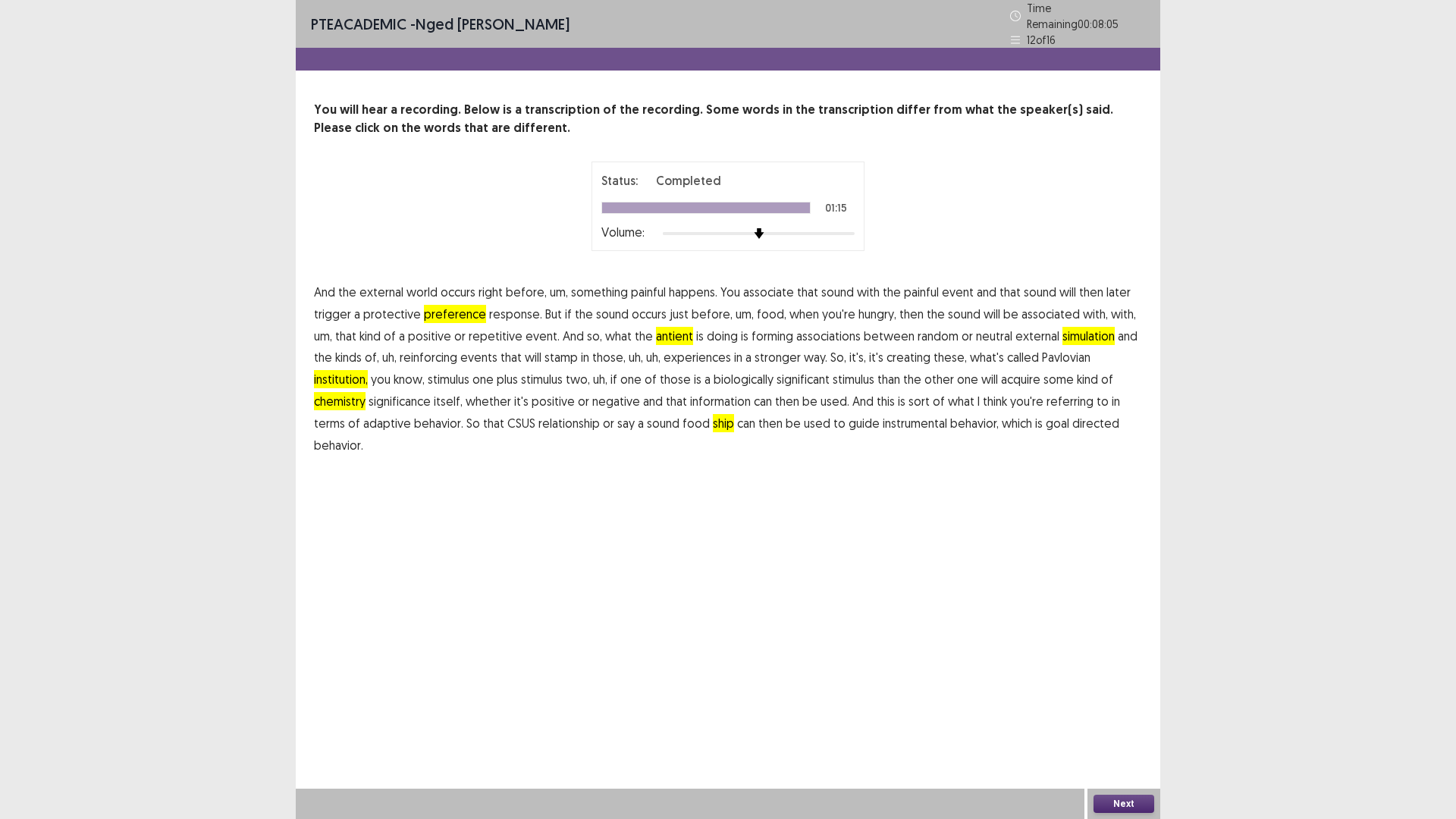
click at [1123, 716] on button "Next" at bounding box center [1124, 803] width 61 height 18
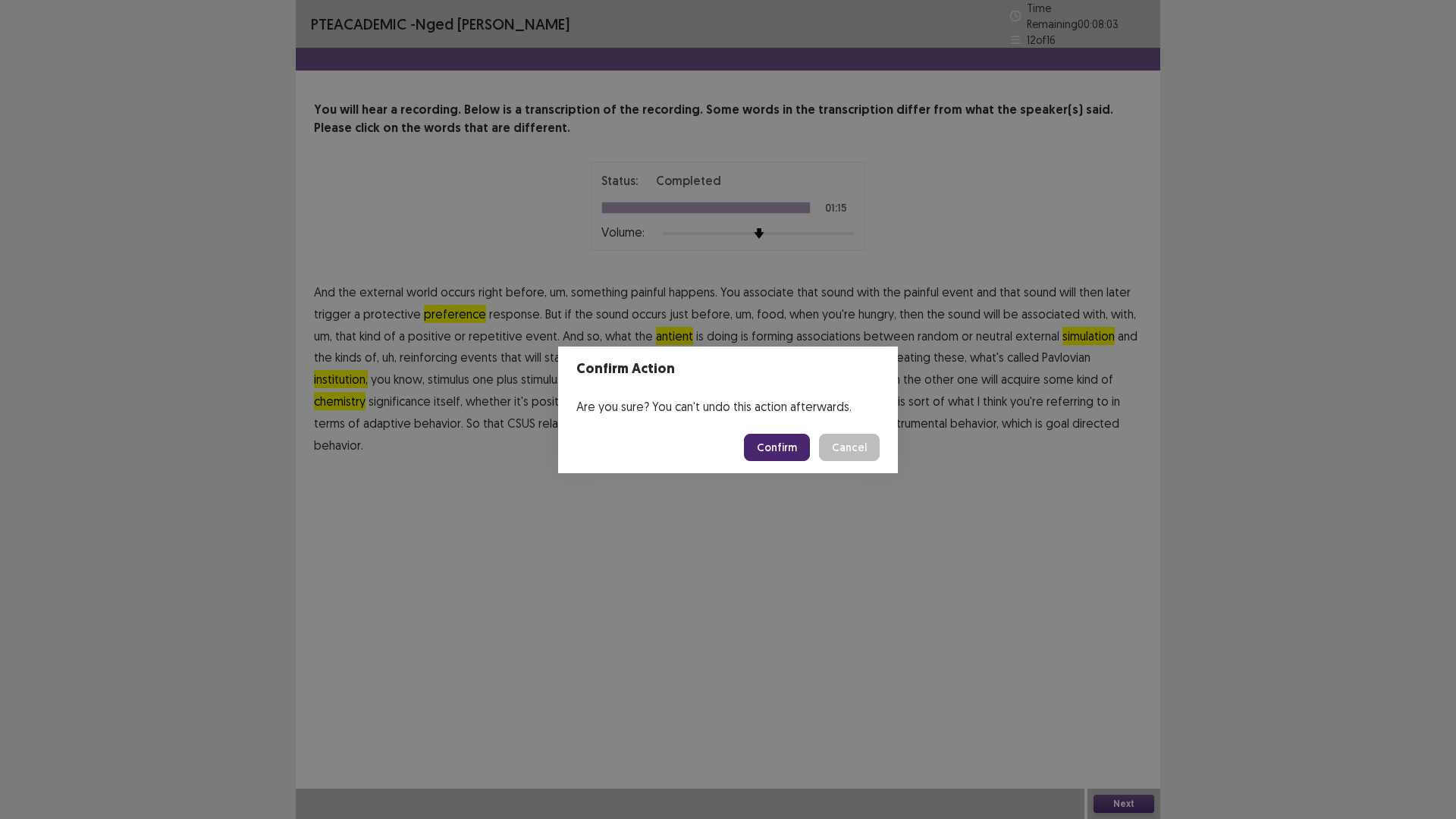
click at [783, 446] on button "Confirm" at bounding box center [777, 448] width 66 height 28
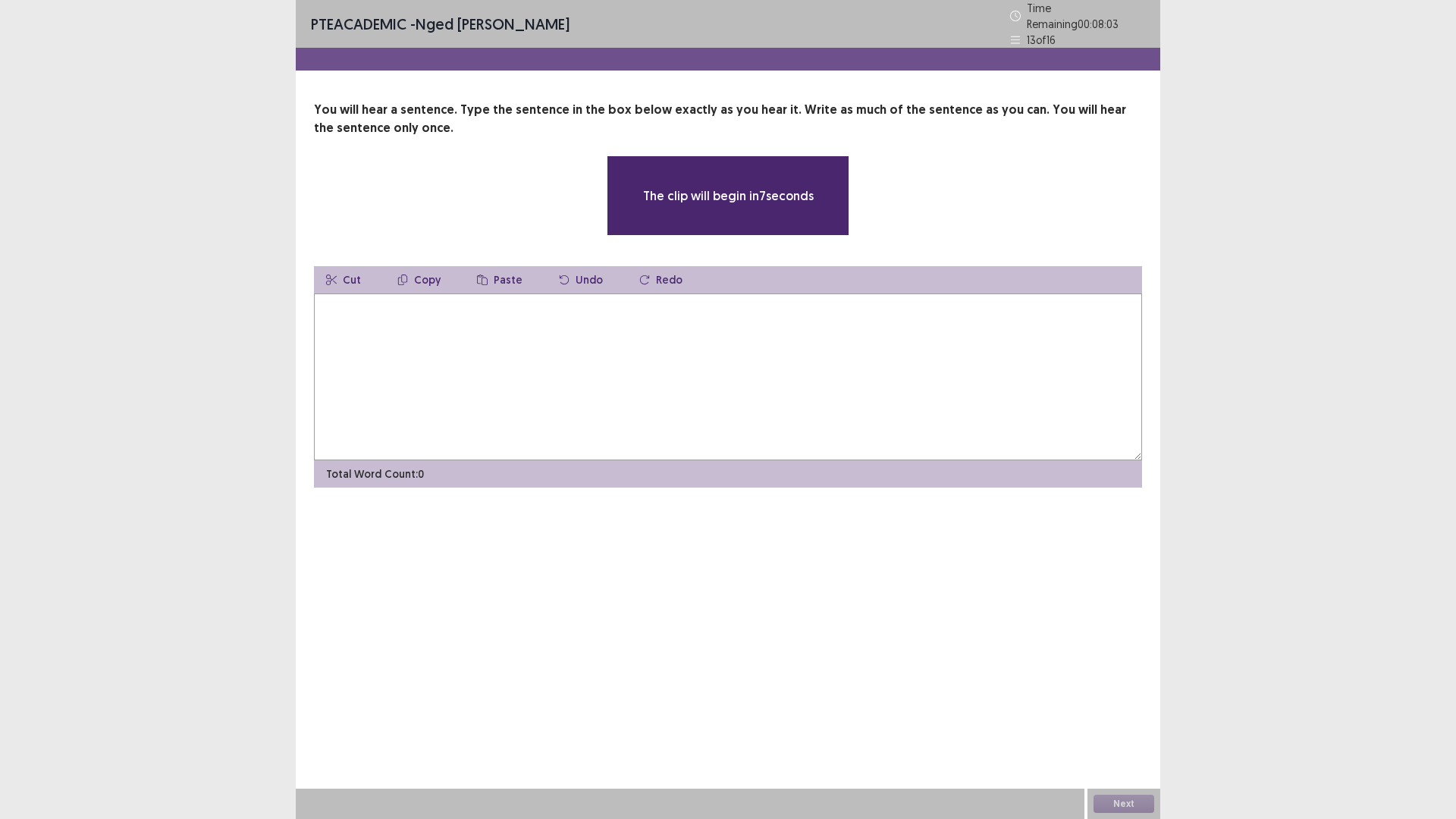
click at [619, 372] on textarea at bounding box center [728, 377] width 828 height 167
click at [590, 390] on textarea at bounding box center [728, 377] width 828 height 167
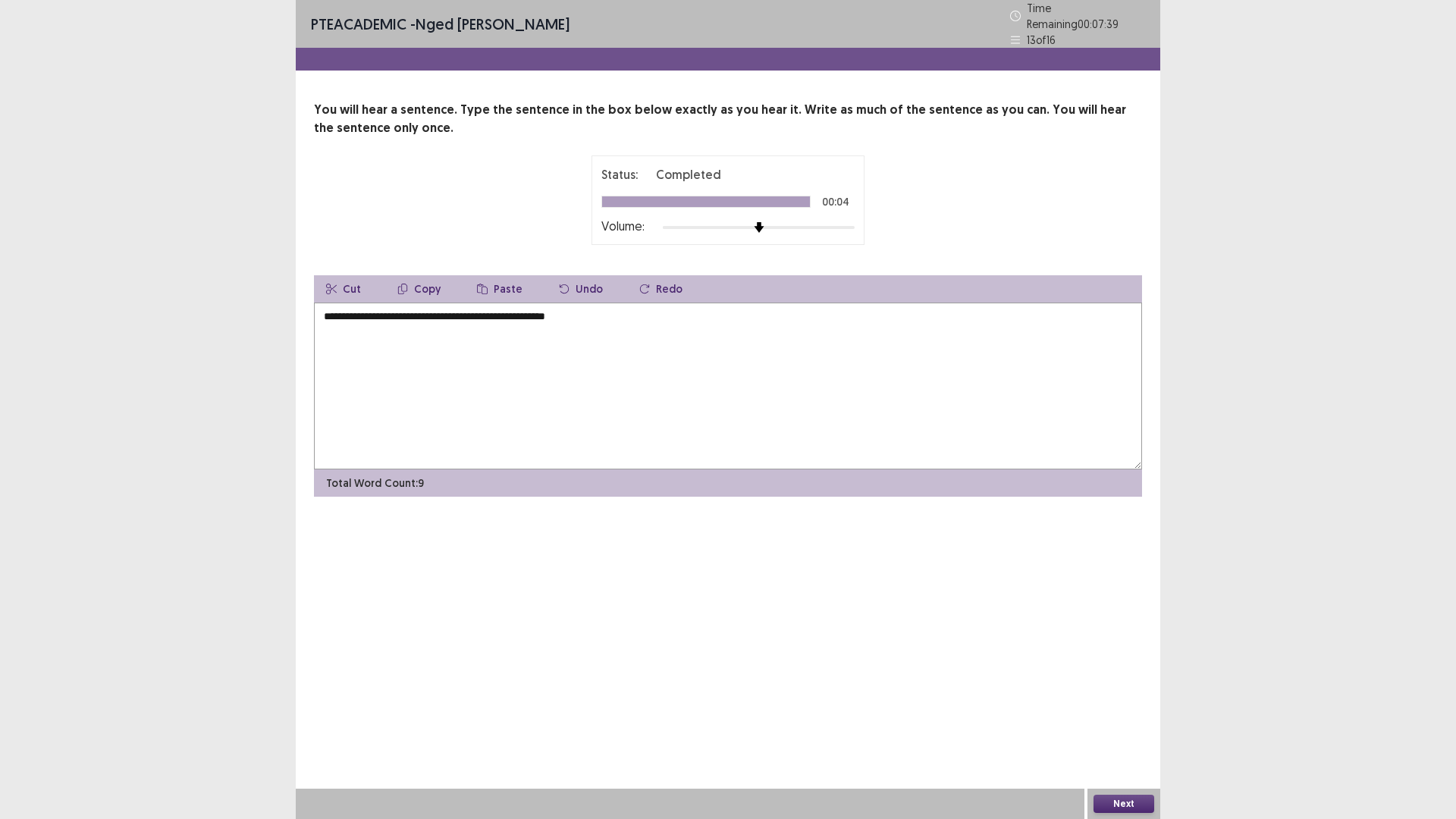
click at [333, 311] on textarea "**********" at bounding box center [728, 385] width 828 height 167
click at [489, 310] on textarea "**********" at bounding box center [728, 385] width 828 height 167
click at [636, 308] on textarea "**********" at bounding box center [728, 385] width 828 height 167
click at [541, 308] on textarea "**********" at bounding box center [728, 385] width 828 height 167
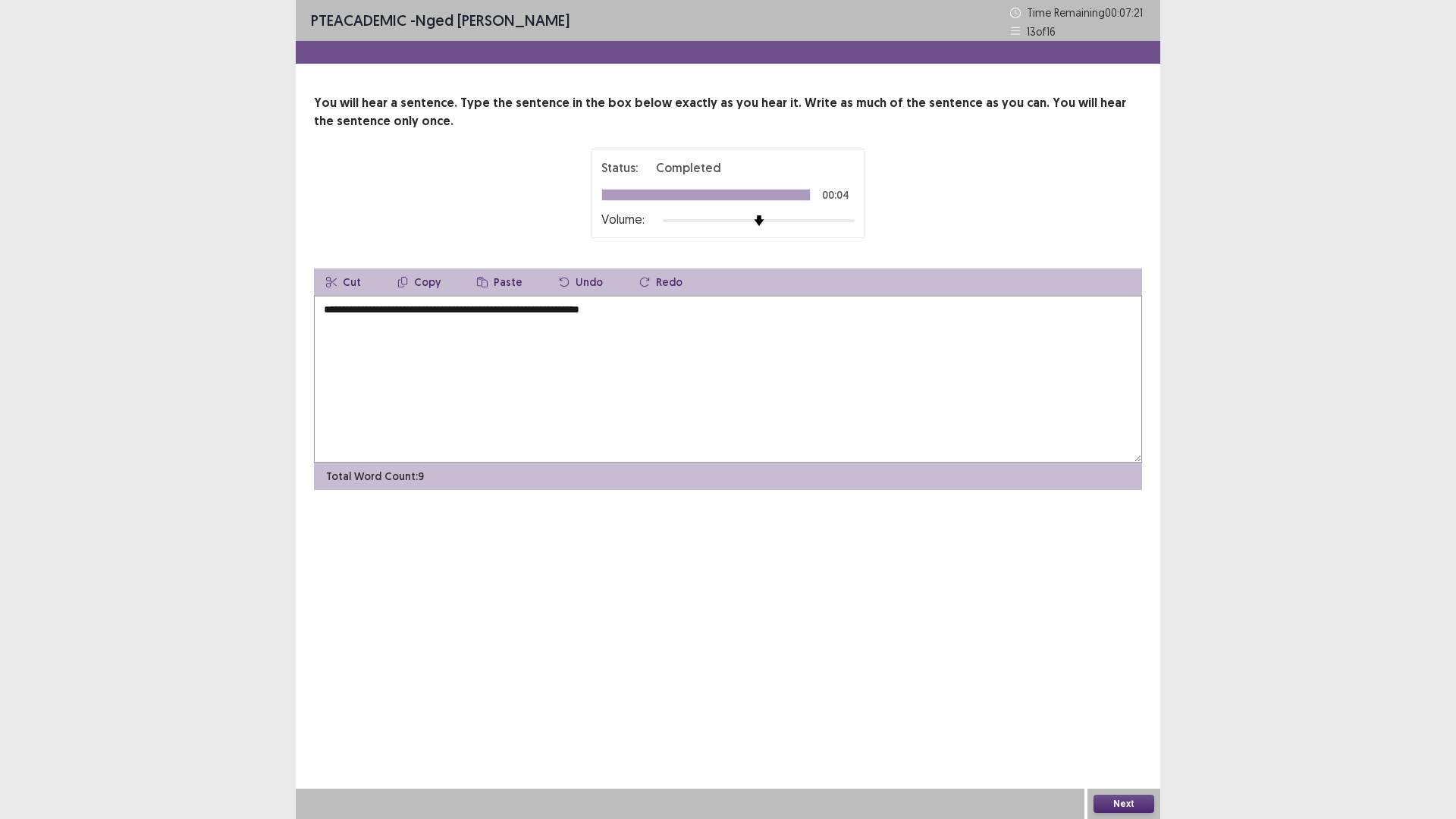
click at [544, 314] on textarea "**********" at bounding box center [728, 379] width 828 height 167
click at [436, 313] on textarea "**********" at bounding box center [728, 379] width 828 height 167
type textarea "**********"
click at [868, 219] on div "Status: Completed 00:04 Volume:" at bounding box center [728, 193] width 379 height 89
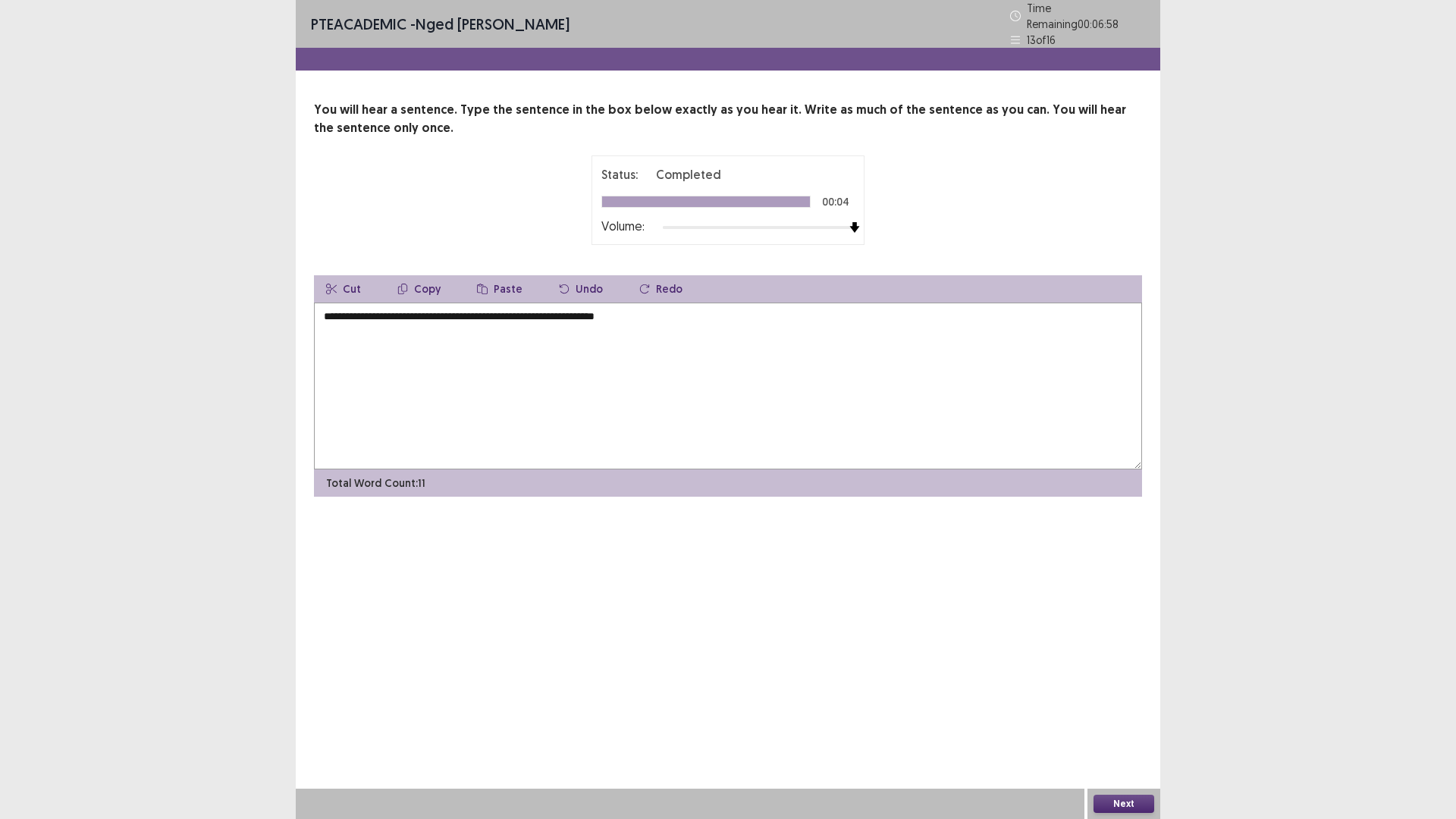
click at [1123, 716] on div "Next" at bounding box center [1124, 803] width 73 height 30
click at [1108, 716] on button "Next" at bounding box center [1124, 803] width 61 height 18
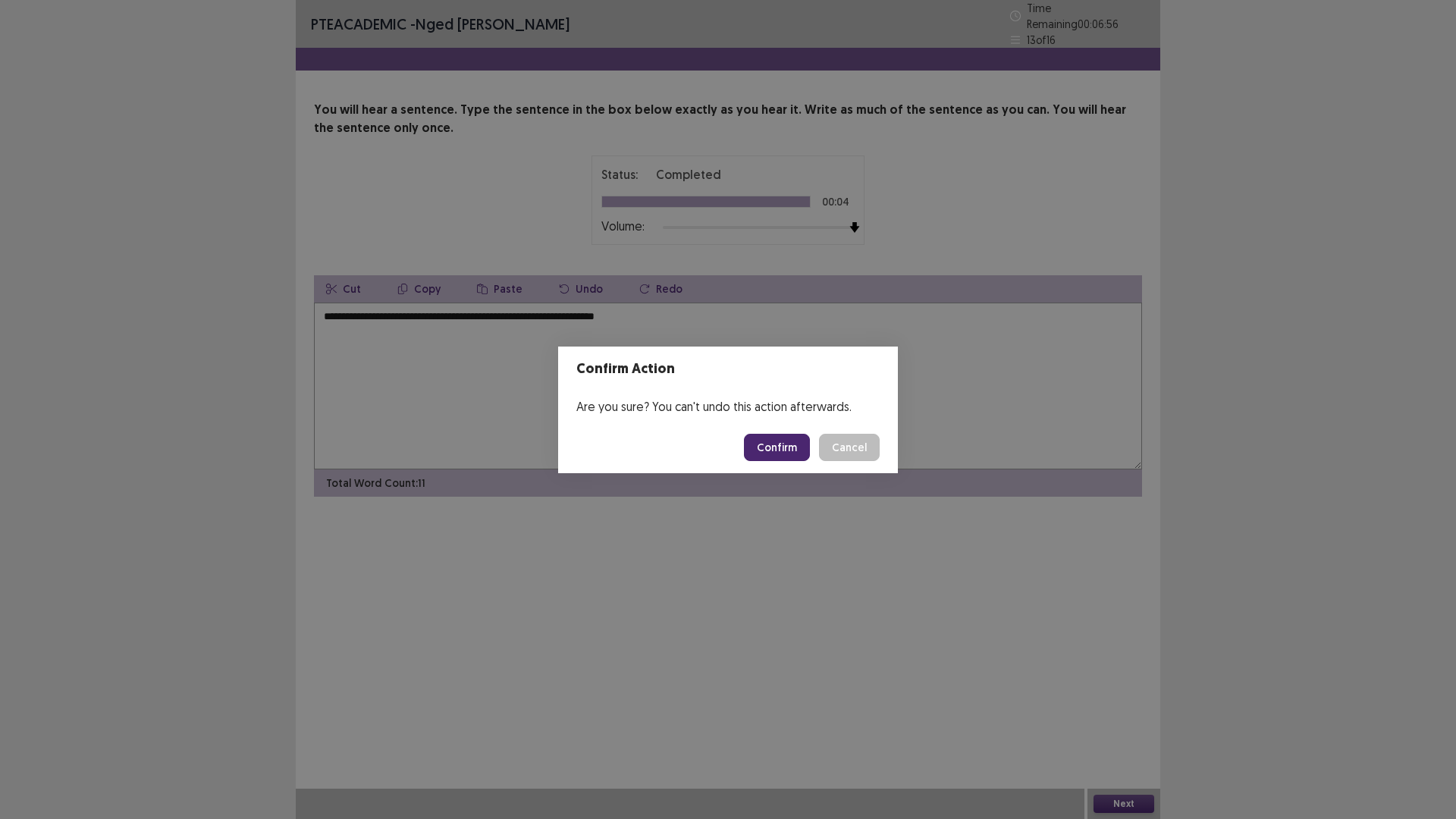
click at [761, 438] on button "Confirm" at bounding box center [777, 448] width 66 height 28
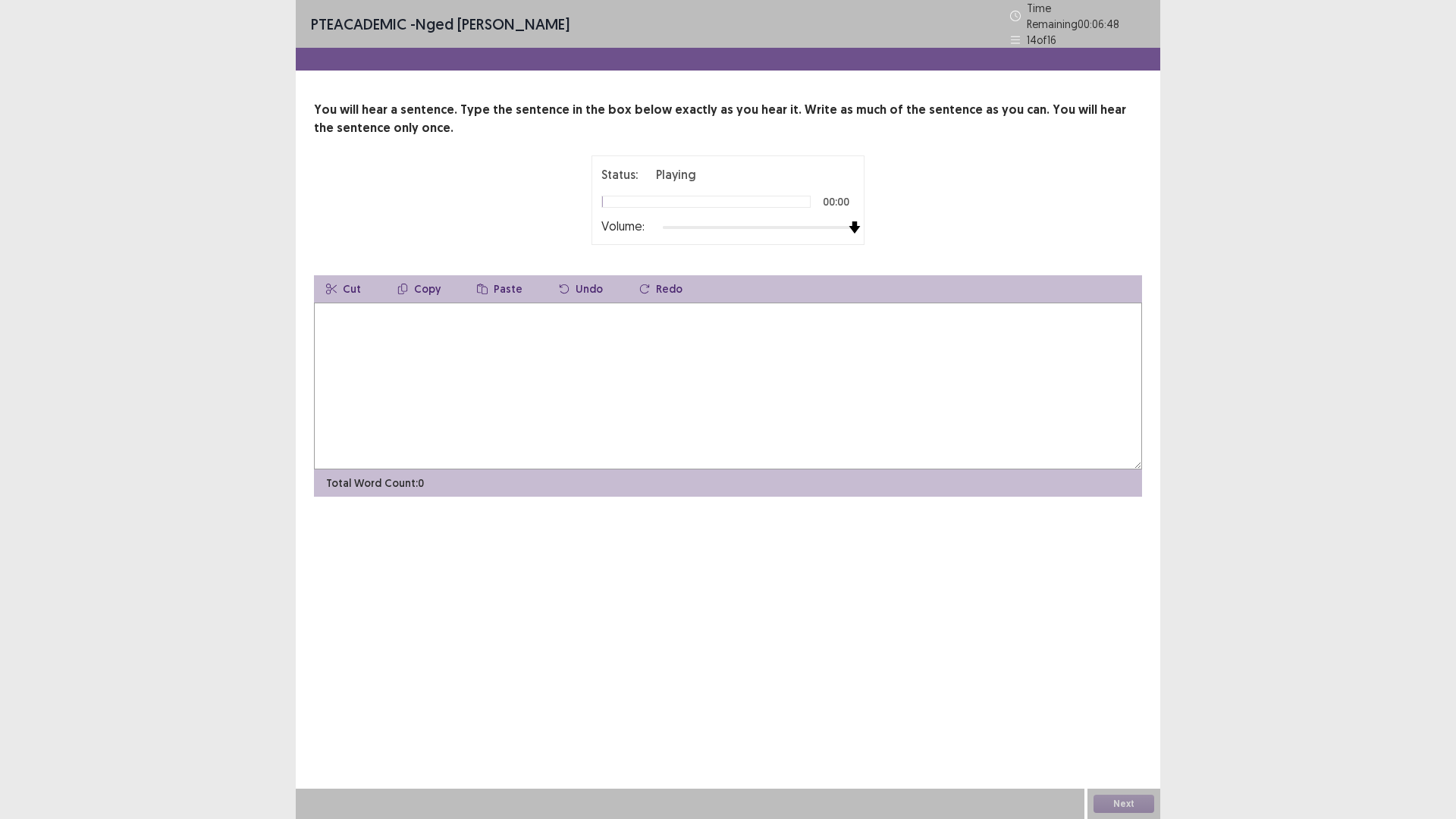
click at [895, 218] on div "Status: Playing 00:00 Volume:" at bounding box center [728, 200] width 379 height 89
click at [553, 330] on textarea at bounding box center [728, 385] width 828 height 167
type textarea "*"
click at [327, 308] on textarea "**********" at bounding box center [728, 385] width 828 height 167
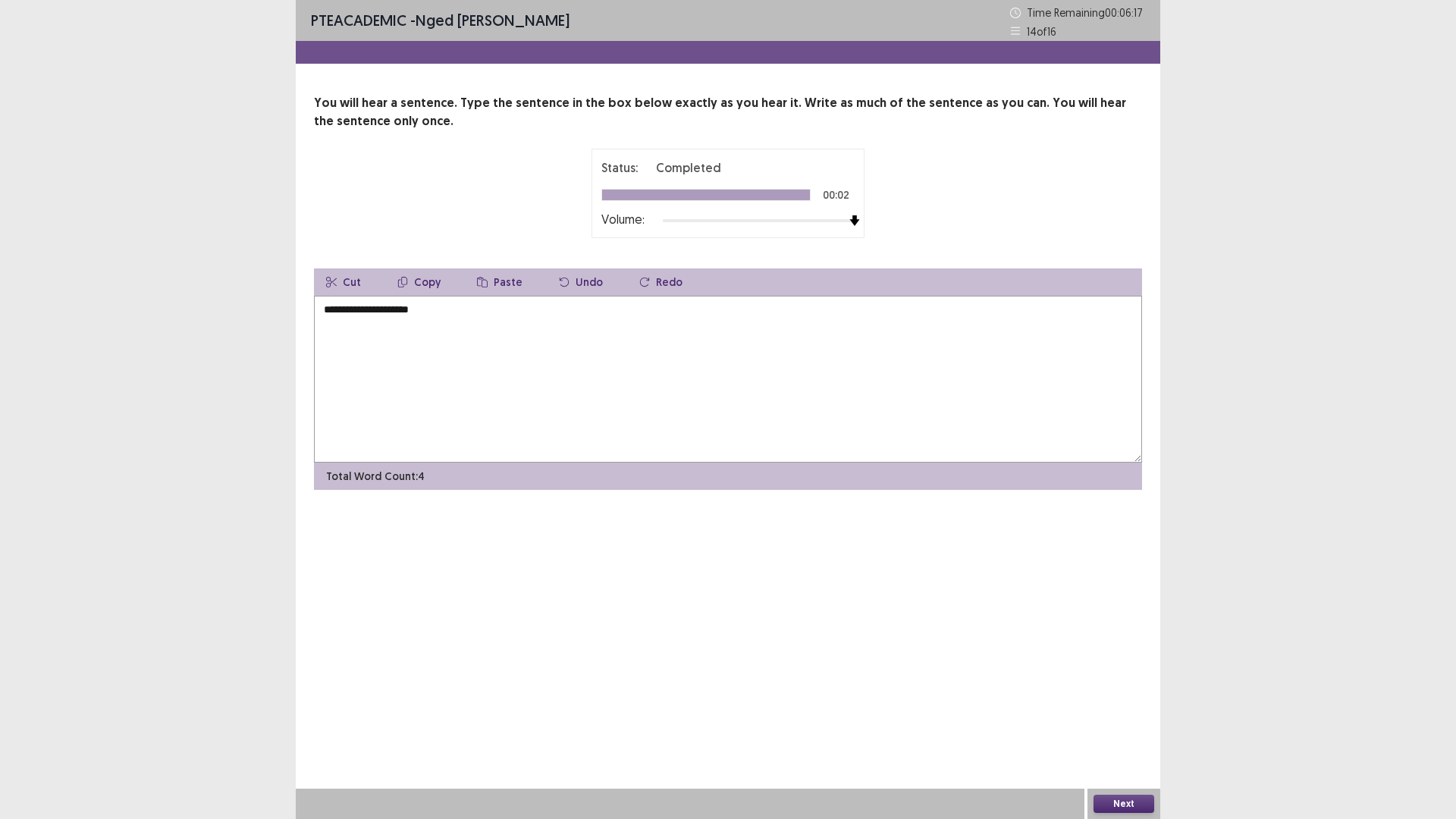
click at [426, 311] on textarea "**********" at bounding box center [728, 379] width 828 height 167
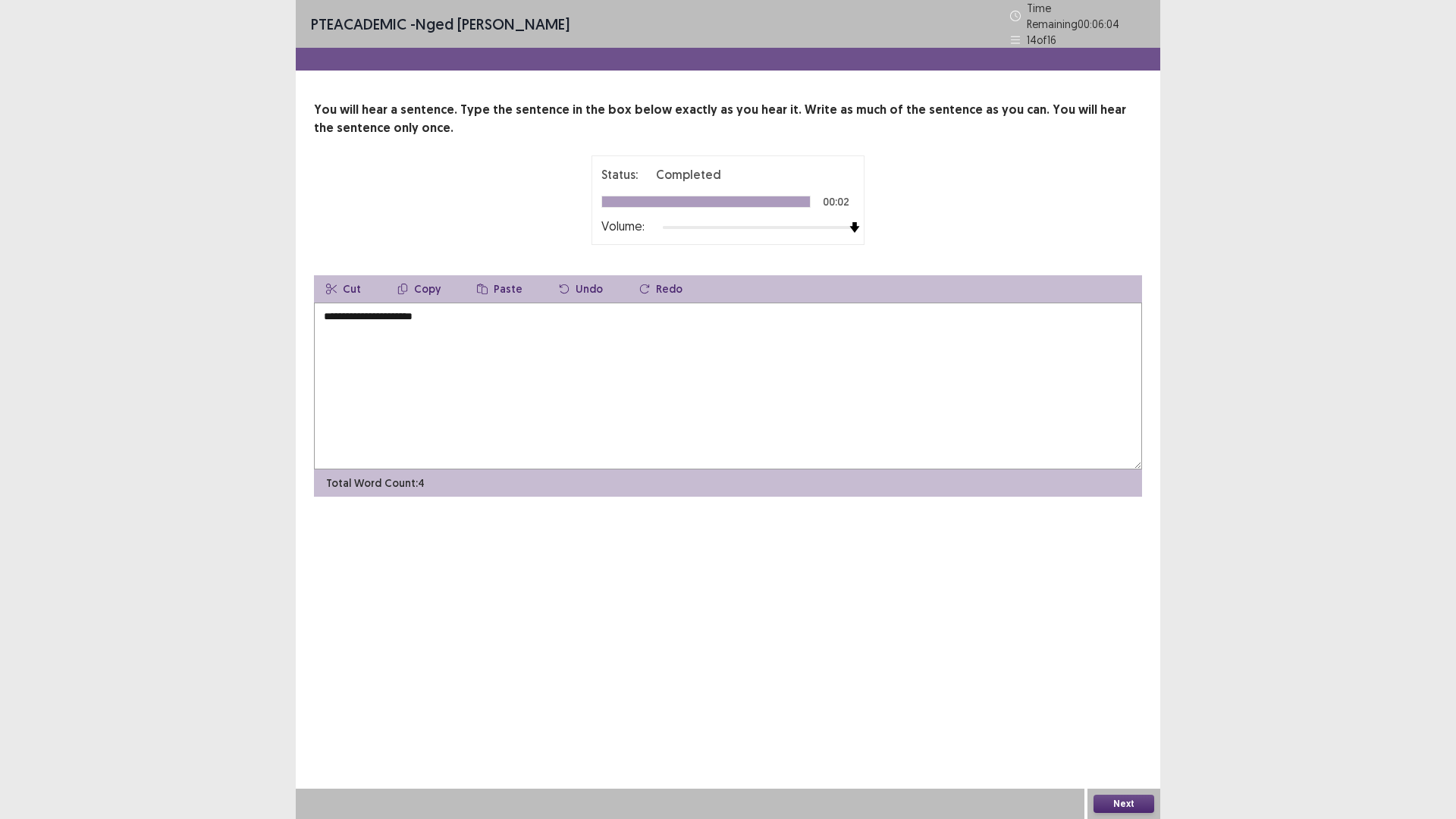
click at [369, 313] on textarea "**********" at bounding box center [728, 385] width 828 height 167
type textarea "**********"
click at [1137, 716] on button "Next" at bounding box center [1124, 803] width 61 height 18
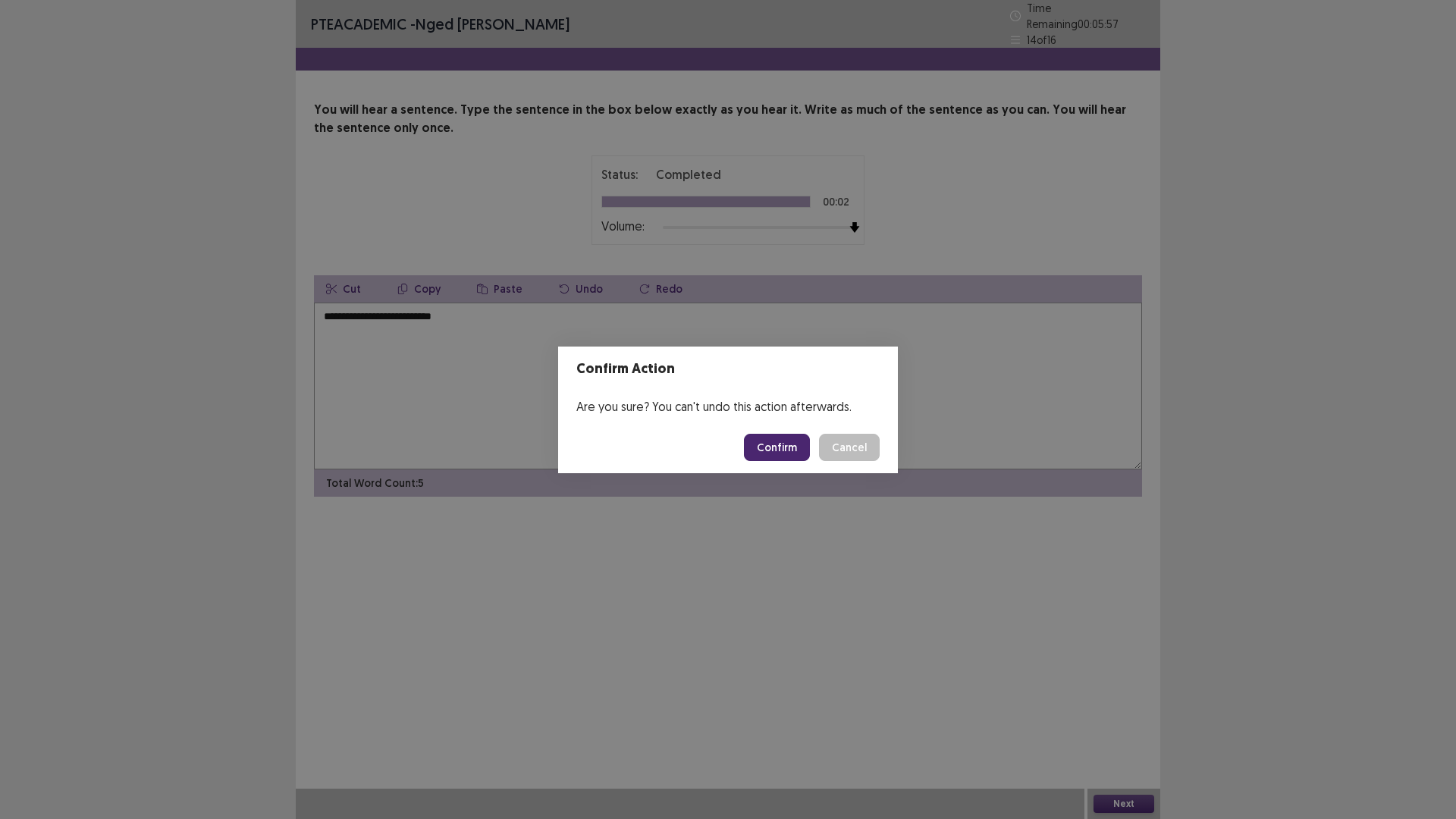
click at [778, 441] on button "Confirm" at bounding box center [777, 448] width 66 height 28
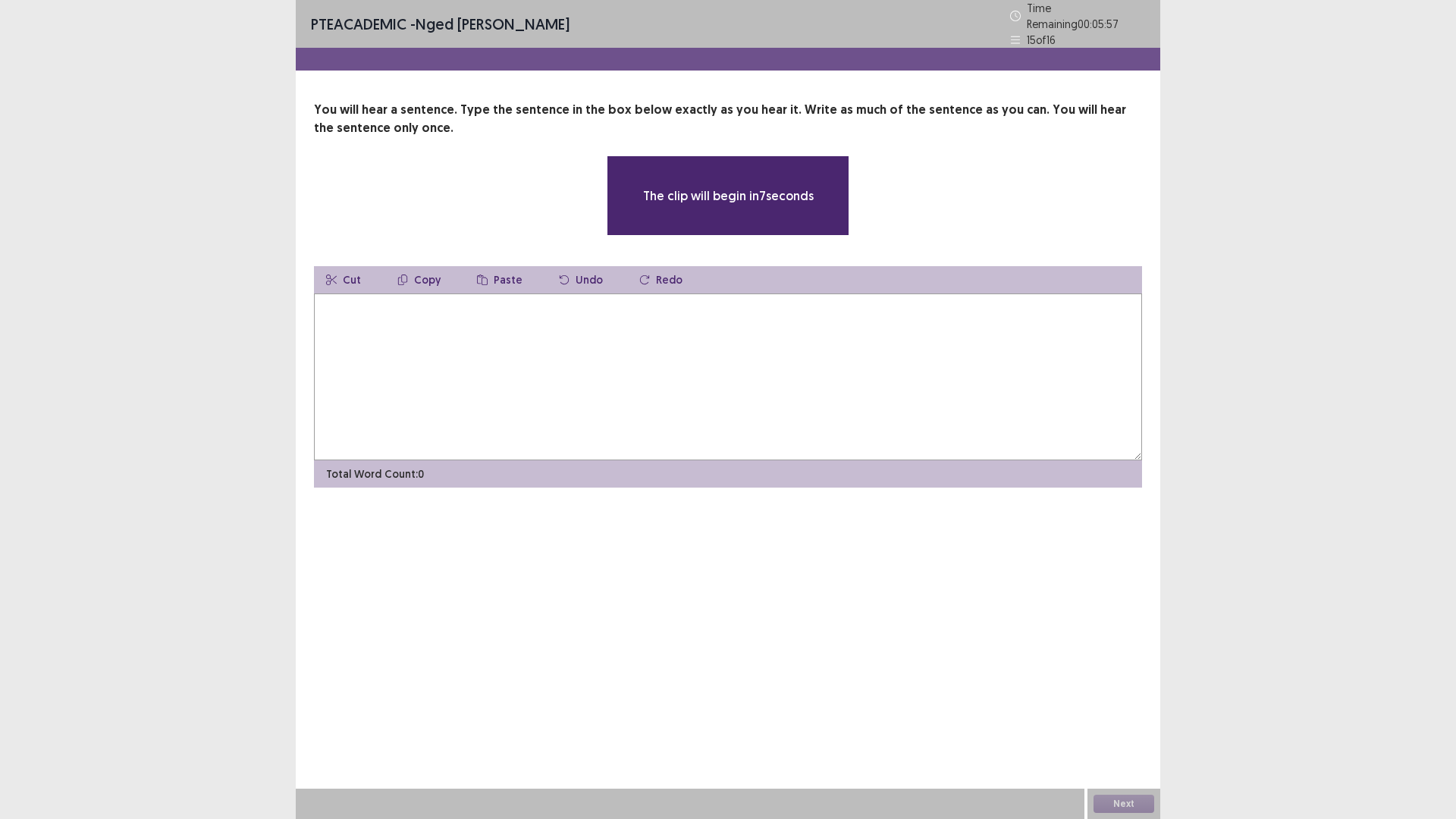
click at [379, 330] on textarea at bounding box center [728, 377] width 828 height 167
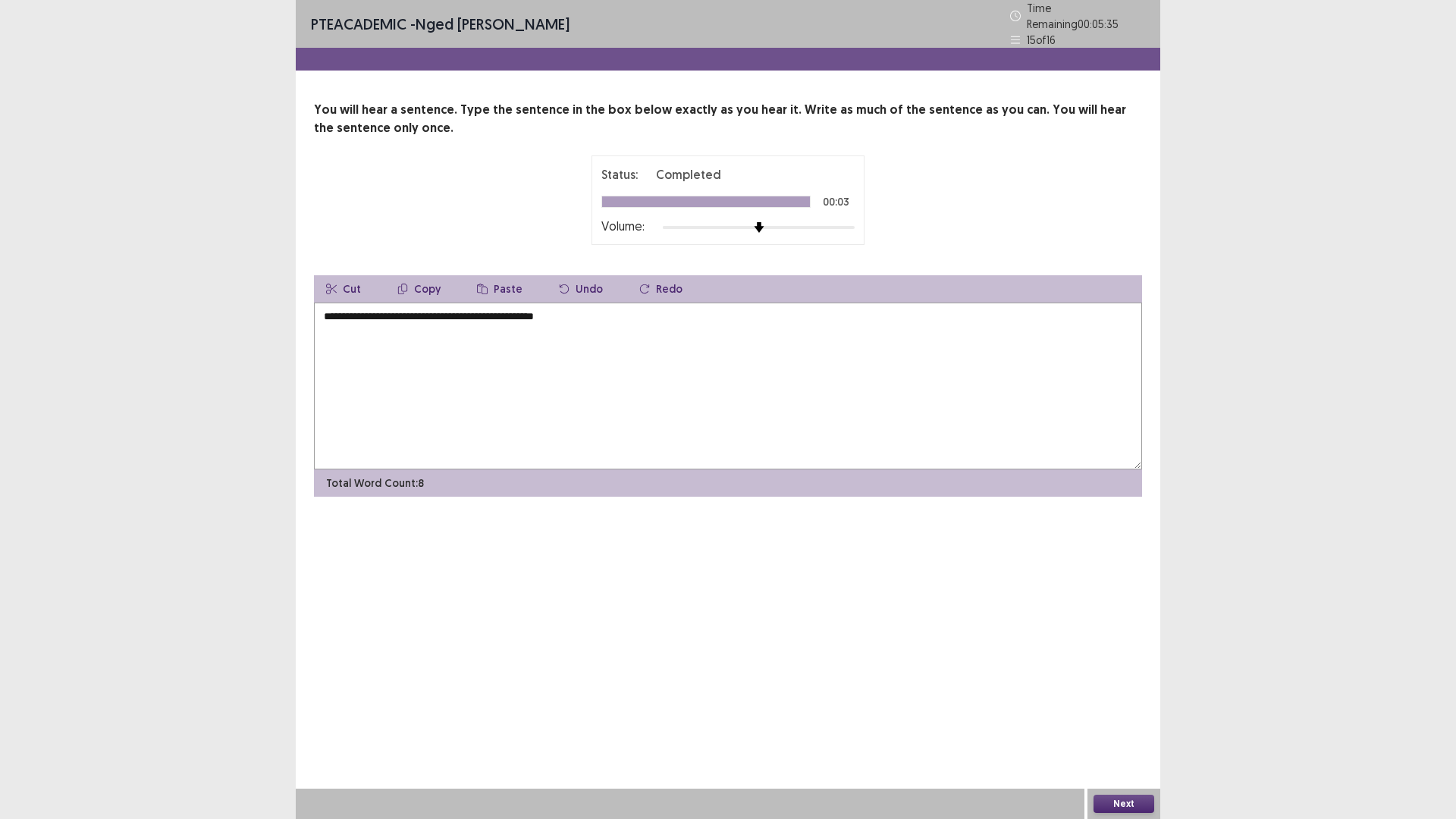
click at [327, 313] on textarea "**********" at bounding box center [728, 385] width 828 height 167
click at [403, 309] on textarea "**********" at bounding box center [728, 385] width 828 height 167
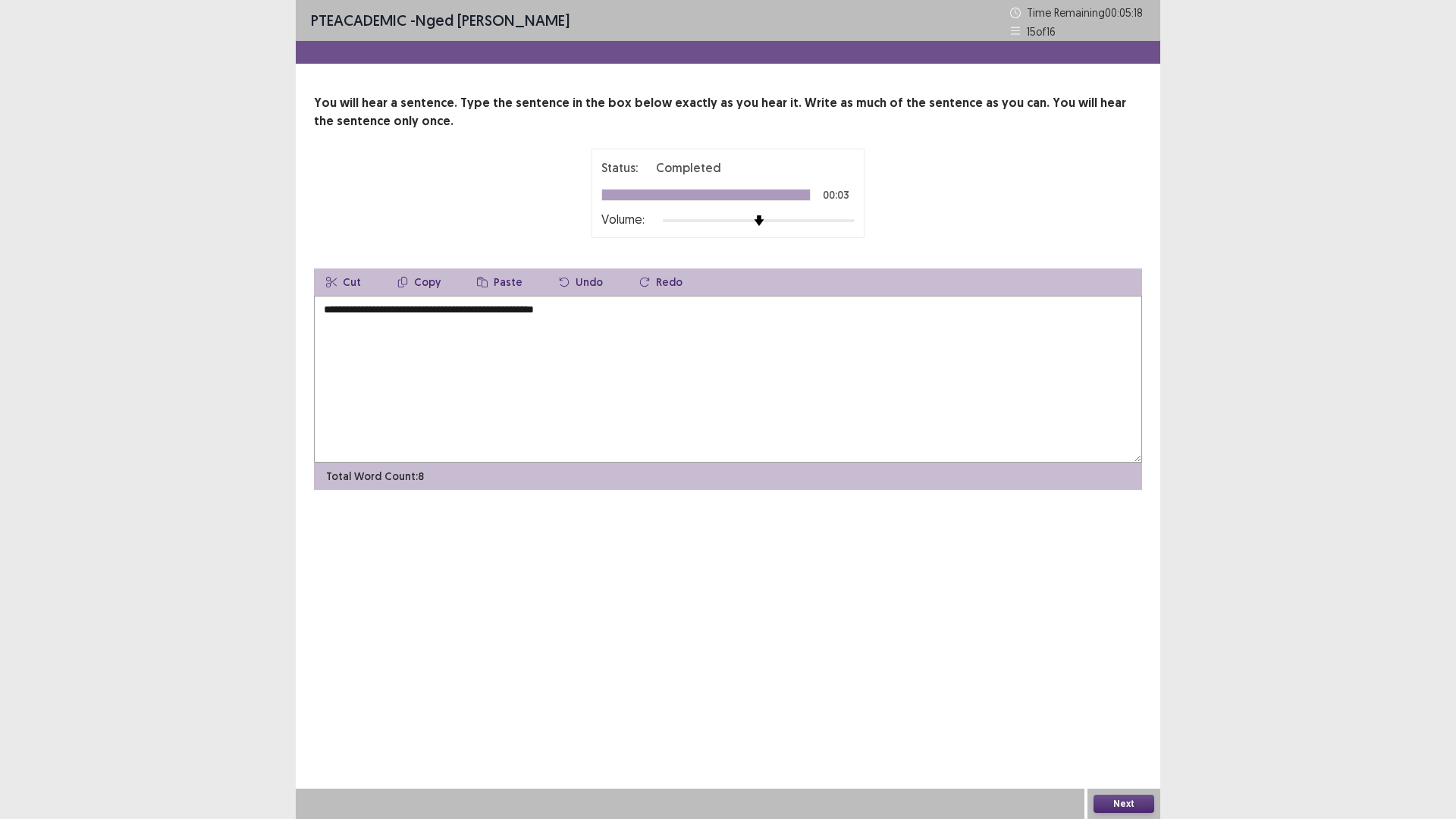
click at [321, 313] on textarea "**********" at bounding box center [728, 379] width 828 height 167
type textarea "**********"
click at [1118, 716] on button "Next" at bounding box center [1124, 803] width 61 height 18
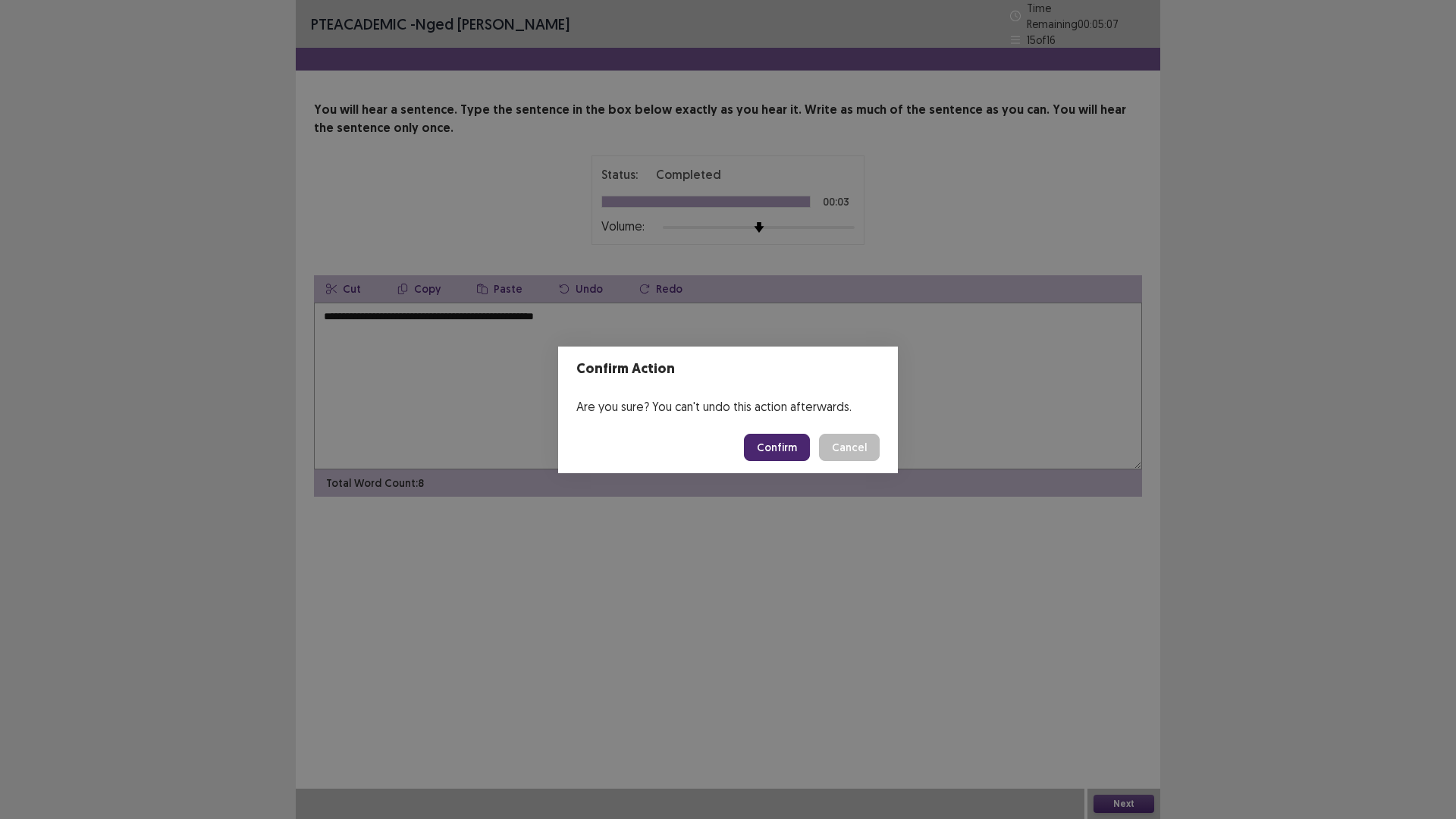
click at [771, 442] on button "Confirm" at bounding box center [777, 448] width 66 height 28
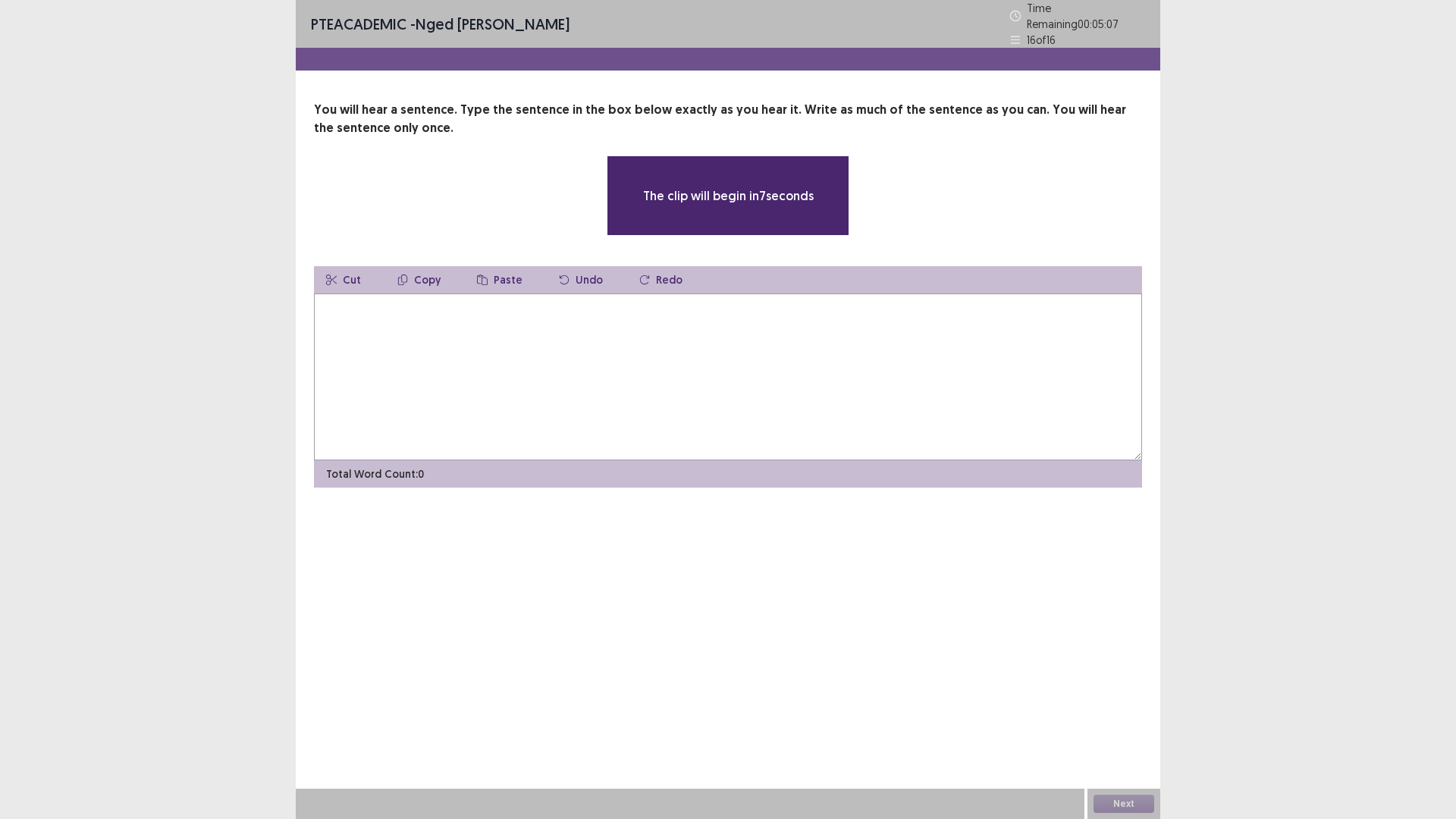
click at [428, 321] on textarea at bounding box center [728, 377] width 828 height 167
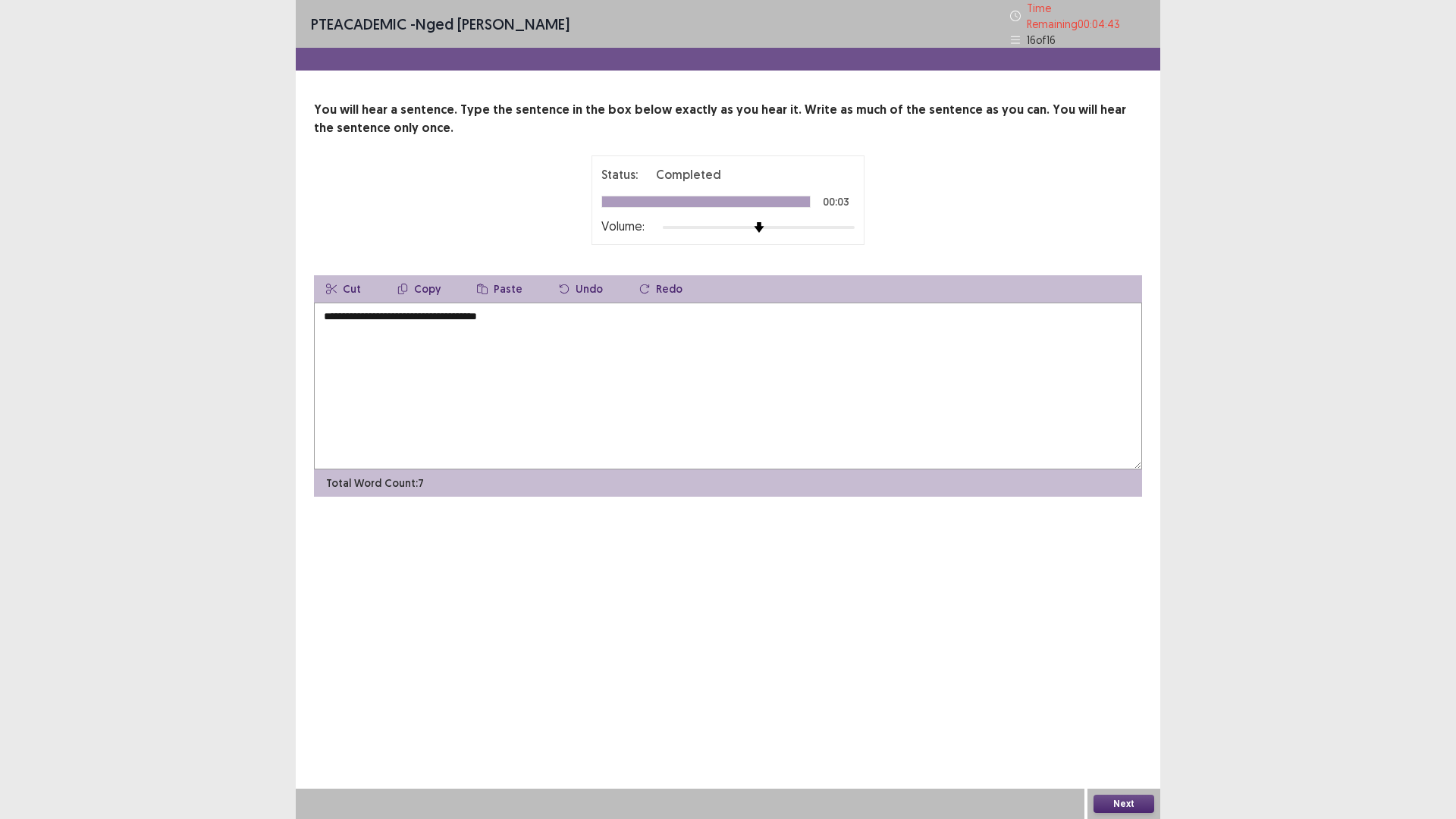
click at [324, 309] on textarea "**********" at bounding box center [728, 385] width 828 height 167
click at [417, 309] on textarea "**********" at bounding box center [728, 385] width 828 height 167
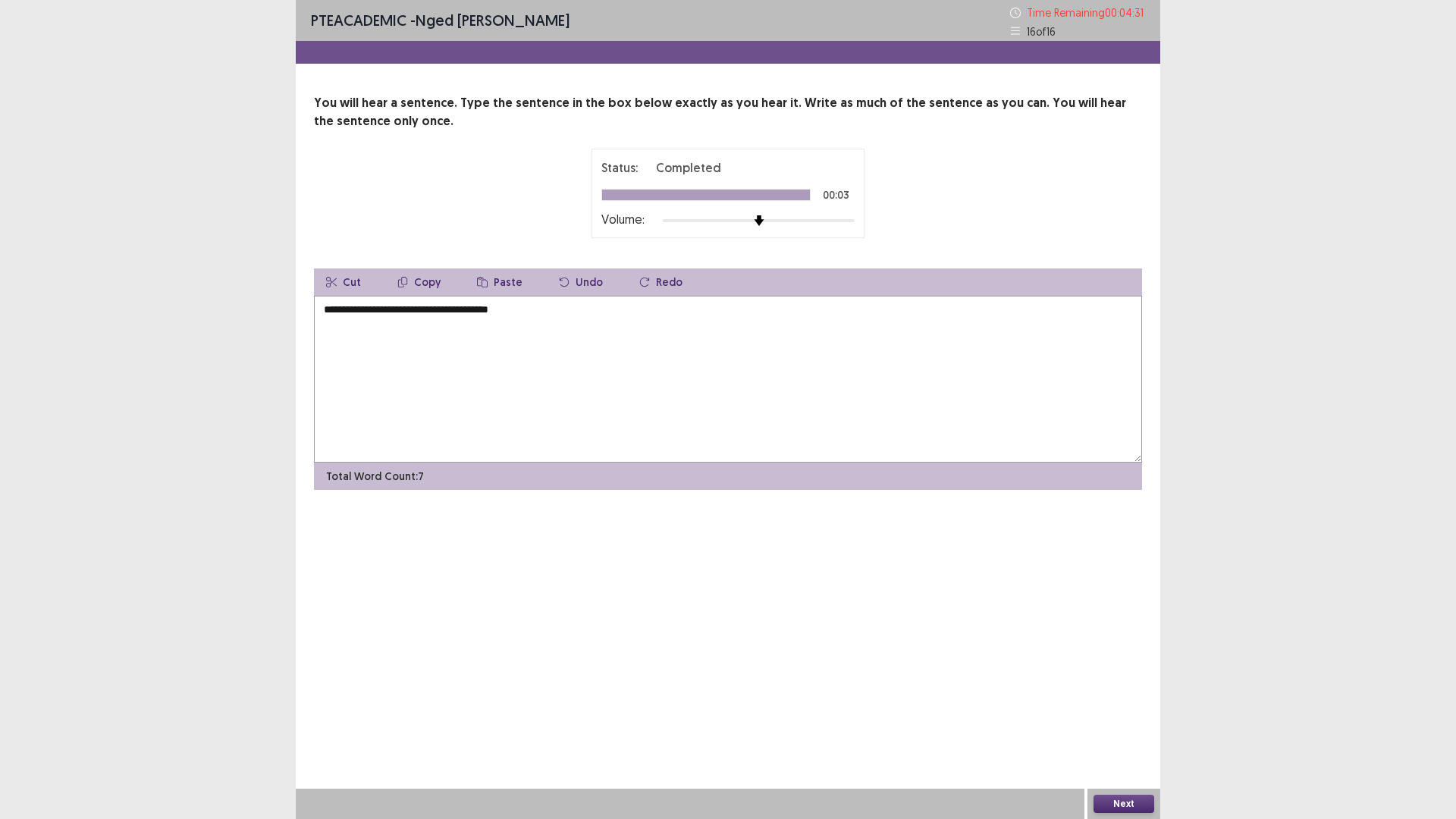
click at [501, 310] on textarea "**********" at bounding box center [728, 379] width 828 height 167
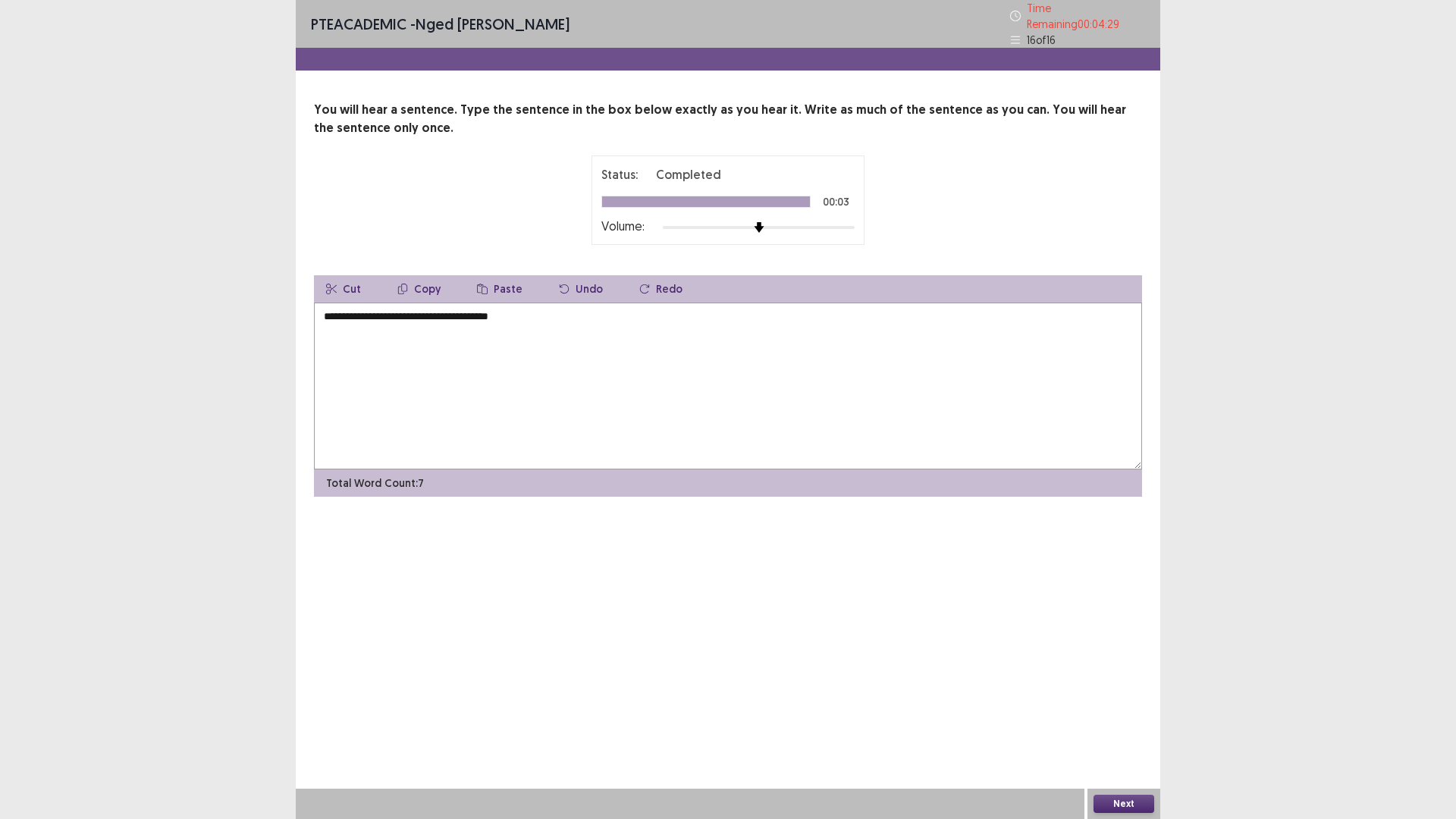
click at [502, 308] on textarea "**********" at bounding box center [728, 385] width 828 height 167
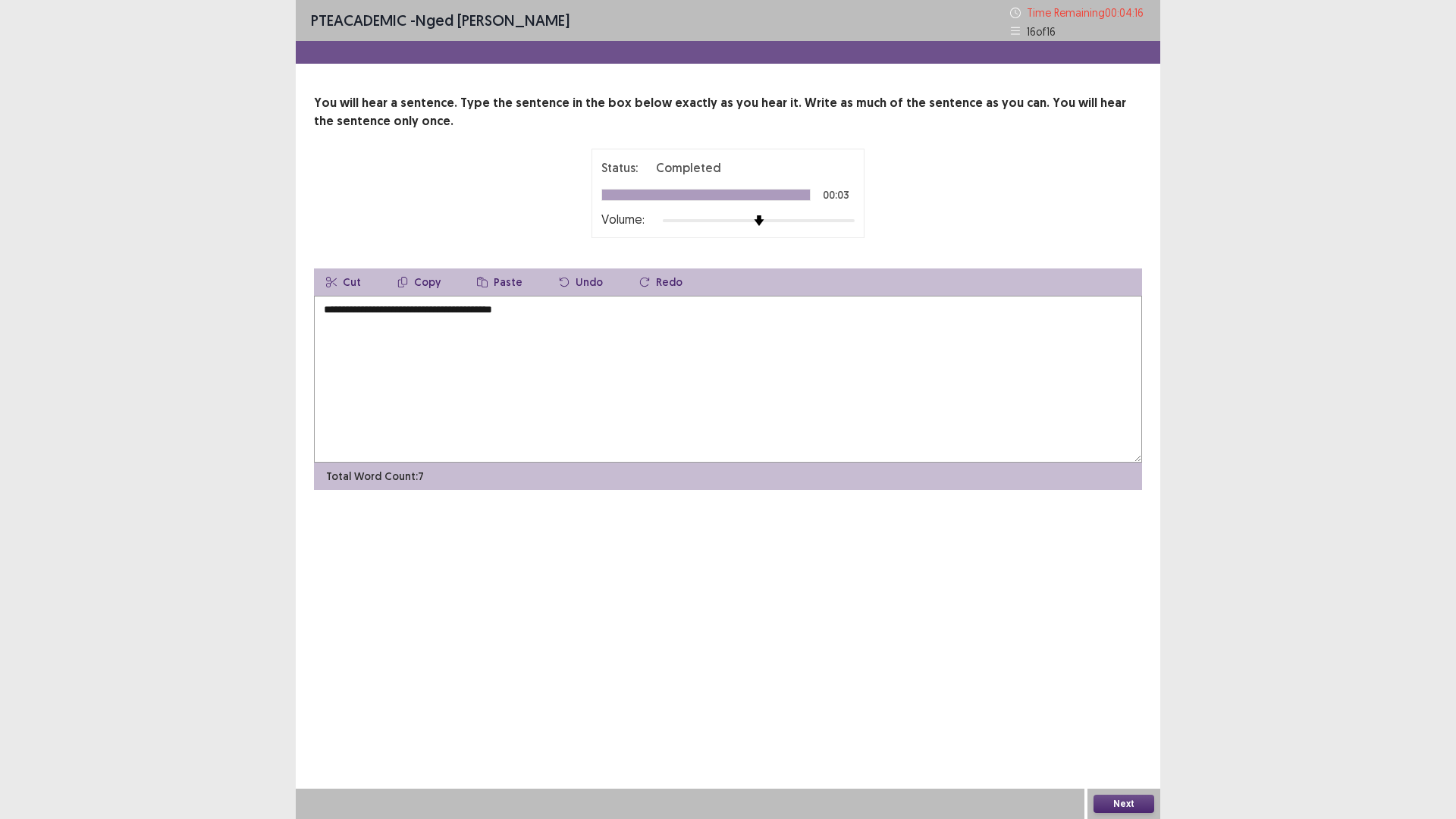
click at [514, 313] on textarea "**********" at bounding box center [728, 379] width 828 height 167
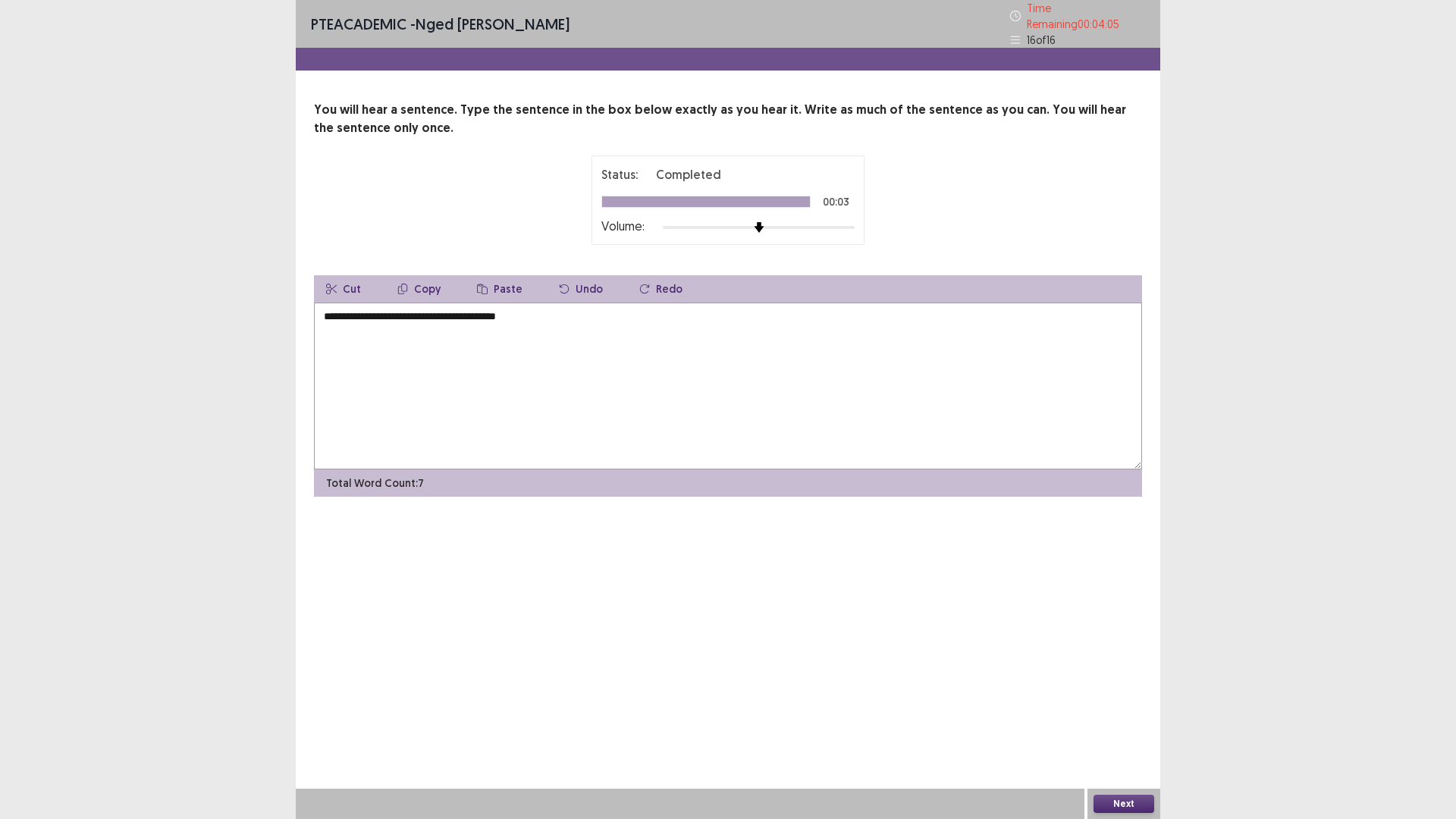
click at [483, 311] on textarea "**********" at bounding box center [728, 385] width 828 height 167
click at [524, 314] on textarea "**********" at bounding box center [728, 385] width 828 height 167
click at [334, 310] on textarea "**********" at bounding box center [728, 385] width 828 height 167
click at [351, 308] on textarea "**********" at bounding box center [728, 385] width 828 height 167
type textarea "**********"
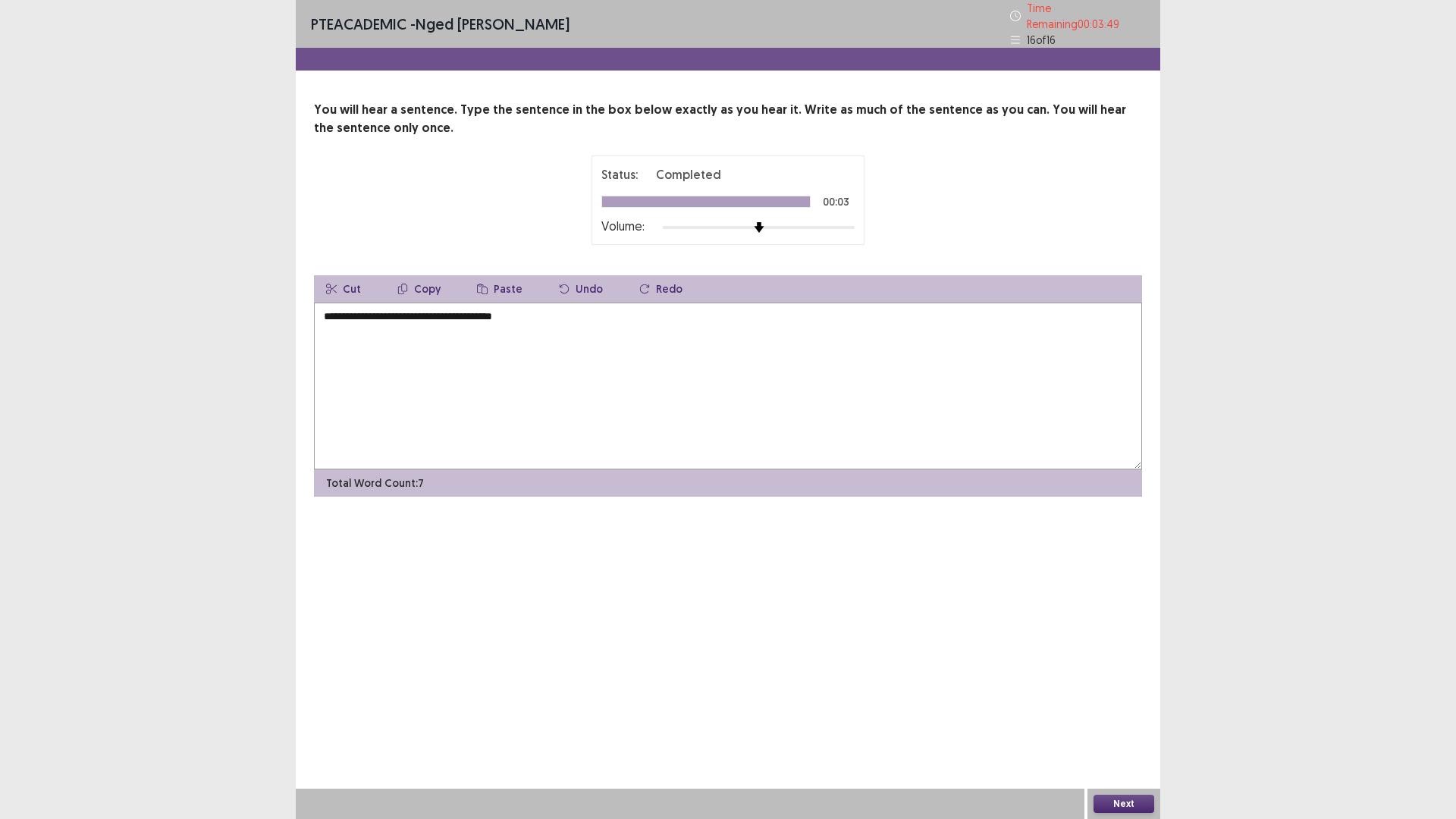
click at [1129, 716] on button "Next" at bounding box center [1124, 803] width 61 height 18
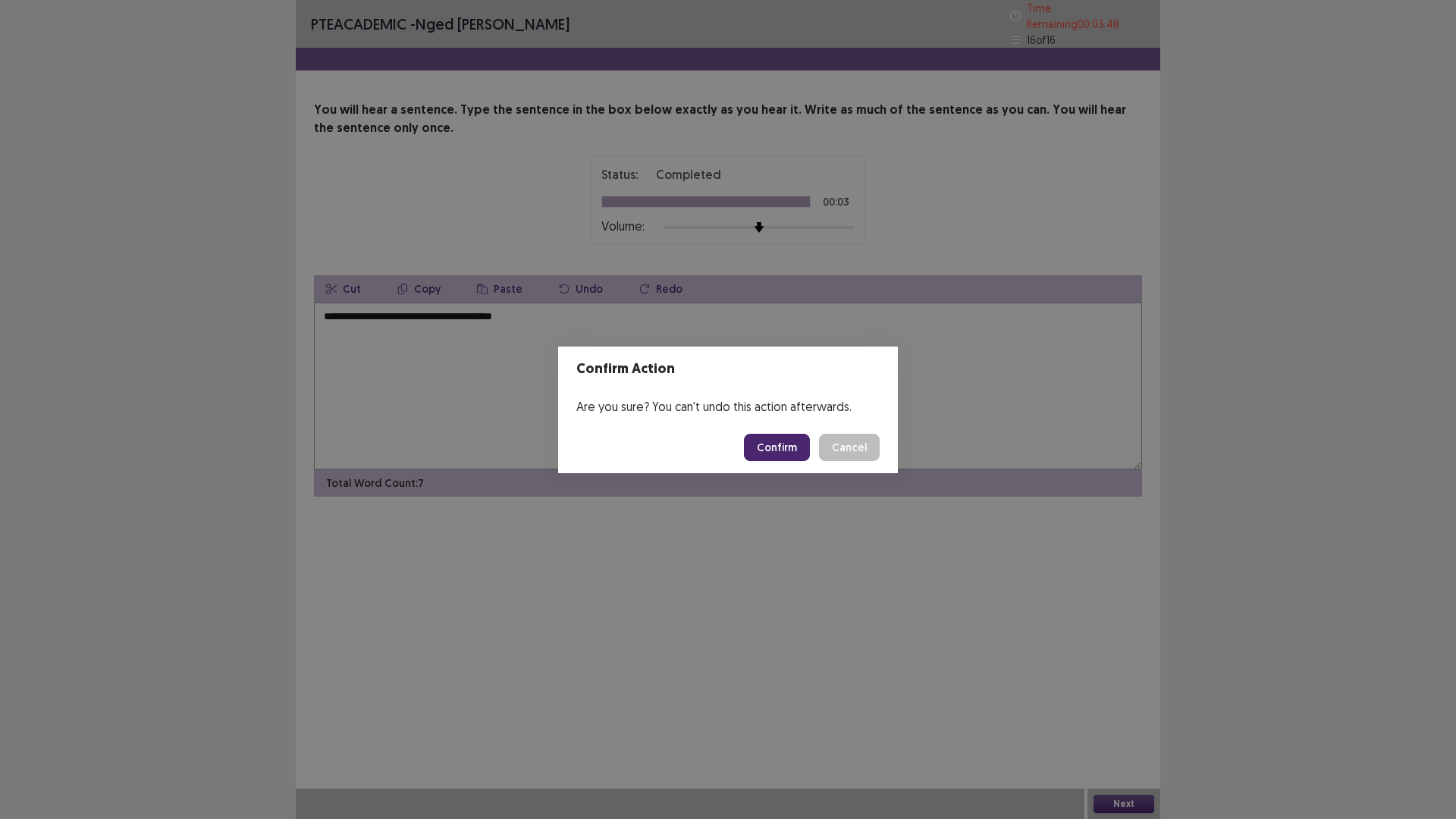
click at [768, 445] on button "Confirm" at bounding box center [777, 448] width 66 height 28
